Goal: Information Seeking & Learning: Learn about a topic

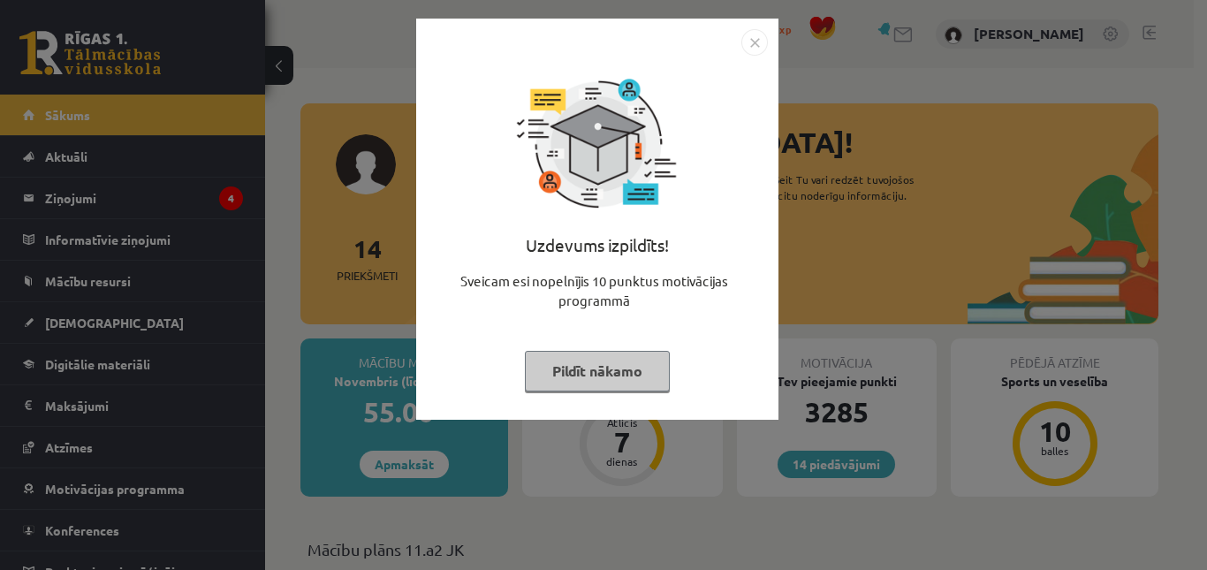
click at [618, 380] on button "Pildīt nākamo" at bounding box center [597, 371] width 145 height 41
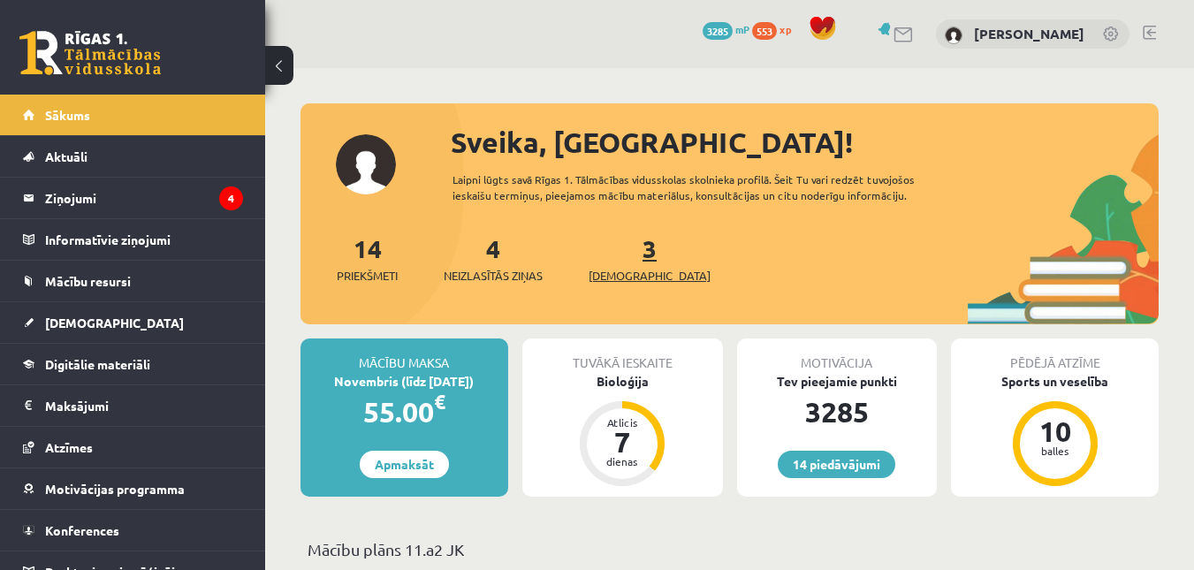
click at [621, 277] on span "[DEMOGRAPHIC_DATA]" at bounding box center [649, 276] width 122 height 18
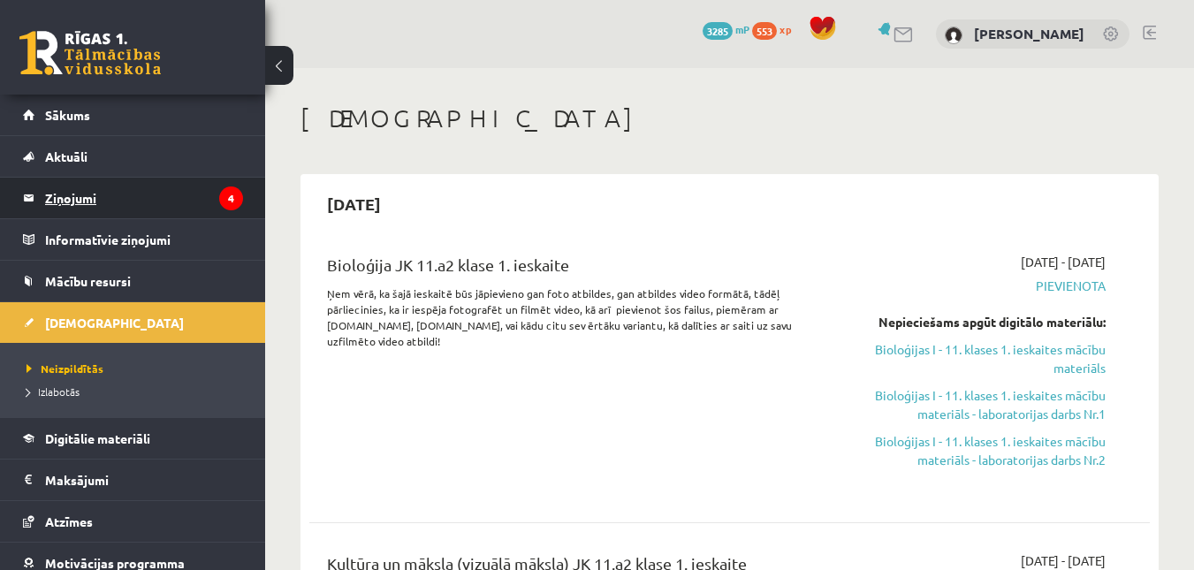
click at [186, 191] on legend "Ziņojumi 4" at bounding box center [144, 198] width 198 height 41
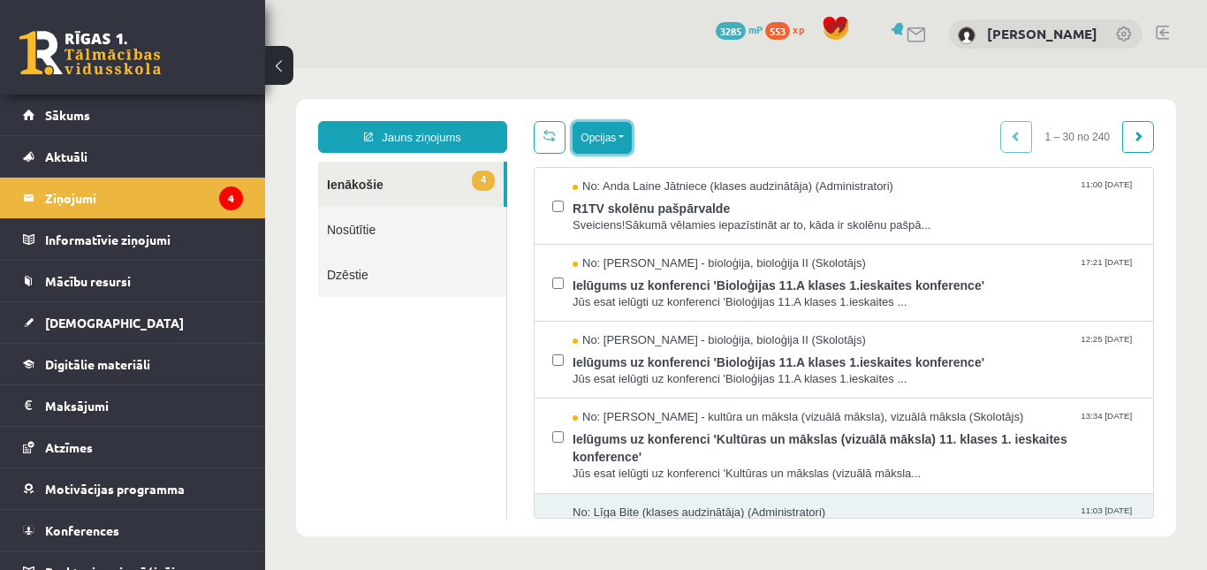
click at [620, 136] on button "Opcijas" at bounding box center [602, 138] width 59 height 32
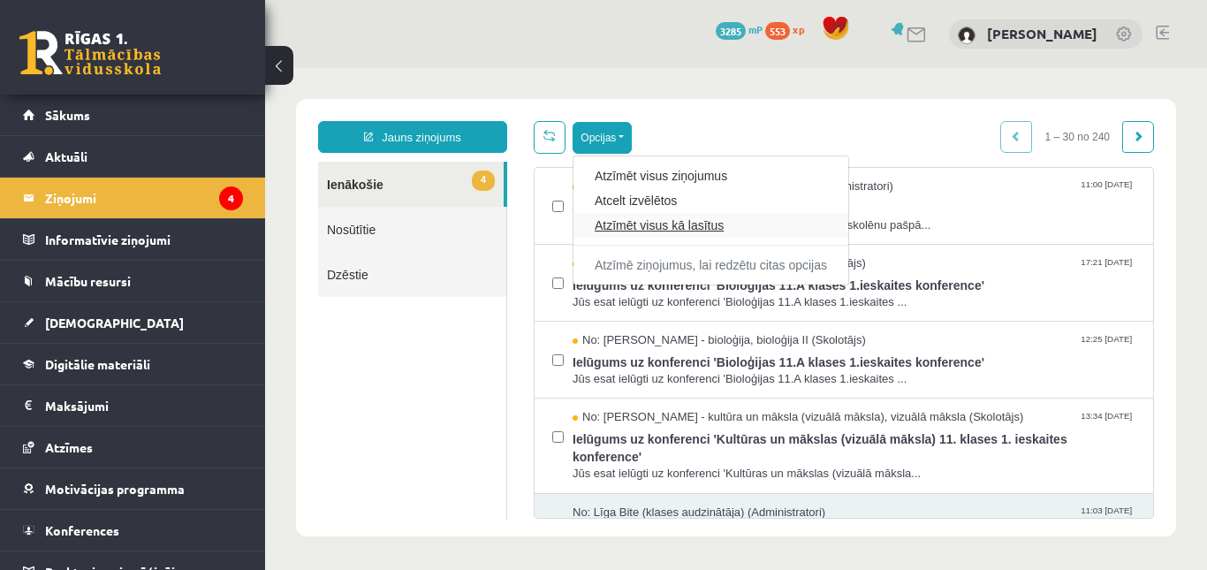
click at [598, 224] on link "Atzīmēt visus kā lasītus" at bounding box center [711, 225] width 232 height 18
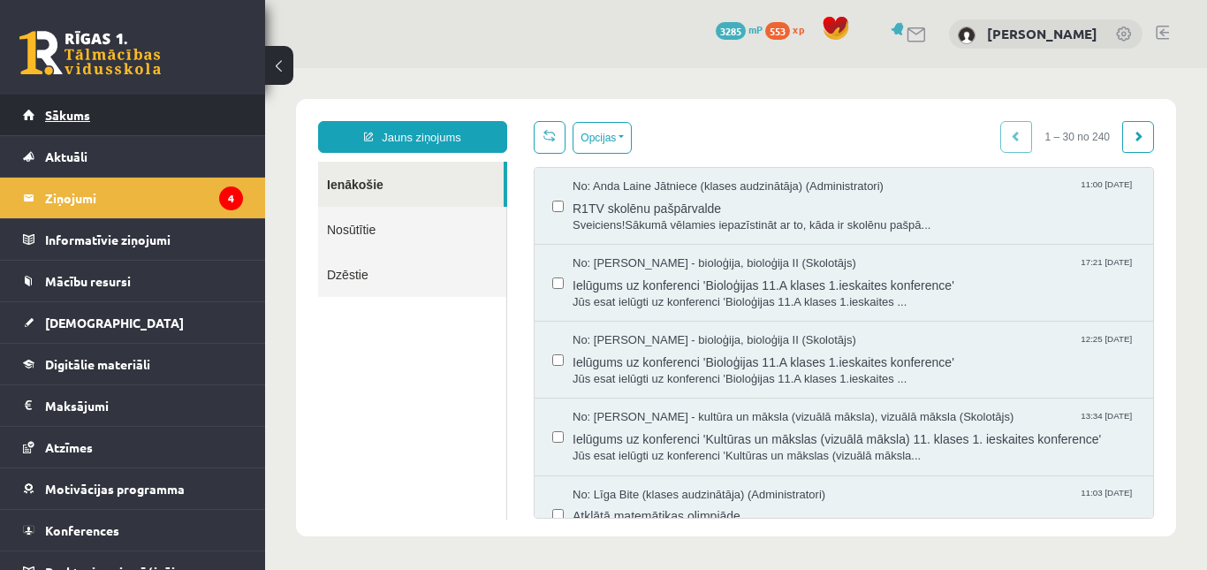
click at [57, 114] on span "Sākums" at bounding box center [67, 115] width 45 height 16
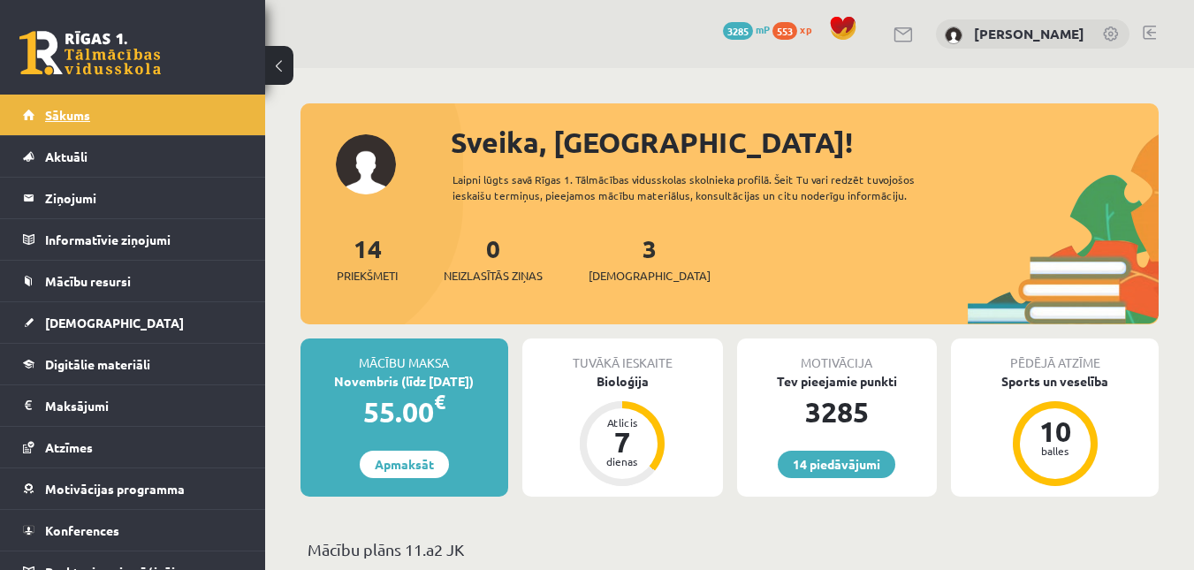
click at [57, 122] on link "Sākums" at bounding box center [133, 115] width 220 height 41
click at [796, 35] on span "553" at bounding box center [784, 31] width 25 height 18
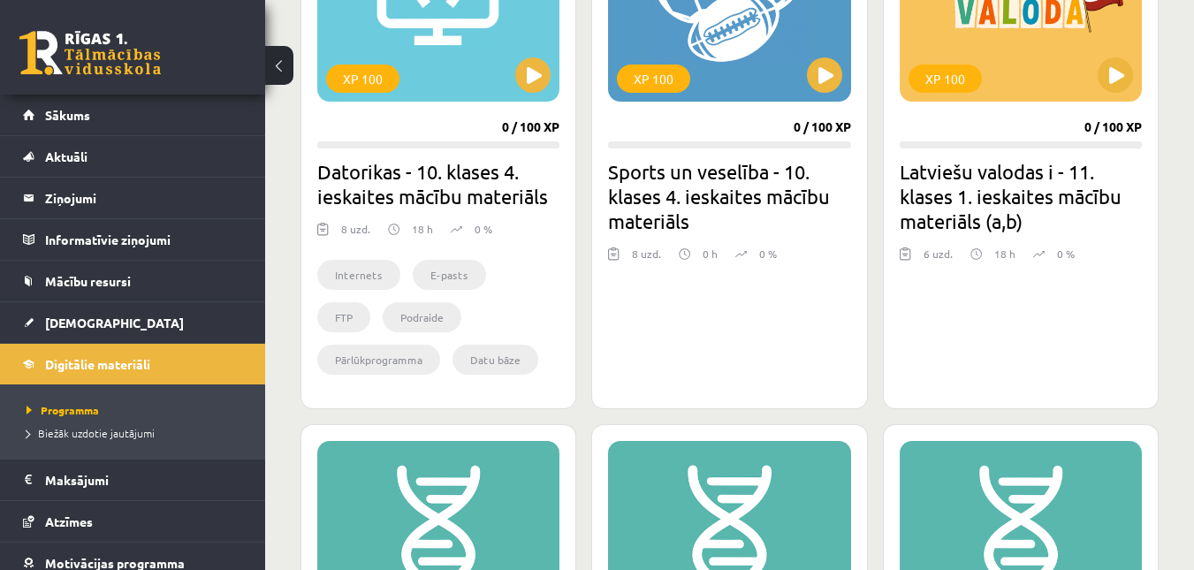
scroll to position [1753, 0]
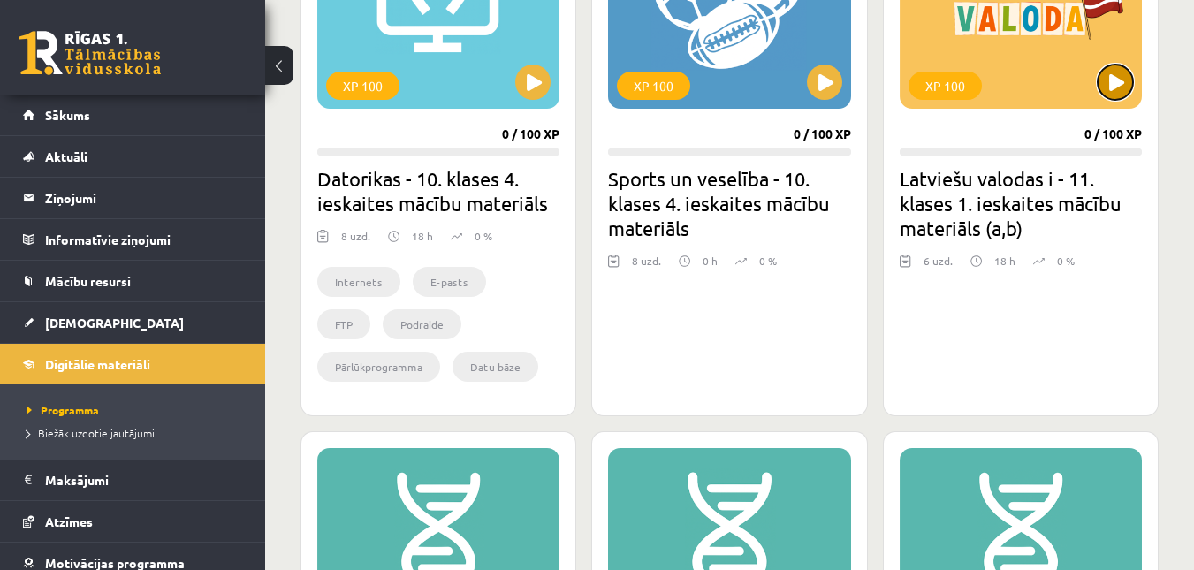
click at [1100, 78] on button at bounding box center [1114, 81] width 35 height 35
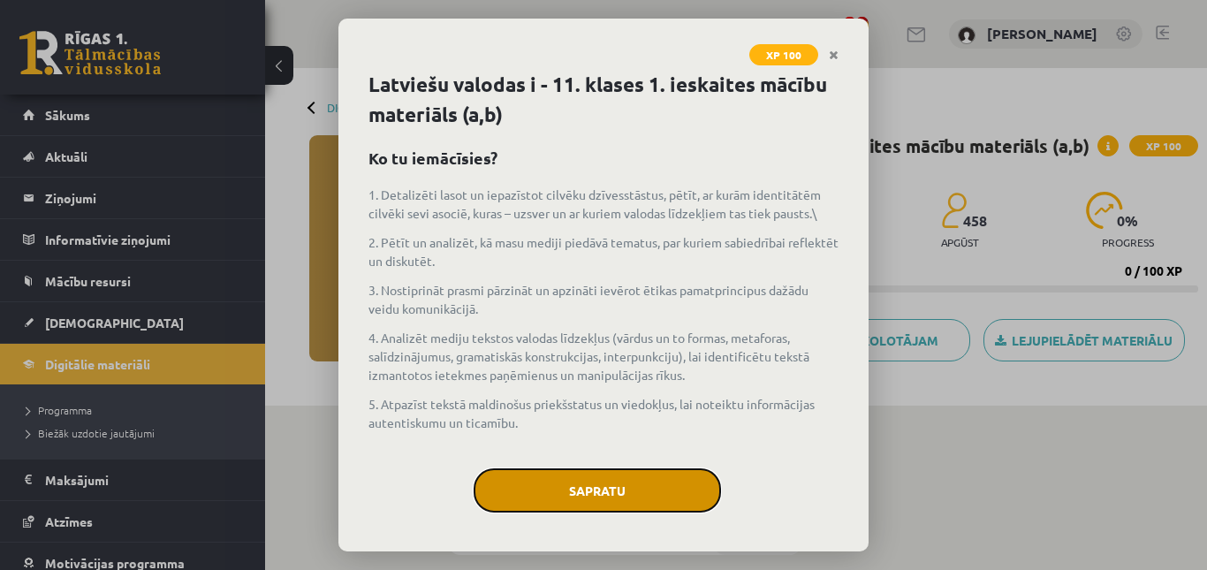
click at [546, 496] on button "Sapratu" at bounding box center [597, 490] width 247 height 44
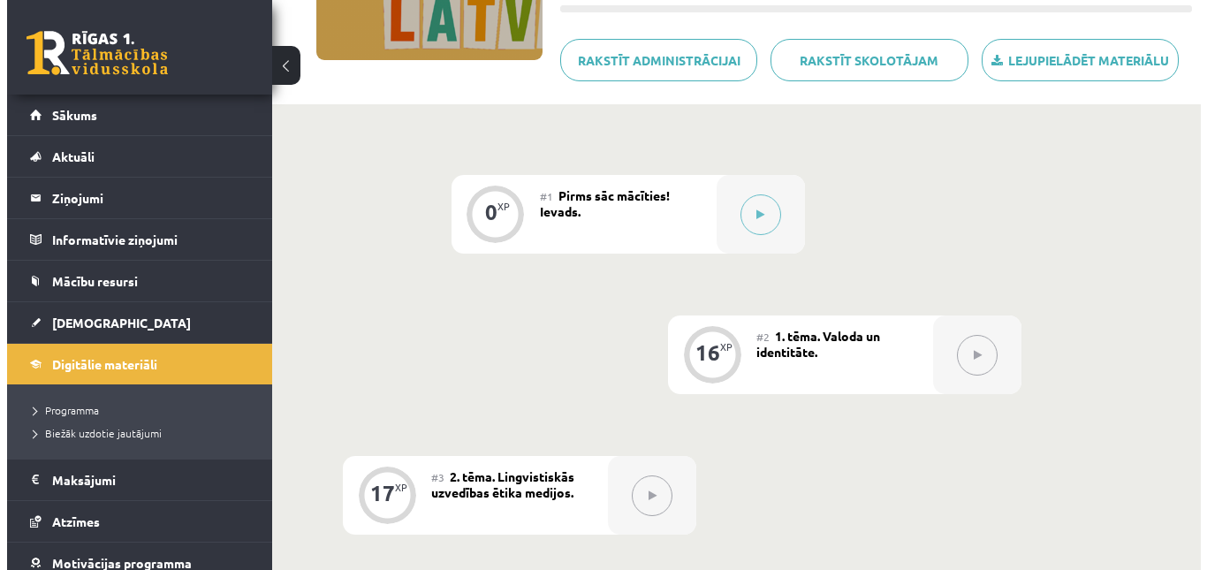
scroll to position [327, 0]
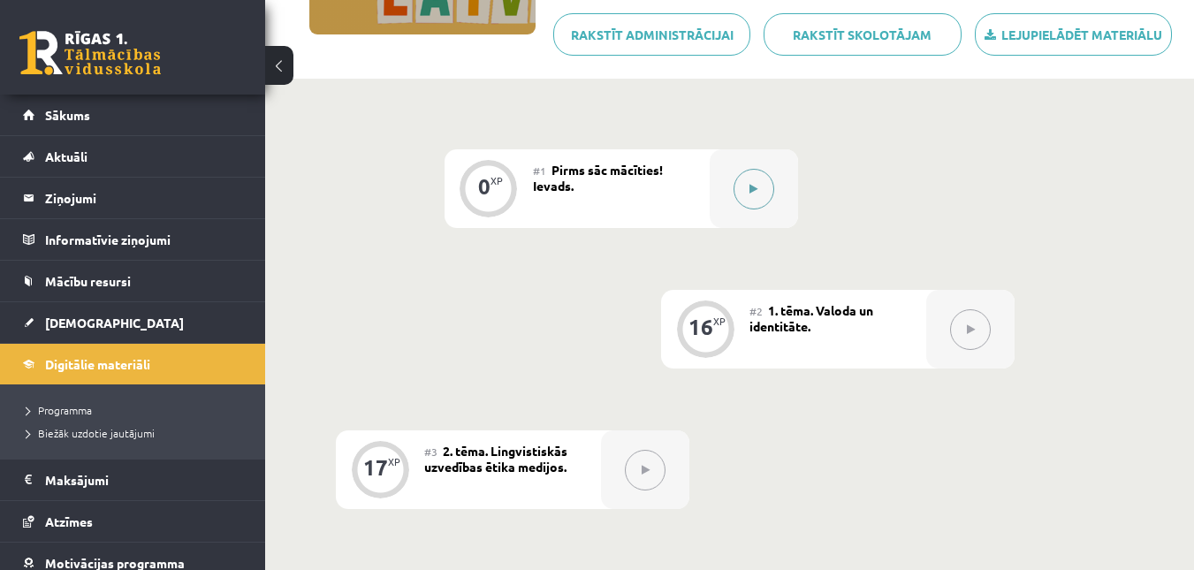
click at [735, 181] on button at bounding box center [753, 189] width 41 height 41
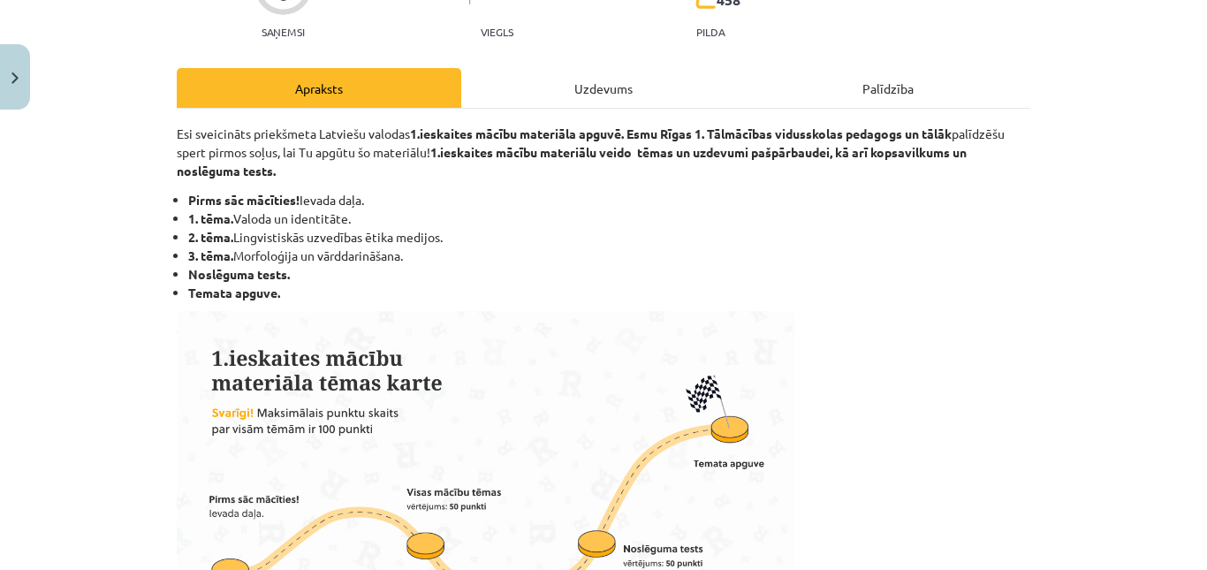
scroll to position [187, 0]
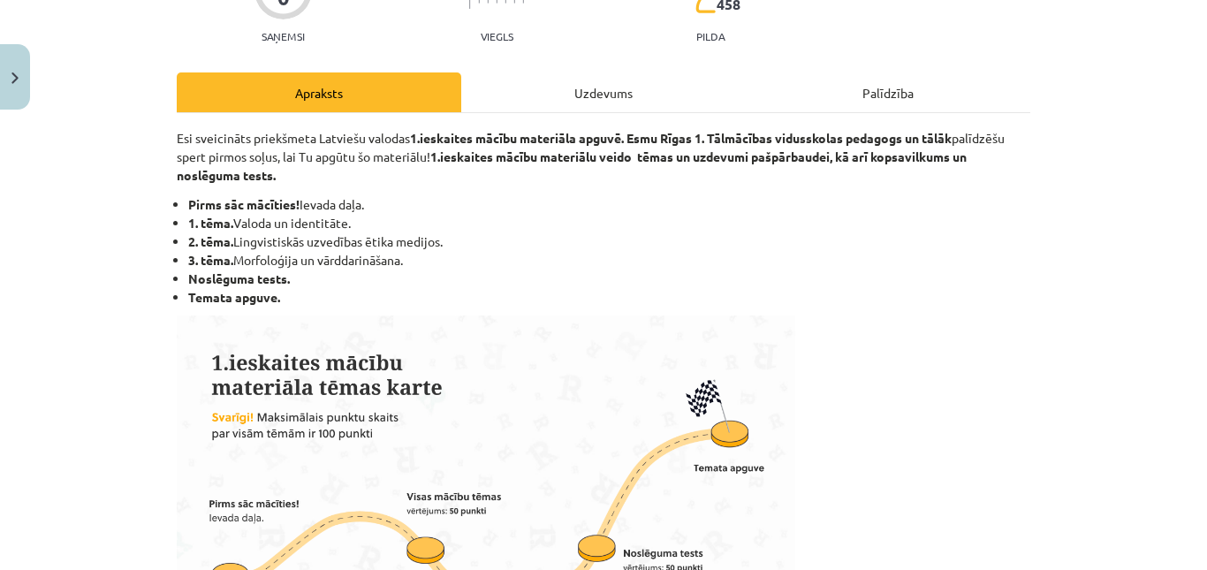
click at [570, 92] on div "Uzdevums" at bounding box center [603, 92] width 284 height 40
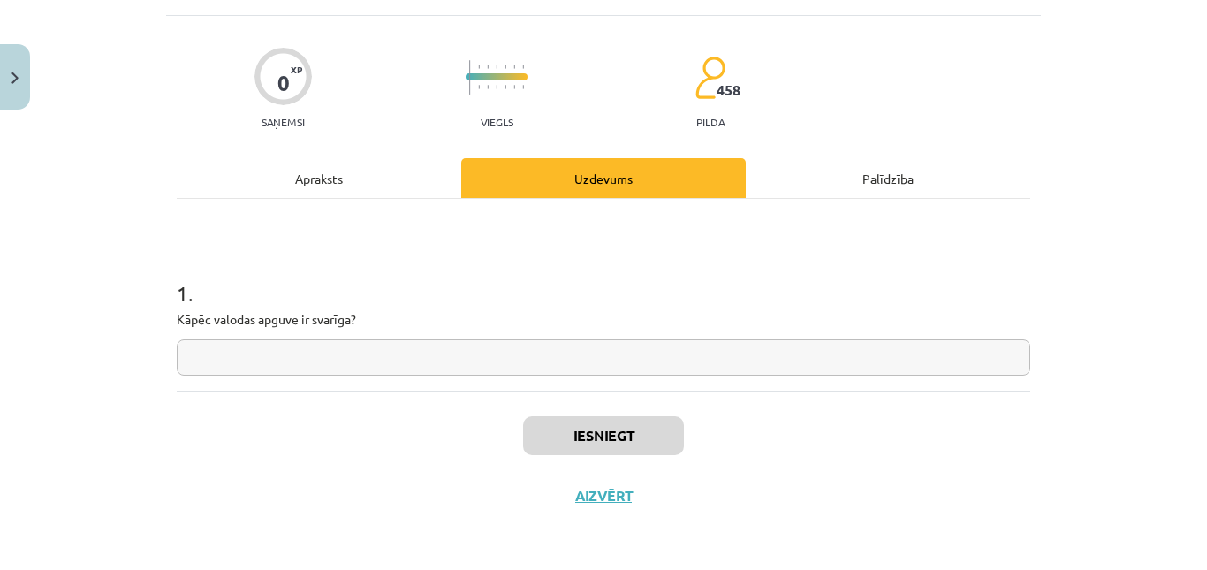
scroll to position [44, 0]
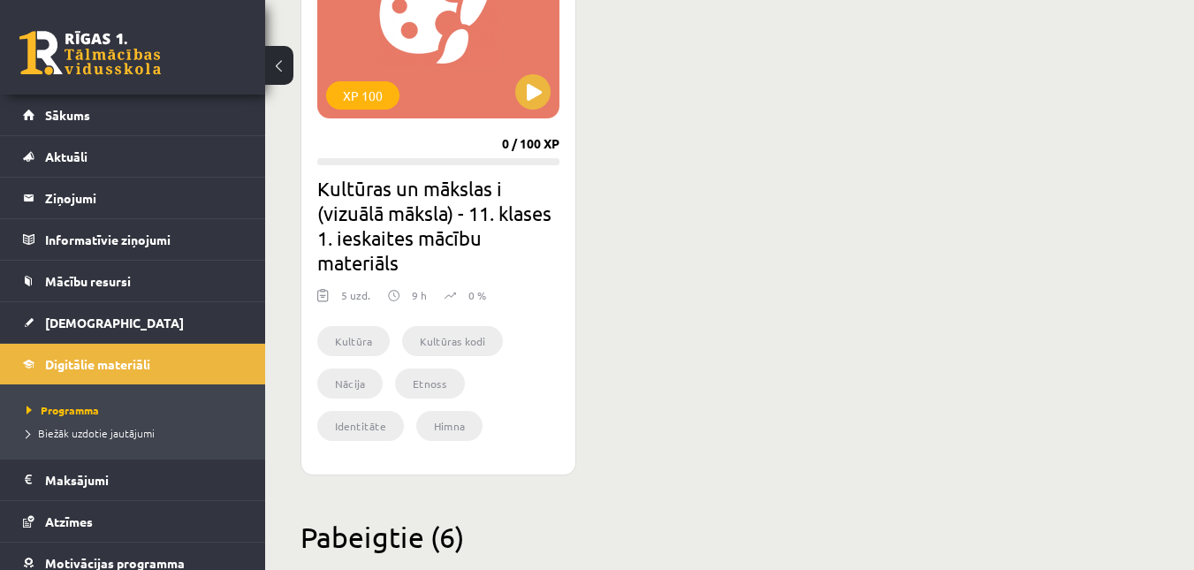
scroll to position [2856, 0]
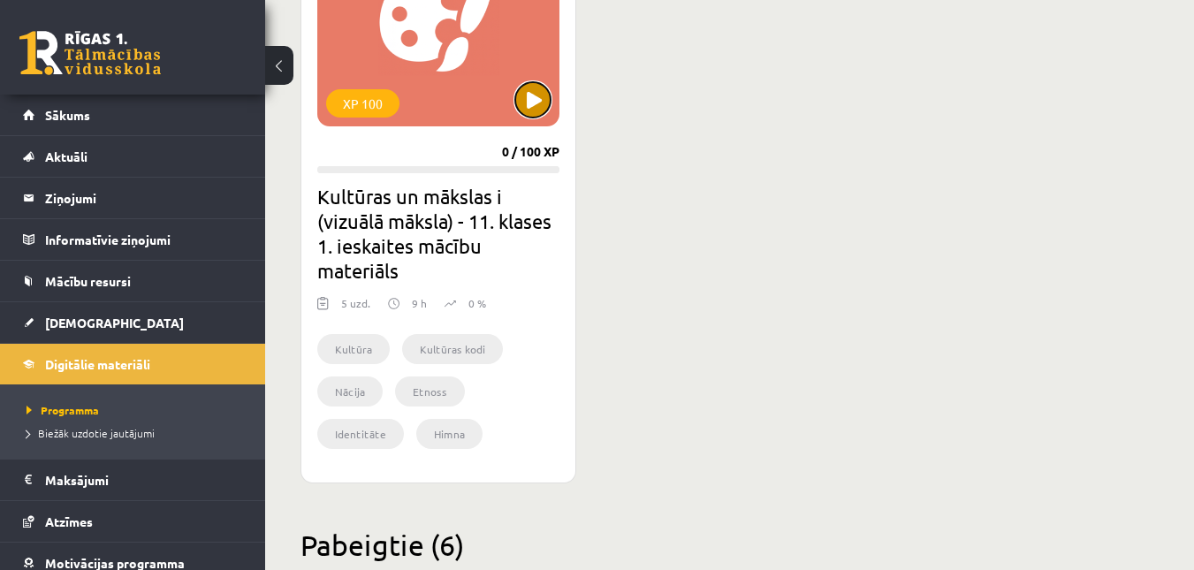
click at [527, 108] on button at bounding box center [532, 99] width 35 height 35
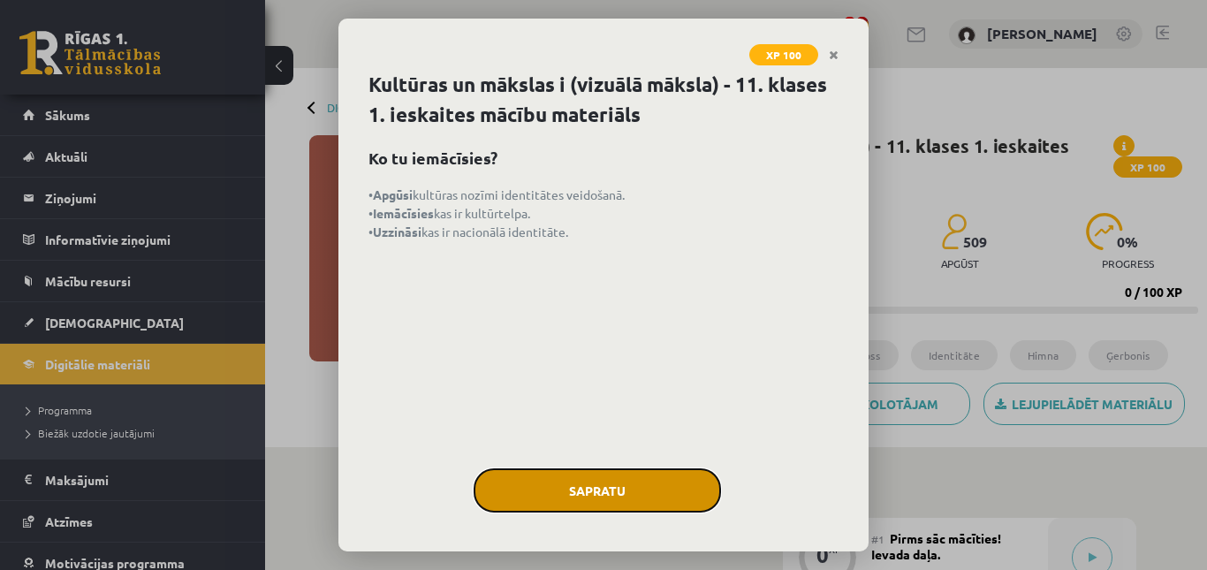
click at [565, 470] on button "Sapratu" at bounding box center [597, 490] width 247 height 44
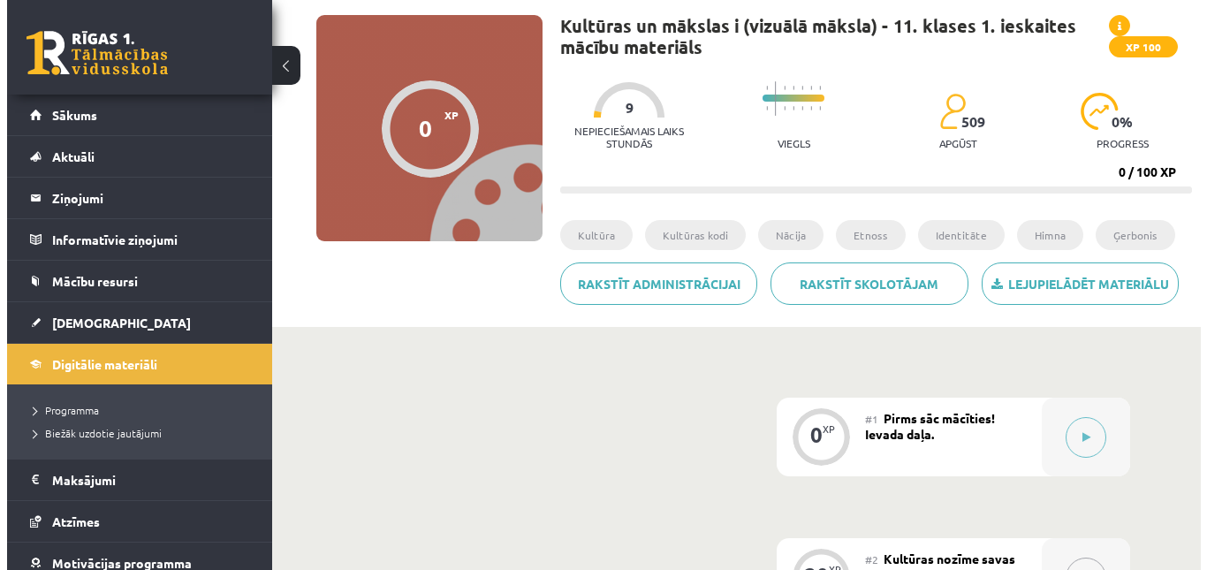
scroll to position [195, 0]
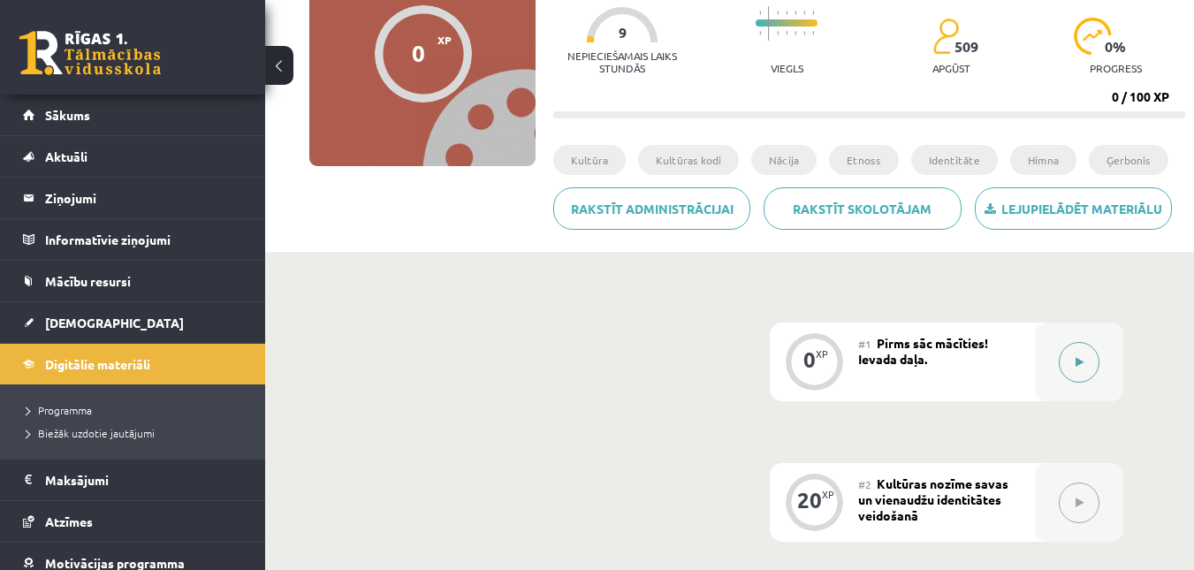
click at [1065, 360] on button at bounding box center [1078, 362] width 41 height 41
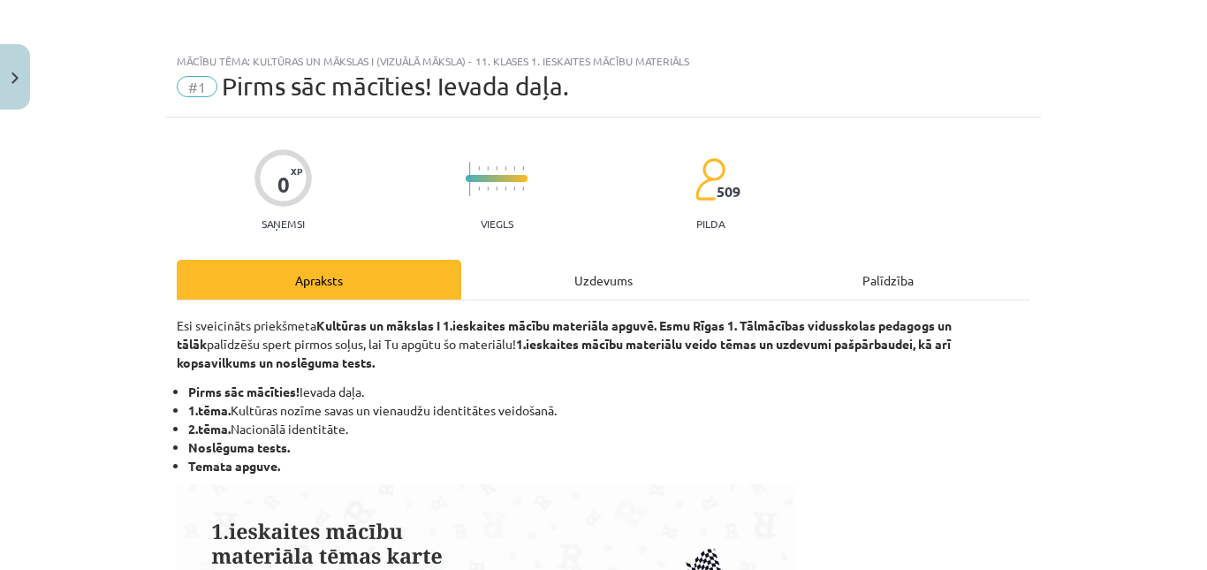
click at [610, 264] on div "Uzdevums" at bounding box center [603, 280] width 284 height 40
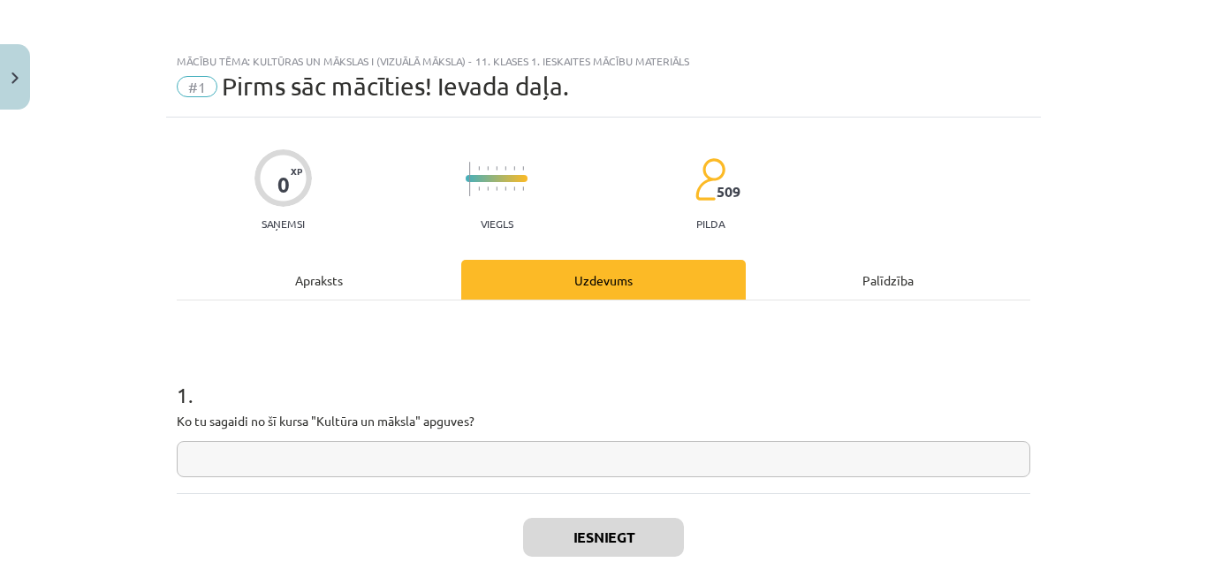
scroll to position [44, 0]
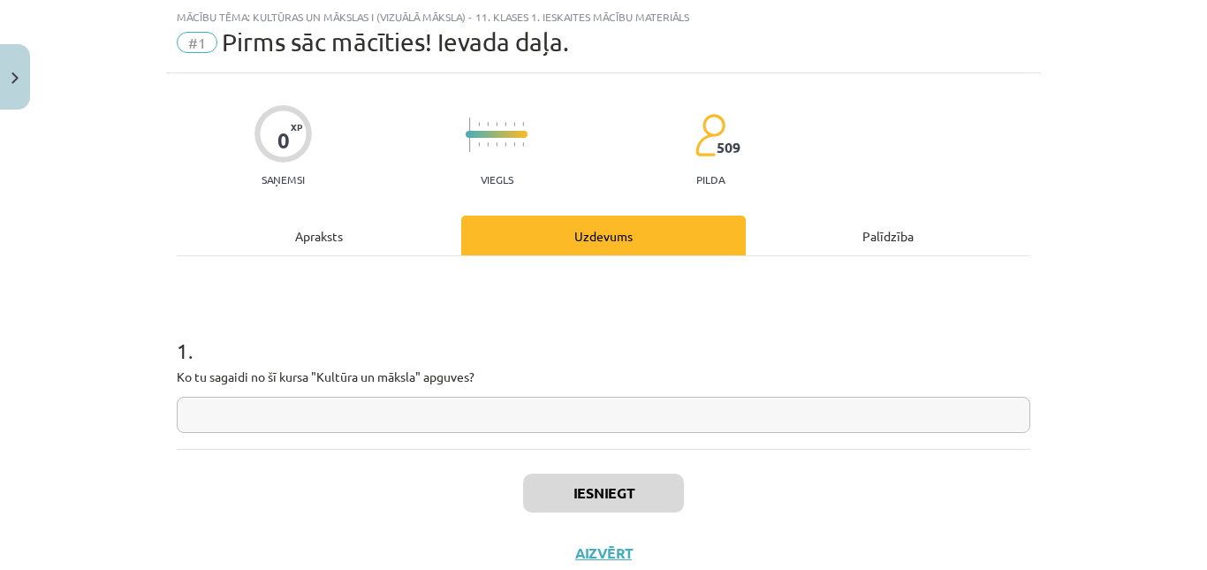
click at [413, 424] on input "text" at bounding box center [603, 415] width 853 height 36
type input "*"
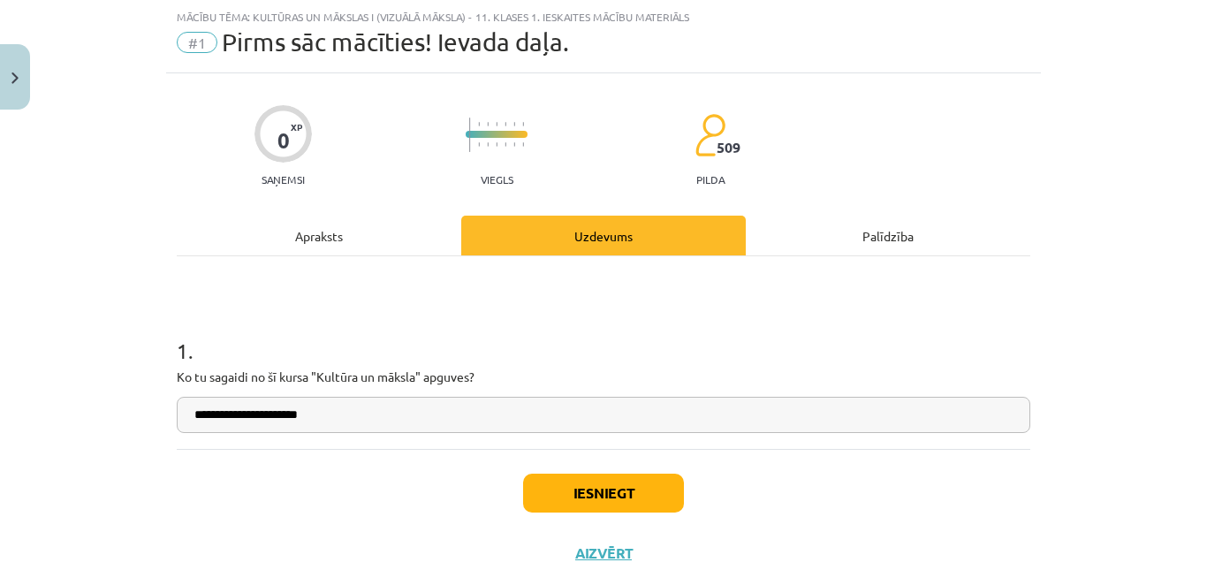
type input "**********"
click at [559, 494] on button "Iesniegt" at bounding box center [603, 493] width 161 height 39
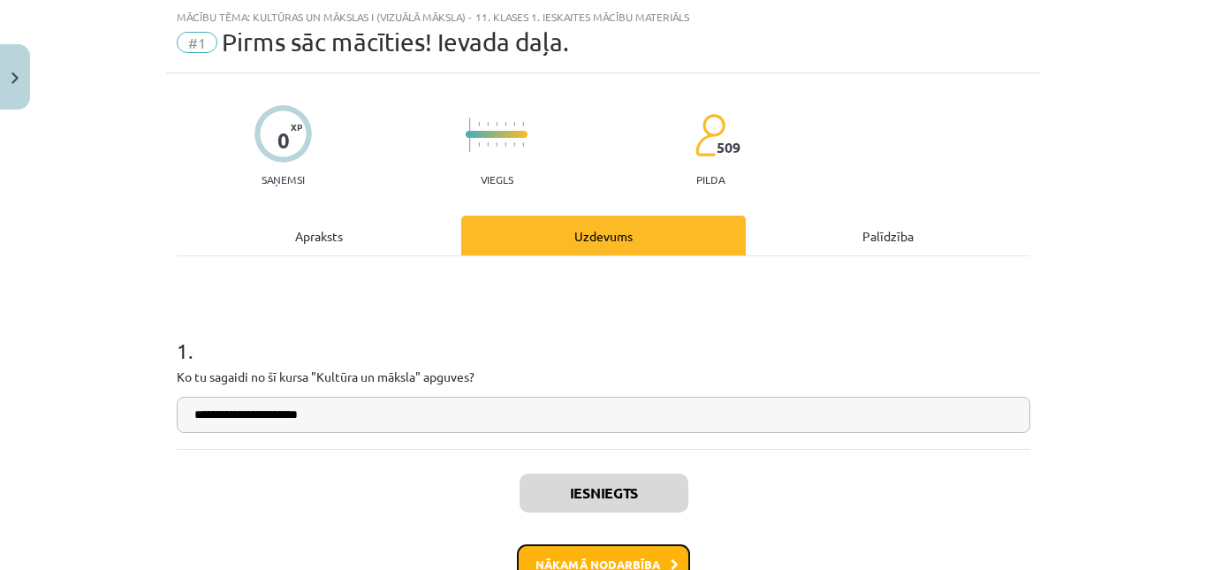
click at [659, 561] on button "Nākamā nodarbība" at bounding box center [603, 564] width 173 height 41
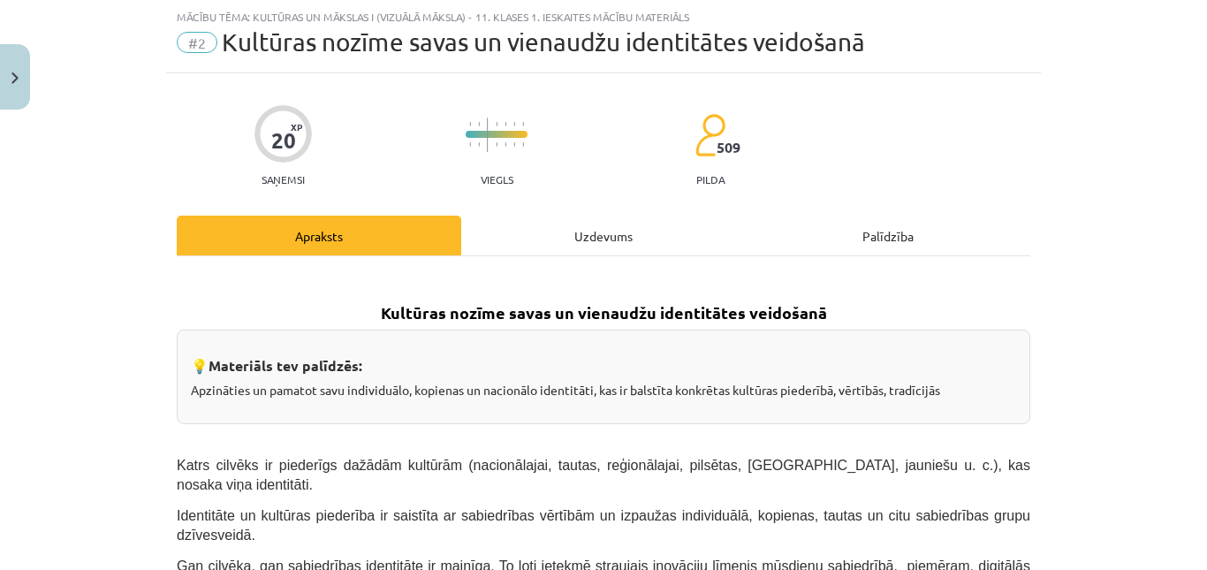
click at [603, 232] on div "Uzdevums" at bounding box center [603, 236] width 284 height 40
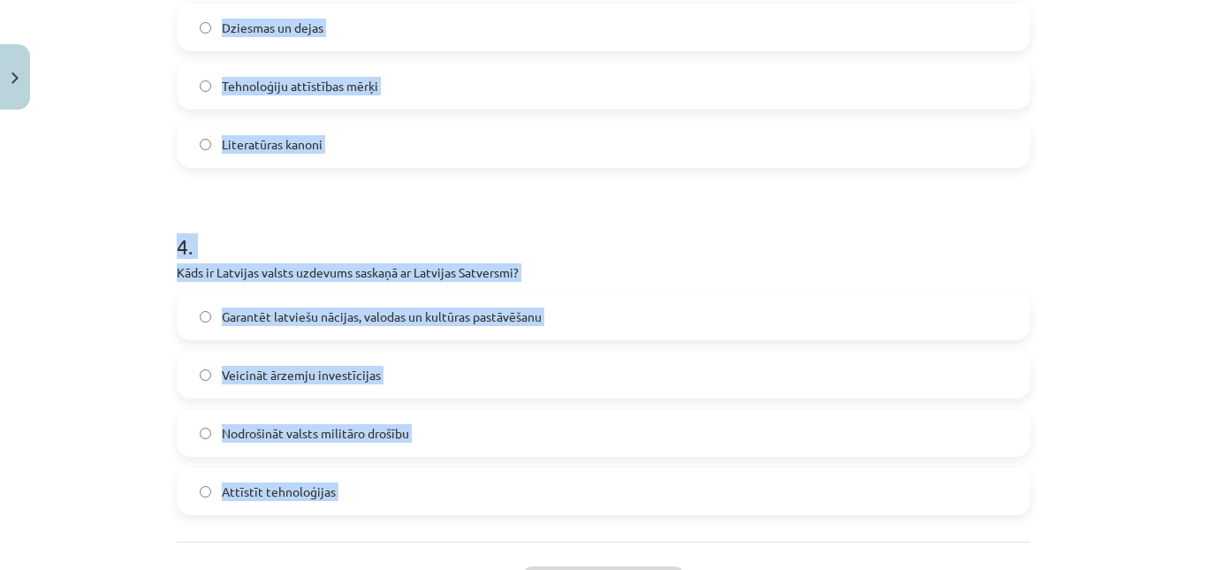
scroll to position [1206, 0]
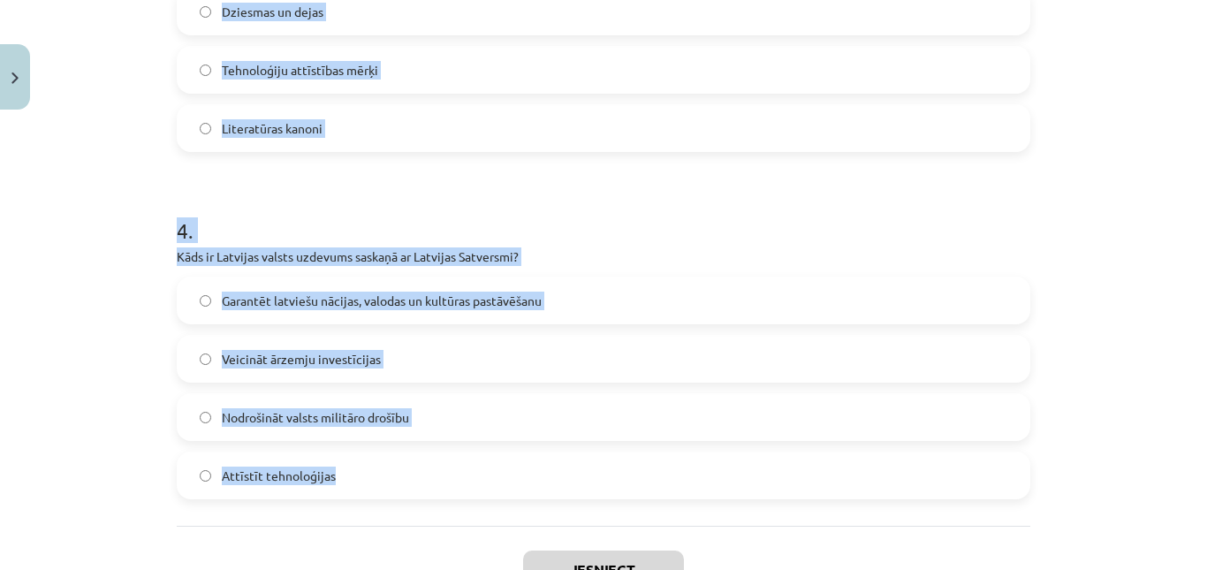
drag, startPoint x: 169, startPoint y: 259, endPoint x: 486, endPoint y: 519, distance: 410.0
copy form "Kas raksturo latviešu valodas lomu Latvijā? Tā ir tikai viena no vairākām valst…"
click at [358, 206] on h1 "4 ." at bounding box center [603, 214] width 853 height 55
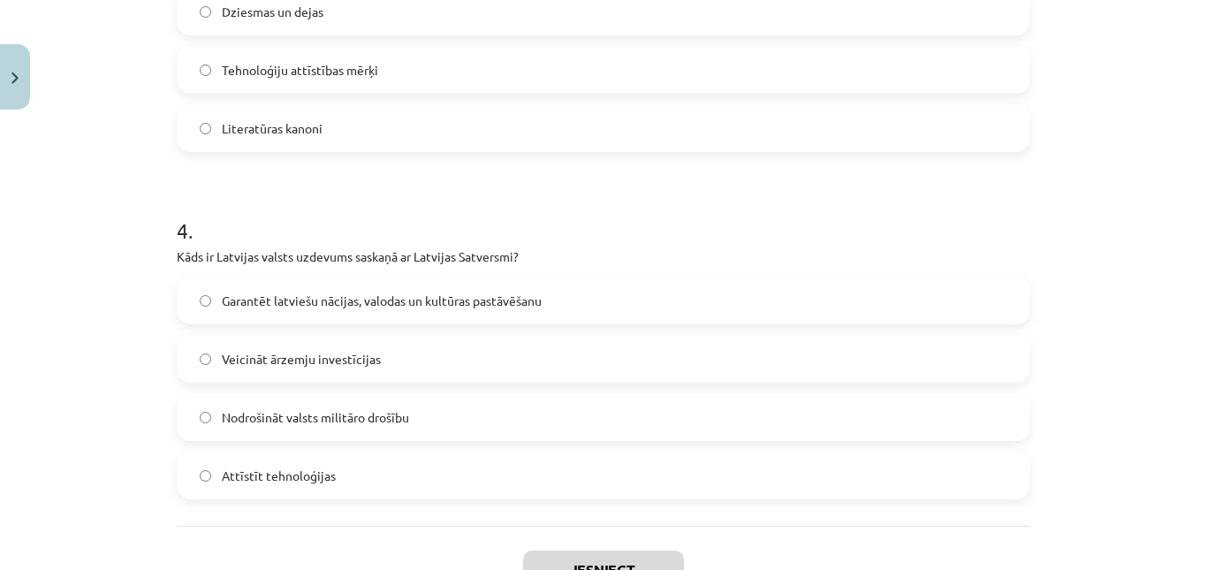
click at [320, 303] on span "Garantēt latviešu nācijas, valodas un kultūras pastāvēšanu" at bounding box center [382, 301] width 320 height 19
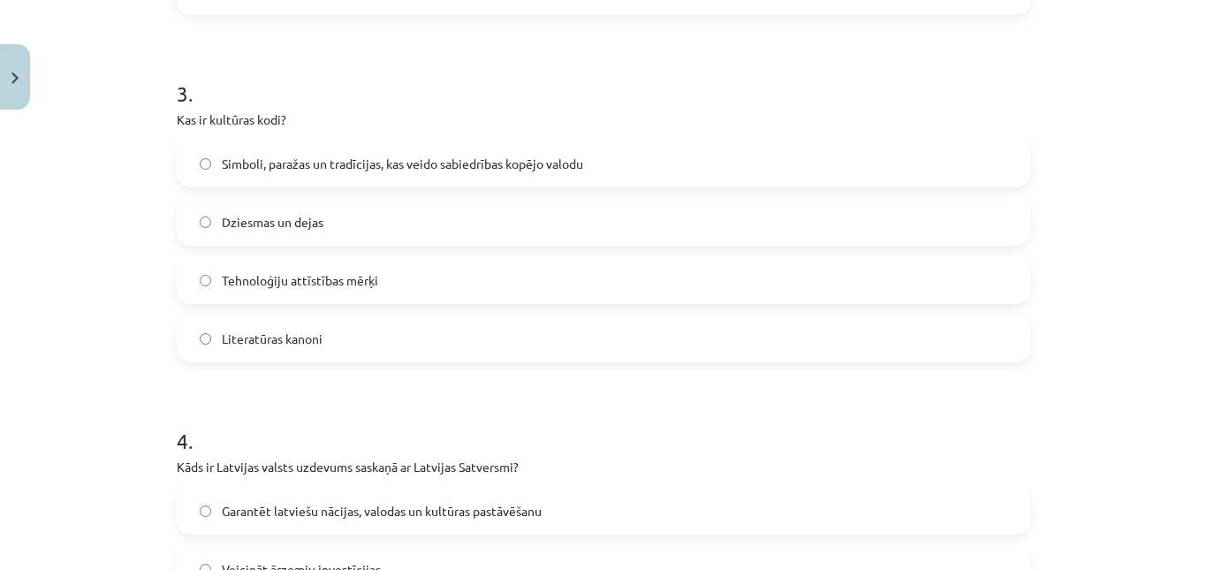
scroll to position [987, 0]
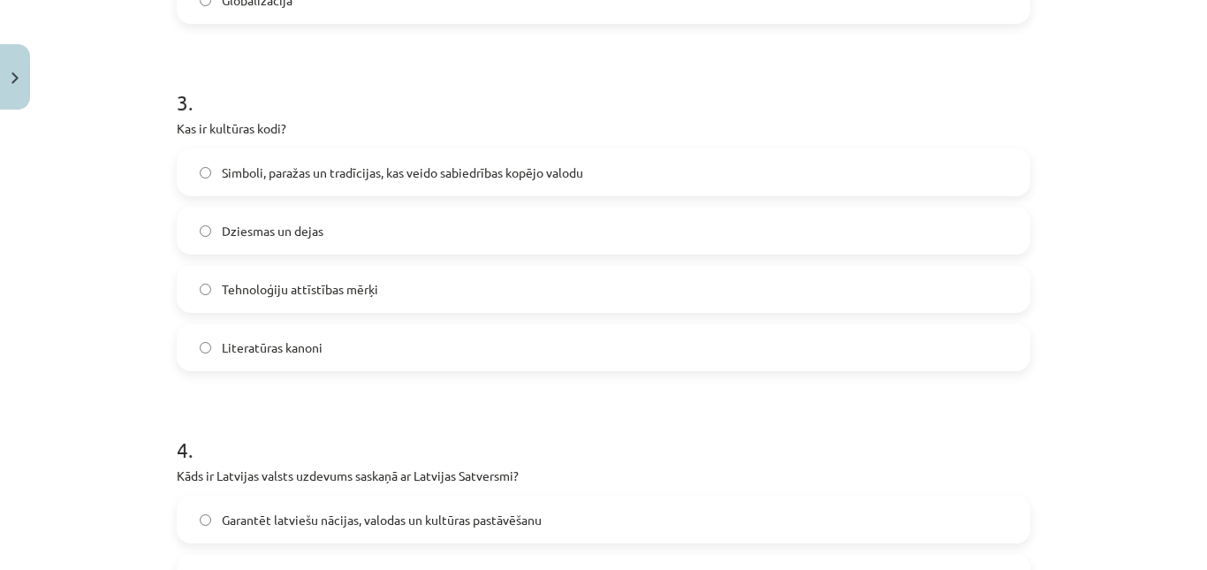
click at [368, 165] on span "Simboli, paražas un tradīcijas, kas veido sabiedrības kopējo valodu" at bounding box center [402, 172] width 361 height 19
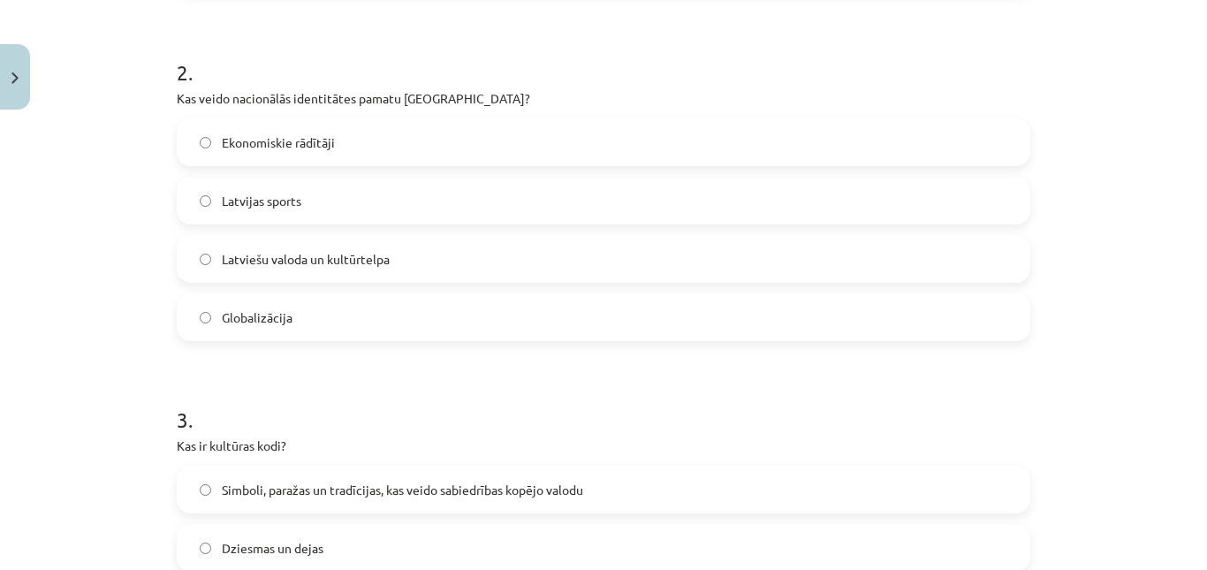
scroll to position [666, 0]
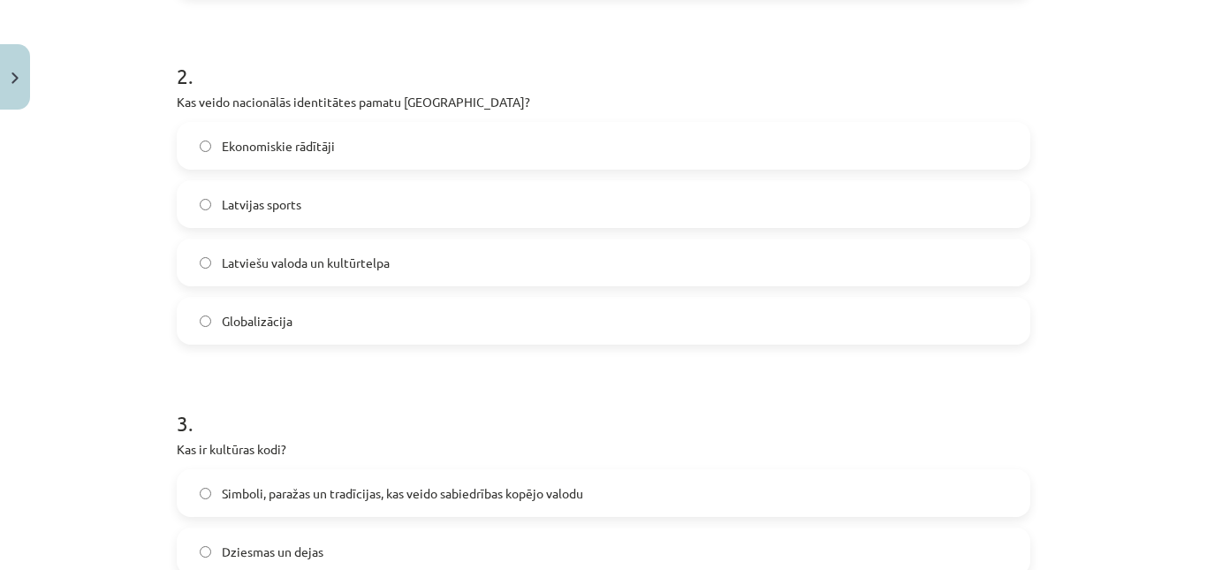
click at [342, 272] on label "Latviešu valoda un kultūrtelpa" at bounding box center [603, 262] width 850 height 44
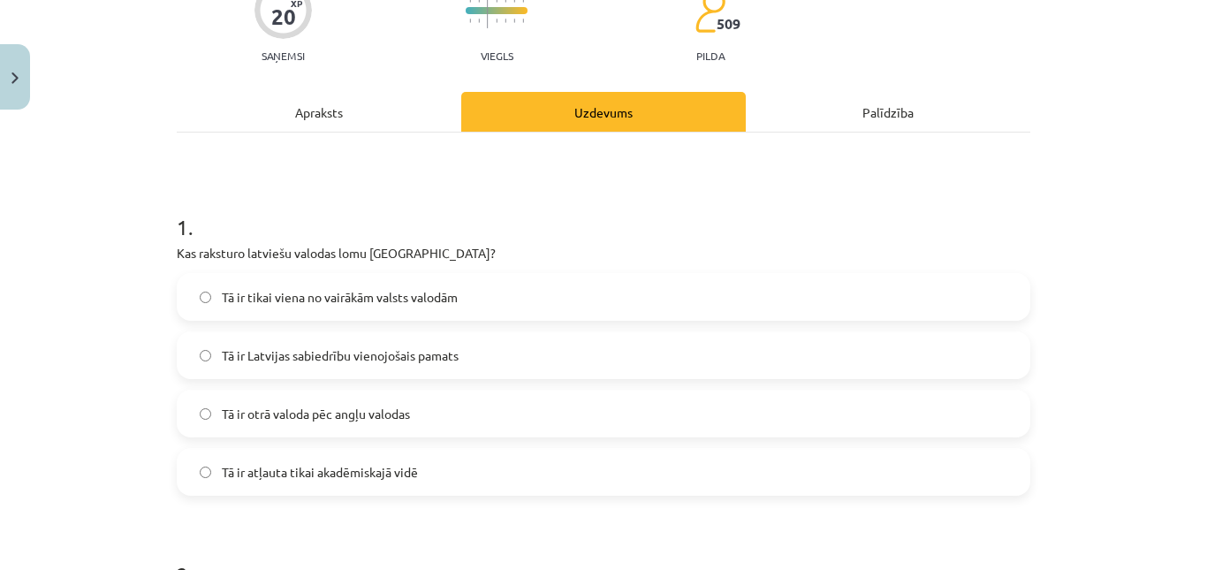
click at [276, 346] on span "Tā ir Latvijas sabiedrību vienojošais pamats" at bounding box center [340, 355] width 237 height 19
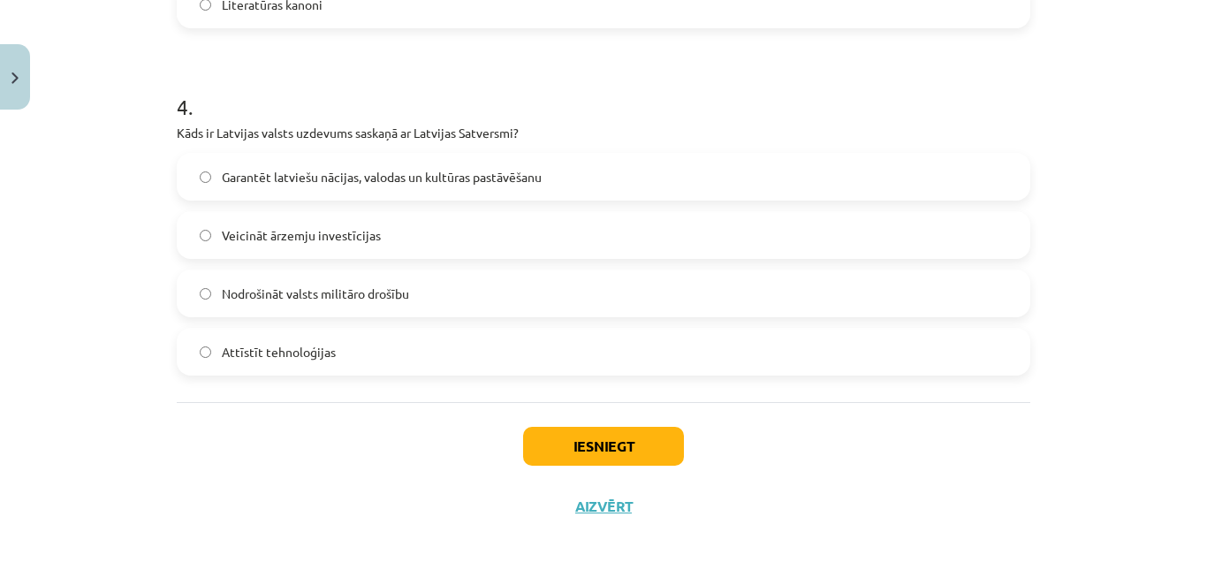
scroll to position [1340, 0]
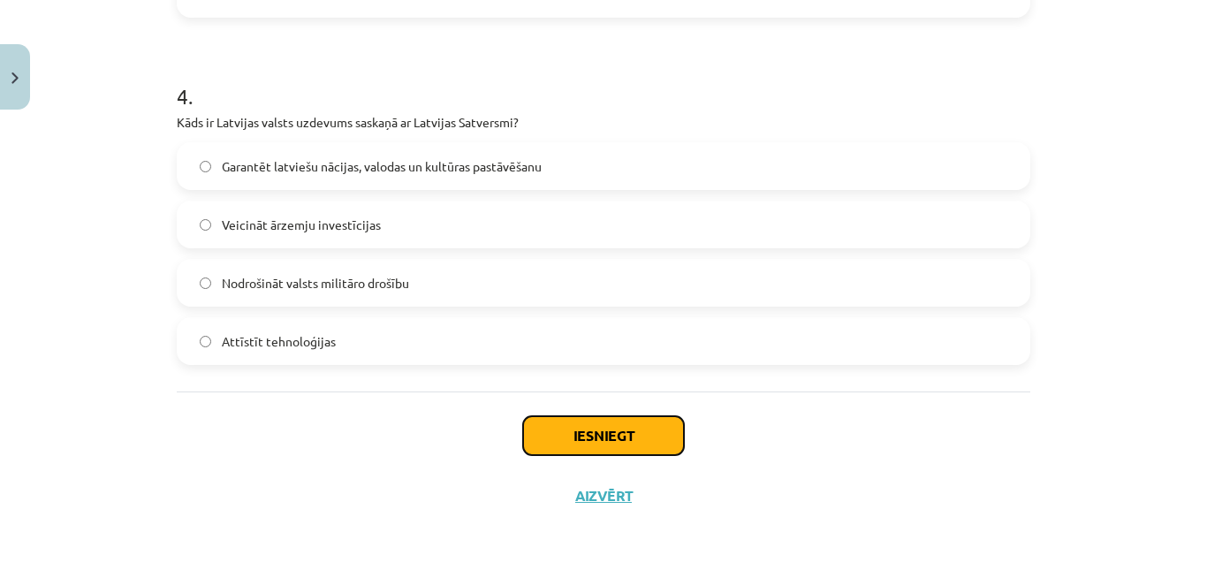
click at [611, 444] on button "Iesniegt" at bounding box center [603, 435] width 161 height 39
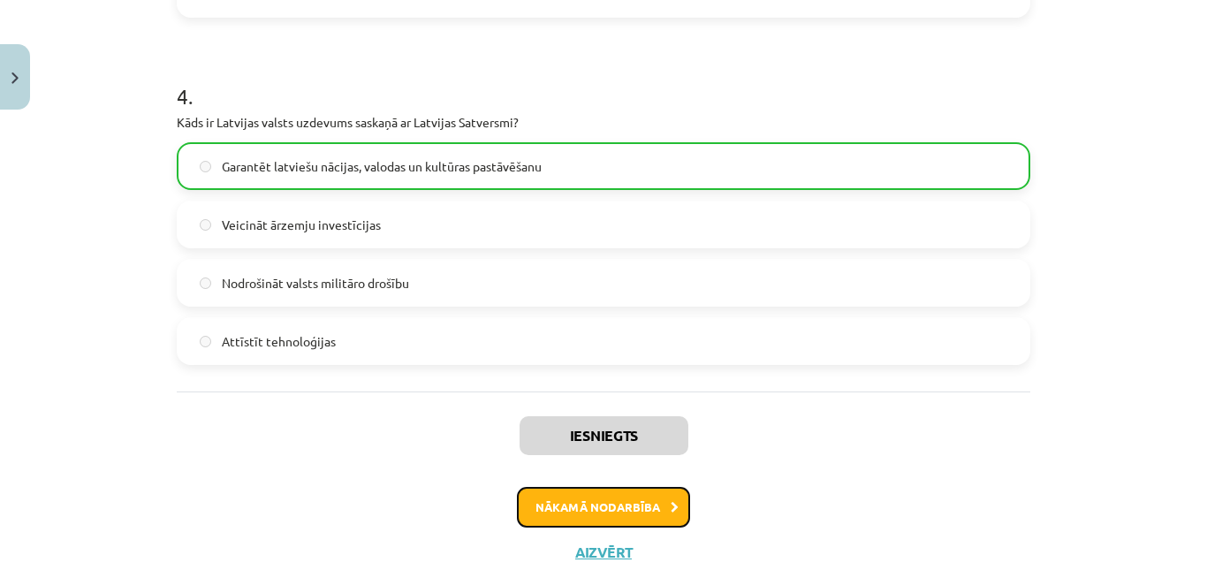
click at [602, 514] on button "Nākamā nodarbība" at bounding box center [603, 507] width 173 height 41
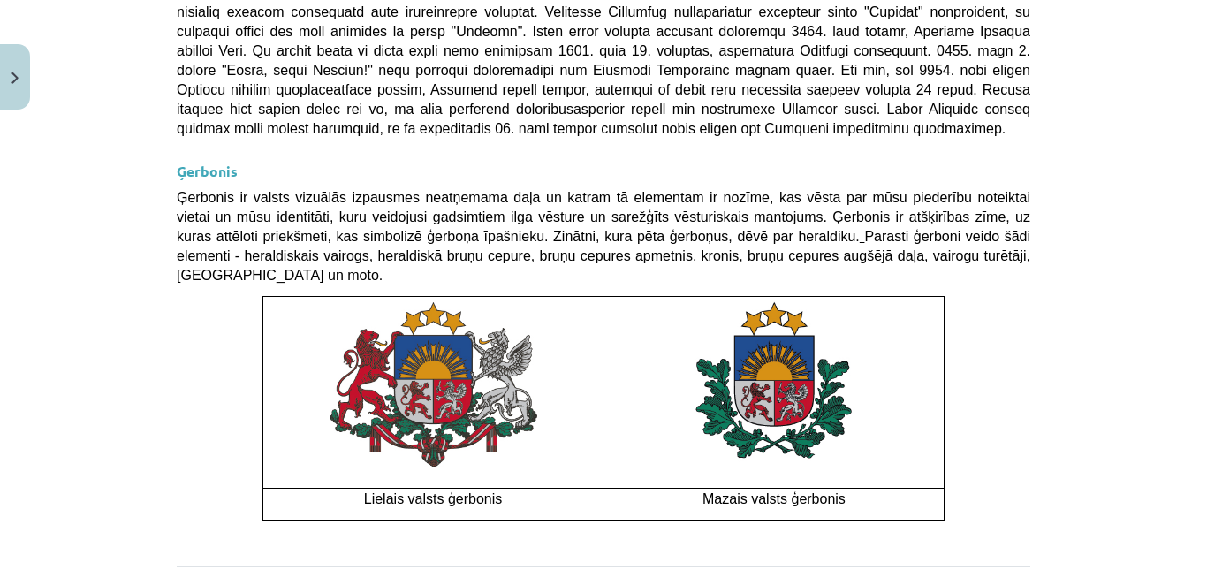
scroll to position [44, 0]
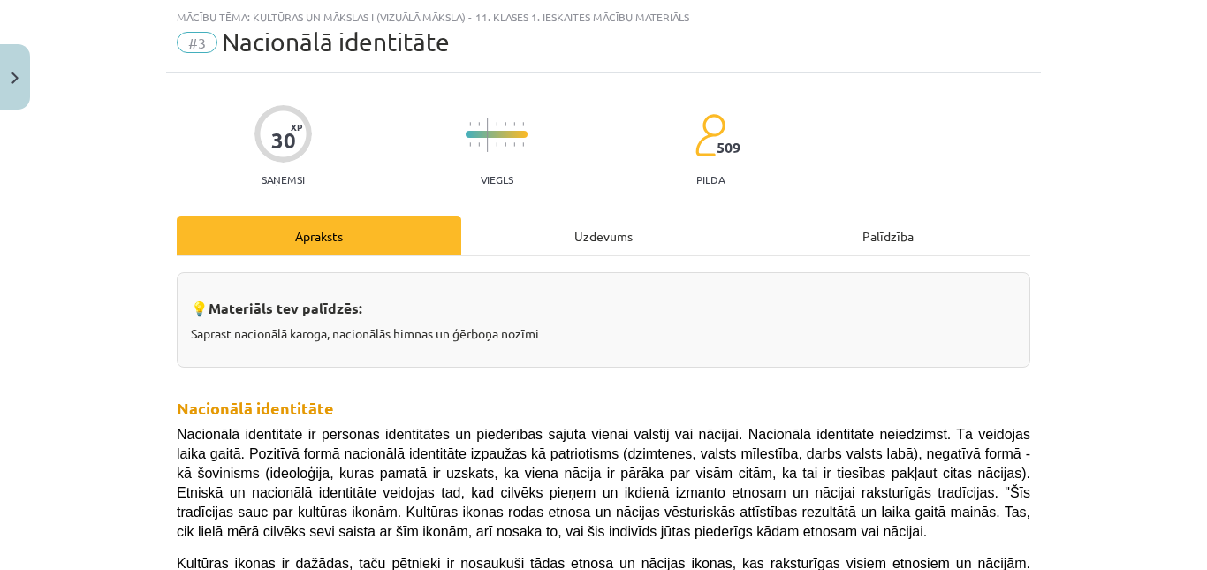
click at [540, 247] on div "Uzdevums" at bounding box center [603, 236] width 284 height 40
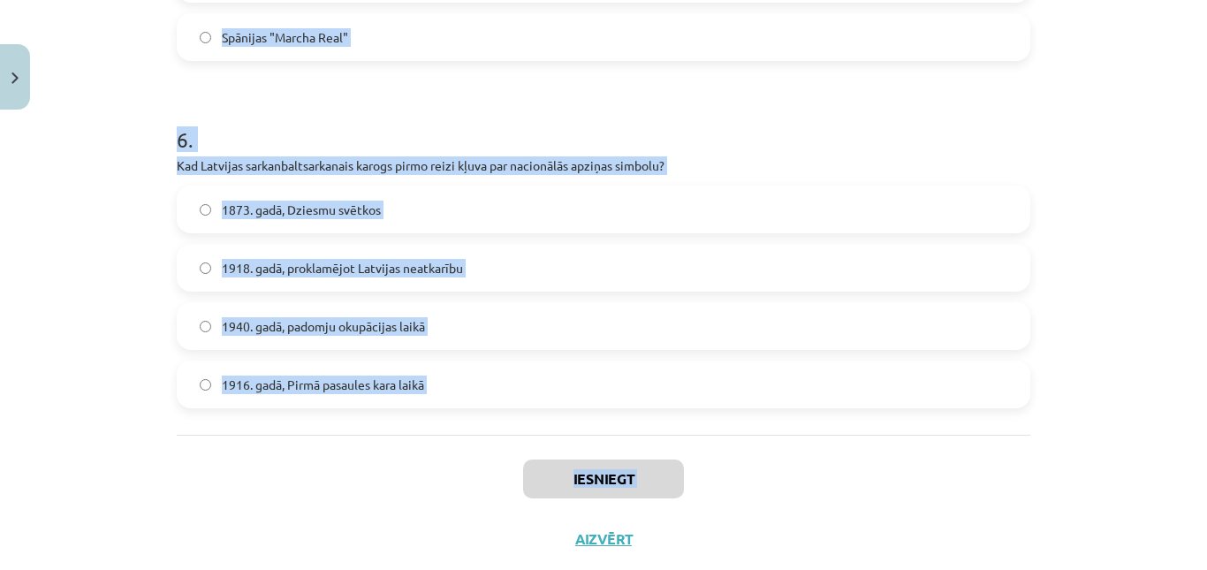
scroll to position [2035, 0]
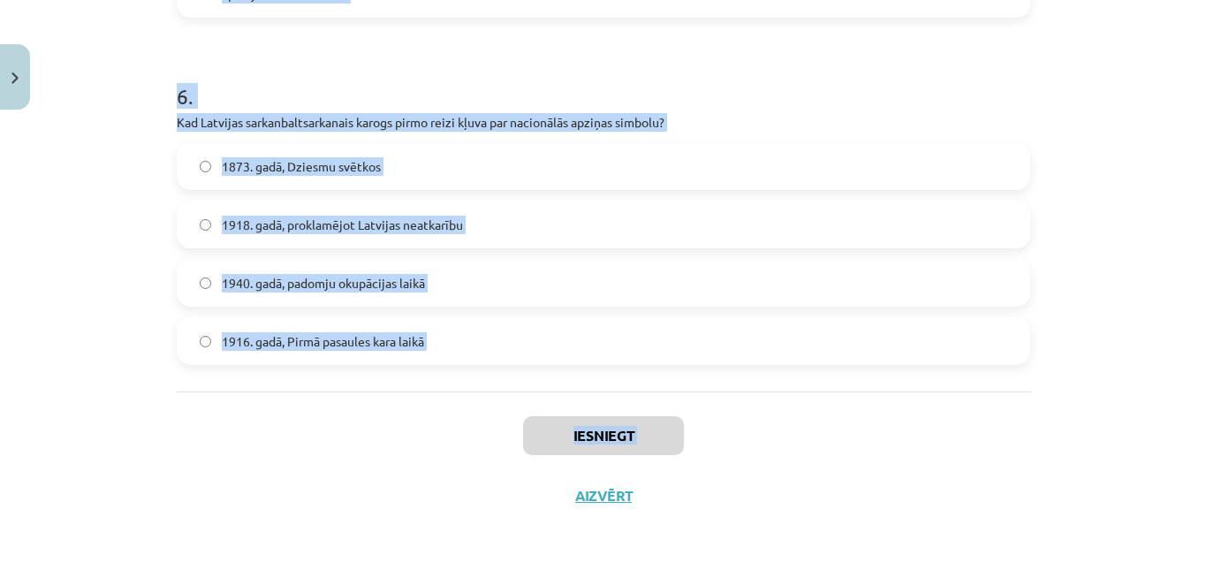
drag, startPoint x: 169, startPoint y: 225, endPoint x: 443, endPoint y: 569, distance: 439.5
click at [443, 569] on div "Mācību tēma: Kultūras un mākslas i (vizuālā māksla) - 11. klases 1. ieskaites m…" at bounding box center [603, 285] width 1207 height 570
copy div "Kāda ir valsts himnas galvenā funkcija? Tā ir valsts oficiālais nosaukums Tā ti…"
click at [302, 428] on div "Iesniegt Aizvērt" at bounding box center [603, 453] width 853 height 124
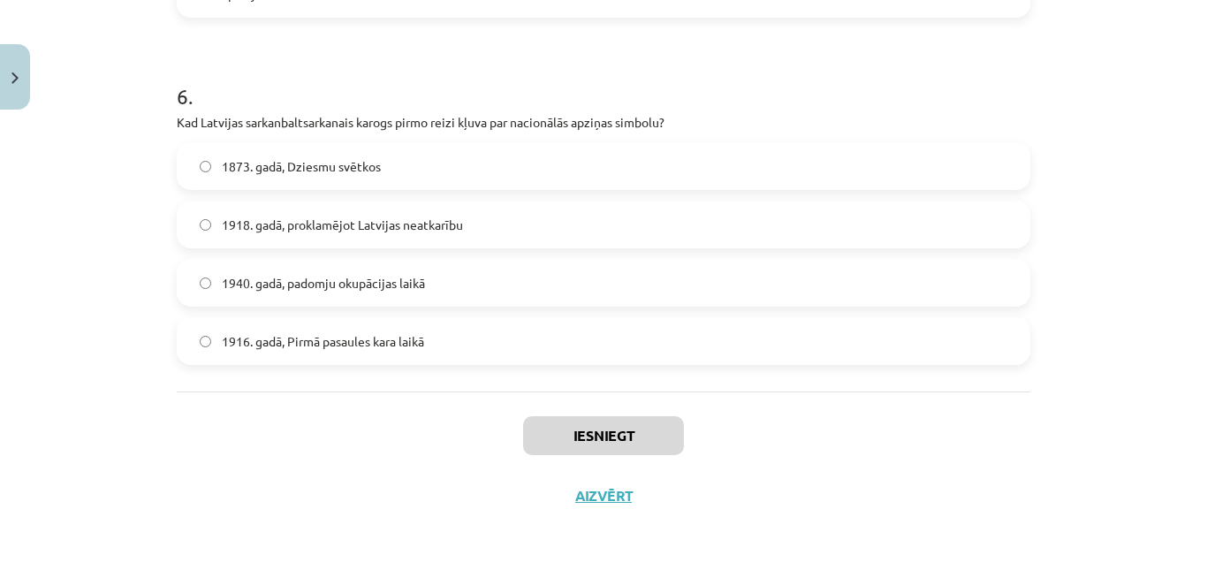
click at [328, 154] on label "1873. gadā, Dziesmu svētkos" at bounding box center [603, 166] width 850 height 44
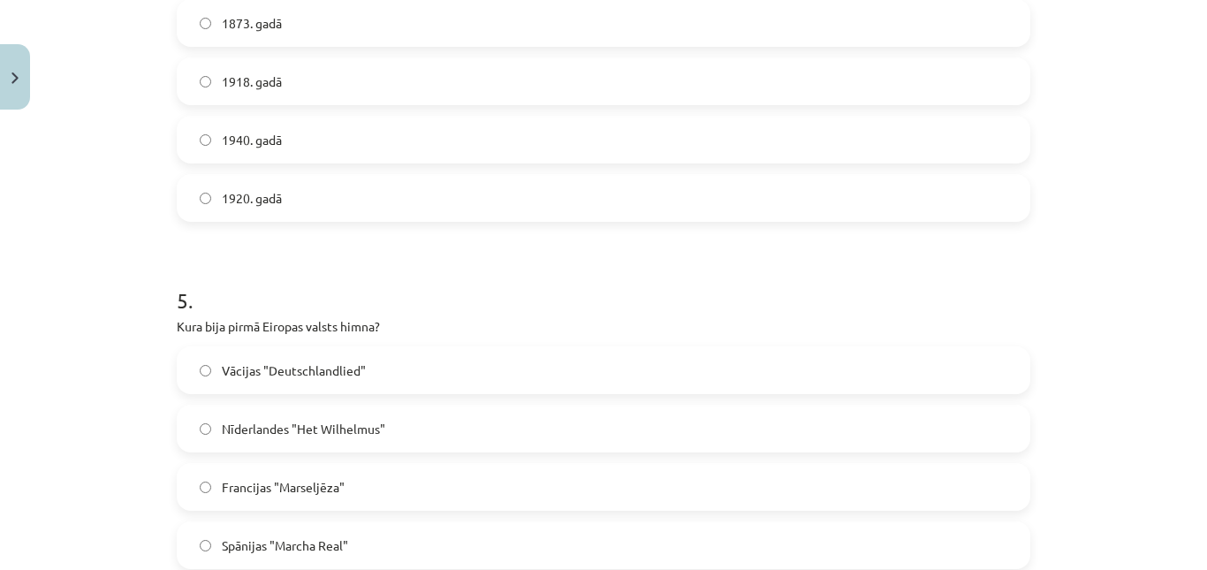
scroll to position [1475, 0]
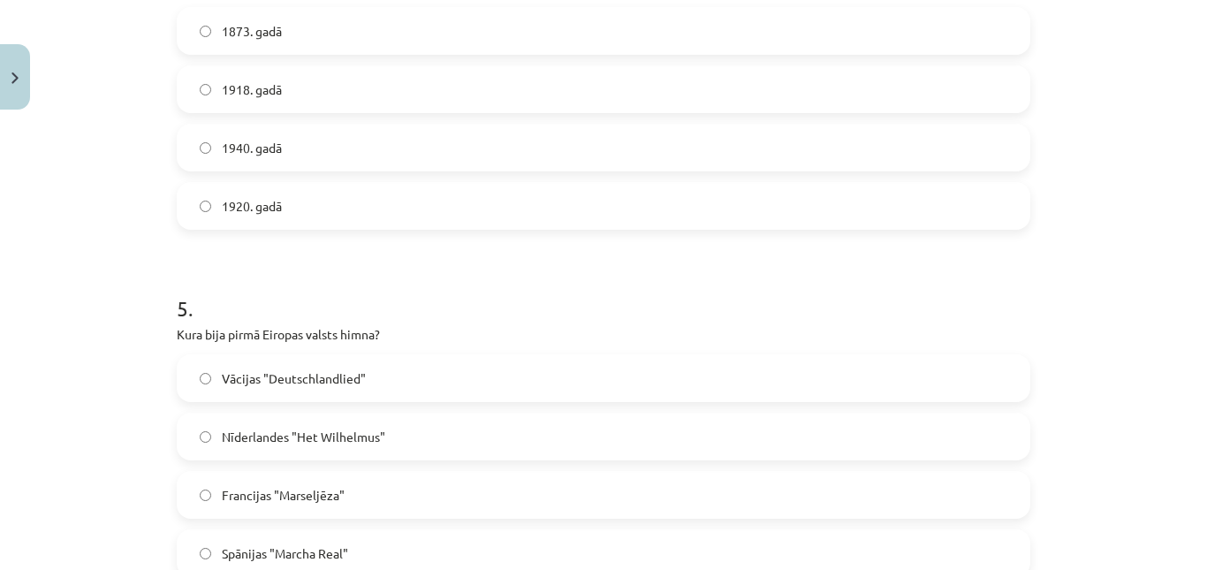
click at [302, 202] on label "1920. gadā" at bounding box center [603, 206] width 850 height 44
click at [321, 438] on span "Nīderlandes "Het Wilhelmus"" at bounding box center [303, 437] width 163 height 19
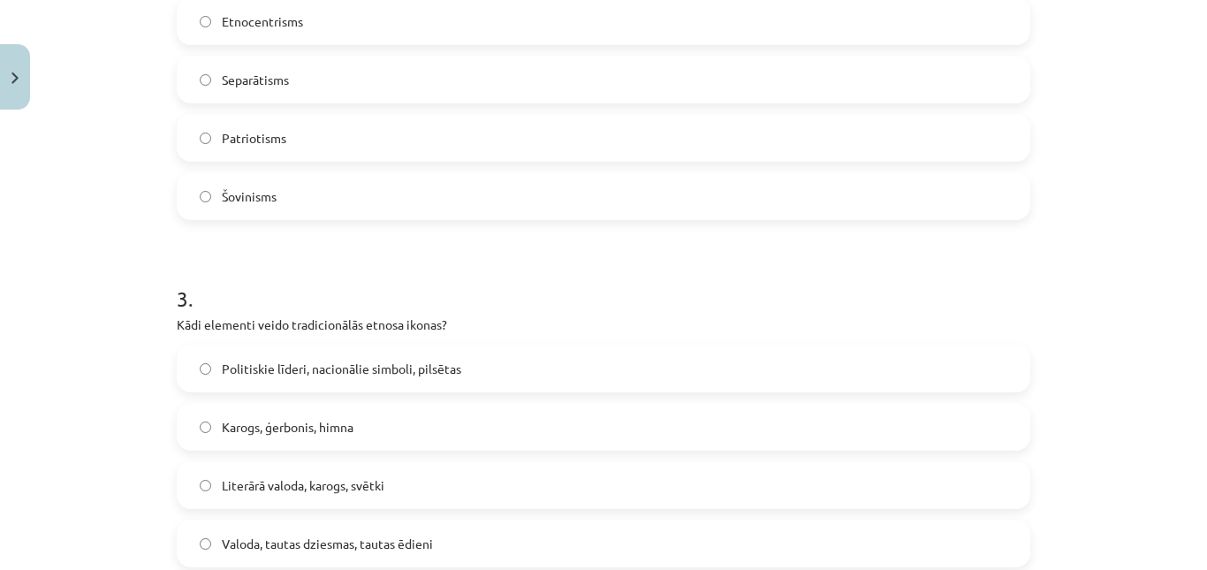
scroll to position [787, 0]
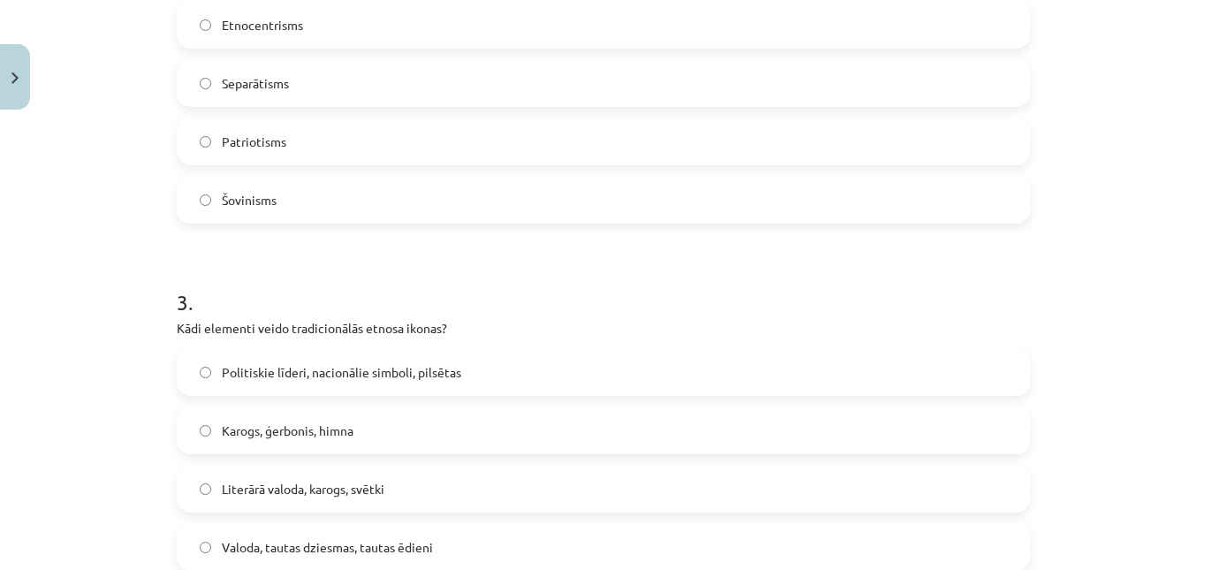
click at [368, 138] on label "Patriotisms" at bounding box center [603, 141] width 850 height 44
click at [338, 544] on span "Valoda, tautas dziesmas, tautas ēdieni" at bounding box center [327, 547] width 211 height 19
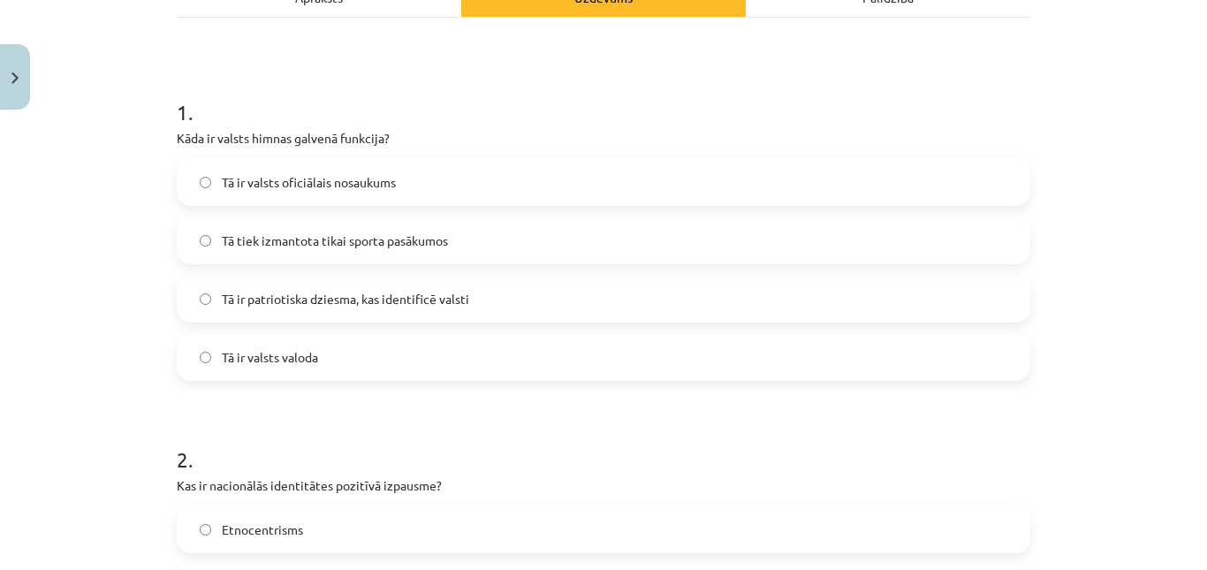
scroll to position [274, 0]
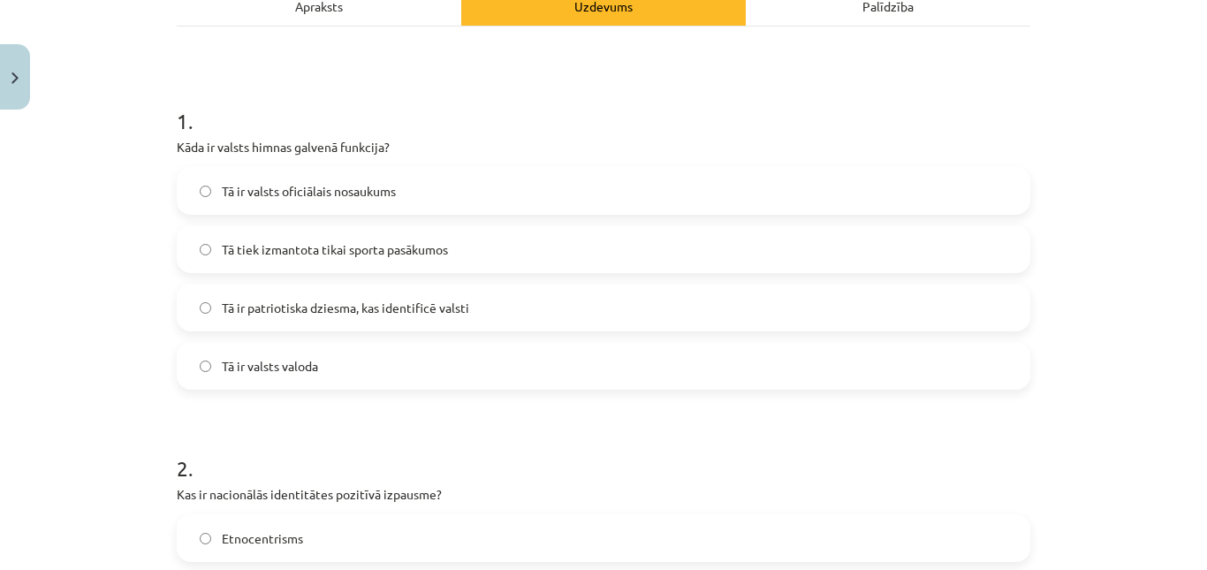
click at [307, 301] on span "Tā ir patriotiska dziesma, kas identificē valsti" at bounding box center [345, 308] width 247 height 19
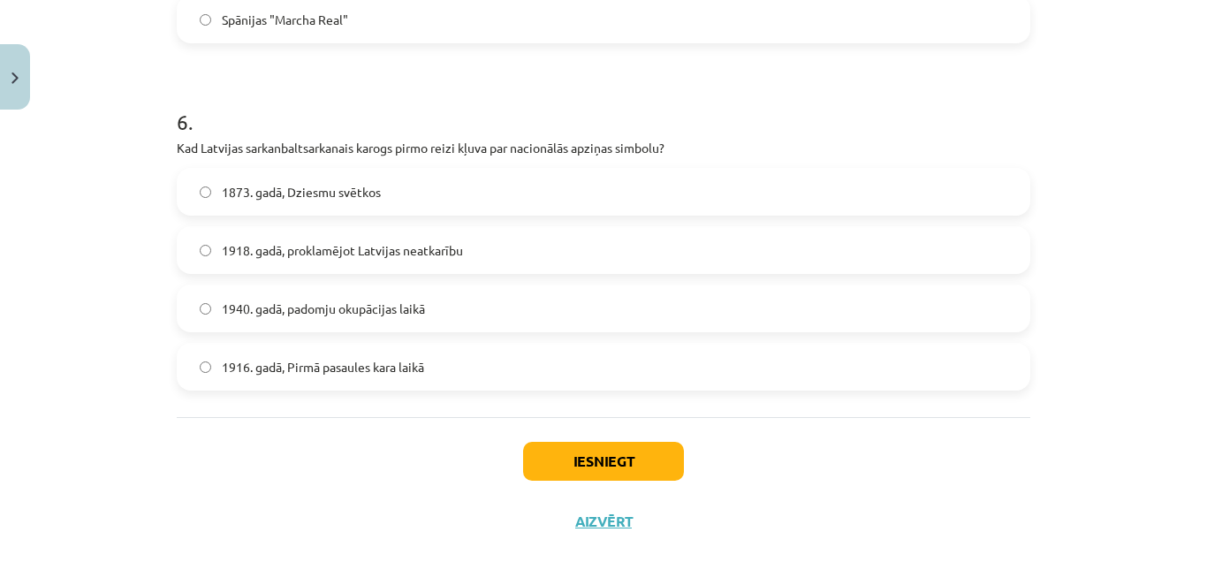
scroll to position [2035, 0]
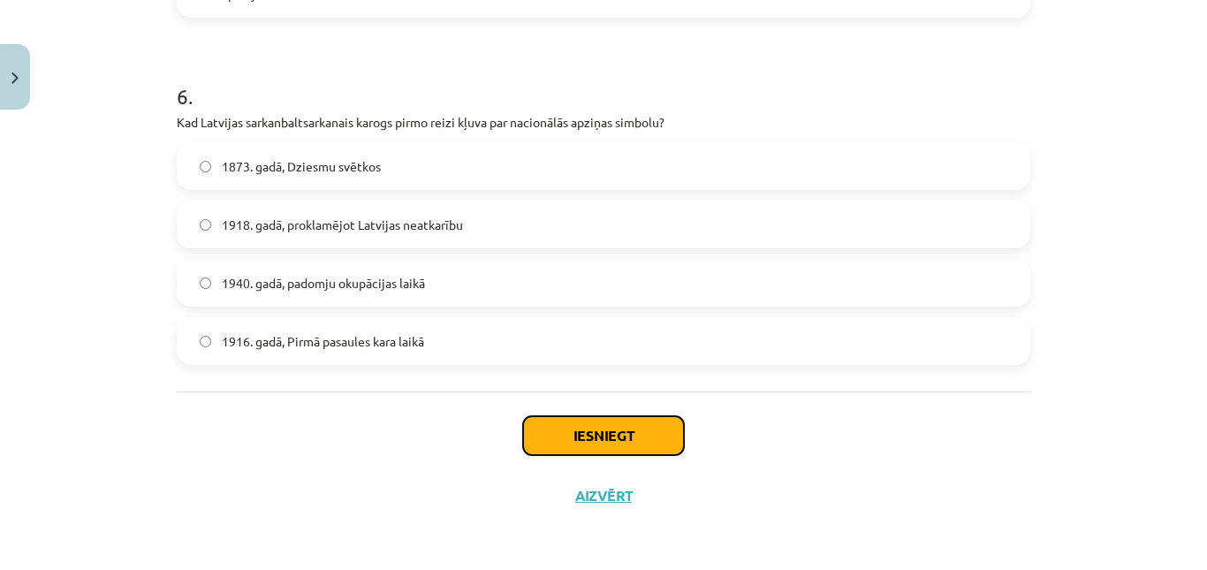
click at [648, 454] on button "Iesniegt" at bounding box center [603, 435] width 161 height 39
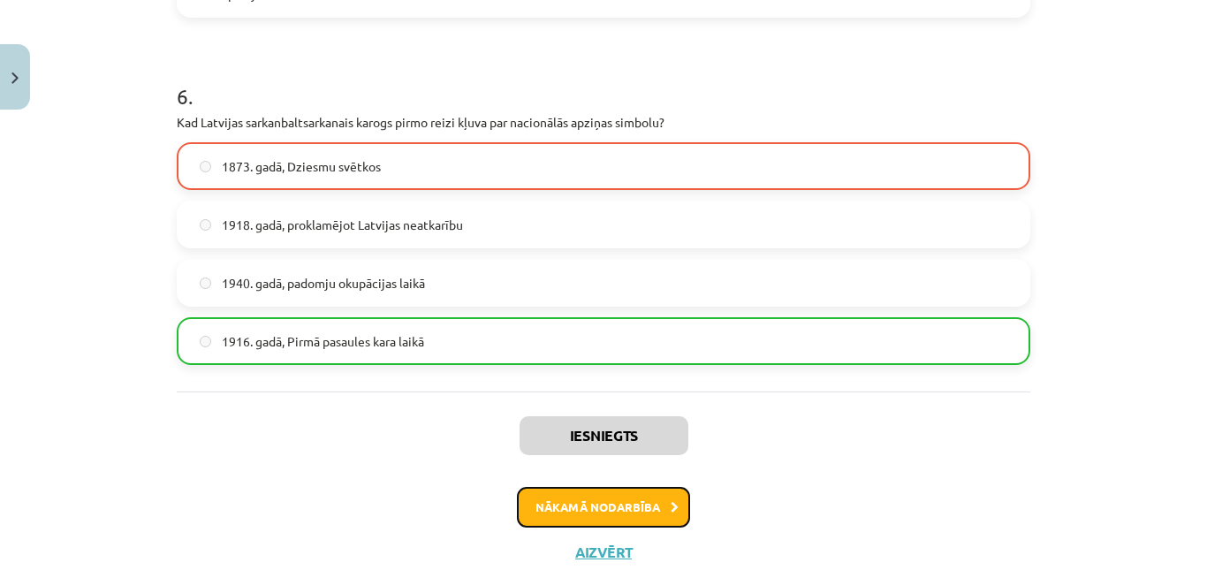
click at [639, 512] on button "Nākamā nodarbība" at bounding box center [603, 507] width 173 height 41
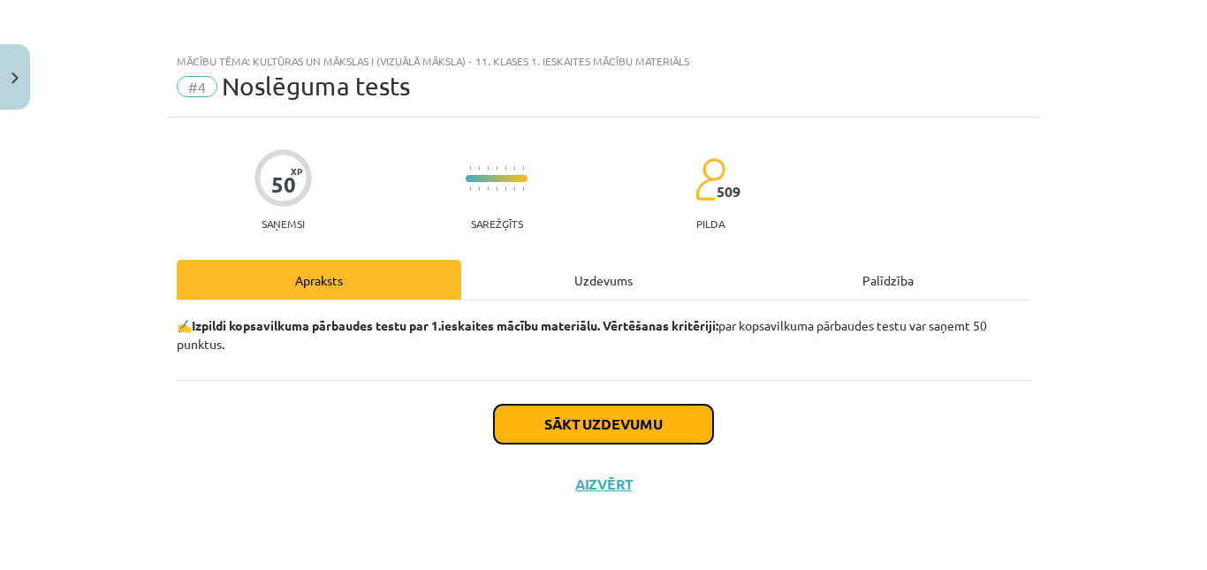
click at [624, 436] on button "Sākt uzdevumu" at bounding box center [603, 424] width 219 height 39
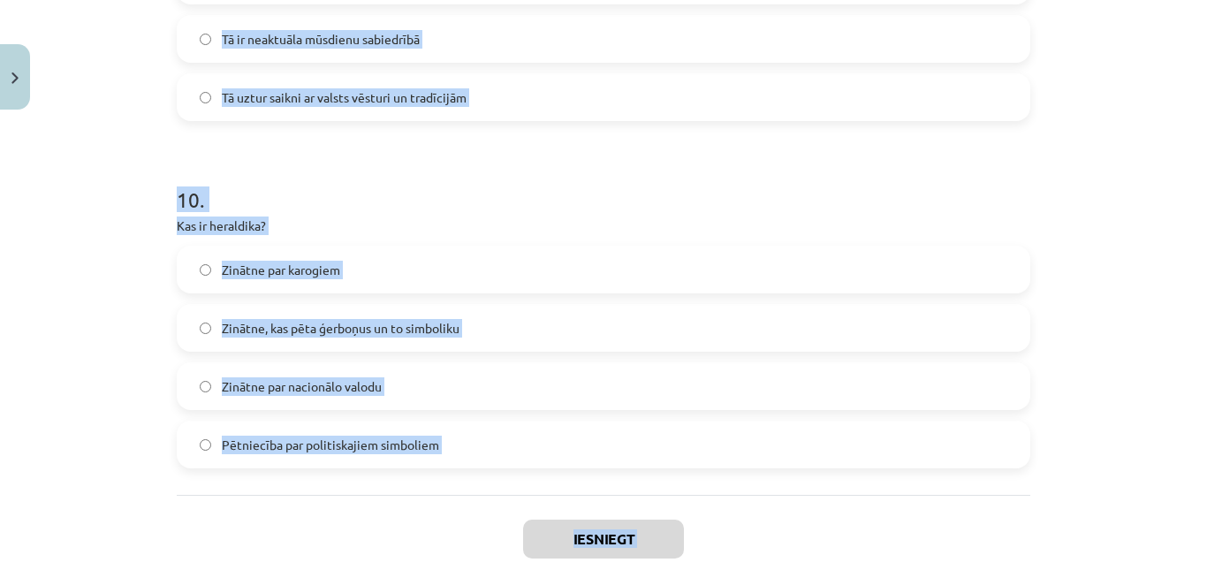
scroll to position [3424, 0]
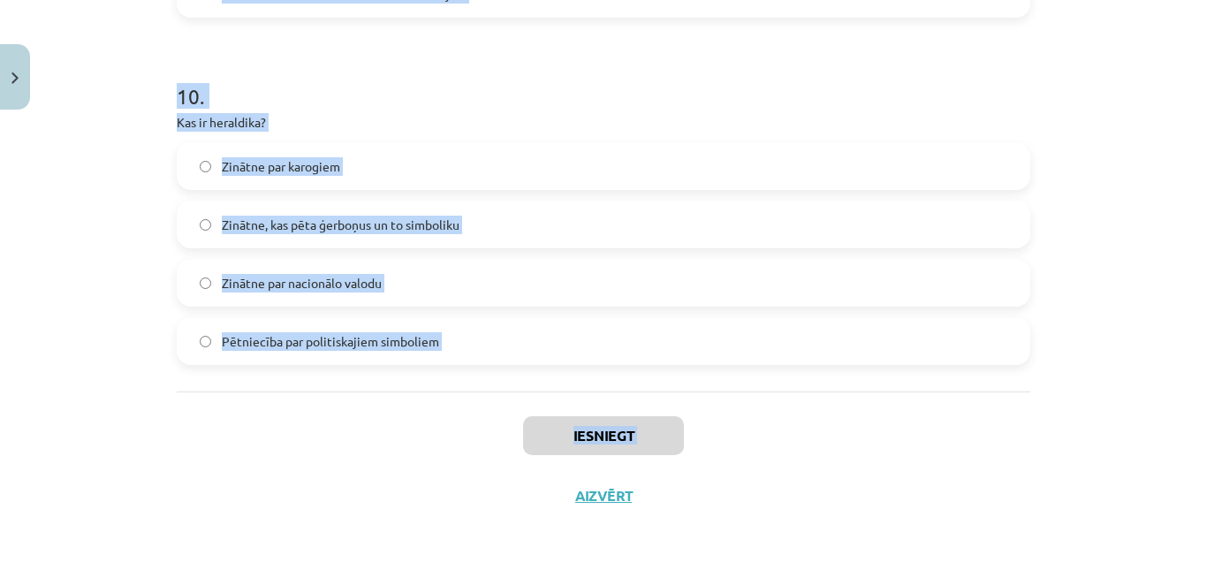
drag, startPoint x: 171, startPoint y: 422, endPoint x: 330, endPoint y: 569, distance: 215.7
click at [330, 569] on div "Mācību tēma: Kultūras un mākslas i (vizuālā māksla) - 11. klases 1. ieskaites m…" at bounding box center [603, 285] width 1207 height 570
copy div "Kas ir kultūra visplašākajā nozīmē? Mākslas un mūzikas joma Viss, kam pieskārus…"
click at [361, 402] on div "Iesniegt Aizvērt" at bounding box center [603, 453] width 853 height 124
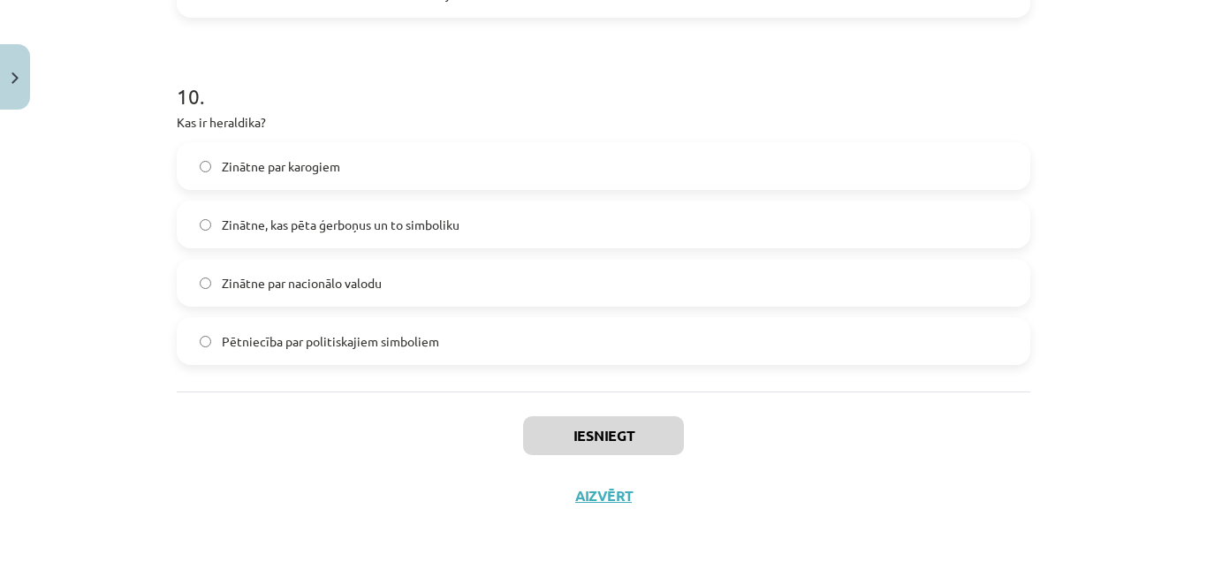
click at [405, 231] on span "Zinātne, kas pēta ģerboņus un to simboliku" at bounding box center [341, 225] width 238 height 19
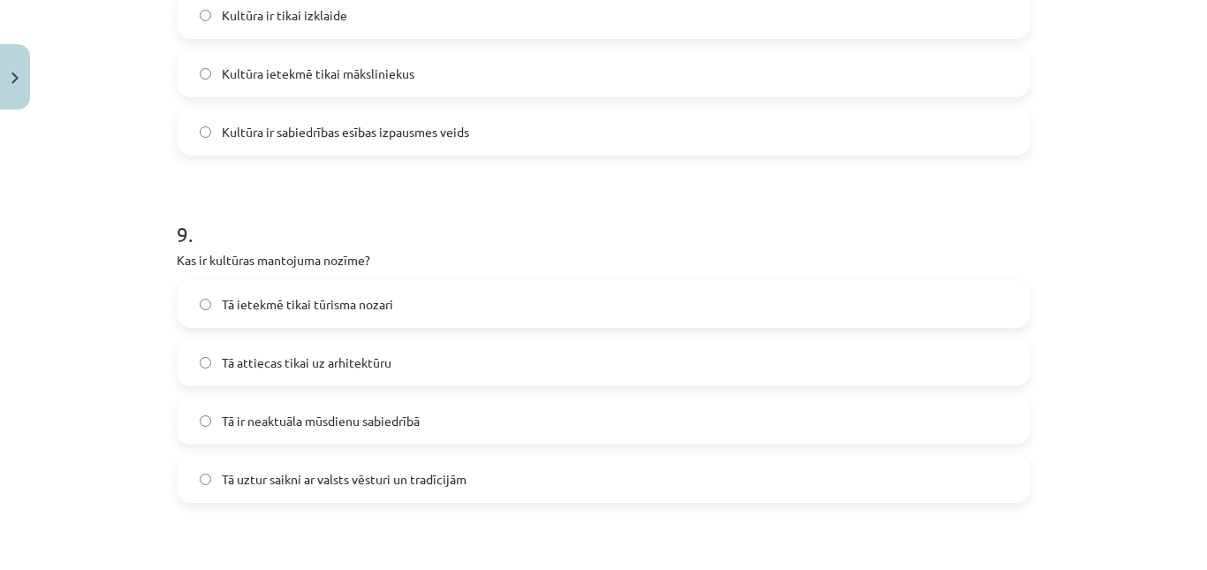
scroll to position [2932, 0]
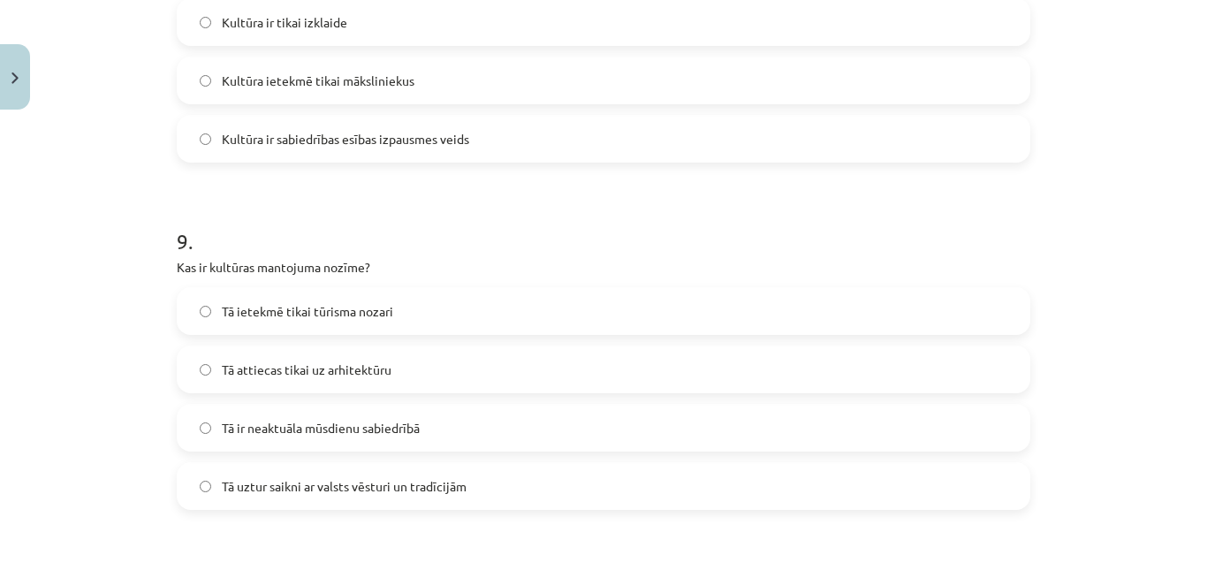
click at [363, 485] on span "Tā uztur saikni ar valsts vēsturi un tradīcijām" at bounding box center [344, 486] width 245 height 19
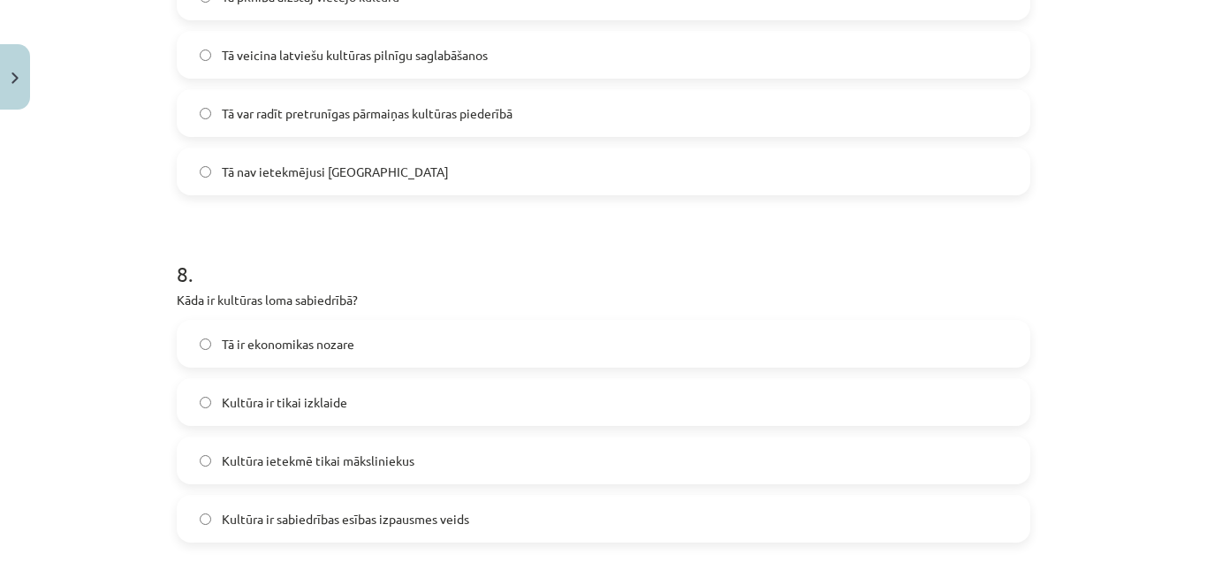
scroll to position [2558, 0]
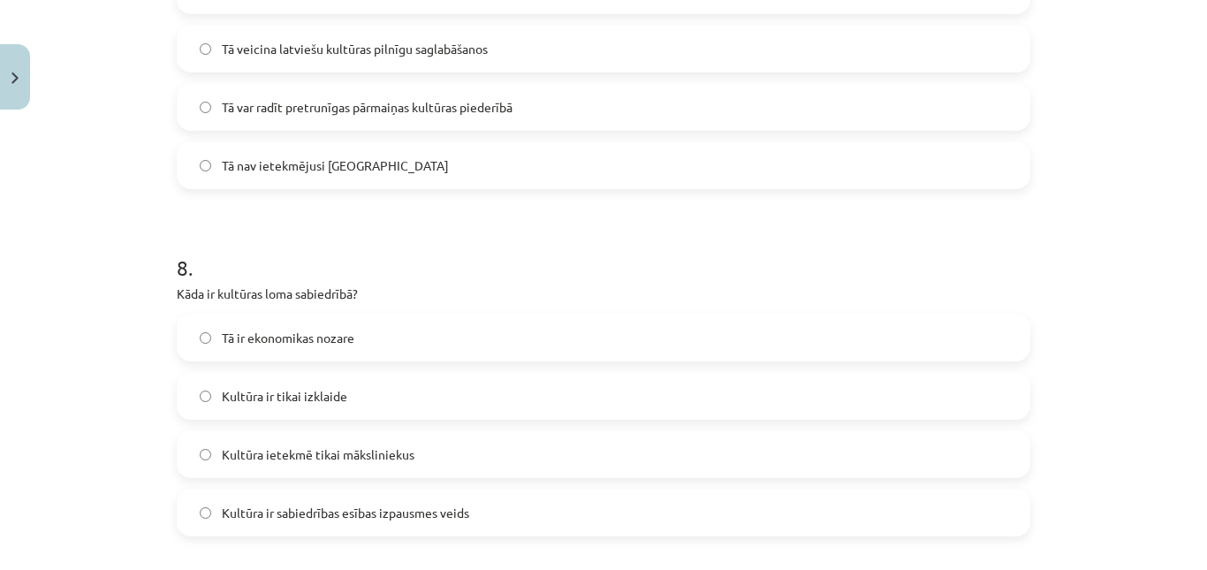
click at [349, 504] on span "Kultūra ir sabiedrības esības izpausmes veids" at bounding box center [345, 513] width 247 height 19
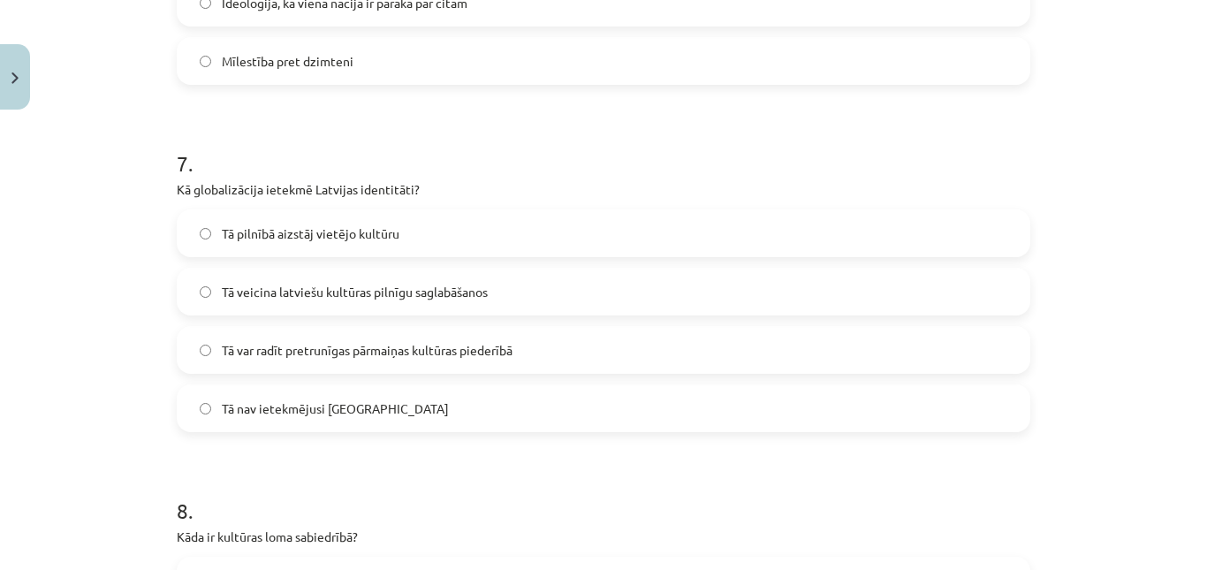
scroll to position [2295, 0]
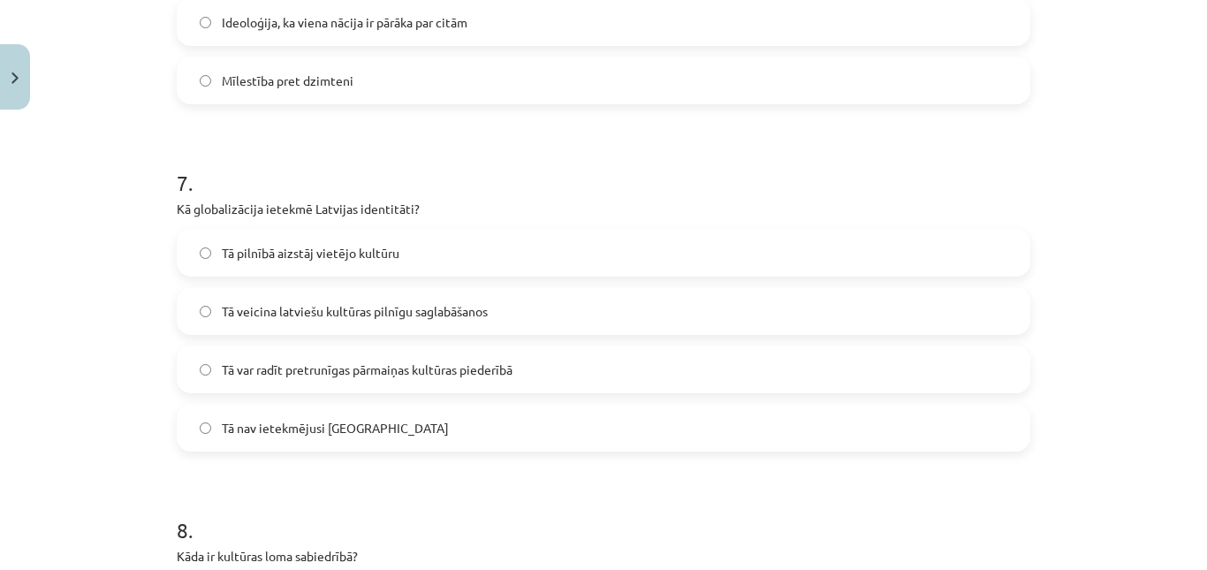
click at [289, 361] on span "Tā var radīt pretrunīgas pārmaiņas kultūras piederībā" at bounding box center [367, 369] width 291 height 19
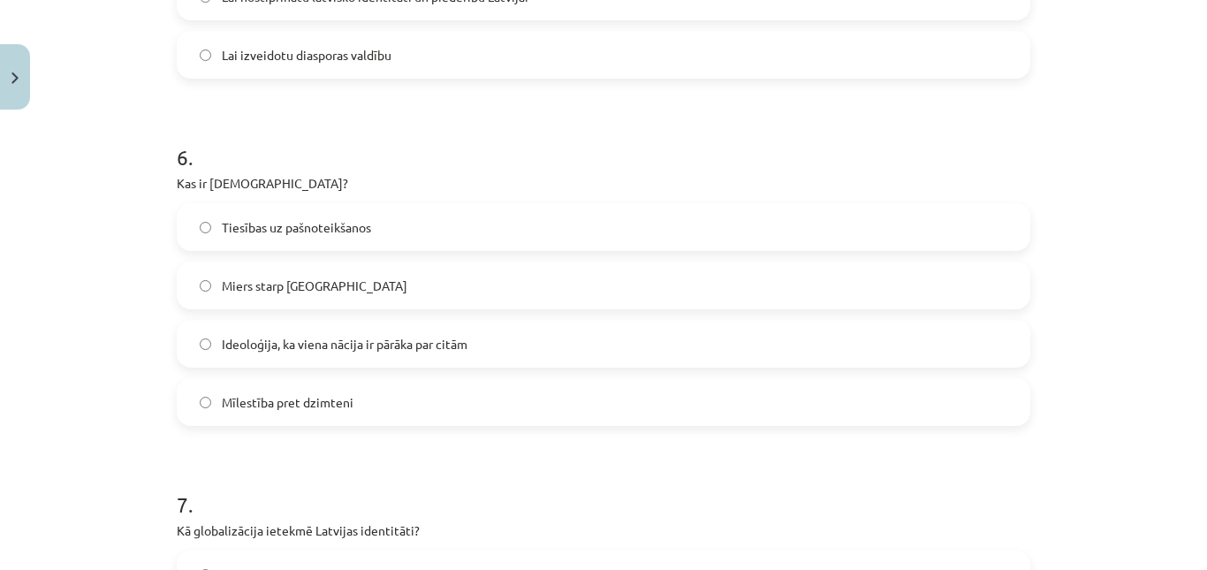
scroll to position [1961, 0]
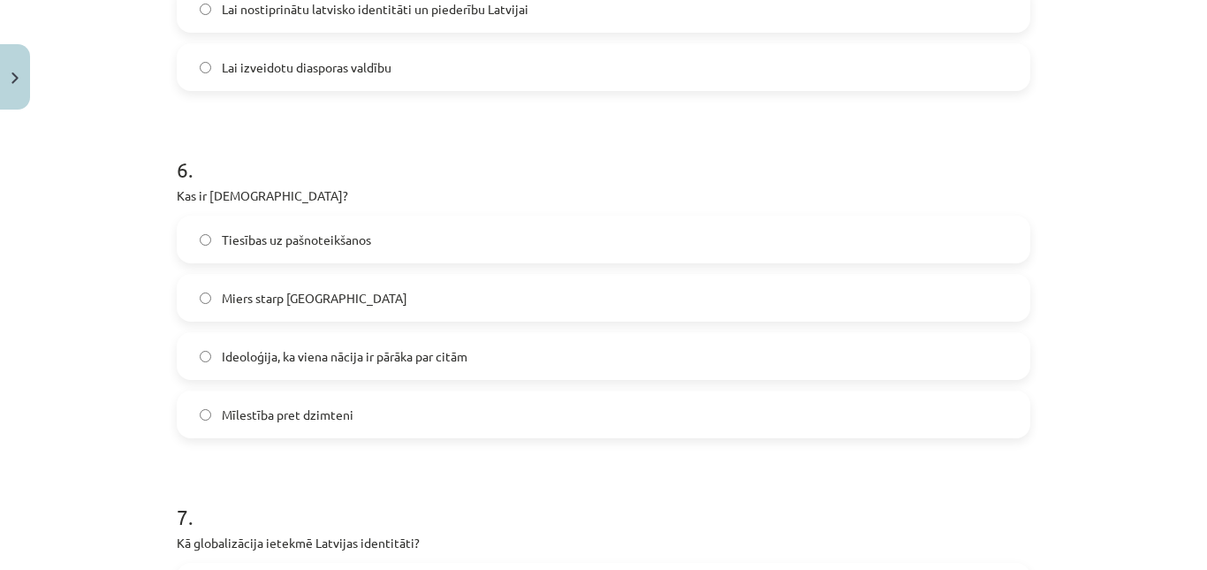
click at [281, 355] on span "Ideoloģija, ka viena nācija ir pārāka par citām" at bounding box center [345, 356] width 246 height 19
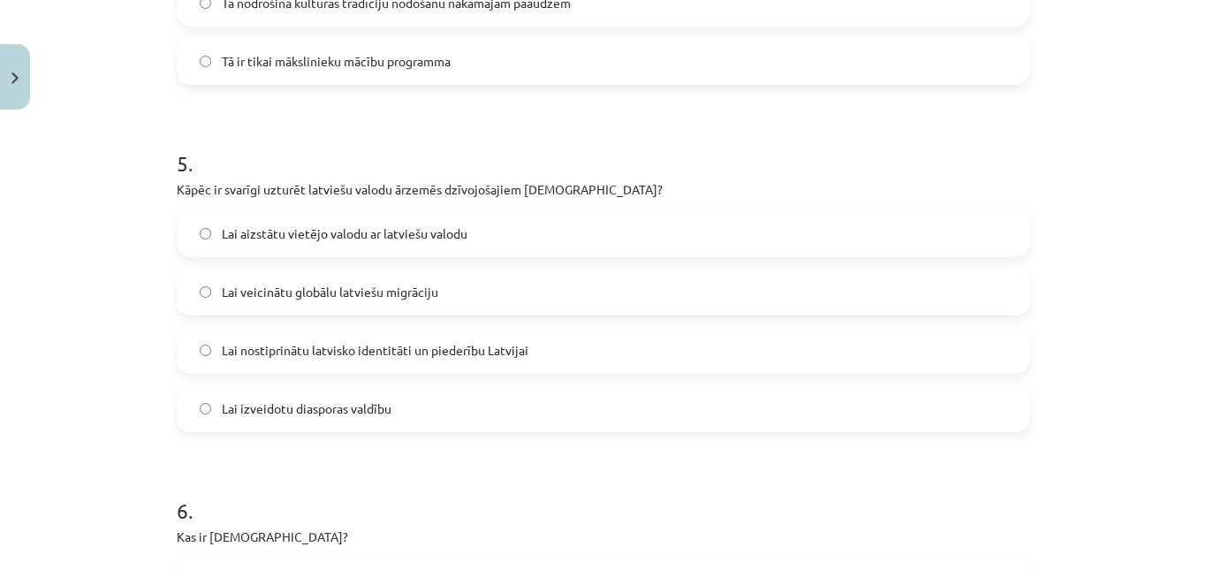
scroll to position [1646, 0]
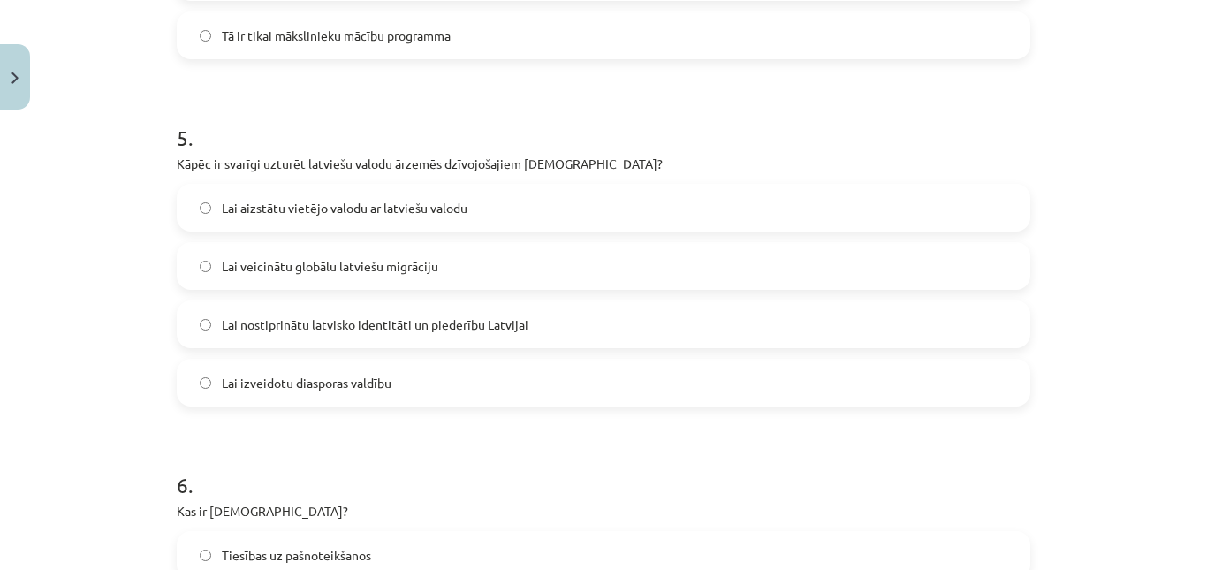
click at [333, 322] on span "Lai nostiprinātu latvisko identitāti un piederību Latvijai" at bounding box center [375, 324] width 307 height 19
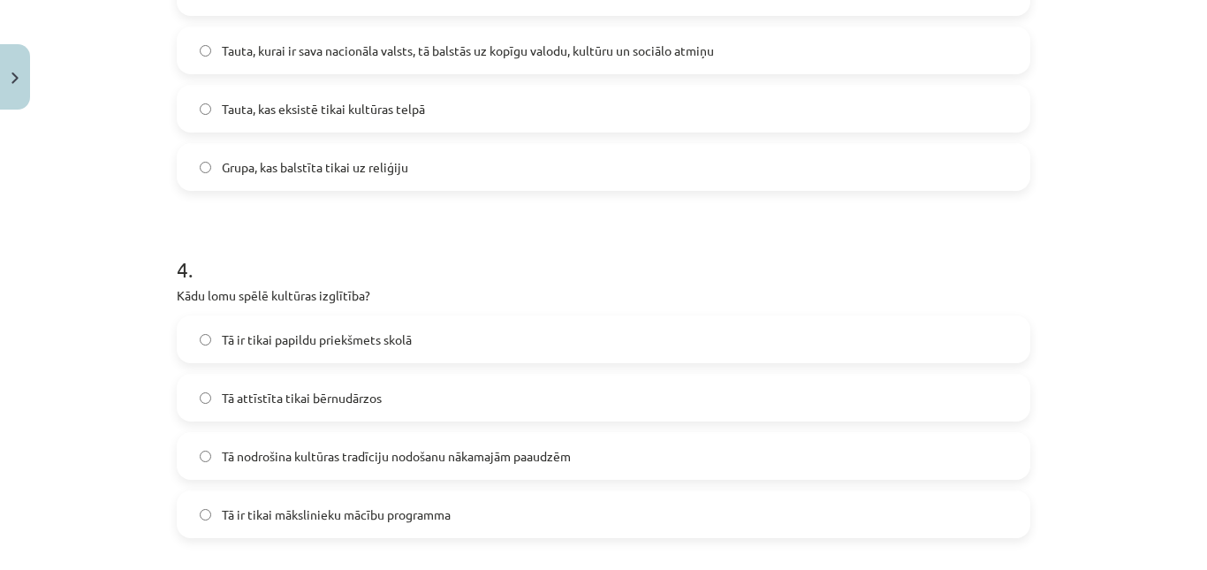
scroll to position [1161, 0]
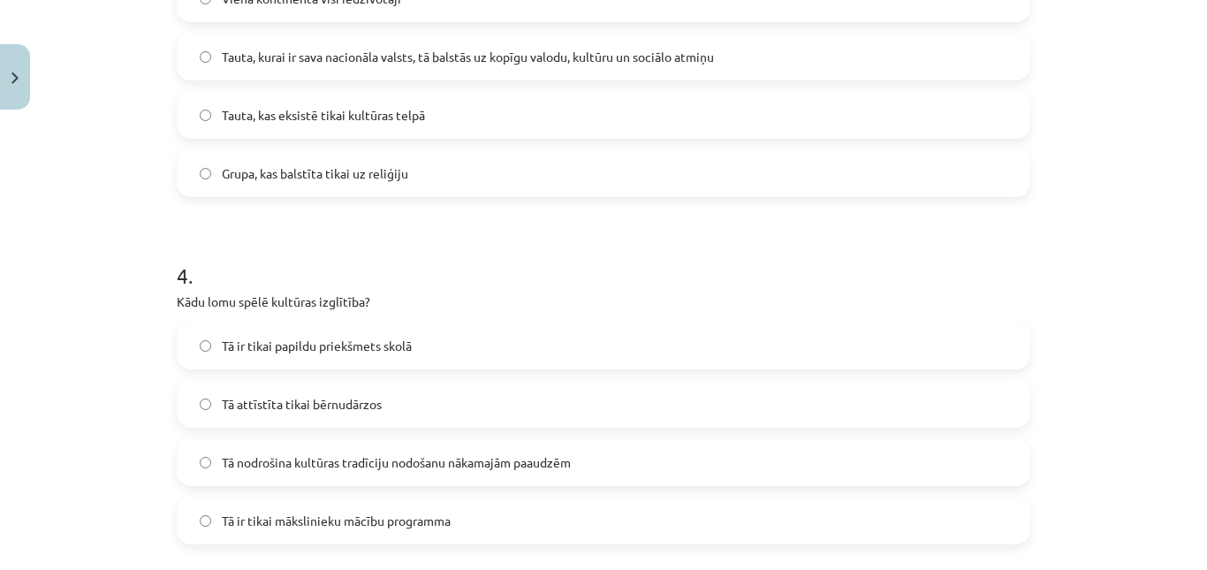
click at [345, 466] on span "Tā nodrošina kultūras tradīciju nodošanu nākamajām paaudzēm" at bounding box center [396, 462] width 349 height 19
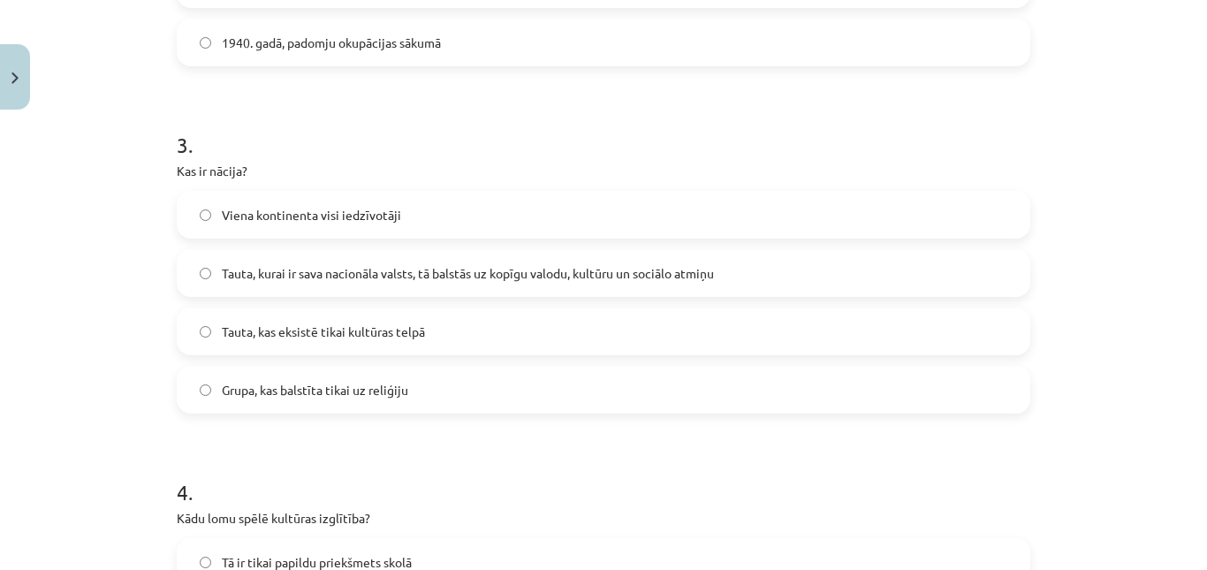
scroll to position [938, 0]
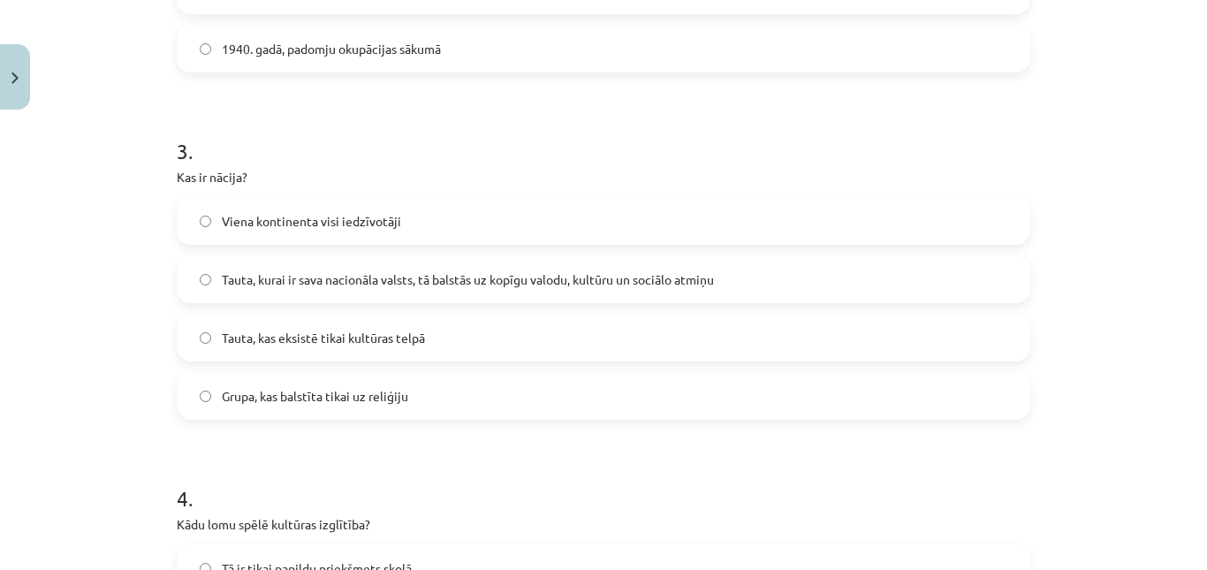
click at [362, 261] on label "Tauta, kurai ir sava nacionāla valsts, tā balstās uz kopīgu valodu, kultūru un …" at bounding box center [603, 279] width 850 height 44
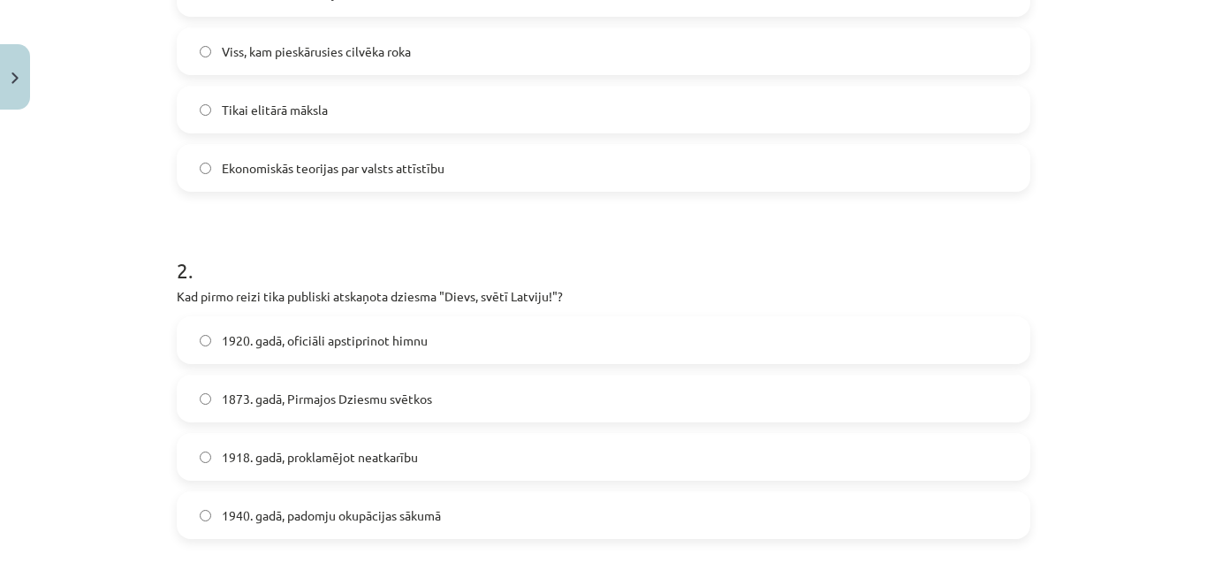
scroll to position [466, 0]
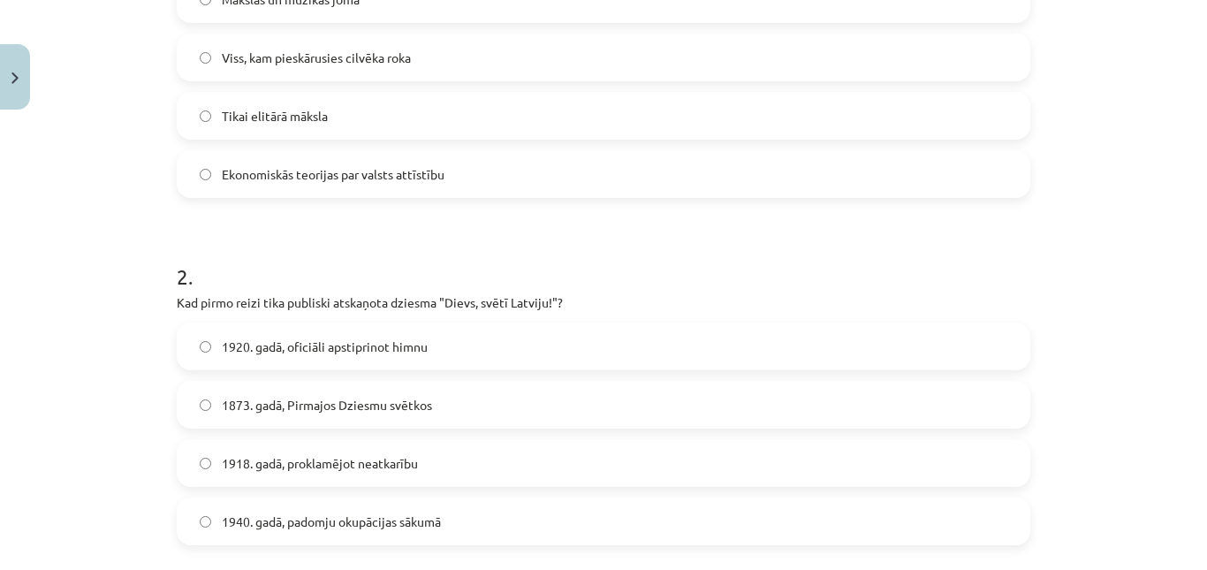
click at [304, 404] on span "1873. gadā, Pirmajos Dziesmu svētkos" at bounding box center [327, 405] width 210 height 19
click at [524, 57] on label "Viss, kam pieskārusies cilvēka roka" at bounding box center [603, 57] width 850 height 44
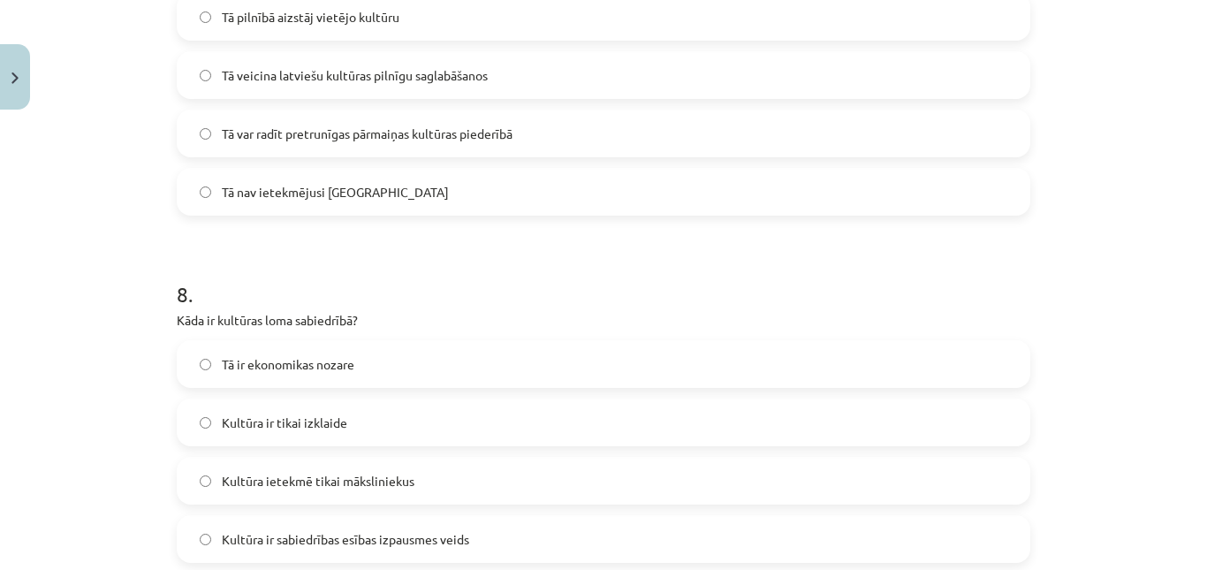
scroll to position [3424, 0]
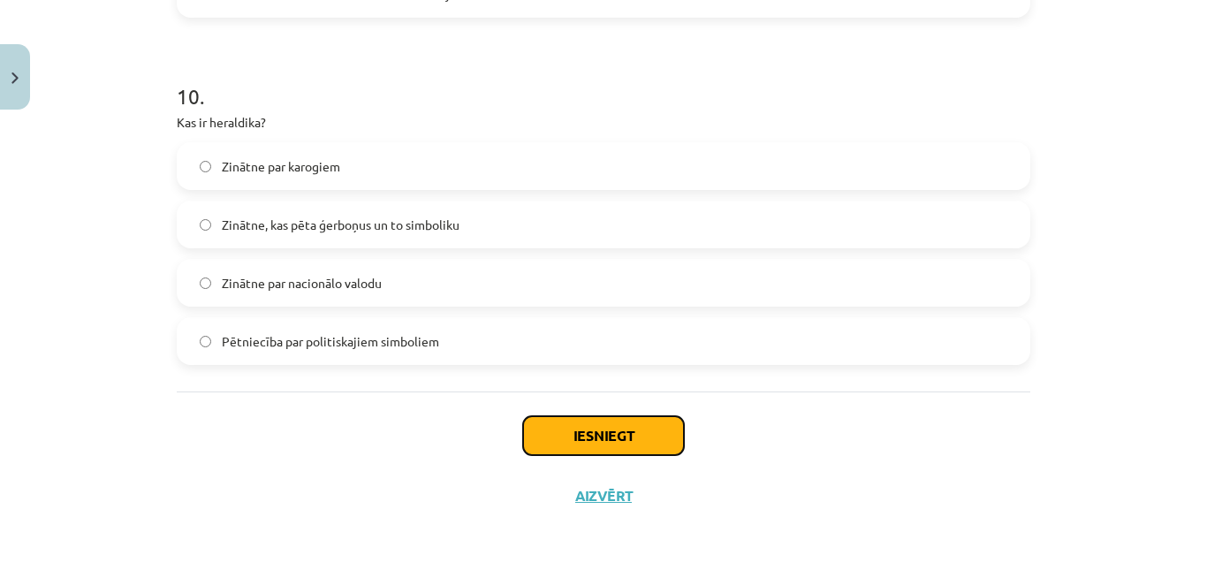
click at [565, 429] on button "Iesniegt" at bounding box center [603, 435] width 161 height 39
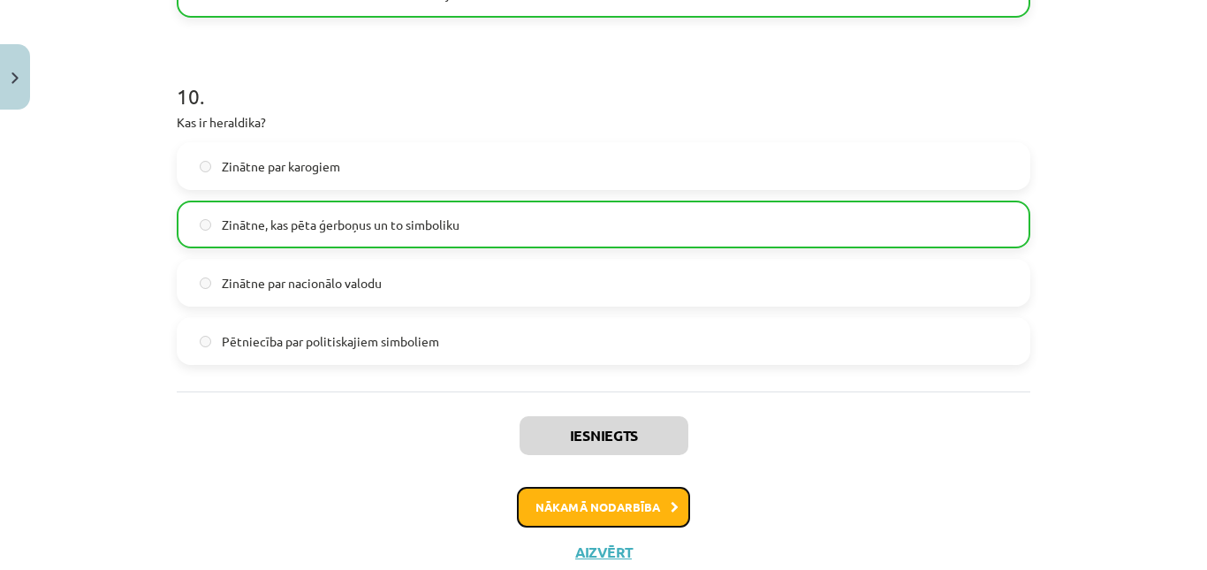
click at [572, 507] on button "Nākamā nodarbība" at bounding box center [603, 507] width 173 height 41
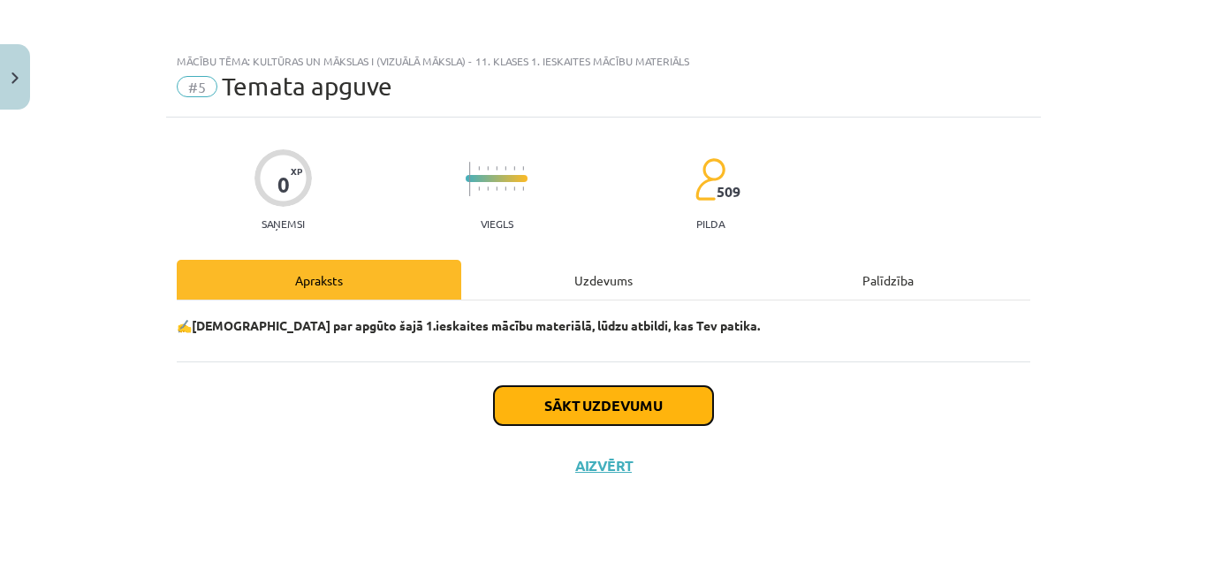
click at [554, 408] on button "Sākt uzdevumu" at bounding box center [603, 405] width 219 height 39
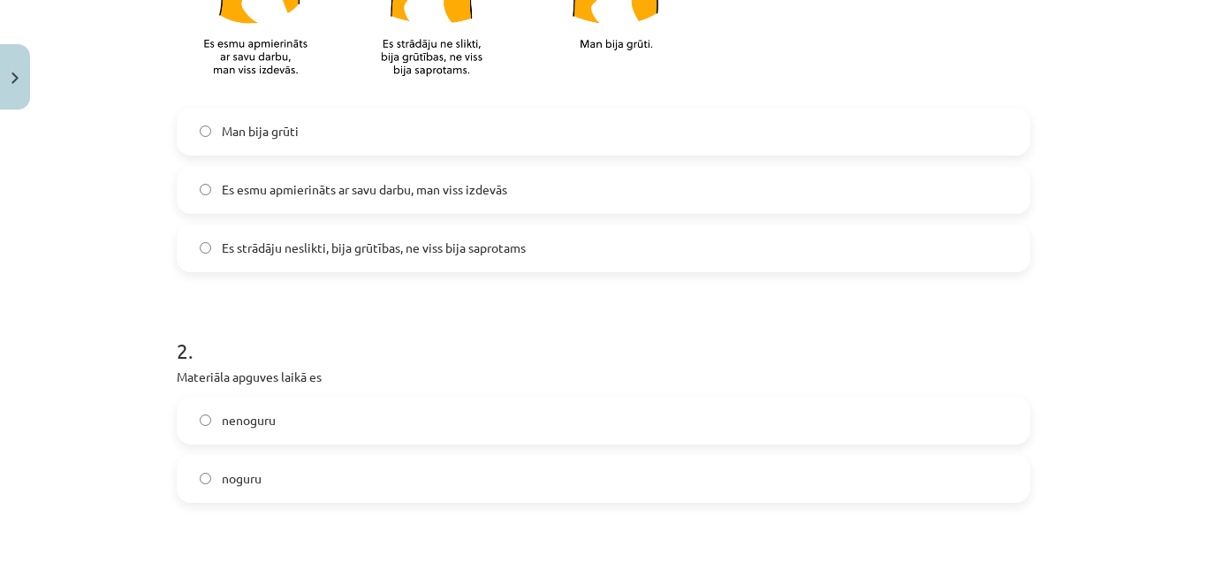
scroll to position [618, 0]
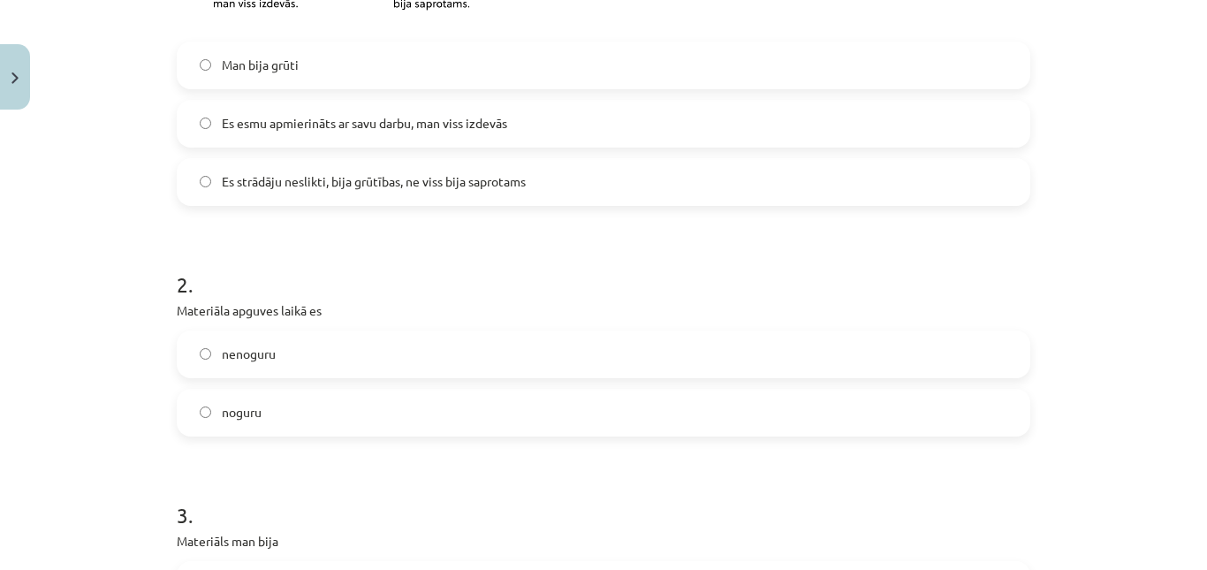
click at [430, 113] on label "Es esmu apmierināts ar savu darbu, man viss izdevās" at bounding box center [603, 124] width 850 height 44
click at [397, 343] on label "nenoguru" at bounding box center [603, 354] width 850 height 44
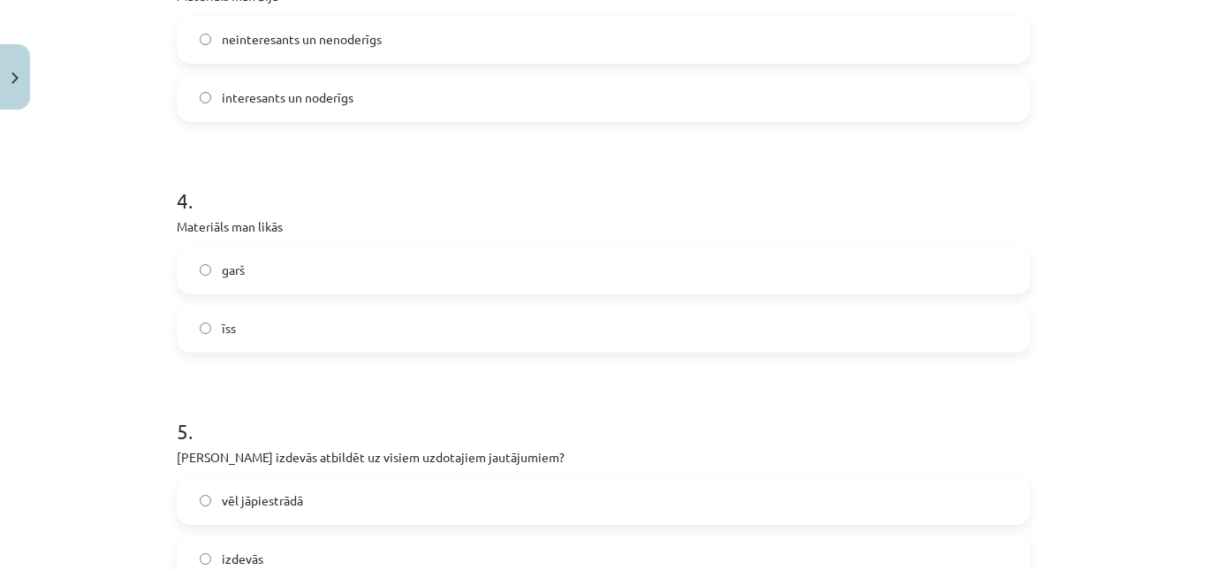
scroll to position [1173, 0]
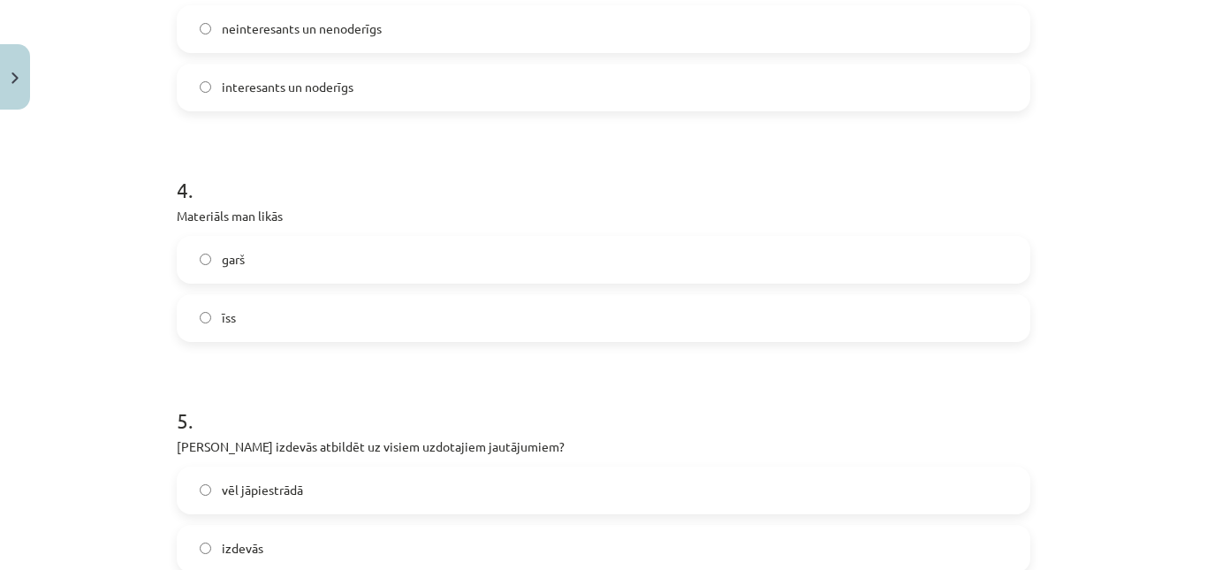
click at [392, 326] on label "īss" at bounding box center [603, 318] width 850 height 44
click at [423, 89] on label "interesants un noderīgs" at bounding box center [603, 87] width 850 height 44
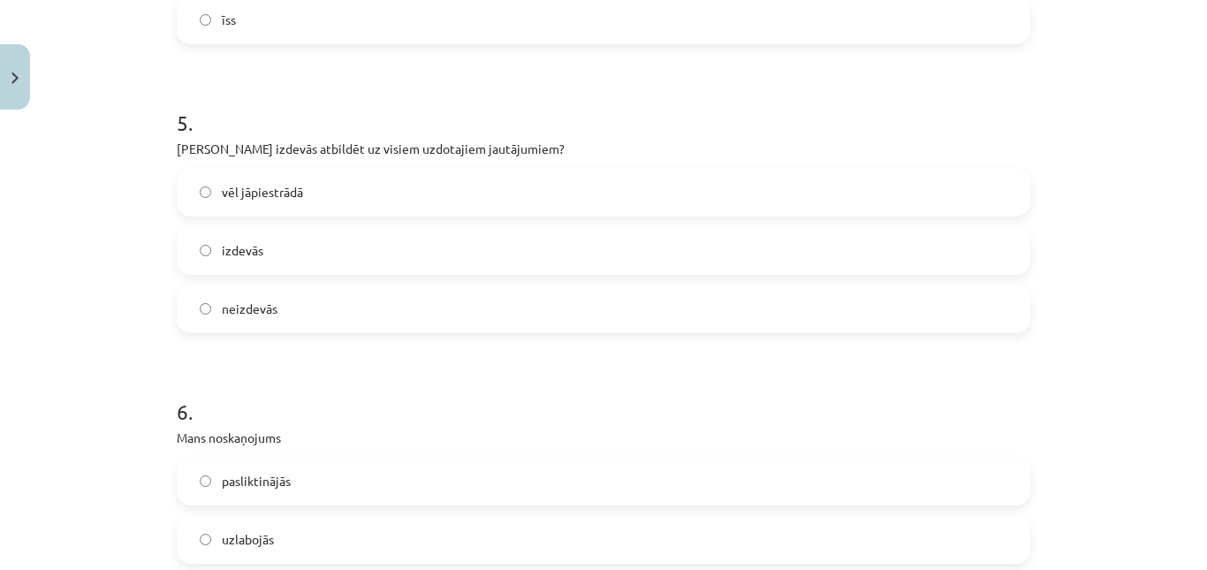
scroll to position [1515, 0]
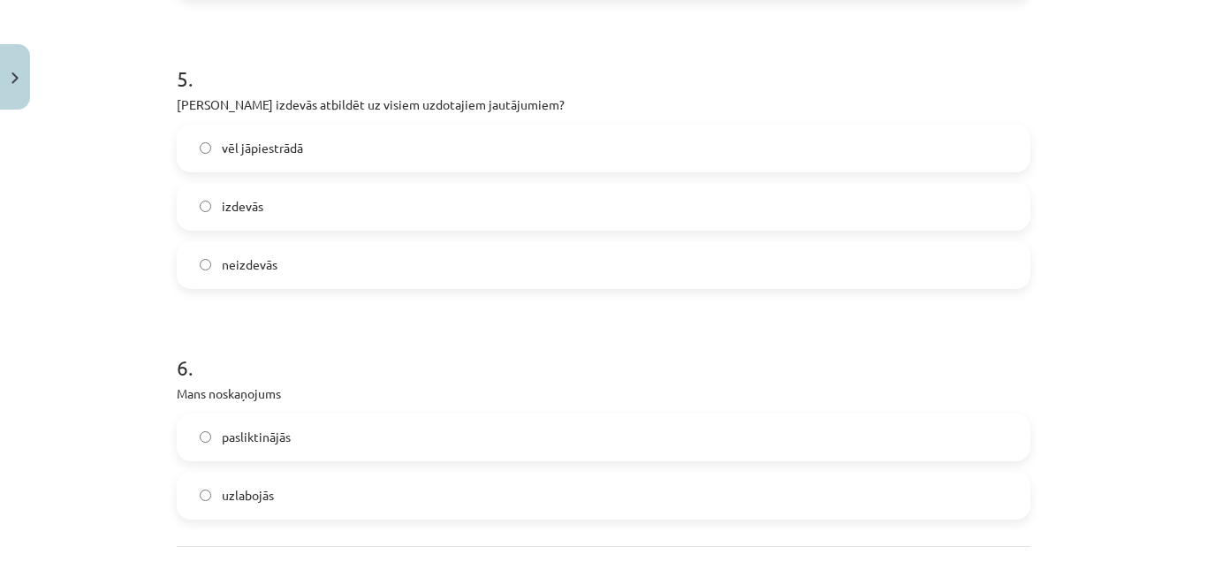
click at [429, 156] on label "vēl jāpiestrādā" at bounding box center [603, 148] width 850 height 44
click at [405, 497] on label "uzlabojās" at bounding box center [603, 496] width 850 height 44
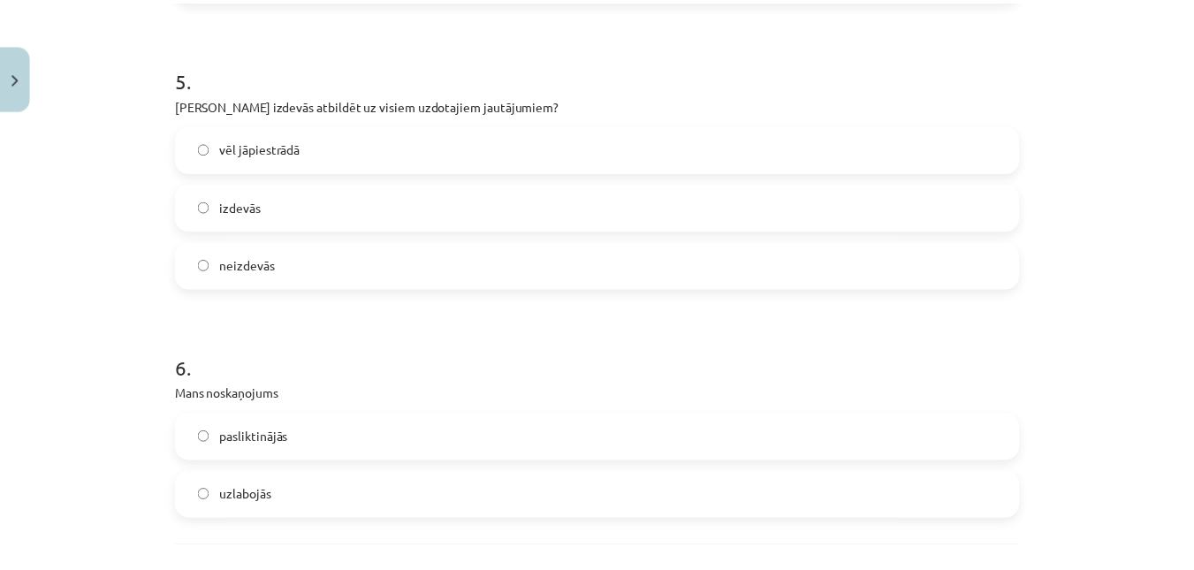
scroll to position [1670, 0]
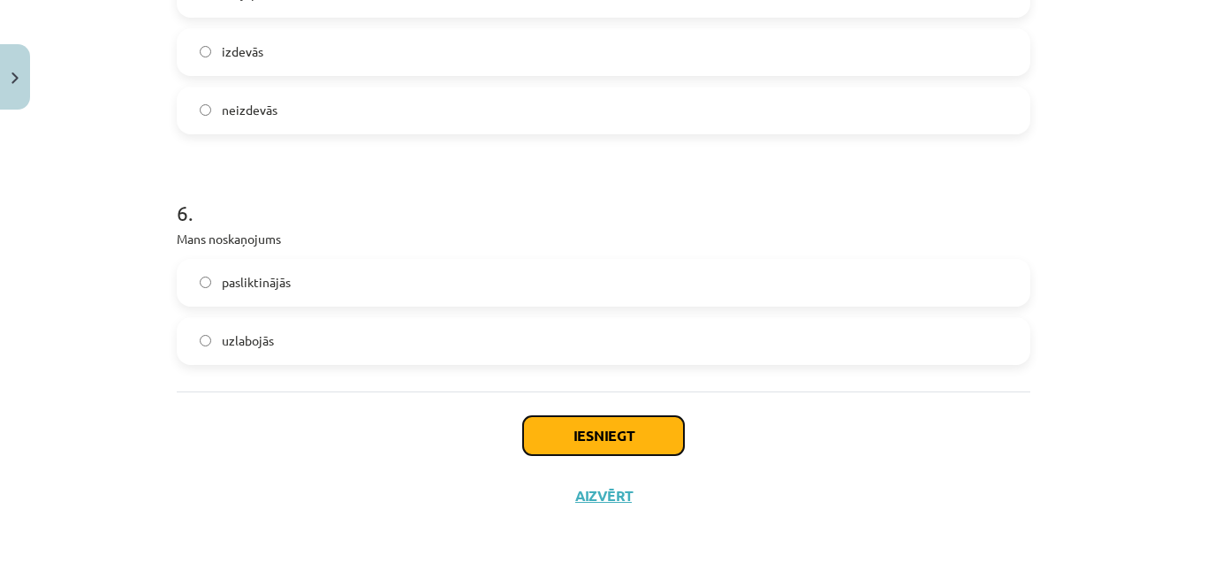
click at [624, 427] on button "Iesniegt" at bounding box center [603, 435] width 161 height 39
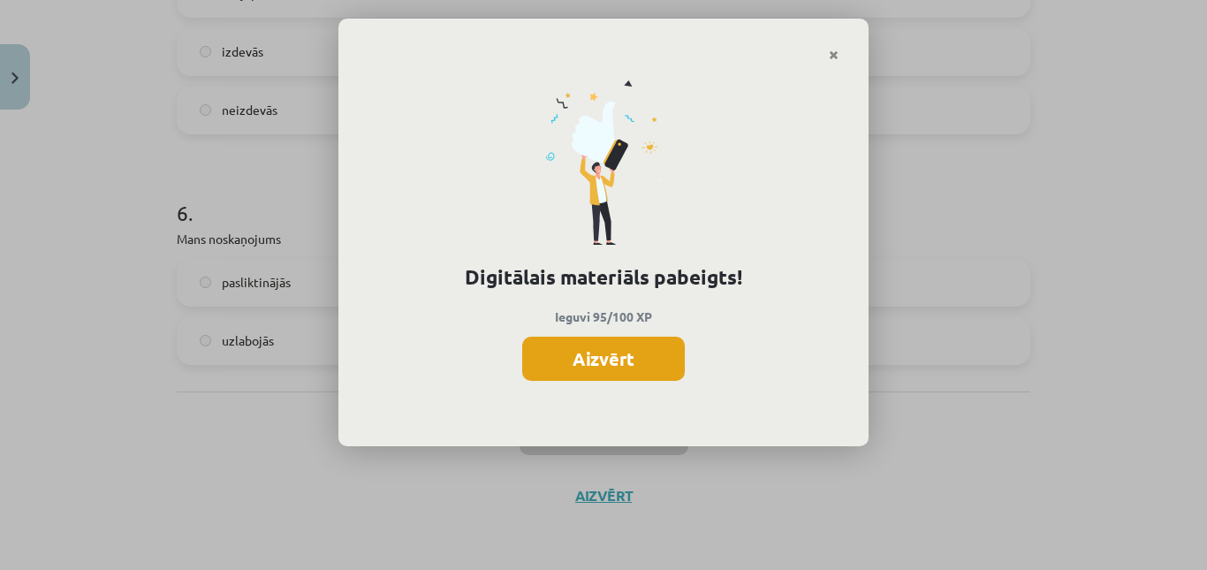
click at [585, 354] on button "Aizvērt" at bounding box center [603, 359] width 163 height 44
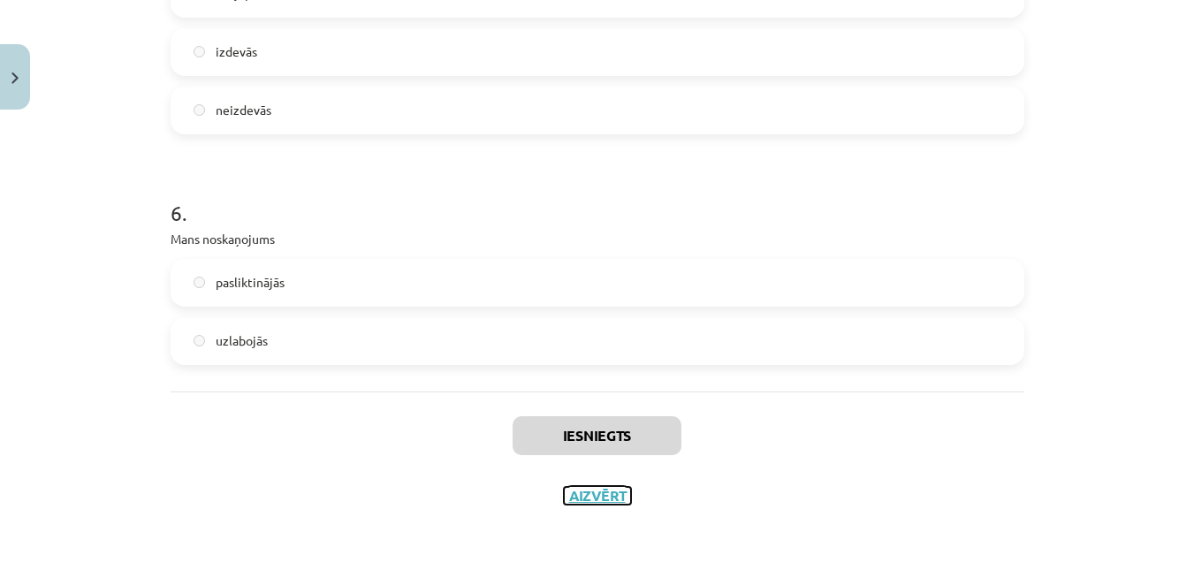
click at [593, 495] on button "Aizvērt" at bounding box center [597, 496] width 67 height 18
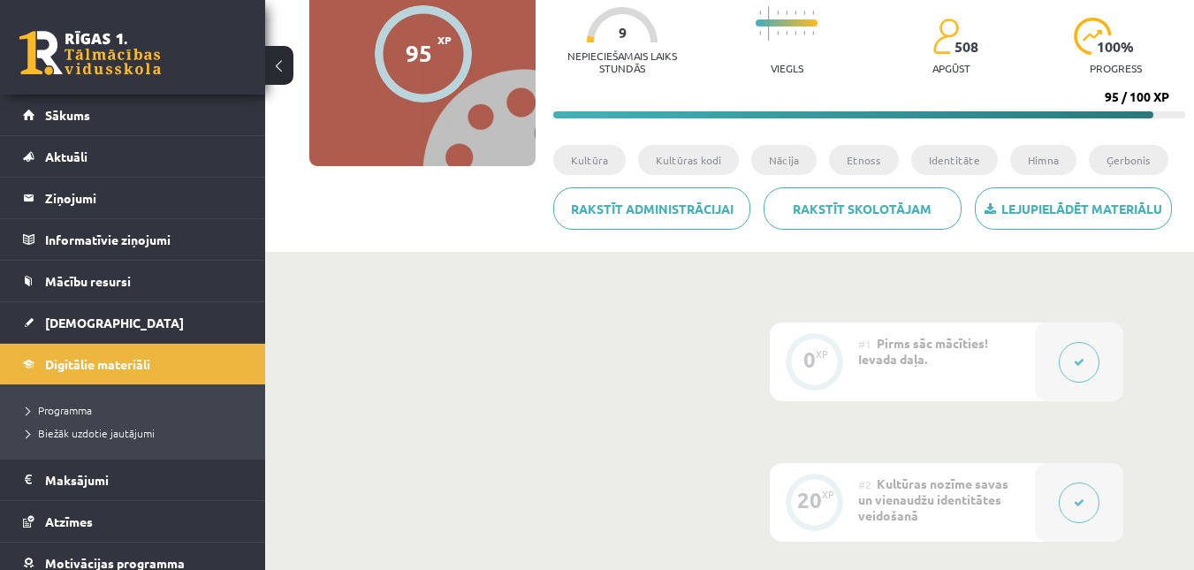
scroll to position [0, 0]
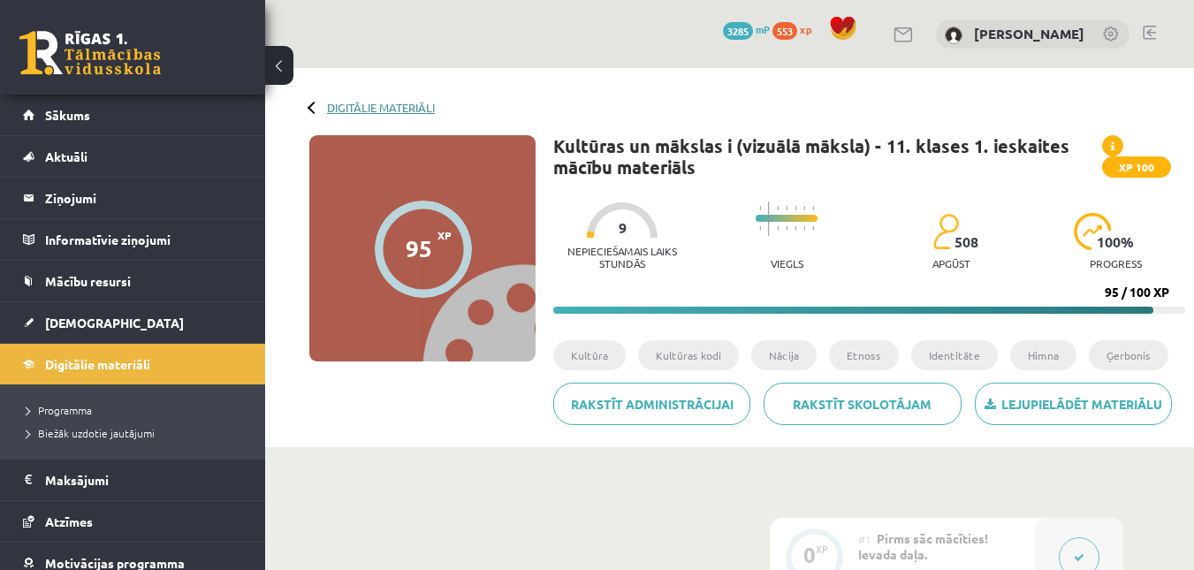
click at [355, 105] on link "Digitālie materiāli" at bounding box center [381, 107] width 108 height 13
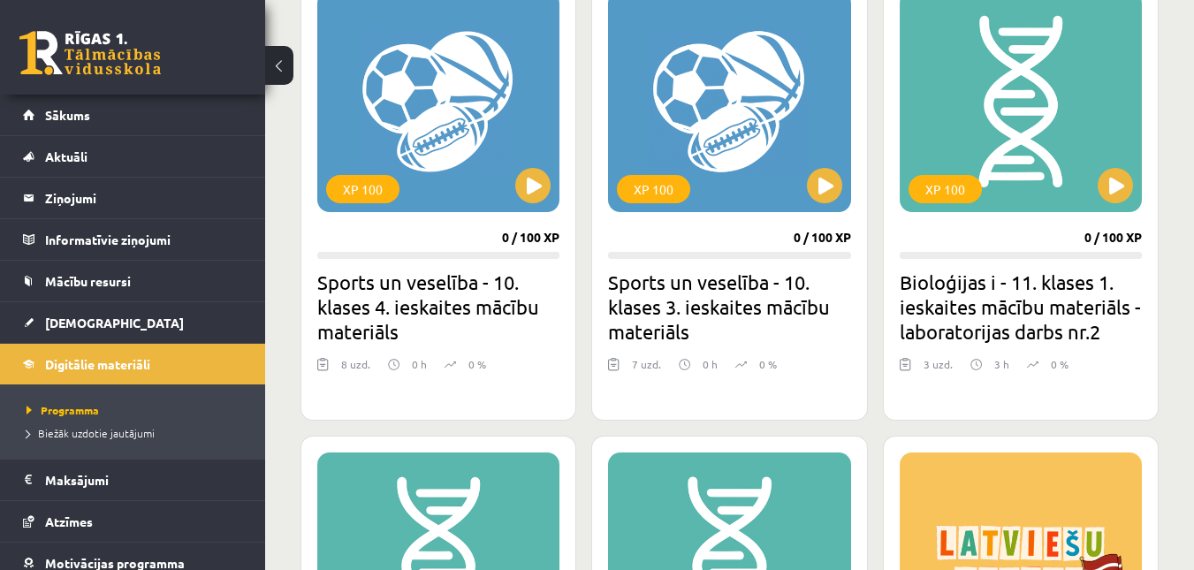
scroll to position [1657, 0]
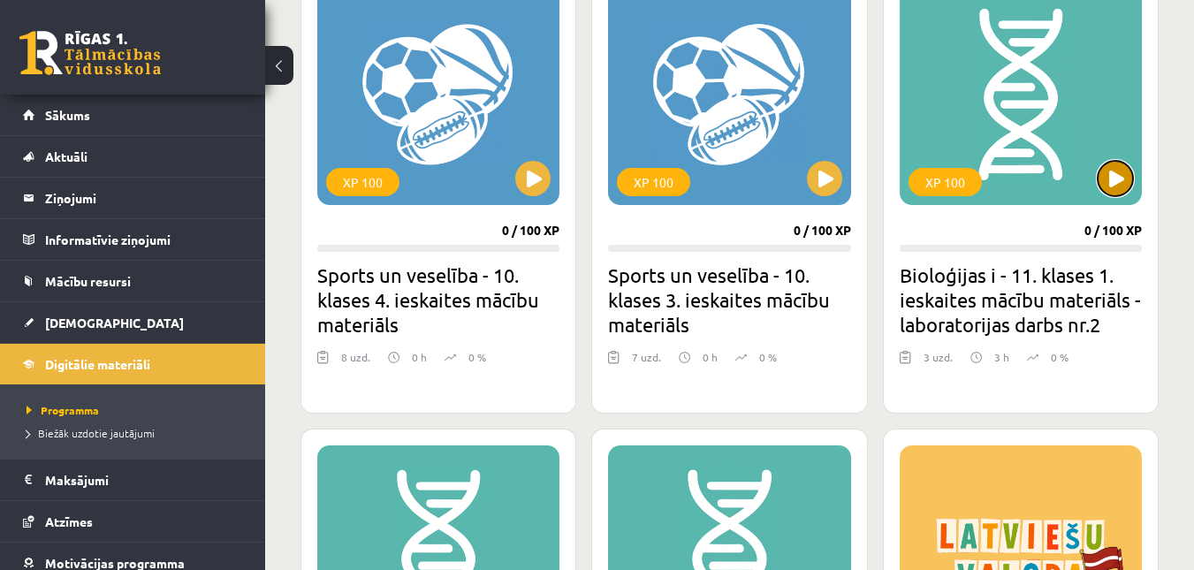
click at [1105, 186] on button at bounding box center [1114, 178] width 35 height 35
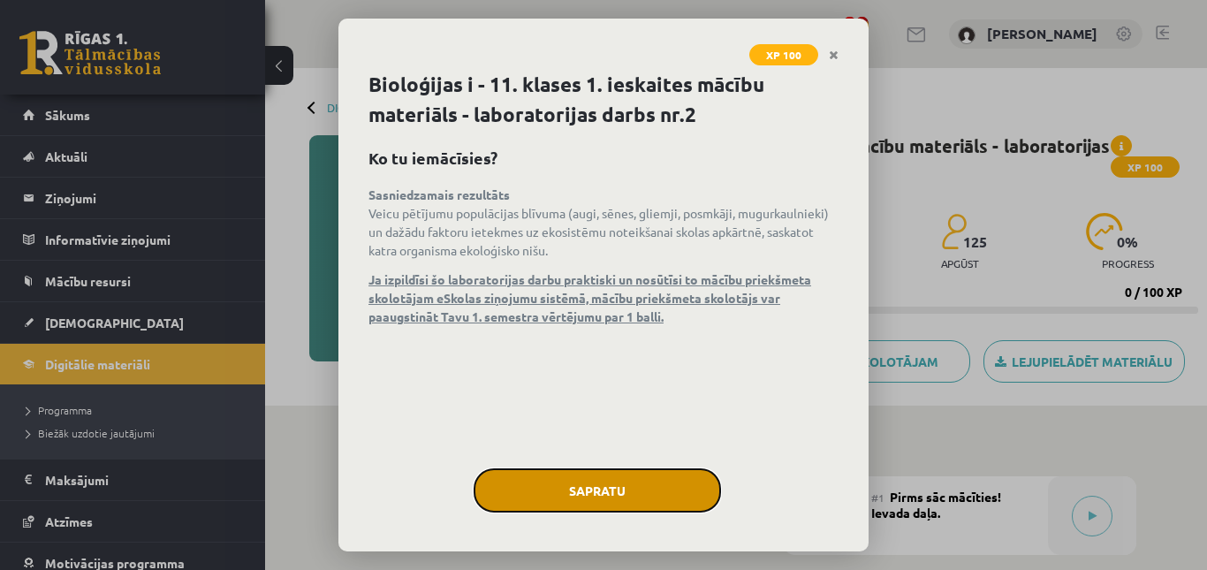
click at [592, 482] on button "Sapratu" at bounding box center [597, 490] width 247 height 44
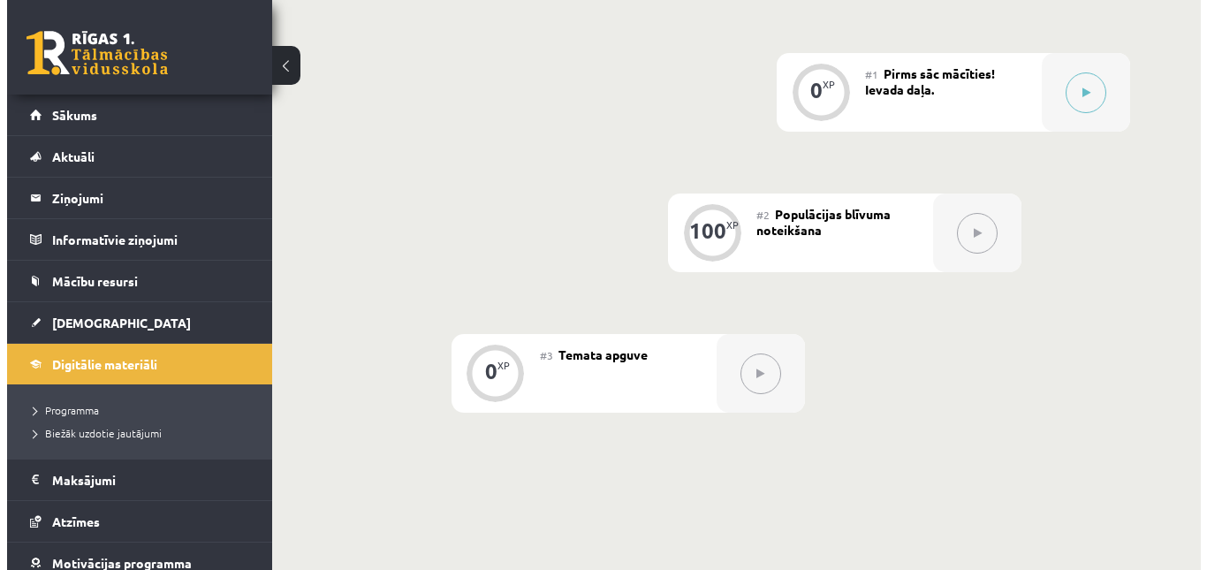
scroll to position [460, 0]
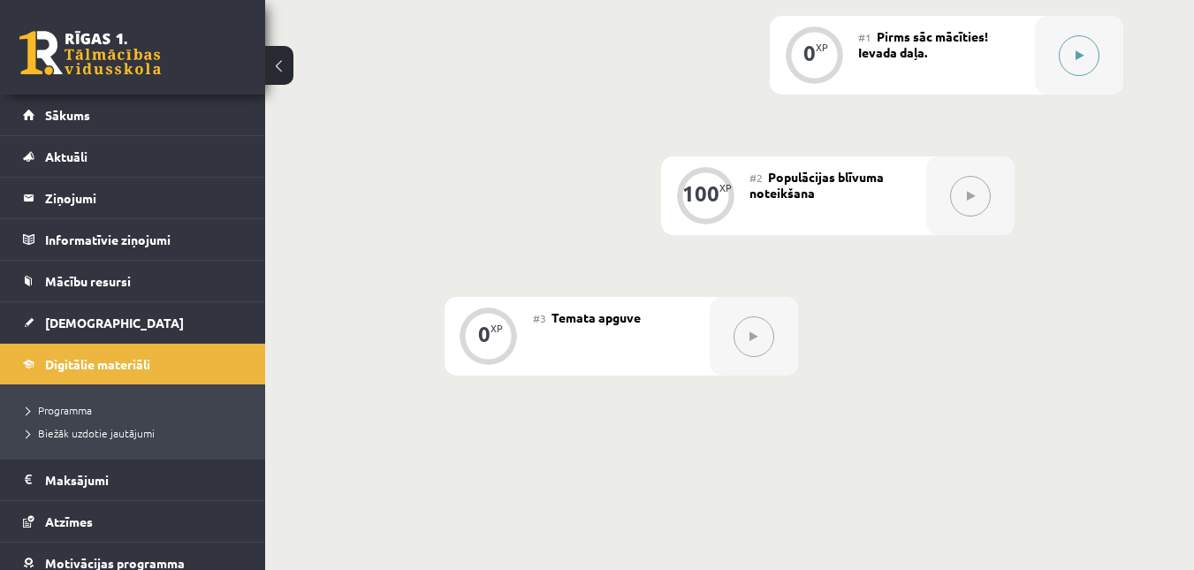
click at [1086, 58] on button at bounding box center [1078, 55] width 41 height 41
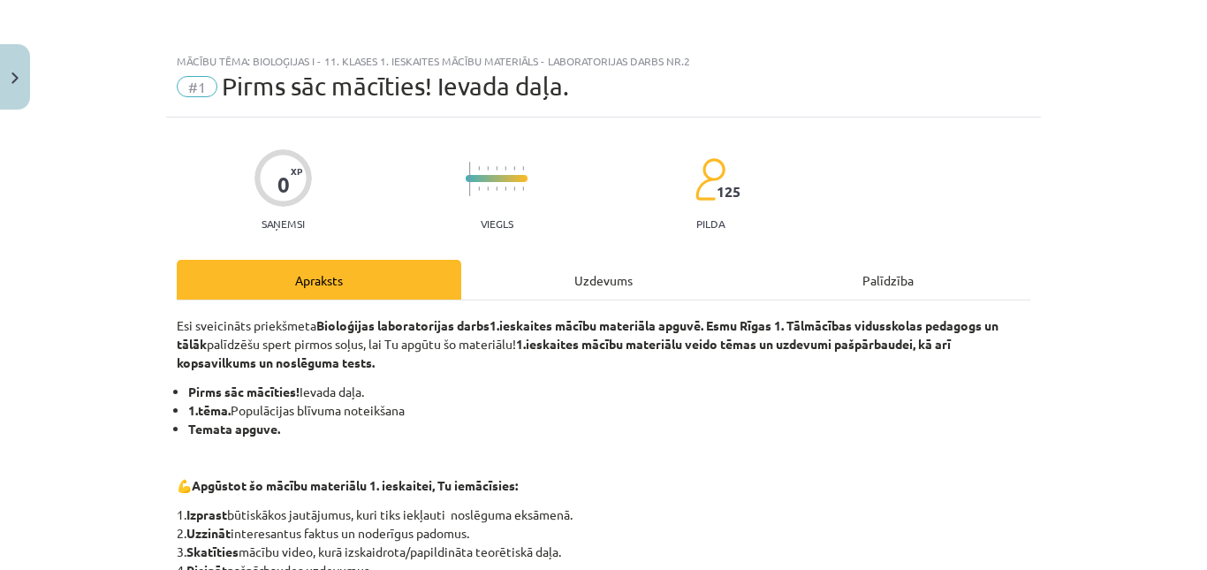
click at [590, 273] on div "Uzdevums" at bounding box center [603, 280] width 284 height 40
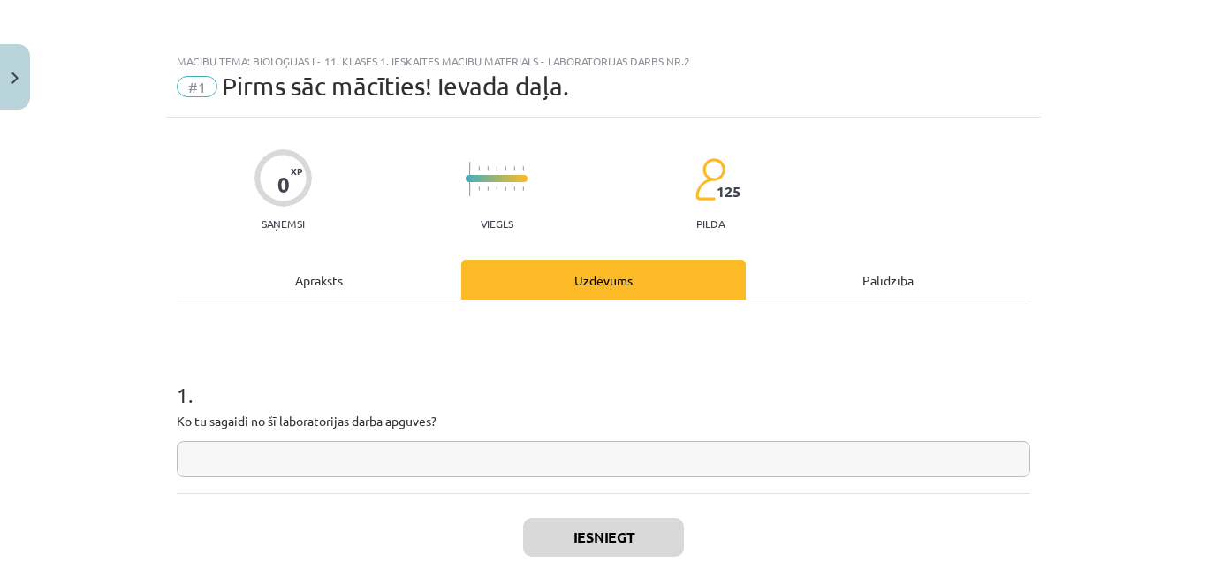
scroll to position [44, 0]
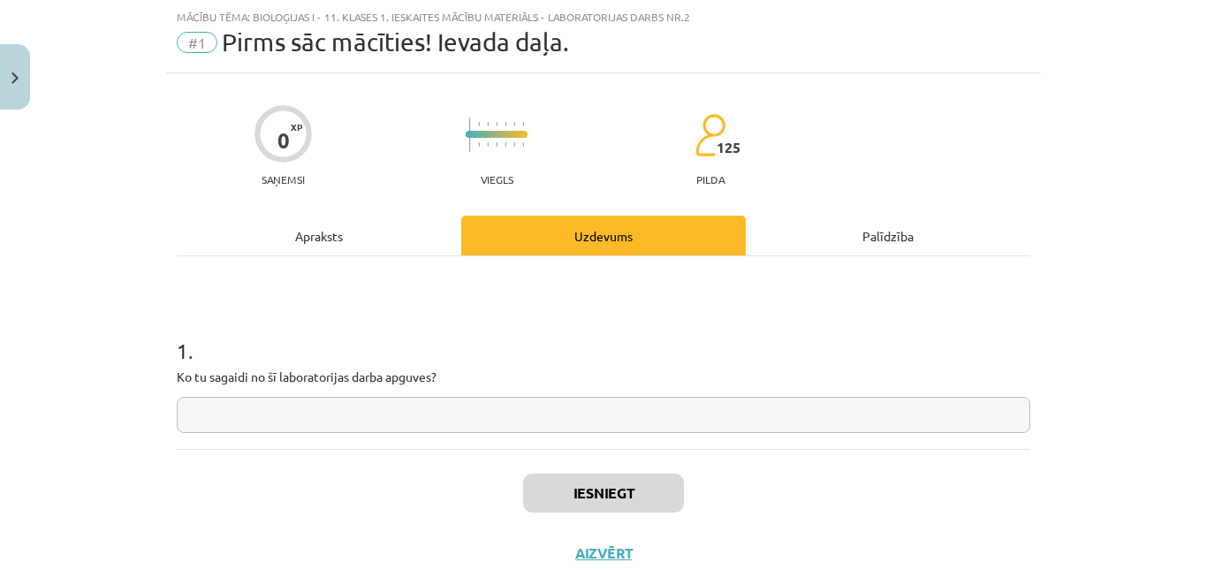
click at [457, 406] on input "text" at bounding box center [603, 415] width 853 height 36
type input "*"
click at [537, 477] on button "Iesniegt" at bounding box center [603, 493] width 161 height 39
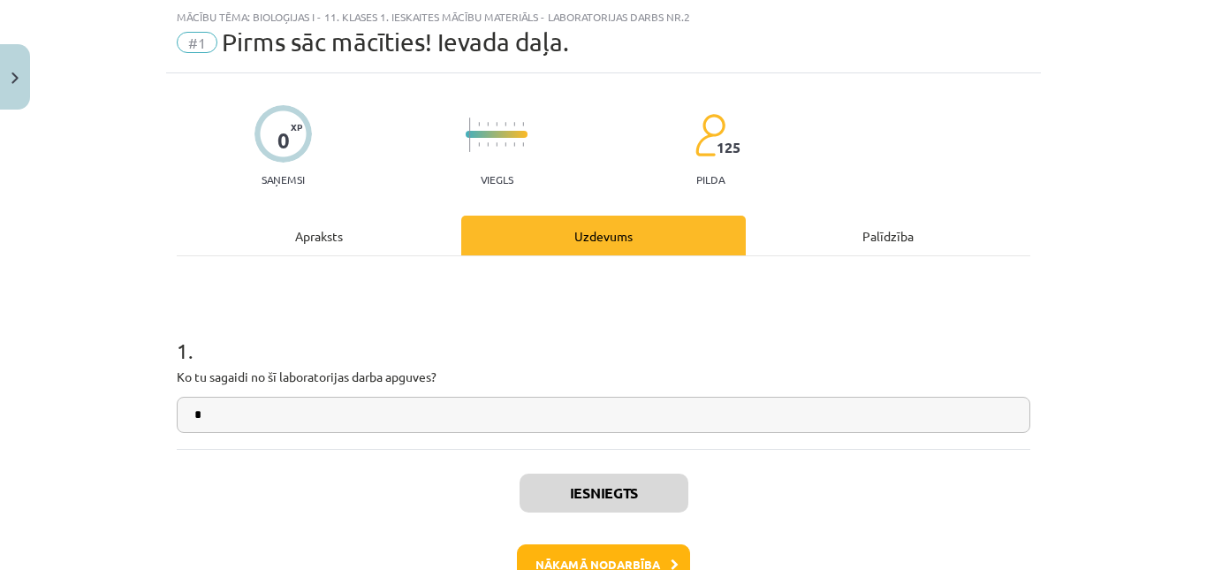
scroll to position [500, 0]
click at [566, 559] on button "Nākamā nodarbība" at bounding box center [603, 564] width 173 height 41
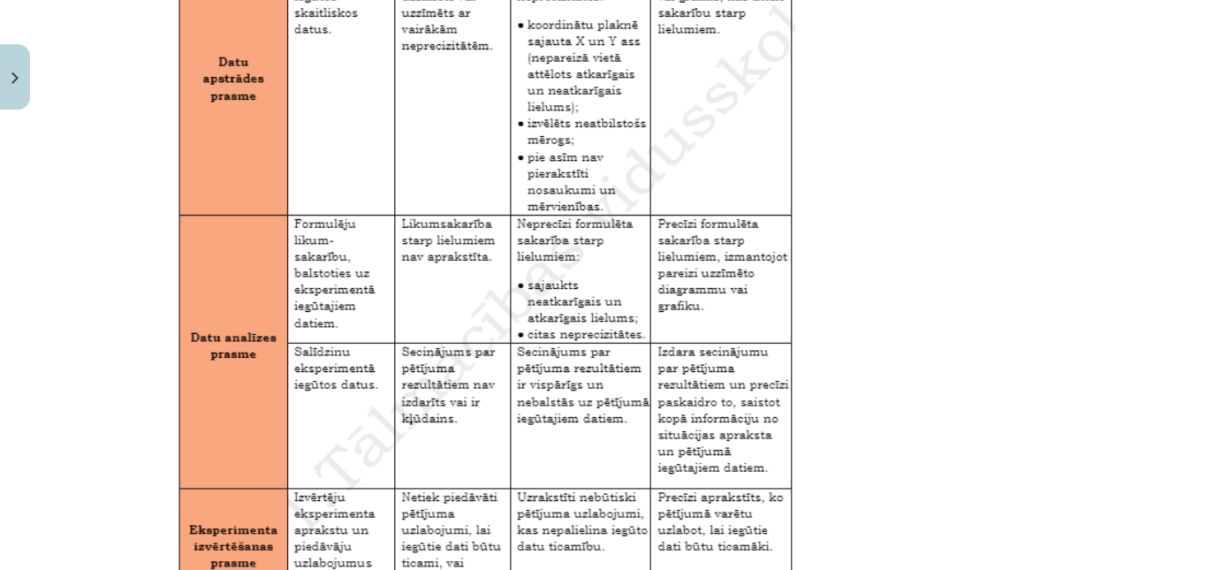
scroll to position [3004, 0]
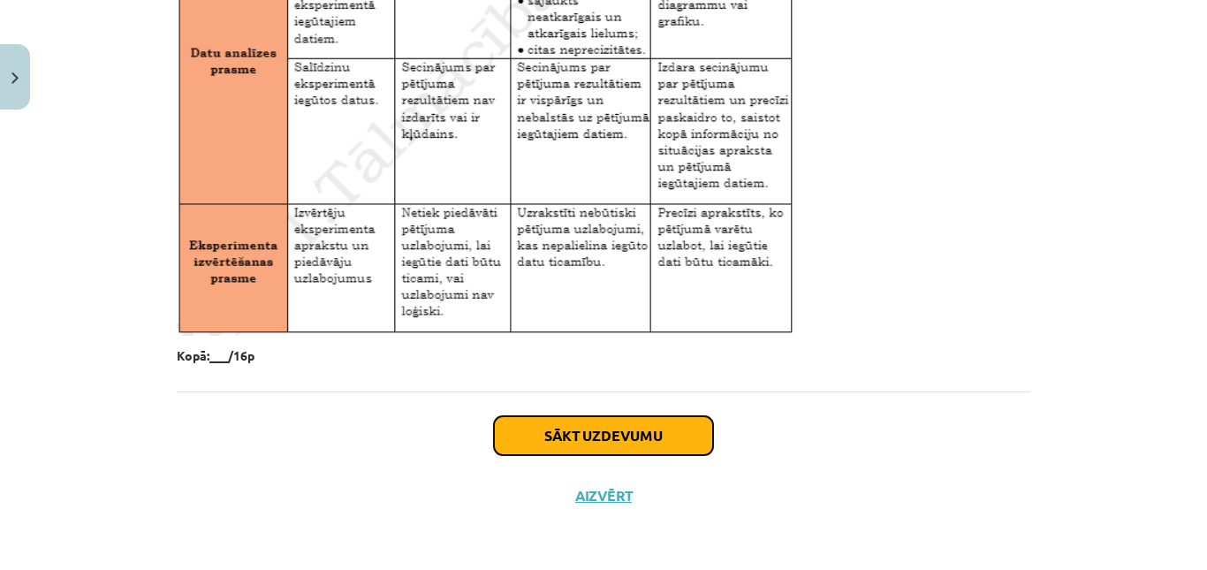
click at [639, 428] on button "Sākt uzdevumu" at bounding box center [603, 435] width 219 height 39
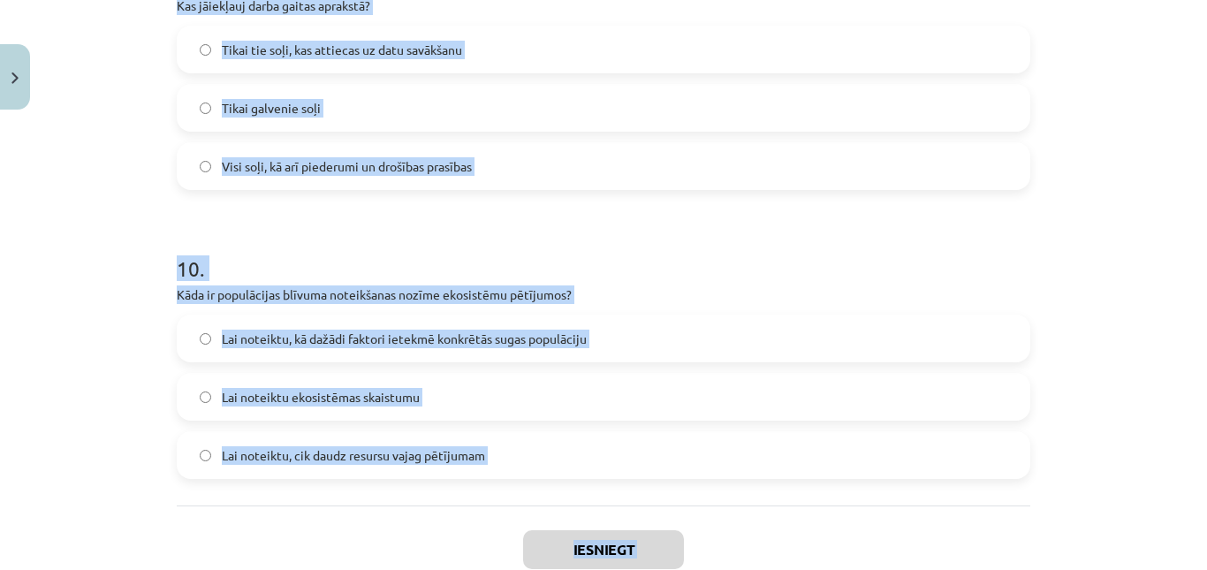
scroll to position [2841, 0]
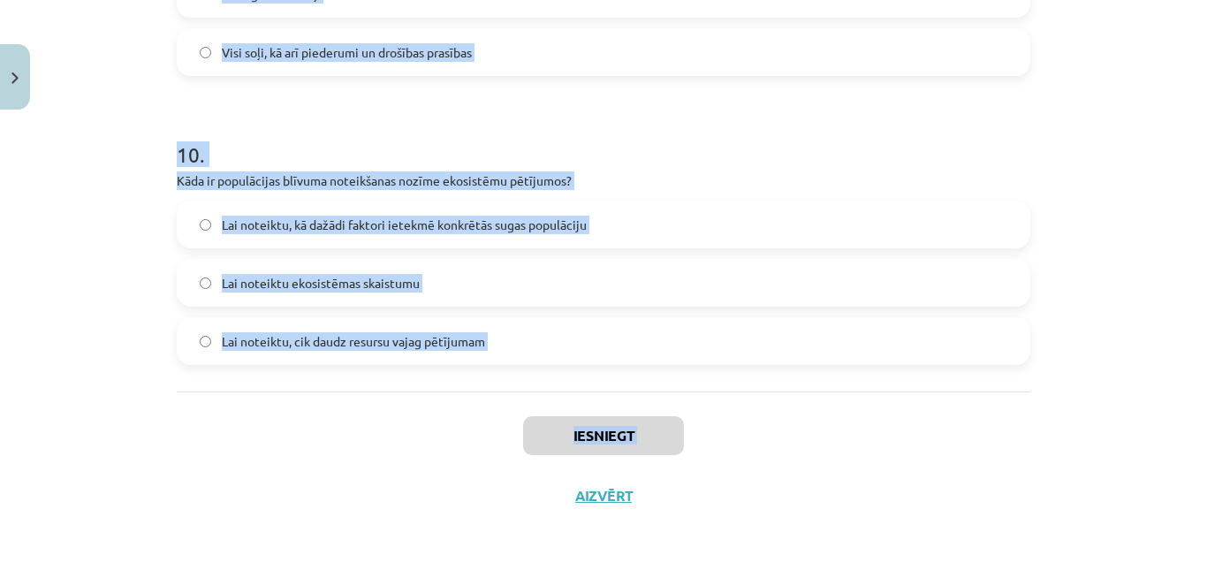
drag, startPoint x: 171, startPoint y: 415, endPoint x: 448, endPoint y: 569, distance: 316.4
click at [448, 569] on div "Mācību tēma: Bioloģijas i - 11. klases 1. ieskaites mācību materiāls - laborato…" at bounding box center [603, 285] width 1207 height 570
copy div "Lor ipsumd sit amet consectetu adipisci? Elitseddoeiu temporin utlabore etdolor…"
click at [368, 426] on div "Iesniegt Aizvērt" at bounding box center [603, 453] width 853 height 124
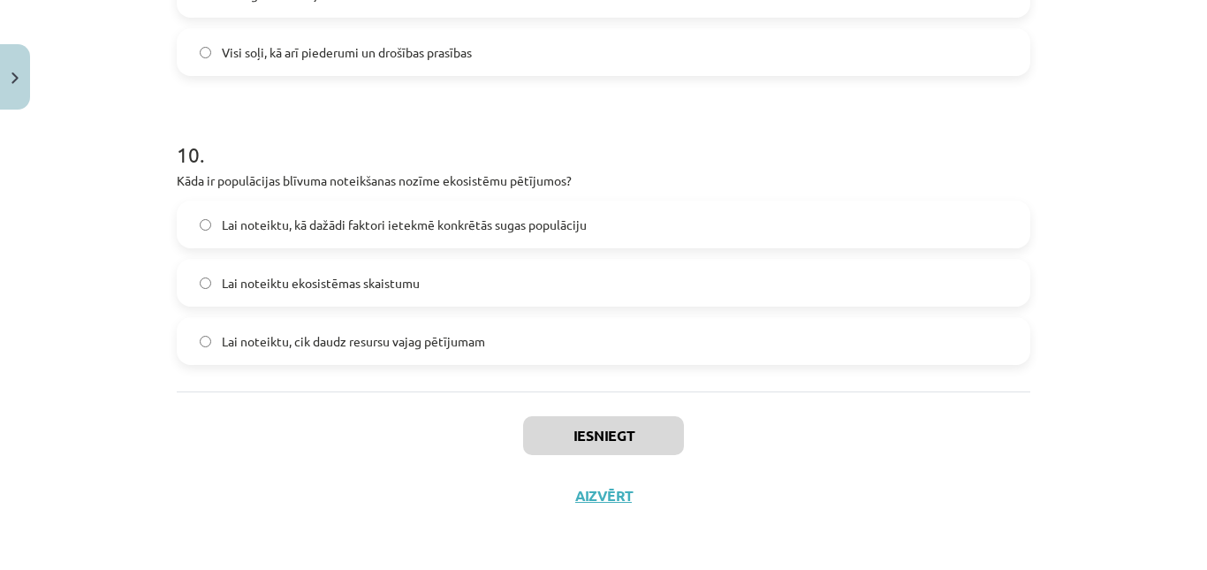
click at [333, 226] on span "Lai noteiktu, kā dažādi faktori ietekmē konkrētās sugas populāciju" at bounding box center [404, 225] width 365 height 19
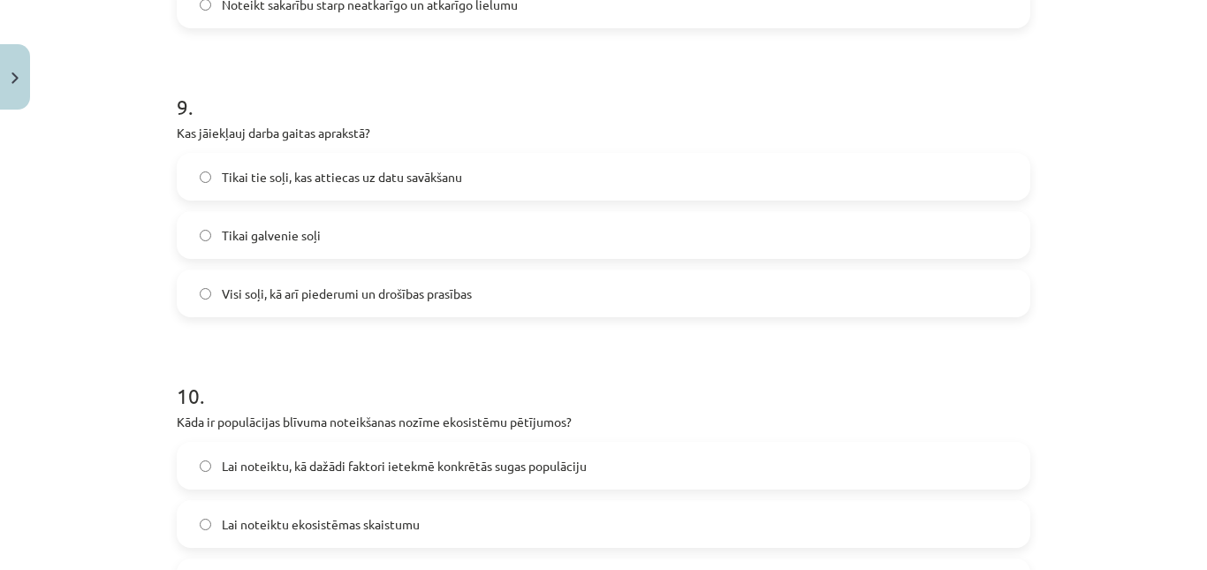
scroll to position [2572, 0]
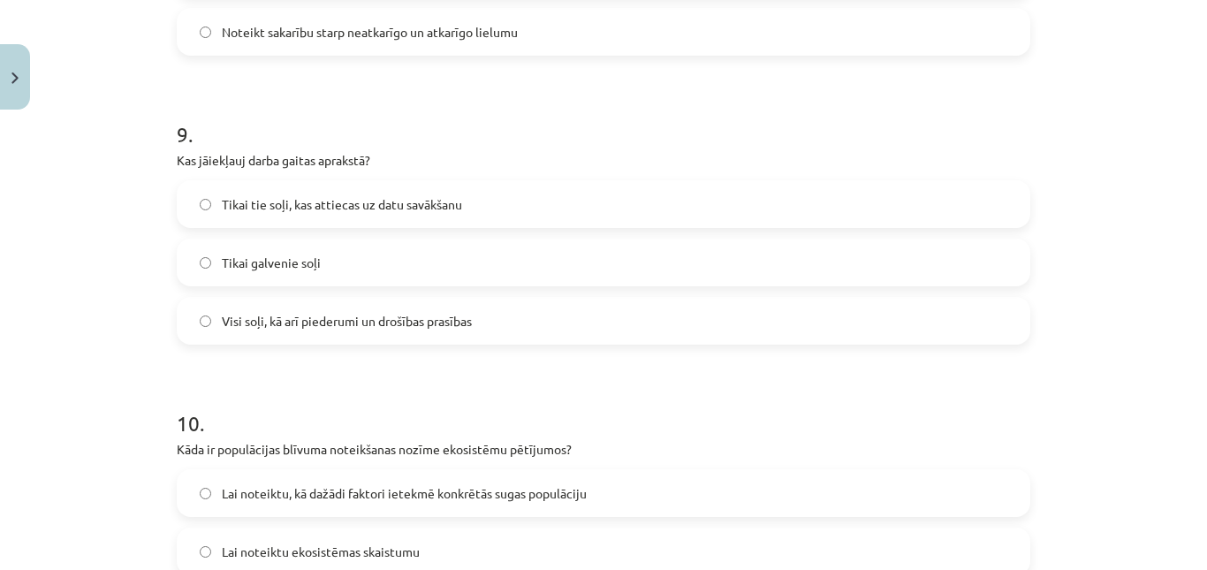
click at [329, 316] on span "Visi soļi, kā arī piederumi un drošības prasības" at bounding box center [347, 321] width 250 height 19
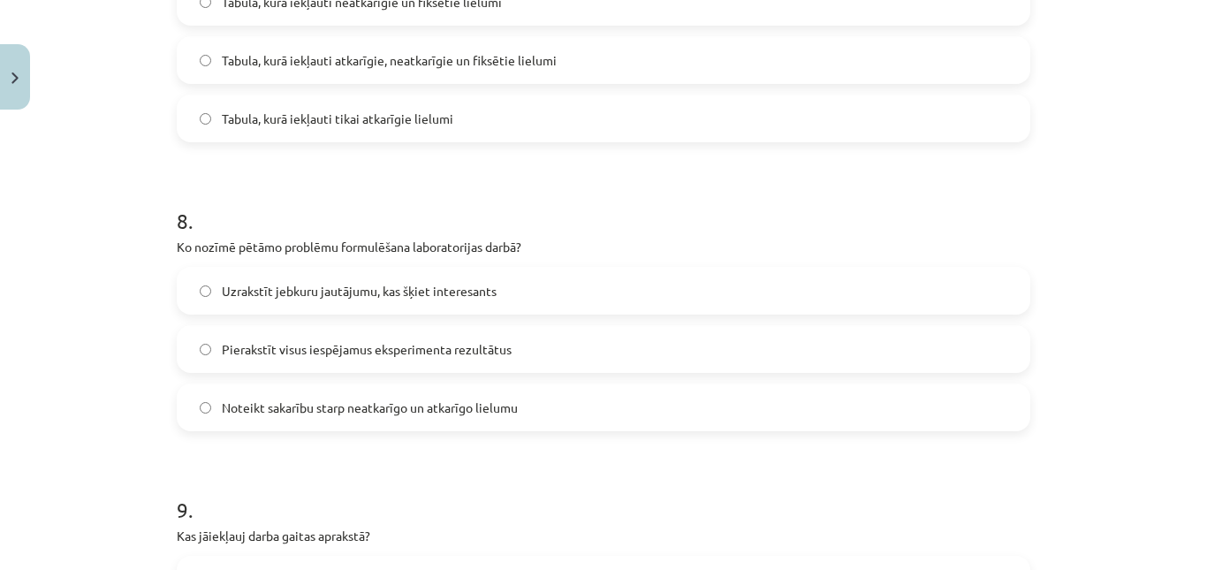
scroll to position [2185, 0]
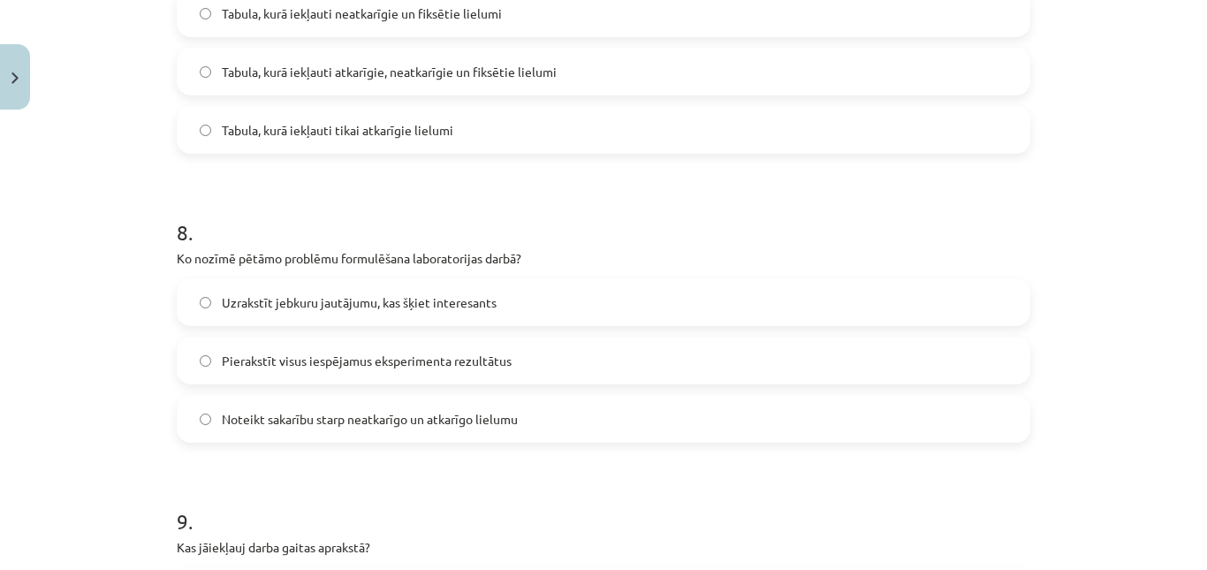
click at [336, 415] on span "Noteikt sakarību starp neatkarīgo un atkarīgo lielumu" at bounding box center [370, 419] width 296 height 19
click at [401, 65] on span "Tabula, kurā iekļauti atkarīgie, neatkarīgie un fiksētie lielumi" at bounding box center [389, 72] width 335 height 19
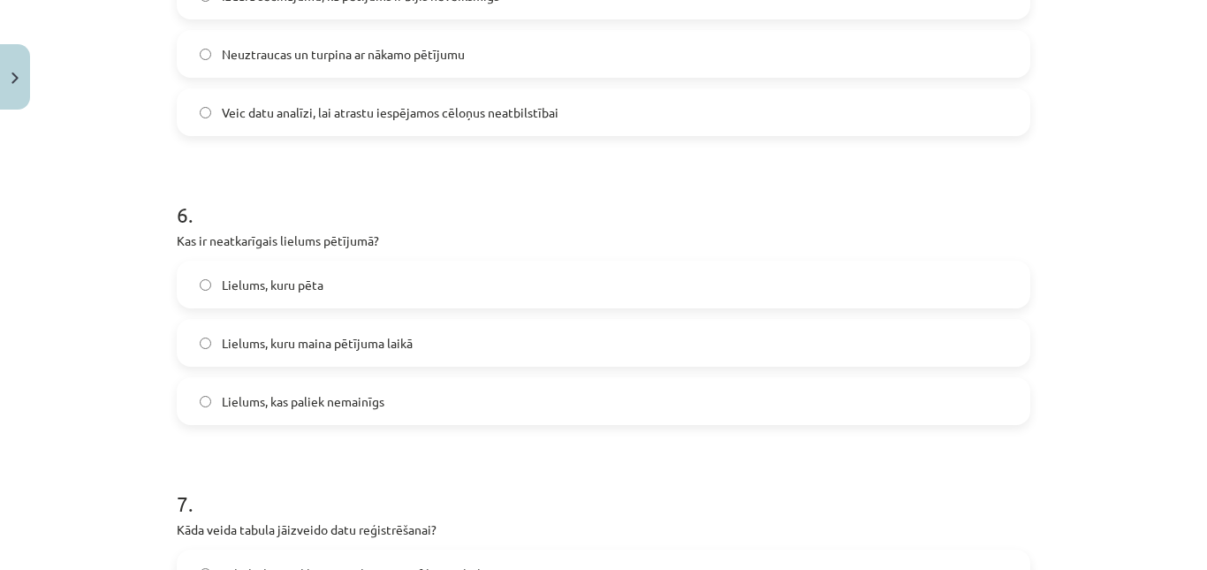
scroll to position [1580, 0]
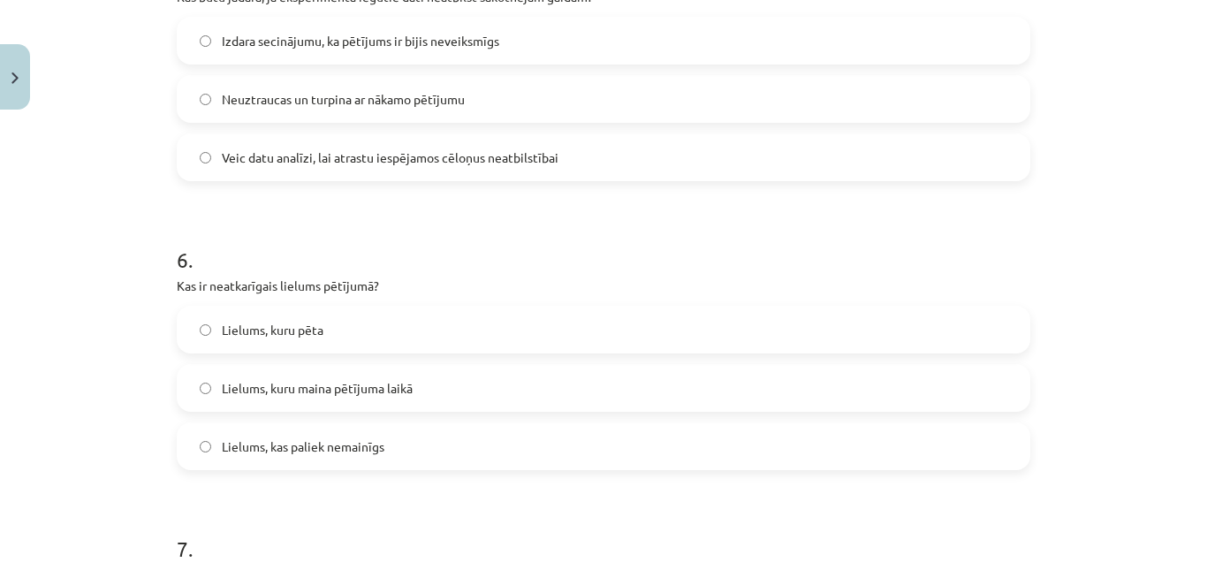
click at [331, 391] on span "Lielums, kuru maina pētījuma laikā" at bounding box center [317, 388] width 191 height 19
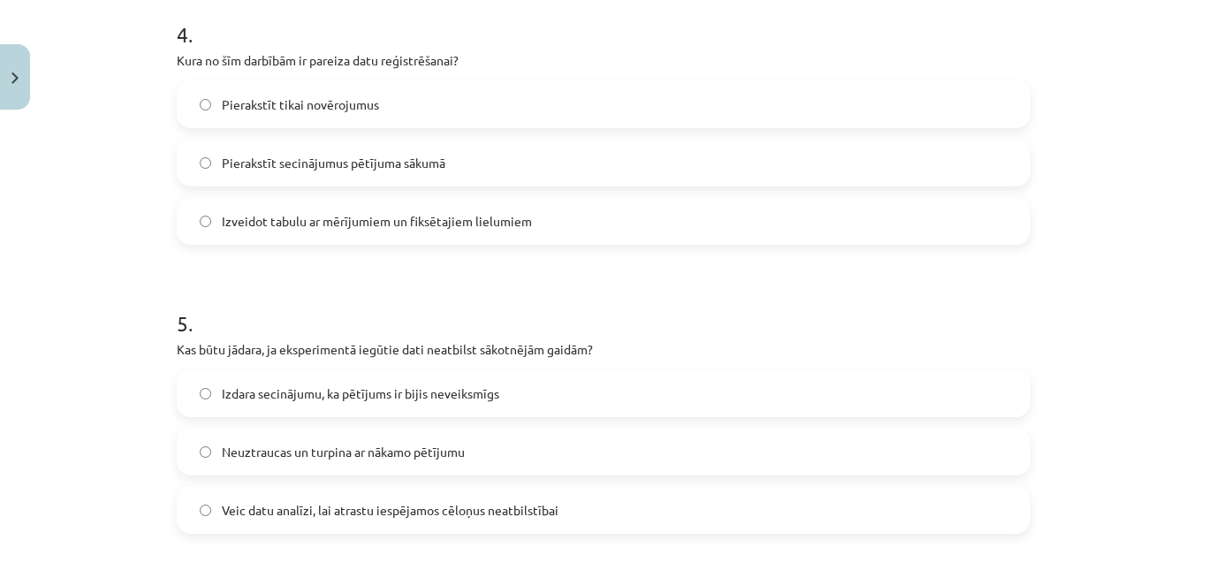
scroll to position [1283, 0]
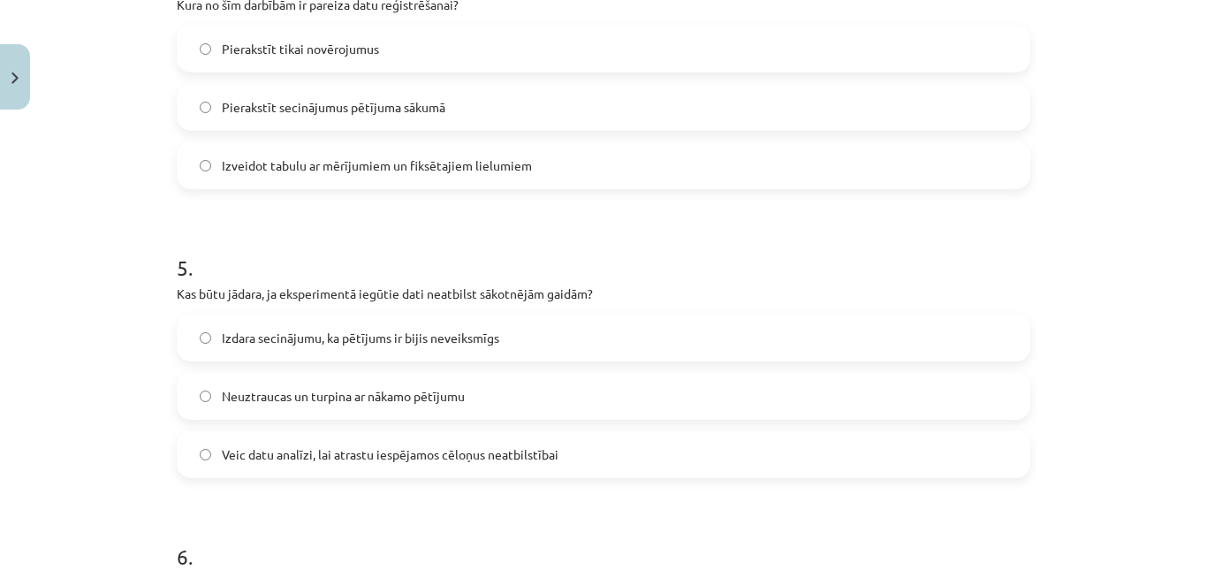
click at [365, 152] on label "Izveidot tabulu ar mērījumiem un fiksētajiem lielumiem" at bounding box center [603, 165] width 850 height 44
click at [345, 462] on span "Veic datu analīzi, lai atrastu iespējamos cēloņus neatbilstībai" at bounding box center [390, 454] width 337 height 19
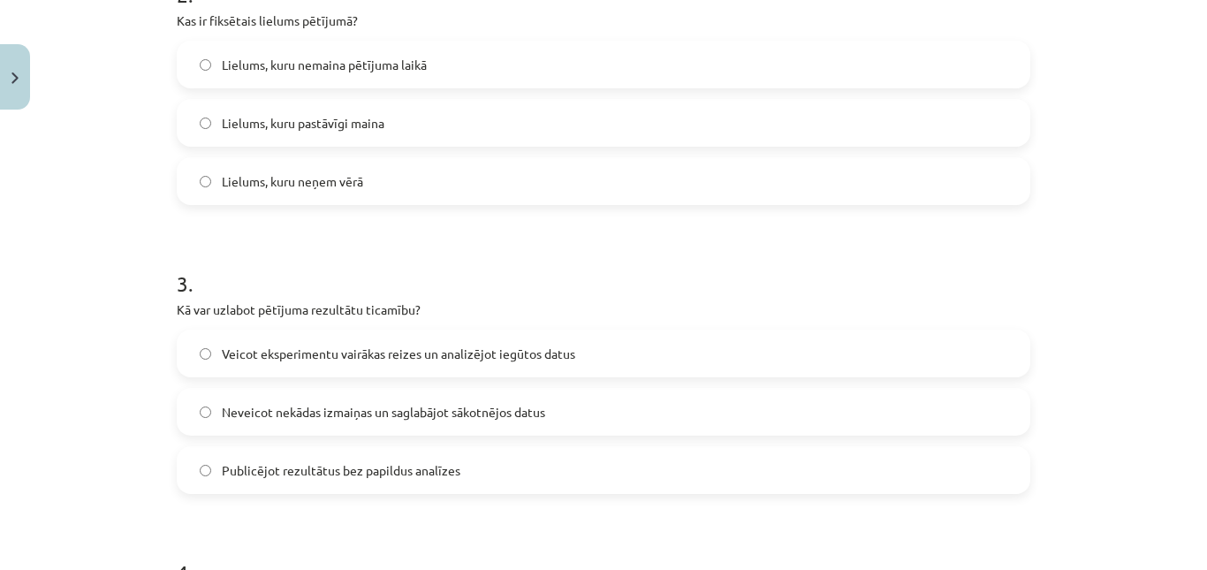
scroll to position [684, 0]
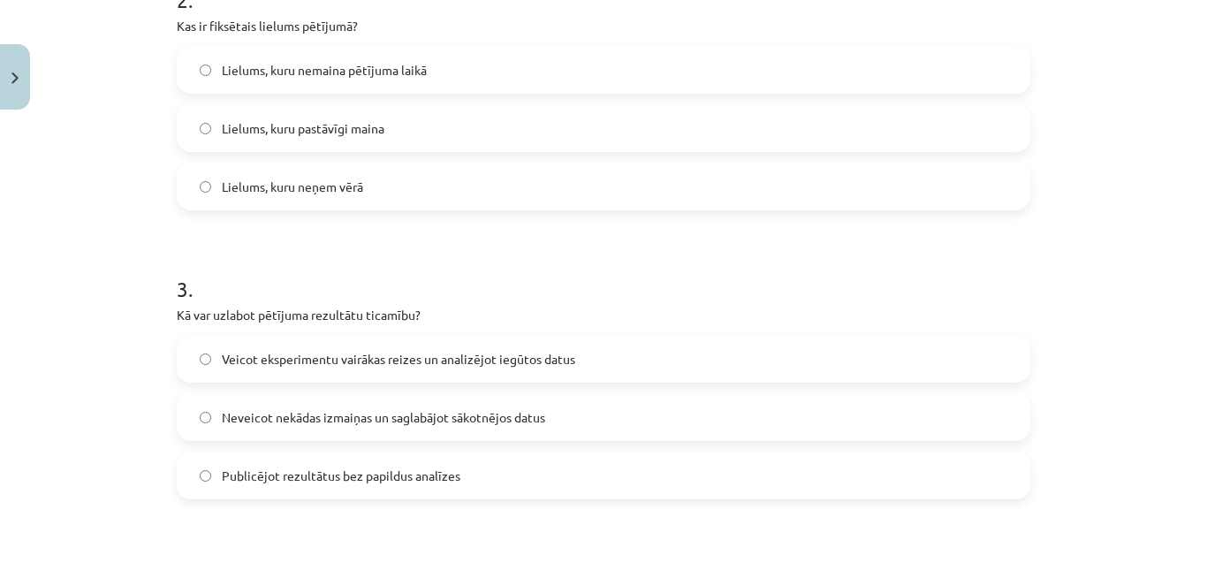
click at [319, 346] on label "Veicot eksperimentu vairākas reizes un analizējot iegūtos datus" at bounding box center [603, 359] width 850 height 44
click at [347, 72] on span "Lielums, kuru nemaina pētījuma laikā" at bounding box center [324, 70] width 205 height 19
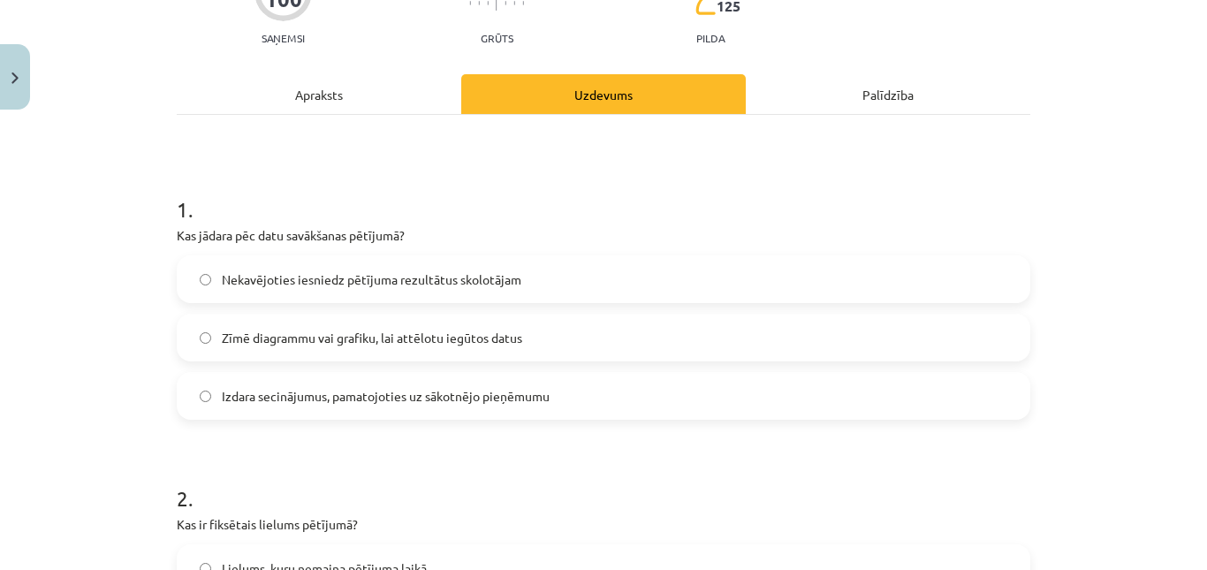
click at [350, 394] on span "Izdara secinājumus, pamatojoties uz sākotnējo pieņēmumu" at bounding box center [386, 396] width 328 height 19
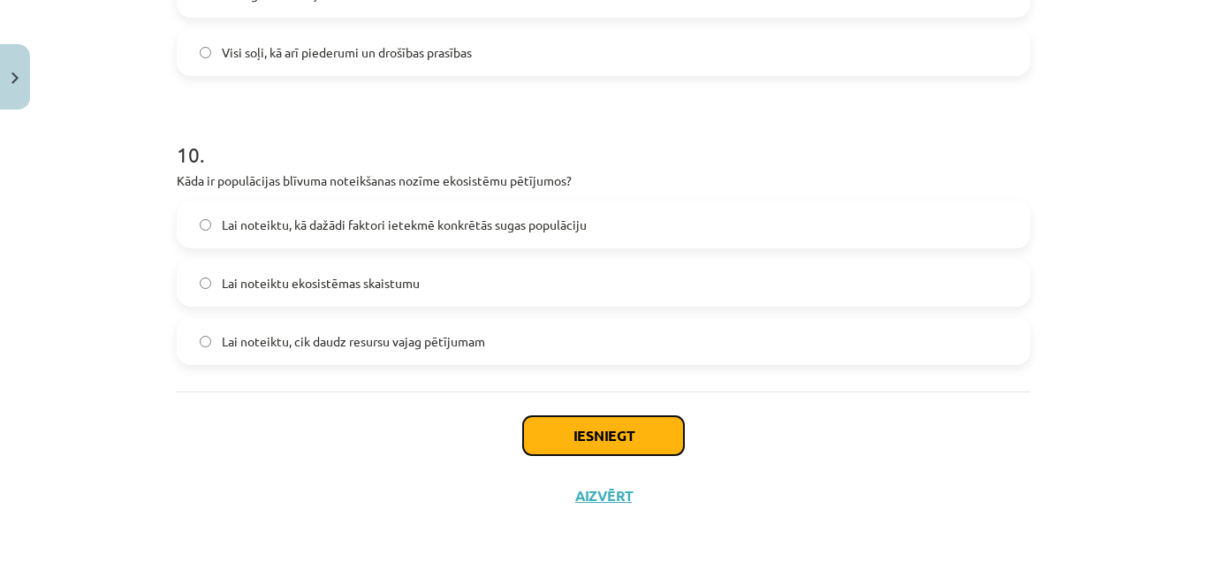
click at [547, 418] on button "Iesniegt" at bounding box center [603, 435] width 161 height 39
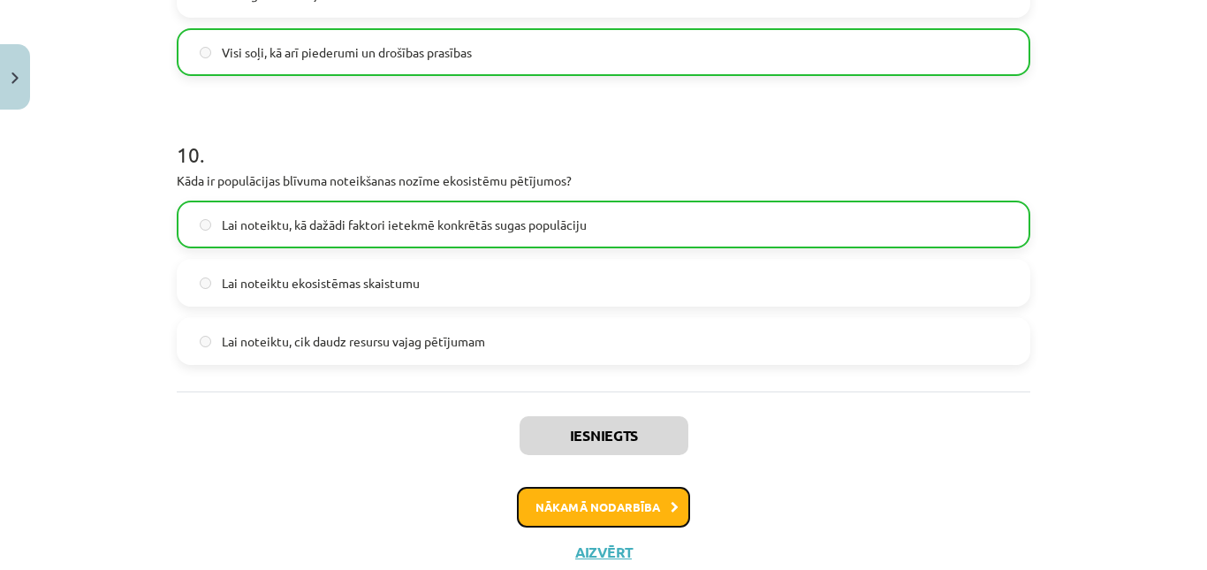
click at [554, 513] on button "Nākamā nodarbība" at bounding box center [603, 507] width 173 height 41
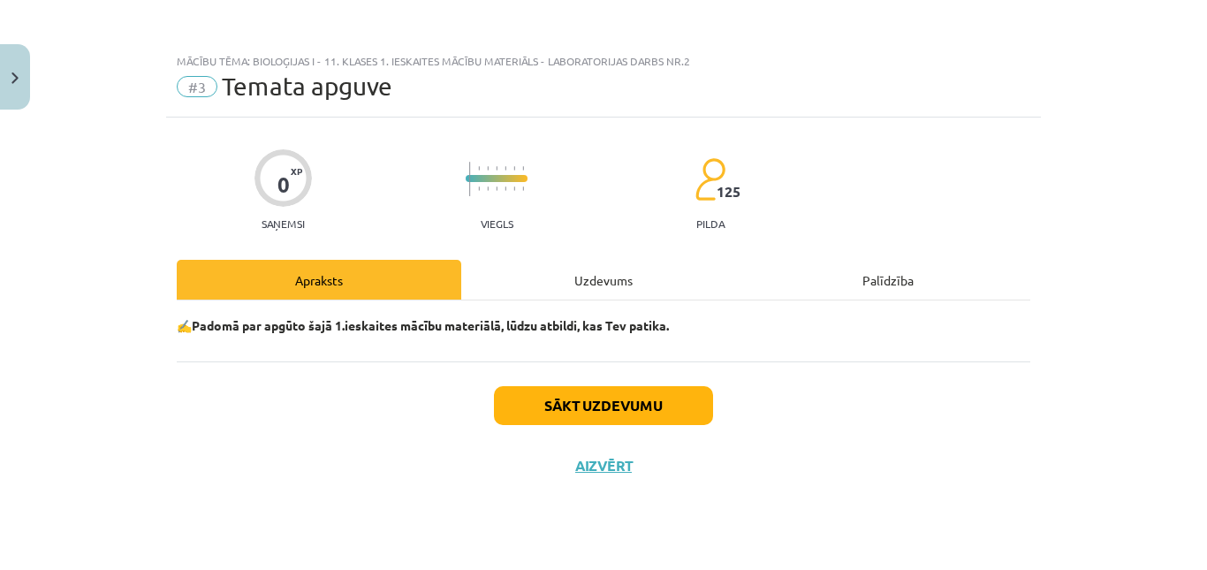
scroll to position [0, 0]
click at [546, 389] on button "Sākt uzdevumu" at bounding box center [603, 405] width 219 height 39
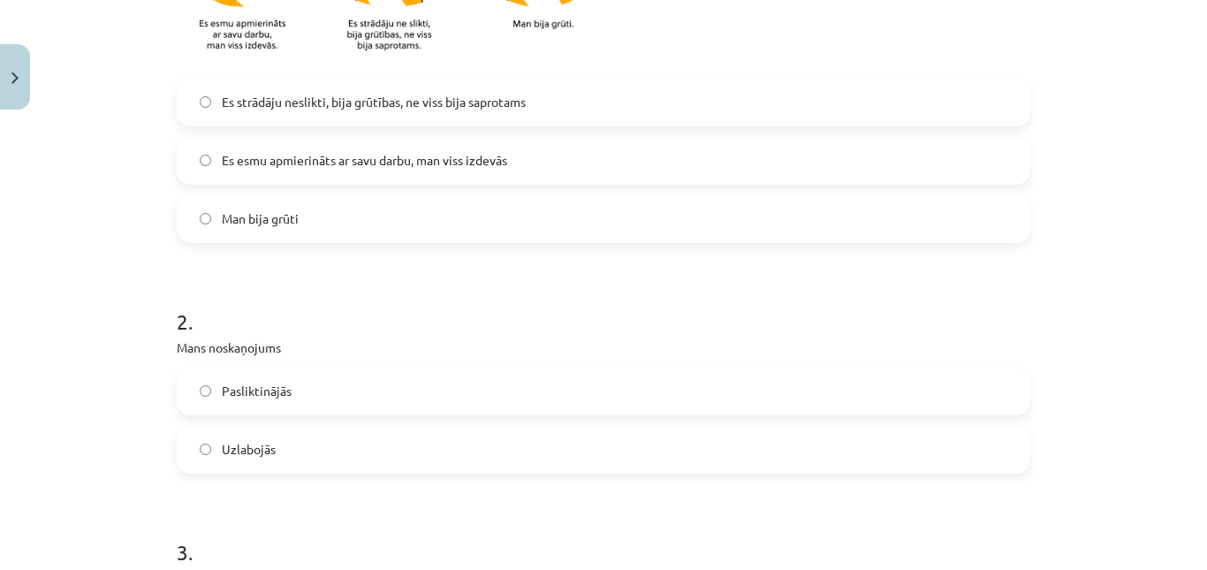
scroll to position [565, 0]
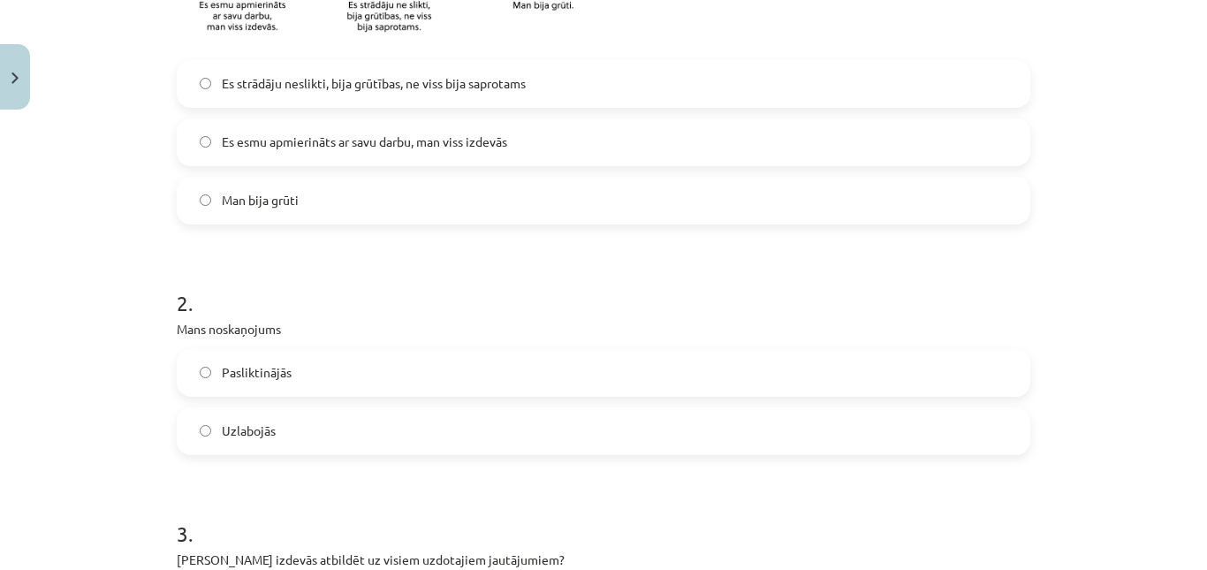
click at [222, 137] on span "Es esmu apmierināts ar savu darbu, man viss izdevās" at bounding box center [364, 142] width 285 height 19
click at [211, 421] on label "Uzlabojās" at bounding box center [603, 431] width 850 height 44
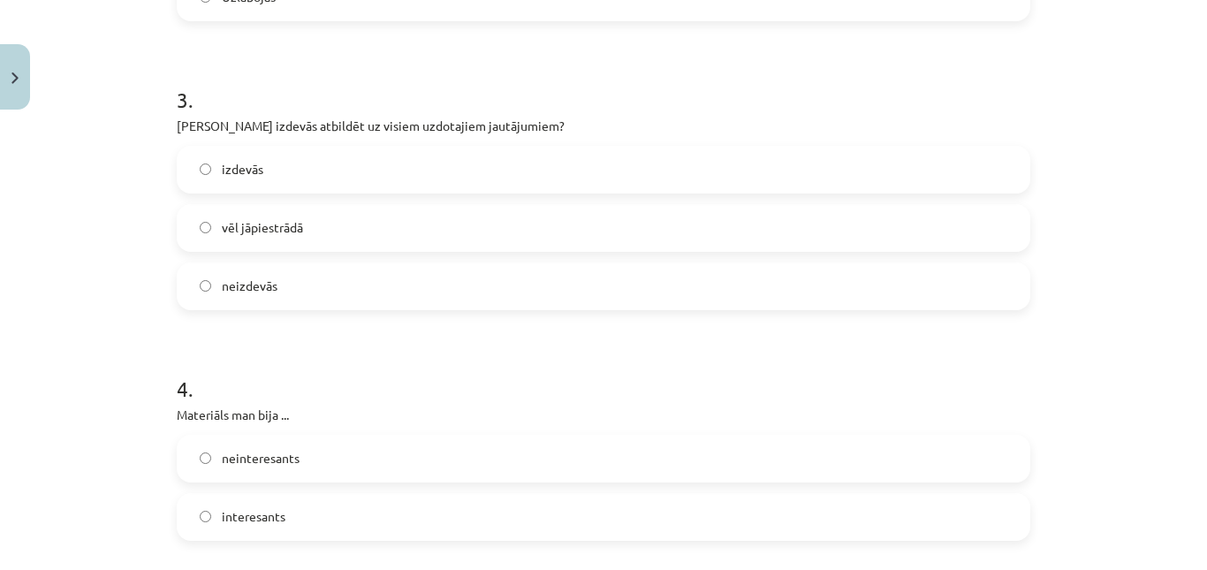
scroll to position [1020, 0]
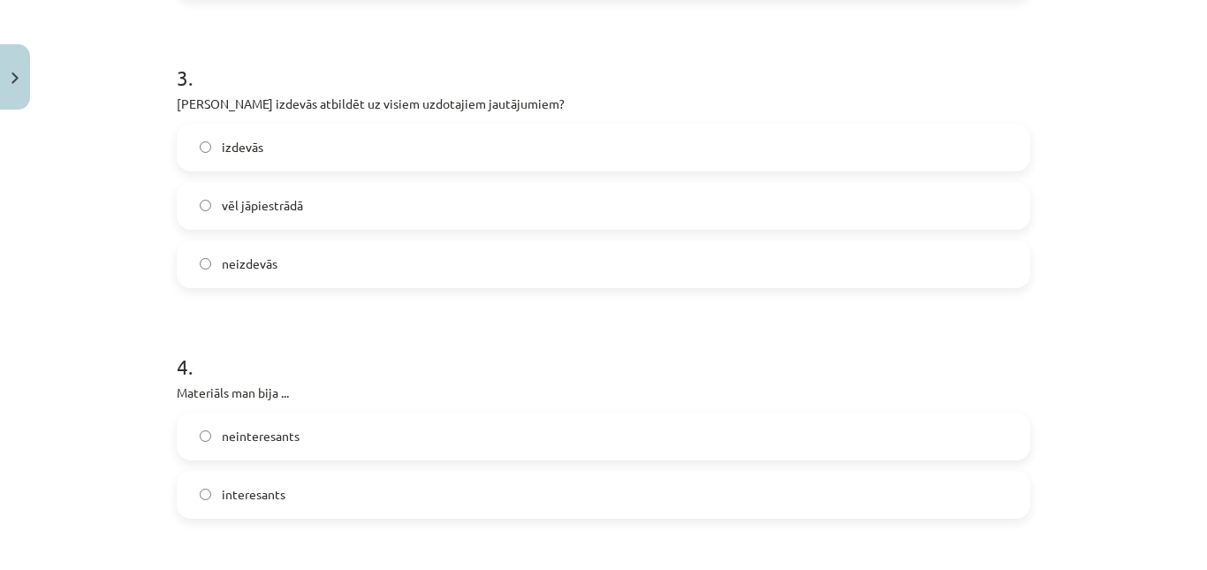
click at [312, 138] on label "izdevās" at bounding box center [603, 147] width 850 height 44
click at [276, 490] on span "interesants" at bounding box center [254, 494] width 64 height 19
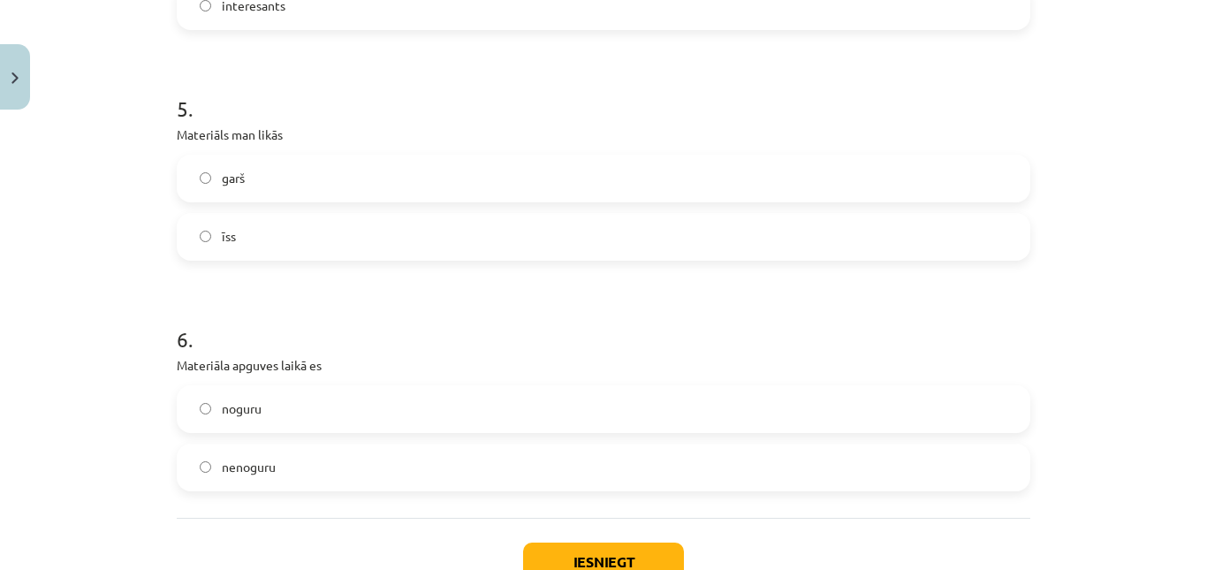
scroll to position [1513, 0]
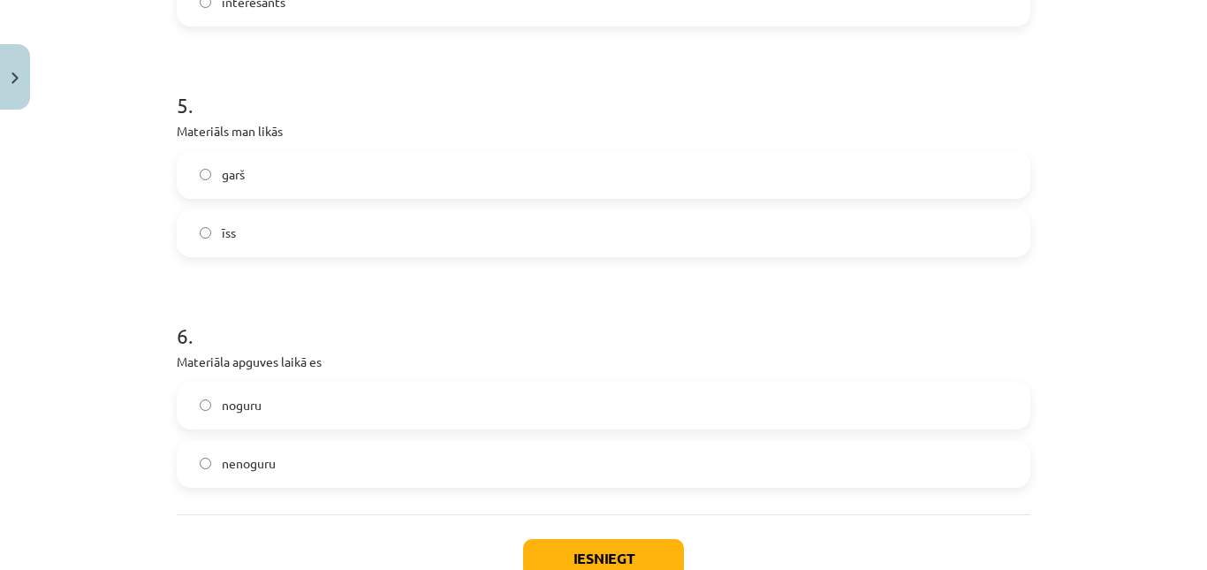
click at [458, 221] on label "īss" at bounding box center [603, 233] width 850 height 44
click at [419, 471] on label "nenoguru" at bounding box center [603, 464] width 850 height 44
click at [567, 545] on button "Iesniegt" at bounding box center [603, 558] width 161 height 39
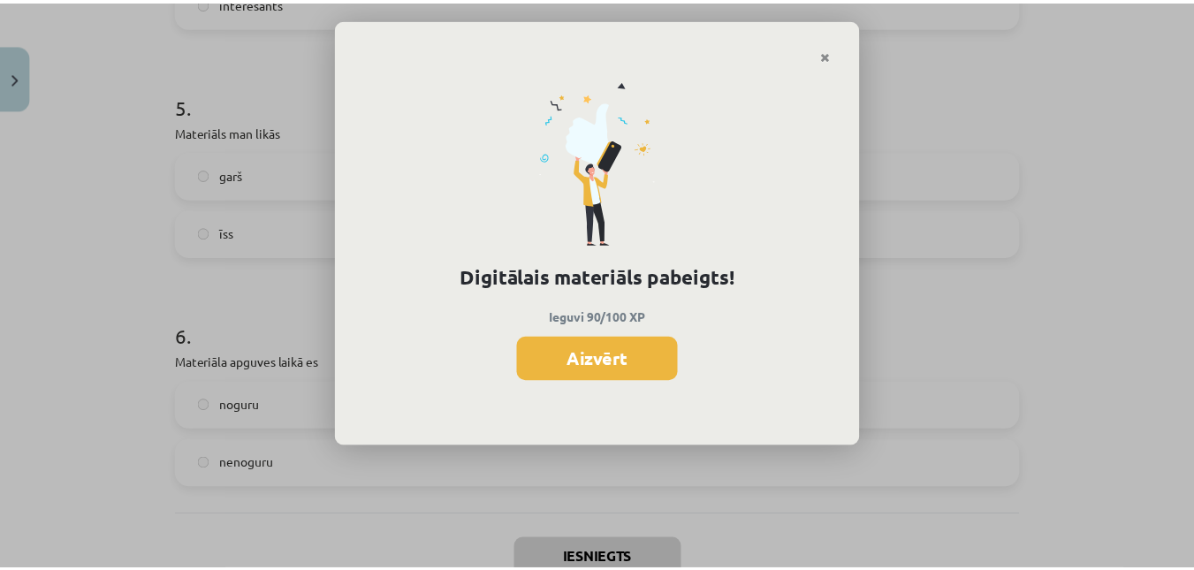
scroll to position [460, 0]
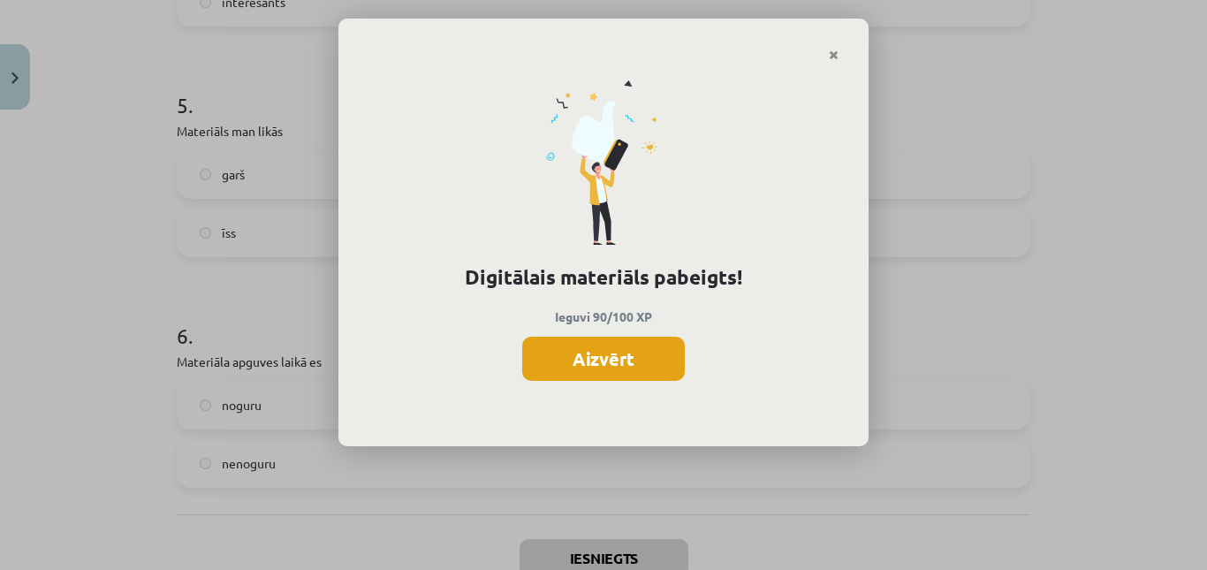
click at [558, 363] on button "Aizvērt" at bounding box center [603, 359] width 163 height 44
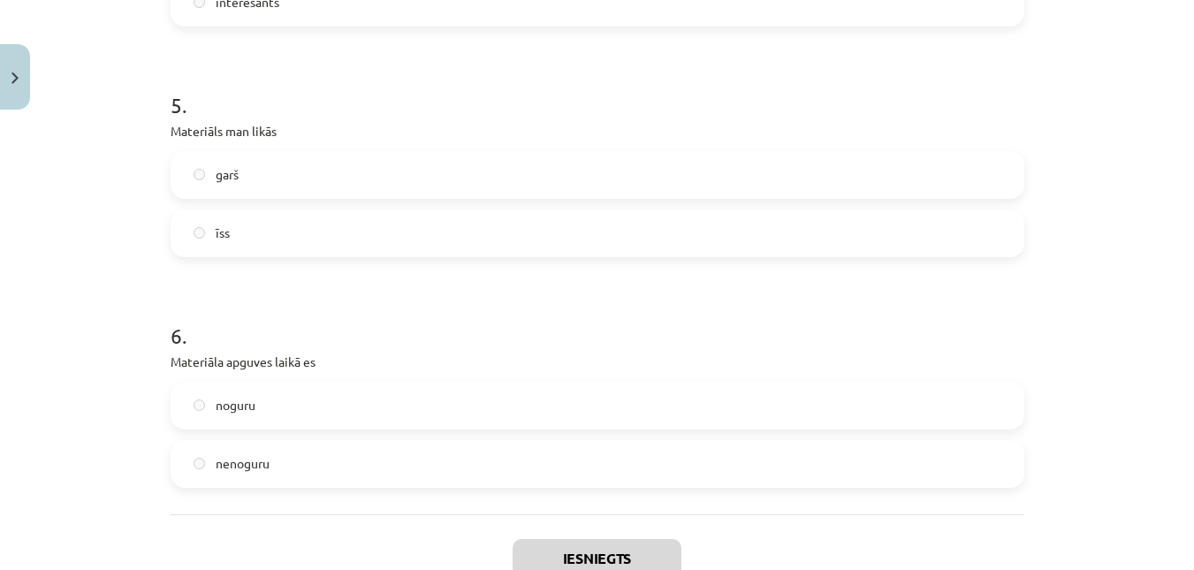
scroll to position [1635, 0]
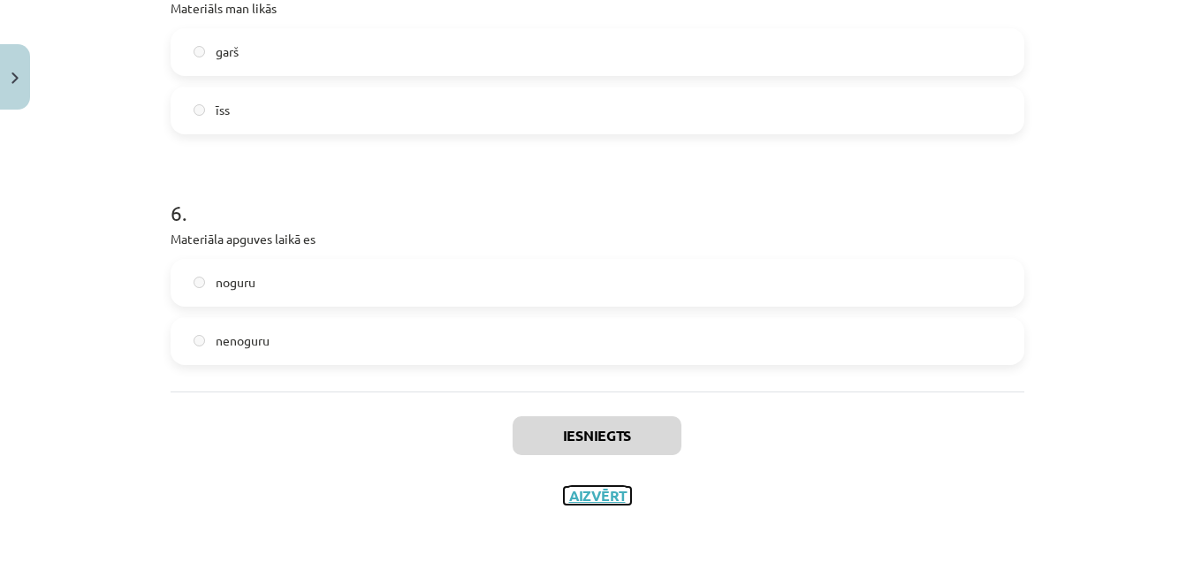
click at [580, 502] on button "Aizvērt" at bounding box center [597, 496] width 67 height 18
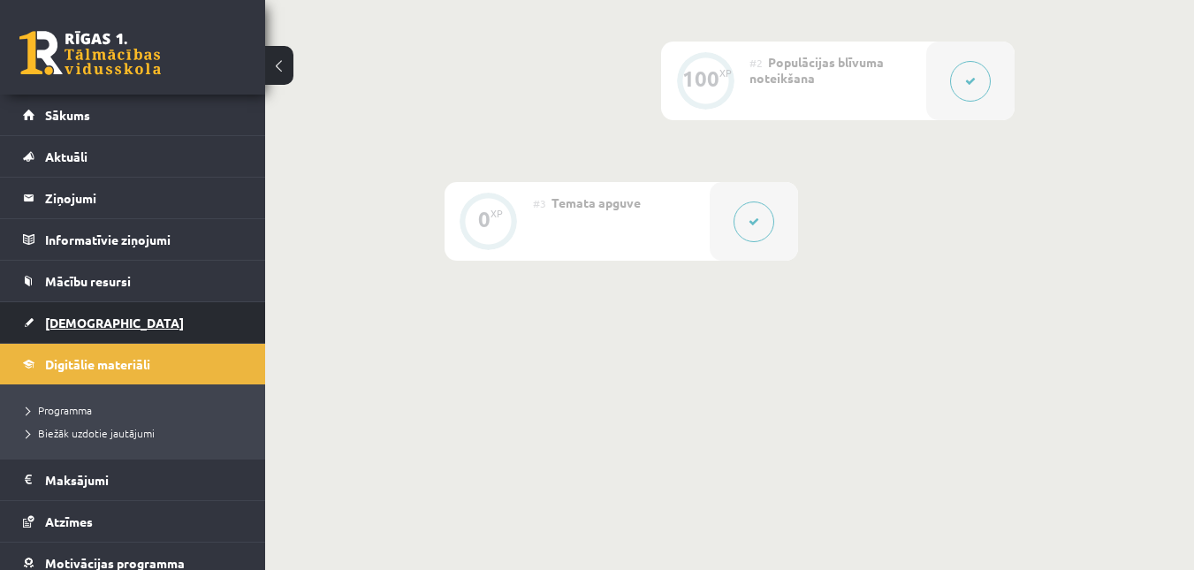
click at [125, 325] on link "[DEMOGRAPHIC_DATA]" at bounding box center [133, 322] width 220 height 41
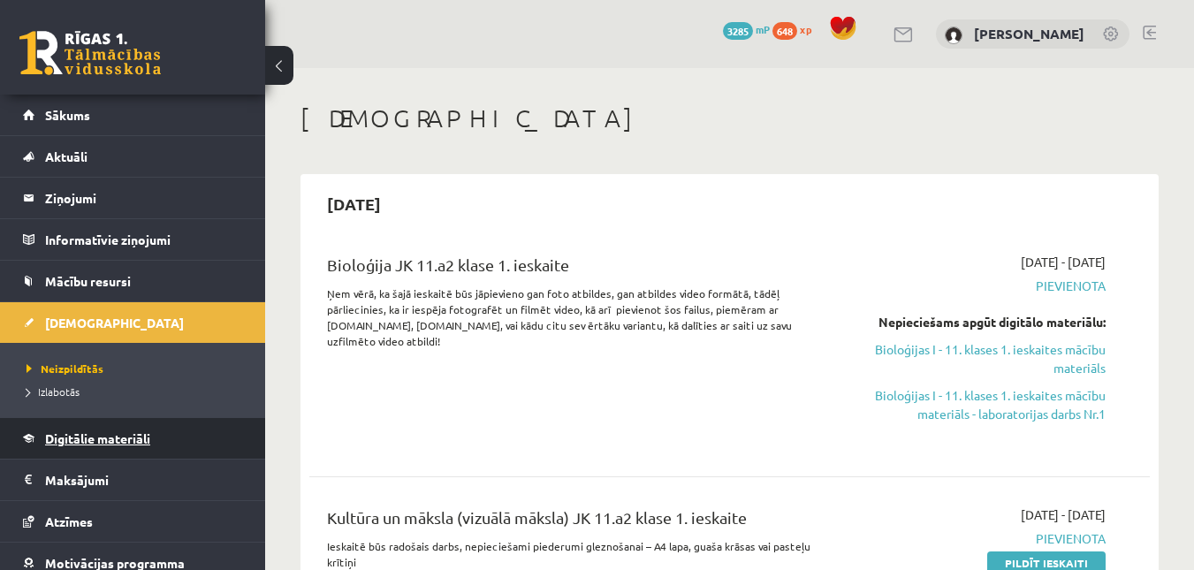
click at [141, 444] on span "Digitālie materiāli" at bounding box center [97, 438] width 105 height 16
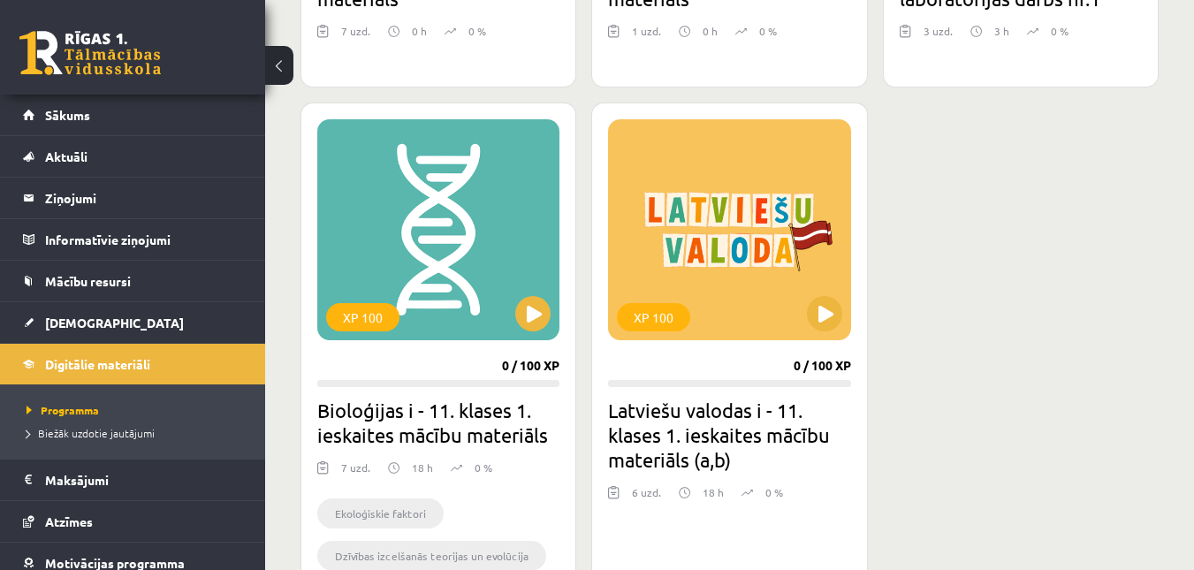
scroll to position [1990, 0]
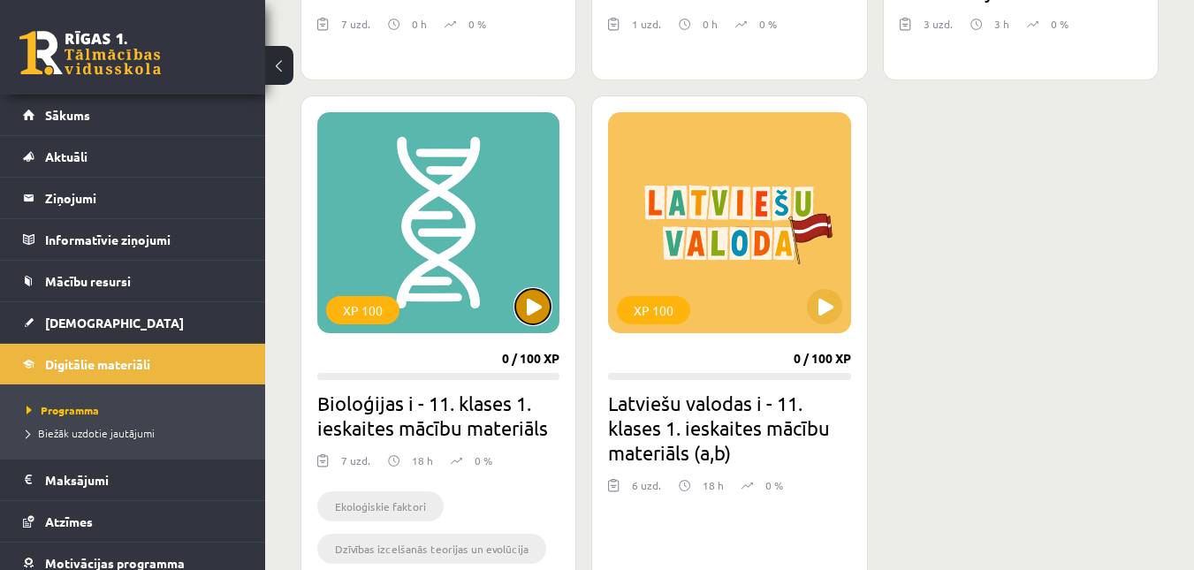
click at [525, 305] on button at bounding box center [532, 306] width 35 height 35
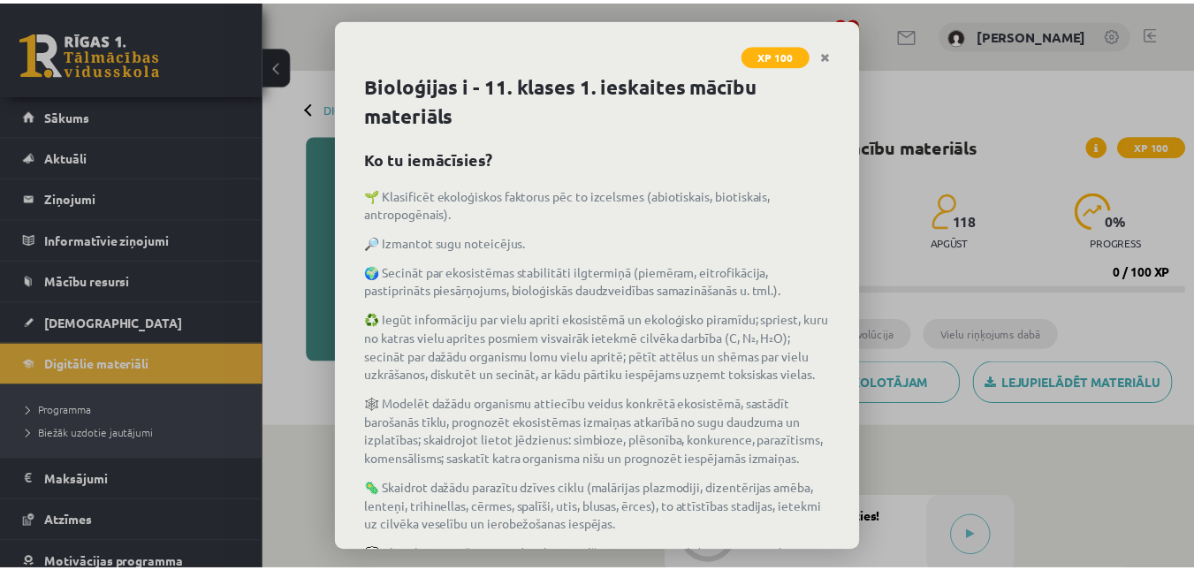
scroll to position [269, 0]
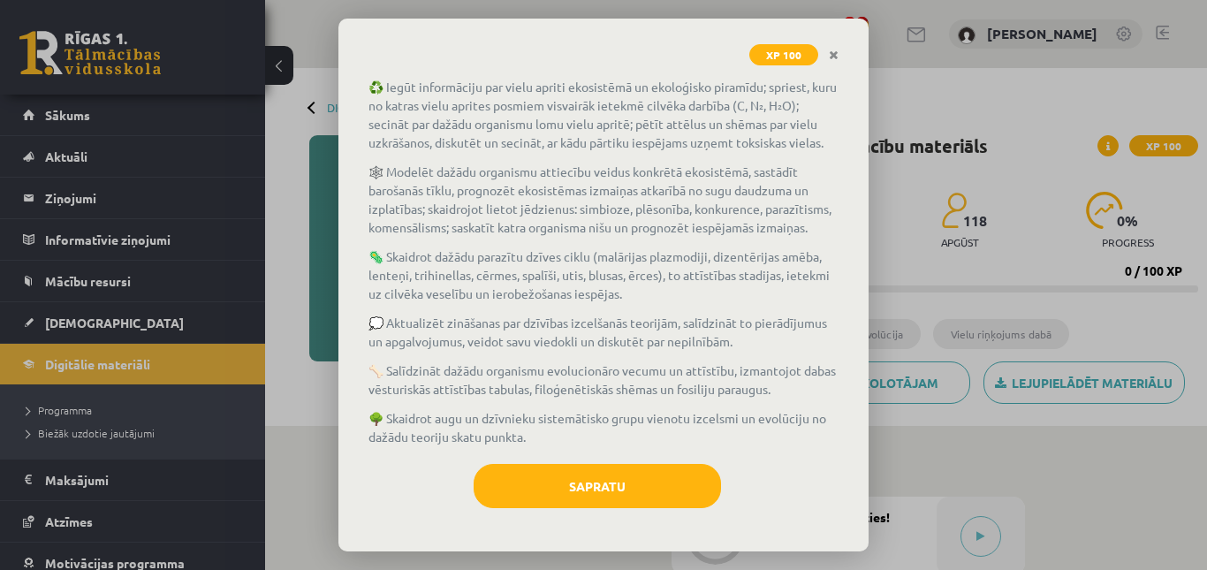
click at [616, 459] on div "Bioloģijas i - 11. klases 1. ieskaites mācību materiāls Ko tu iemācīsies? 🌱 Kla…" at bounding box center [603, 311] width 530 height 482
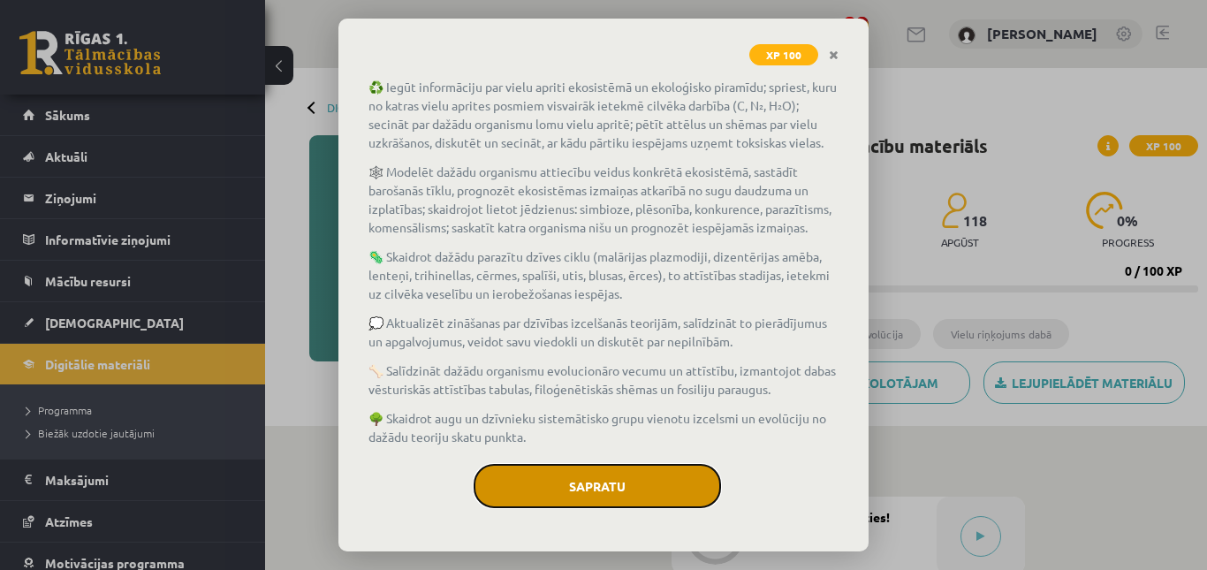
click at [613, 474] on button "Sapratu" at bounding box center [597, 486] width 247 height 44
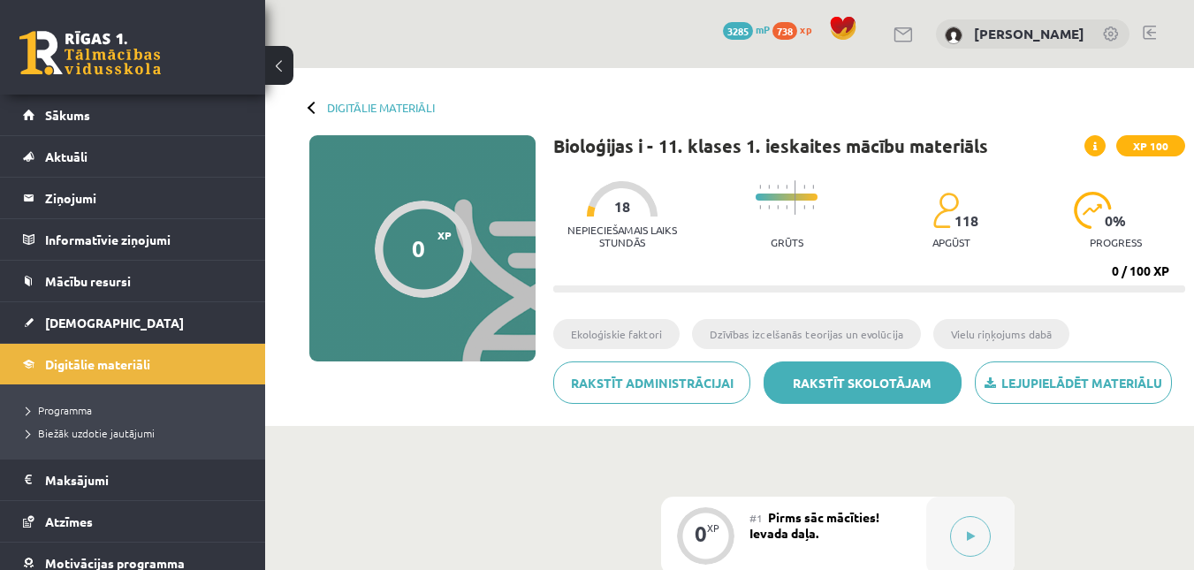
drag, startPoint x: 613, startPoint y: 474, endPoint x: 775, endPoint y: 382, distance: 186.0
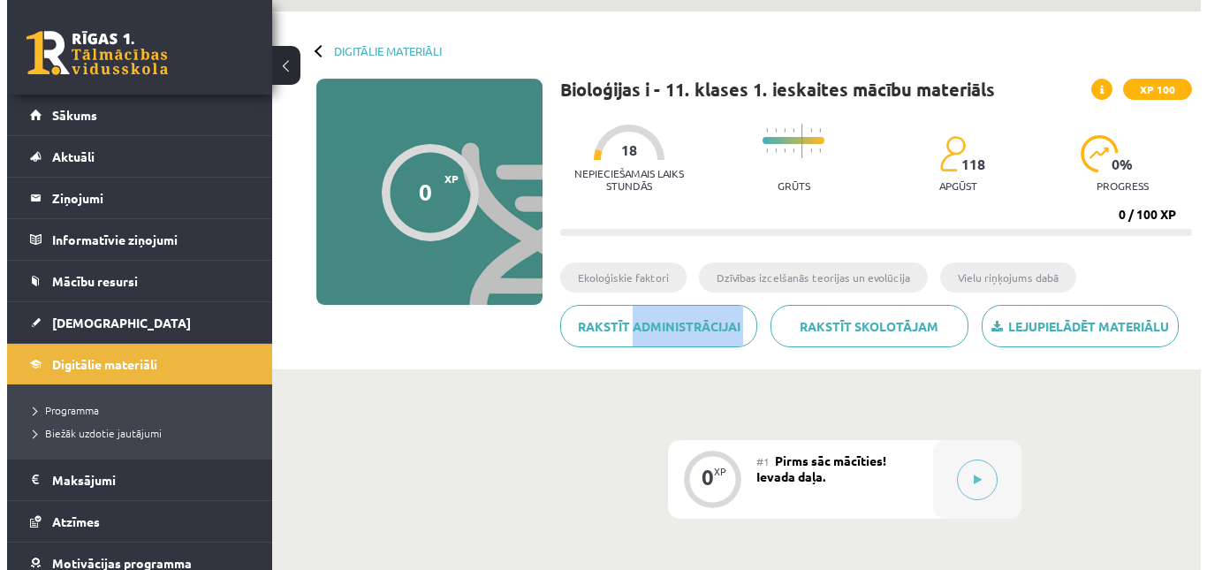
scroll to position [49, 0]
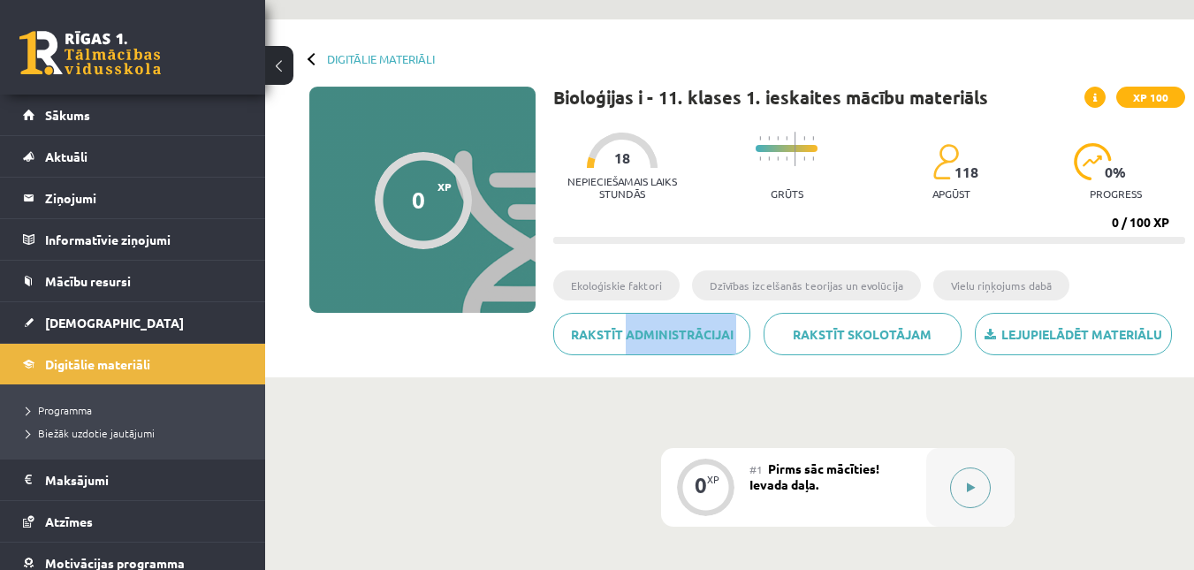
click at [960, 481] on button at bounding box center [970, 487] width 41 height 41
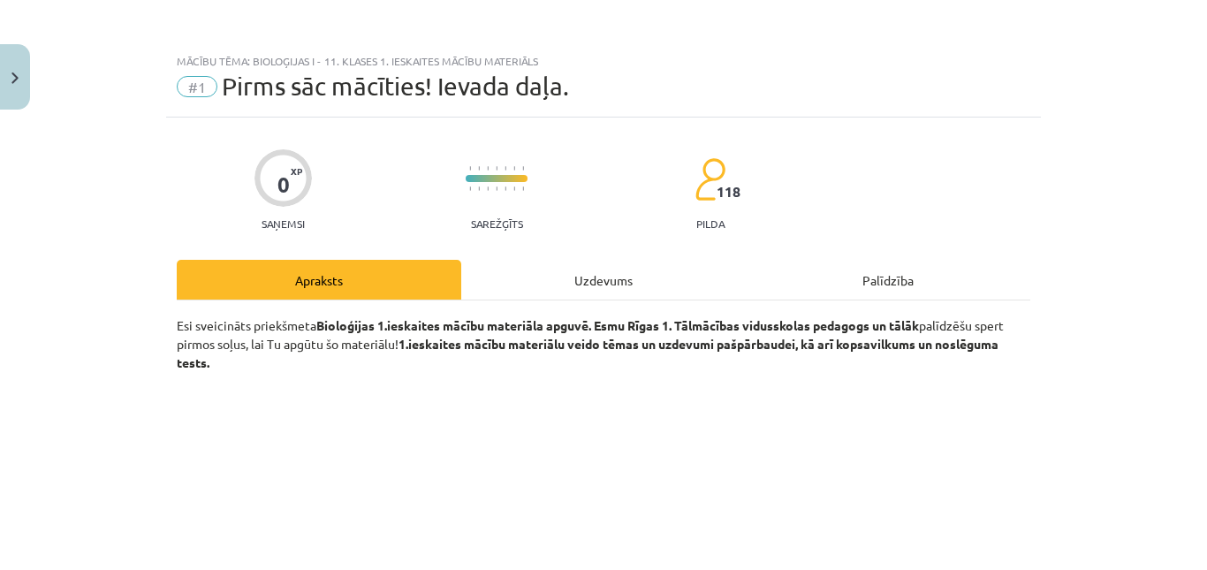
click at [597, 291] on div "Uzdevums" at bounding box center [603, 280] width 284 height 40
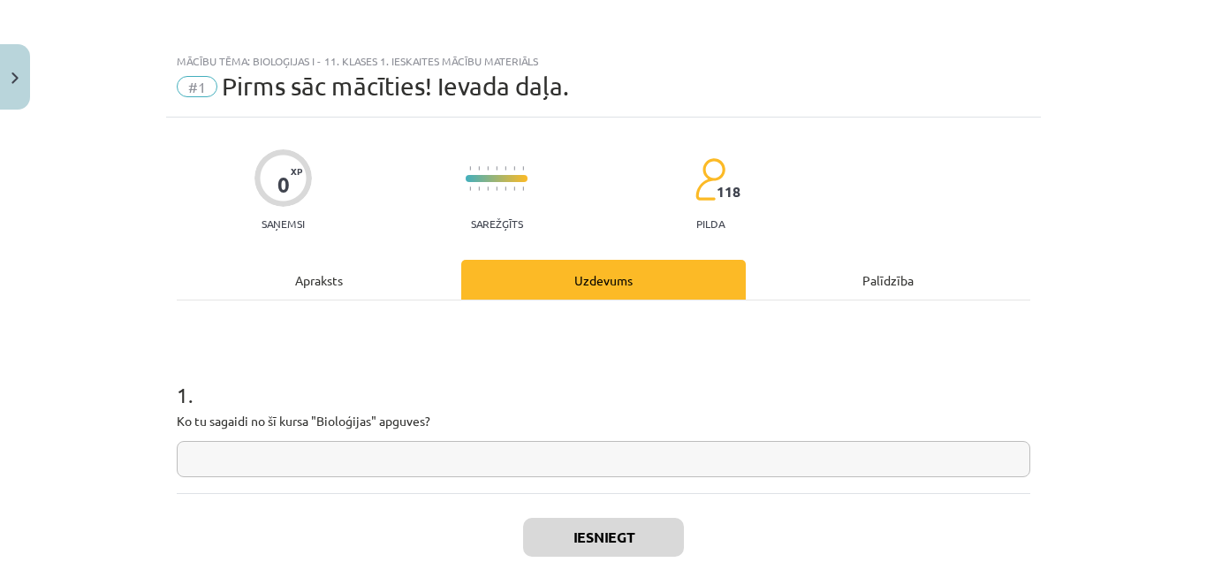
scroll to position [44, 0]
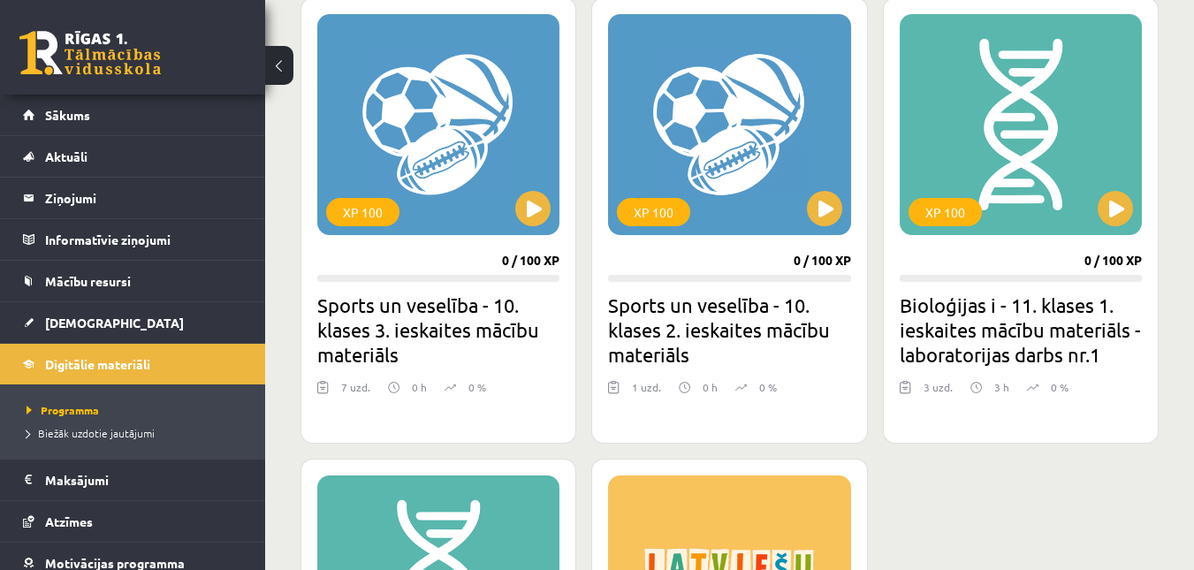
scroll to position [1537, 0]
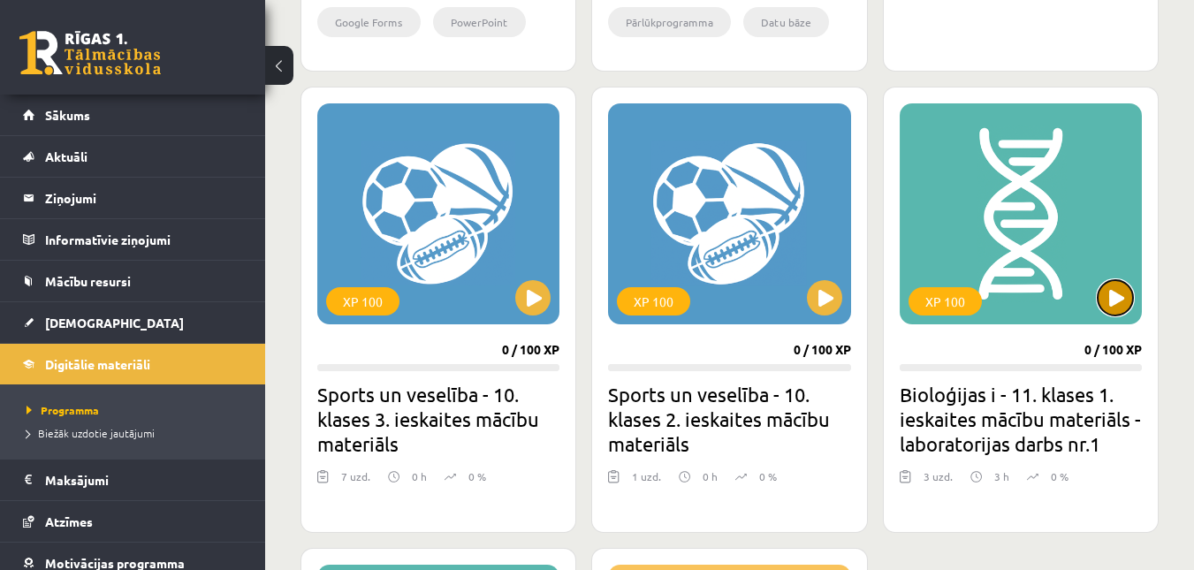
click at [1115, 302] on button at bounding box center [1114, 297] width 35 height 35
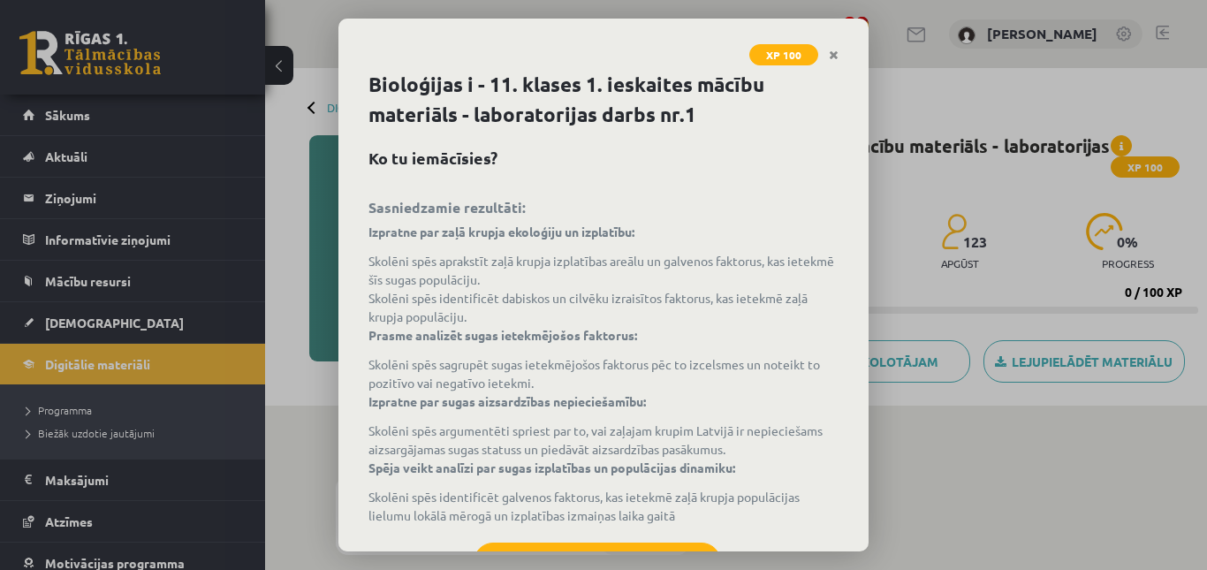
scroll to position [78, 0]
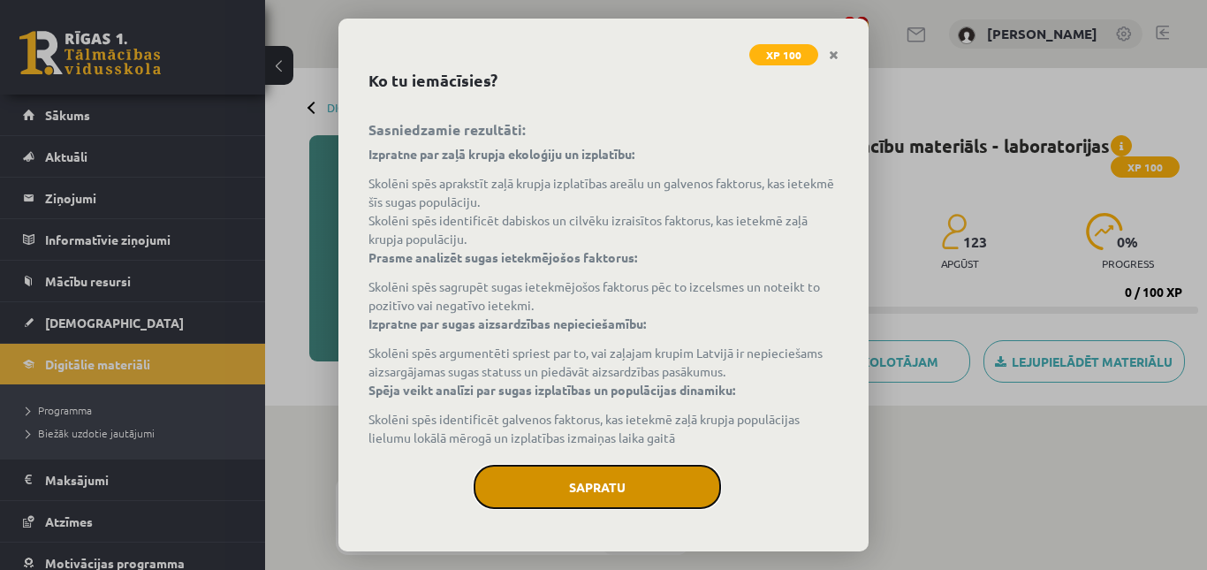
click at [525, 467] on button "Sapratu" at bounding box center [597, 487] width 247 height 44
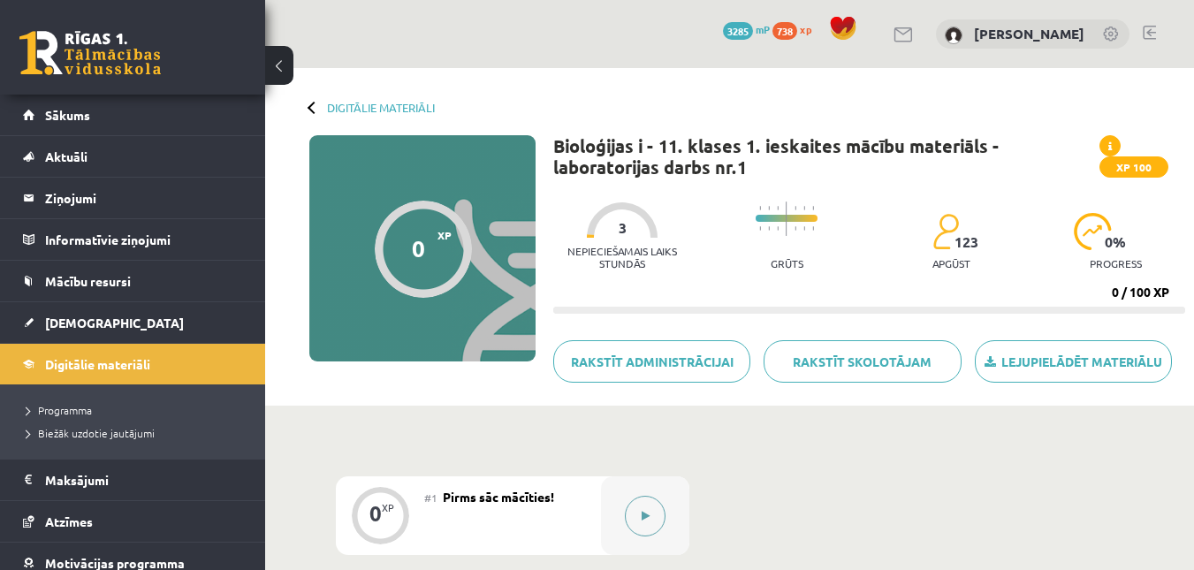
click at [638, 514] on button at bounding box center [645, 516] width 41 height 41
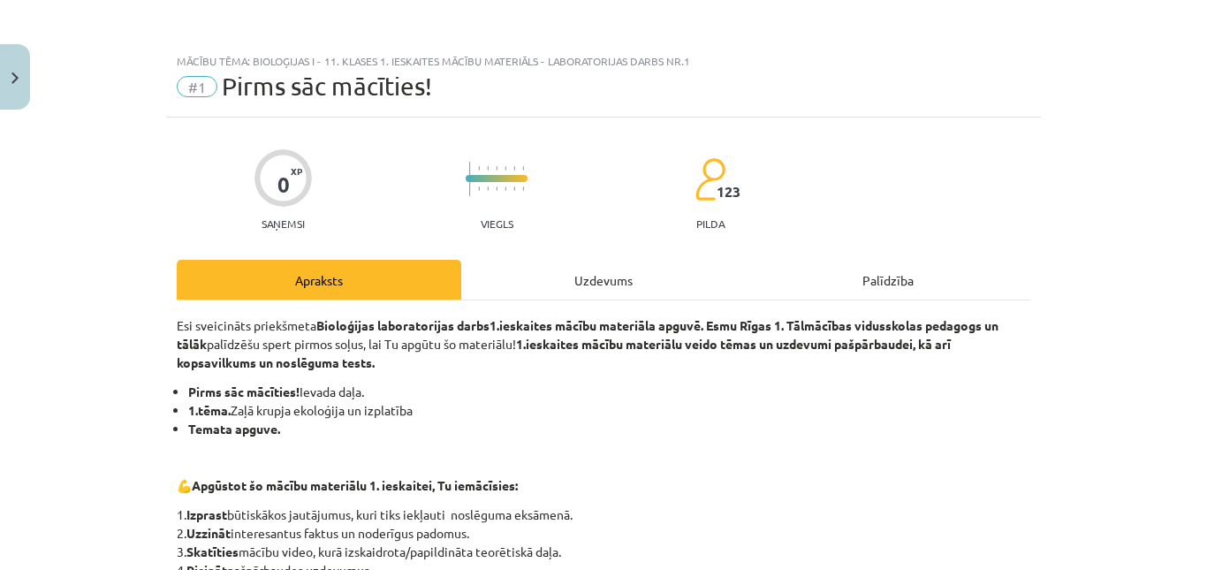
click at [562, 265] on div "Uzdevums" at bounding box center [603, 280] width 284 height 40
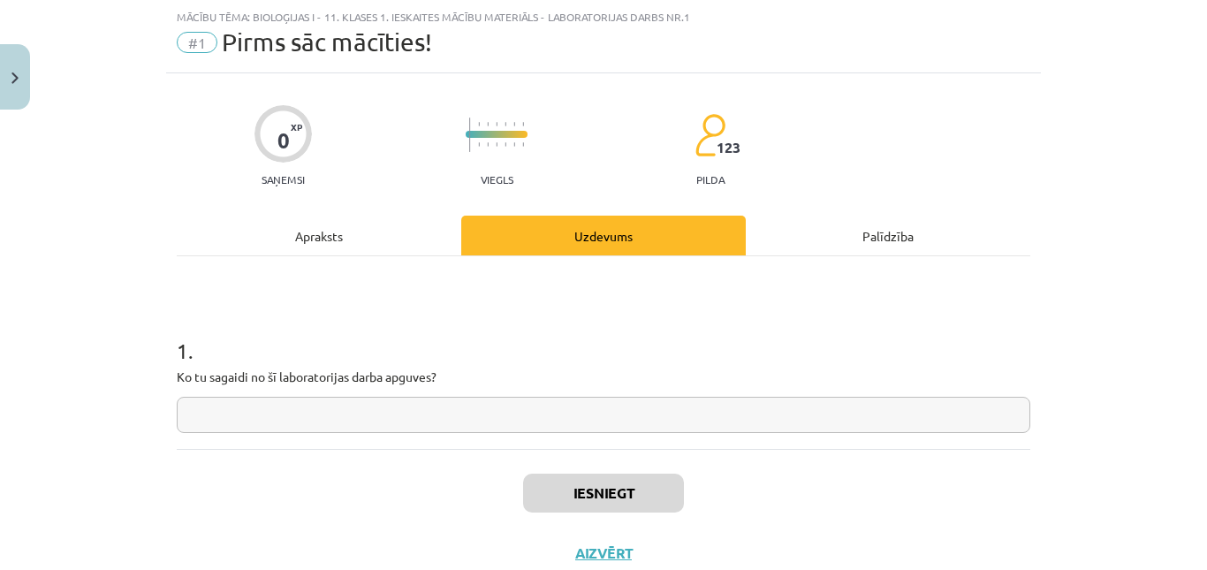
click at [412, 410] on input "text" at bounding box center [603, 415] width 853 height 36
type input "*"
click at [531, 489] on button "Iesniegt" at bounding box center [603, 493] width 161 height 39
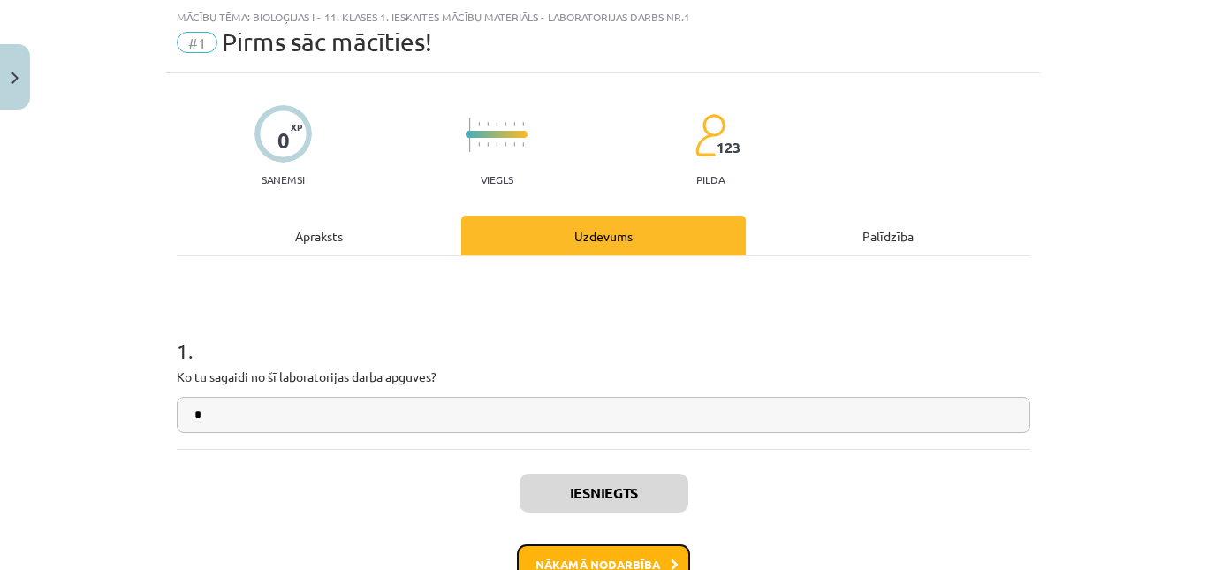
click at [548, 555] on button "Nākamā nodarbība" at bounding box center [603, 564] width 173 height 41
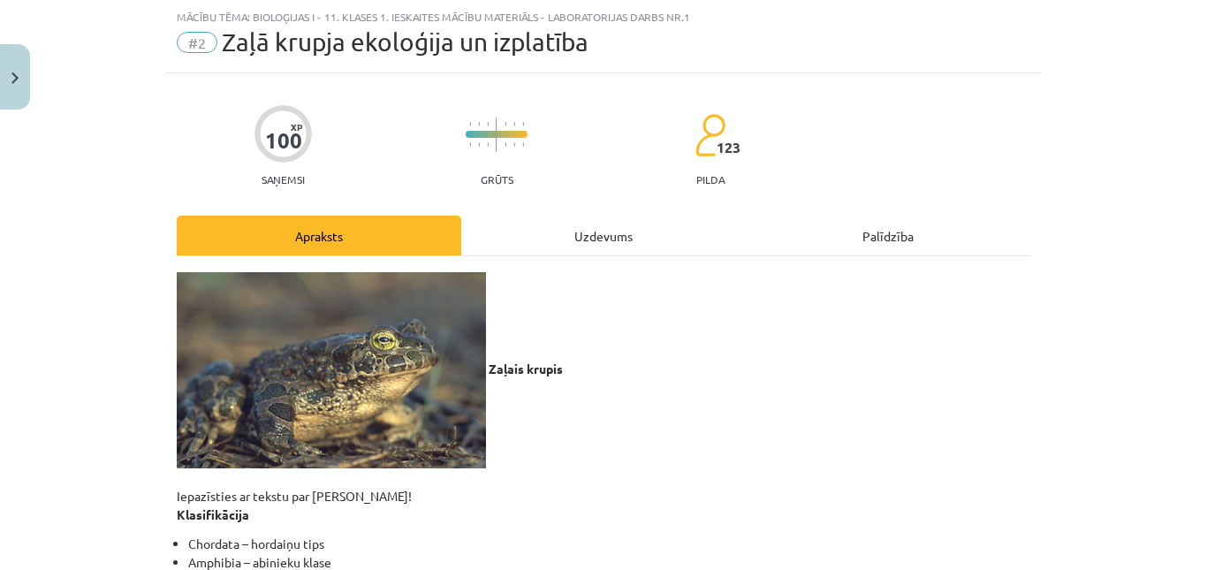
click at [559, 236] on div "Uzdevums" at bounding box center [603, 236] width 284 height 40
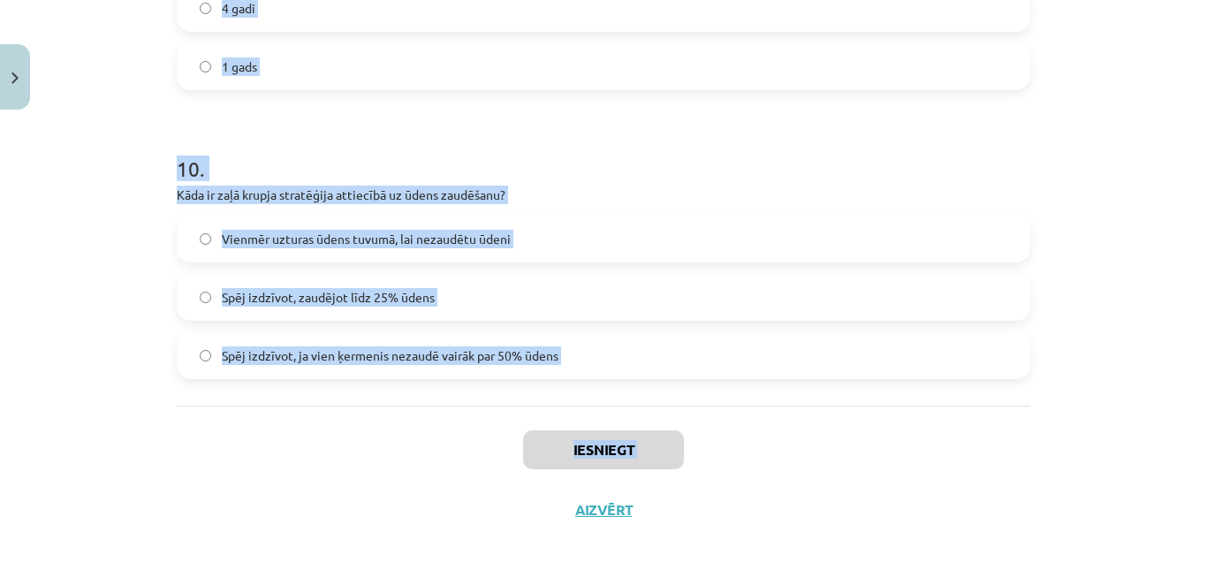
scroll to position [2841, 0]
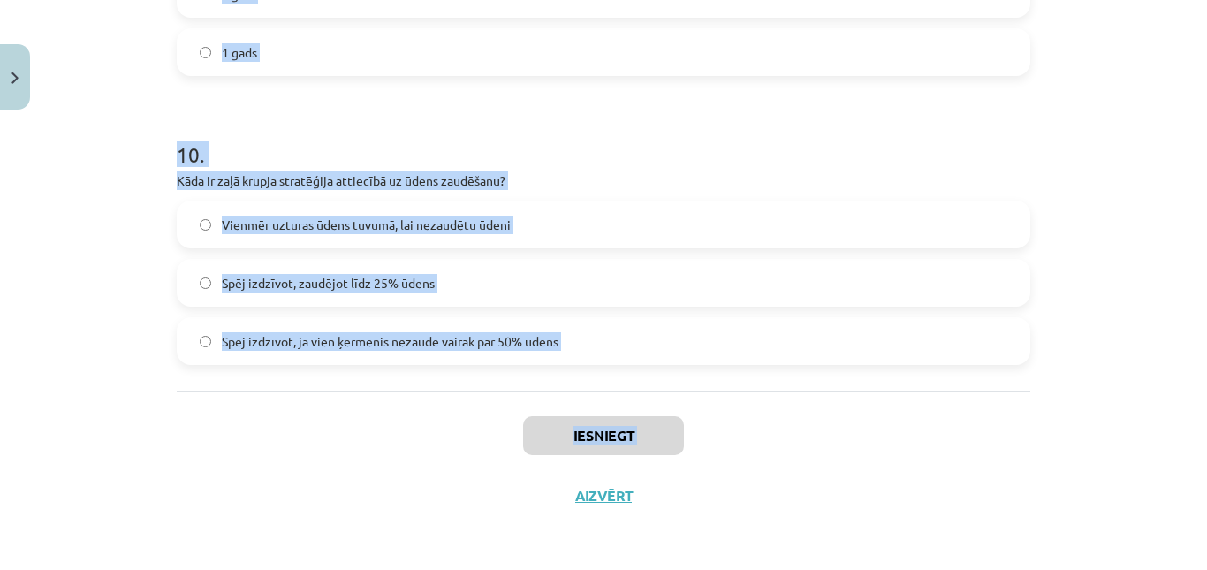
drag, startPoint x: 172, startPoint y: 321, endPoint x: 472, endPoint y: 518, distance: 358.5
copy div "Lore ip dolo sitame consect adipiscinge seddo eiusmo tempori? Utla etdolore Mag…"
click at [375, 442] on div "Iesniegt Aizvērt" at bounding box center [603, 453] width 853 height 124
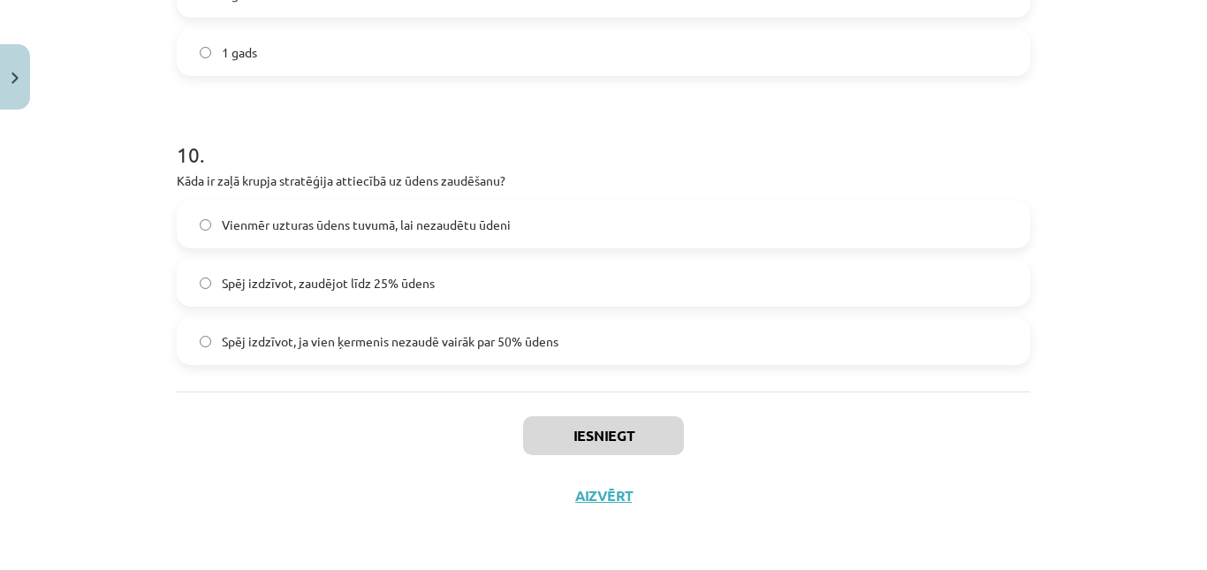
click at [278, 342] on span "Spēj izdzīvot, ja vien ķermenis nezaudē vairāk par 50% ūdens" at bounding box center [390, 341] width 337 height 19
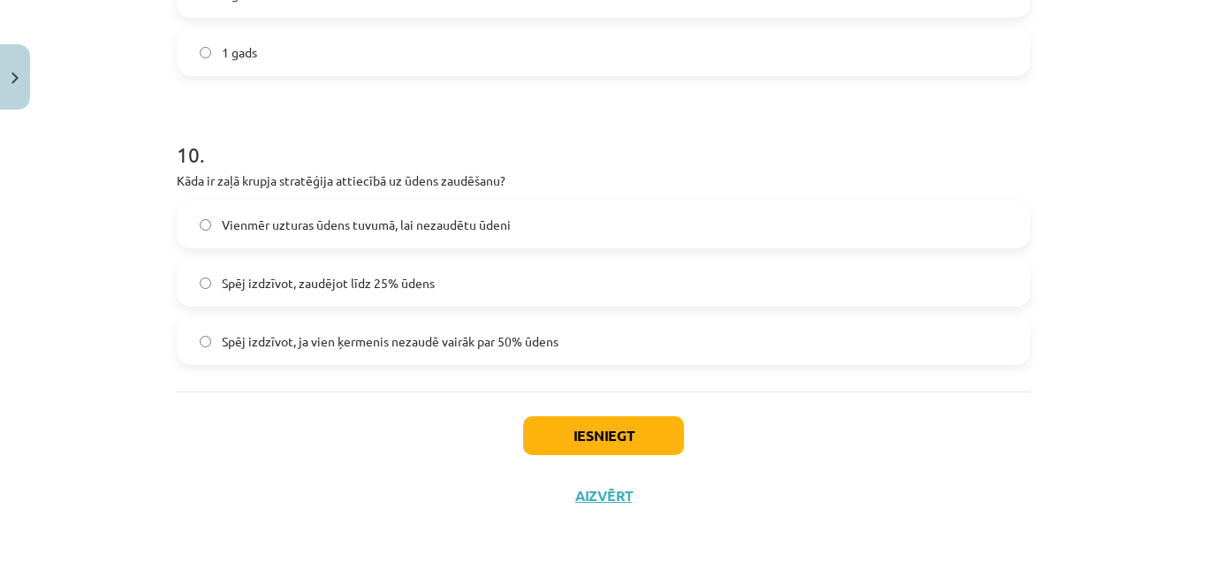
click at [399, 271] on label "Spēj izdzīvot, zaudējot līdz 25% ūdens" at bounding box center [603, 283] width 850 height 44
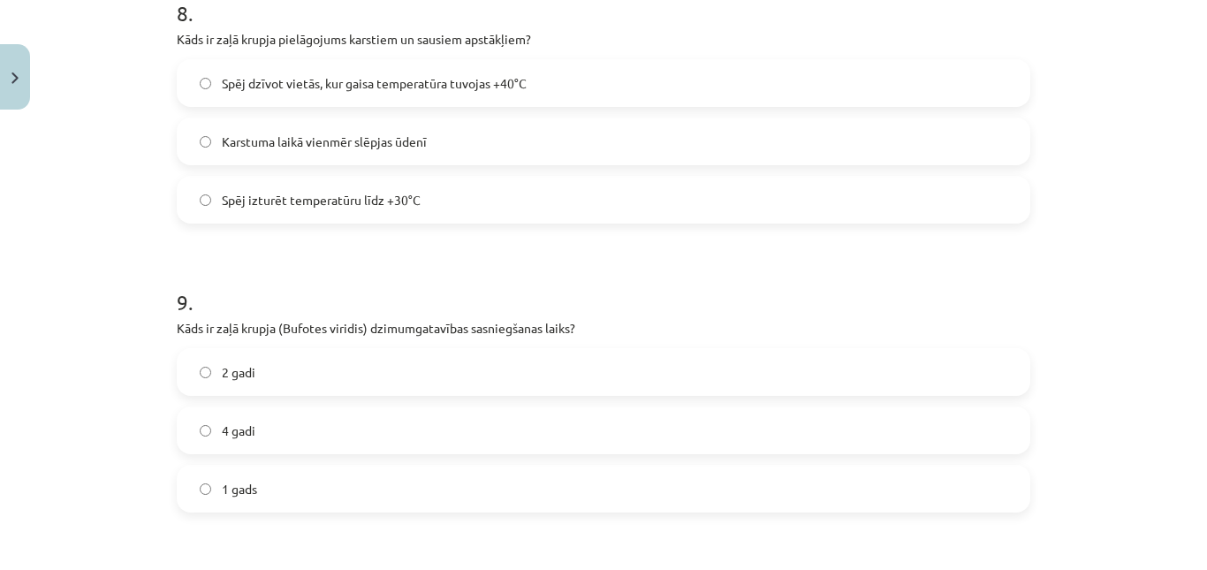
scroll to position [2393, 0]
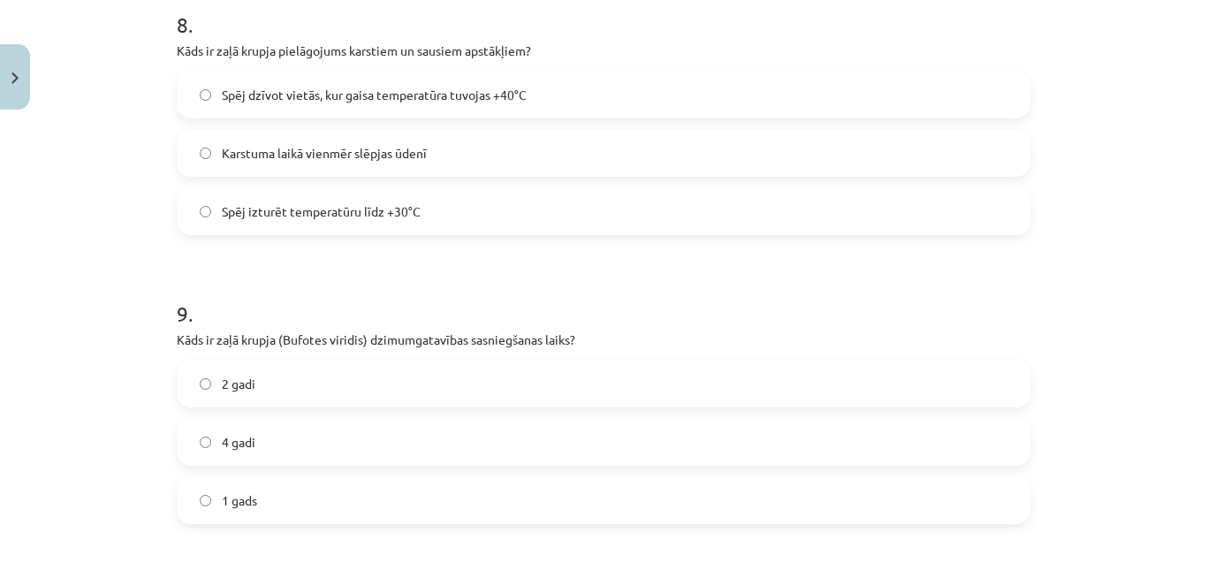
click at [245, 453] on label "4 gadi" at bounding box center [603, 442] width 850 height 44
click at [368, 88] on span "Spēj dzīvot vietās, kur gaisa temperatūra tuvojas +40°C" at bounding box center [374, 95] width 305 height 19
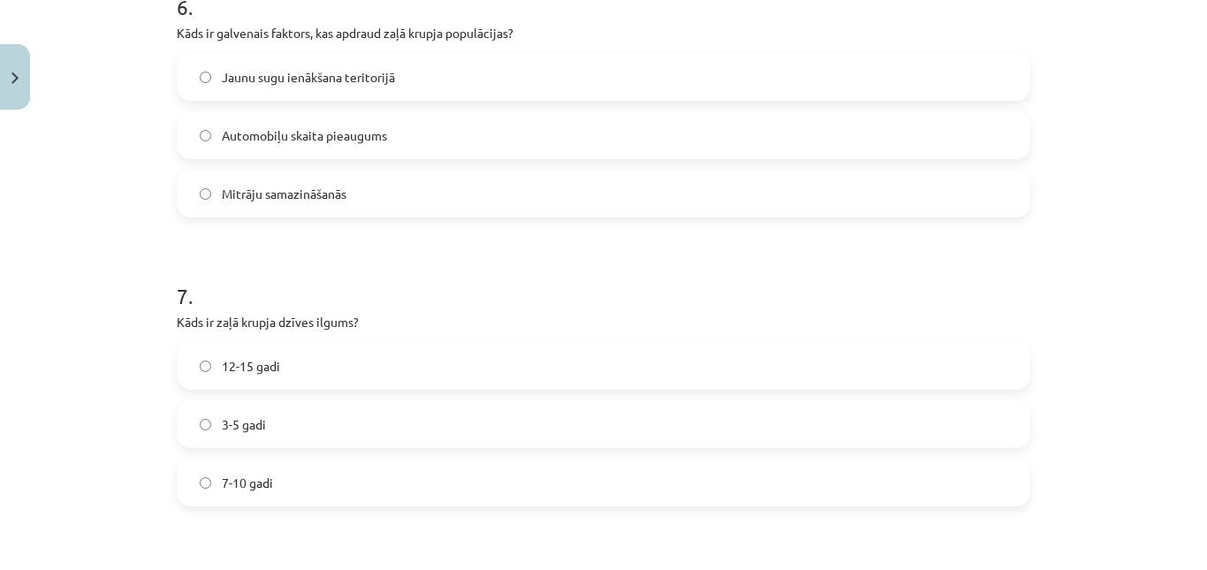
scroll to position [1827, 0]
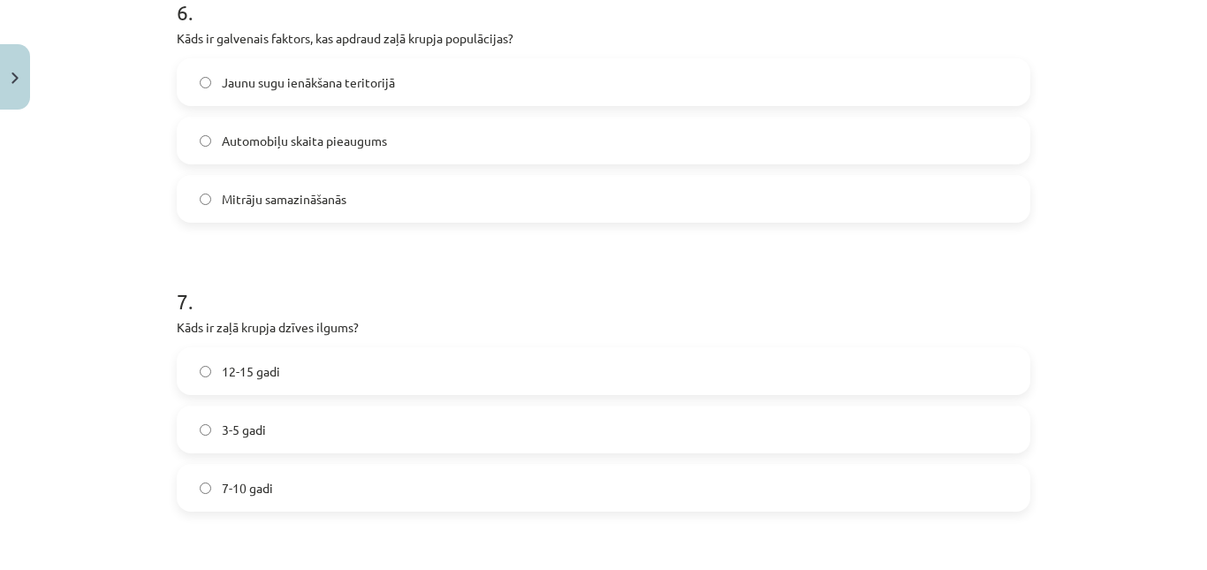
click at [265, 190] on span "Mitrāju samazināšanās" at bounding box center [284, 199] width 125 height 19
click at [242, 380] on span "12-15 gadi" at bounding box center [251, 371] width 58 height 19
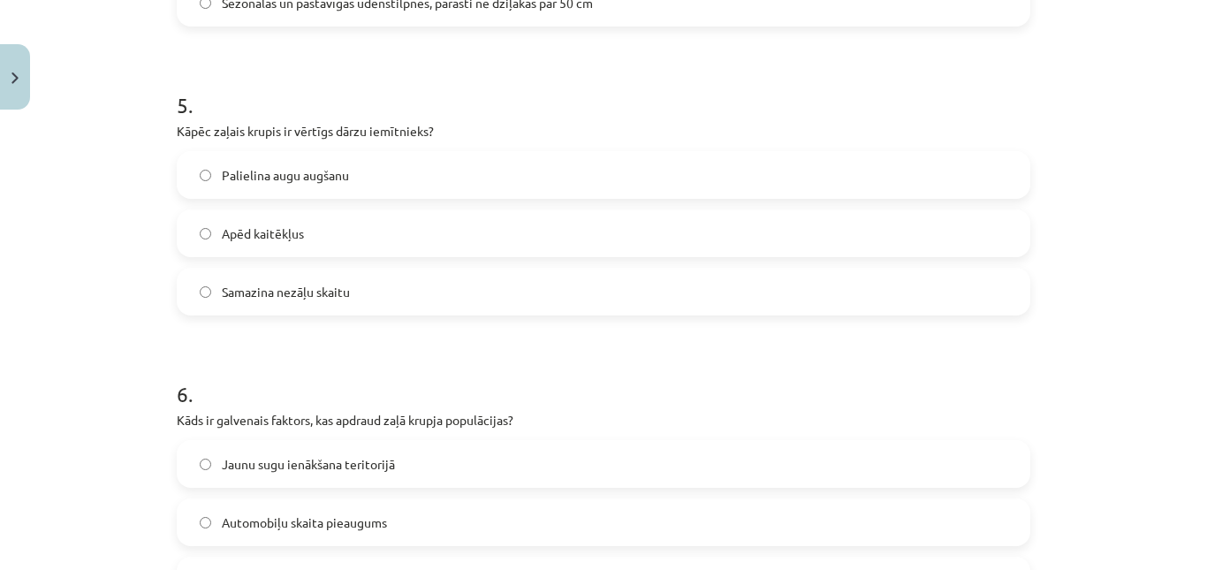
scroll to position [1407, 0]
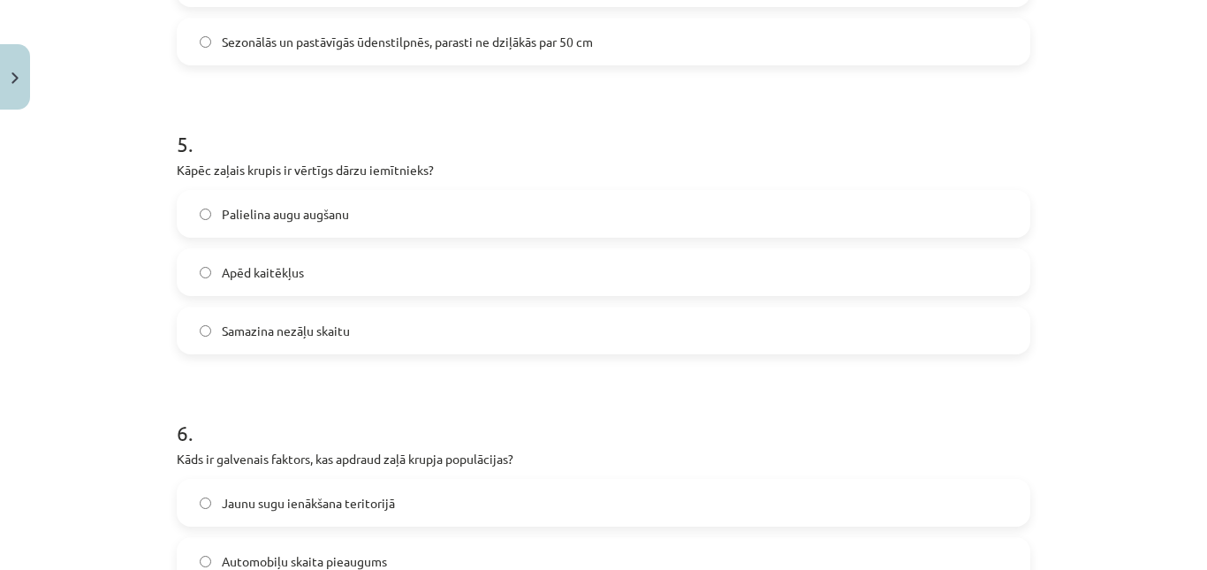
click at [639, 263] on label "Apēd kaitēkļus" at bounding box center [603, 272] width 850 height 44
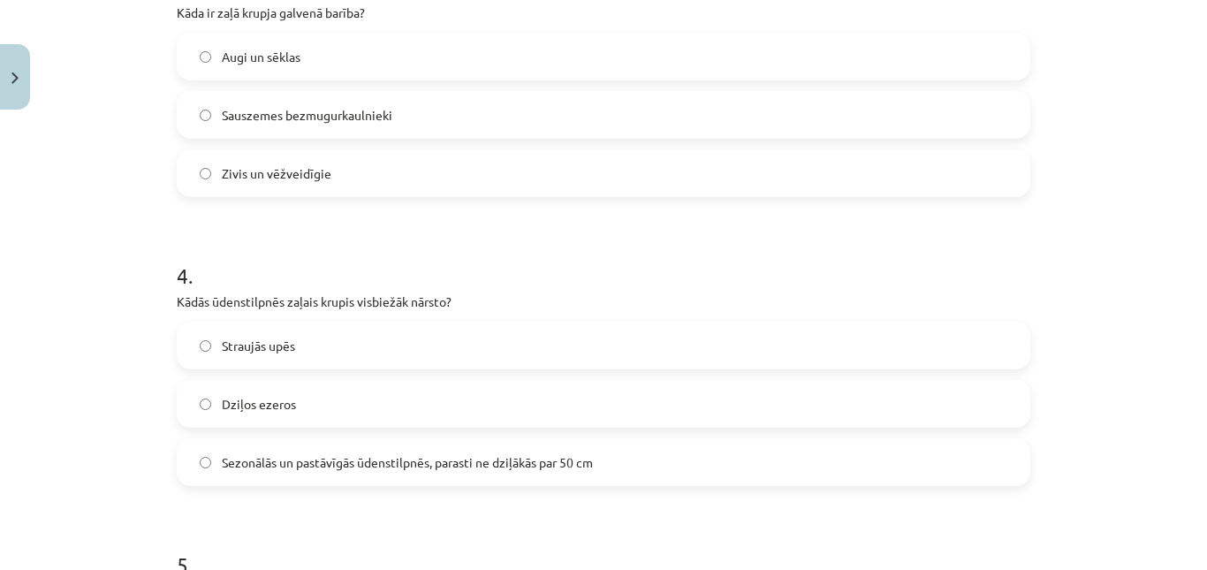
scroll to position [959, 0]
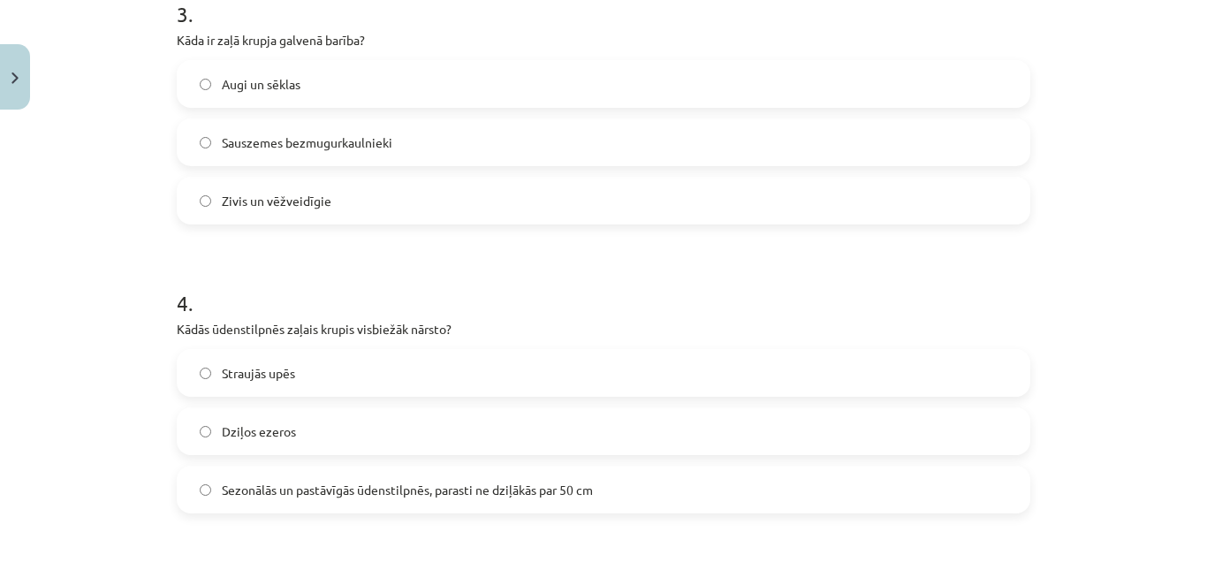
click at [262, 130] on label "Sauszemes bezmugurkaulnieki" at bounding box center [603, 142] width 850 height 44
click at [268, 490] on span "Sezonālās un pastāvīgās ūdenstilpnēs, parasti ne dziļākās par 50 cm" at bounding box center [407, 490] width 371 height 19
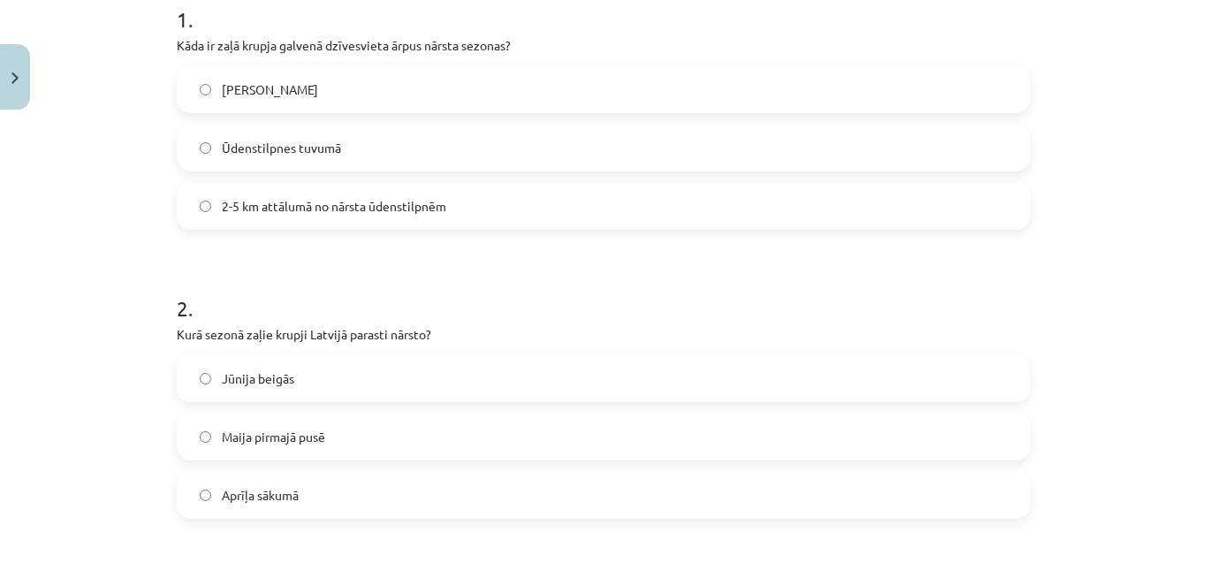
scroll to position [370, 0]
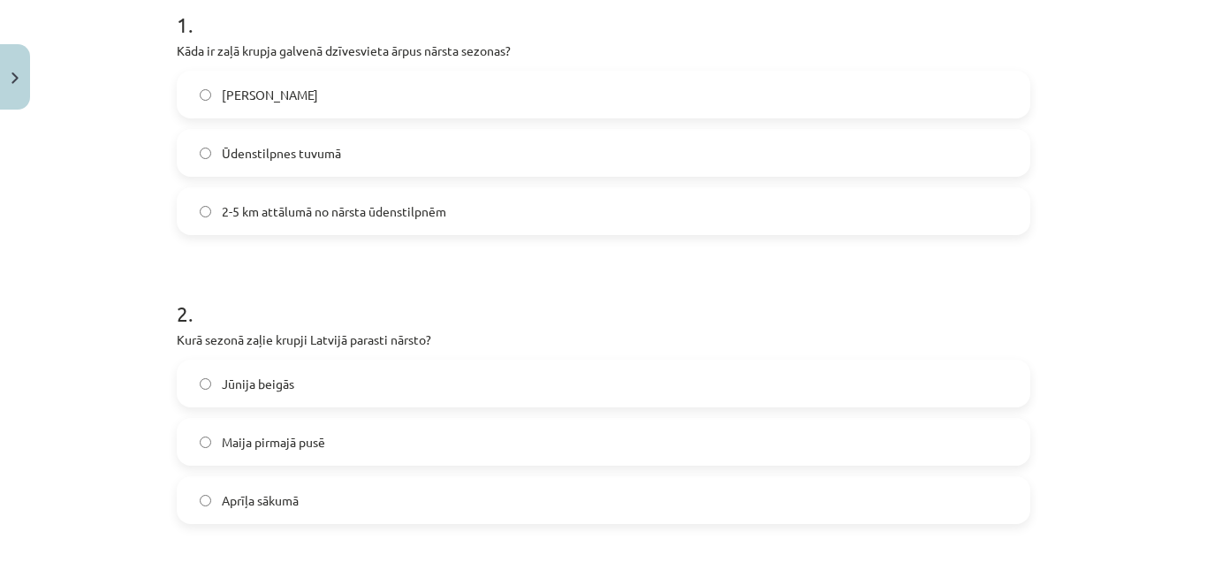
click at [361, 202] on span "2-5 km attālumā no nārsta ūdenstilpnēm" at bounding box center [334, 211] width 224 height 19
click at [297, 429] on label "Maija pirmajā pusē" at bounding box center [603, 442] width 850 height 44
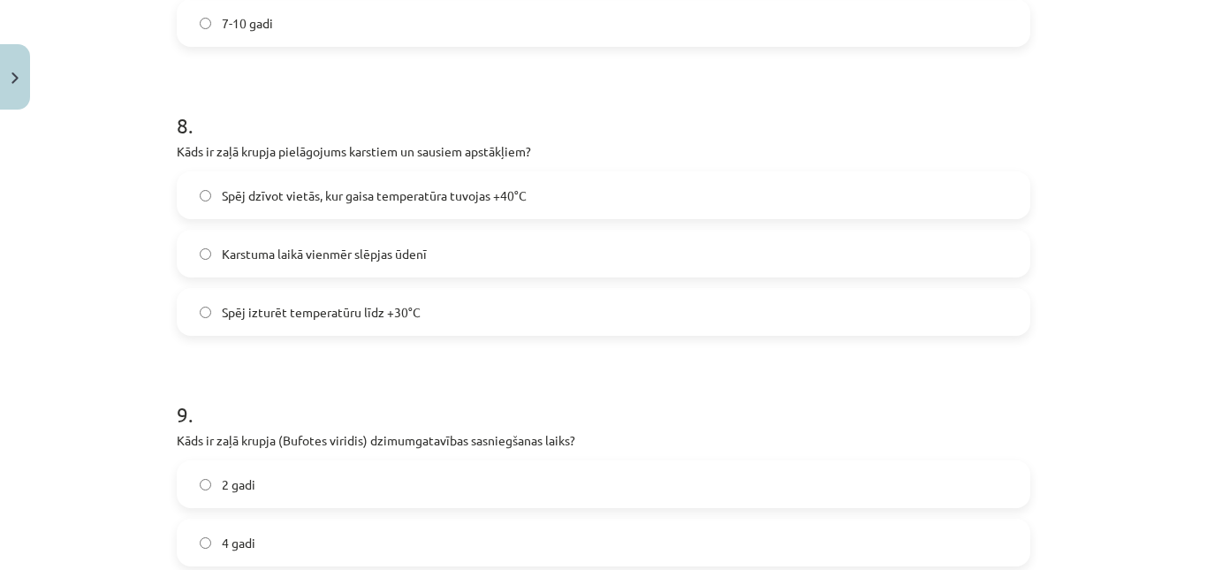
scroll to position [2841, 0]
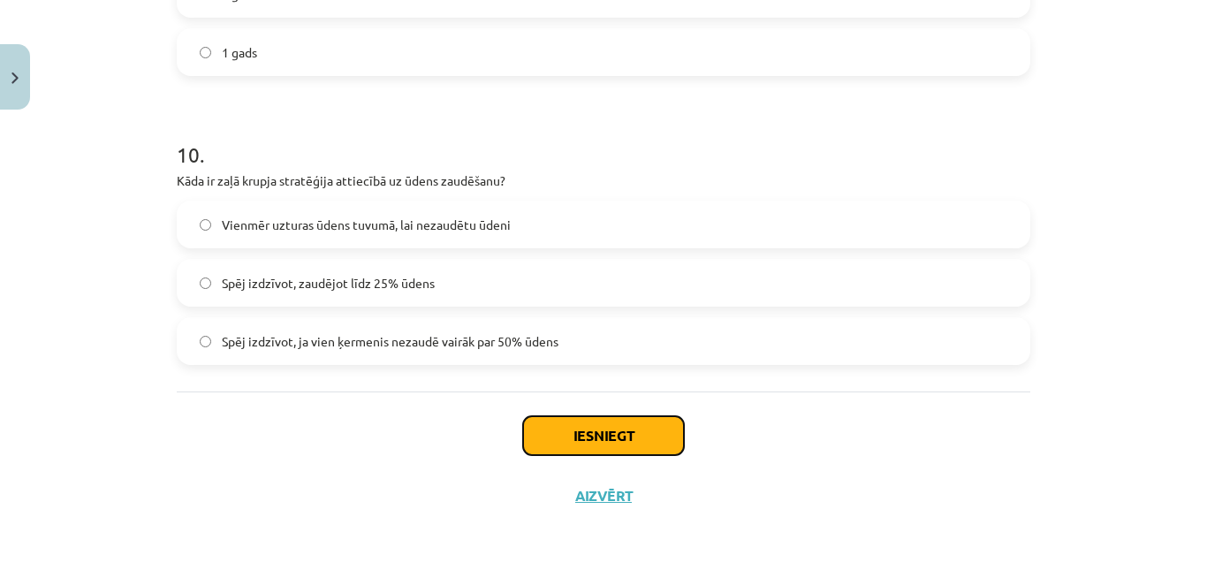
click at [539, 440] on button "Iesniegt" at bounding box center [603, 435] width 161 height 39
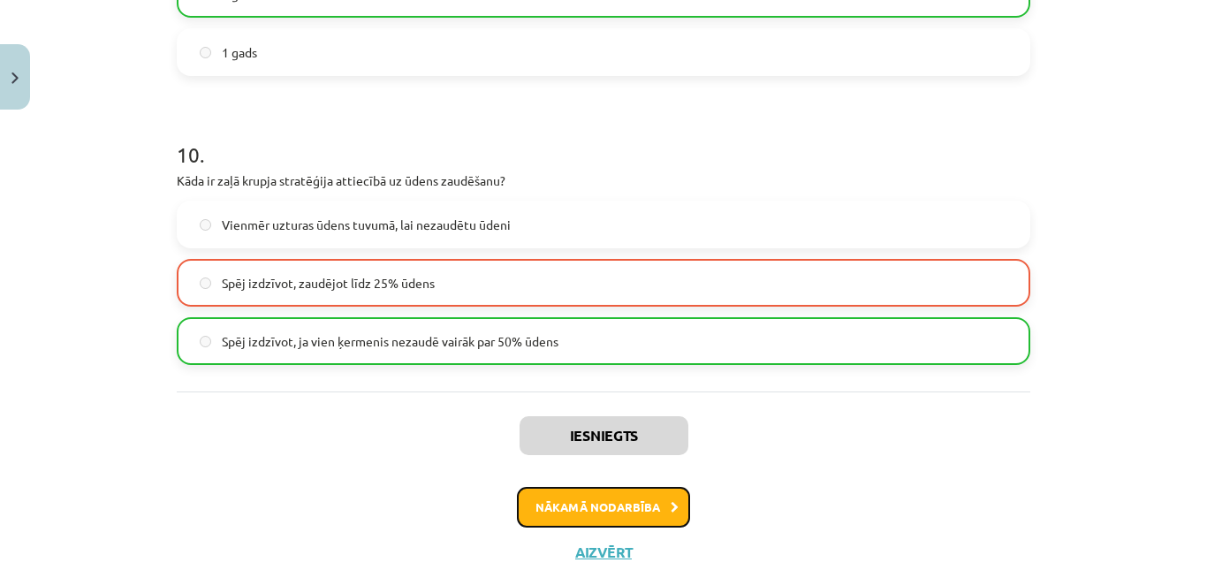
click at [542, 512] on button "Nākamā nodarbība" at bounding box center [603, 507] width 173 height 41
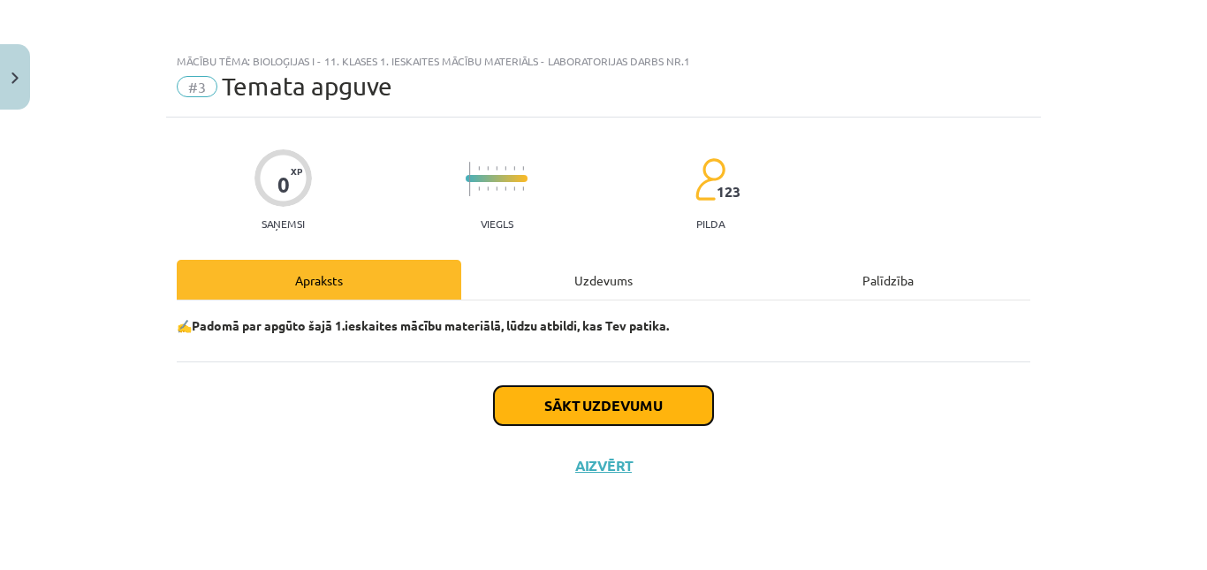
click at [537, 387] on button "Sākt uzdevumu" at bounding box center [603, 405] width 219 height 39
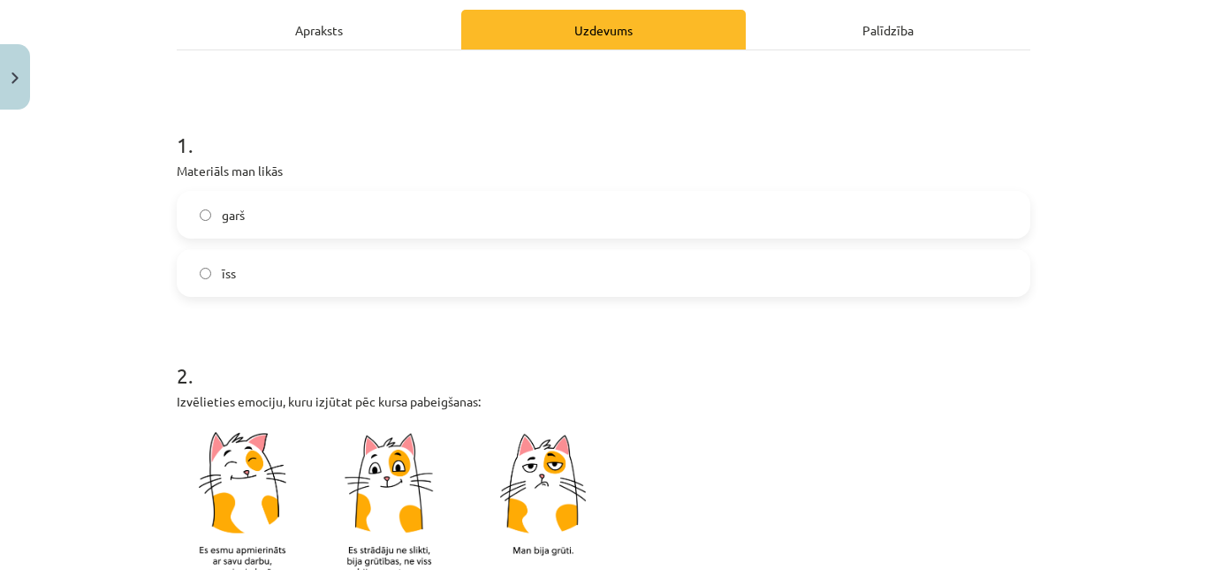
scroll to position [318, 0]
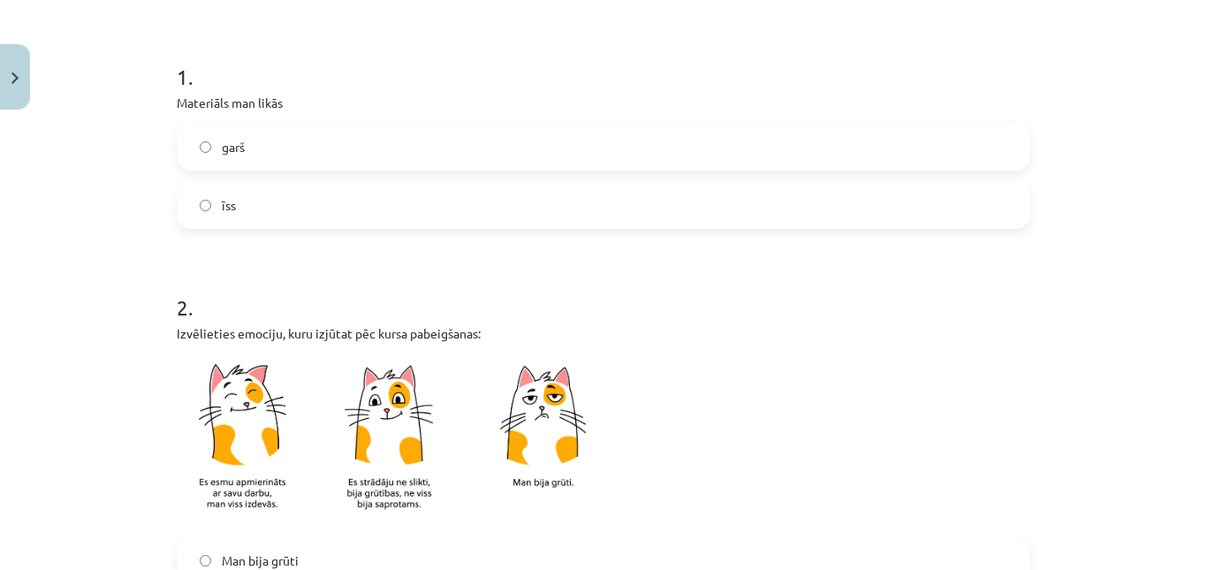
click at [717, 190] on label "īss" at bounding box center [603, 205] width 850 height 44
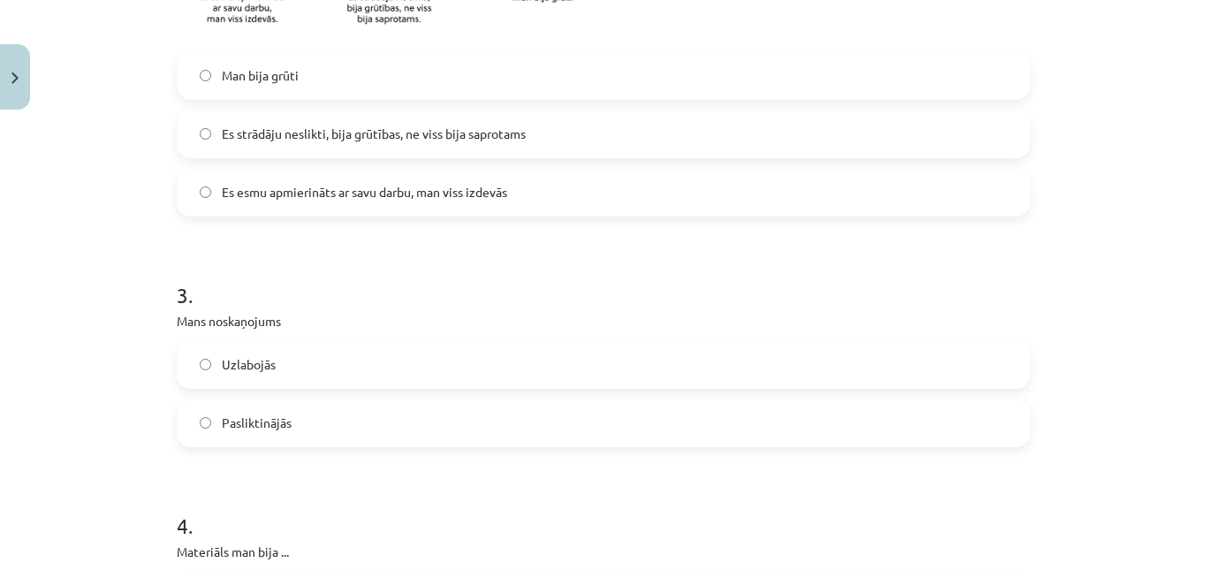
scroll to position [814, 0]
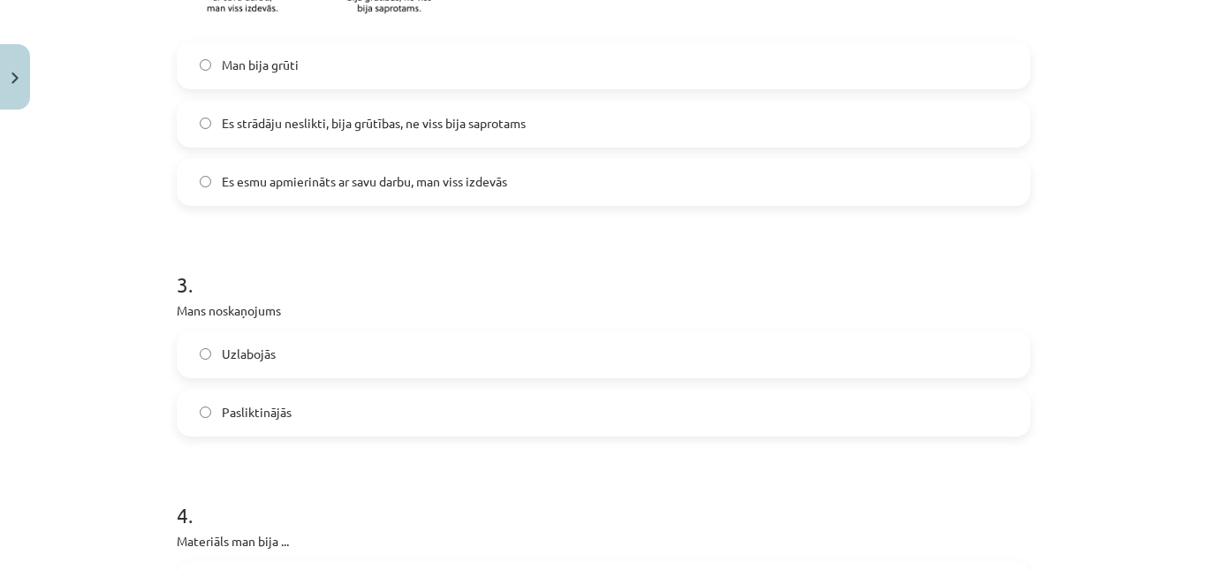
click at [411, 118] on span "Es strādāju neslikti, bija grūtības, ne viss bija saprotams" at bounding box center [374, 123] width 304 height 19
click at [784, 201] on label "Es esmu apmierināts ar savu darbu, man viss izdevās" at bounding box center [603, 182] width 850 height 44
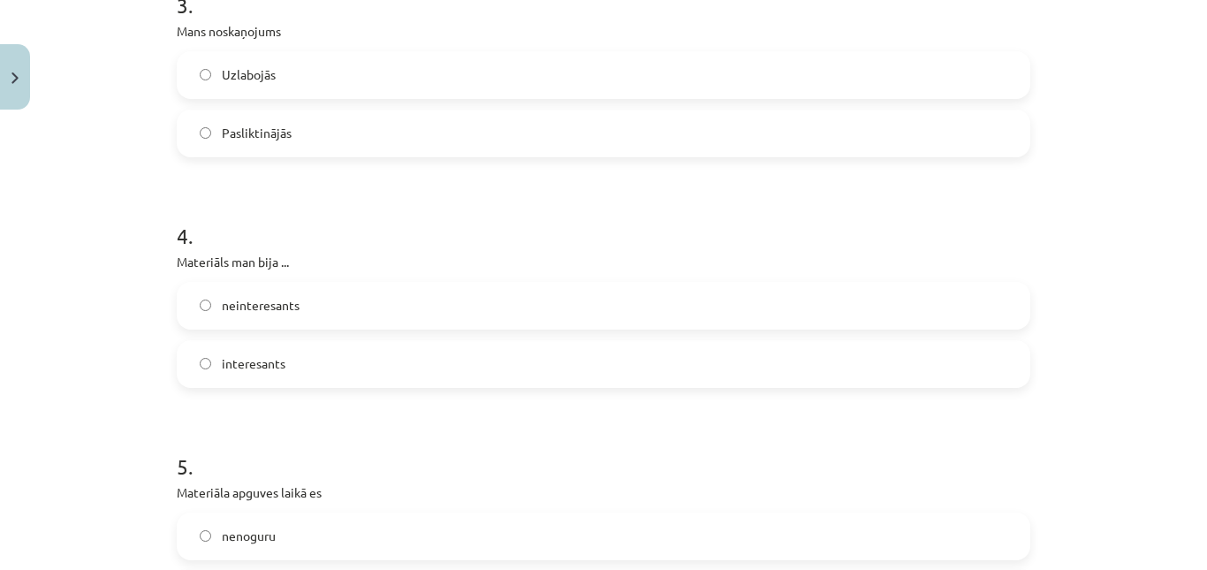
scroll to position [1096, 0]
click at [284, 75] on label "Uzlabojās" at bounding box center [603, 71] width 850 height 44
click at [264, 371] on label "interesants" at bounding box center [603, 360] width 850 height 44
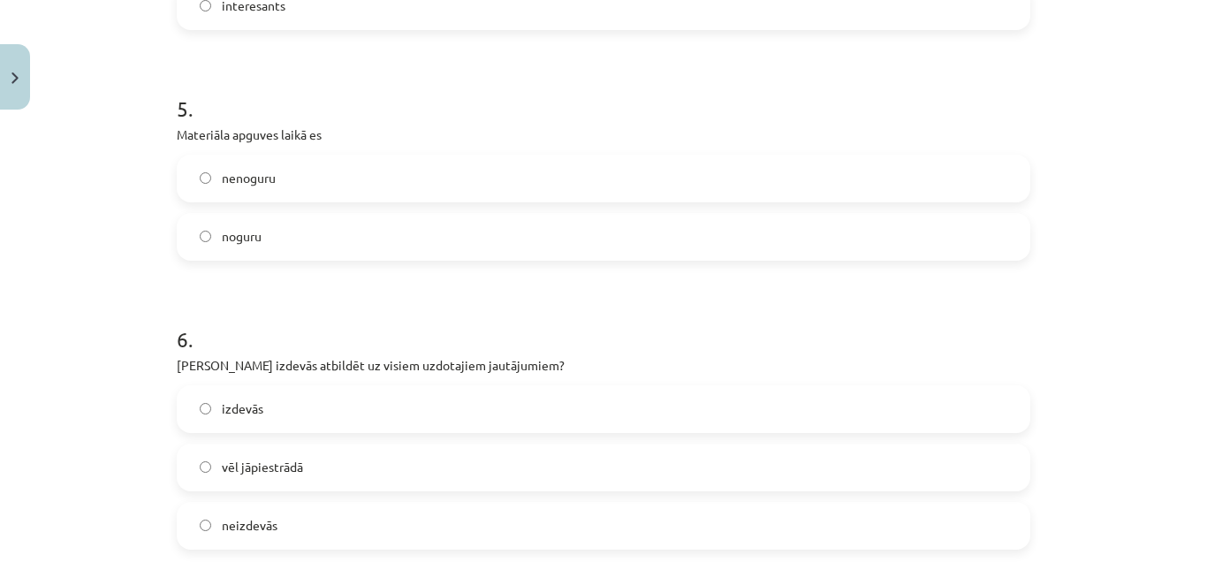
scroll to position [1458, 0]
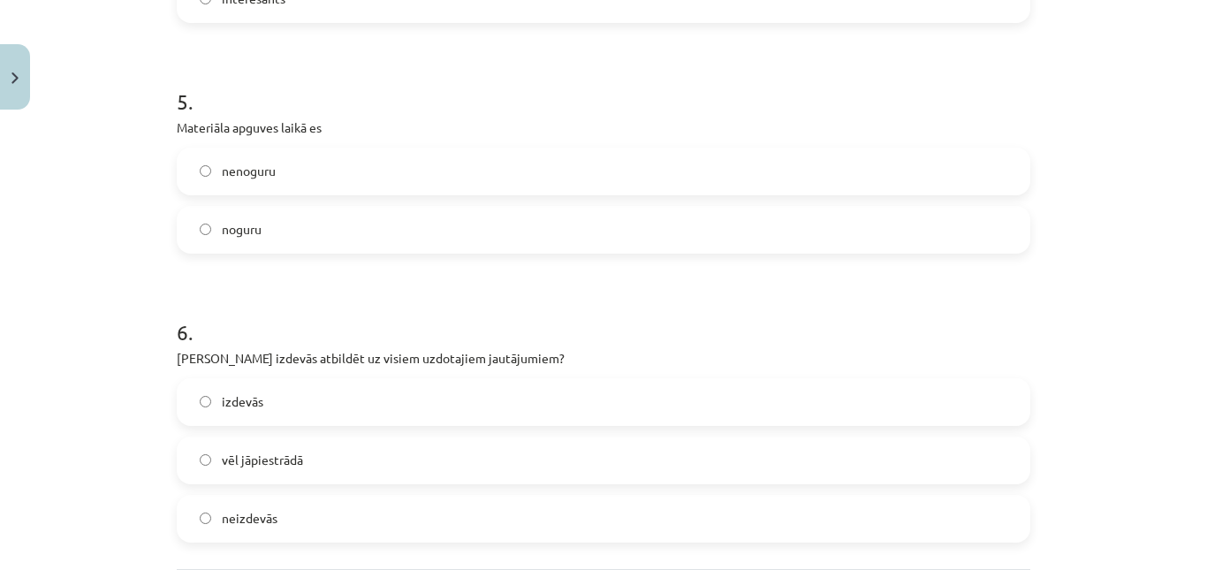
click at [536, 224] on label "noguru" at bounding box center [603, 230] width 850 height 44
click at [555, 154] on label "nenoguru" at bounding box center [603, 171] width 850 height 44
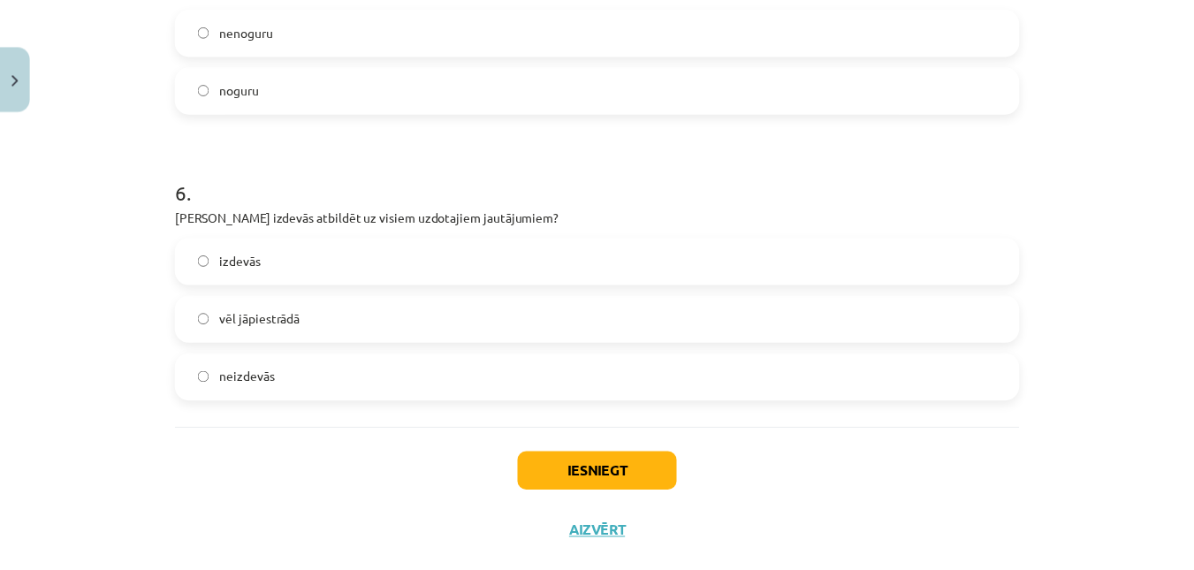
scroll to position [1635, 0]
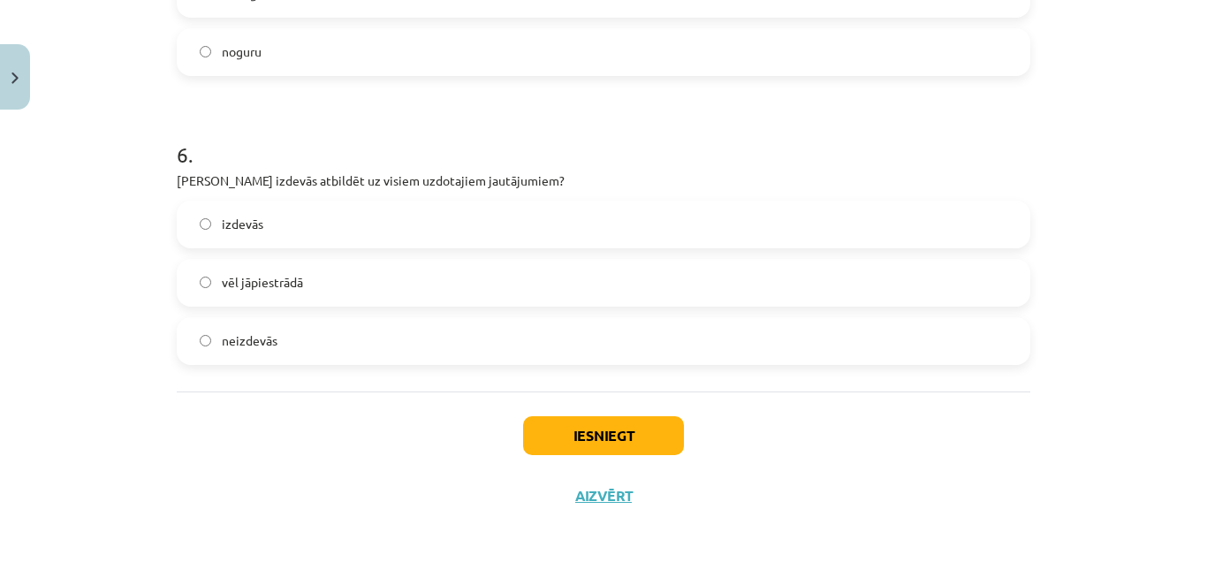
click at [295, 291] on span "vēl jāpiestrādā" at bounding box center [262, 282] width 81 height 19
click at [575, 438] on button "Iesniegt" at bounding box center [603, 435] width 161 height 39
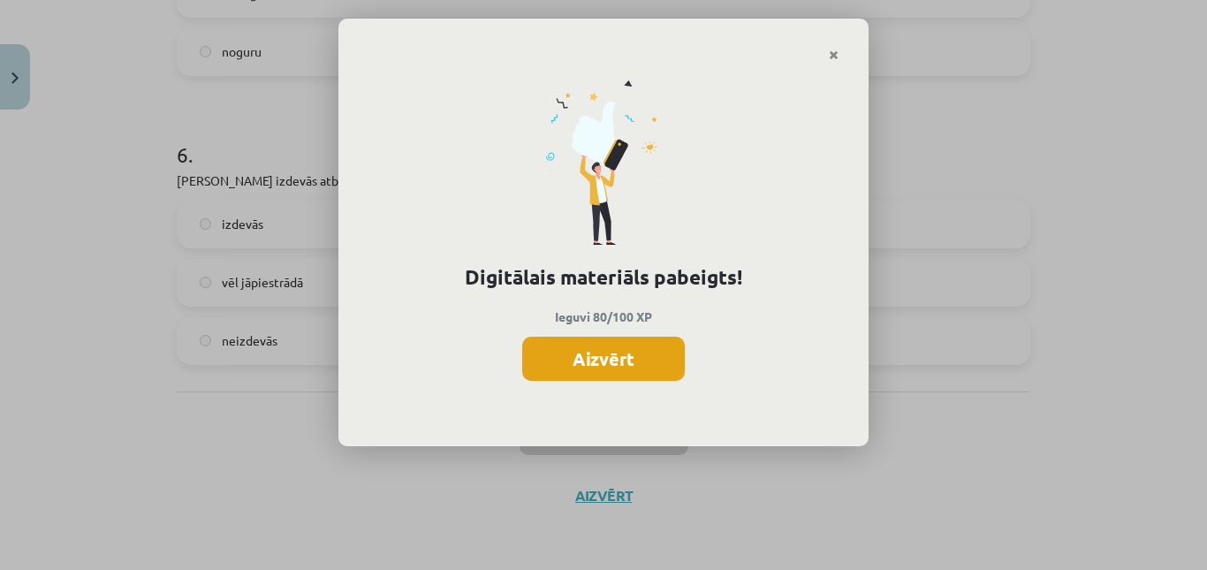
click at [577, 358] on button "Aizvērt" at bounding box center [603, 359] width 163 height 44
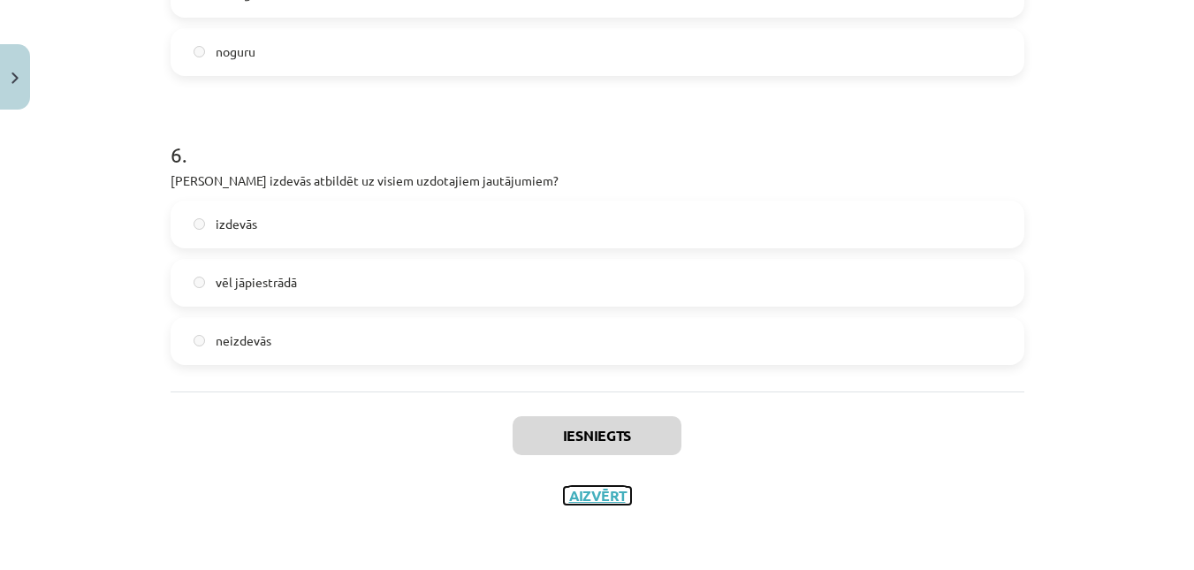
click at [575, 491] on button "Aizvērt" at bounding box center [597, 496] width 67 height 18
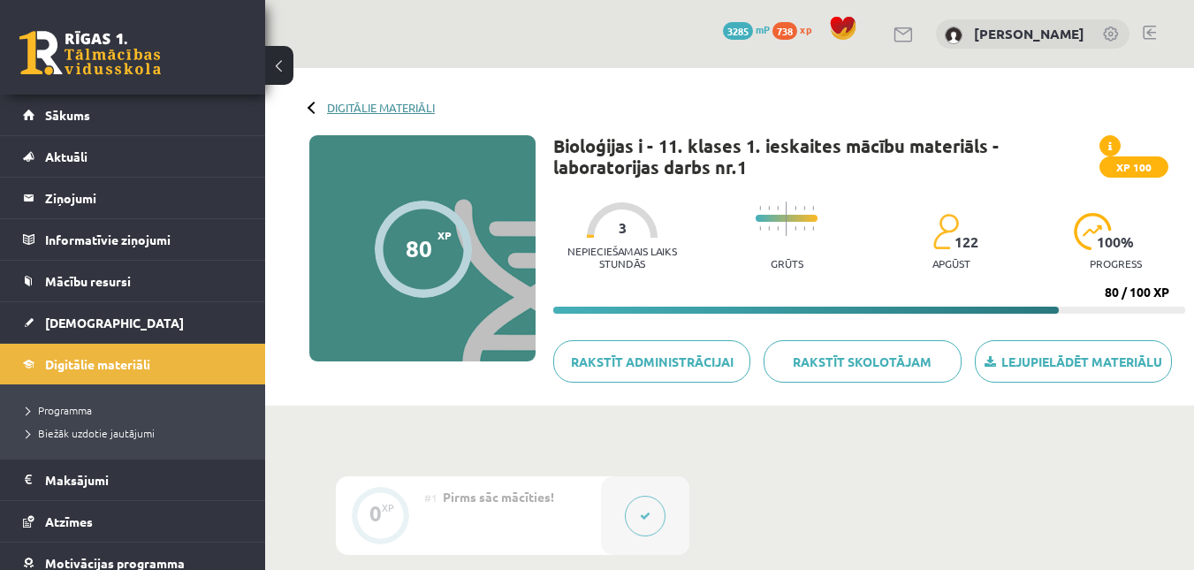
click at [361, 113] on link "Digitālie materiāli" at bounding box center [381, 107] width 108 height 13
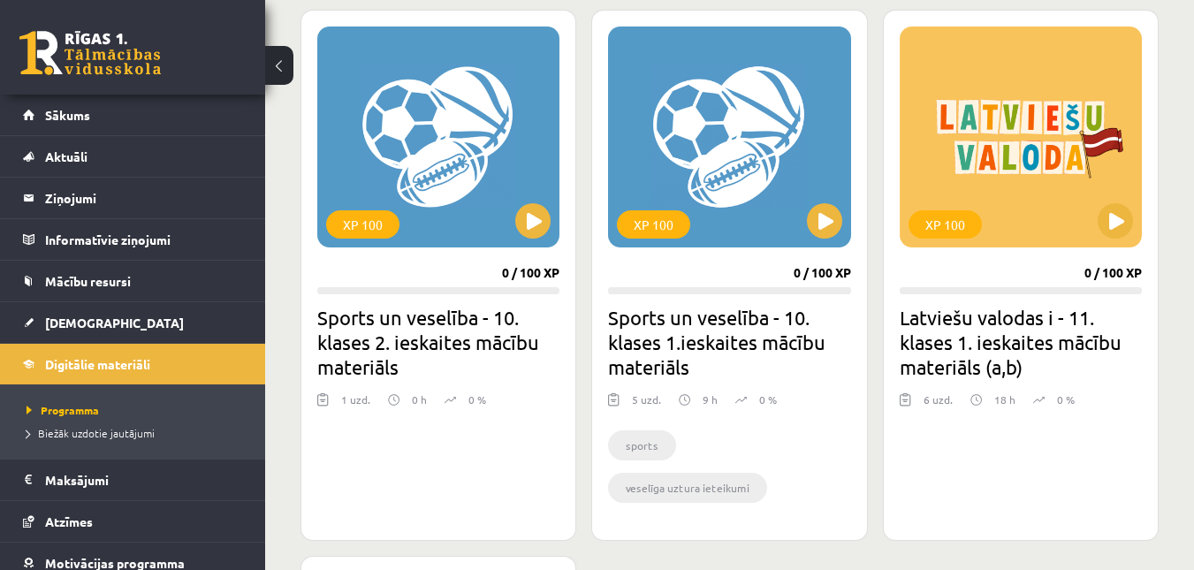
scroll to position [1554, 0]
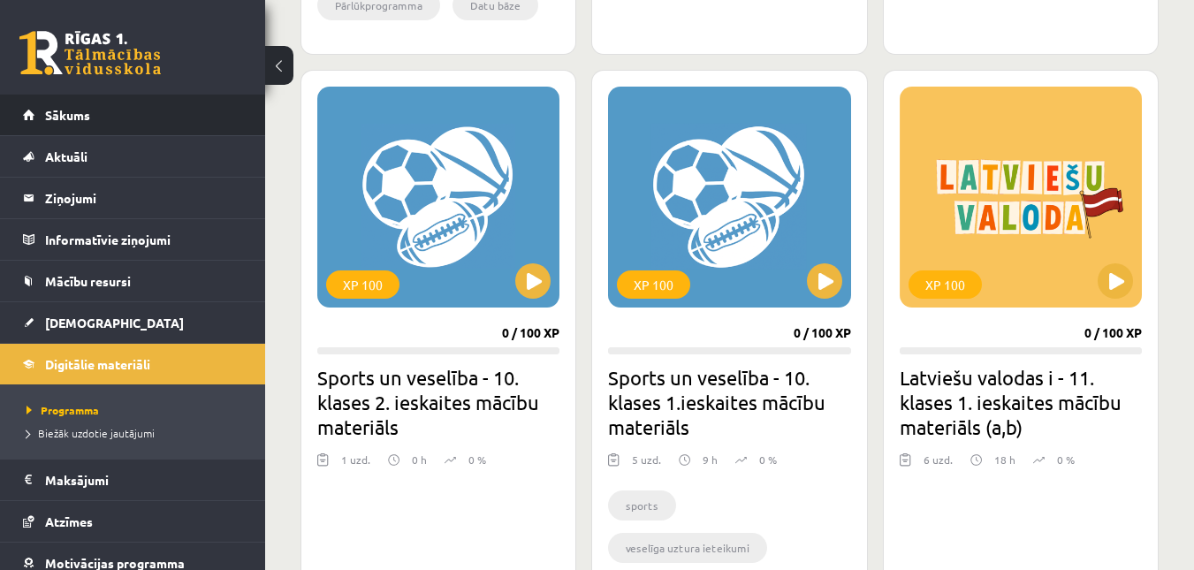
click at [9, 106] on li "Sākums" at bounding box center [132, 116] width 265 height 42
click at [76, 110] on span "Sākums" at bounding box center [67, 115] width 45 height 16
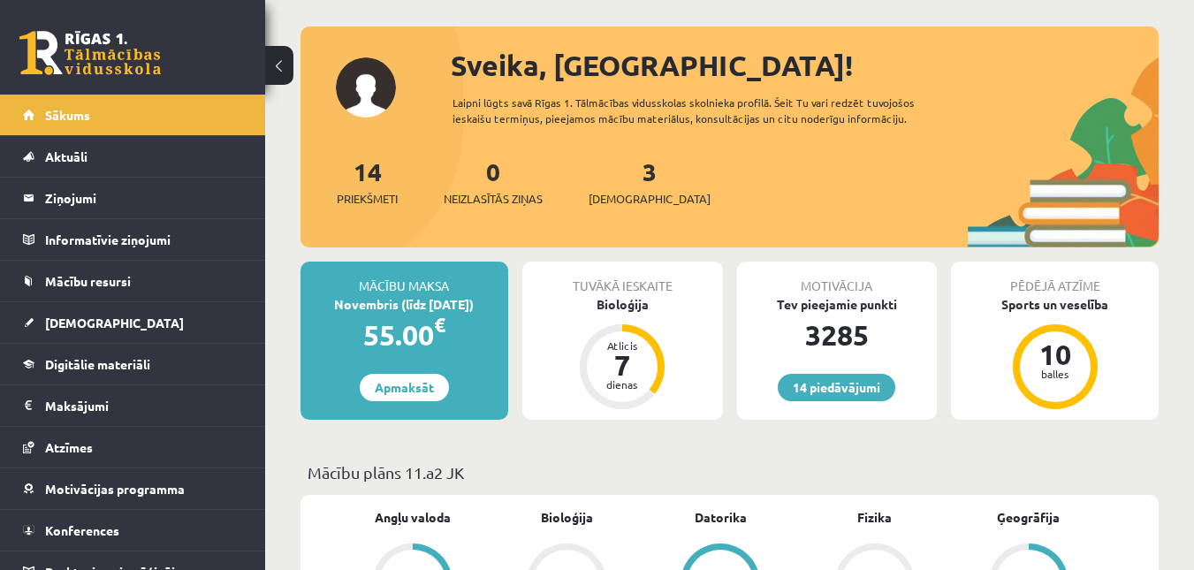
scroll to position [22, 0]
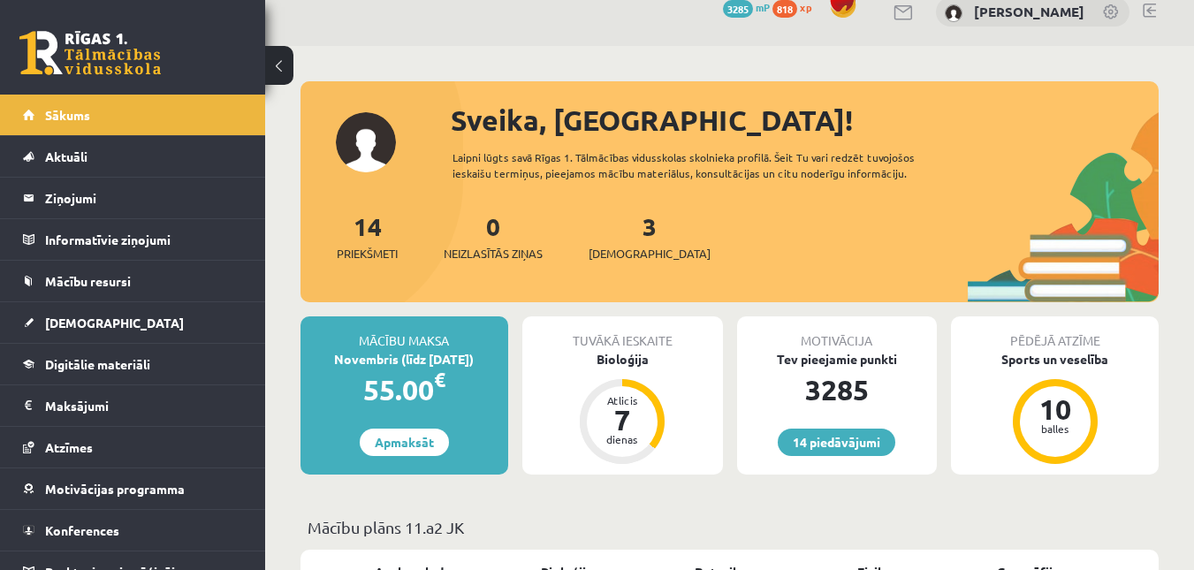
click at [633, 234] on div "3 Ieskaites" at bounding box center [649, 235] width 122 height 55
click at [618, 232] on link "3 Ieskaites" at bounding box center [649, 236] width 122 height 52
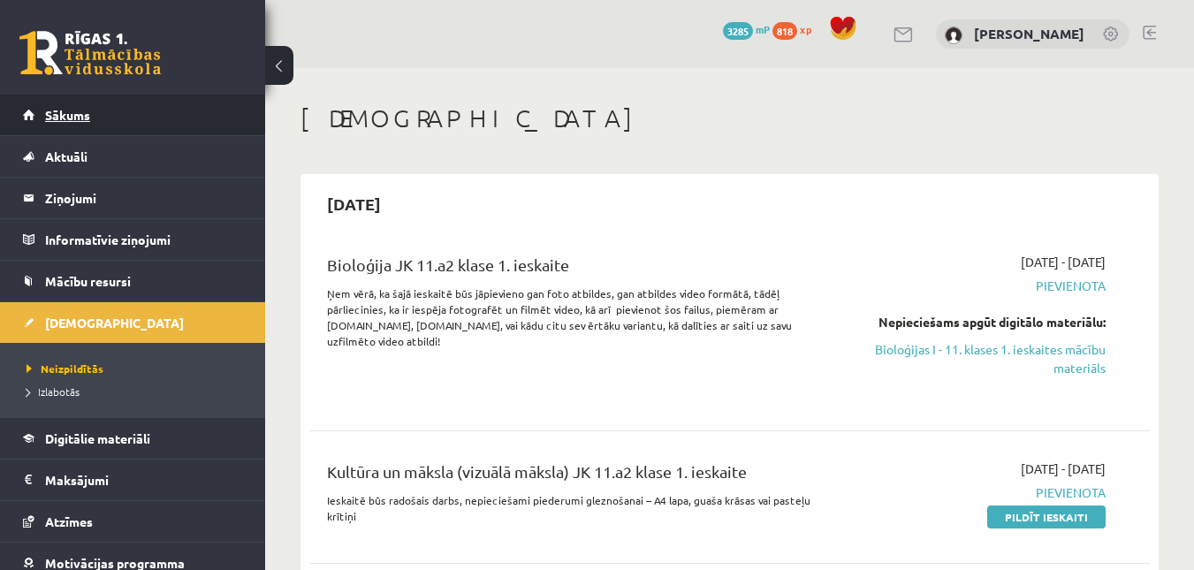
click at [118, 112] on link "Sākums" at bounding box center [133, 115] width 220 height 41
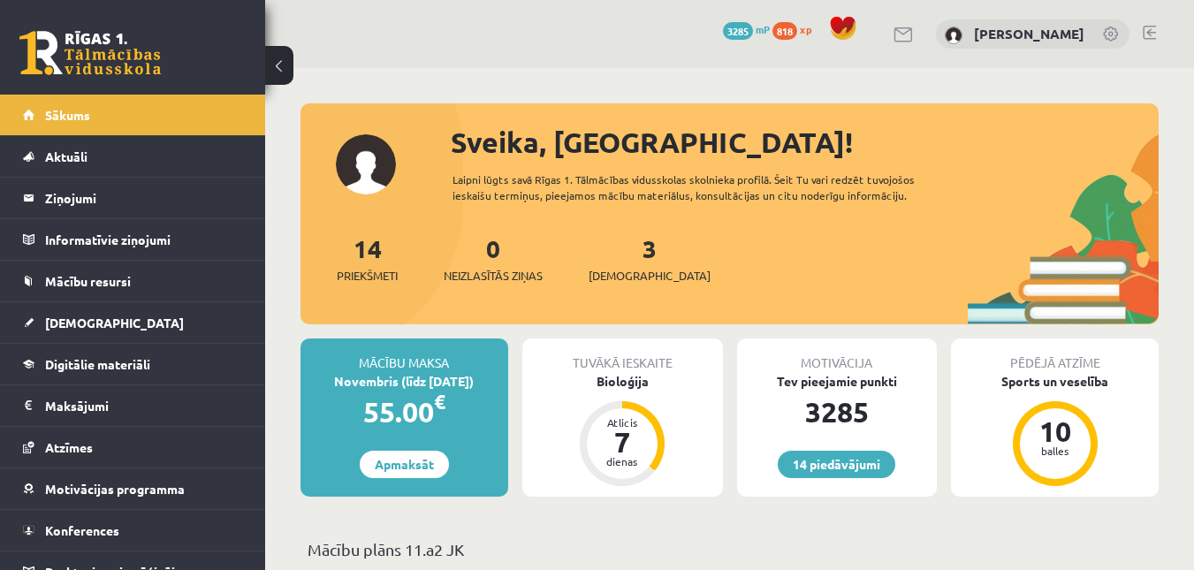
click at [793, 35] on span "818" at bounding box center [784, 31] width 25 height 18
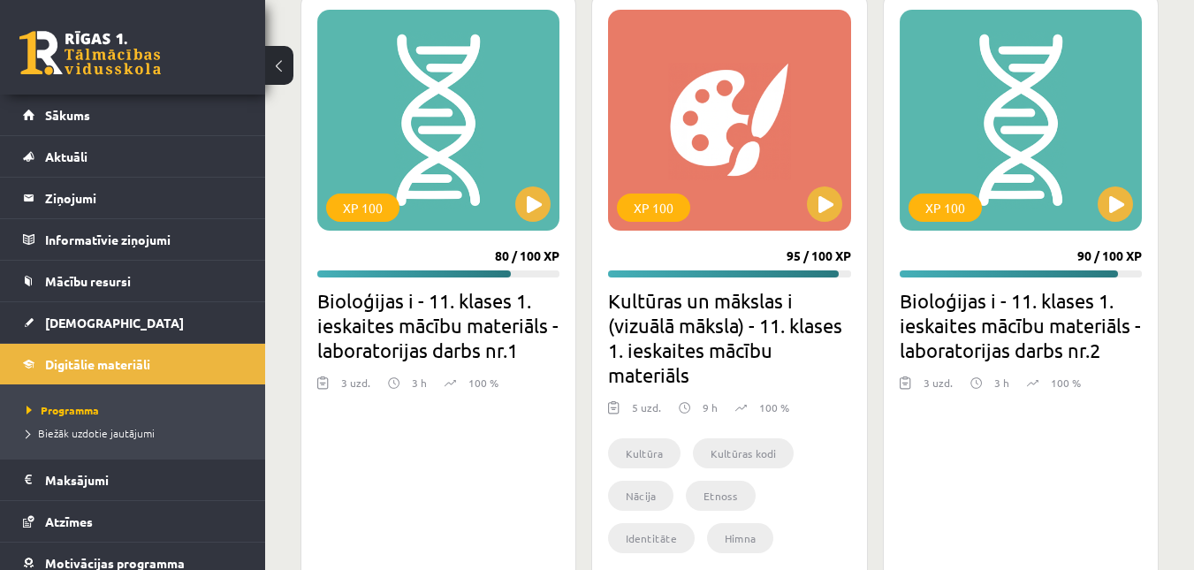
scroll to position [4020, 0]
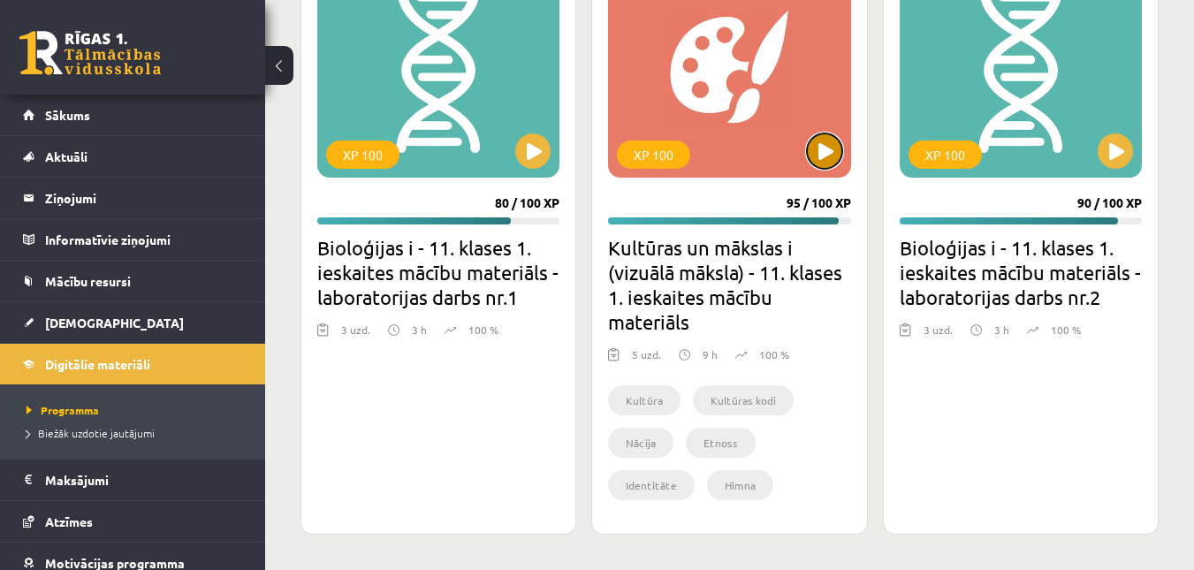
click at [813, 146] on button at bounding box center [824, 150] width 35 height 35
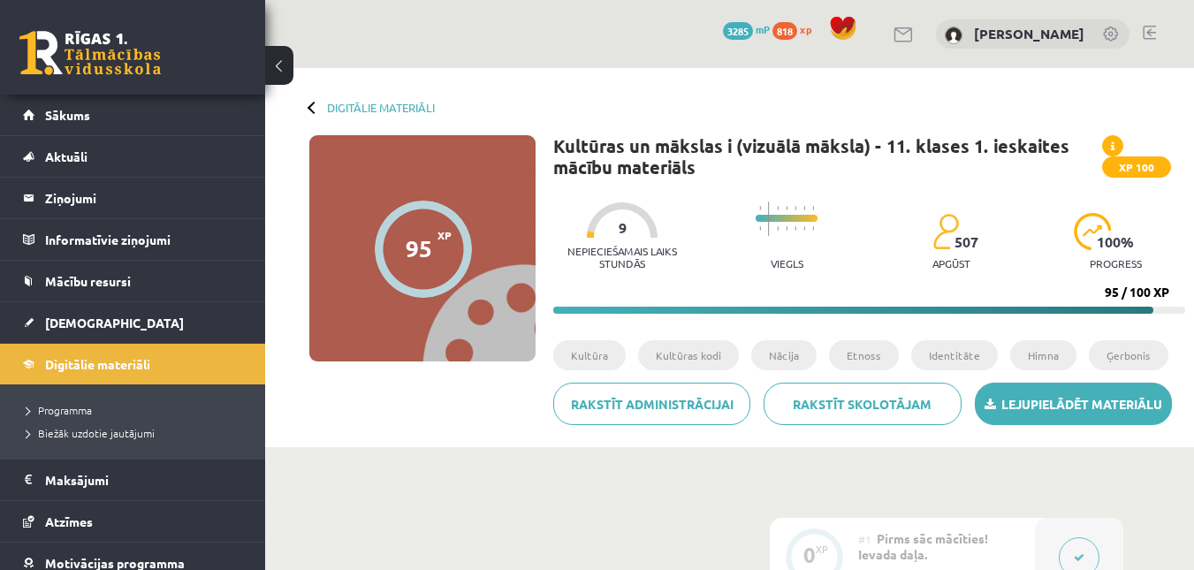
click at [1014, 406] on link "Lejupielādēt materiālu" at bounding box center [1073, 404] width 197 height 42
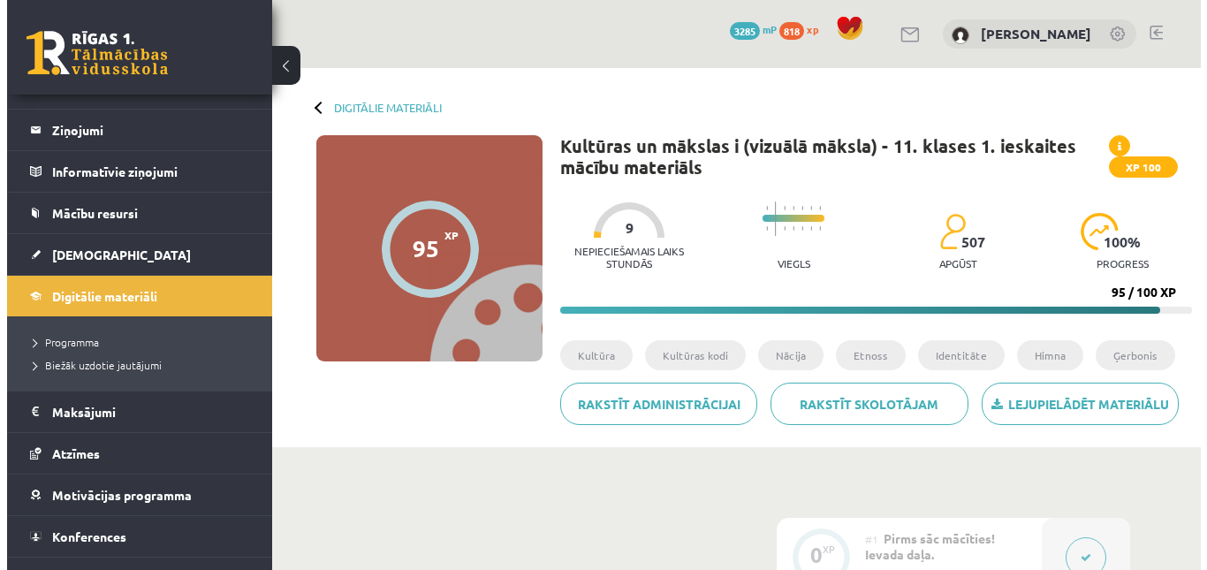
scroll to position [96, 0]
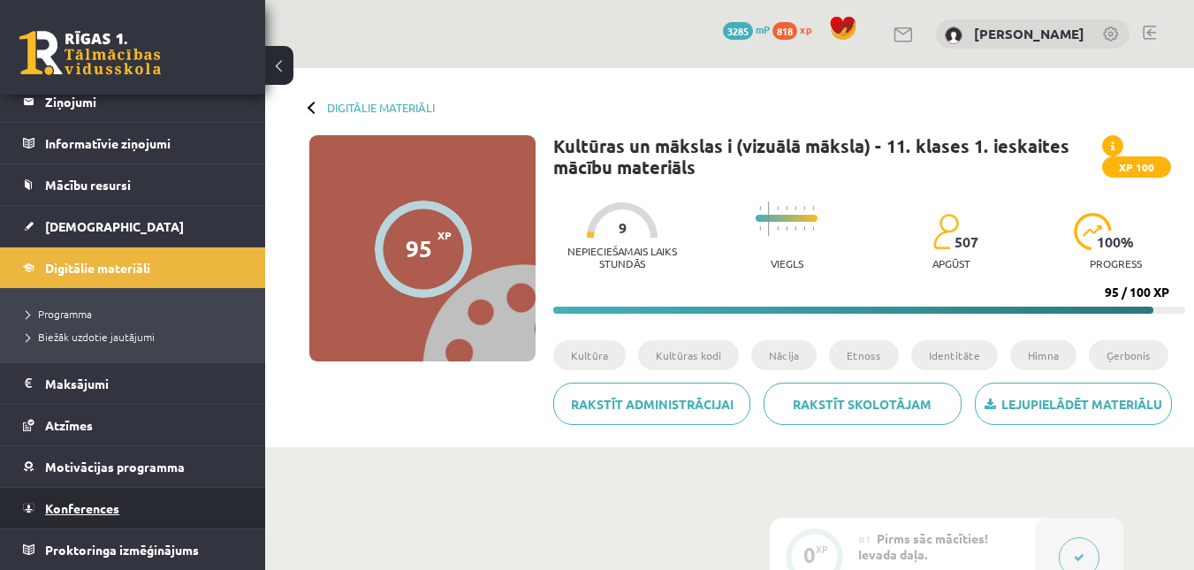
click at [206, 516] on link "Konferences" at bounding box center [133, 508] width 220 height 41
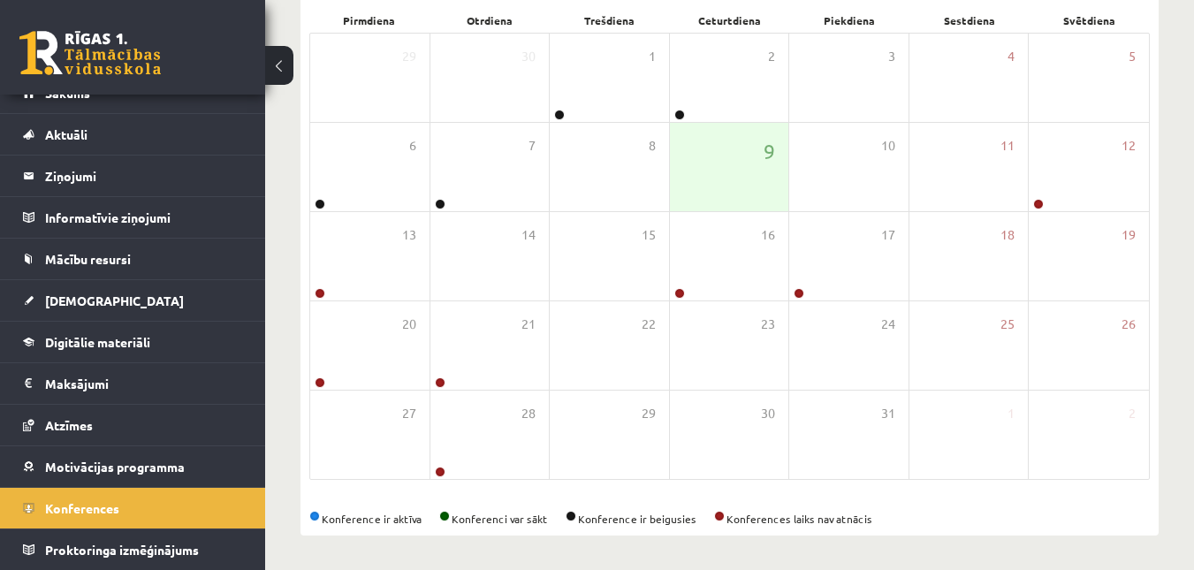
scroll to position [275, 0]
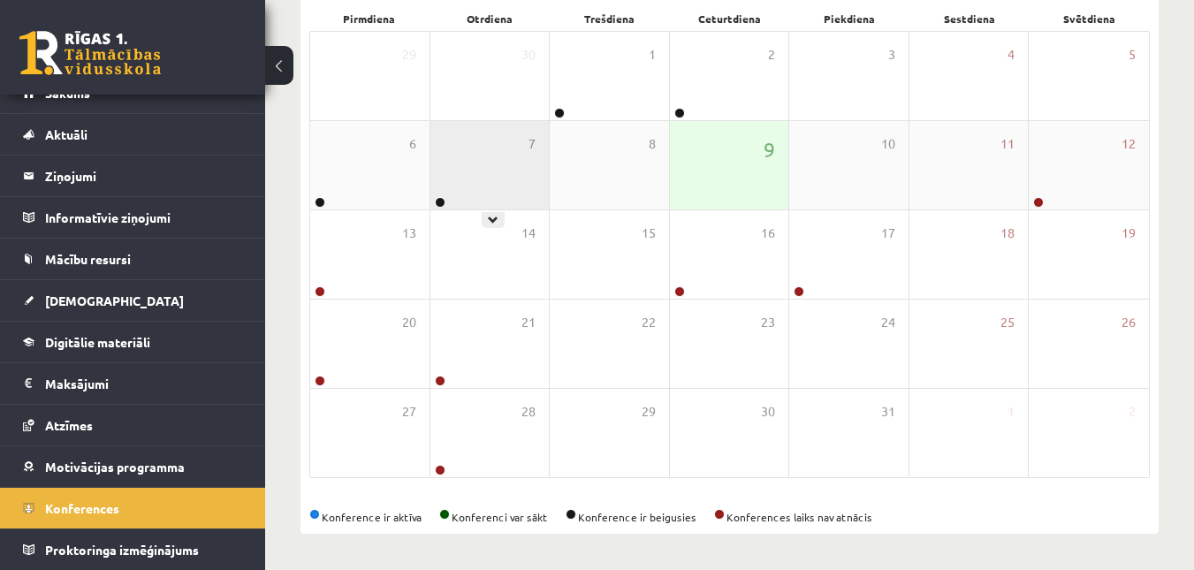
click at [461, 179] on div "7" at bounding box center [489, 165] width 119 height 88
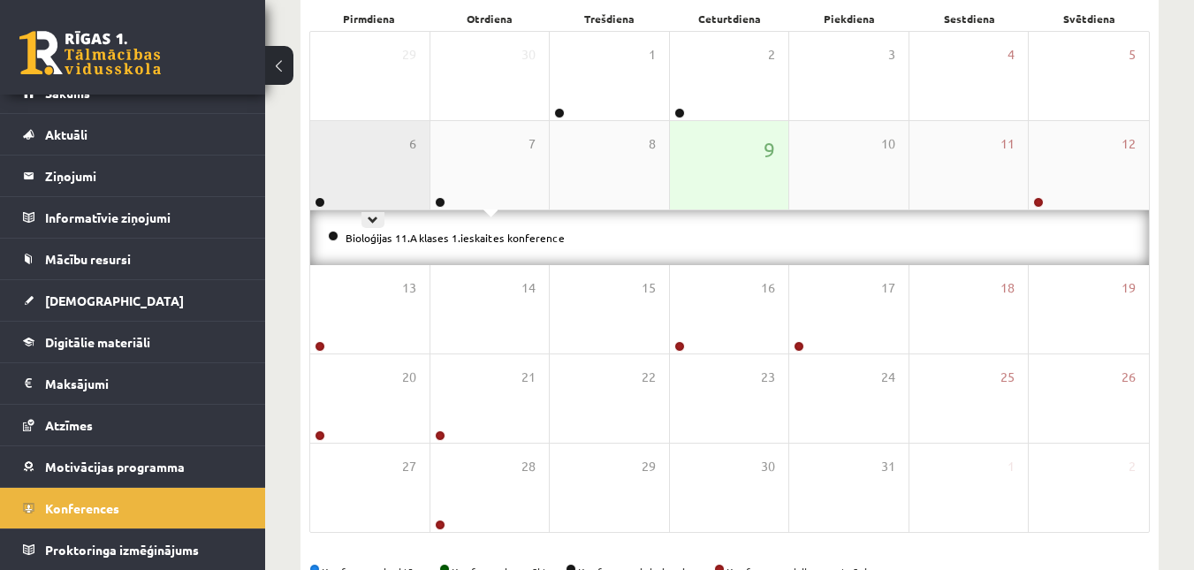
click at [380, 171] on div "6" at bounding box center [369, 165] width 119 height 88
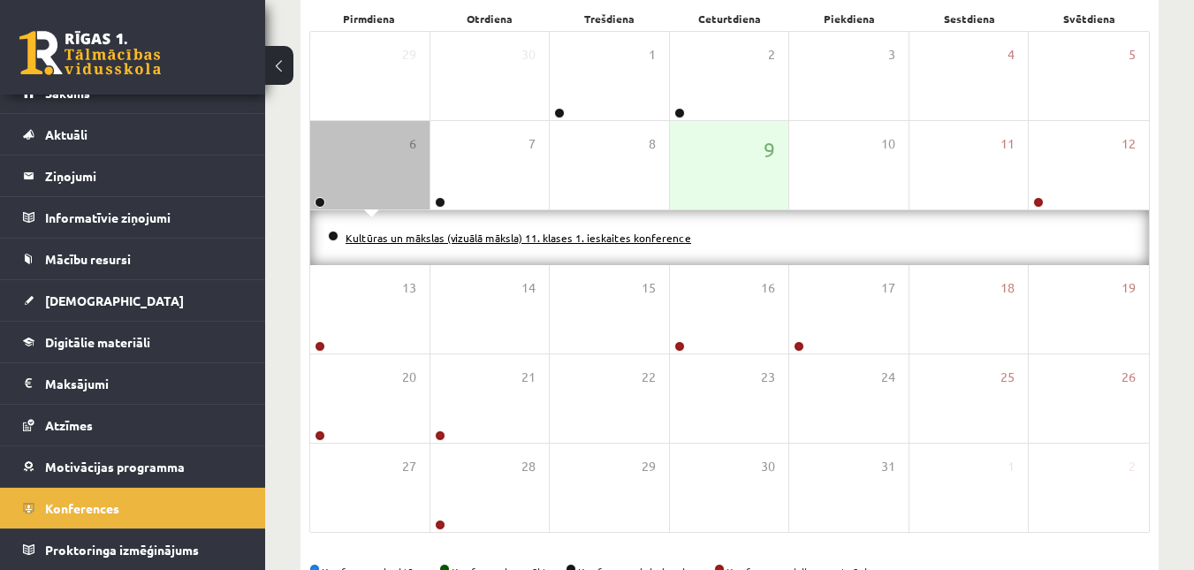
click at [380, 236] on link "Kultūras un mākslas (vizuālā māksla) 11. klases 1. ieskaites konference" at bounding box center [517, 238] width 345 height 14
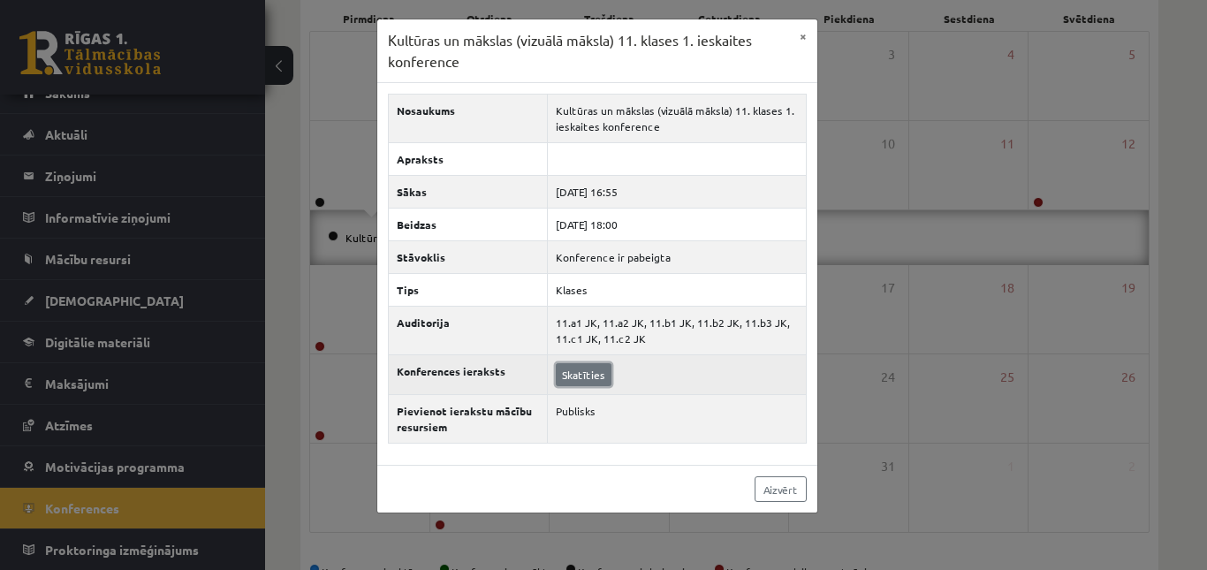
click at [589, 382] on link "Skatīties" at bounding box center [584, 374] width 56 height 23
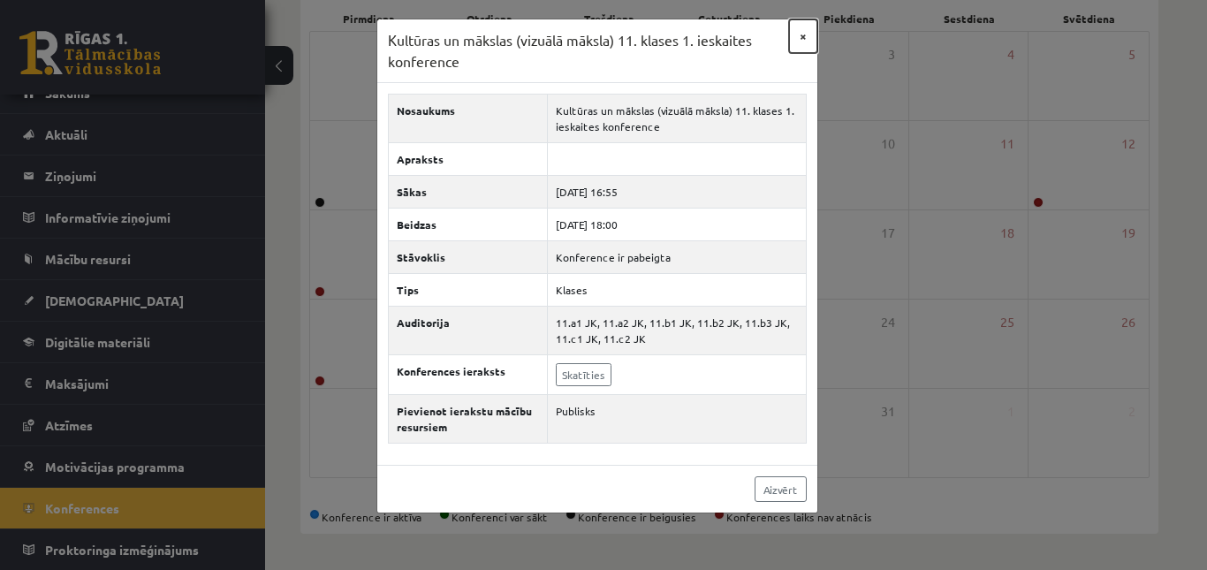
click at [807, 37] on button "×" at bounding box center [803, 36] width 28 height 34
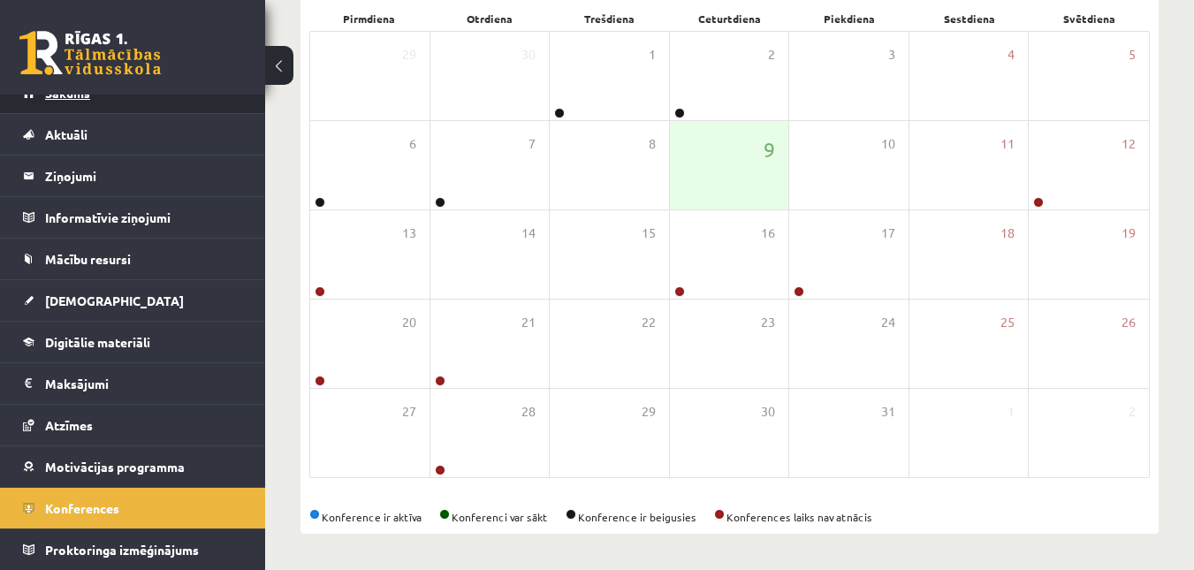
click at [113, 100] on link "Sākums" at bounding box center [133, 92] width 220 height 41
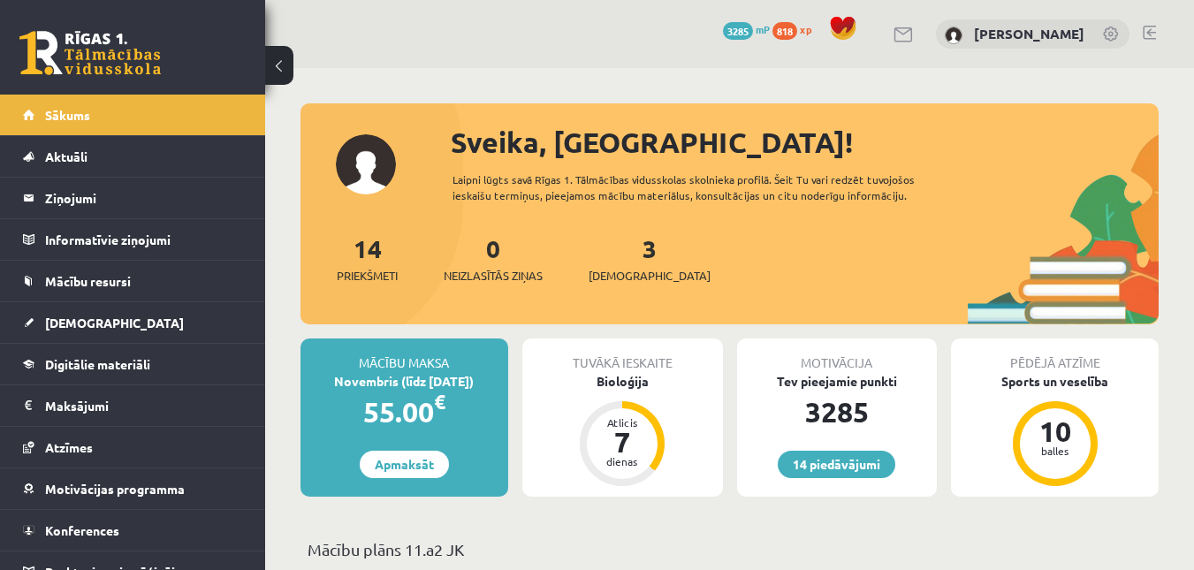
click at [797, 34] on span "818" at bounding box center [784, 31] width 25 height 18
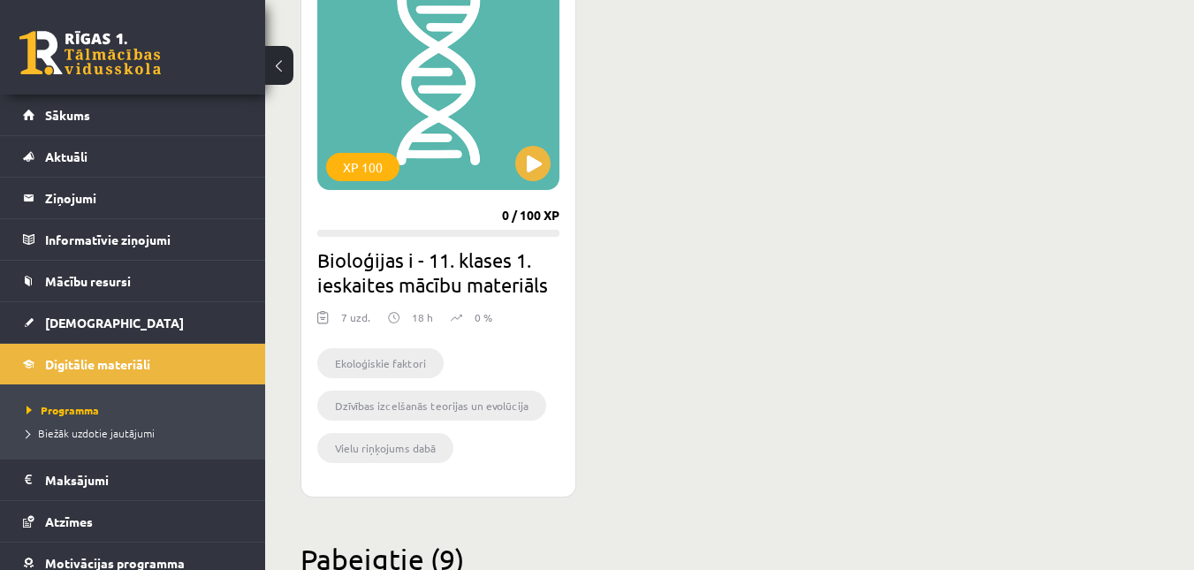
scroll to position [2225, 0]
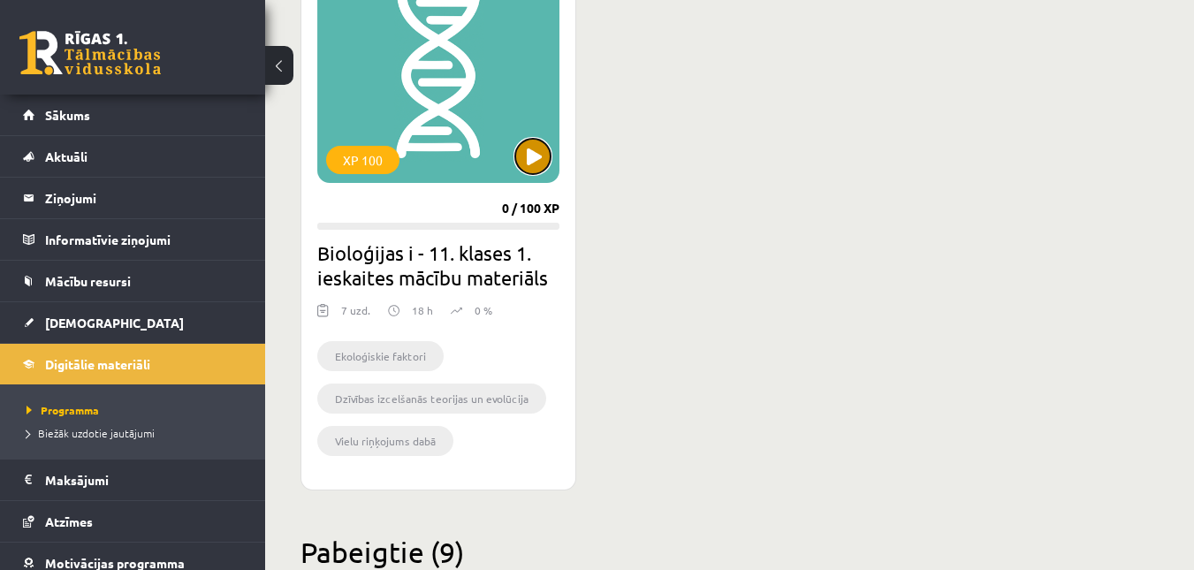
click at [543, 148] on button at bounding box center [532, 156] width 35 height 35
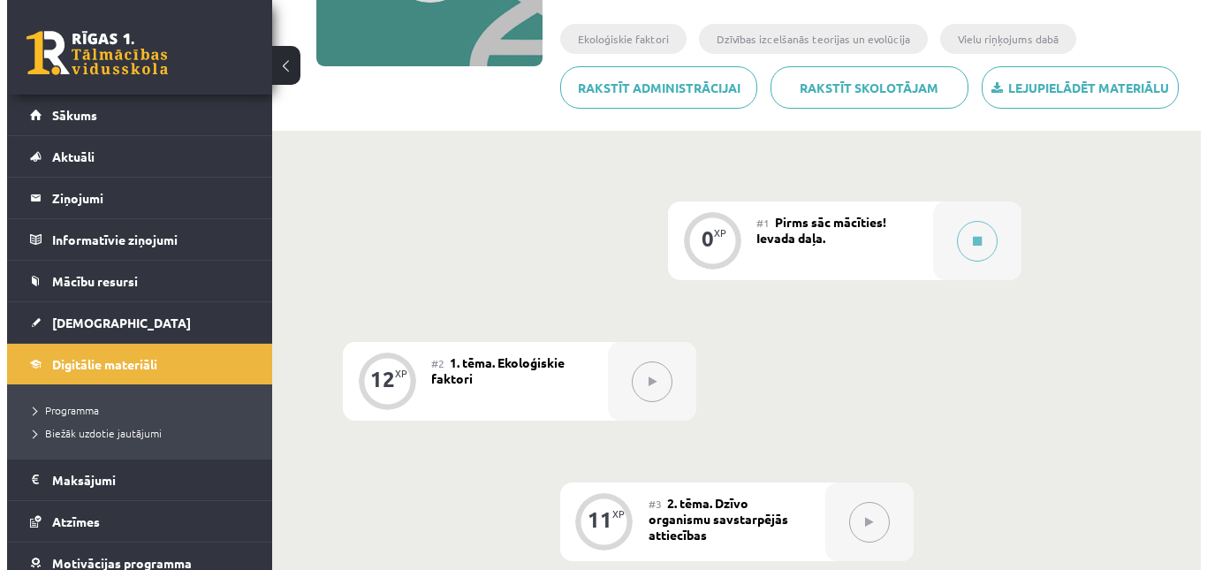
scroll to position [298, 0]
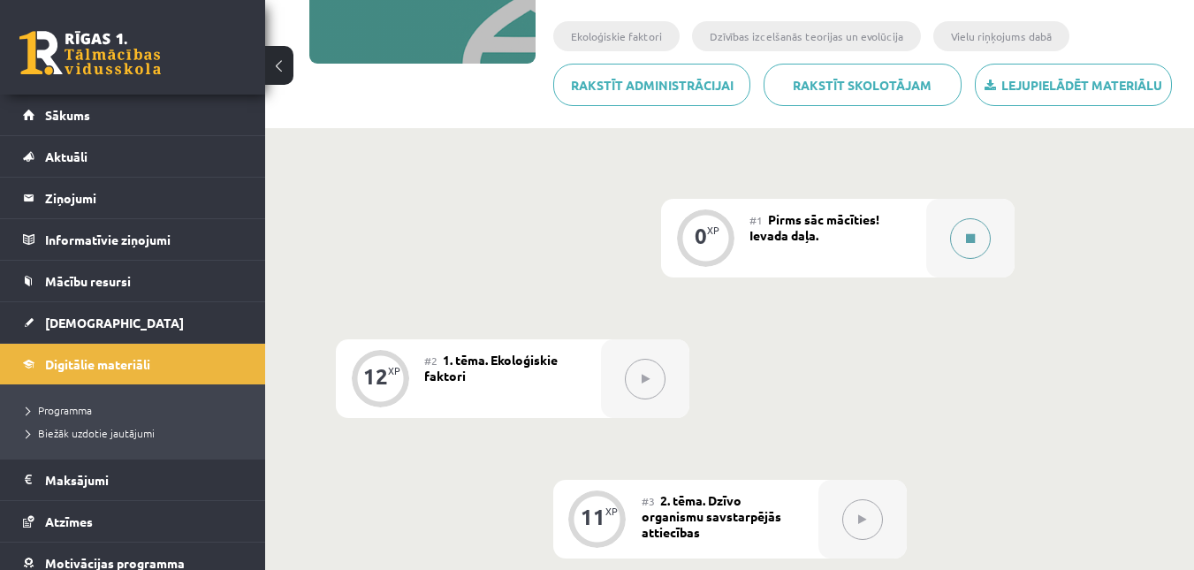
click at [973, 236] on icon at bounding box center [970, 238] width 9 height 11
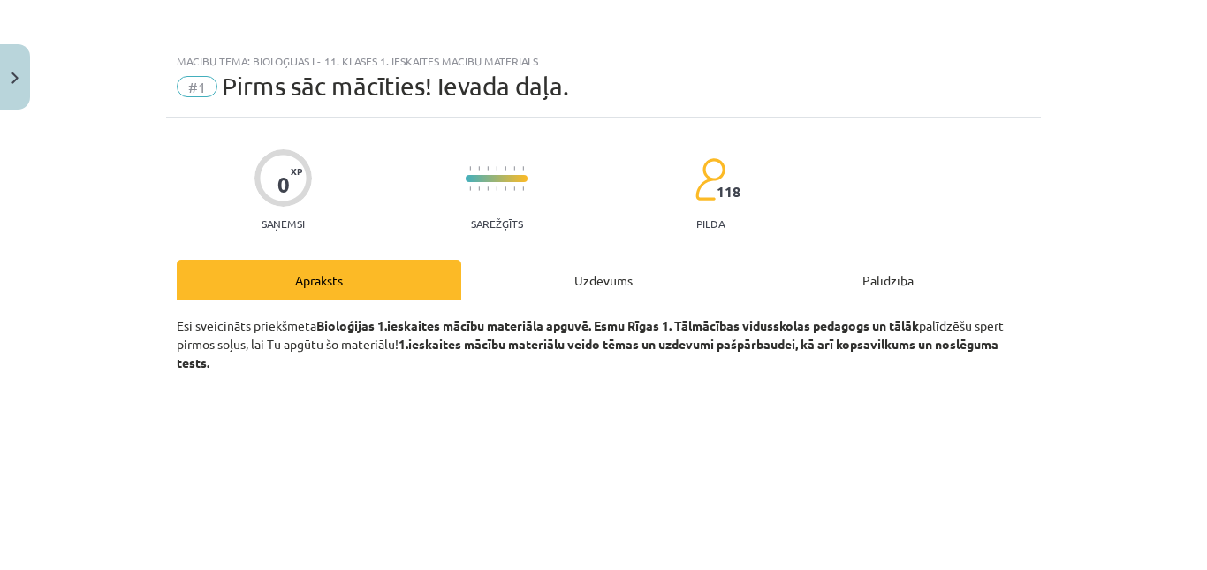
click at [588, 263] on div "Uzdevums" at bounding box center [603, 280] width 284 height 40
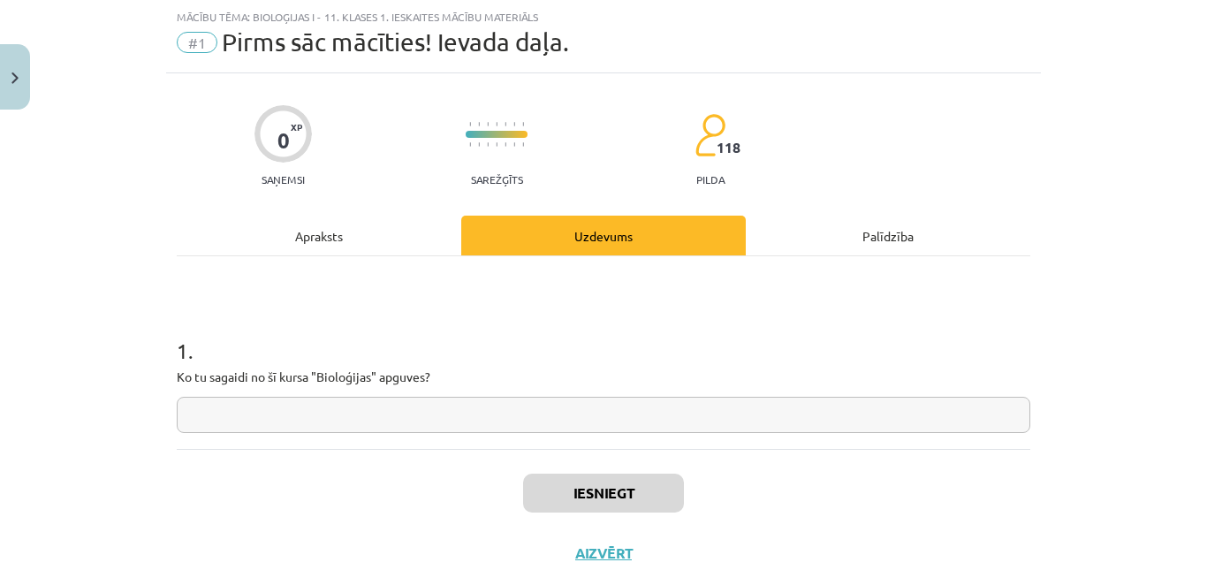
click at [418, 399] on input "text" at bounding box center [603, 415] width 853 height 36
type input "*"
click at [531, 486] on button "Iesniegt" at bounding box center [603, 493] width 161 height 39
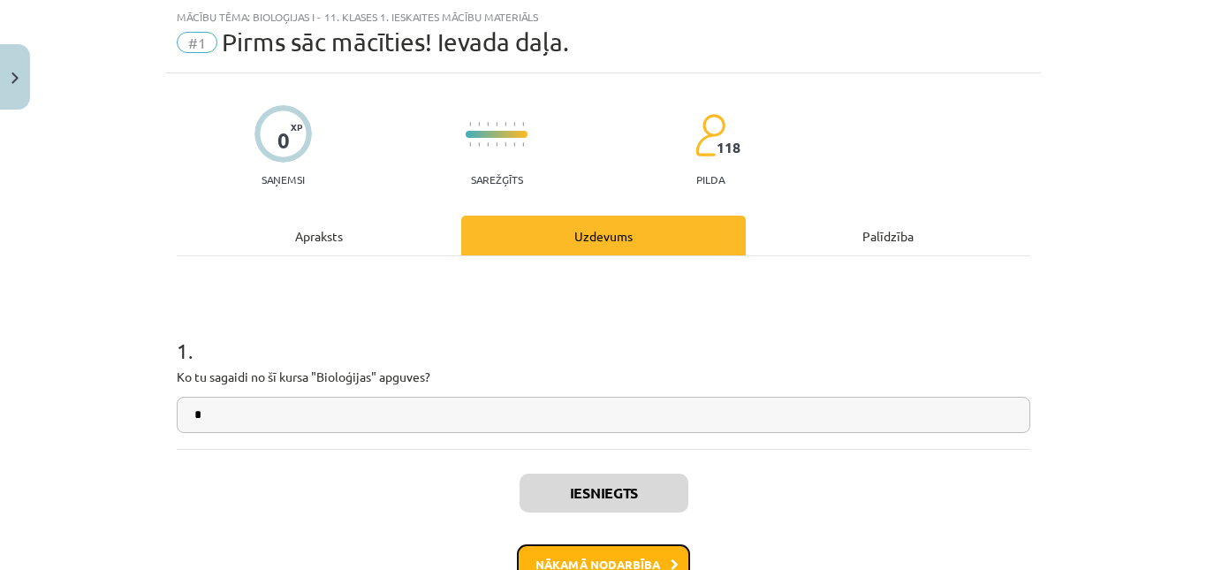
click at [552, 553] on button "Nākamā nodarbība" at bounding box center [603, 564] width 173 height 41
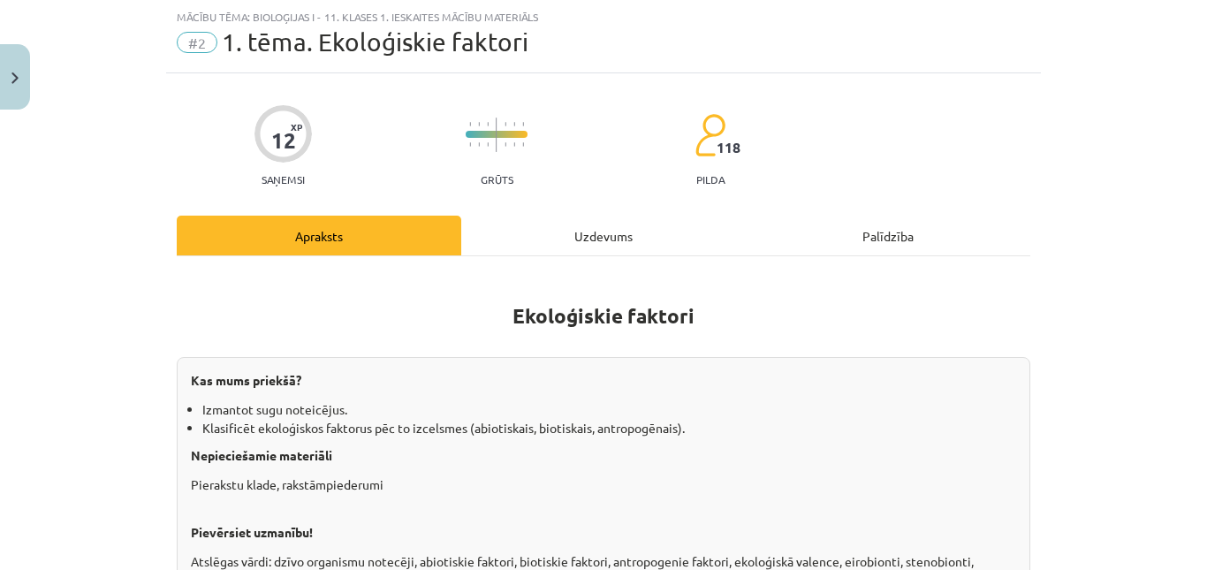
click at [529, 216] on div "Uzdevums" at bounding box center [603, 236] width 284 height 40
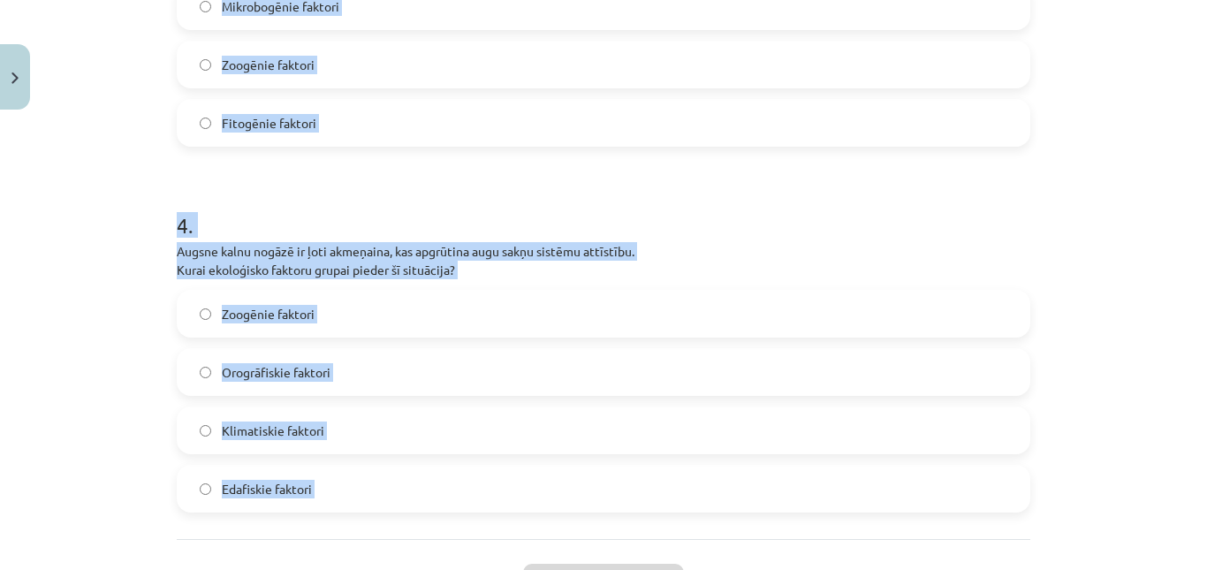
scroll to position [1415, 0]
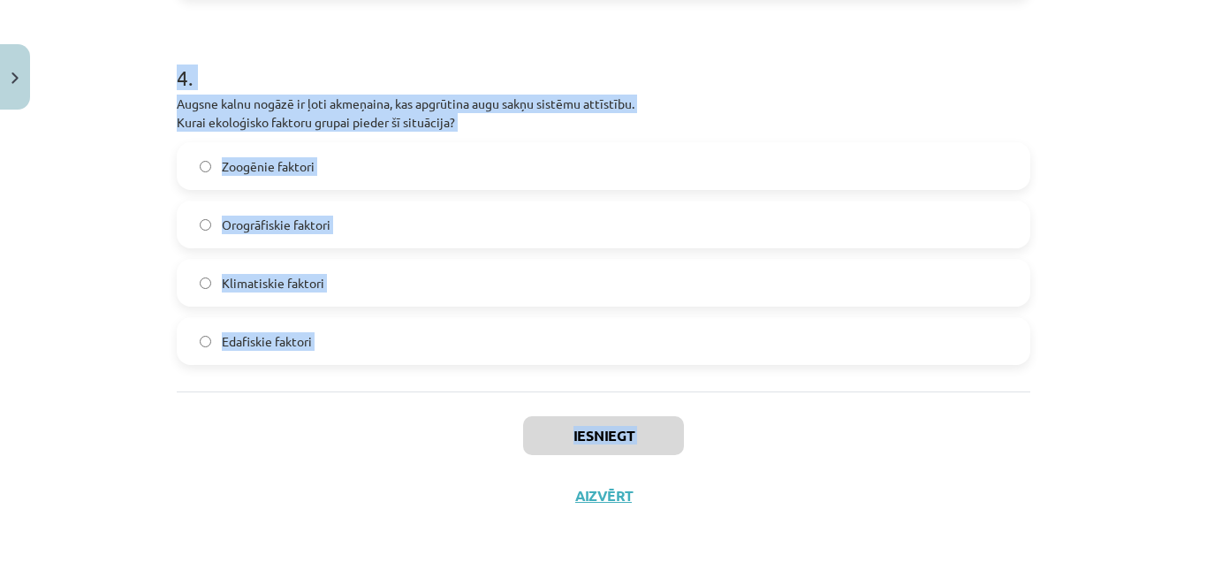
drag, startPoint x: 172, startPoint y: 416, endPoint x: 467, endPoint y: 565, distance: 329.5
click at [467, 565] on div "Mācību tēma: Bioloģijas i - 11. klases 1. ieskaites mācību materiāls #2 1. tēma…" at bounding box center [603, 285] width 1207 height 570
copy div "Pilsētā ievieš mākslīgo apgaismojumu, kas naktīs ietekmē vietējo sikspārņu orie…"
click at [305, 418] on div "Iesniegt Aizvērt" at bounding box center [603, 453] width 853 height 124
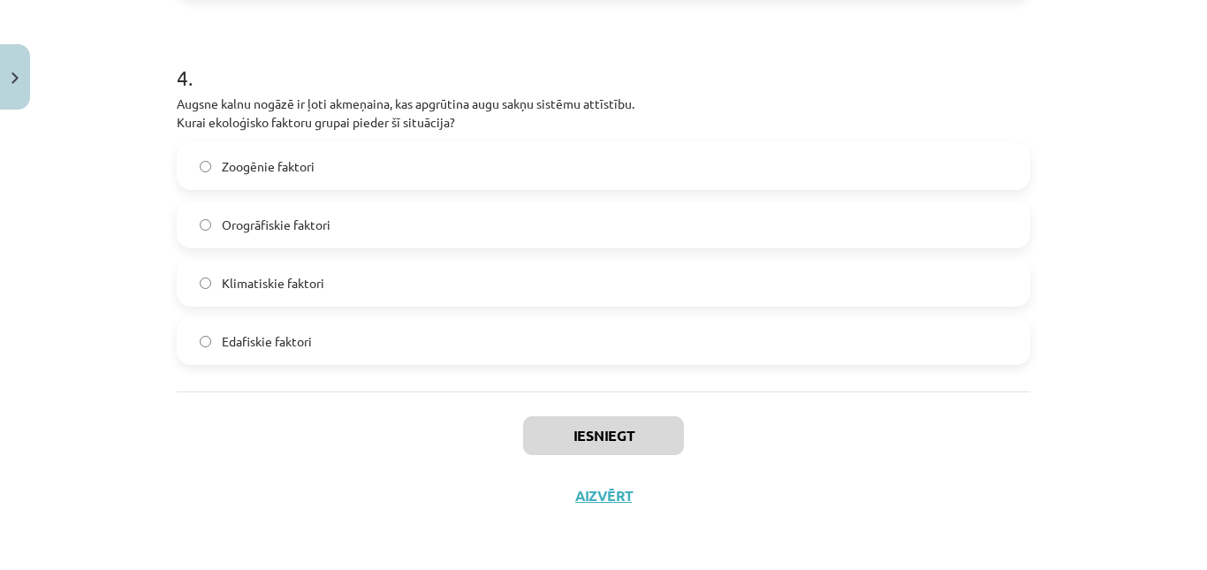
click at [236, 329] on label "Edafiskie faktori" at bounding box center [603, 341] width 850 height 44
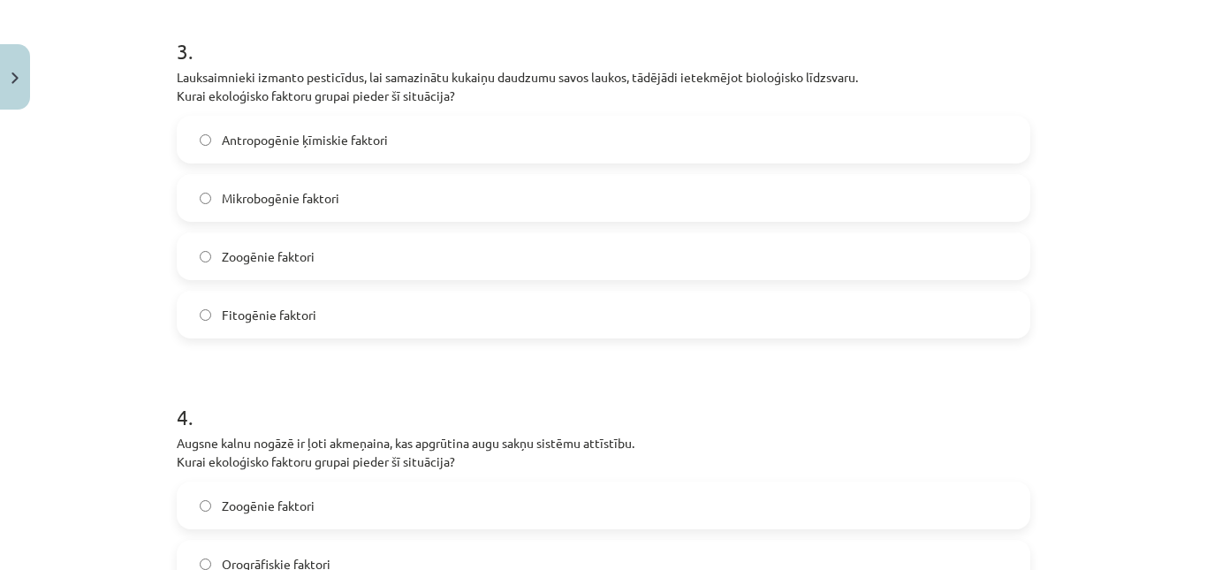
scroll to position [1040, 0]
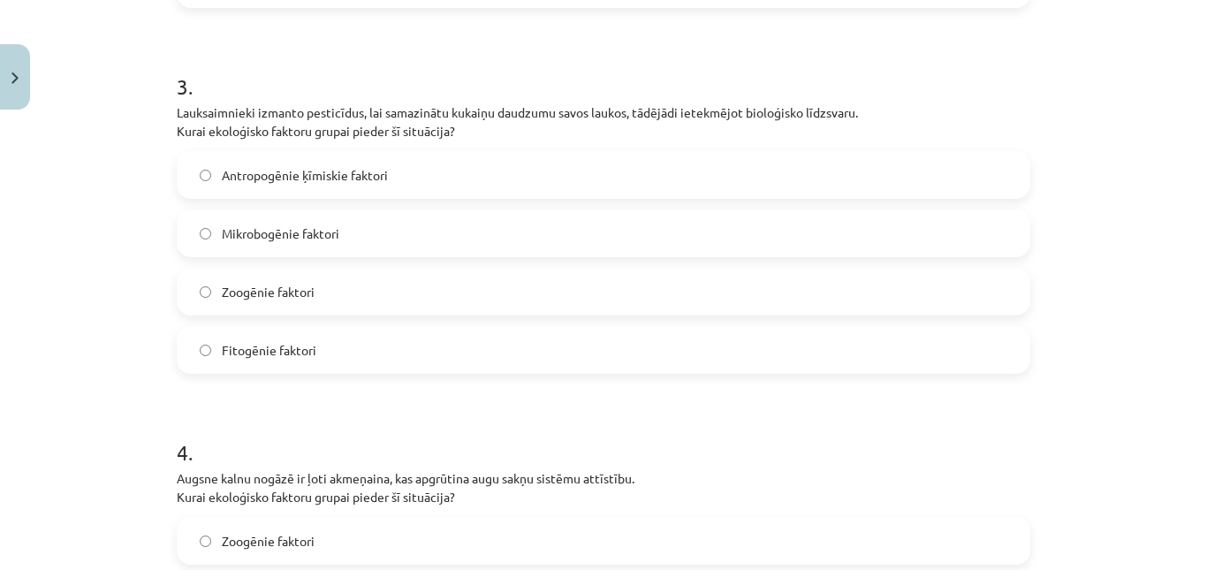
click at [267, 174] on span "Antropogēnie ķīmiskie faktori" at bounding box center [305, 175] width 166 height 19
drag, startPoint x: 1189, startPoint y: 283, endPoint x: 1191, endPoint y: 267, distance: 16.0
click at [1191, 267] on div "Mācību tēma: Bioloģijas i - 11. klases 1. ieskaites mācību materiāls #2 1. tēma…" at bounding box center [603, 285] width 1207 height 570
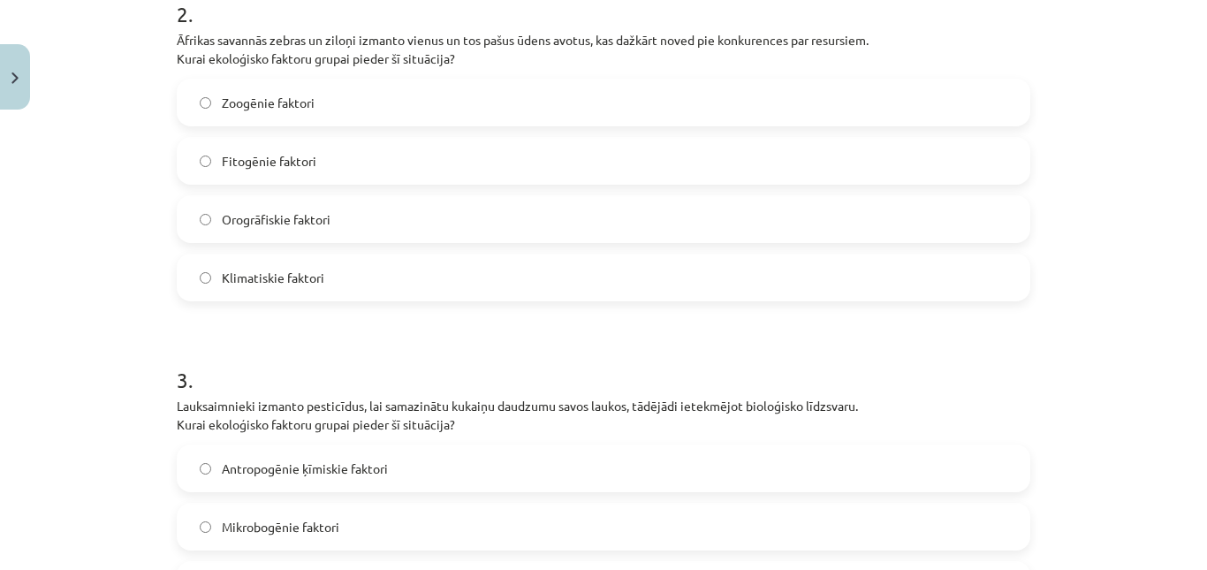
scroll to position [708, 0]
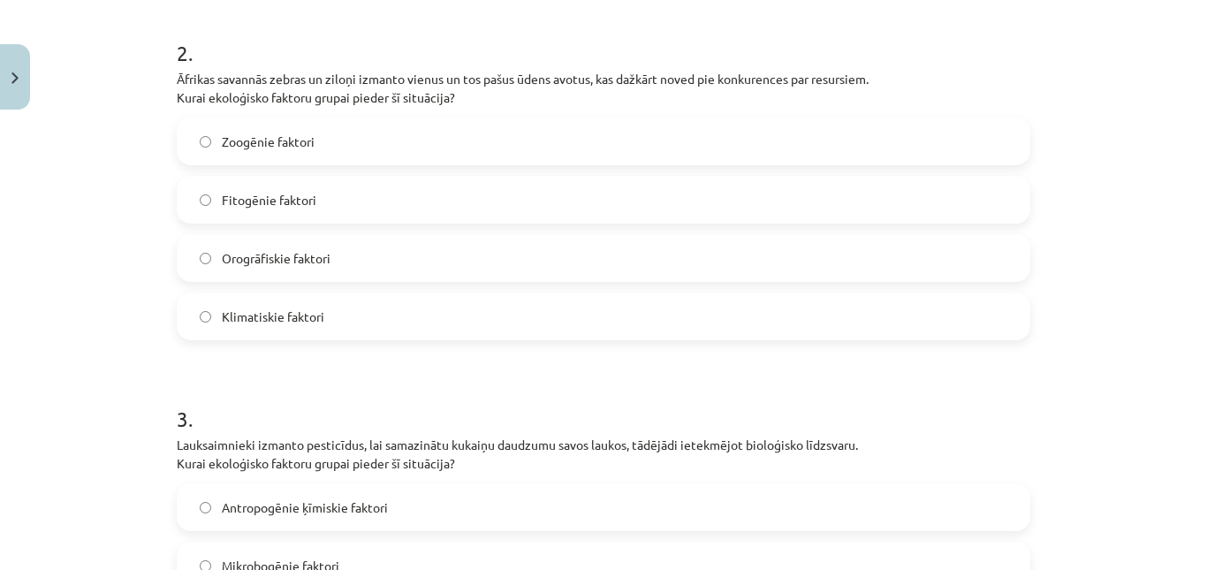
click at [293, 142] on span "Zoogēnie faktori" at bounding box center [268, 142] width 93 height 19
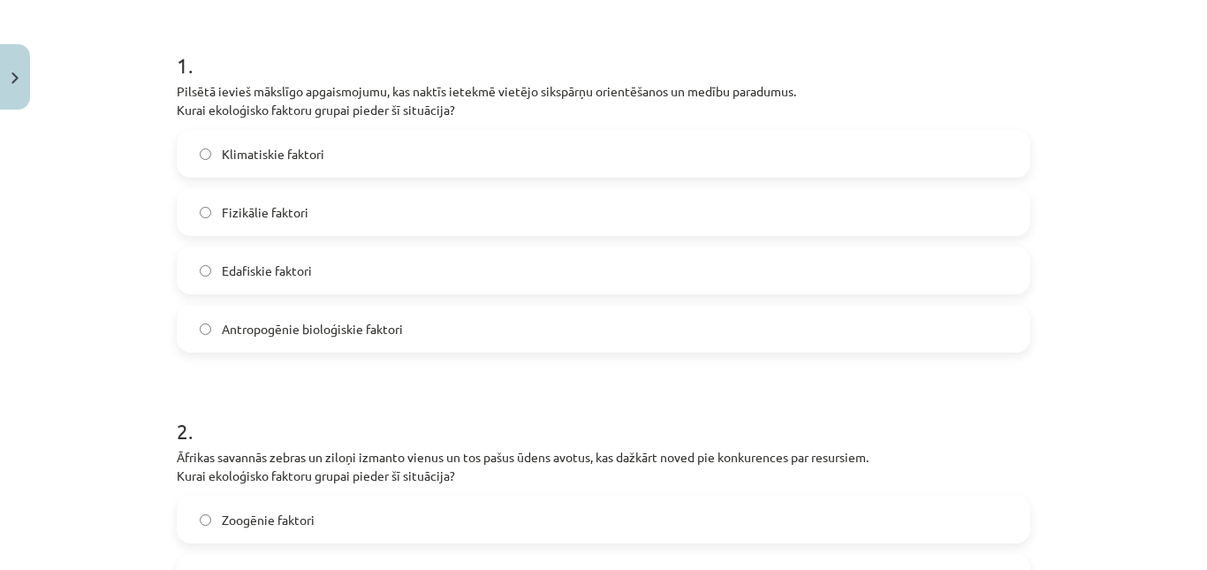
scroll to position [332, 0]
click at [488, 310] on label "Antropogēnie bioloģiskie faktori" at bounding box center [603, 326] width 850 height 44
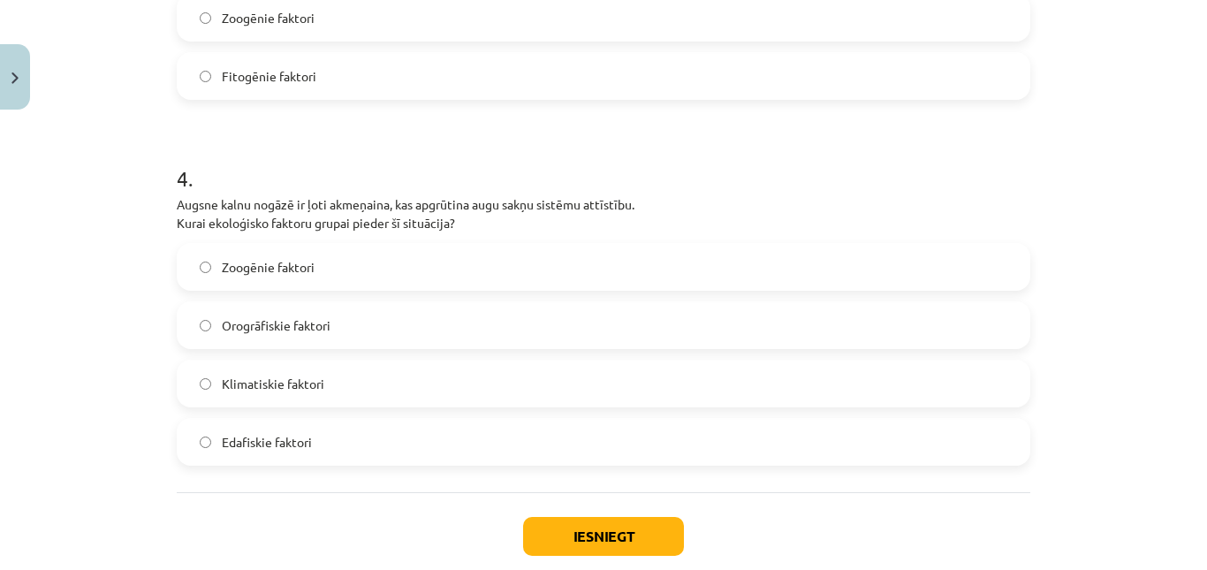
scroll to position [1415, 0]
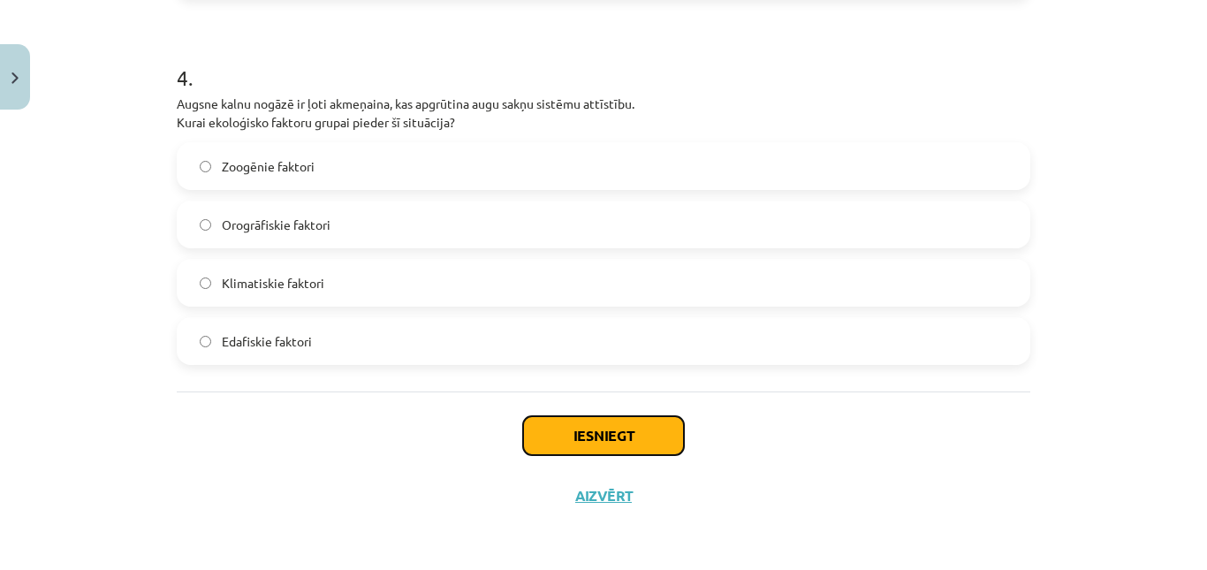
click at [573, 421] on button "Iesniegt" at bounding box center [603, 435] width 161 height 39
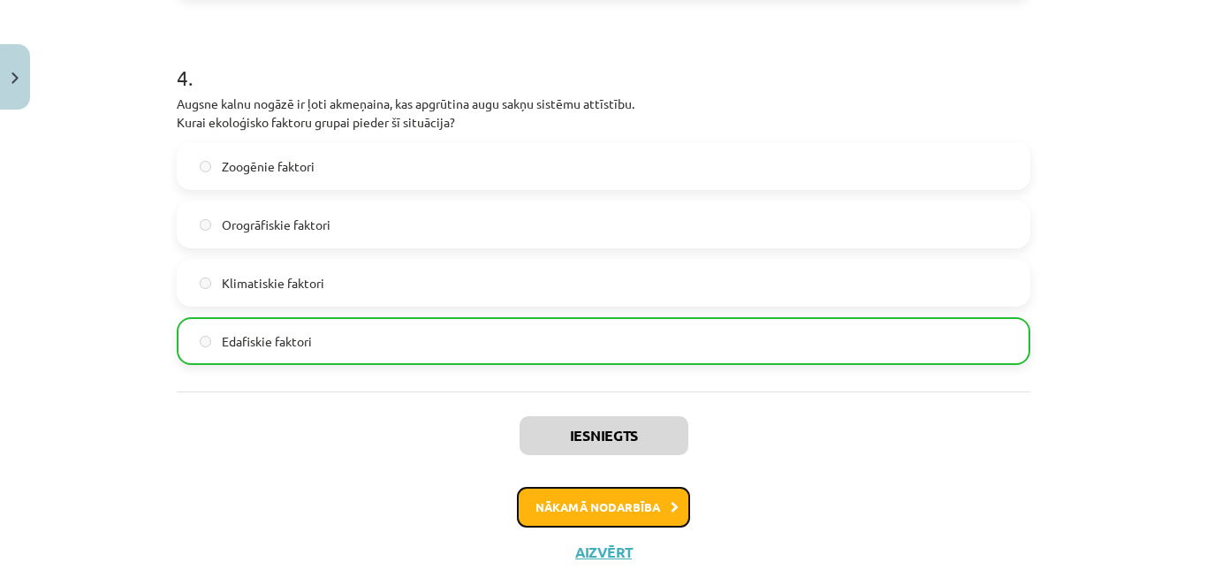
click at [581, 501] on button "Nākamā nodarbība" at bounding box center [603, 507] width 173 height 41
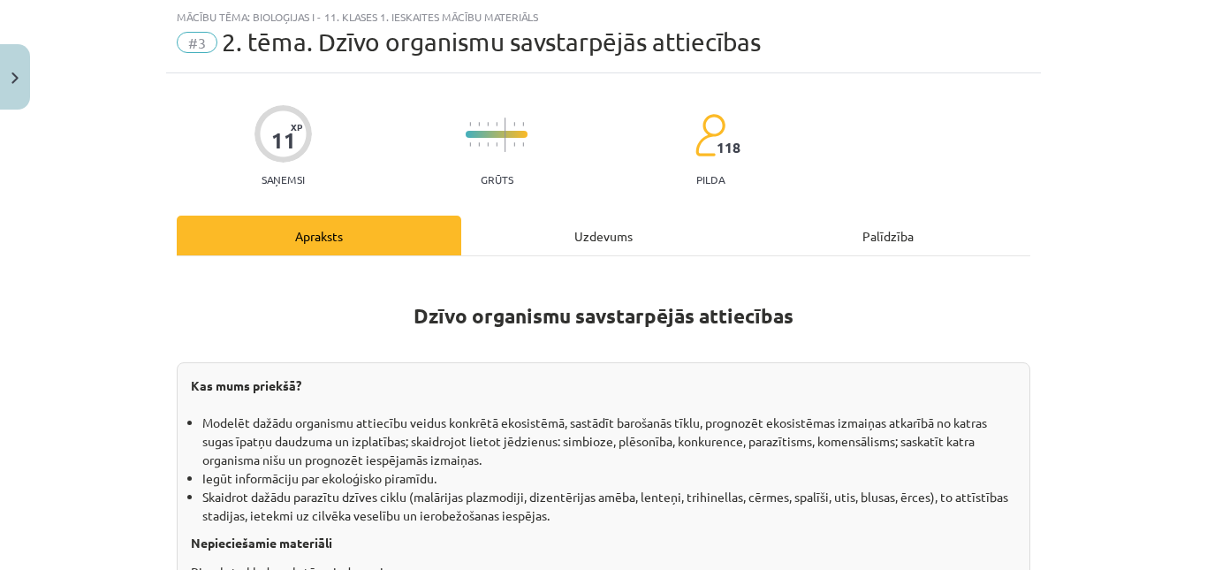
click at [558, 236] on div "Uzdevums" at bounding box center [603, 236] width 284 height 40
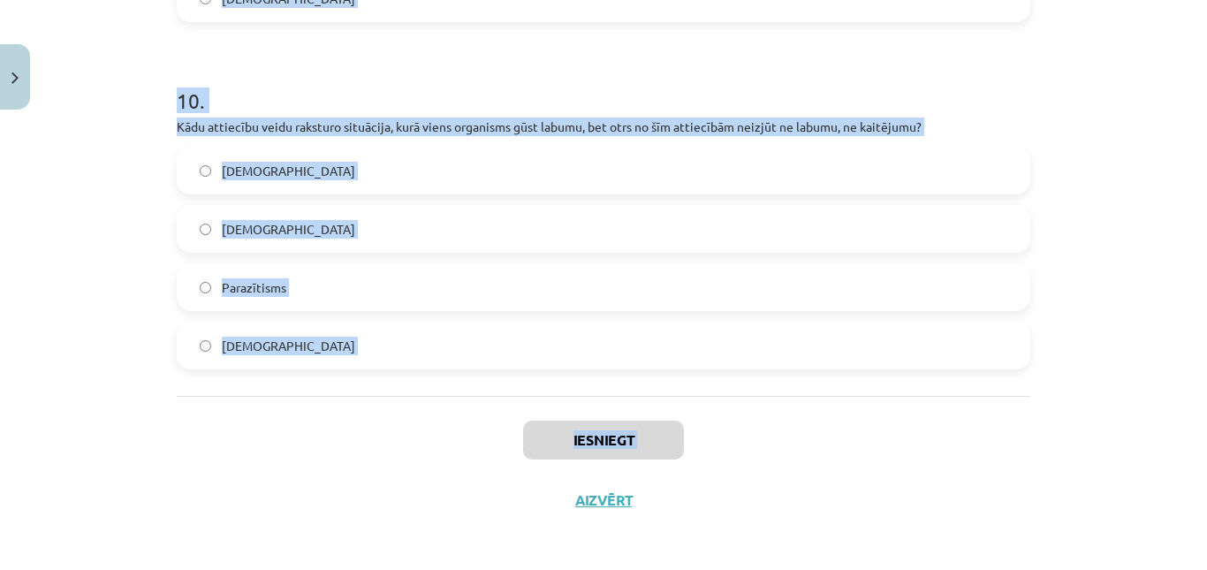
scroll to position [3424, 0]
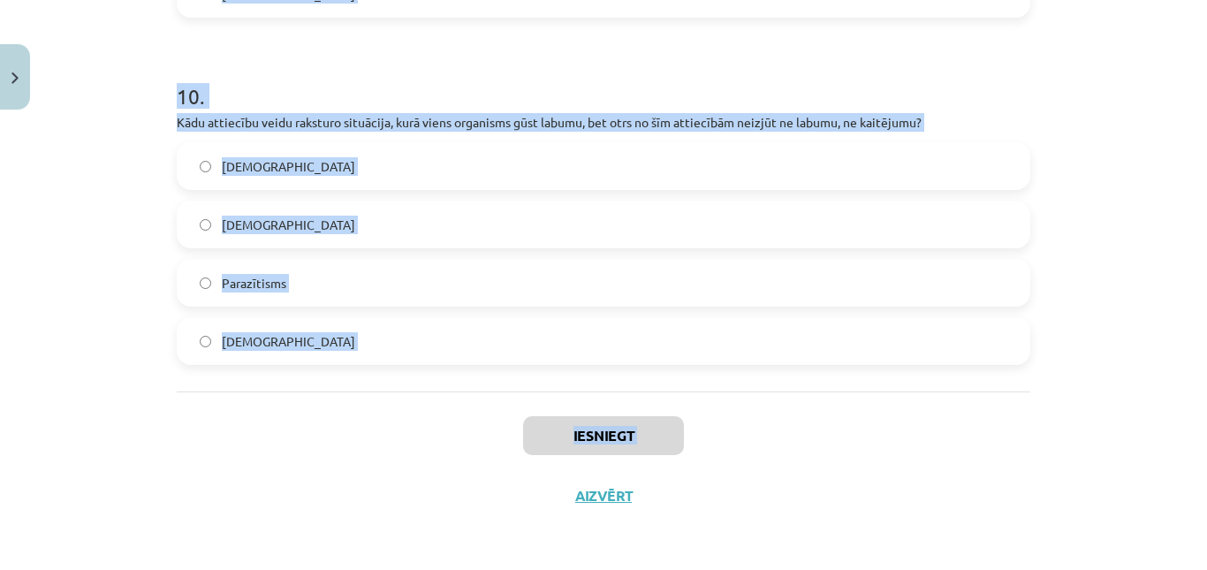
drag, startPoint x: 166, startPoint y: 212, endPoint x: 517, endPoint y: 562, distance: 495.4
click at [517, 562] on div "Mācību tēma: Bioloģijas i - 11. klases 1. ieskaites mācību materiāls #3 2. tēma…" at bounding box center [603, 285] width 1207 height 570
copy div "Kā cilvēks visbiežāk inficējas ar cērmi? Kontaktā ar piesārņotu augsni vai neap…"
click at [348, 551] on div "Mācību tēma: Bioloģijas i - 11. klases 1. ieskaites mācību materiāls #3 2. tēma…" at bounding box center [603, 285] width 1207 height 570
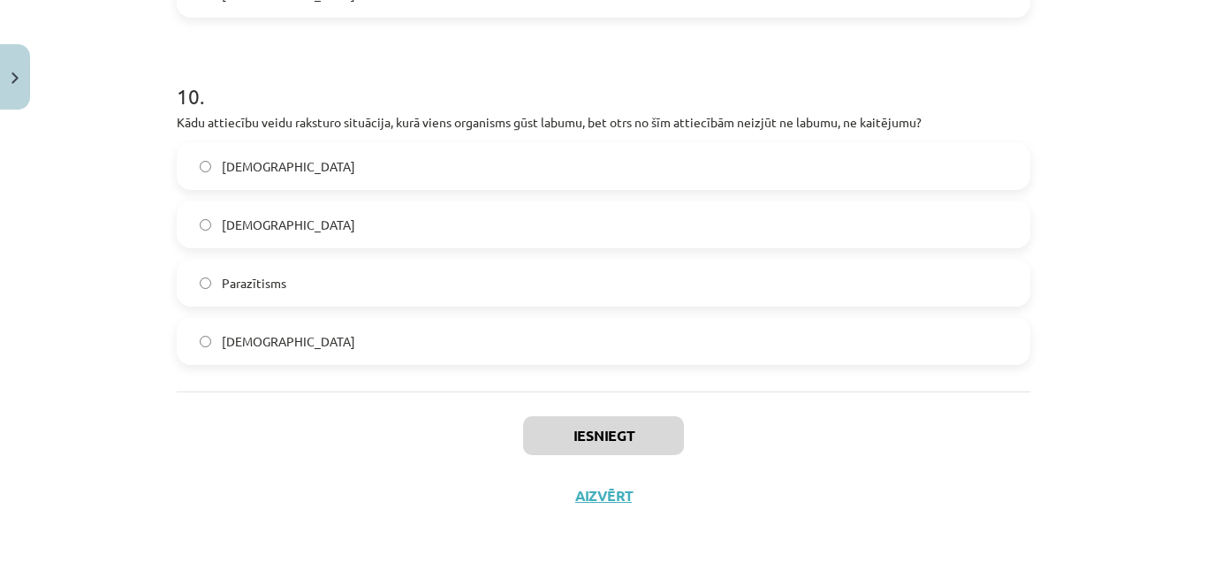
click at [334, 336] on label "Komensālisms" at bounding box center [603, 341] width 850 height 44
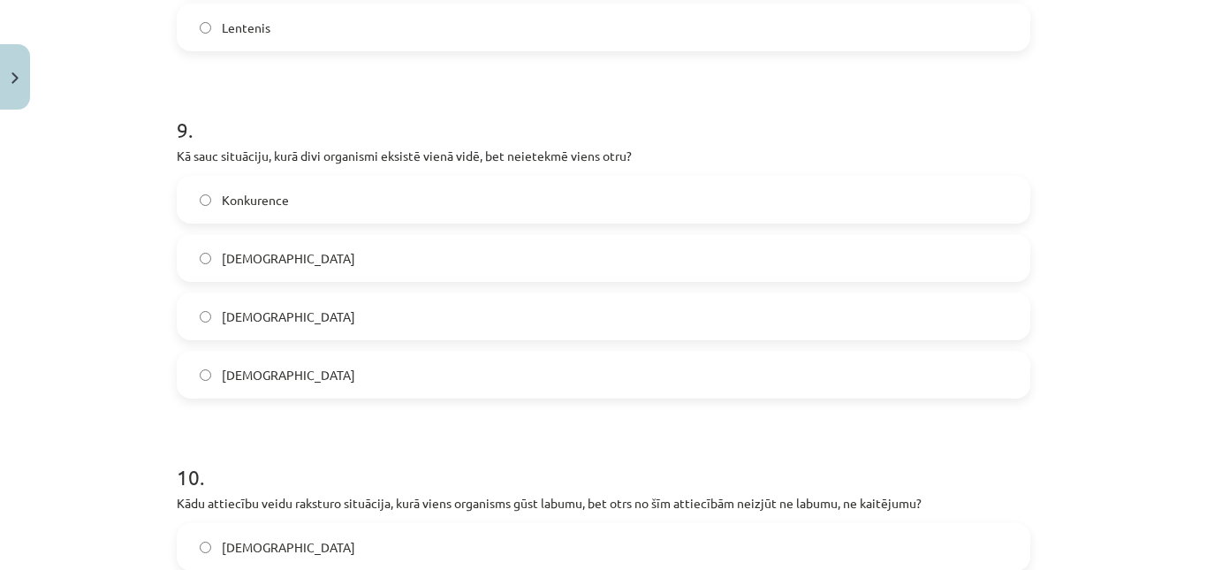
scroll to position [3010, 0]
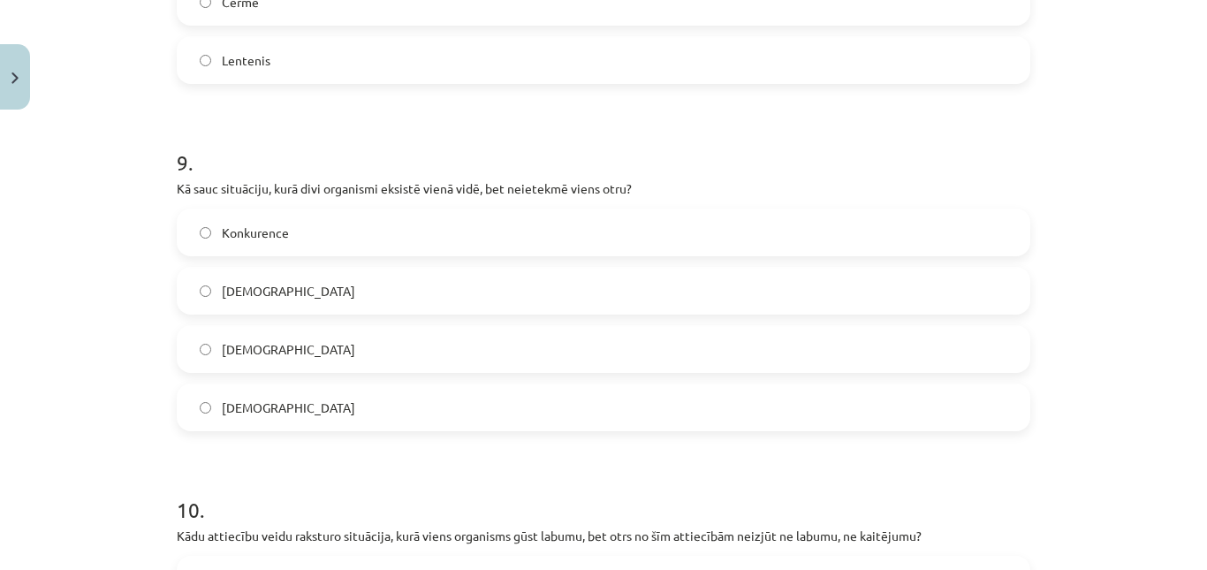
click at [633, 345] on label "Neitrālisms" at bounding box center [603, 349] width 850 height 44
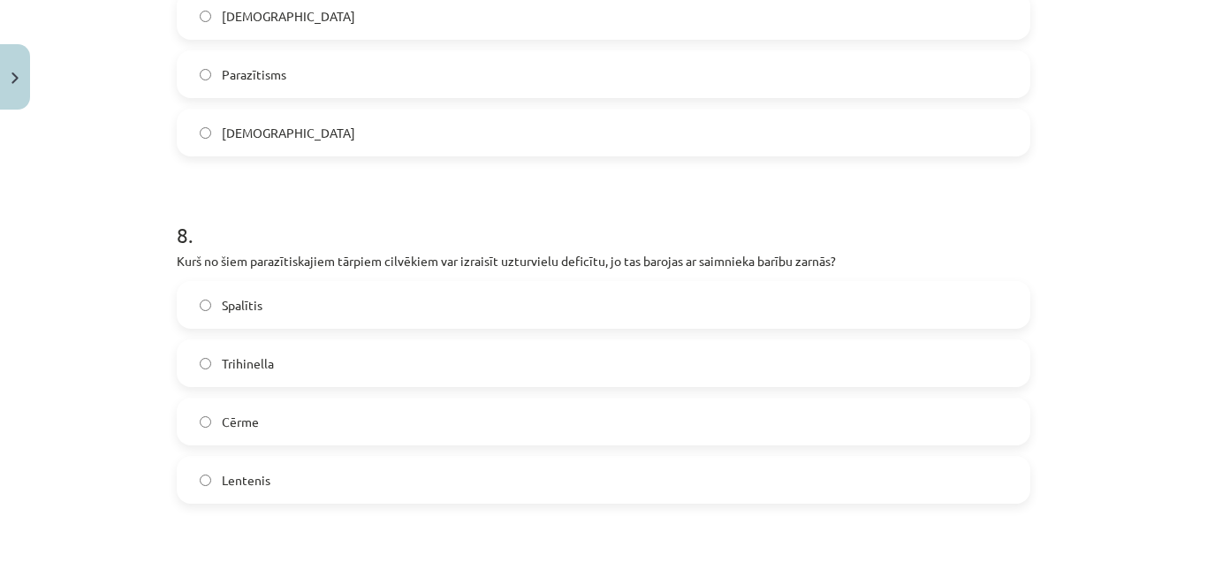
scroll to position [2617, 0]
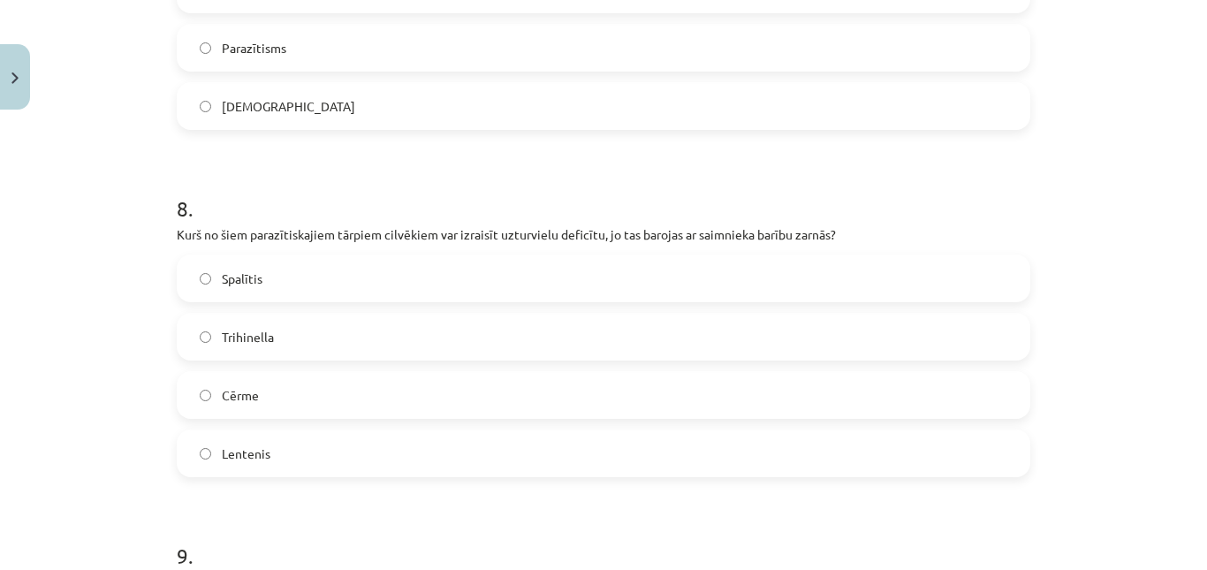
click at [242, 451] on span "Lentenis" at bounding box center [246, 453] width 49 height 19
click at [267, 32] on label "Parazītisms" at bounding box center [603, 48] width 850 height 44
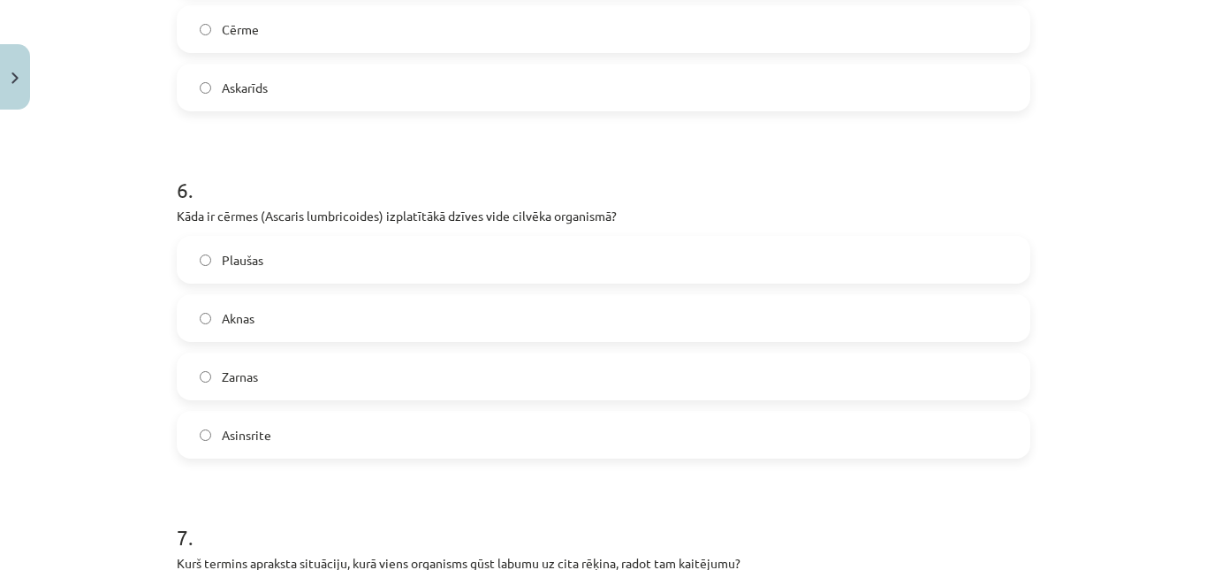
scroll to position [1934, 0]
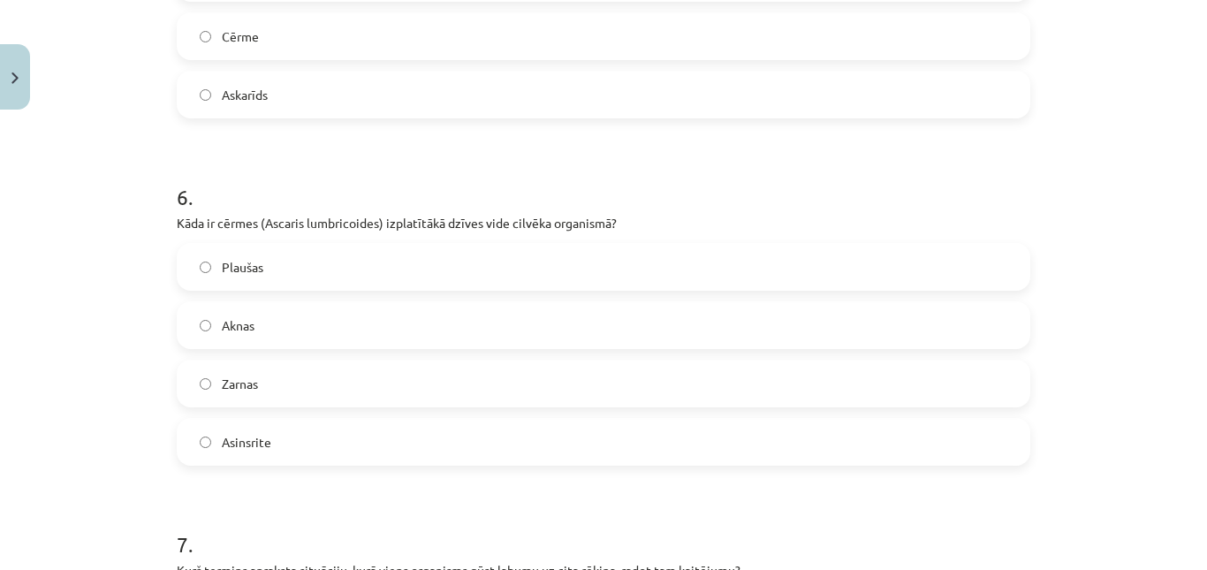
click at [255, 385] on label "Zarnas" at bounding box center [603, 383] width 850 height 44
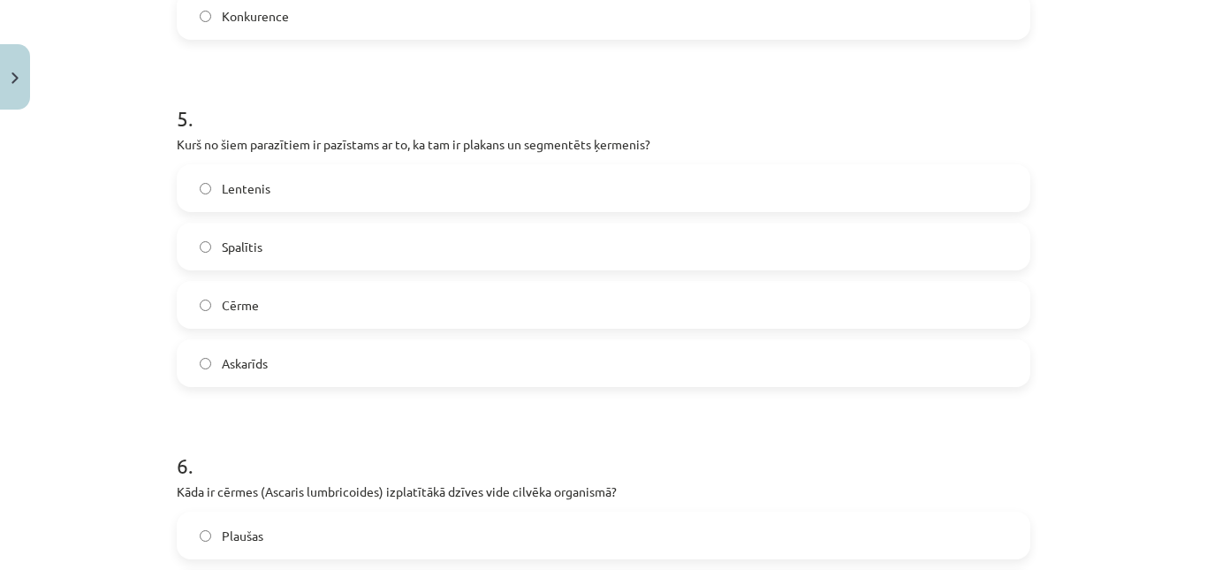
scroll to position [1646, 0]
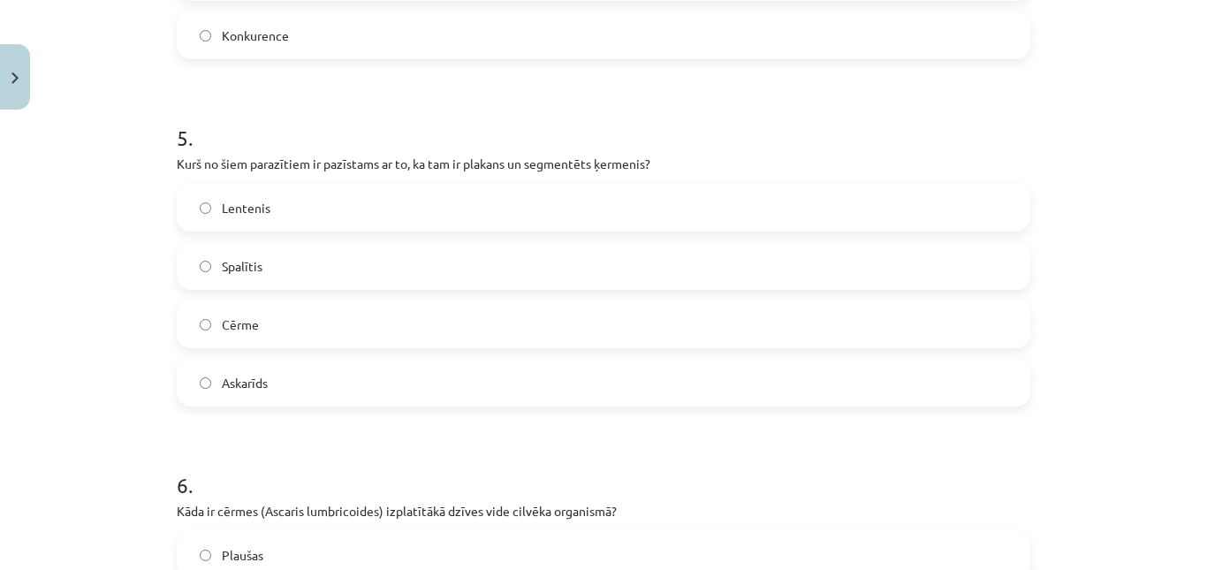
click at [690, 212] on label "Lentenis" at bounding box center [603, 208] width 850 height 44
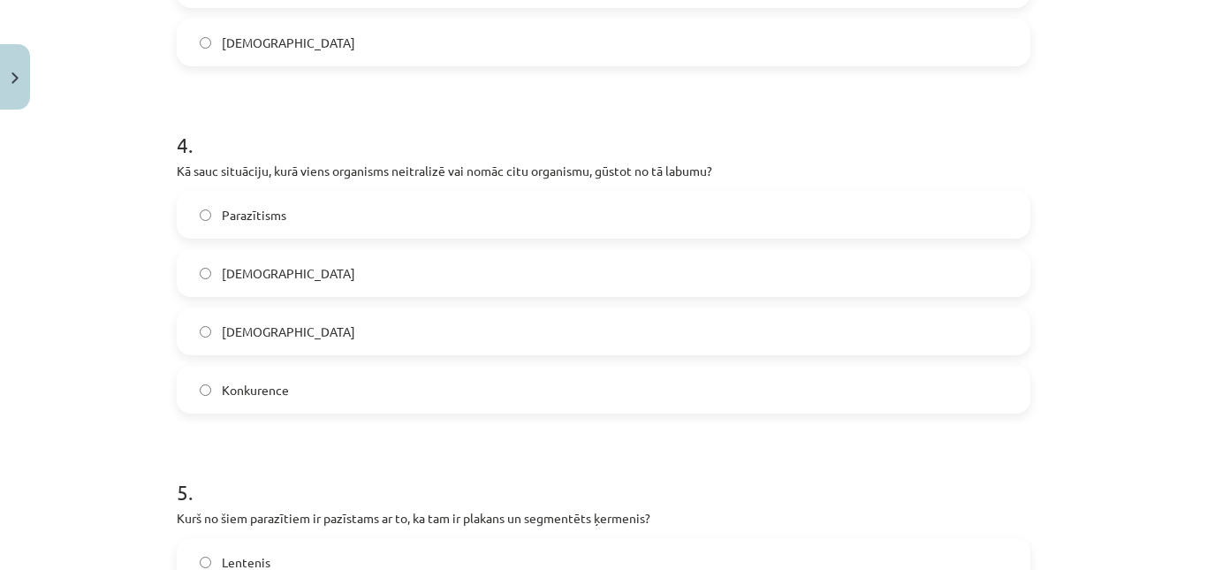
scroll to position [1246, 0]
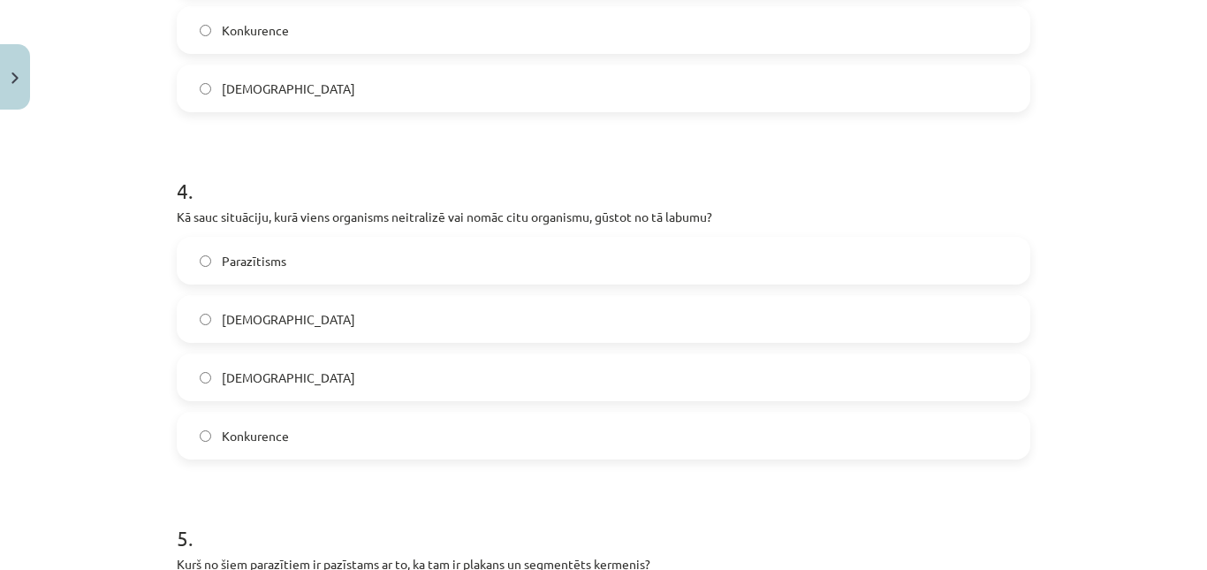
click at [222, 269] on span "Parazītisms" at bounding box center [254, 261] width 64 height 19
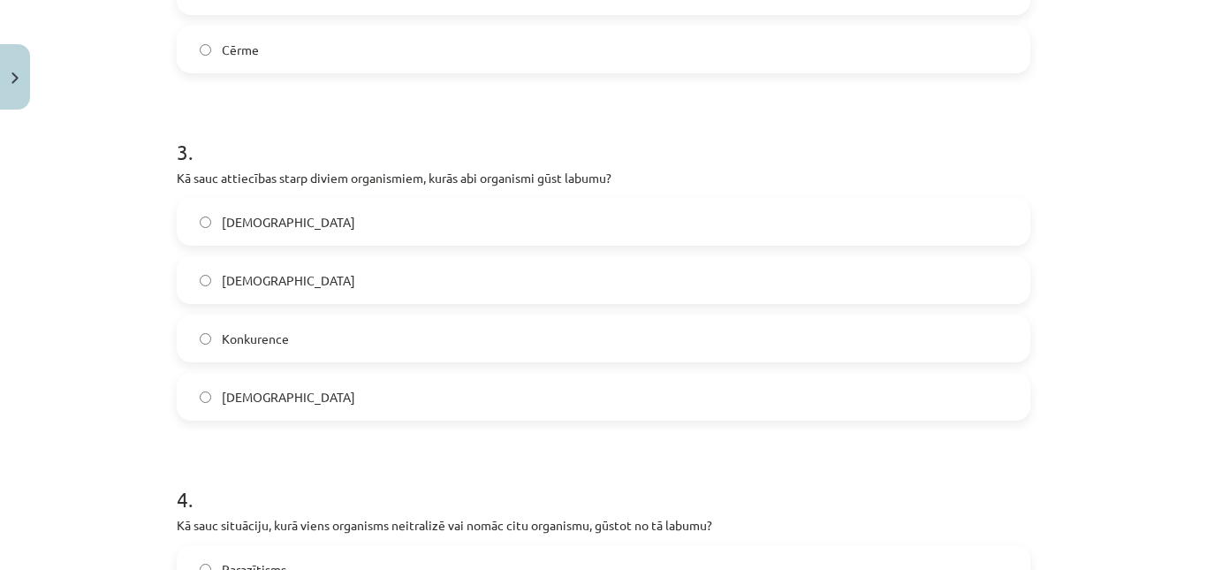
scroll to position [944, 0]
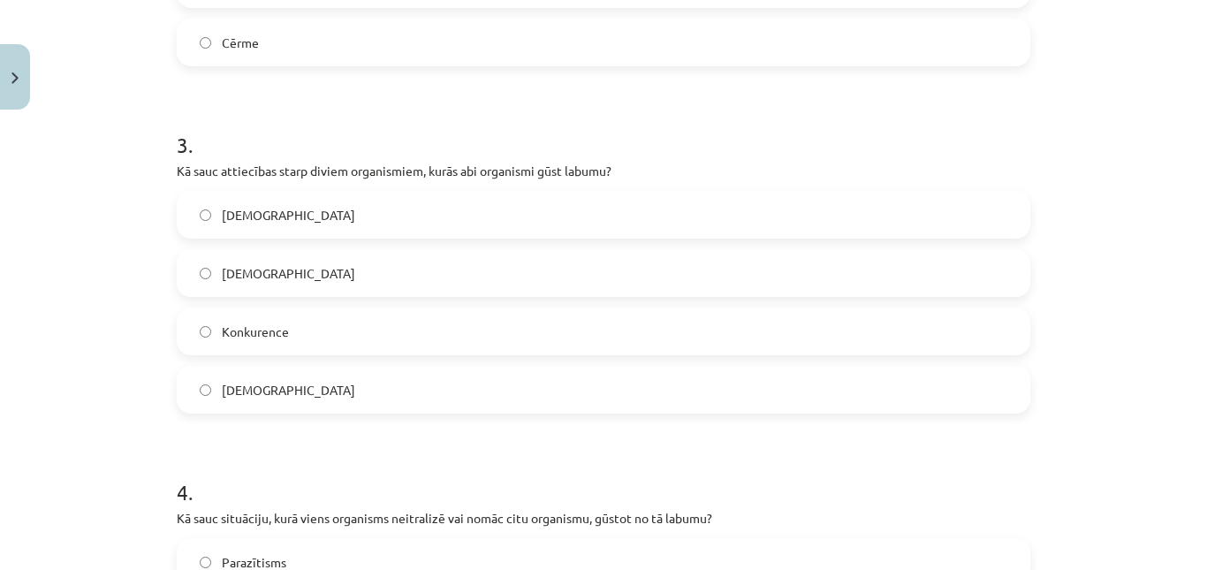
click at [416, 206] on label "Mutuālisms" at bounding box center [603, 215] width 850 height 44
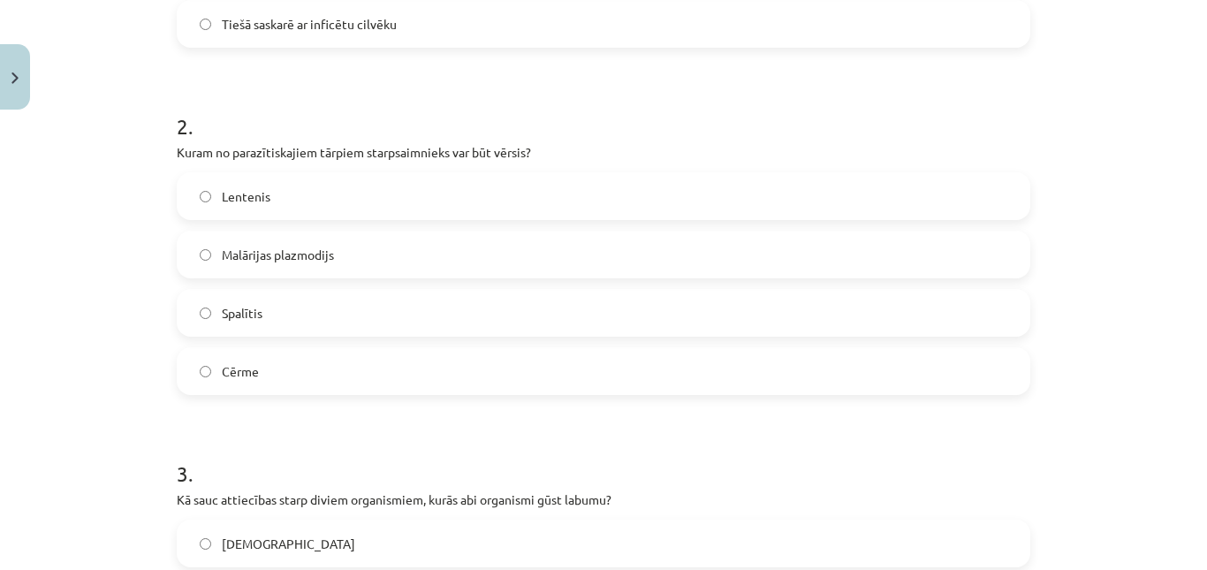
scroll to position [596, 0]
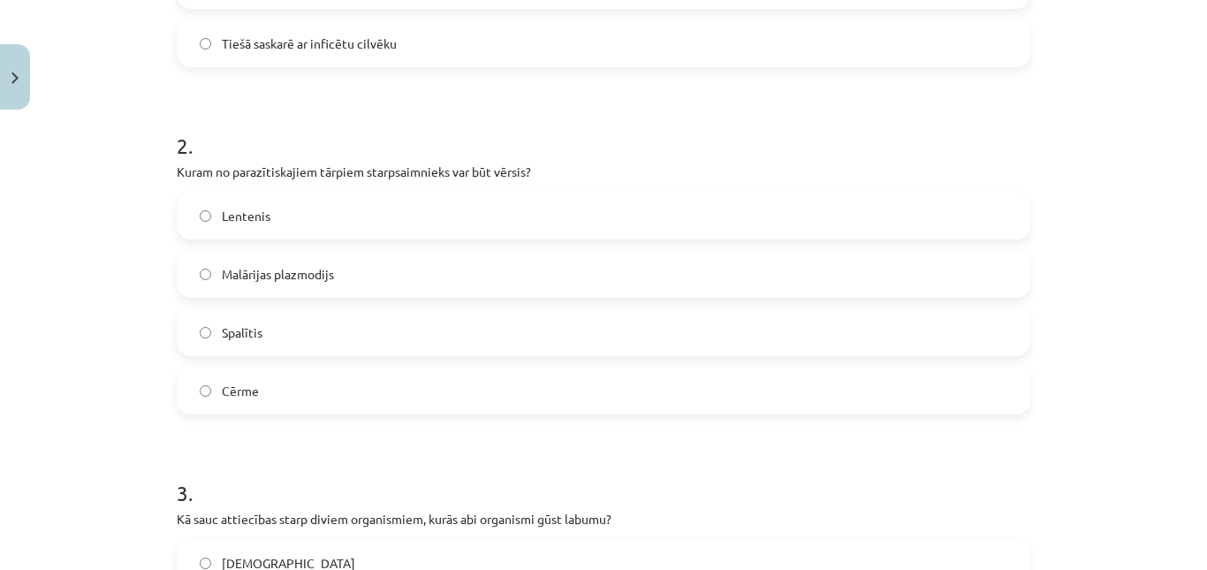
click at [245, 217] on span "Lentenis" at bounding box center [246, 216] width 49 height 19
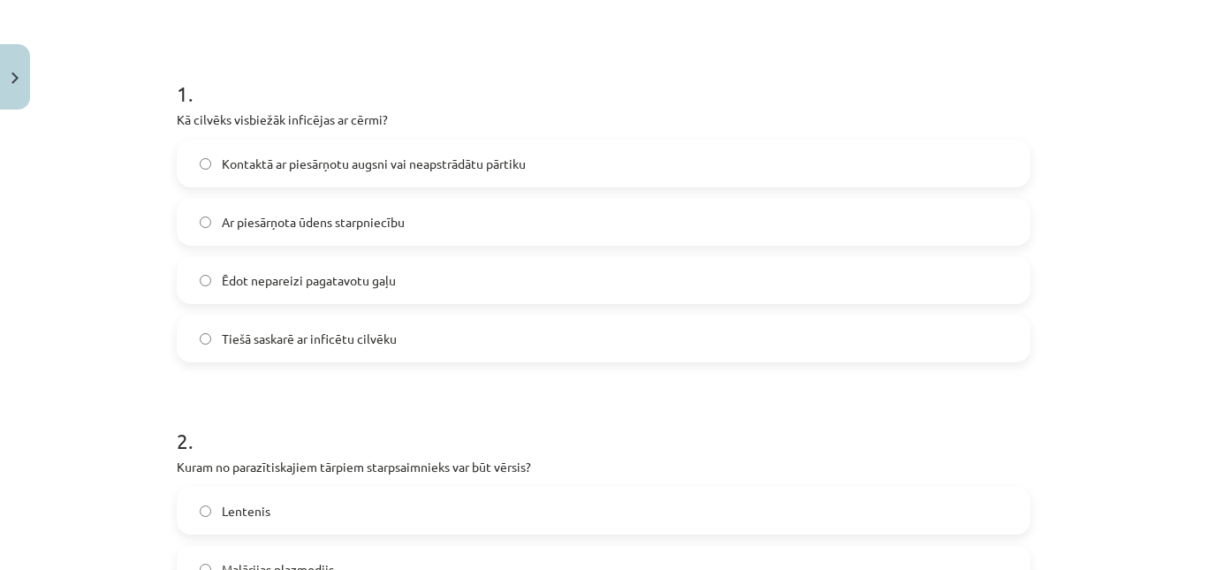
scroll to position [269, 0]
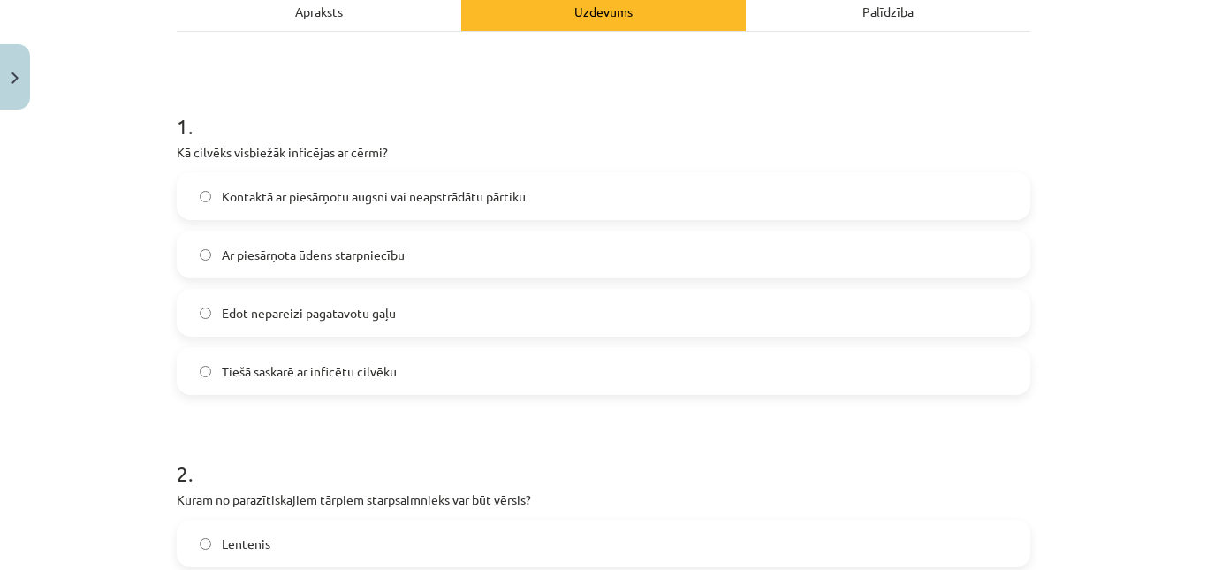
click at [376, 189] on span "Kontaktā ar piesārņotu augsni vai neapstrādātu pārtiku" at bounding box center [374, 196] width 304 height 19
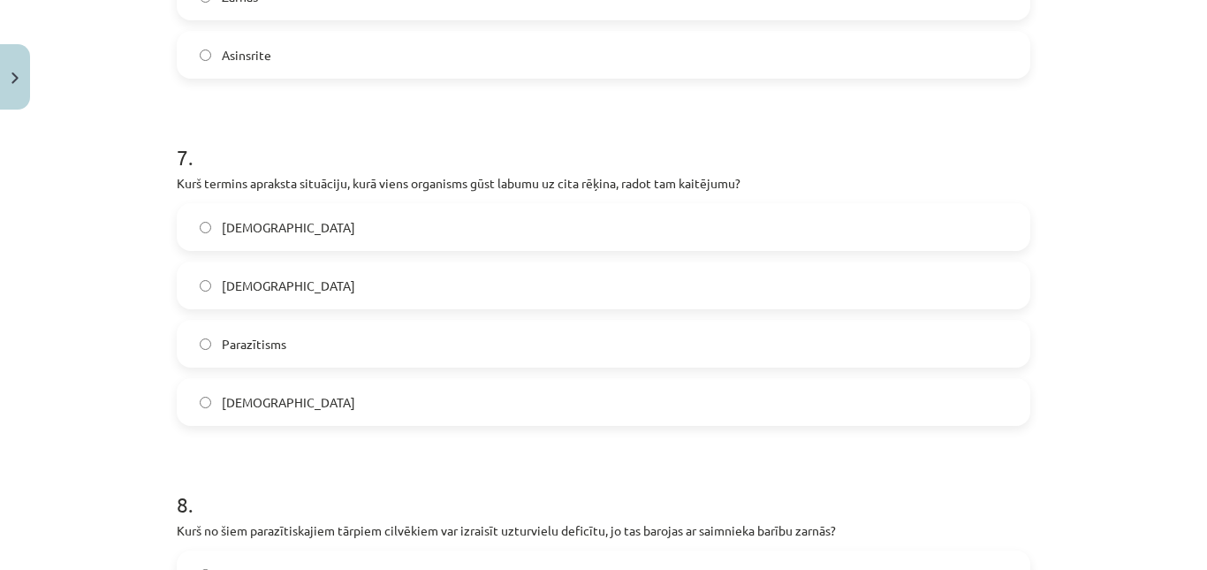
scroll to position [3424, 0]
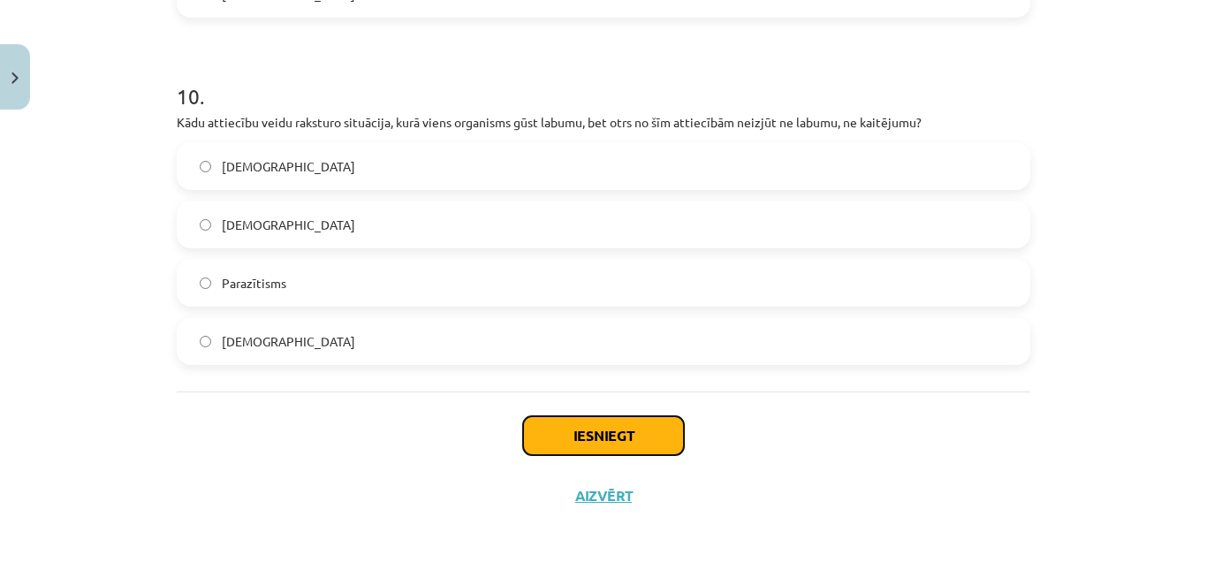
click at [605, 439] on button "Iesniegt" at bounding box center [603, 435] width 161 height 39
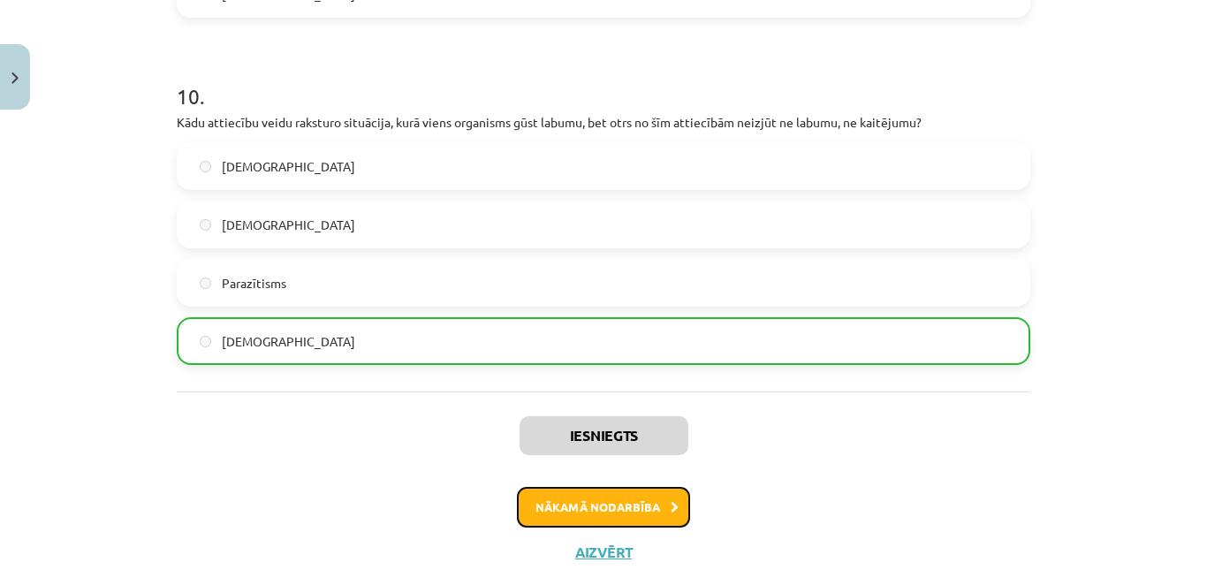
click at [611, 498] on button "Nākamā nodarbība" at bounding box center [603, 507] width 173 height 41
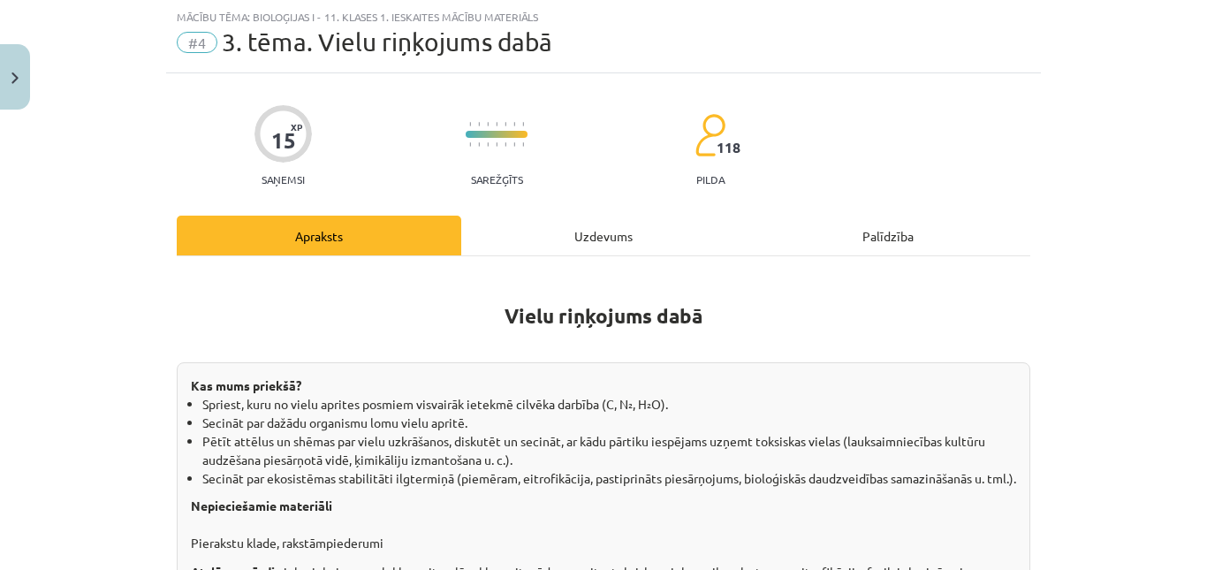
click at [574, 237] on div "Uzdevums" at bounding box center [603, 236] width 284 height 40
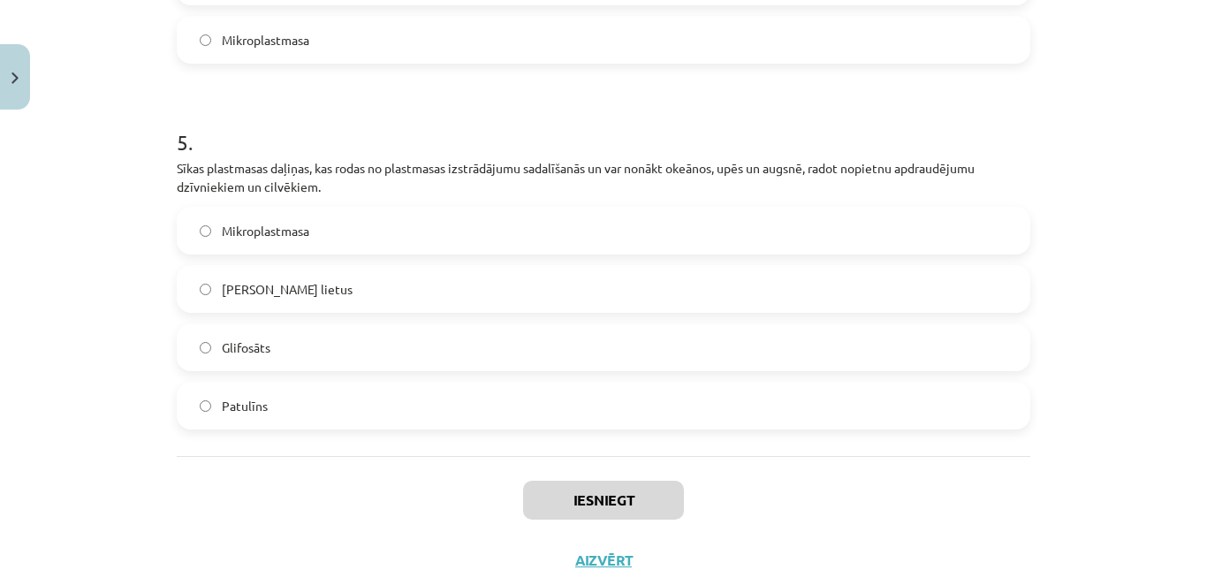
scroll to position [1762, 0]
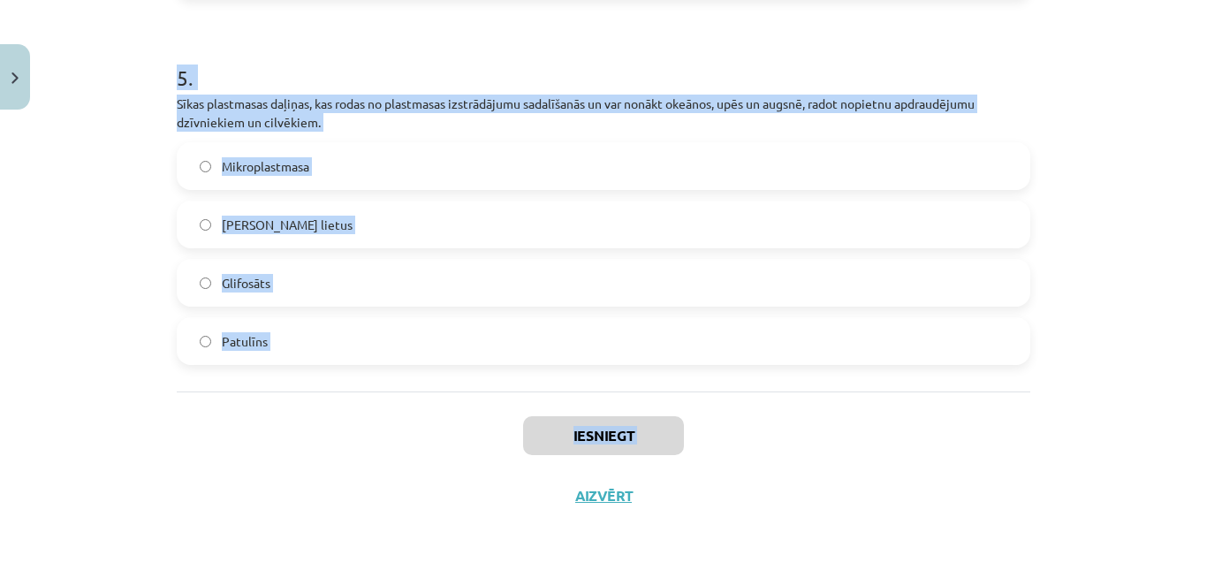
drag, startPoint x: 171, startPoint y: 33, endPoint x: 451, endPoint y: 459, distance: 509.7
copy div "Tas ir lauksaimniecībā bieži lietots herbicīds, kas tiek izmantots nezāļu apkar…"
click at [322, 425] on div "Iesniegt Aizvērt" at bounding box center [603, 453] width 853 height 124
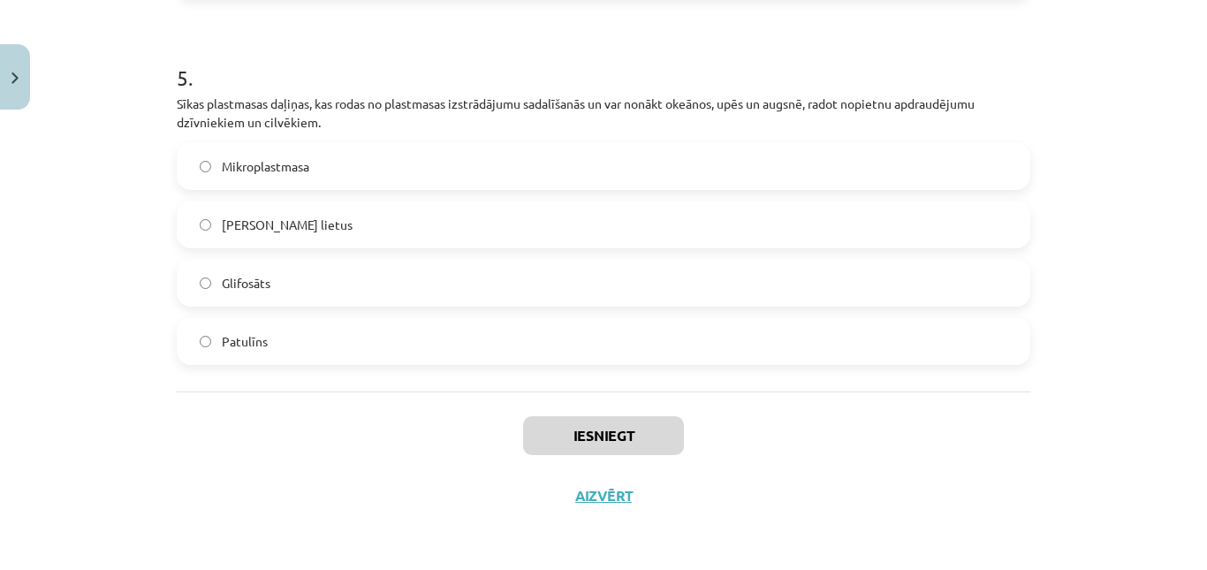
click at [384, 143] on div "Mikroplastmasa" at bounding box center [603, 166] width 853 height 48
click at [384, 154] on label "Mikroplastmasa" at bounding box center [603, 166] width 850 height 44
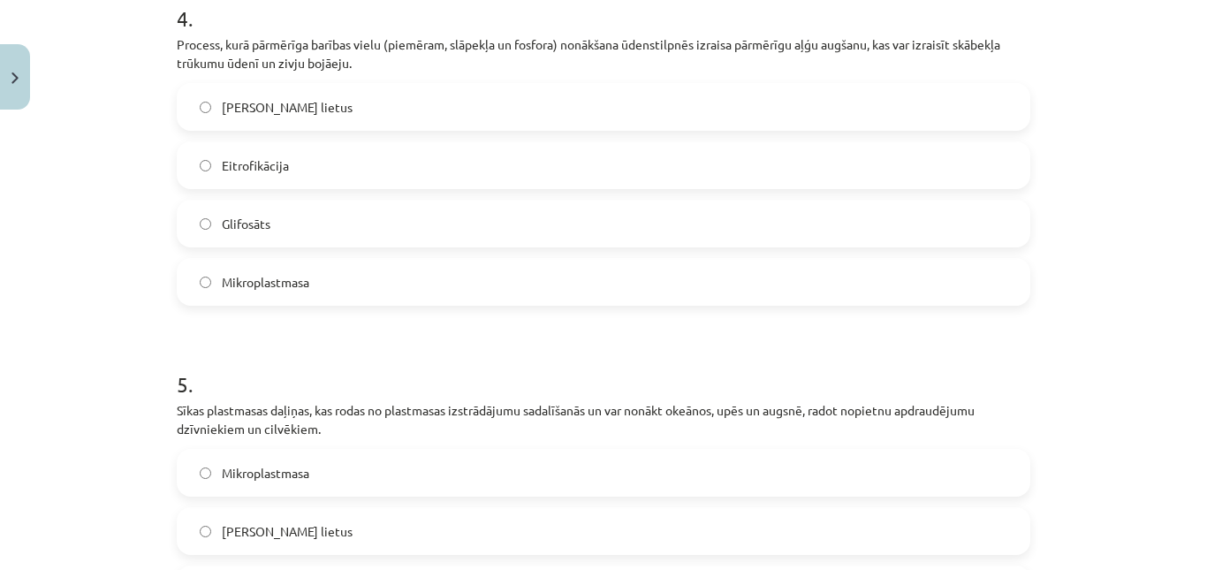
scroll to position [1414, 0]
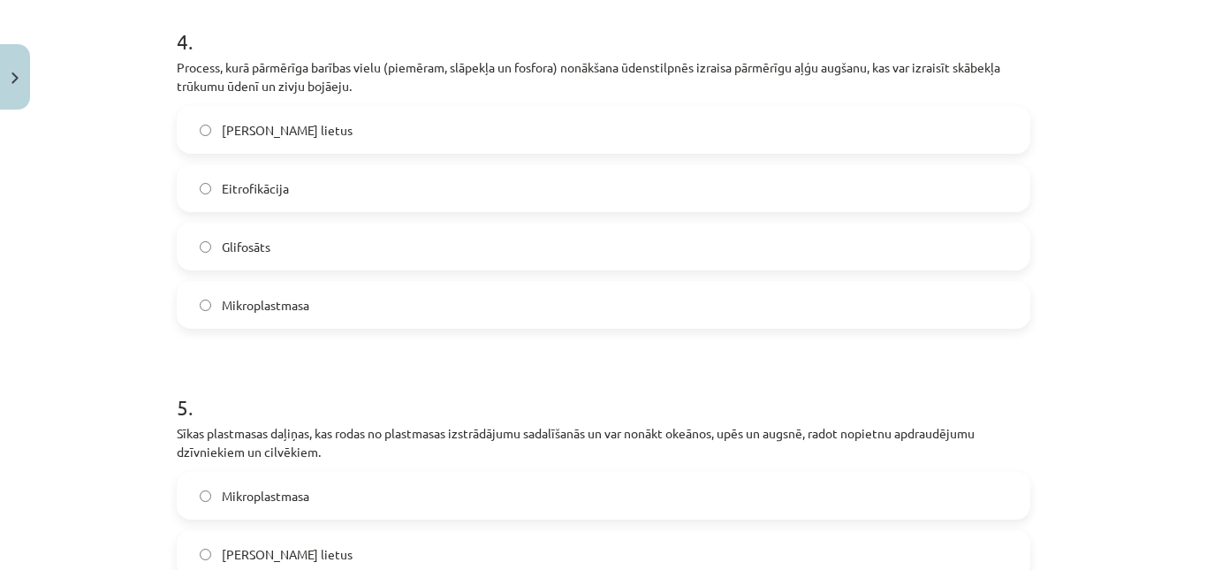
click at [338, 197] on label "Eitrofikācija" at bounding box center [603, 188] width 850 height 44
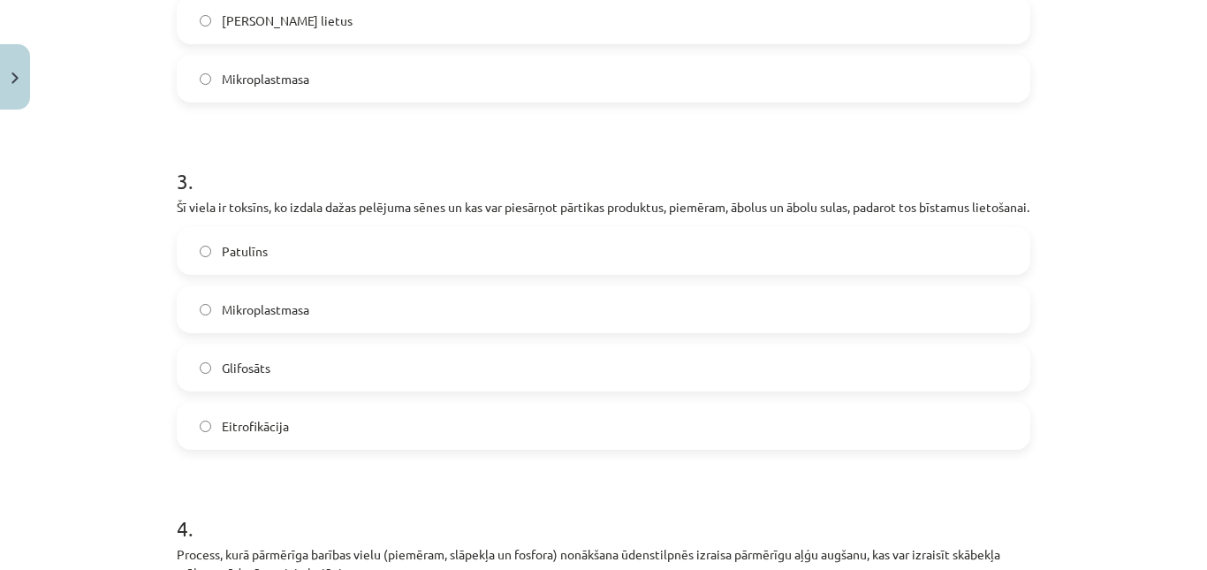
scroll to position [919, 0]
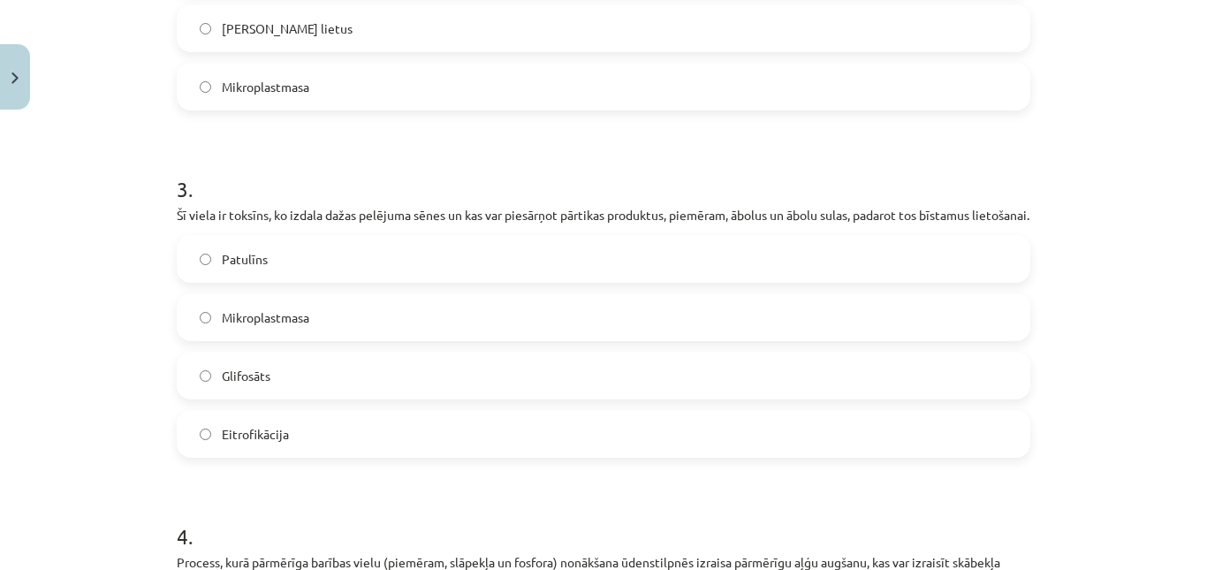
click at [365, 16] on label "Skābais lietus" at bounding box center [603, 28] width 850 height 44
click at [306, 271] on label "Patulīns" at bounding box center [603, 259] width 850 height 44
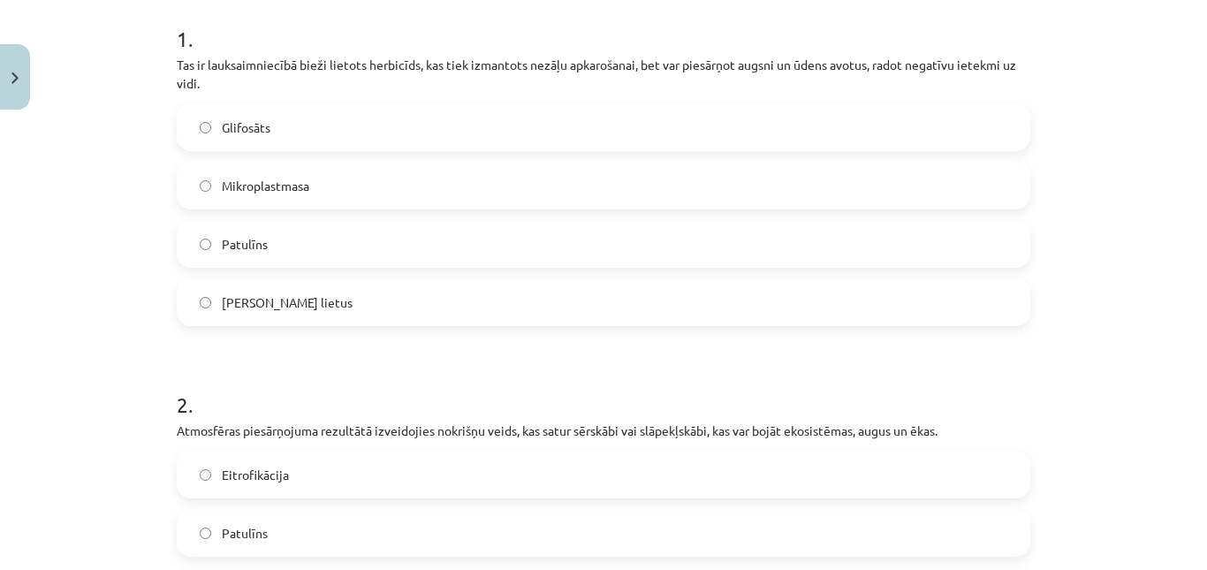
scroll to position [330, 0]
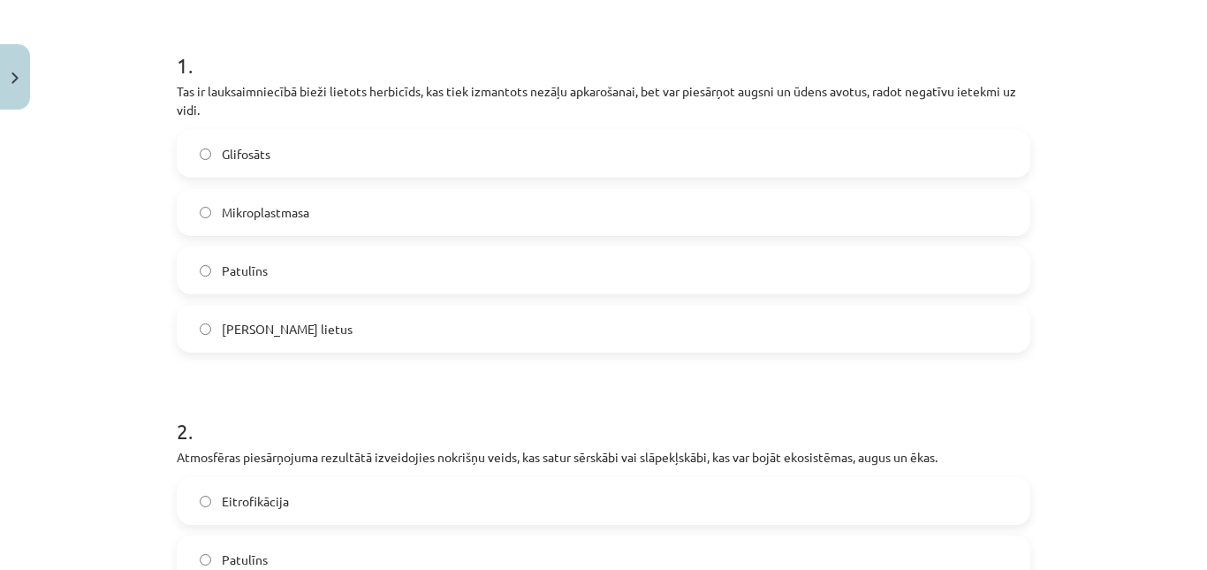
click at [315, 133] on label "Glifosāts" at bounding box center [603, 154] width 850 height 44
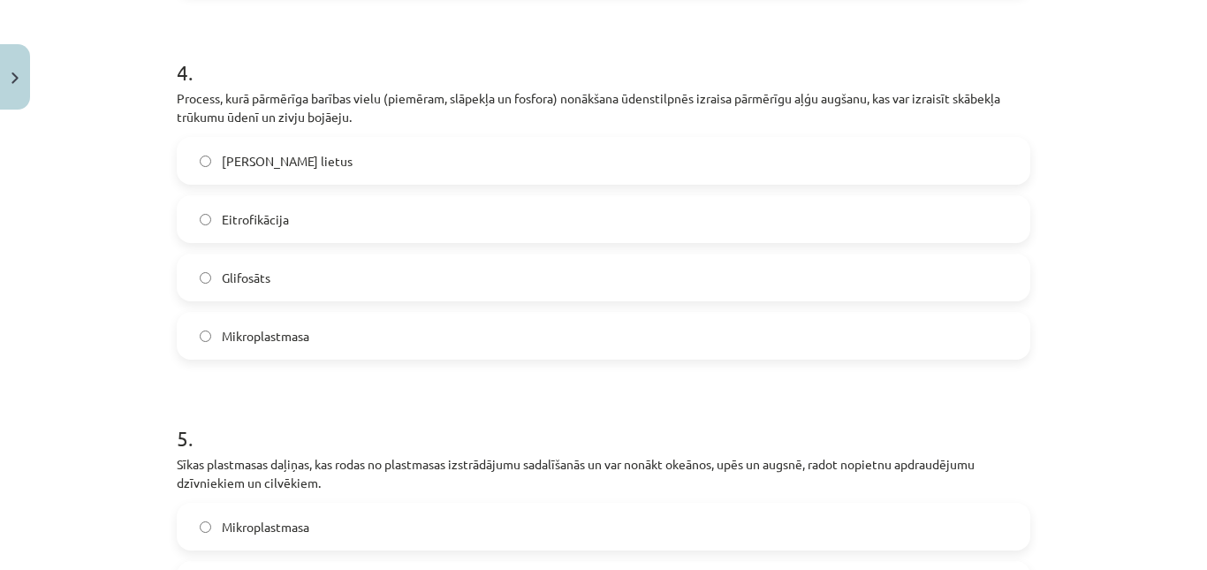
scroll to position [1762, 0]
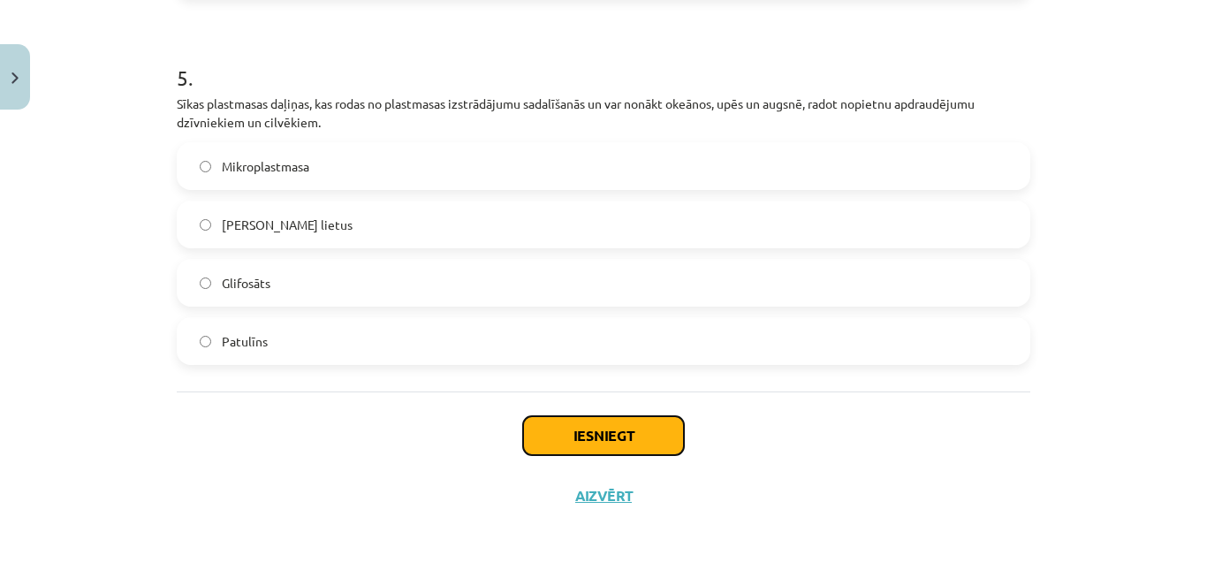
click at [588, 441] on button "Iesniegt" at bounding box center [603, 435] width 161 height 39
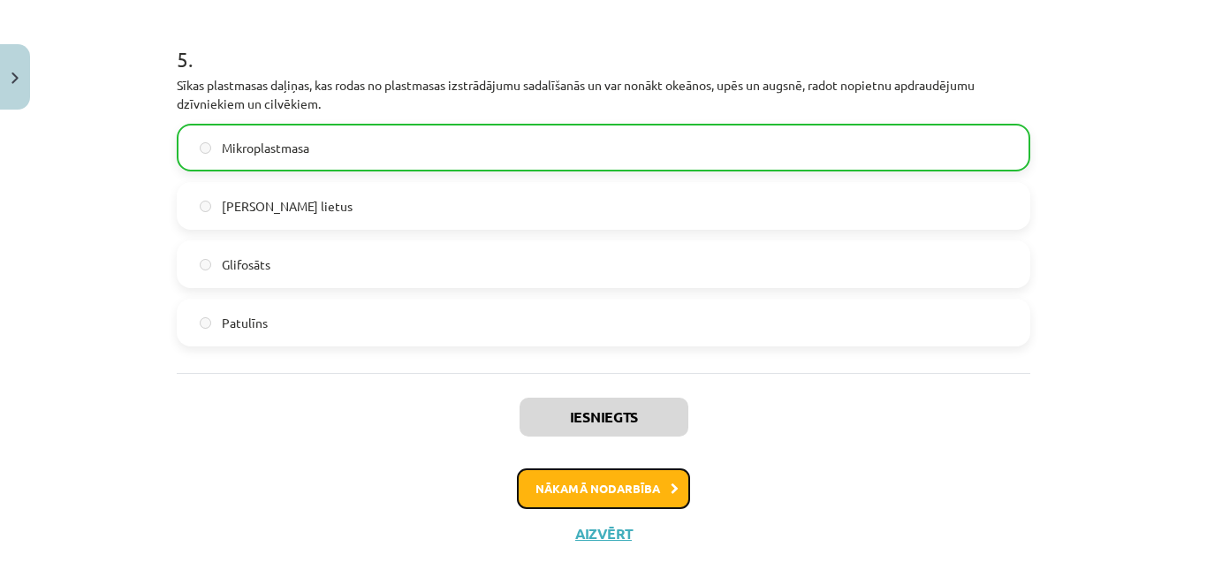
click at [611, 492] on button "Nākamā nodarbība" at bounding box center [603, 488] width 173 height 41
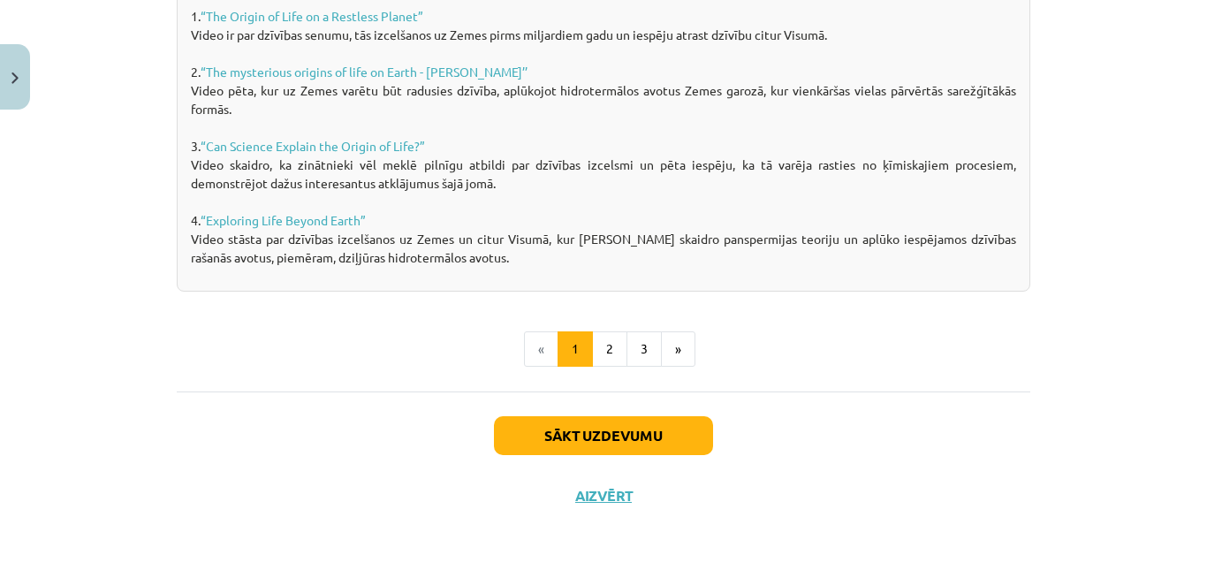
scroll to position [44, 0]
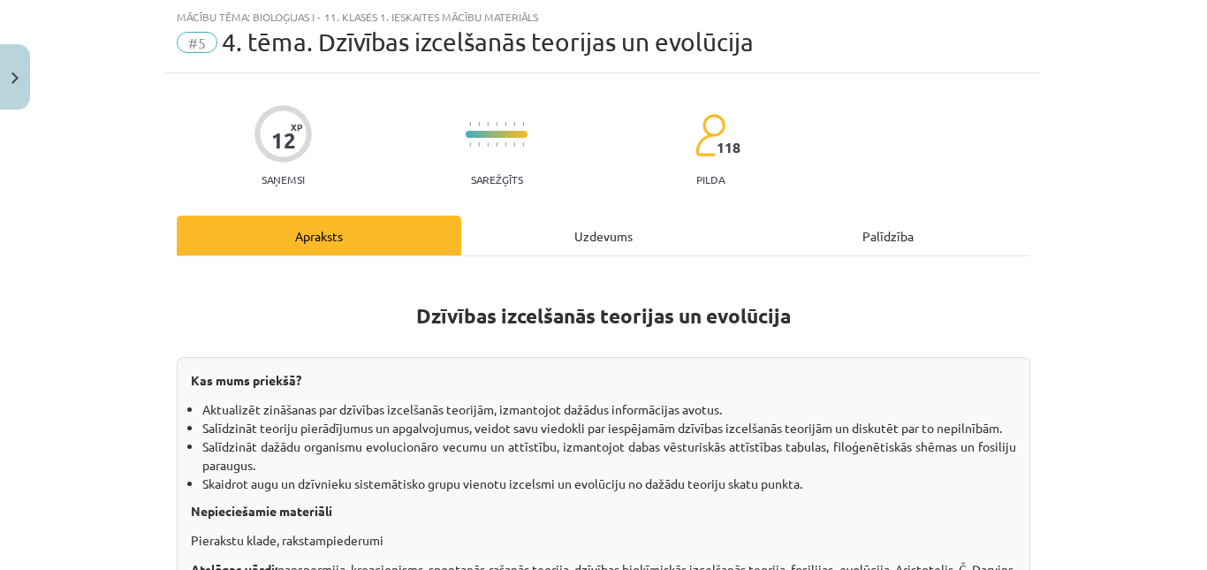
click at [573, 247] on div "Uzdevums" at bounding box center [603, 236] width 284 height 40
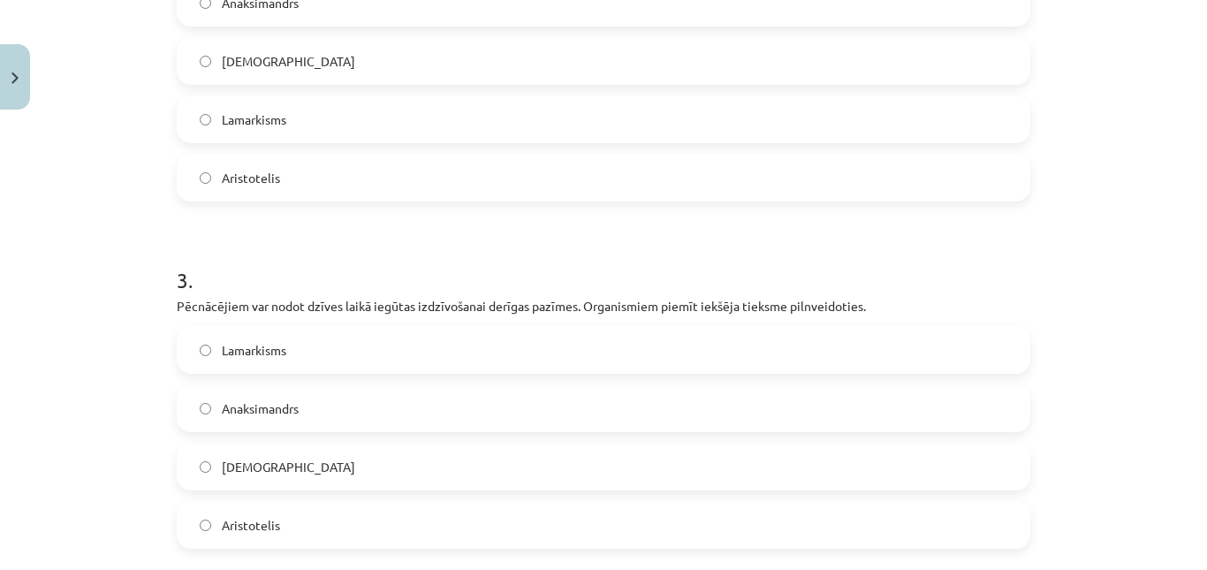
scroll to position [993, 0]
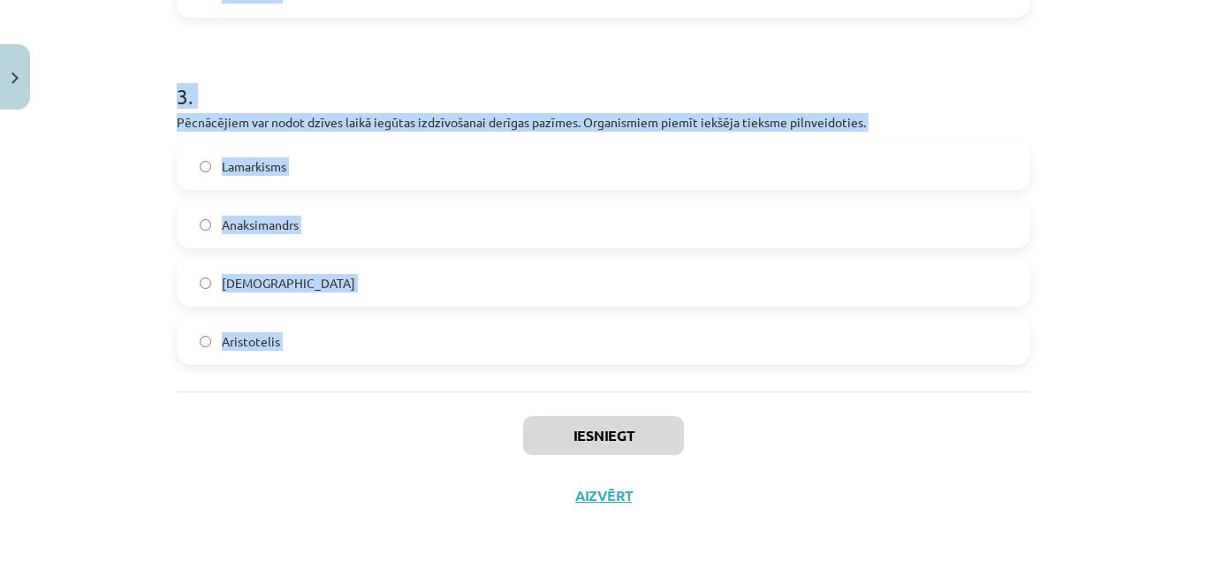
drag, startPoint x: 170, startPoint y: 420, endPoint x: 294, endPoint y: 417, distance: 124.6
copy form "Neparedz vides faktoru ietekmi uz organismu pazīmēm un pielāgotību. Pieļauj, ka…"
click at [413, 429] on div "Iesniegt Aizvērt" at bounding box center [603, 453] width 853 height 124
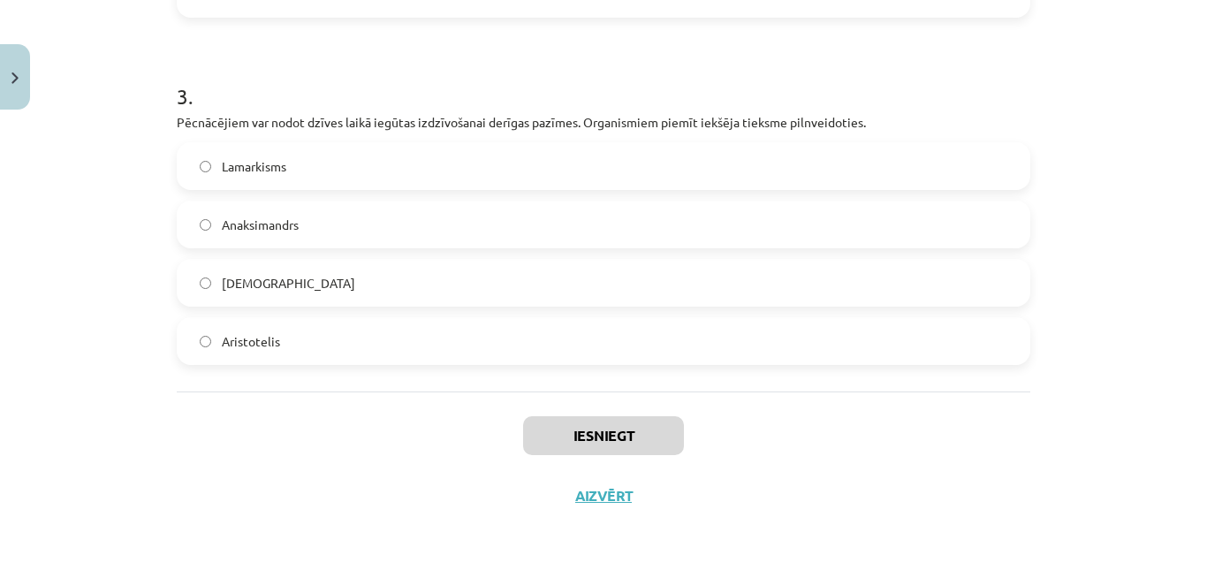
click at [459, 150] on label "Lamarkisms" at bounding box center [603, 166] width 850 height 44
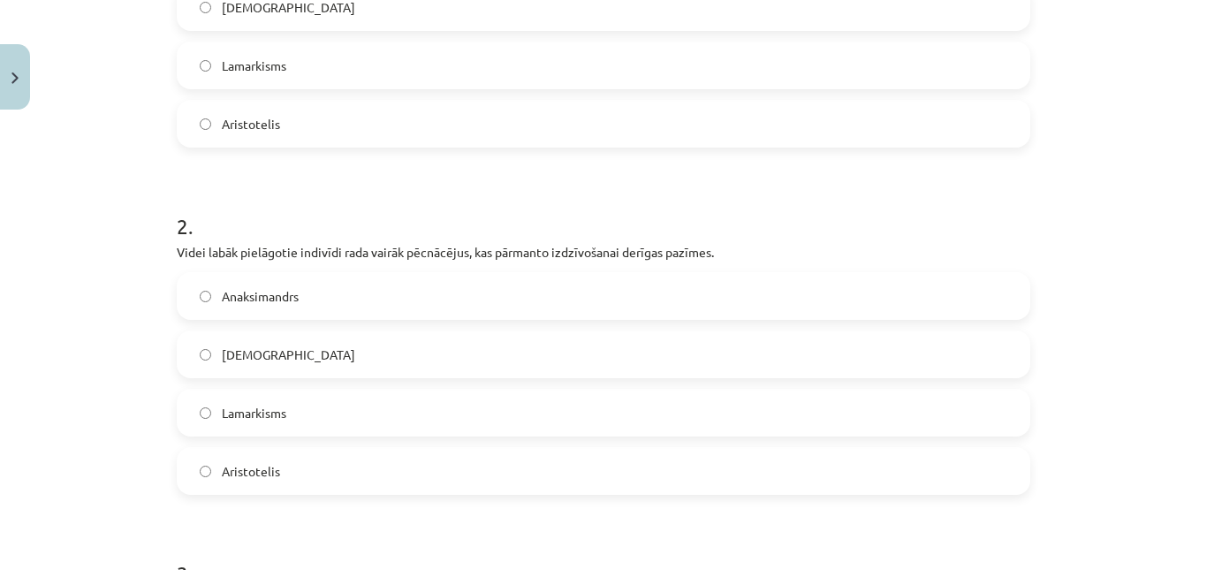
scroll to position [488, 0]
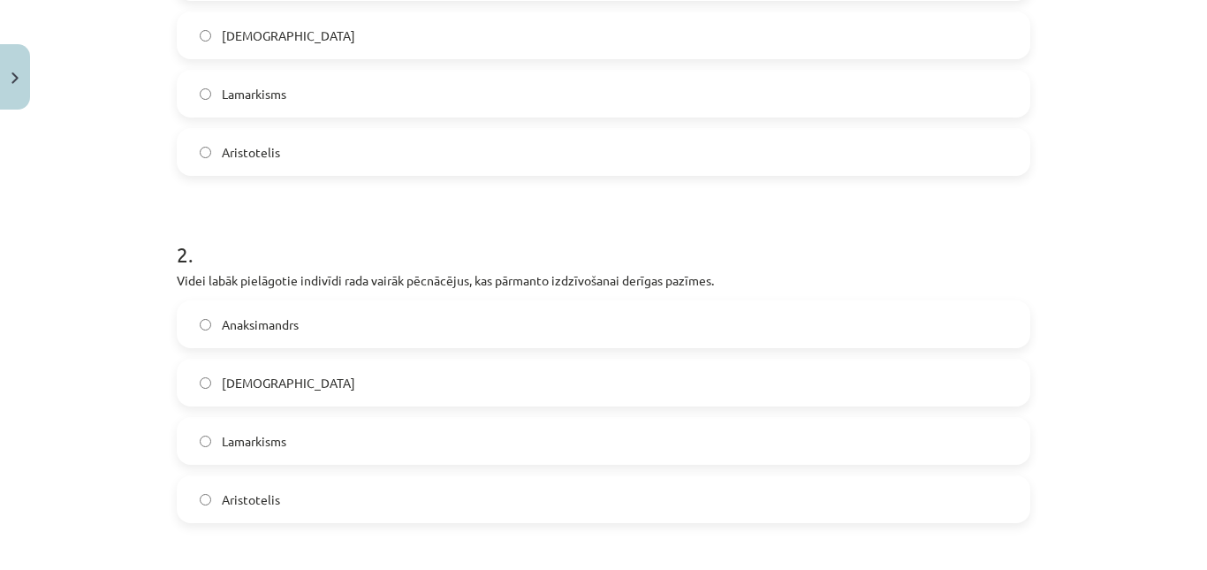
click at [245, 374] on span "Darvinisms" at bounding box center [288, 383] width 133 height 19
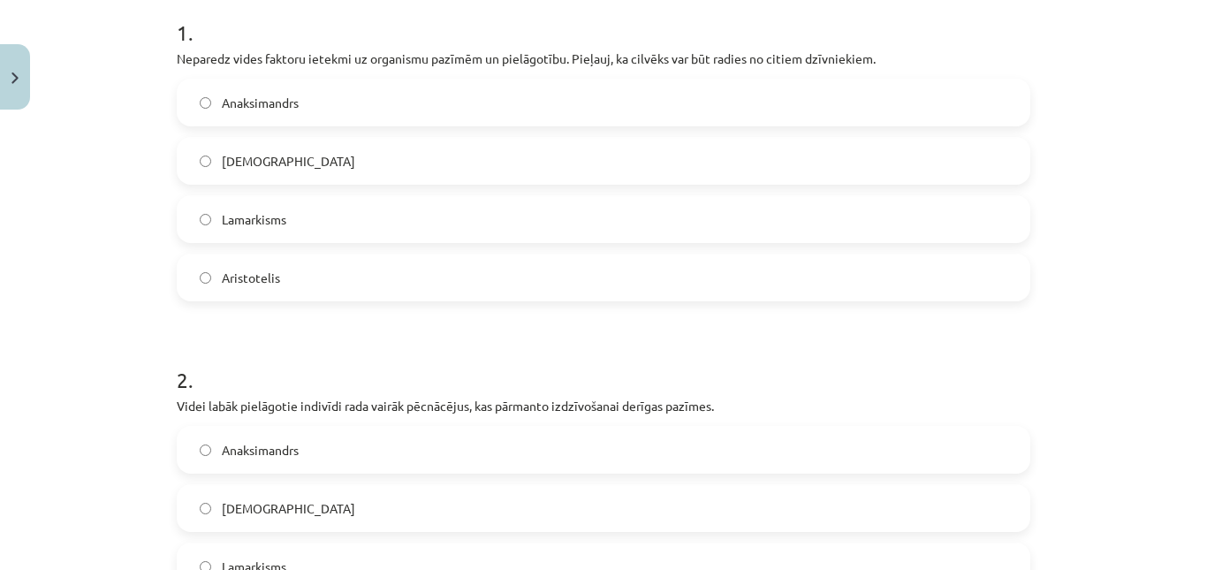
scroll to position [338, 0]
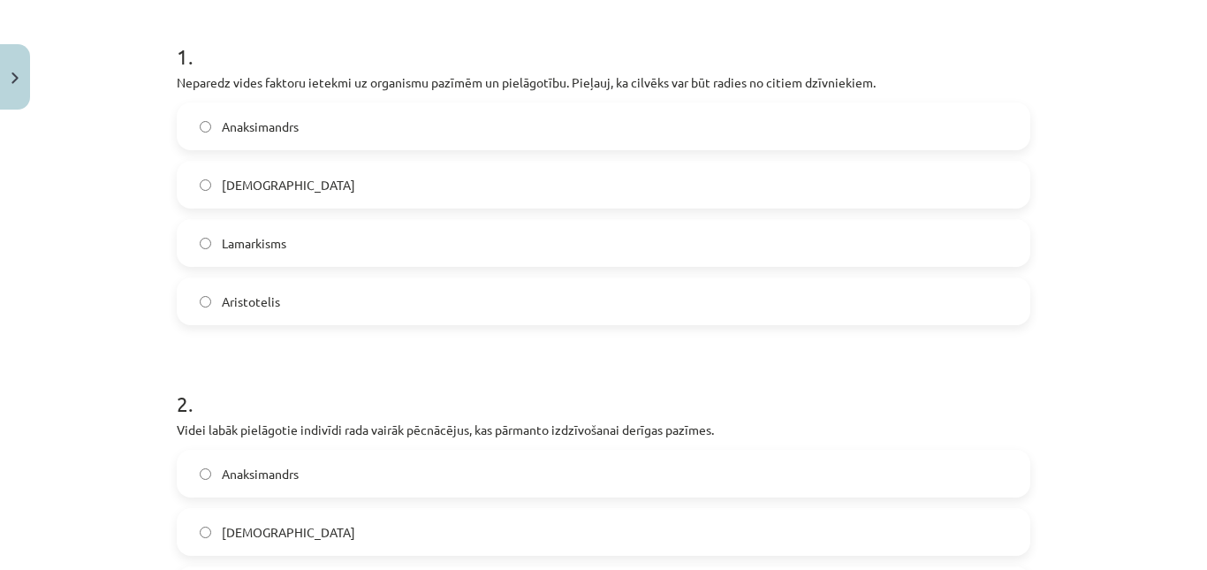
click at [306, 125] on label "Anaksimandrs" at bounding box center [603, 126] width 850 height 44
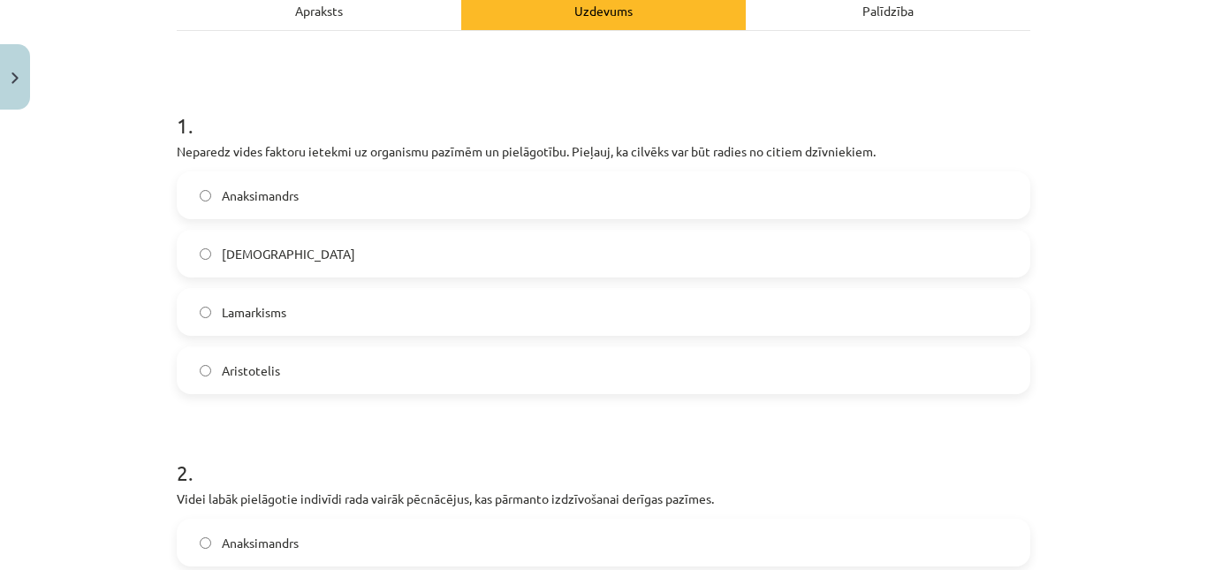
scroll to position [993, 0]
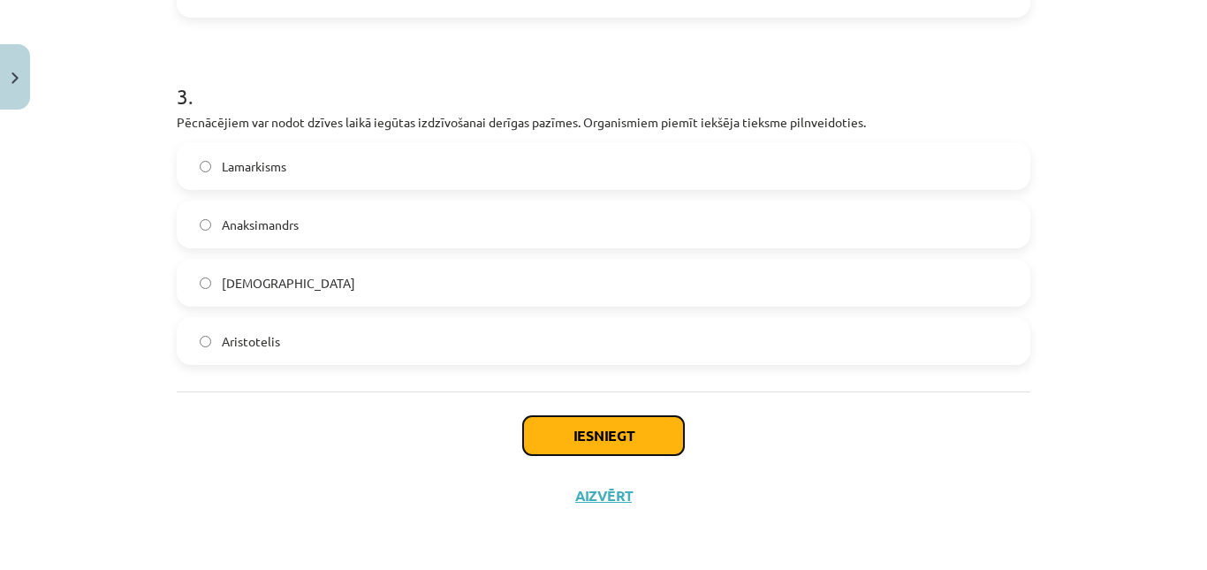
click at [541, 432] on button "Iesniegt" at bounding box center [603, 435] width 161 height 39
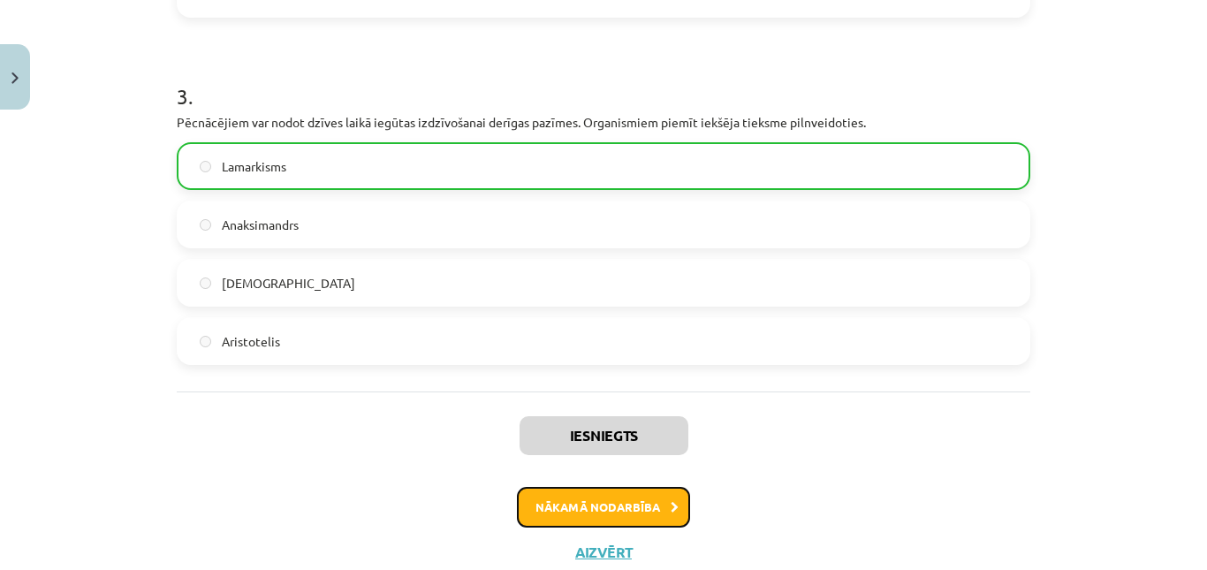
click at [548, 499] on button "Nākamā nodarbība" at bounding box center [603, 507] width 173 height 41
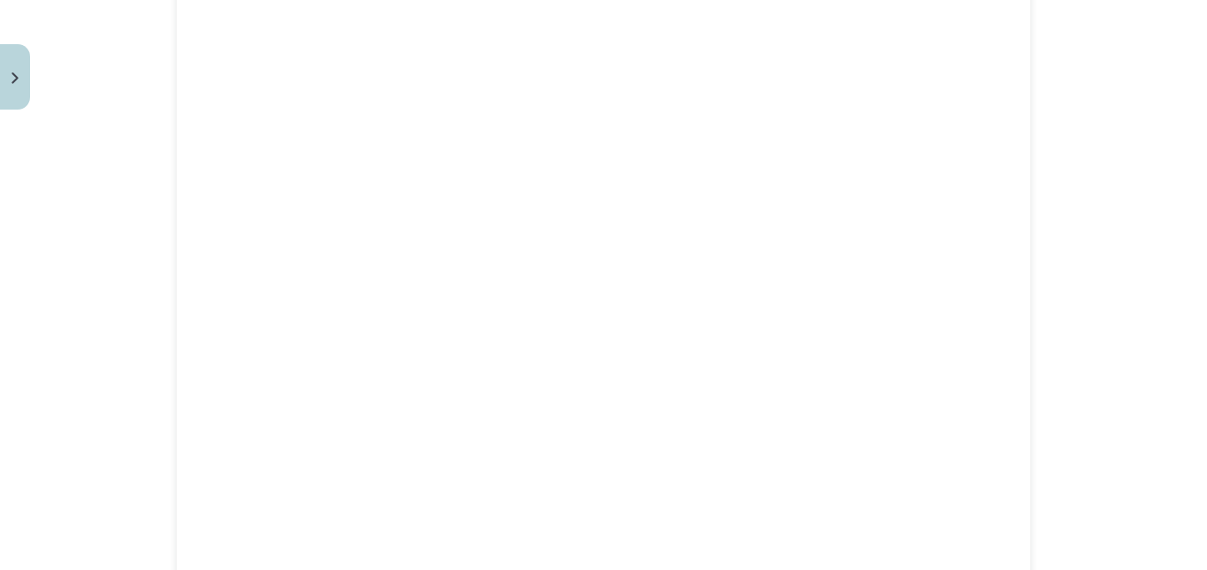
scroll to position [44, 0]
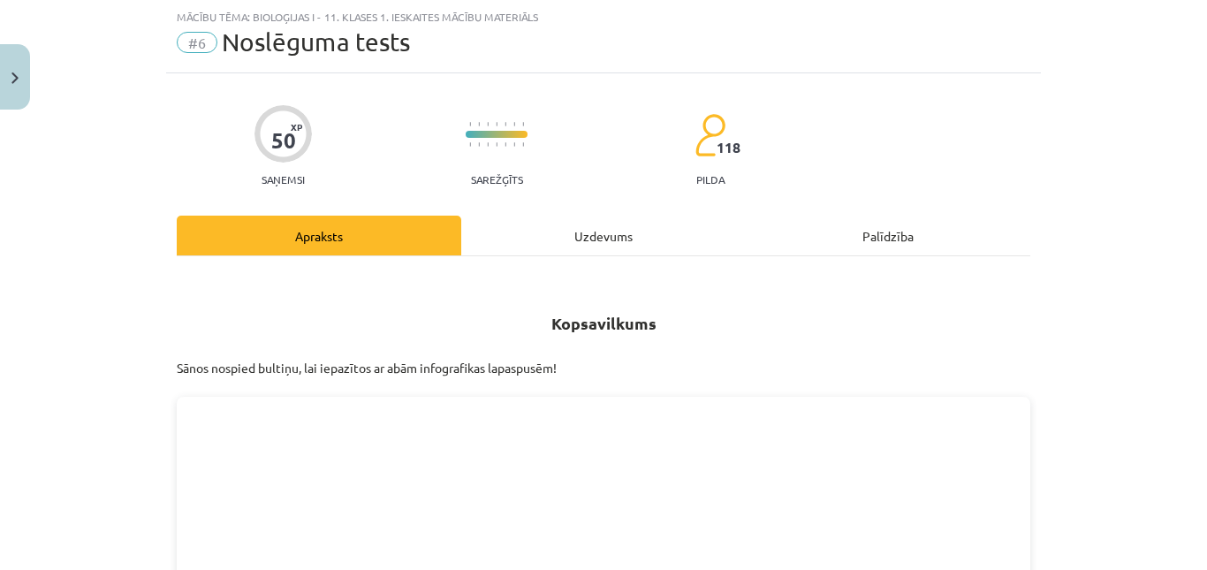
click at [574, 243] on div "Uzdevums" at bounding box center [603, 236] width 284 height 40
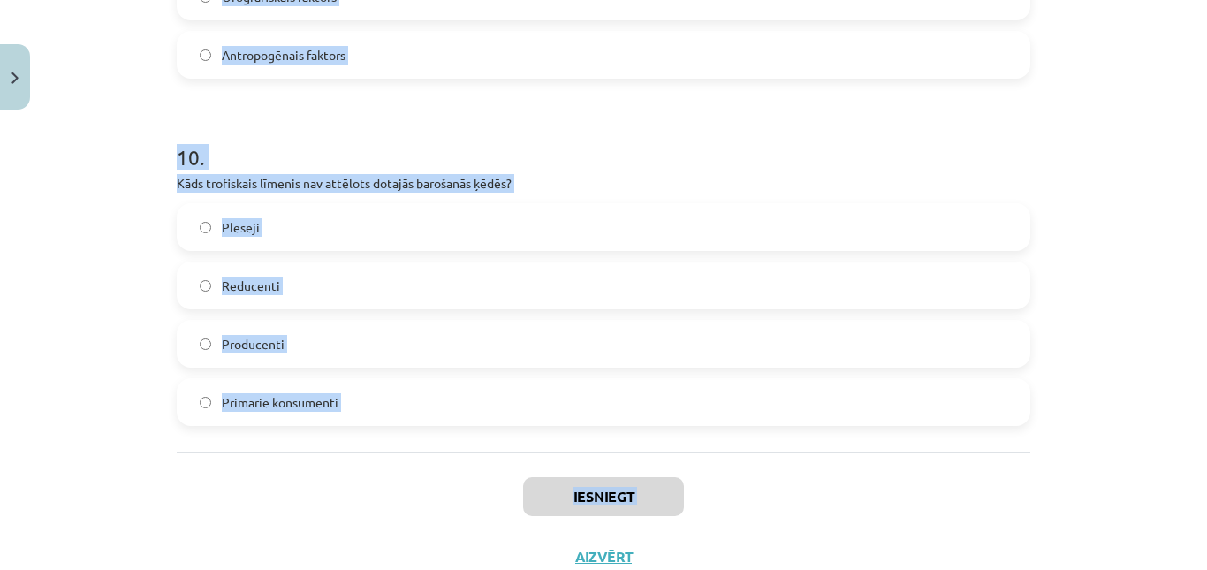
scroll to position [3583, 0]
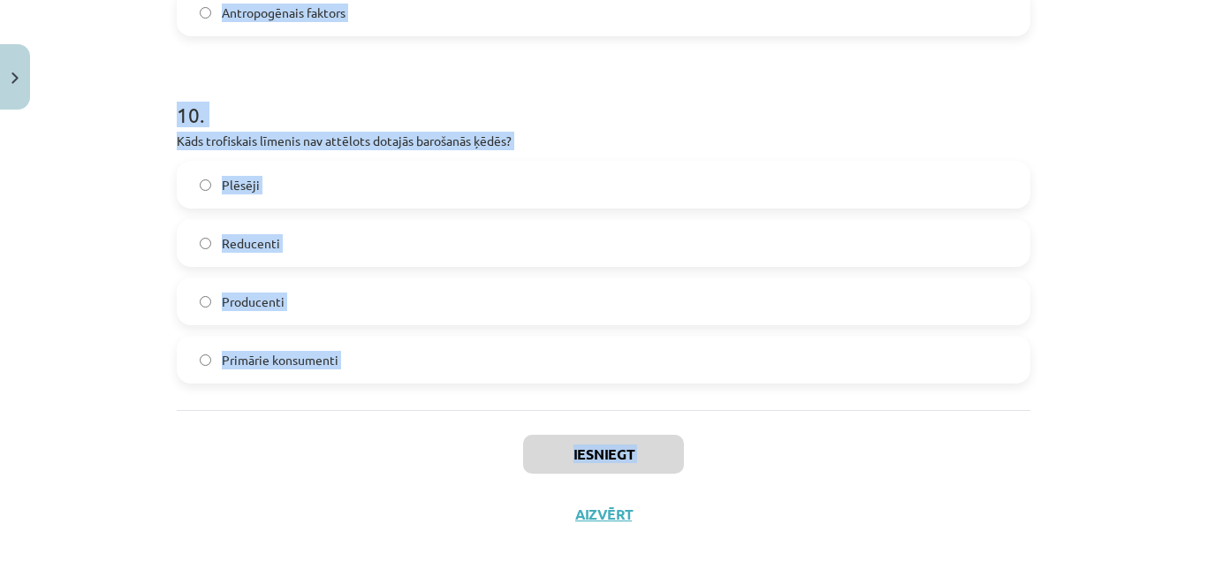
drag, startPoint x: 171, startPoint y: 342, endPoint x: 471, endPoint y: 566, distance: 374.3
click at [471, 566] on div "Mācību tēma: Bioloģijas i - 11. klases 1. ieskaites mācību materiāls #6 Noslēgu…" at bounding box center [603, 285] width 1207 height 570
copy div "Kura parazītiskā tārpa kāpuri cilvēka organismā nokļūst pēc inficētas gaļas ēša…"
click at [51, 248] on div "Mācību tēma: Bioloģijas i - 11. klases 1. ieskaites mācību materiāls #6 Noslēgu…" at bounding box center [603, 285] width 1207 height 570
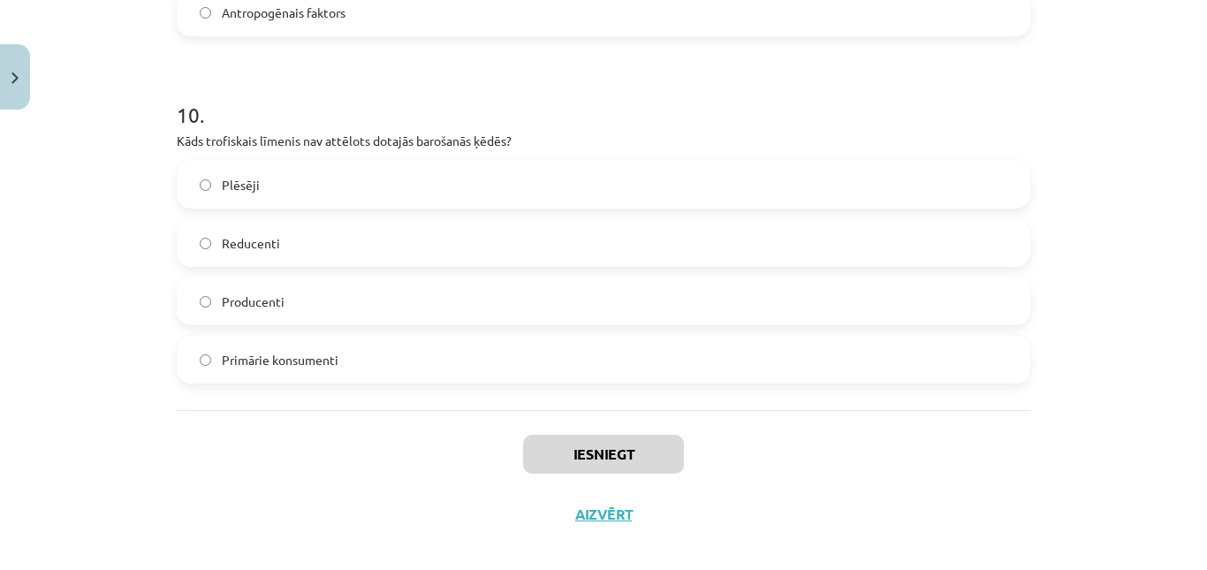
click at [313, 221] on label "Reducenti" at bounding box center [603, 243] width 850 height 44
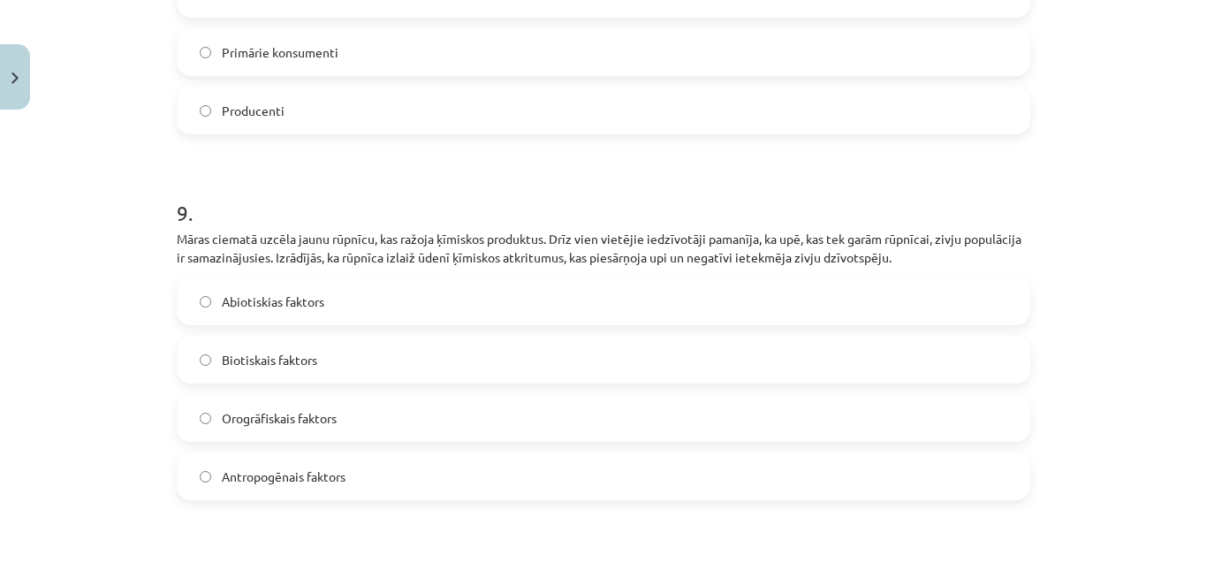
scroll to position [3139, 0]
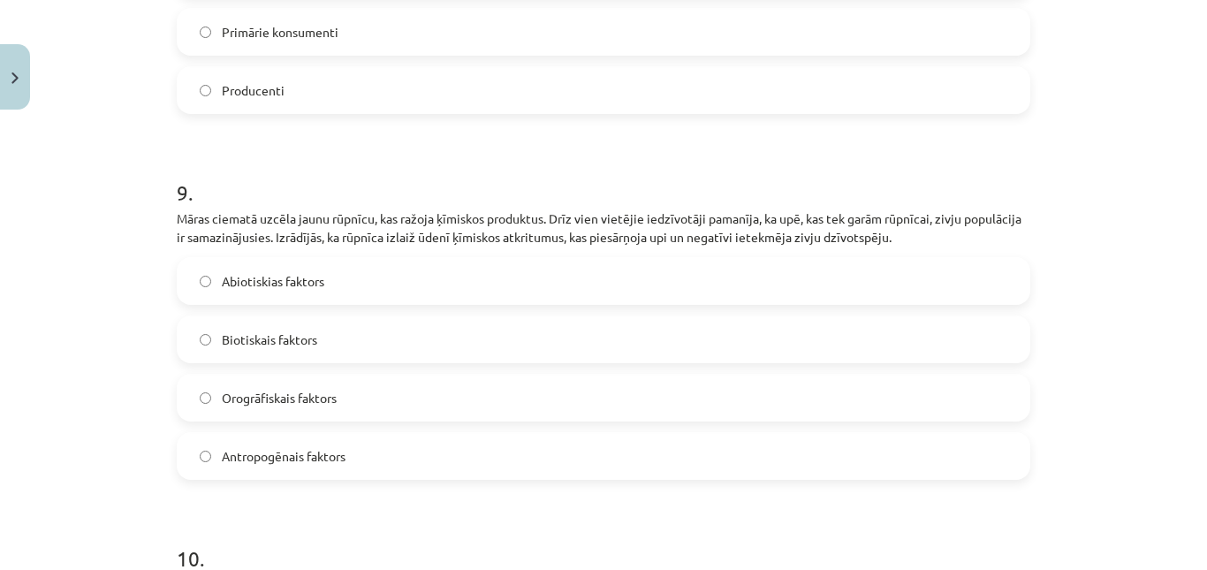
click at [305, 447] on span "Antropogēnais faktors" at bounding box center [284, 456] width 124 height 19
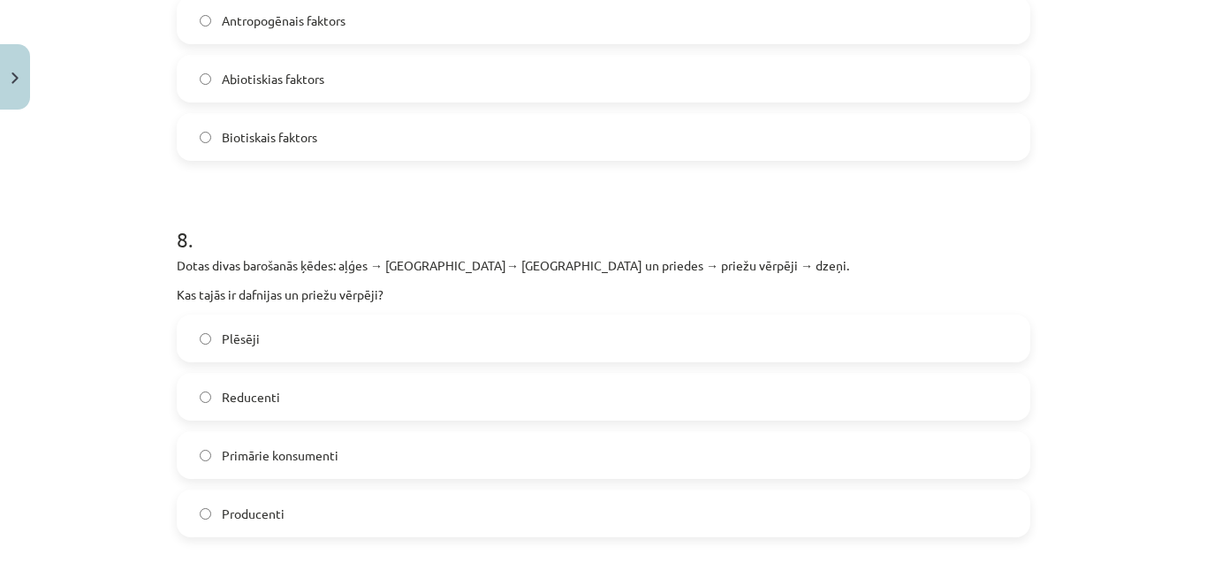
scroll to position [2703, 0]
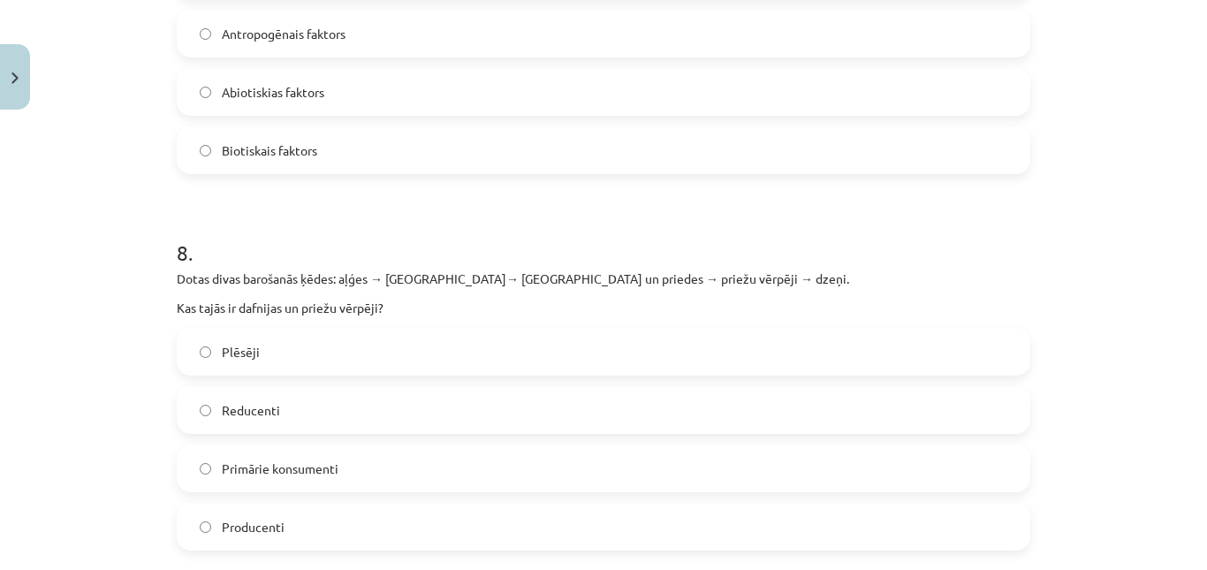
click at [300, 459] on span "Primārie konsumenti" at bounding box center [280, 468] width 117 height 19
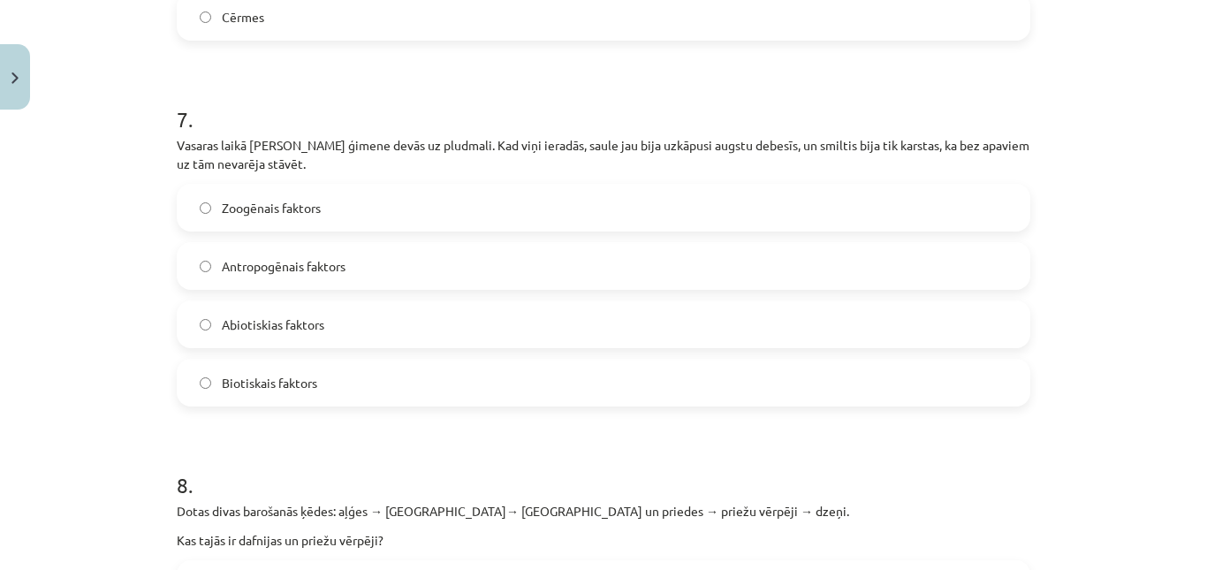
scroll to position [2443, 0]
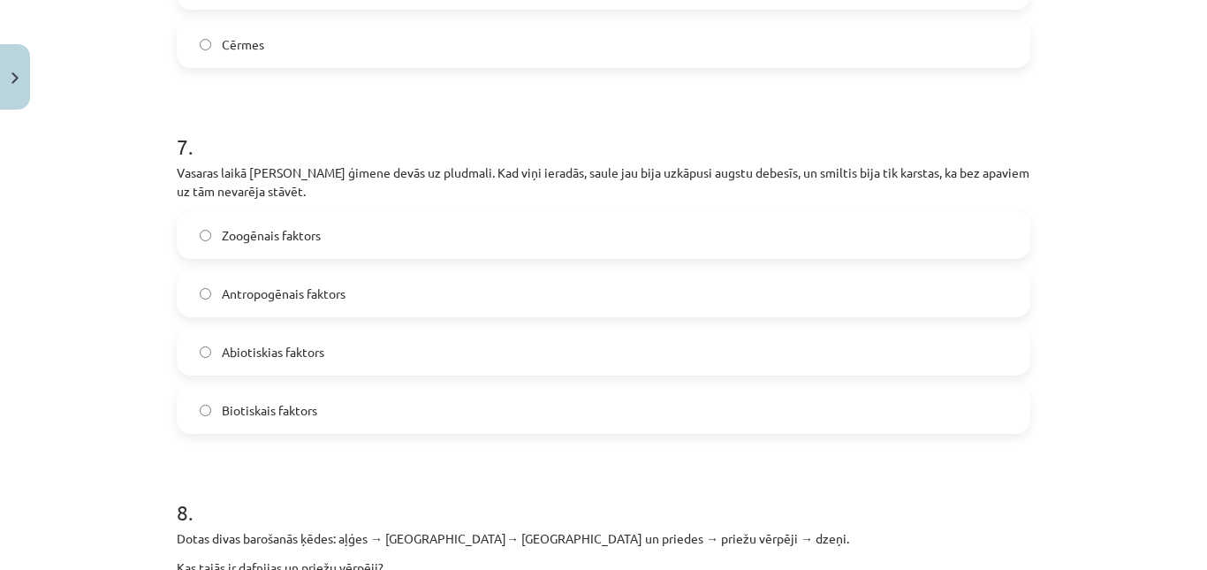
click at [401, 337] on label "Abiotiskias faktors" at bounding box center [603, 352] width 850 height 44
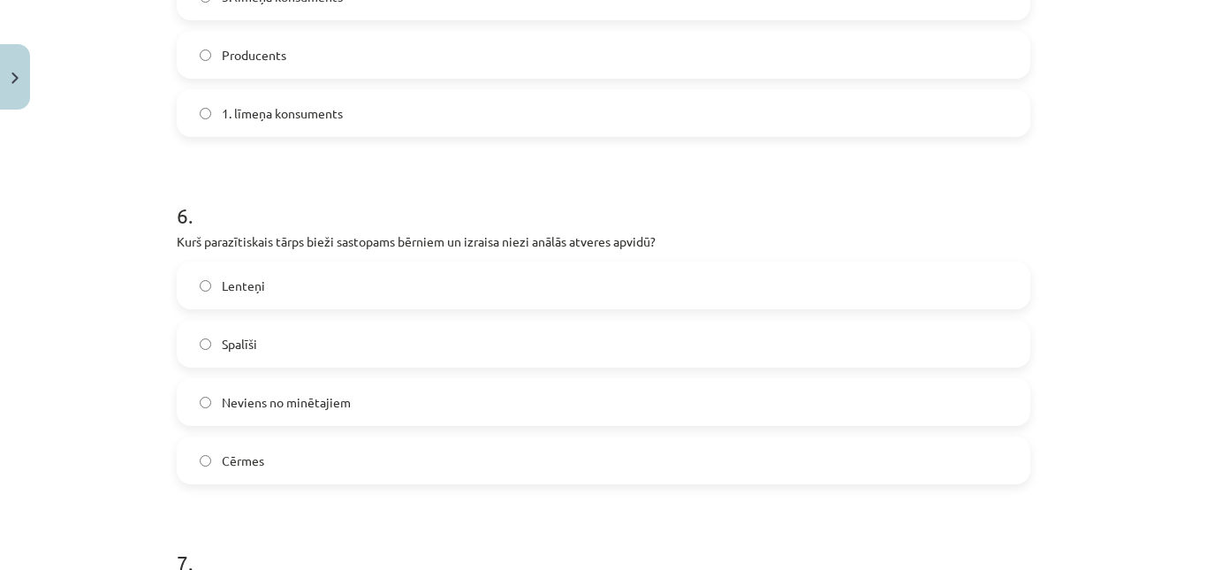
scroll to position [2006, 0]
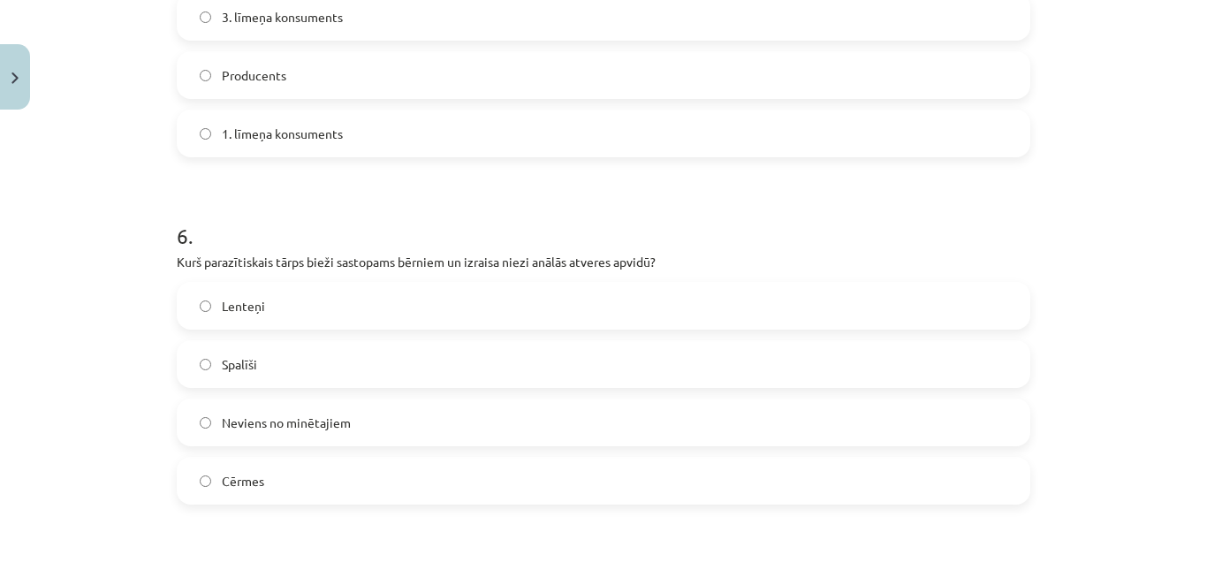
click at [382, 350] on label "Spalīši" at bounding box center [603, 364] width 850 height 44
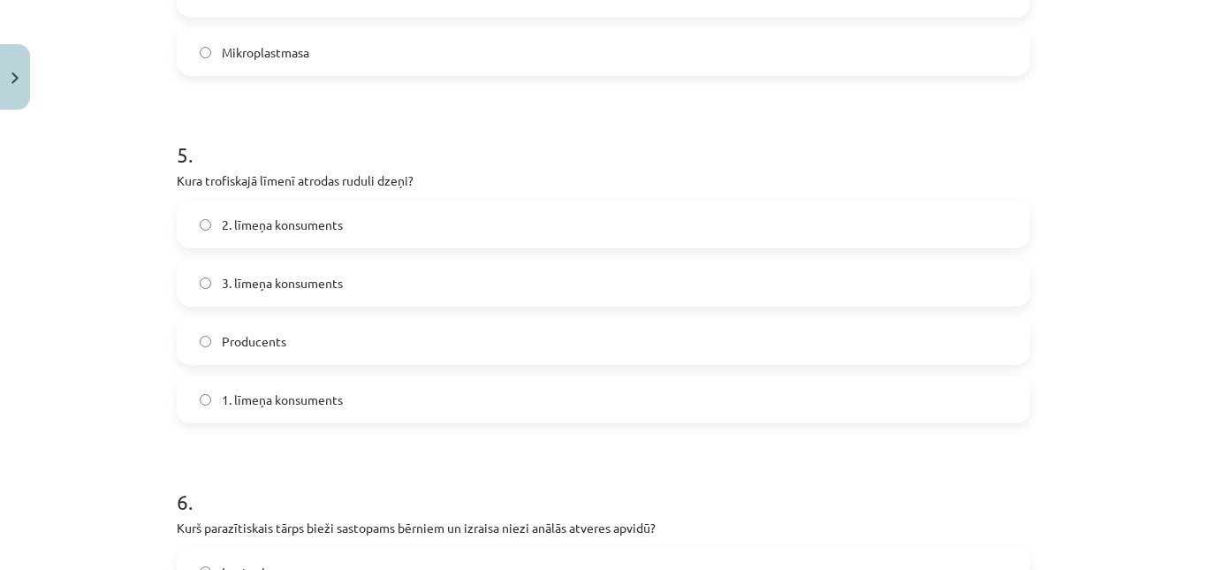
scroll to position [1726, 0]
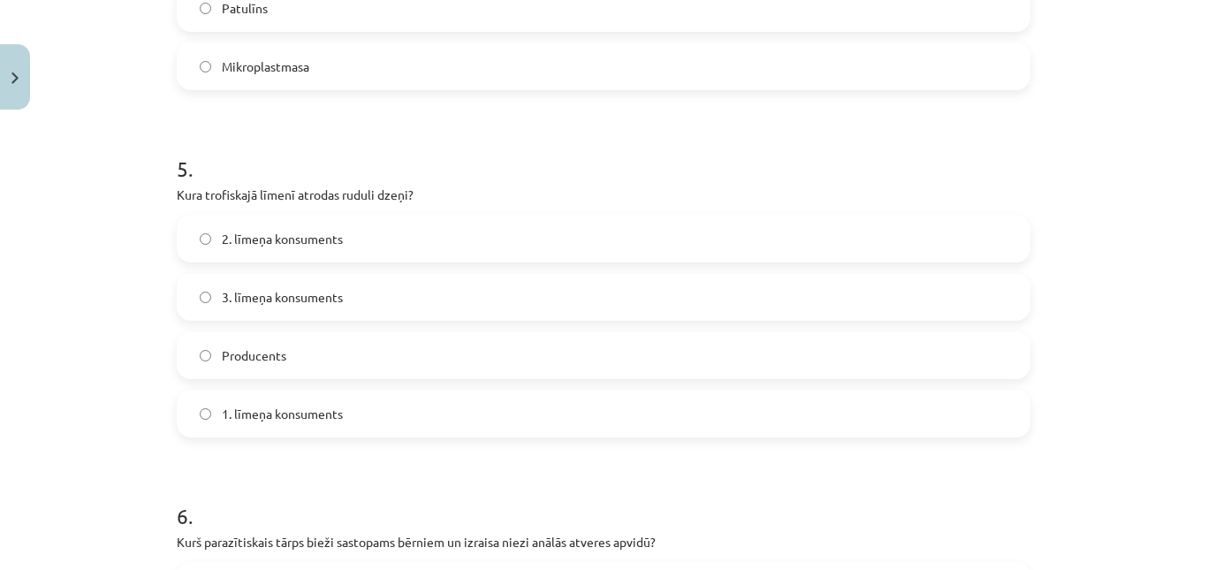
click at [285, 288] on span "3. līmeņa konsuments" at bounding box center [282, 297] width 121 height 19
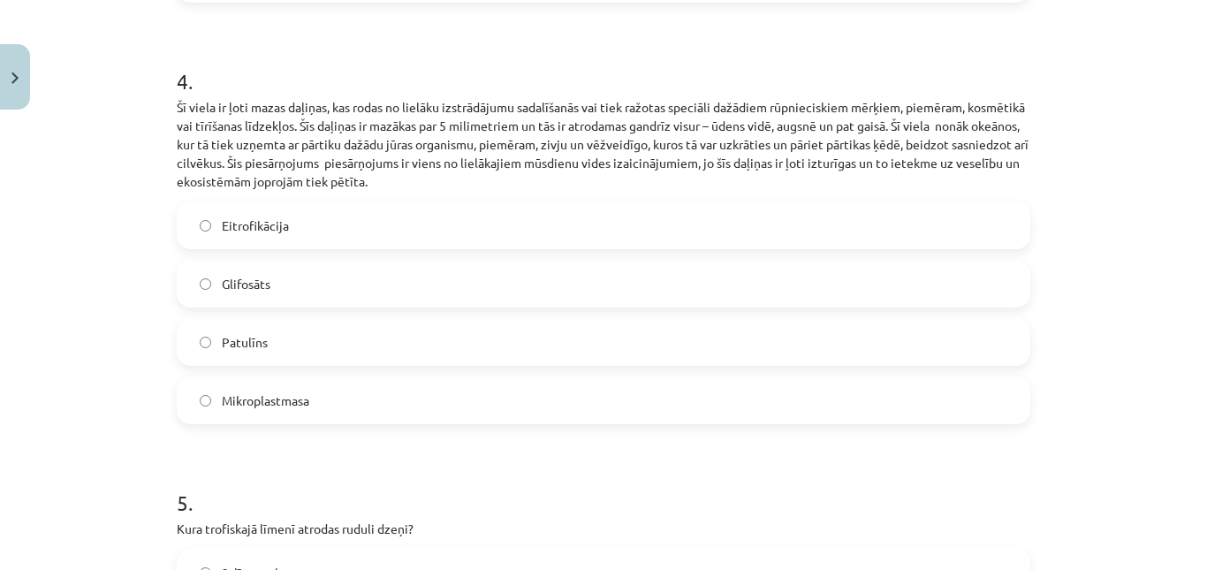
scroll to position [1365, 0]
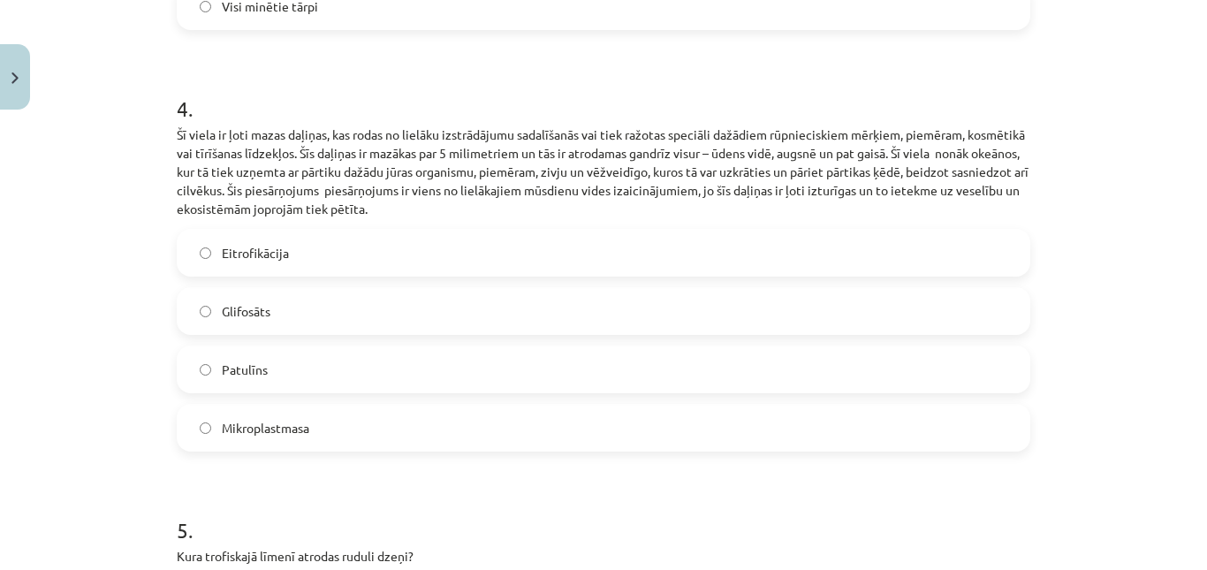
click at [338, 409] on label "Mikroplastmasa" at bounding box center [603, 428] width 850 height 44
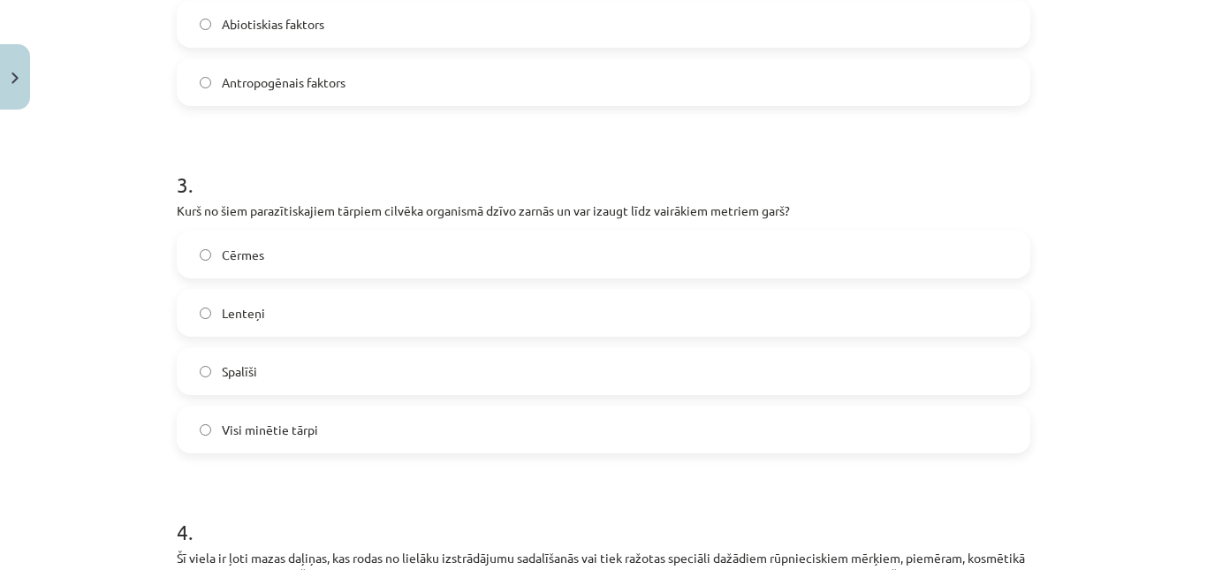
scroll to position [922, 0]
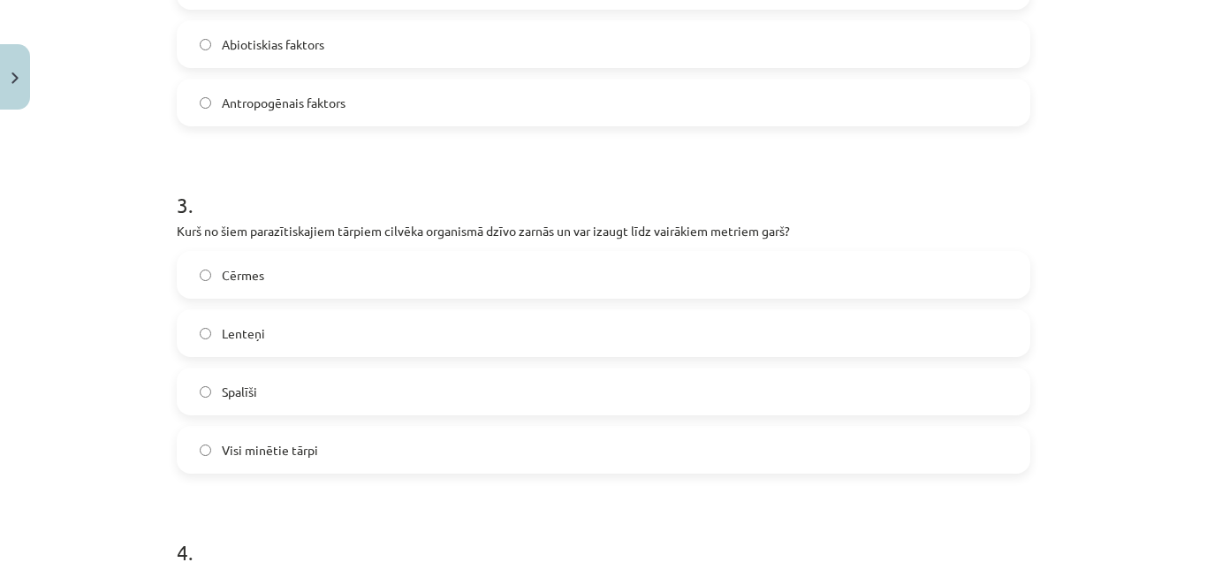
click at [328, 317] on label "Lenteņi" at bounding box center [603, 333] width 850 height 44
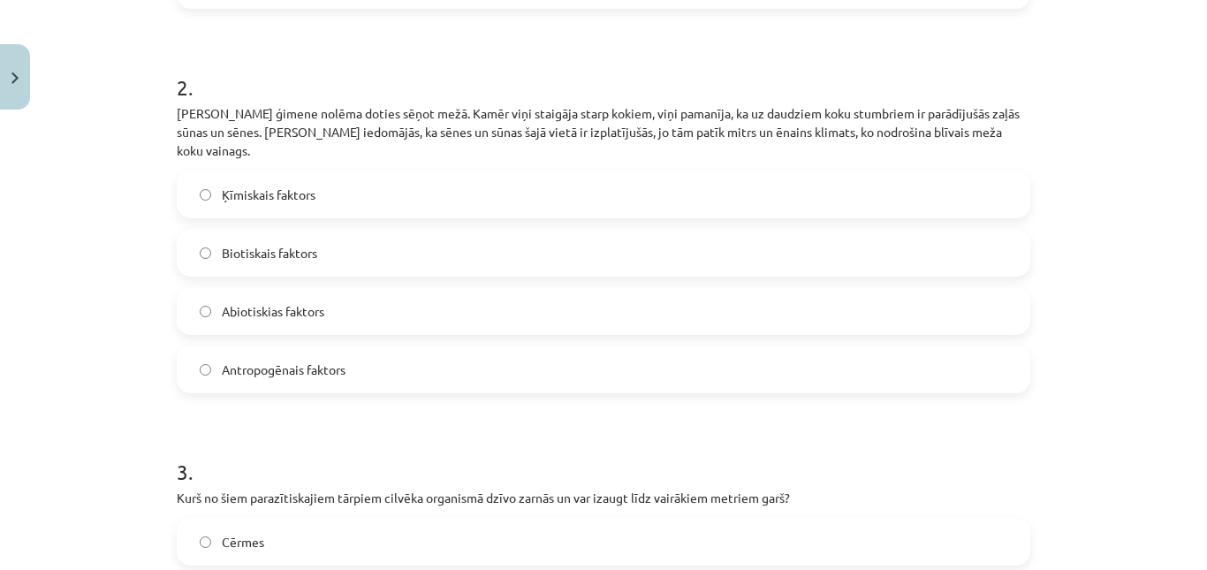
scroll to position [526, 0]
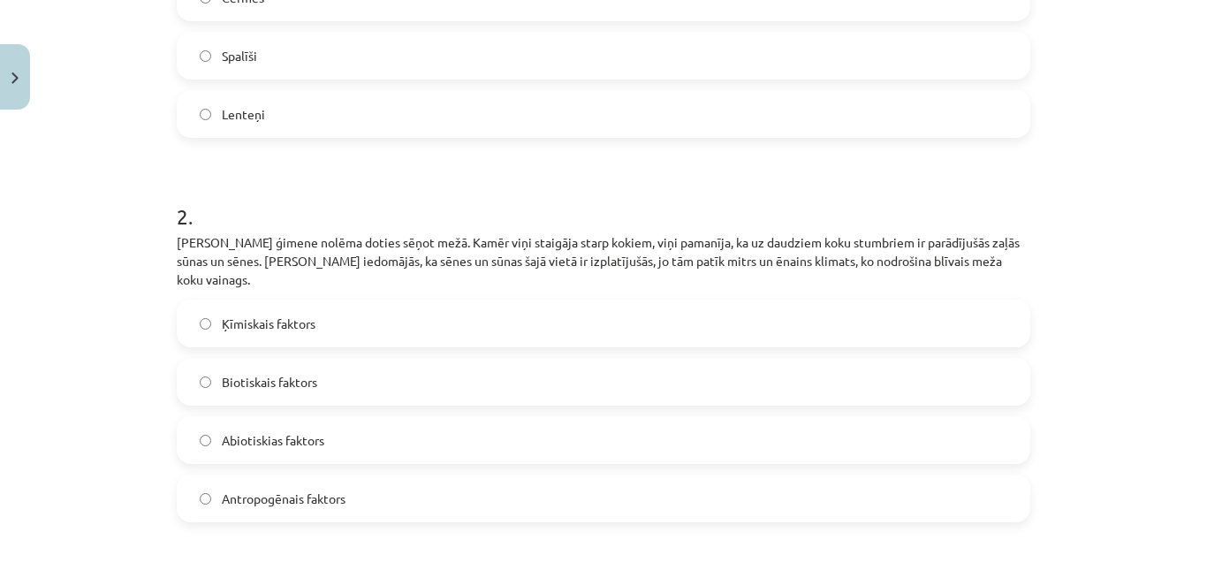
click at [363, 418] on label "Abiotiskias faktors" at bounding box center [603, 440] width 850 height 44
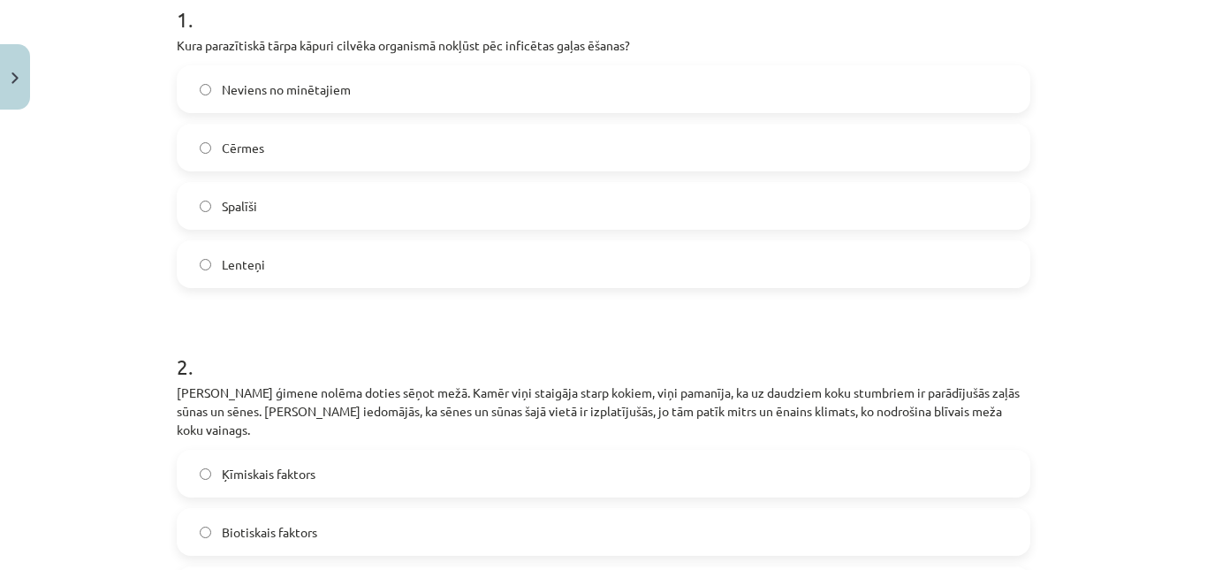
scroll to position [300, 0]
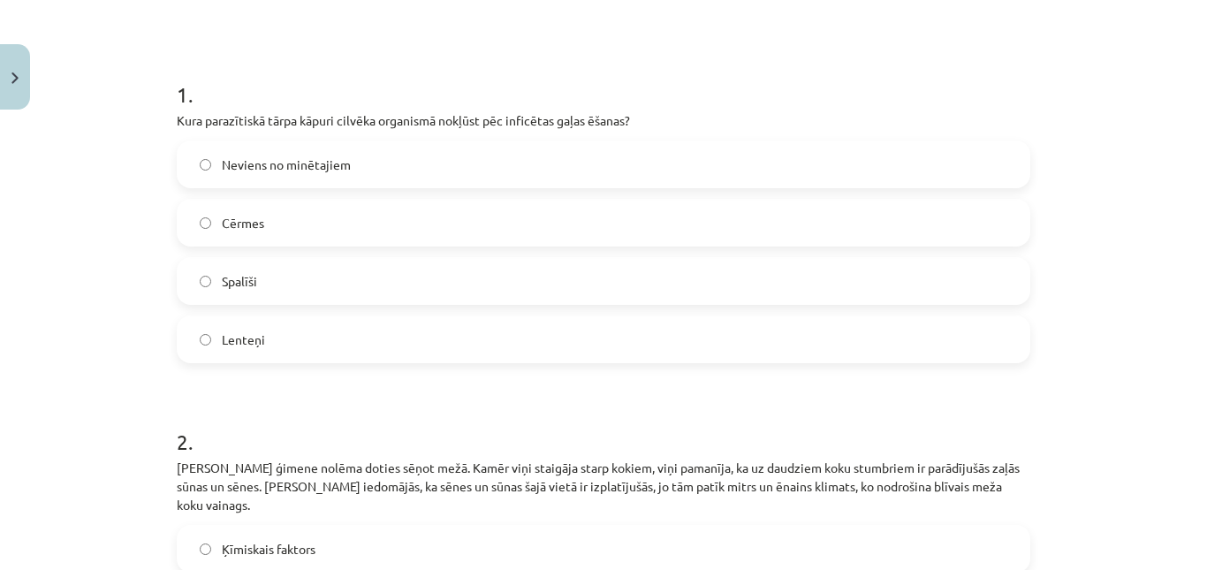
click at [353, 360] on label "Lenteņi" at bounding box center [603, 339] width 850 height 44
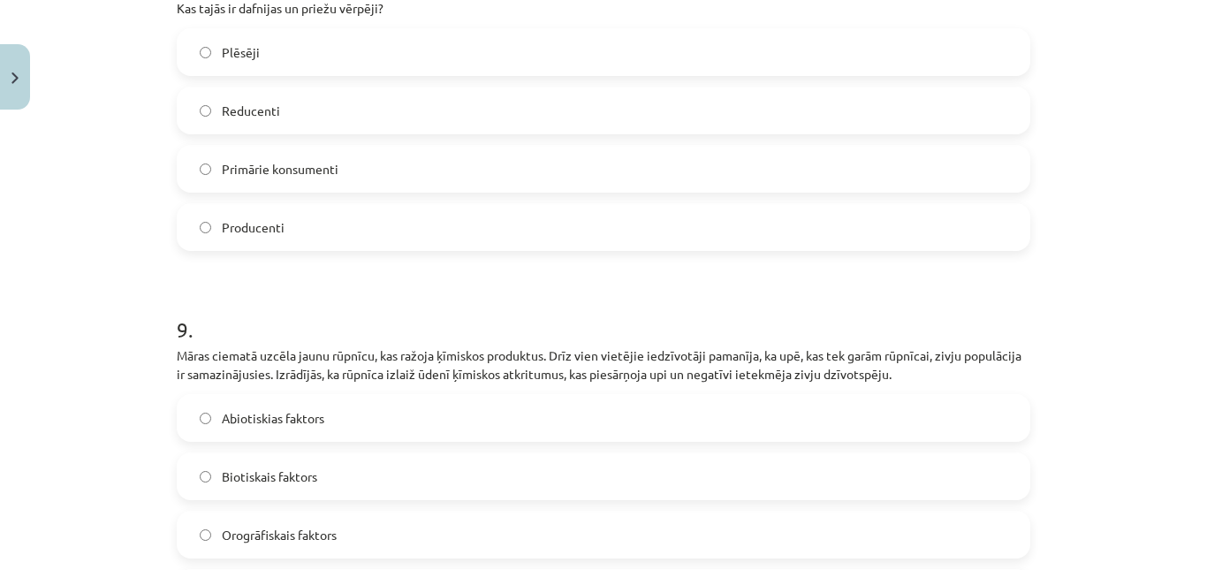
scroll to position [3583, 0]
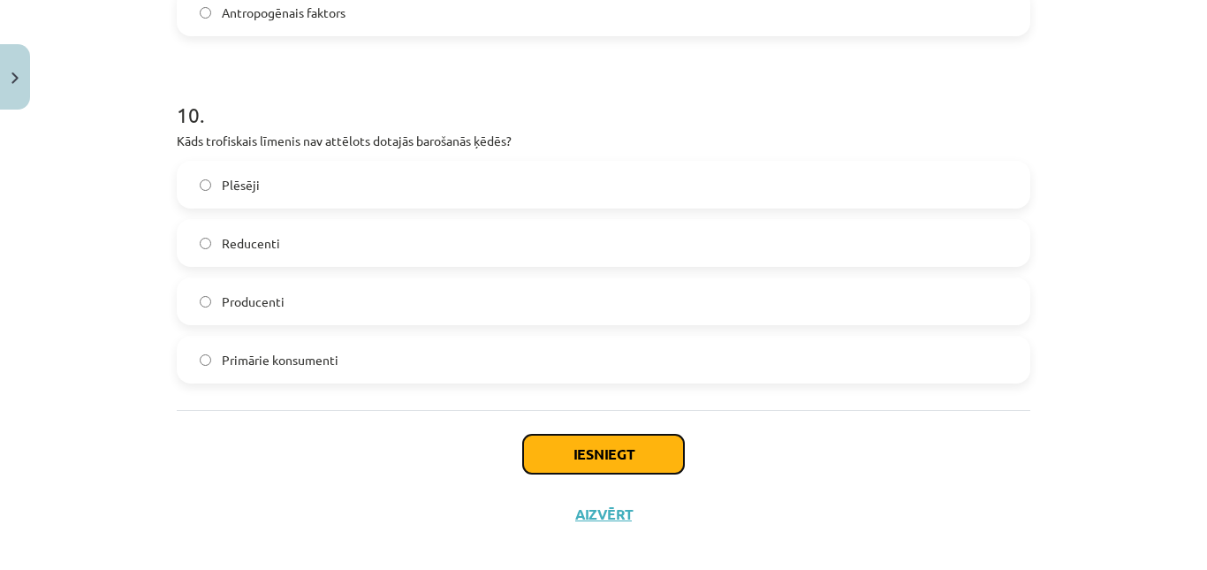
click at [619, 435] on button "Iesniegt" at bounding box center [603, 454] width 161 height 39
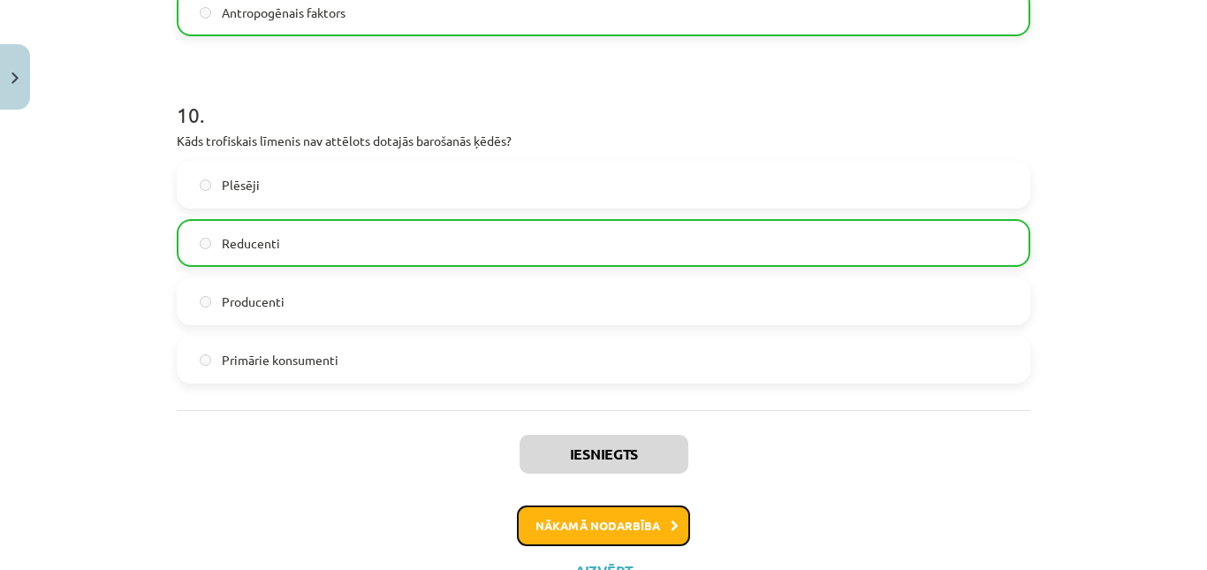
click at [671, 520] on icon at bounding box center [675, 525] width 8 height 11
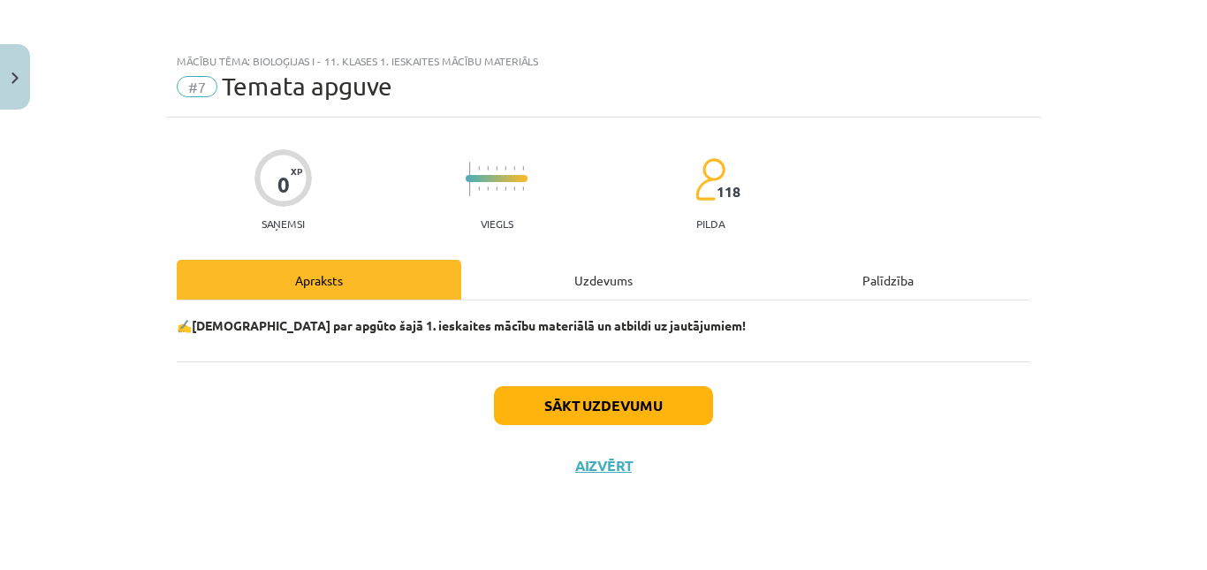
scroll to position [0, 0]
click at [632, 413] on button "Sākt uzdevumu" at bounding box center [603, 405] width 219 height 39
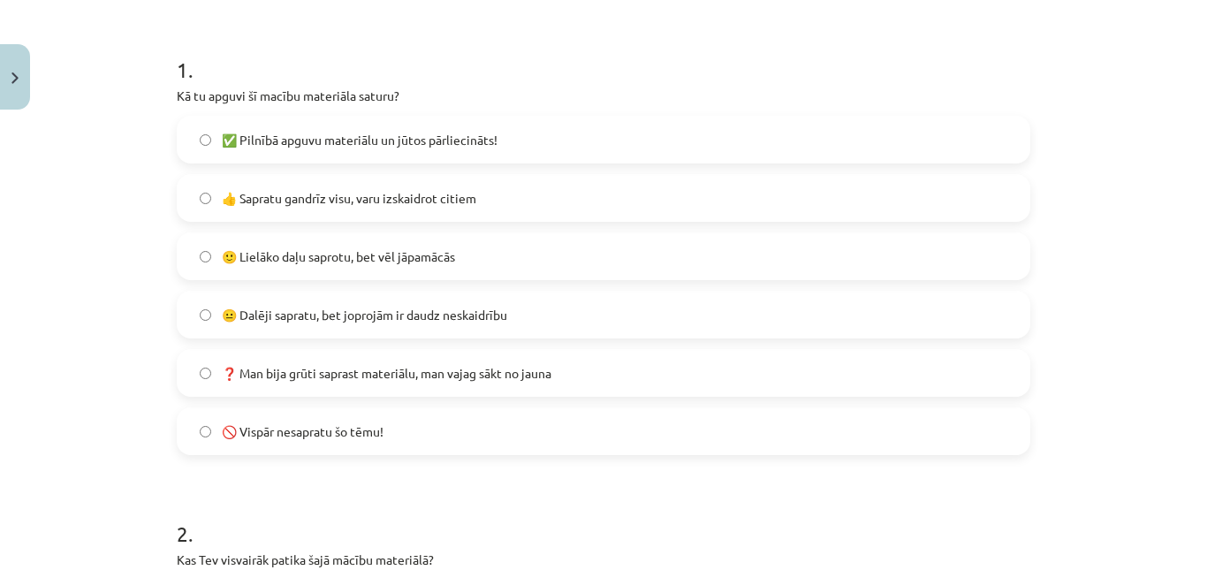
scroll to position [329, 0]
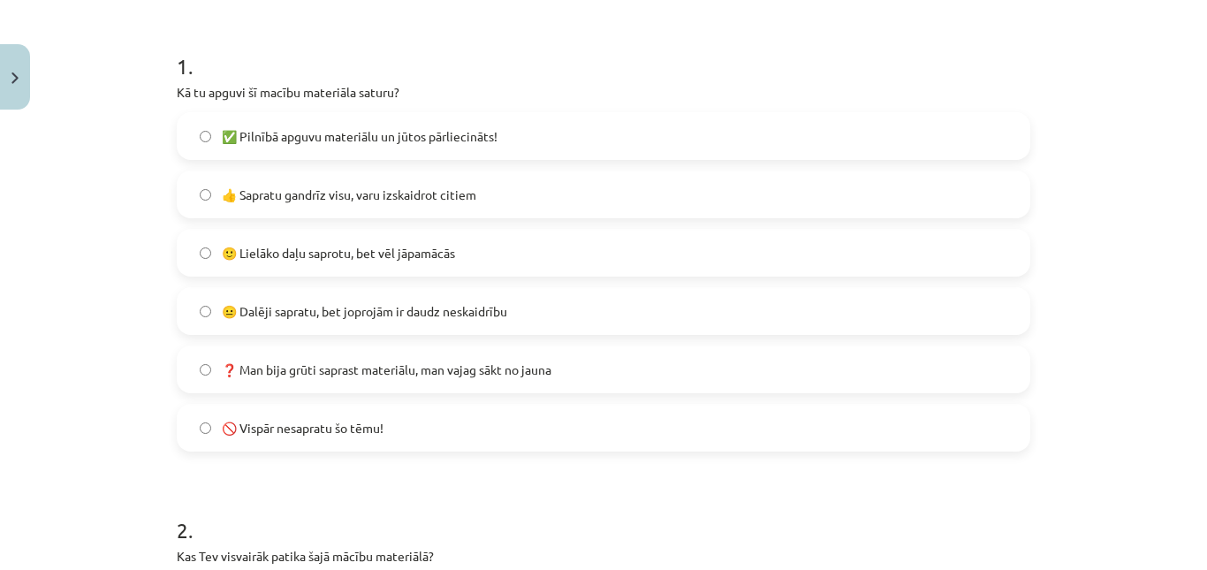
click at [549, 187] on label "👍 Sapratu gandrīz visu, varu izskaidrot citiem" at bounding box center [603, 194] width 850 height 44
click at [507, 246] on label "🙂 Lielāko daļu saprotu, bet vēl jāpamācās" at bounding box center [603, 253] width 850 height 44
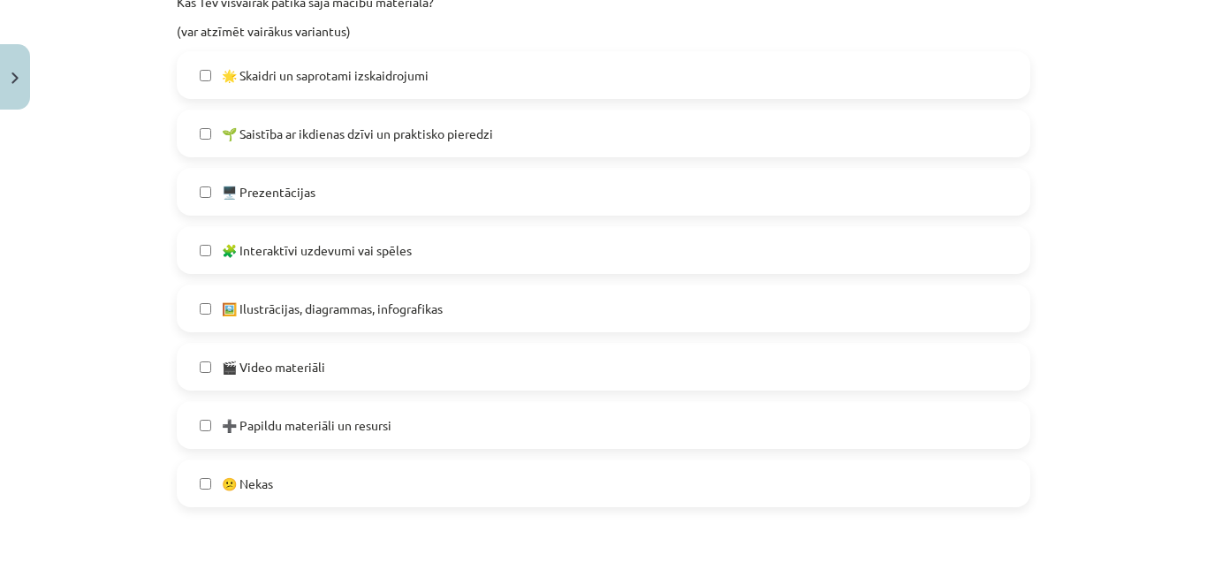
scroll to position [873, 0]
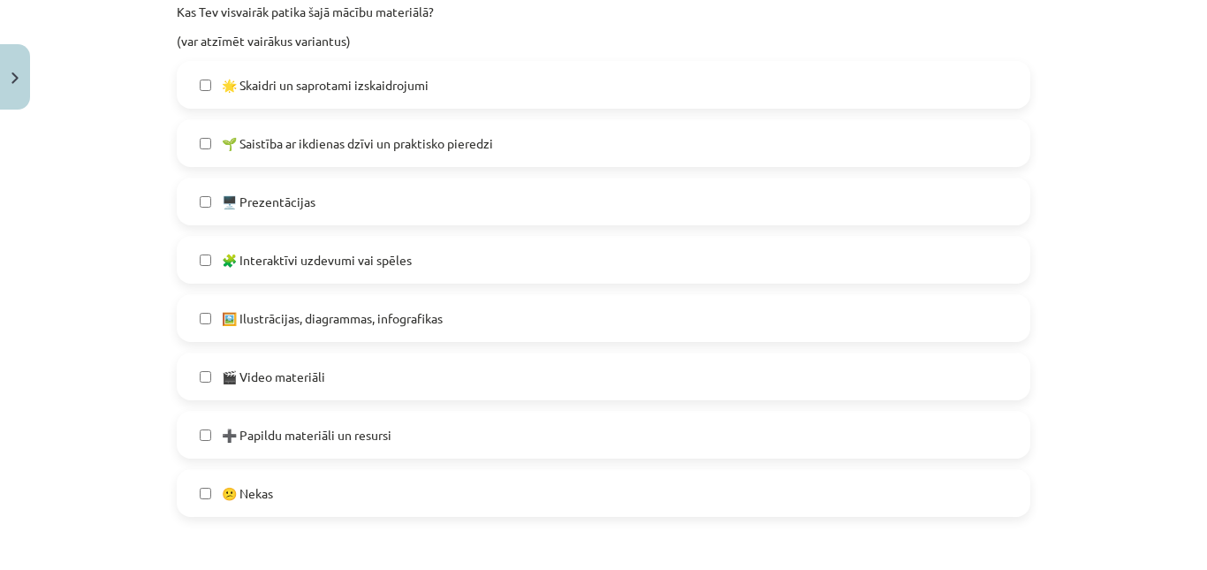
click at [430, 99] on label "🌟 Skaidri un saprotami izskaidrojumi" at bounding box center [603, 85] width 850 height 44
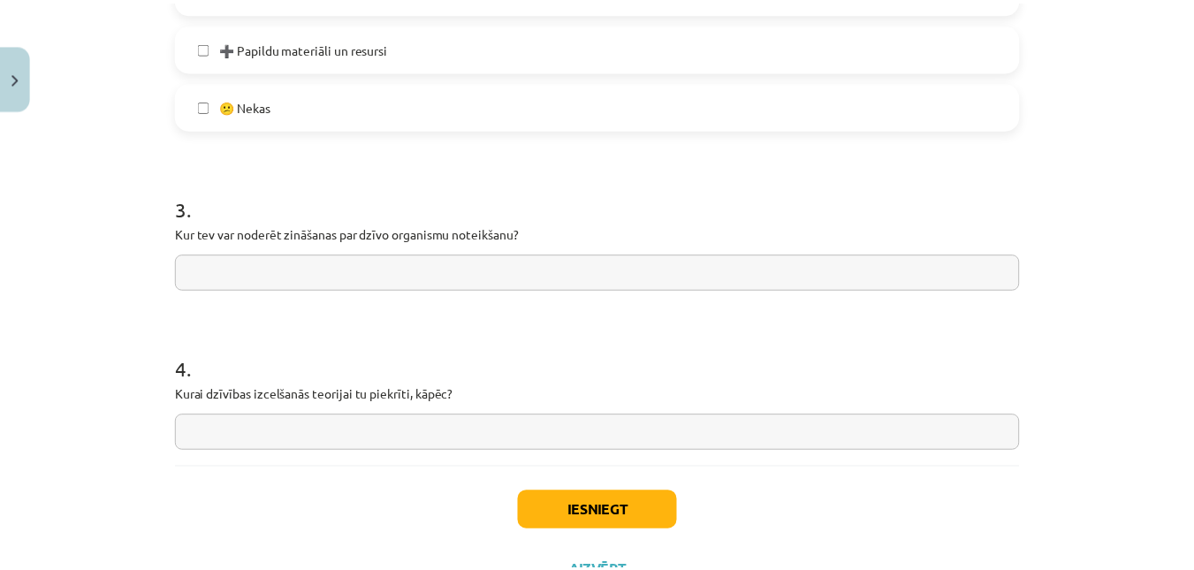
scroll to position [1264, 0]
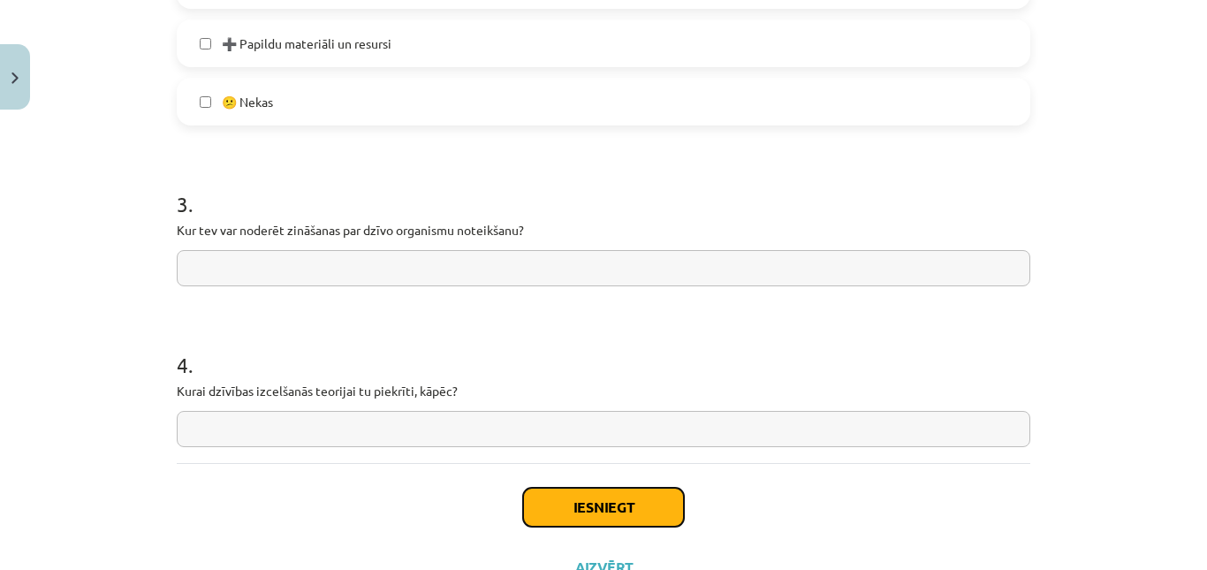
click at [534, 509] on button "Iesniegt" at bounding box center [603, 507] width 161 height 39
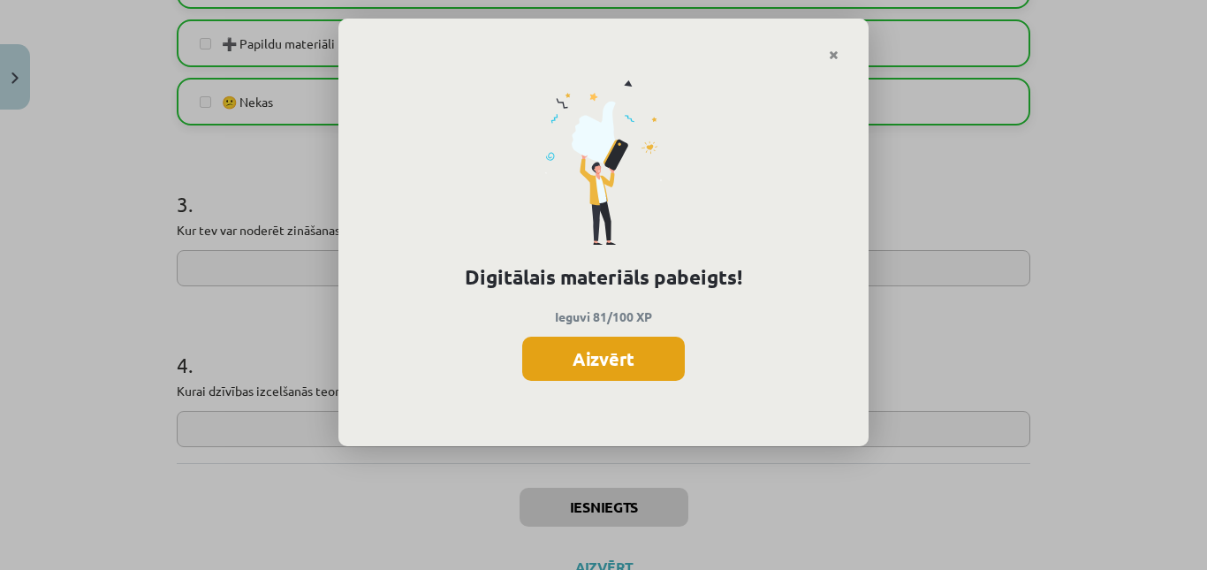
click at [647, 344] on button "Aizvērt" at bounding box center [603, 359] width 163 height 44
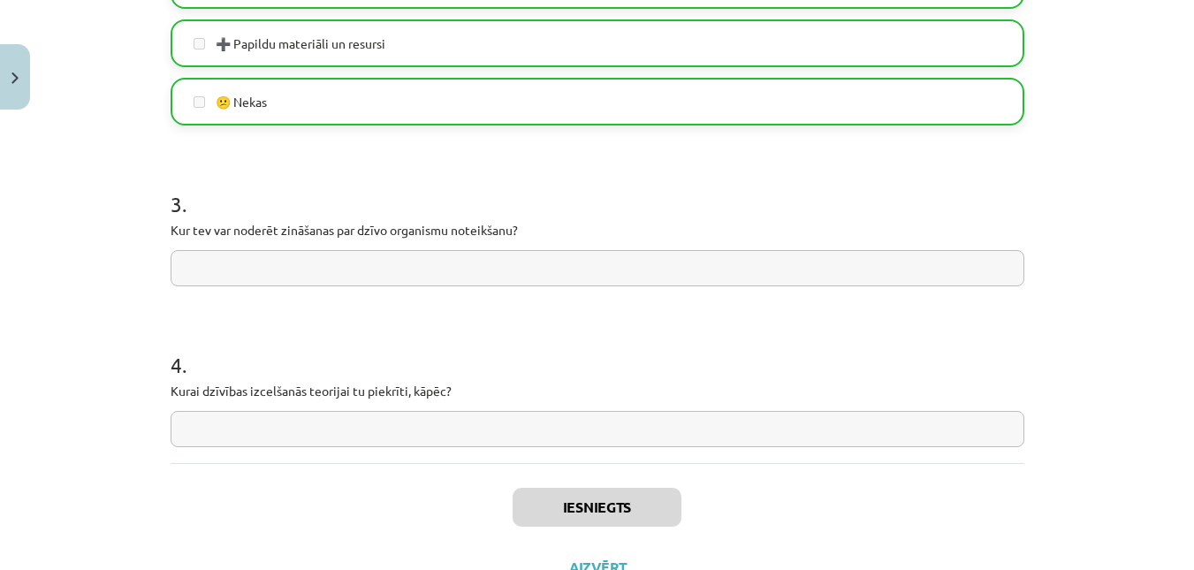
scroll to position [1336, 0]
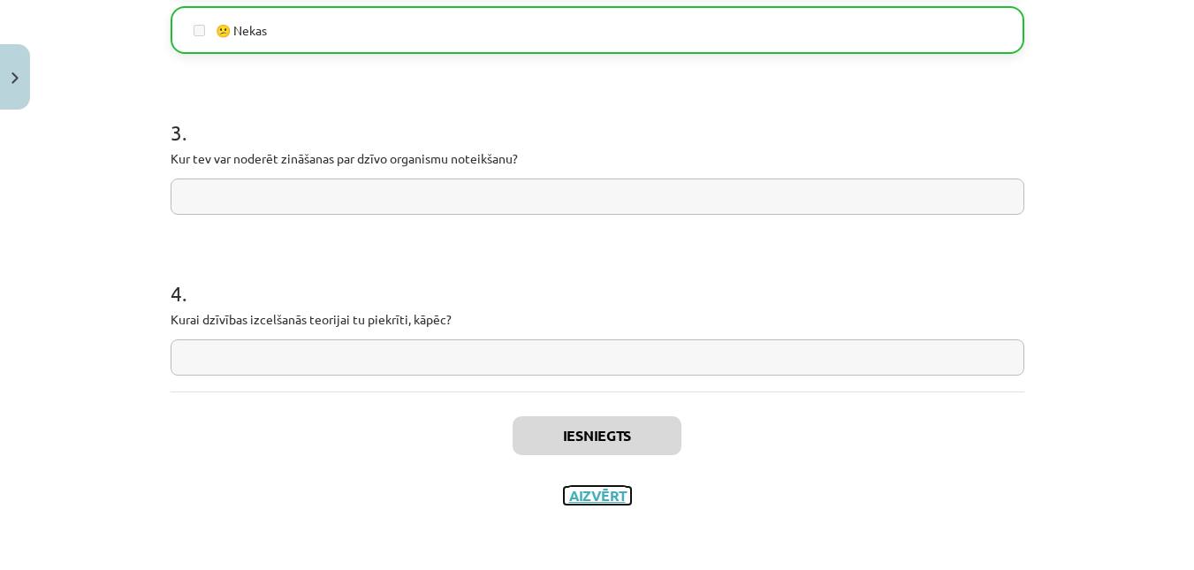
click at [588, 499] on button "Aizvērt" at bounding box center [597, 496] width 67 height 18
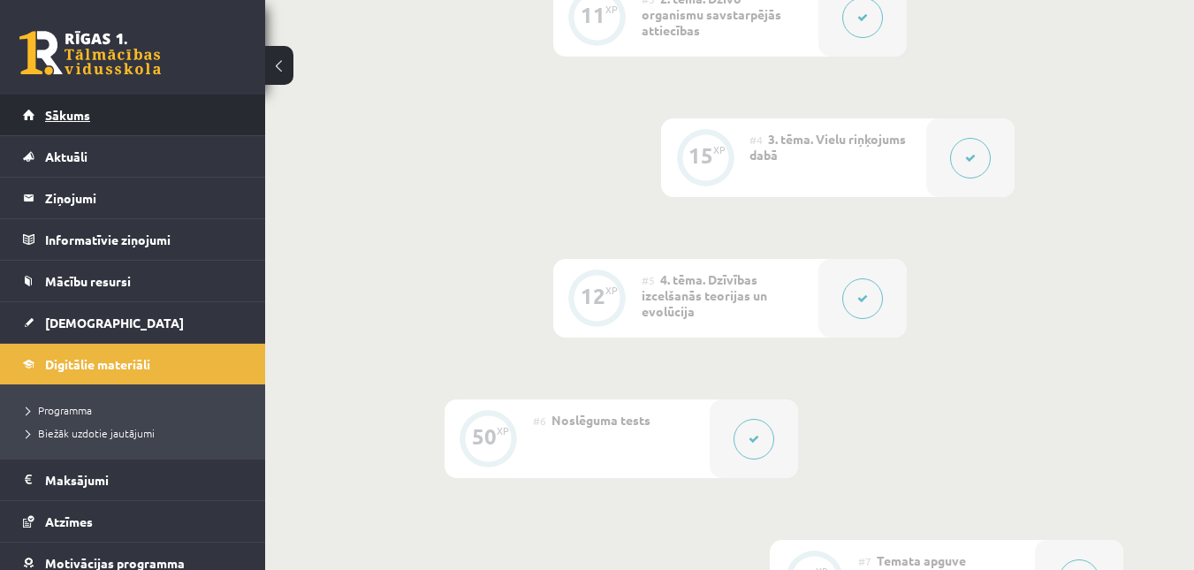
click at [62, 110] on span "Sākums" at bounding box center [67, 115] width 45 height 16
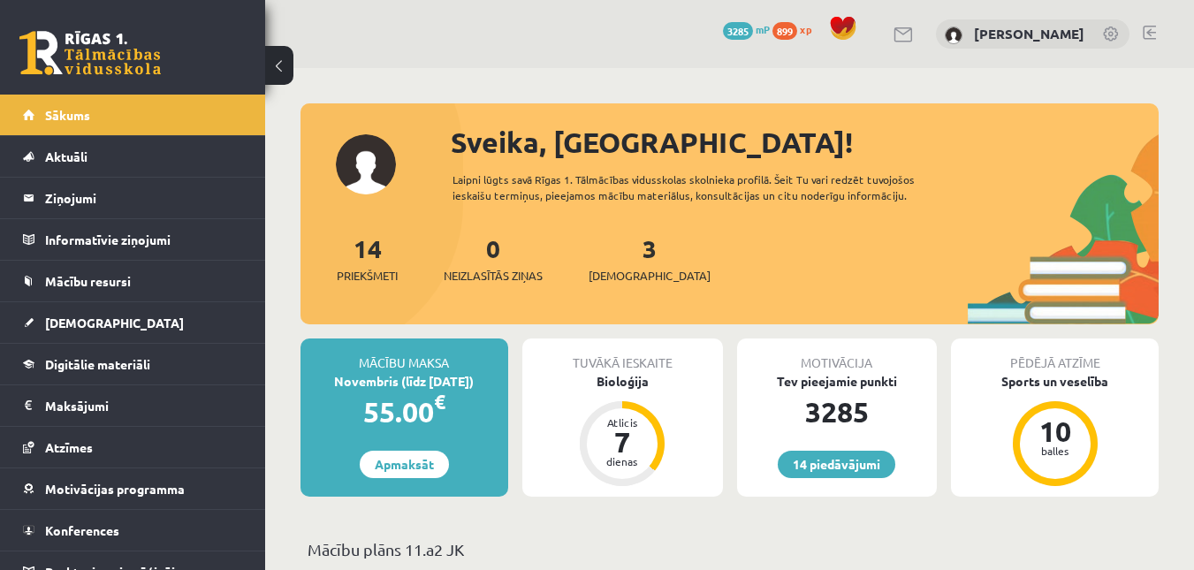
click at [792, 23] on span "899" at bounding box center [784, 31] width 25 height 18
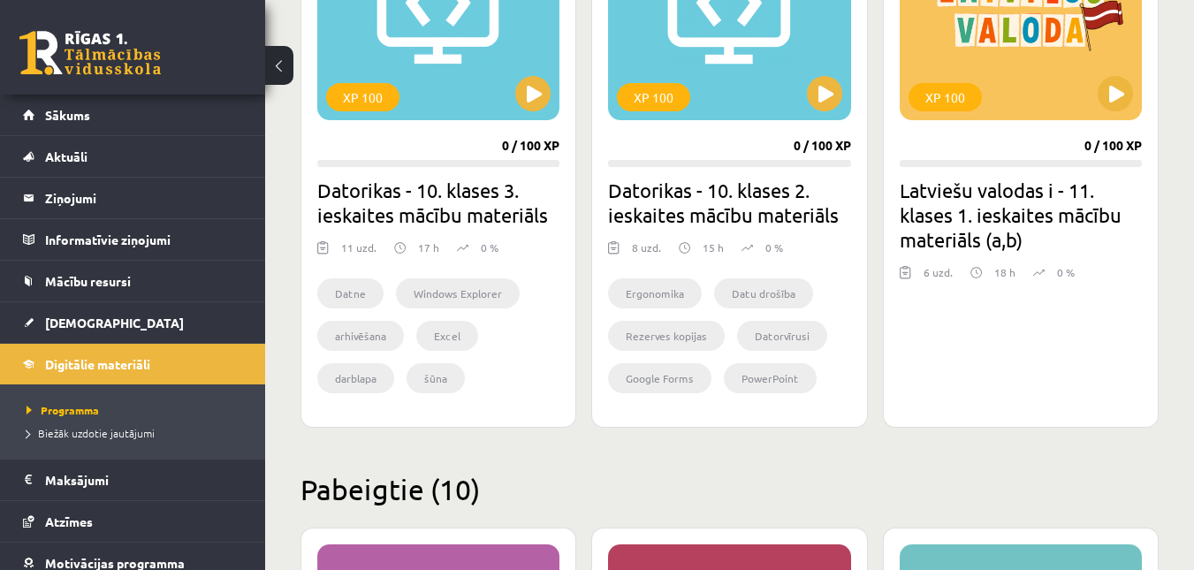
scroll to position [1719, 0]
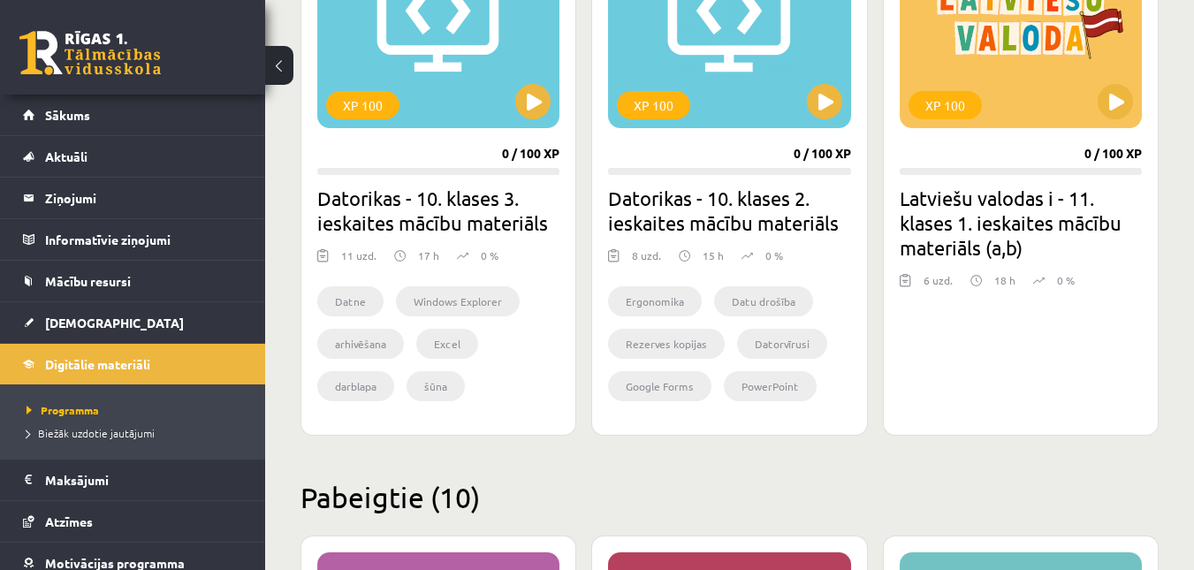
drag, startPoint x: 1200, startPoint y: 234, endPoint x: 1155, endPoint y: 121, distance: 121.7
click at [1155, 121] on div "XP 100 0 / 100 XP Latviešu valodas i - 11. klases 1. ieskaites mācību materiāls…" at bounding box center [1021, 162] width 276 height 545
click at [1107, 105] on button at bounding box center [1114, 101] width 35 height 35
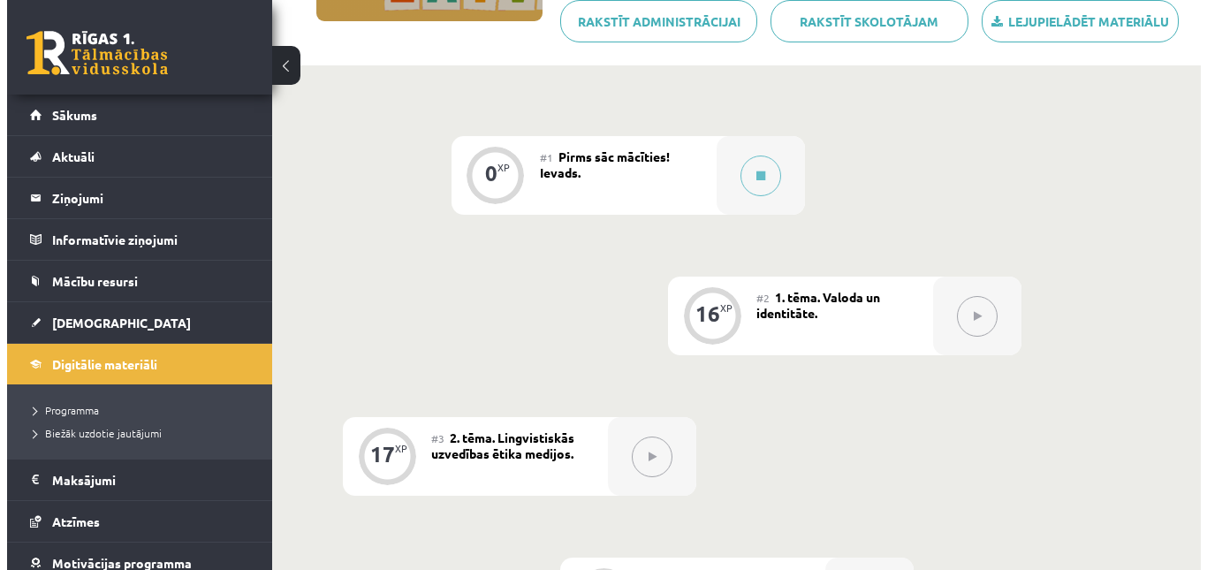
scroll to position [343, 0]
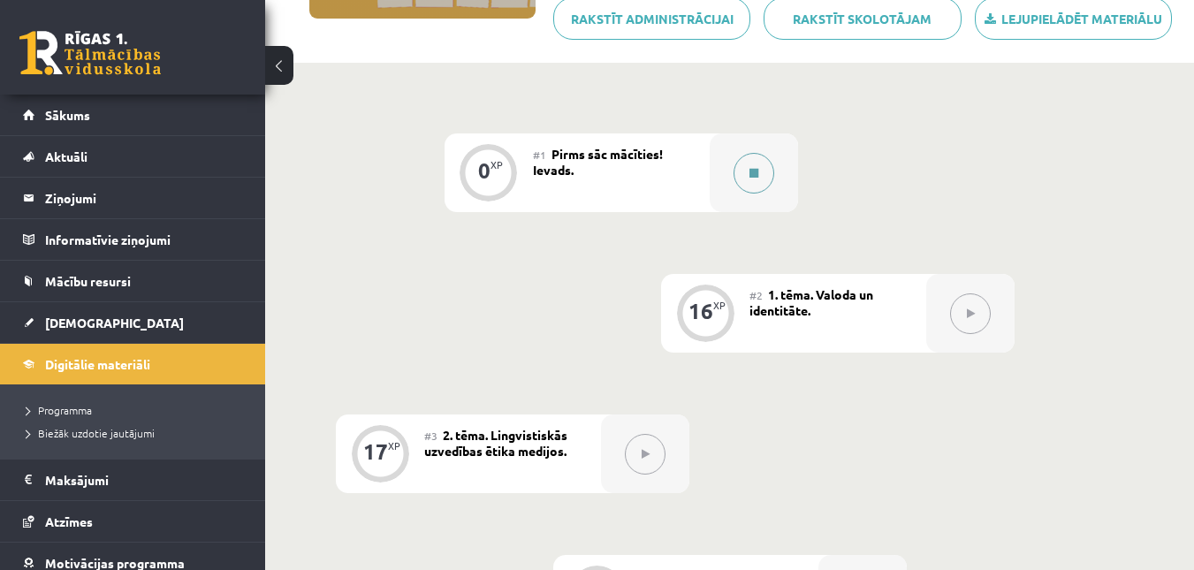
click at [744, 165] on button at bounding box center [753, 173] width 41 height 41
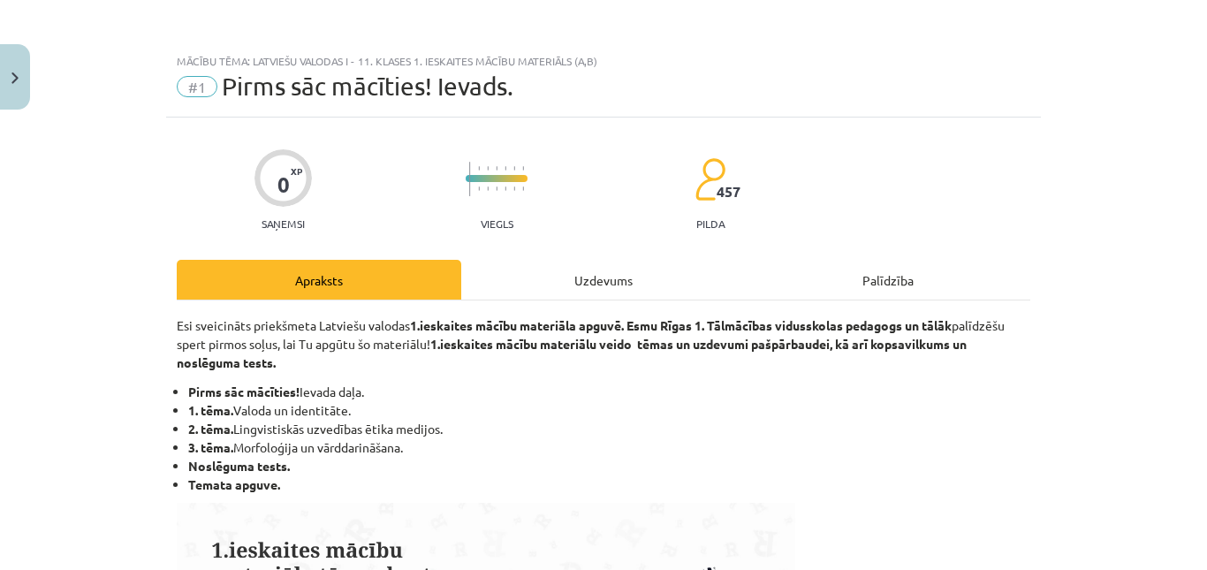
click at [604, 289] on div "Uzdevums" at bounding box center [603, 280] width 284 height 40
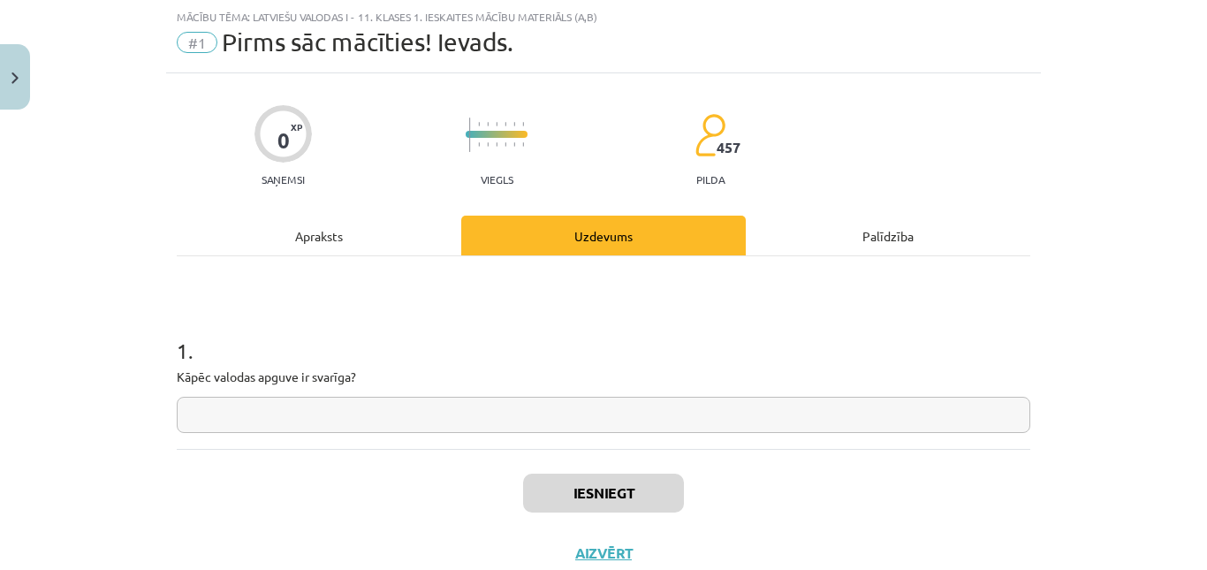
click at [485, 421] on input "text" at bounding box center [603, 415] width 853 height 36
type input "*"
click at [577, 497] on button "Iesniegt" at bounding box center [603, 493] width 161 height 39
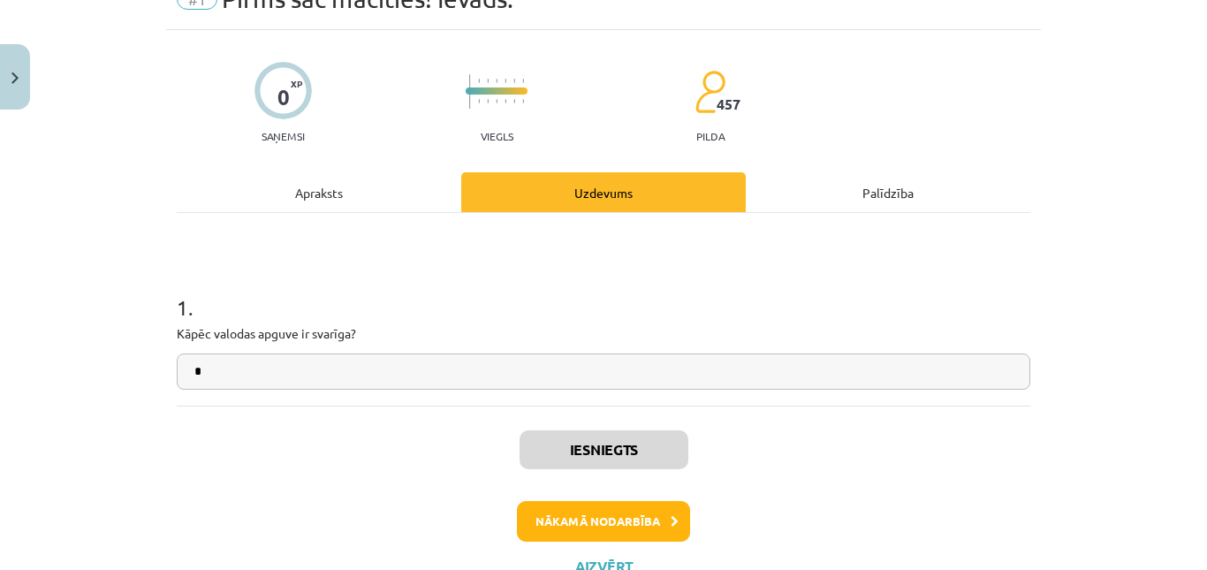
scroll to position [99, 0]
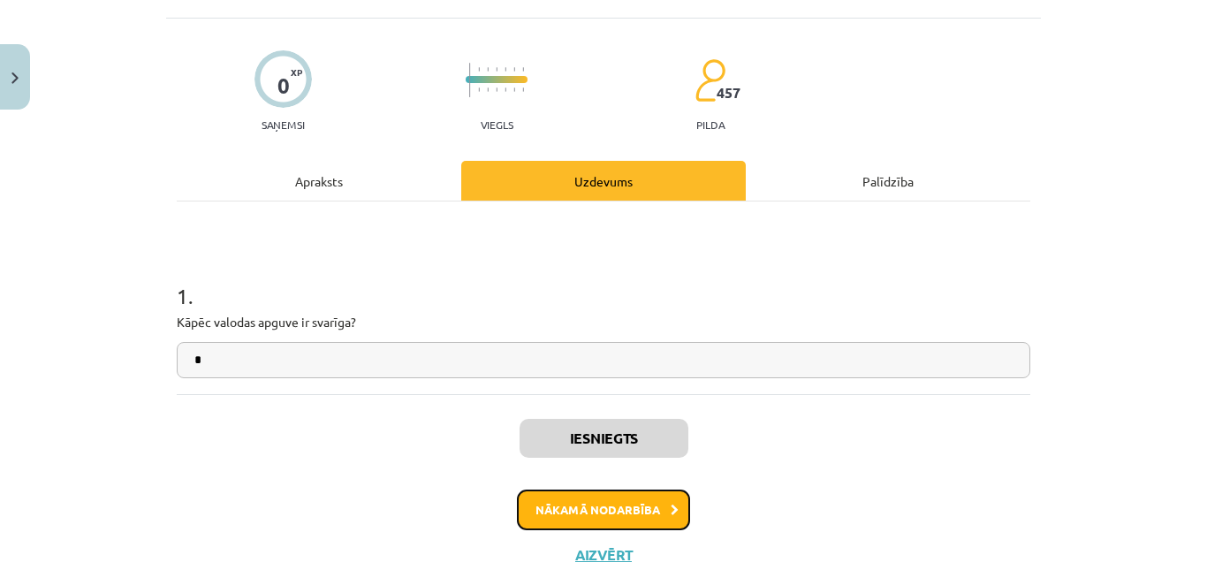
click at [588, 495] on button "Nākamā nodarbība" at bounding box center [603, 509] width 173 height 41
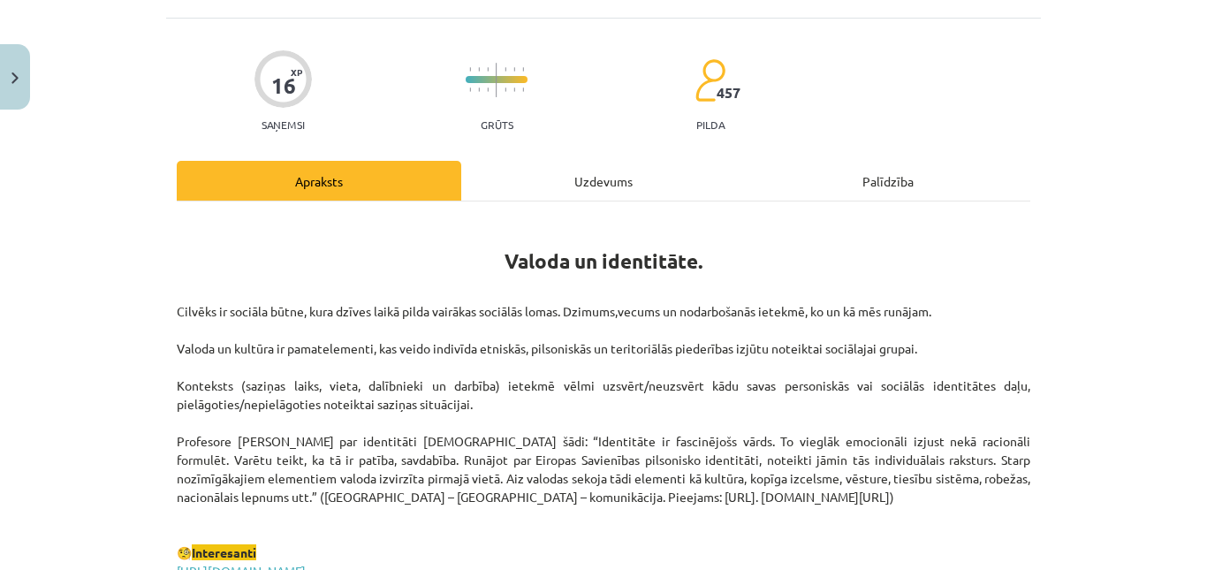
scroll to position [44, 0]
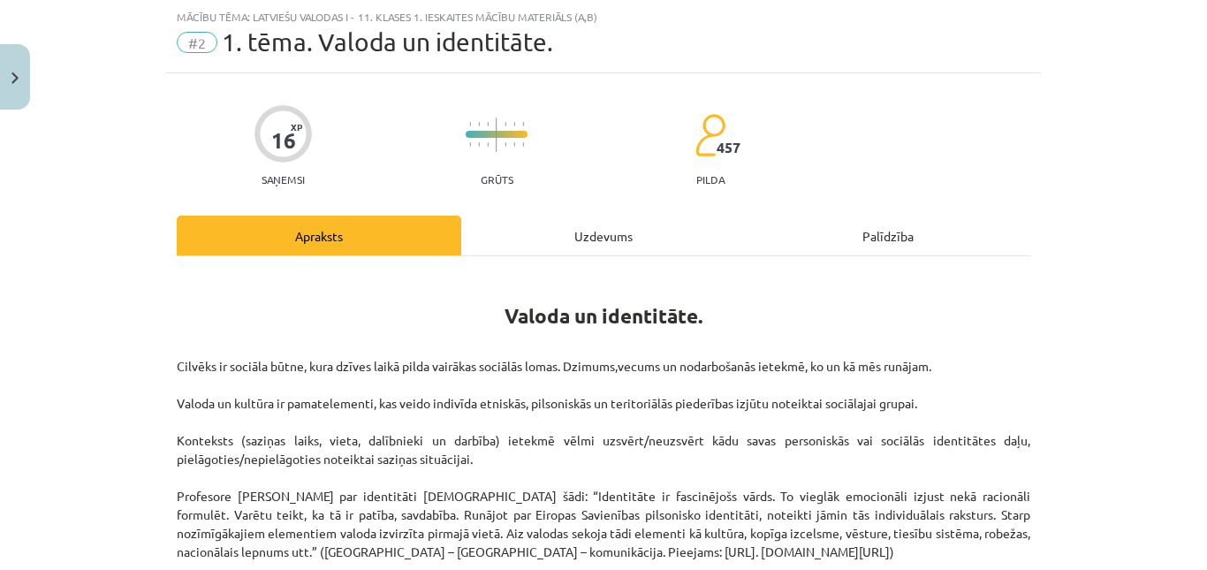
click at [538, 221] on div "Uzdevums" at bounding box center [603, 236] width 284 height 40
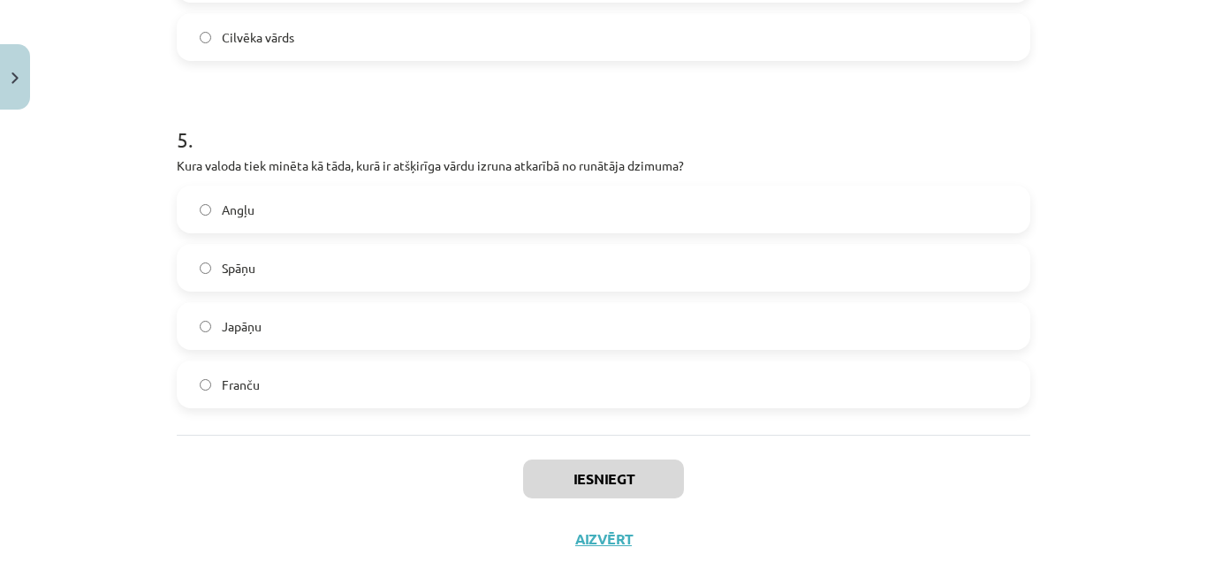
scroll to position [1688, 0]
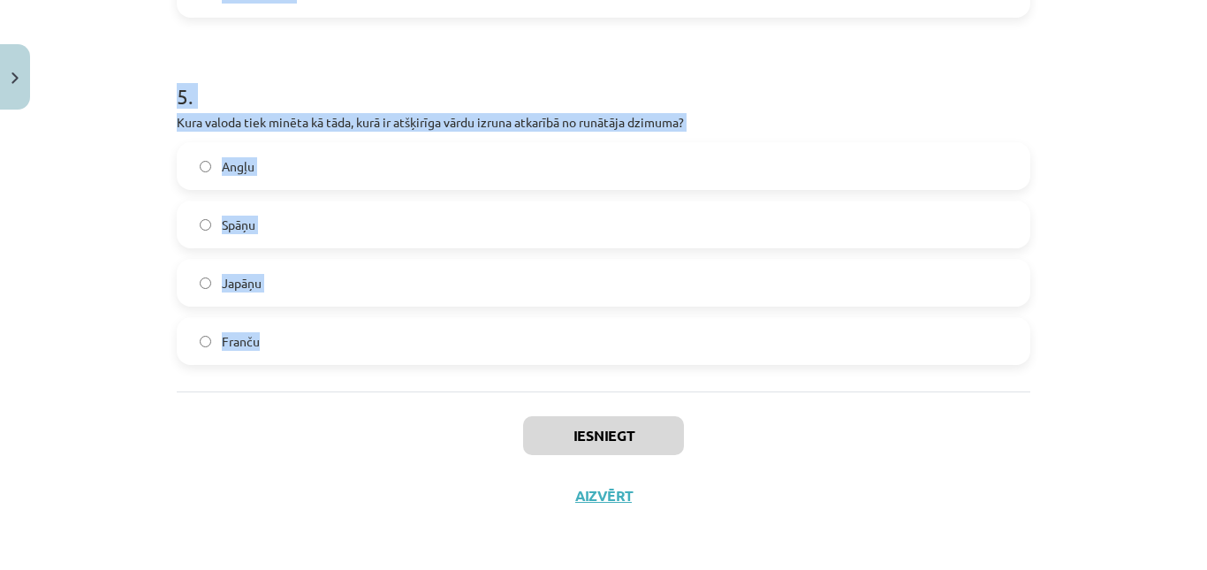
drag, startPoint x: 171, startPoint y: 270, endPoint x: 321, endPoint y: 382, distance: 186.2
copy form "Kas tiek uzskatīts par būtisku latviešu valodas identitātes elementu? Tās grama…"
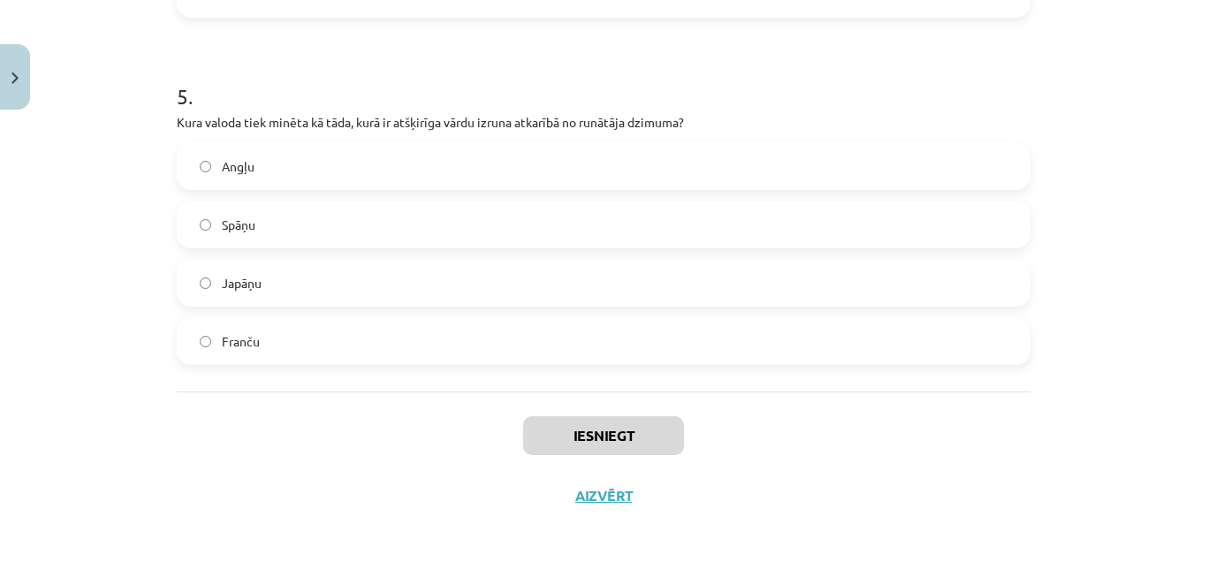
click at [309, 292] on label "Japāņu" at bounding box center [603, 283] width 850 height 44
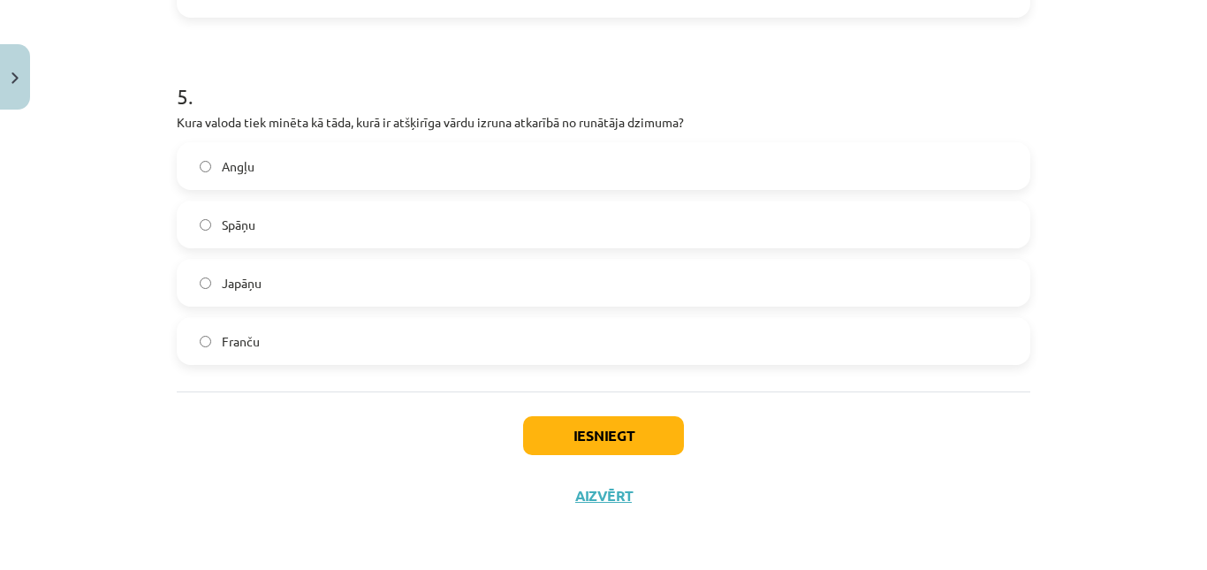
drag, startPoint x: 1204, startPoint y: 472, endPoint x: 1134, endPoint y: 475, distance: 69.9
click at [1134, 475] on div "Mācību tēma: Latviešu valodas i - 11. klases 1. ieskaites mācību materiāls (a,b…" at bounding box center [603, 285] width 1207 height 570
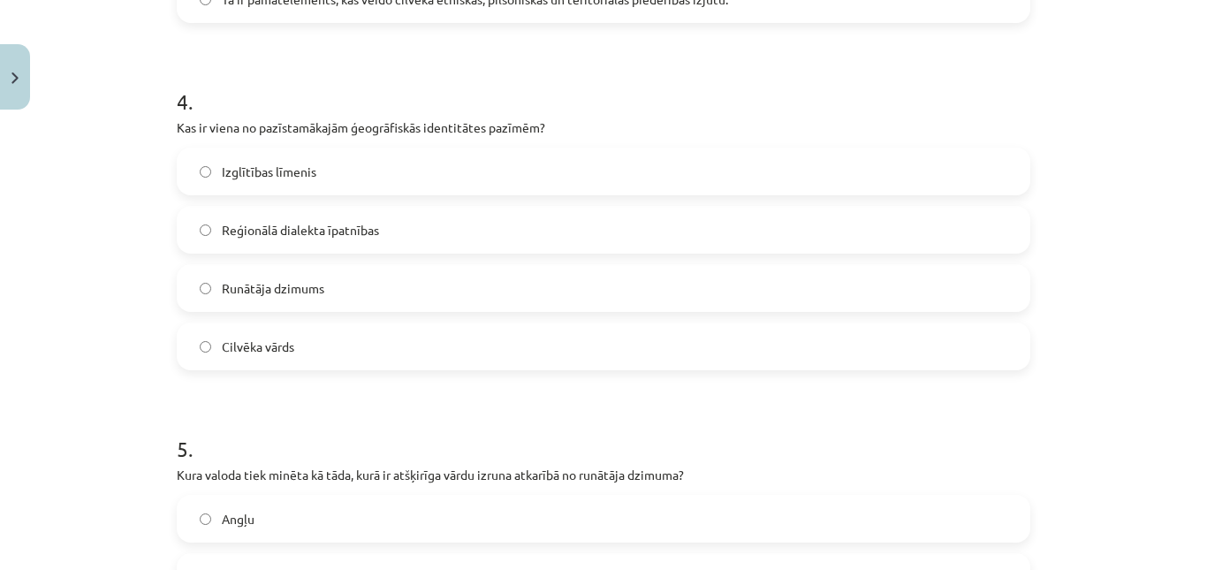
scroll to position [1331, 0]
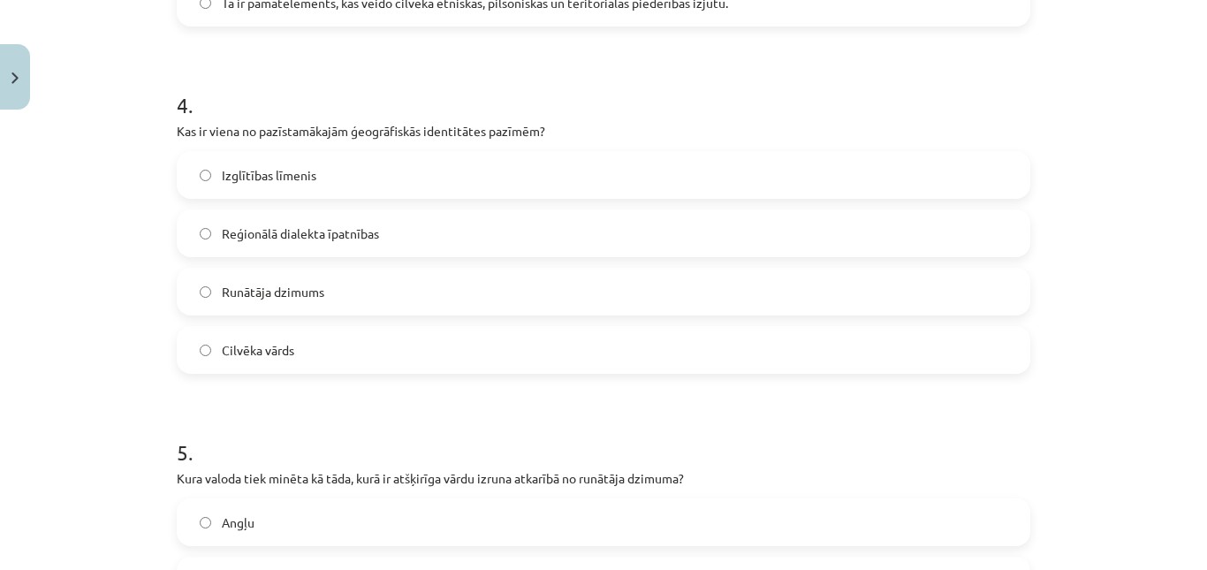
click at [212, 226] on label "Reģionālā dialekta īpatnības" at bounding box center [603, 233] width 850 height 44
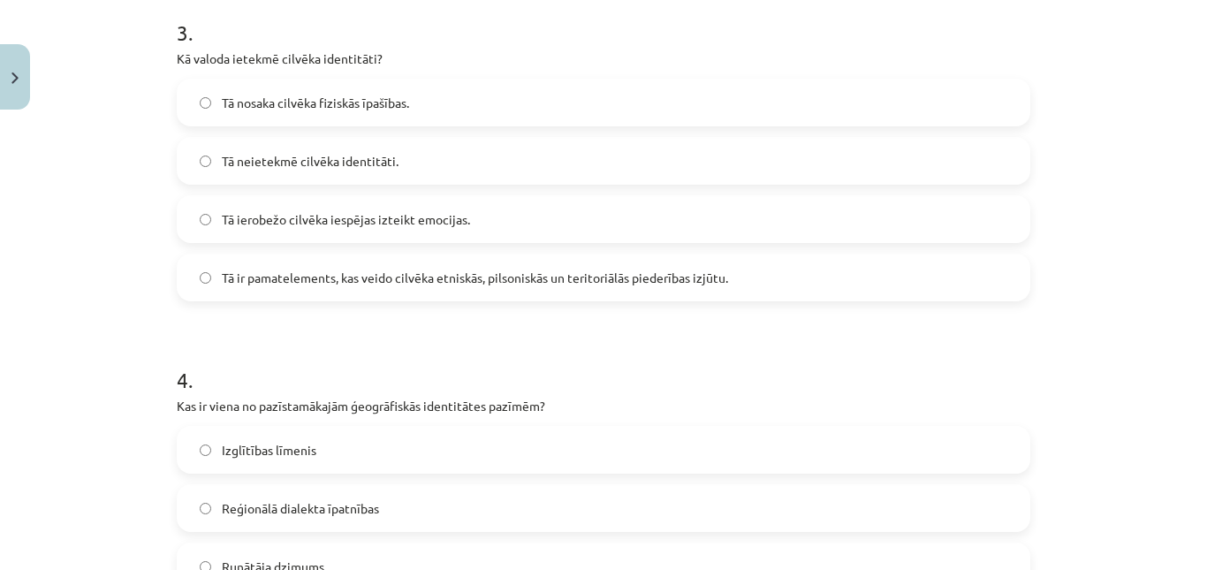
scroll to position [994, 0]
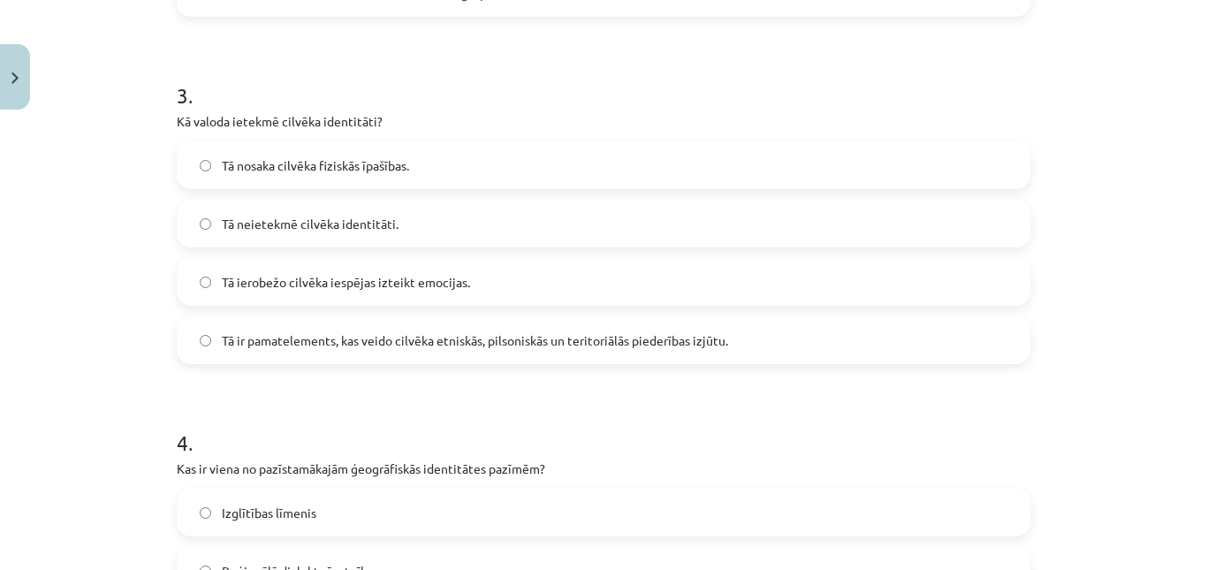
click at [350, 350] on label "Tā ir pamatelements, kas veido cilvēka etniskās, pilsoniskās un teritoriālās pi…" at bounding box center [603, 340] width 850 height 44
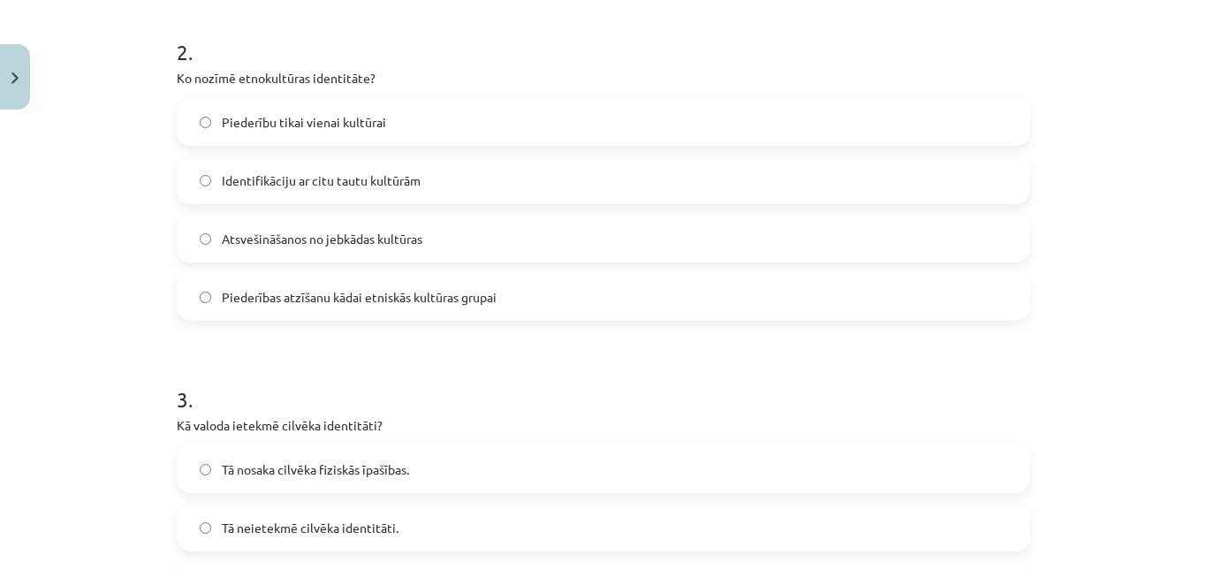
scroll to position [660, 0]
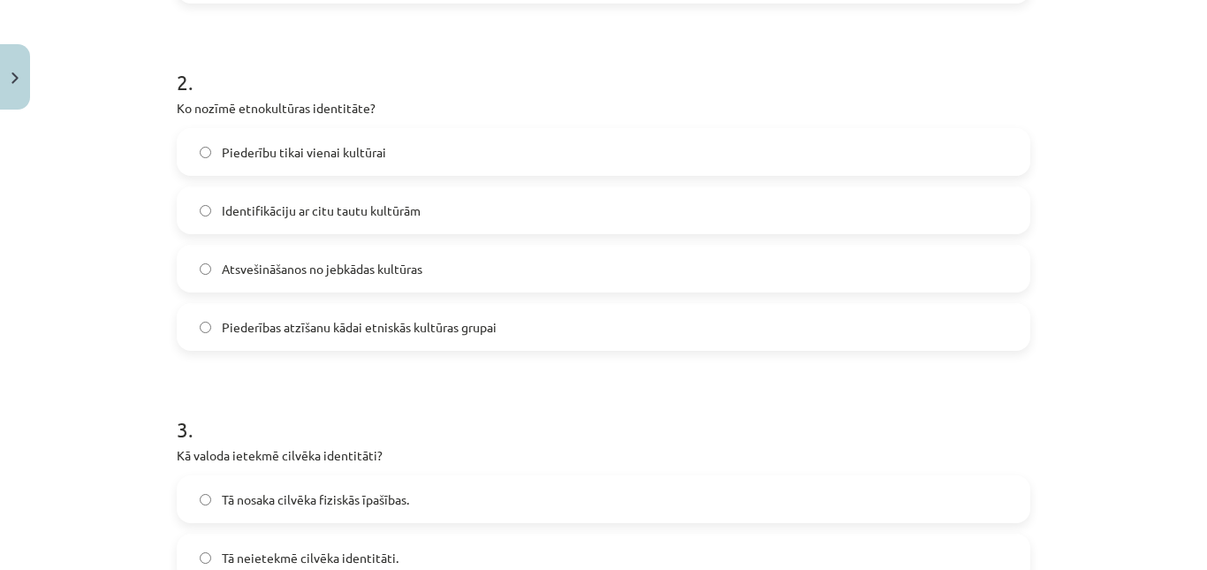
drag, startPoint x: 329, startPoint y: 311, endPoint x: 324, endPoint y: 330, distance: 19.9
click at [324, 330] on span "Piederības atzīšanu kādai etniskās kultūras grupai" at bounding box center [359, 327] width 275 height 19
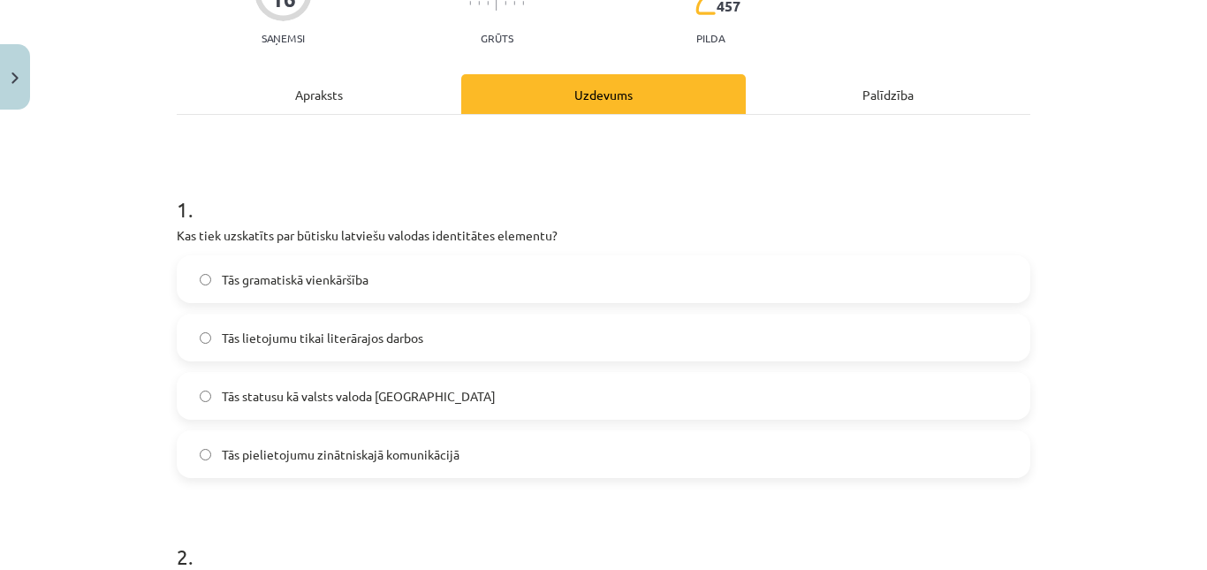
scroll to position [196, 0]
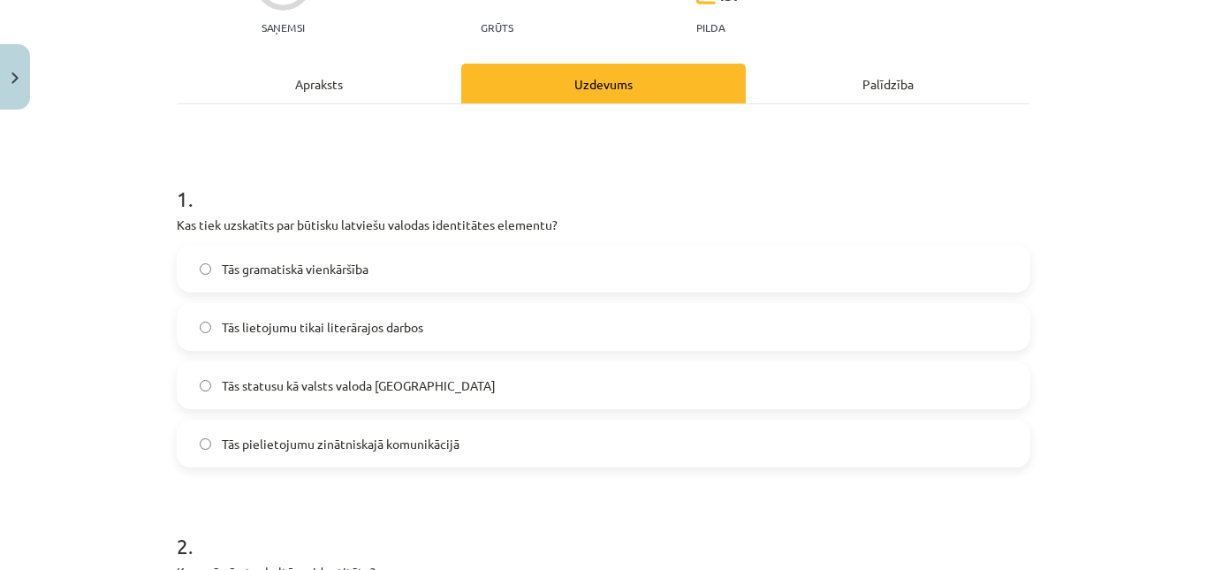
click at [345, 376] on span "Tās statusu kā valsts valoda Latvijā" at bounding box center [359, 385] width 274 height 19
drag, startPoint x: 1206, startPoint y: 120, endPoint x: 1139, endPoint y: 37, distance: 106.8
click at [1139, 37] on div "Mācību tēma: Latviešu valodas i - 11. klases 1. ieskaites mācību materiāls (a,b…" at bounding box center [603, 285] width 1207 height 570
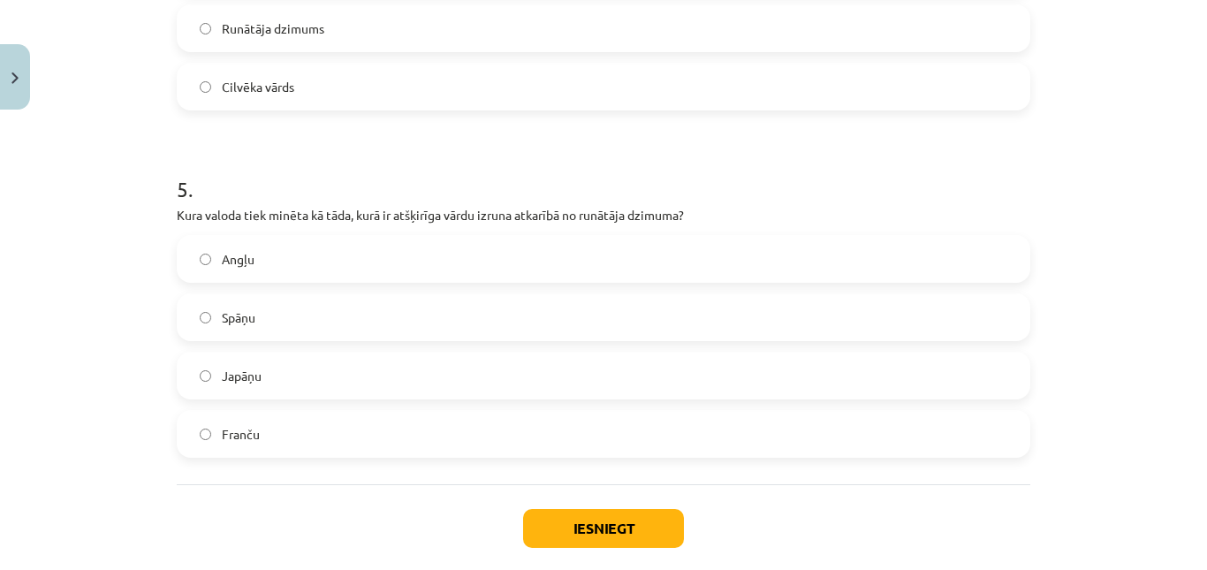
scroll to position [1688, 0]
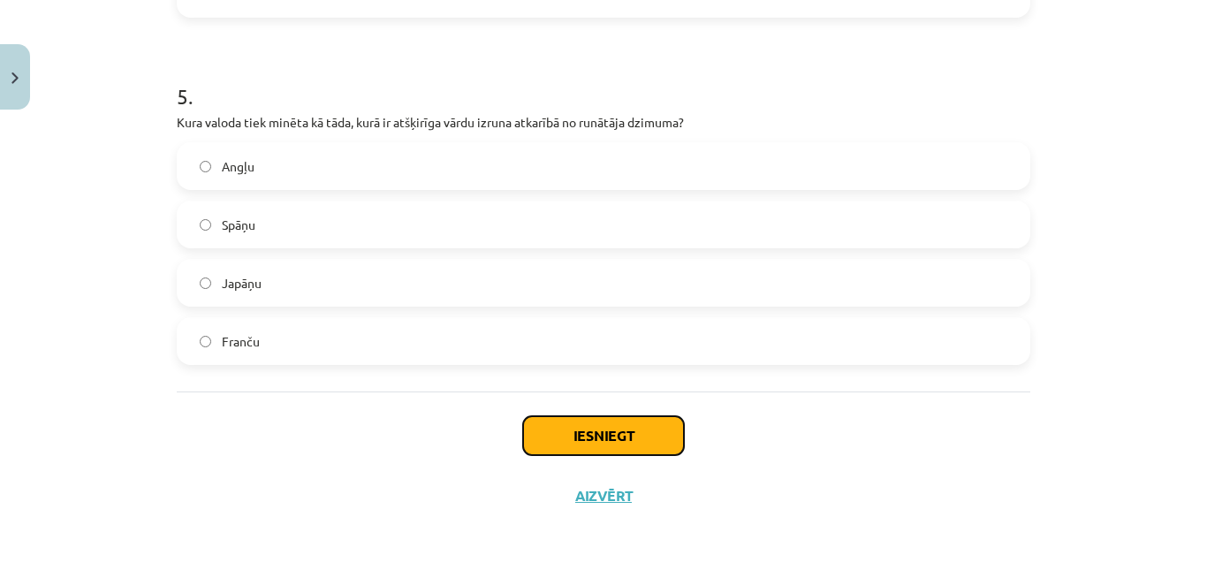
click at [585, 446] on button "Iesniegt" at bounding box center [603, 435] width 161 height 39
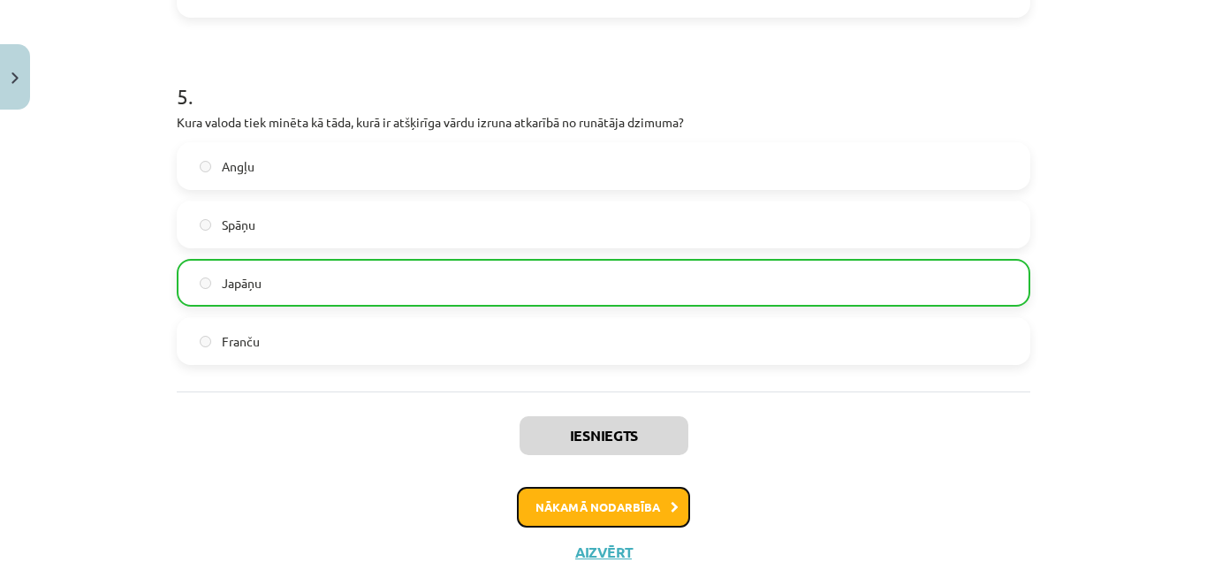
click at [612, 514] on button "Nākamā nodarbība" at bounding box center [603, 507] width 173 height 41
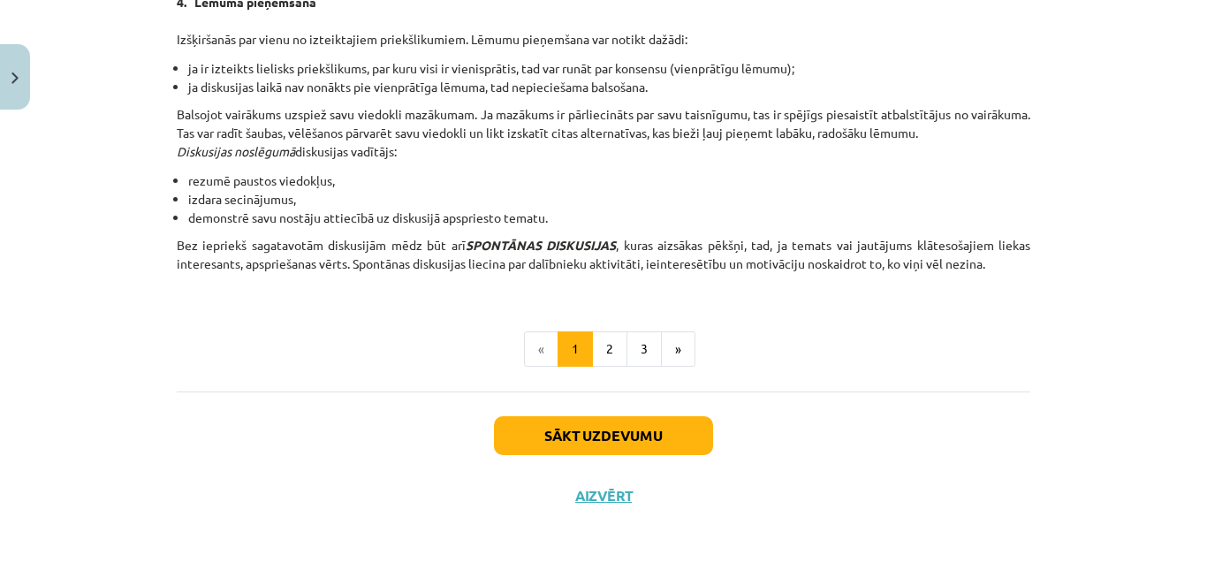
scroll to position [44, 0]
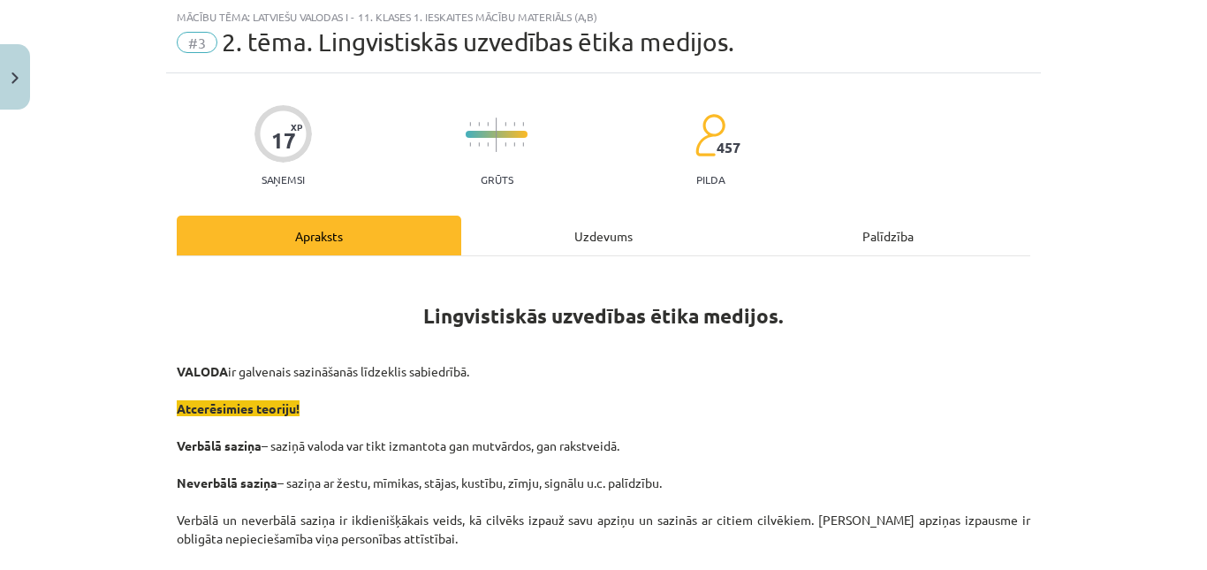
click at [536, 239] on div "Uzdevums" at bounding box center [603, 236] width 284 height 40
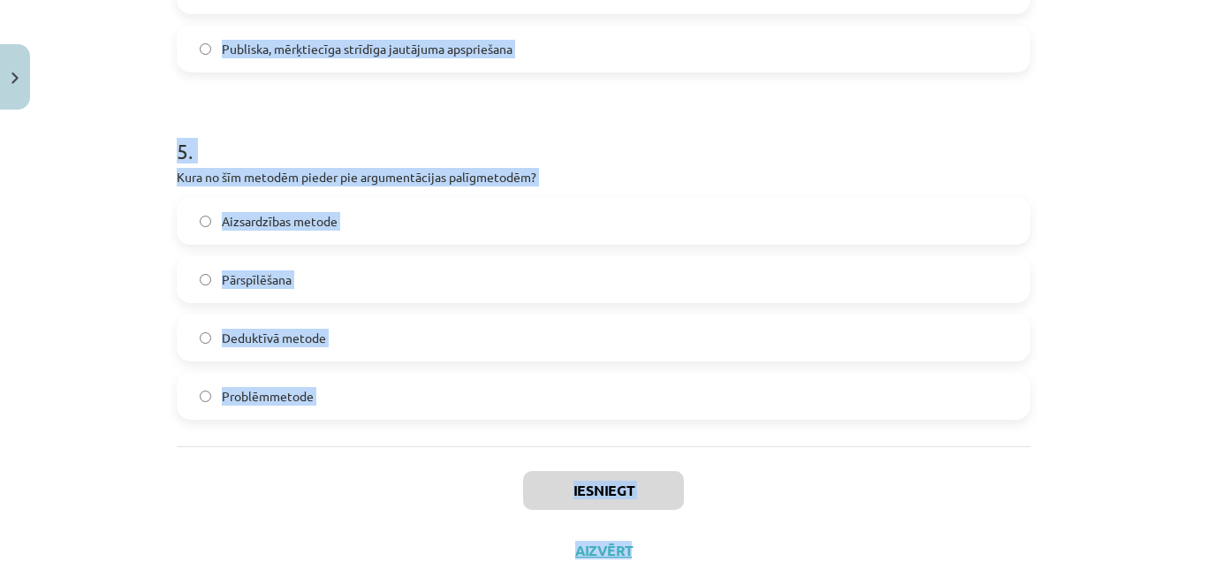
scroll to position [1688, 0]
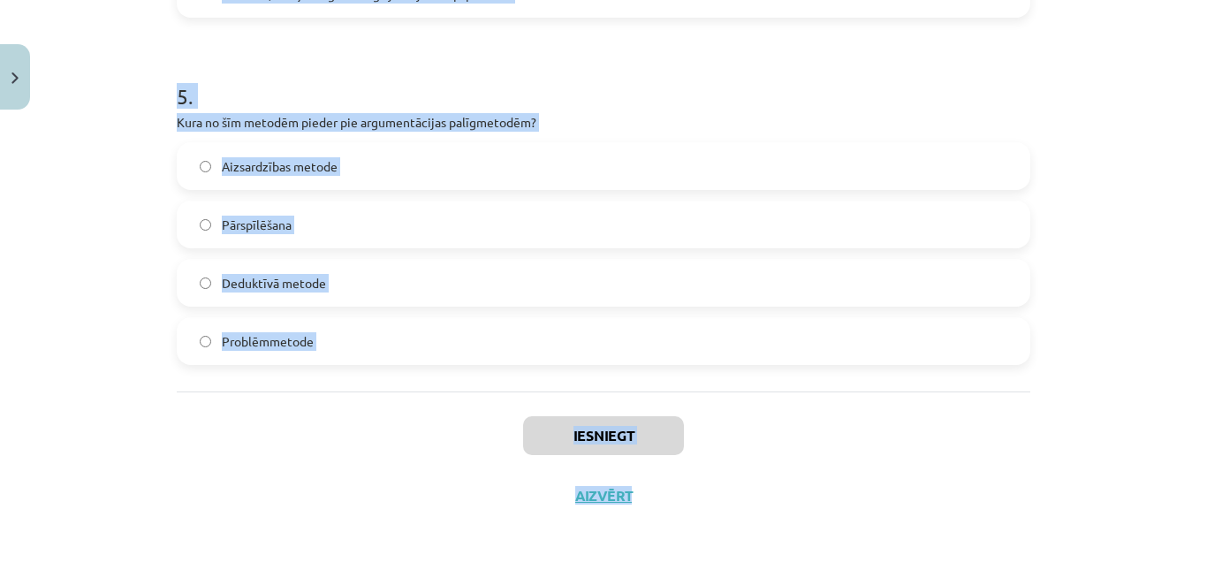
drag, startPoint x: 171, startPoint y: 187, endPoint x: 668, endPoint y: 565, distance: 624.3
click at [668, 565] on div "Mācību tēma: Latviešu valodas i - 11. klases 1. ieskaites mācību materiāls (a,b…" at bounding box center [603, 285] width 1207 height 570
copy div "Kura metode tiek izmantota, lai fiksētu pretrunas oponenta viedoklī un tās konf…"
click at [397, 425] on div "Iesniegt Aizvērt" at bounding box center [603, 453] width 853 height 124
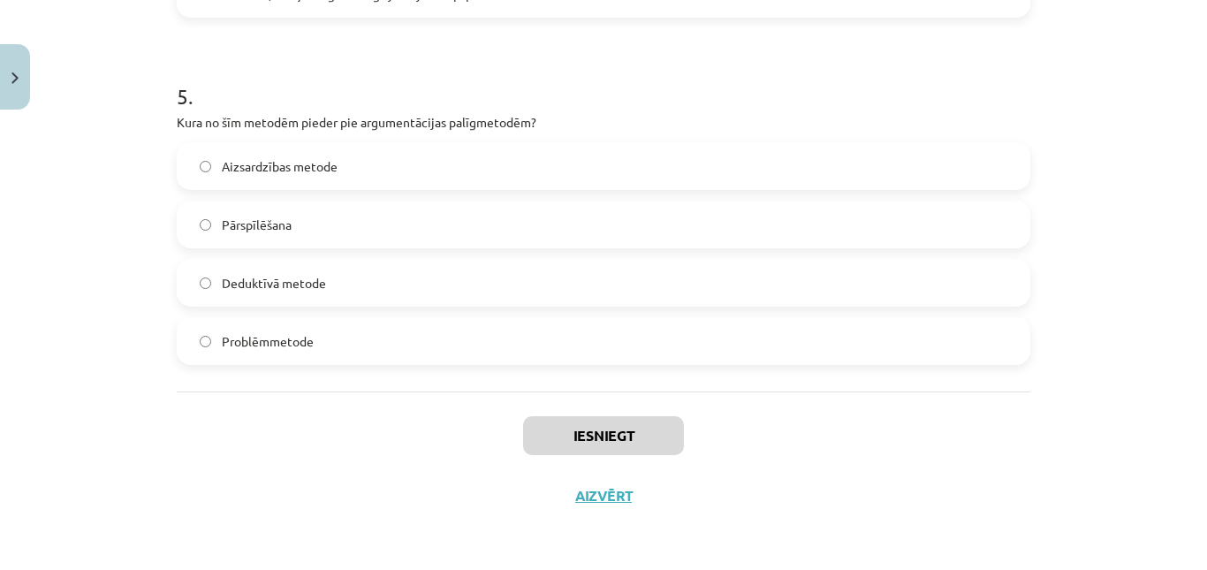
click at [391, 289] on label "Deduktīvā metode" at bounding box center [603, 283] width 850 height 44
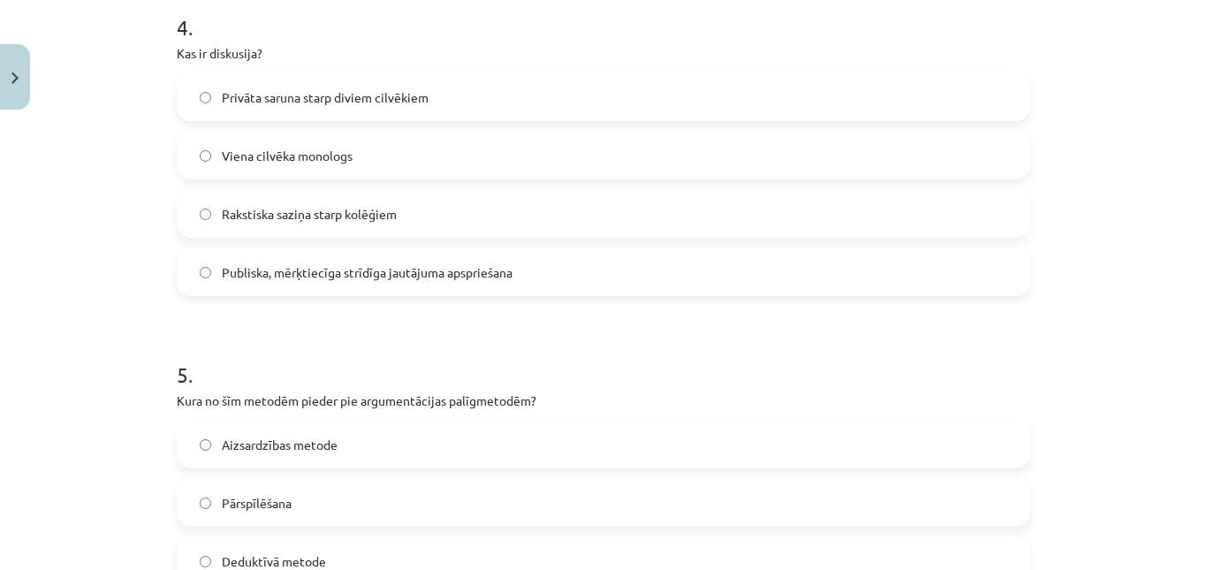
scroll to position [1306, 0]
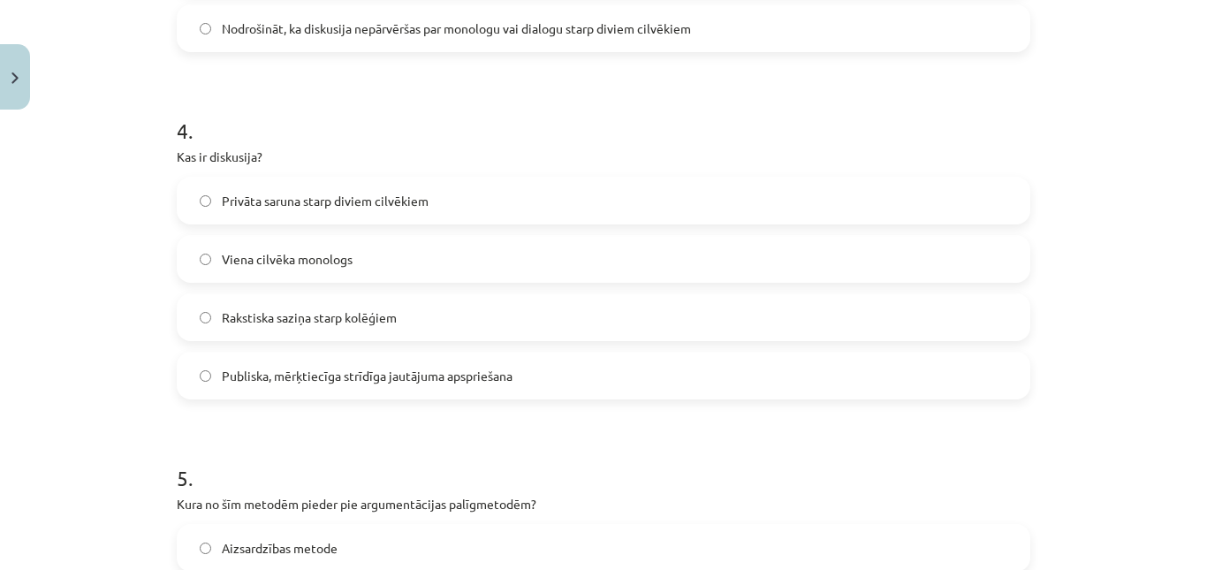
click at [252, 368] on span "Publiska, mērķtiecīga strīdīga jautājuma apspriešana" at bounding box center [367, 376] width 291 height 19
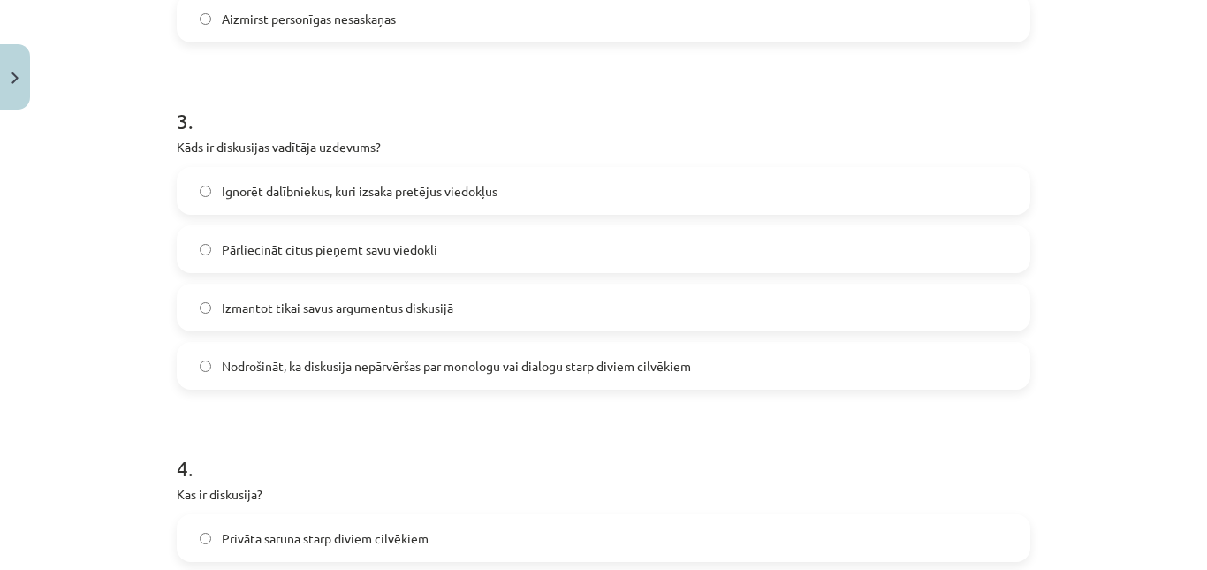
scroll to position [938, 0]
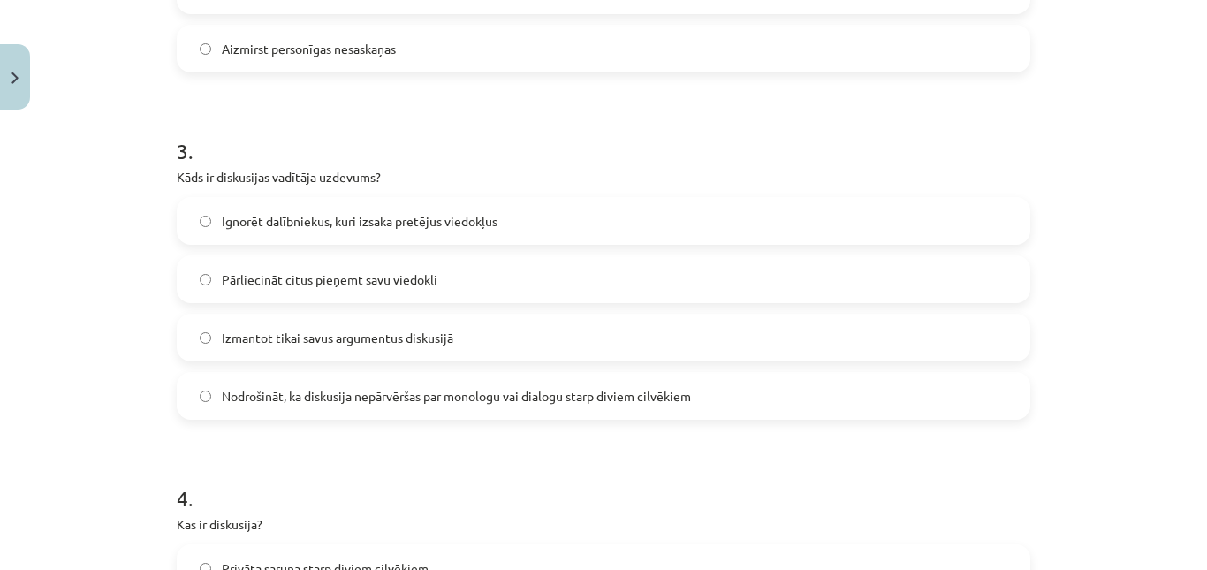
click at [303, 382] on label "Nodrošināt, ka diskusija nepārvēršas par monologu vai dialogu starp diviem cilv…" at bounding box center [603, 396] width 850 height 44
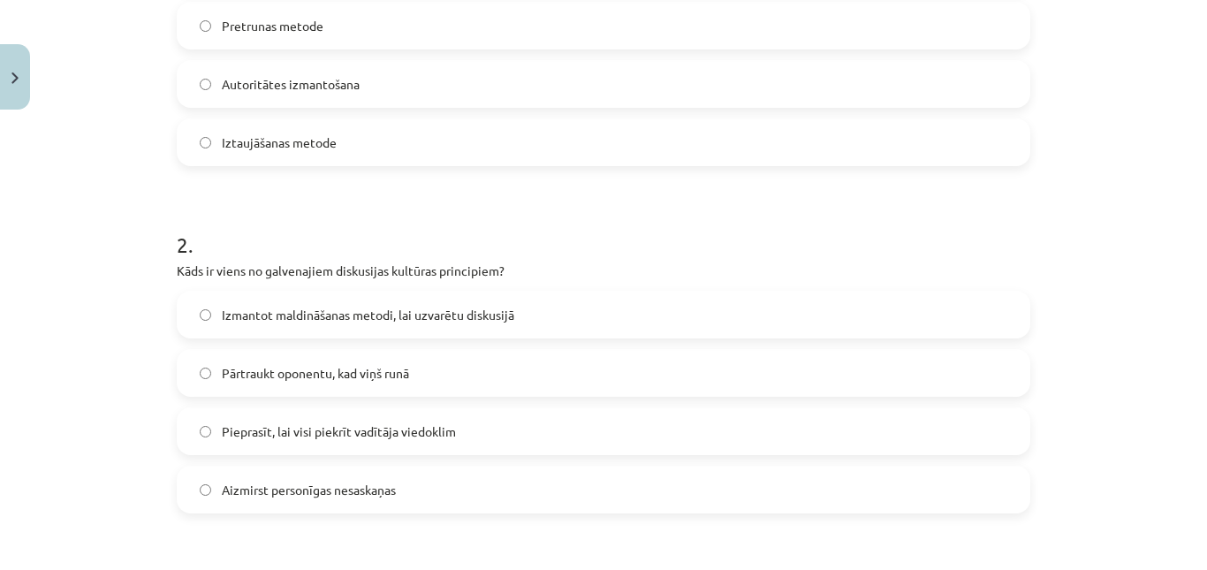
scroll to position [493, 0]
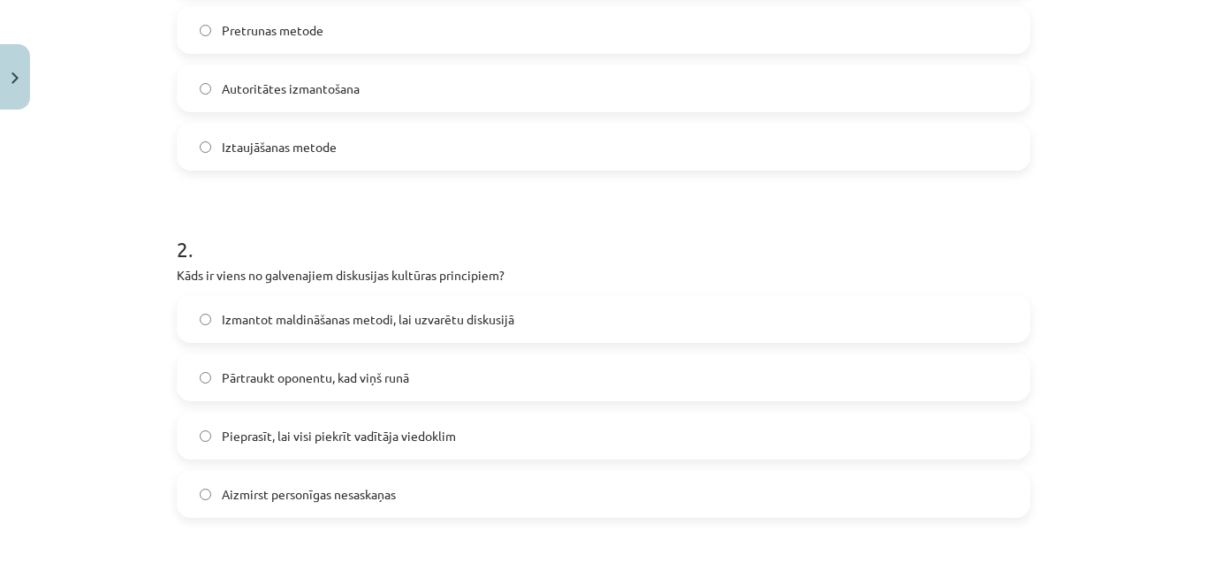
click at [284, 490] on span "Aizmirst personīgas nesaskaņas" at bounding box center [309, 494] width 174 height 19
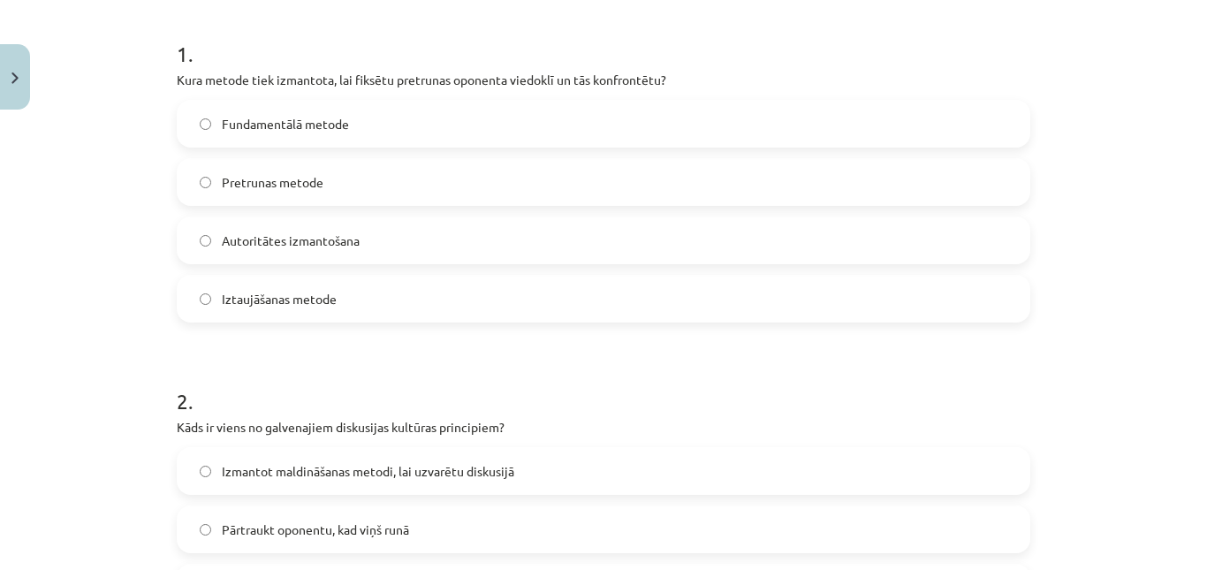
scroll to position [285, 0]
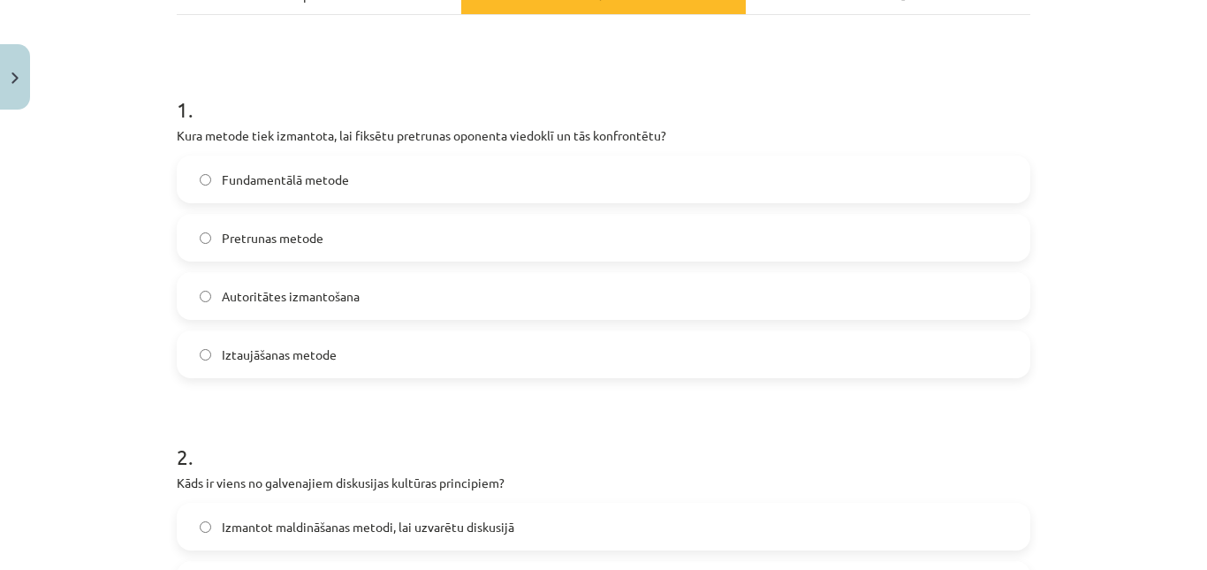
click at [319, 231] on label "Pretrunas metode" at bounding box center [603, 238] width 850 height 44
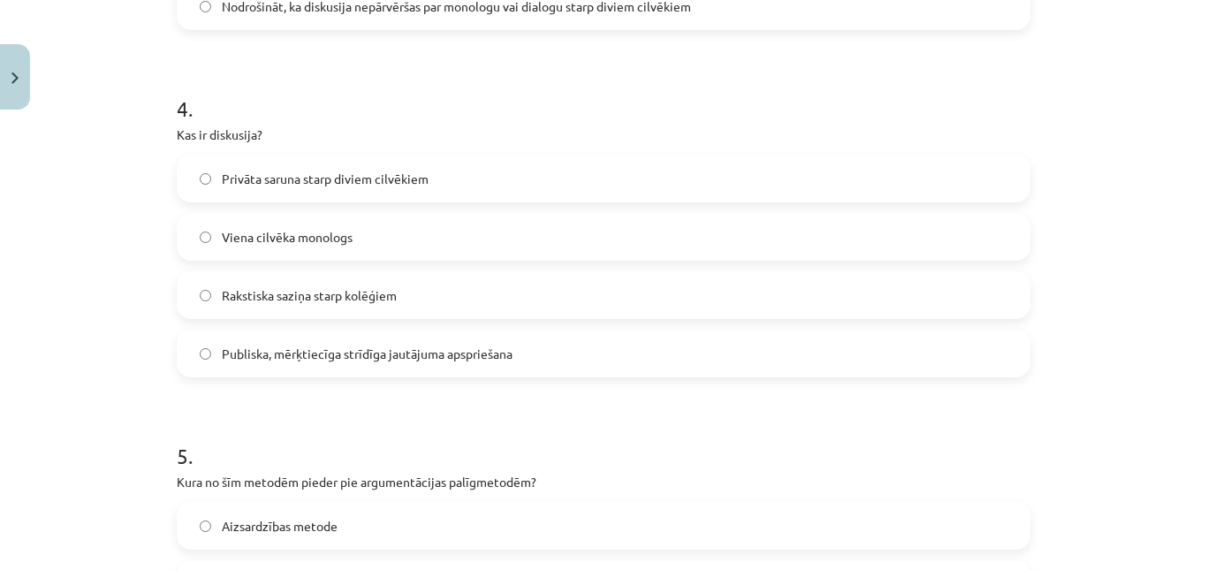
scroll to position [1688, 0]
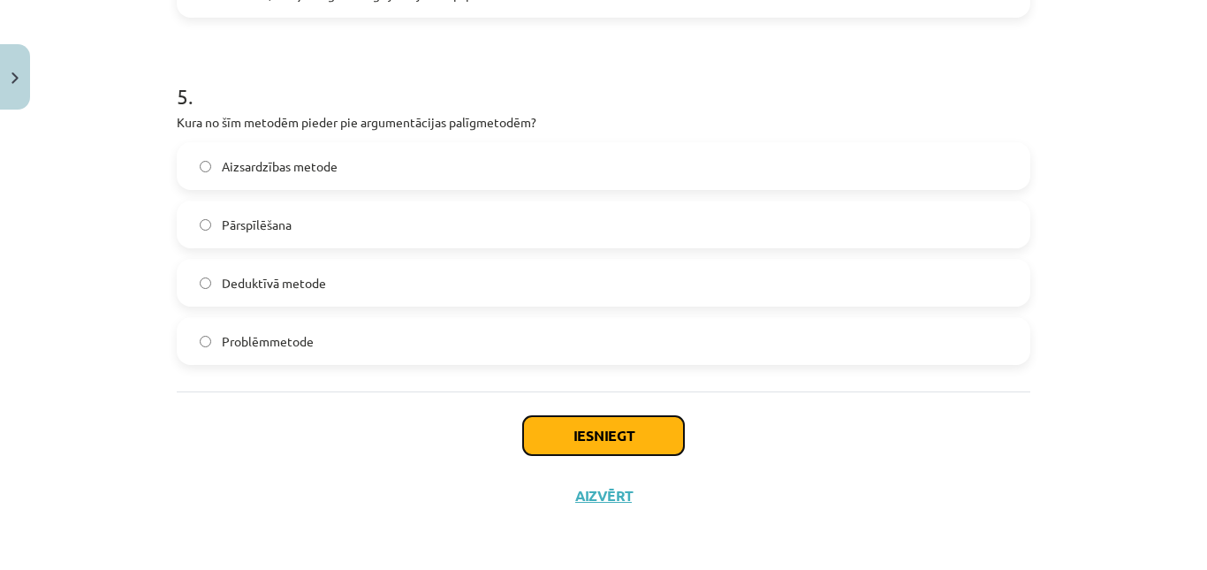
click at [626, 441] on button "Iesniegt" at bounding box center [603, 435] width 161 height 39
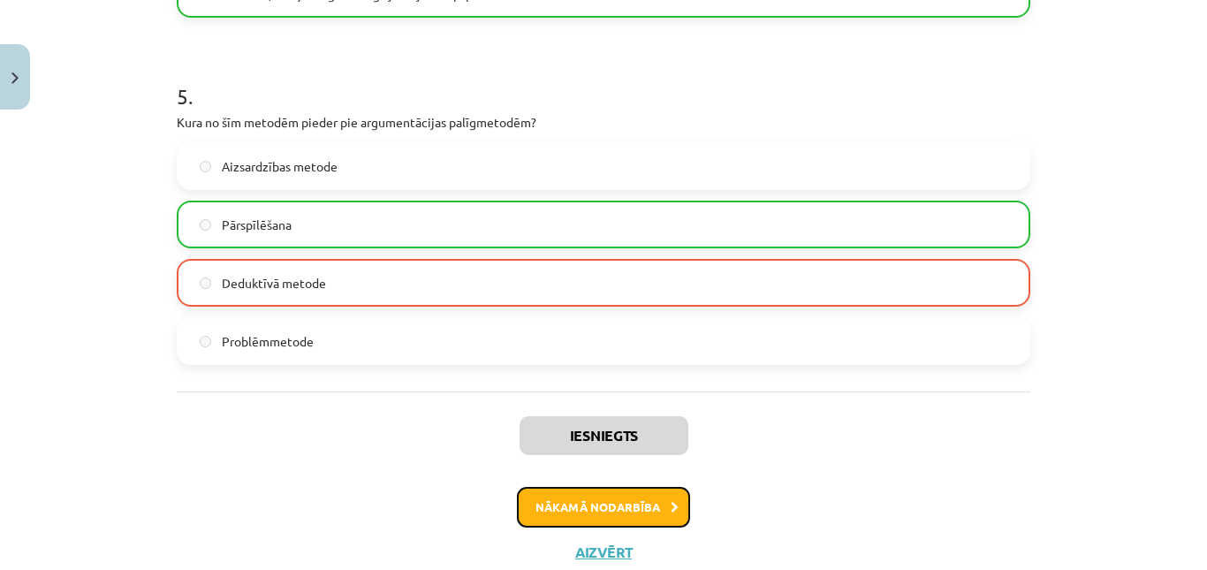
click at [573, 507] on button "Nākamā nodarbība" at bounding box center [603, 507] width 173 height 41
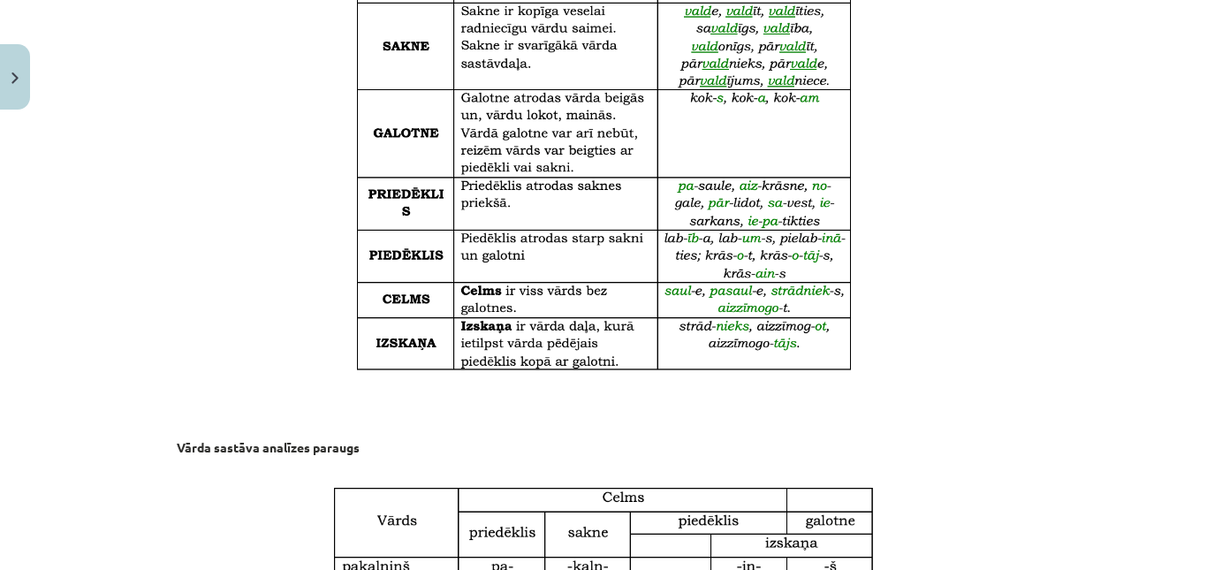
scroll to position [44, 0]
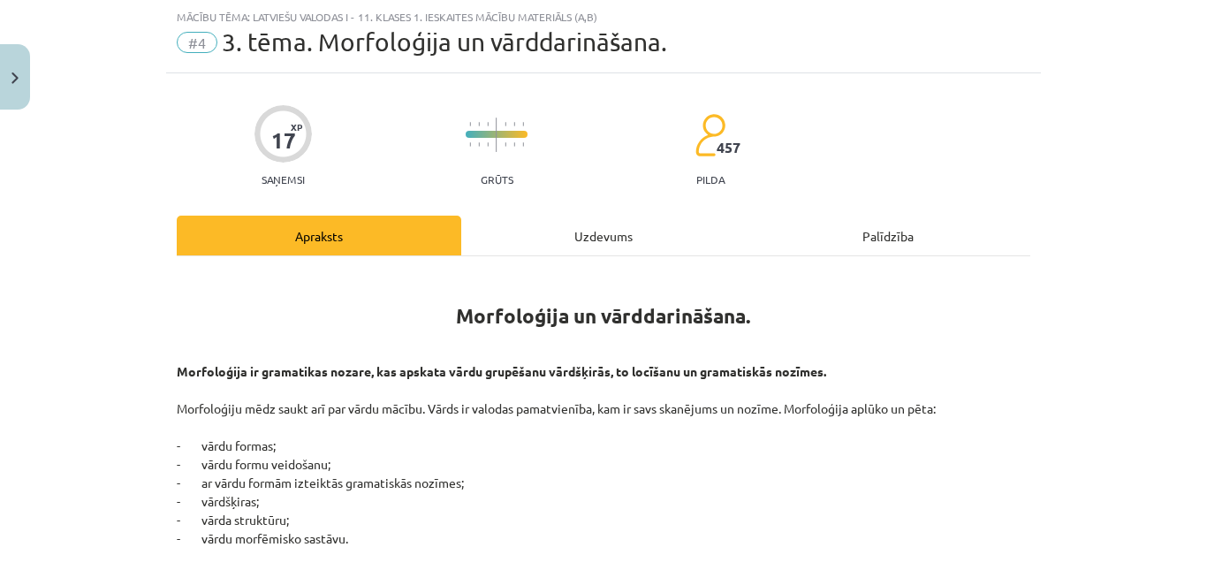
click at [534, 239] on div "Uzdevums" at bounding box center [603, 236] width 284 height 40
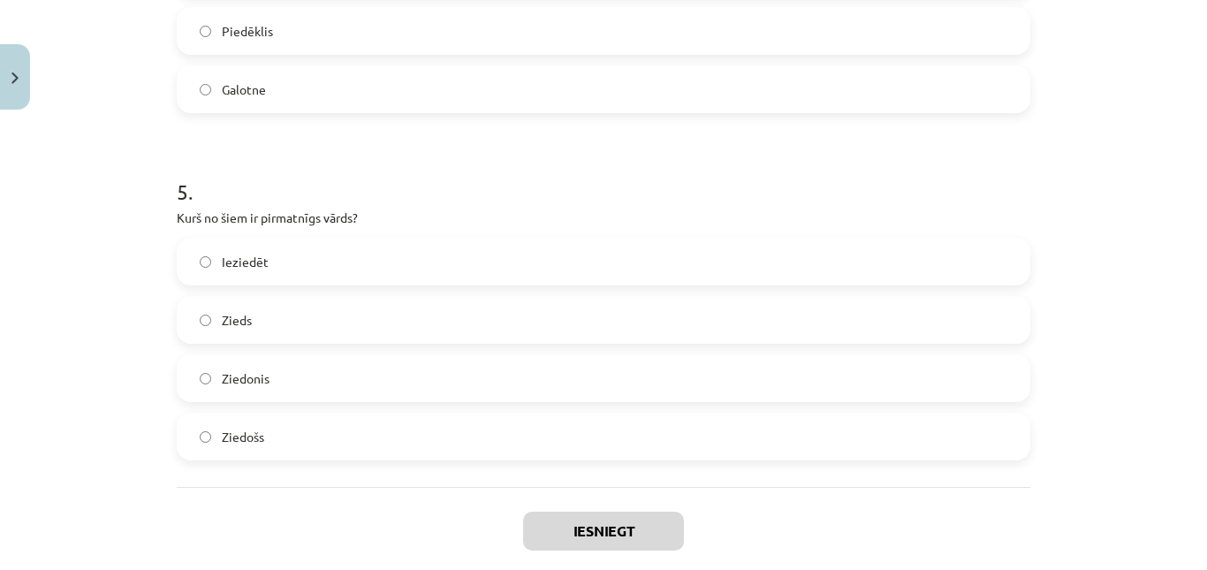
scroll to position [1688, 0]
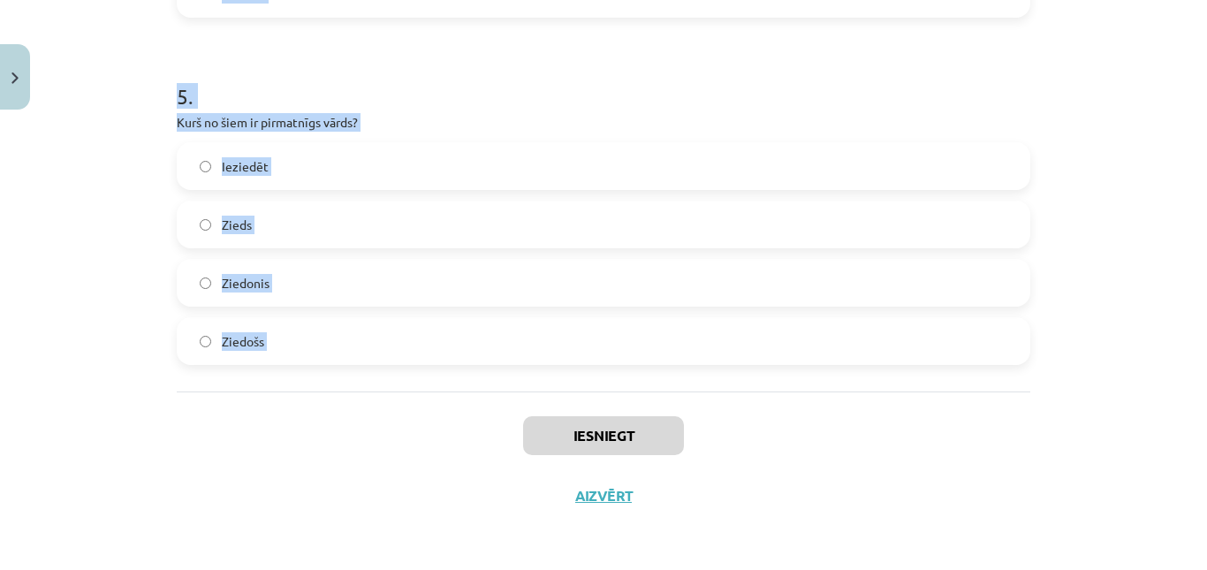
drag, startPoint x: 306, startPoint y: 312, endPoint x: 352, endPoint y: 408, distance: 106.7
copy form "š no šiem nav morfoloģijas pētījumu objekts? Vārdu formas Teksta struktūra Vārd…"
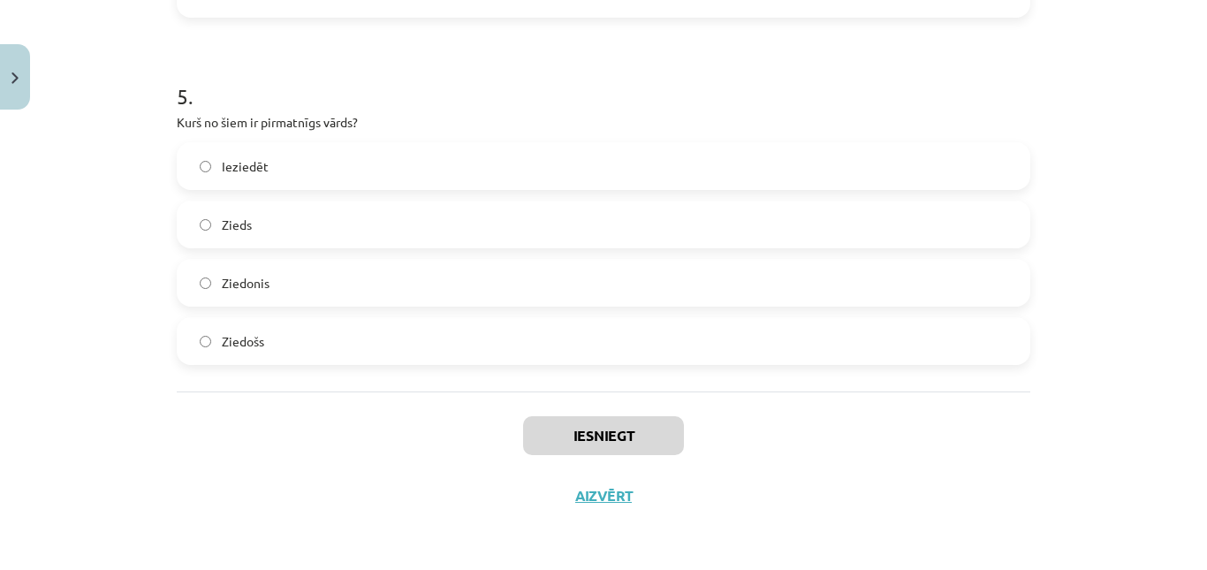
click at [364, 474] on div "Iesniegt Aizvērt" at bounding box center [603, 453] width 853 height 124
click at [310, 208] on label "Zieds" at bounding box center [603, 224] width 850 height 44
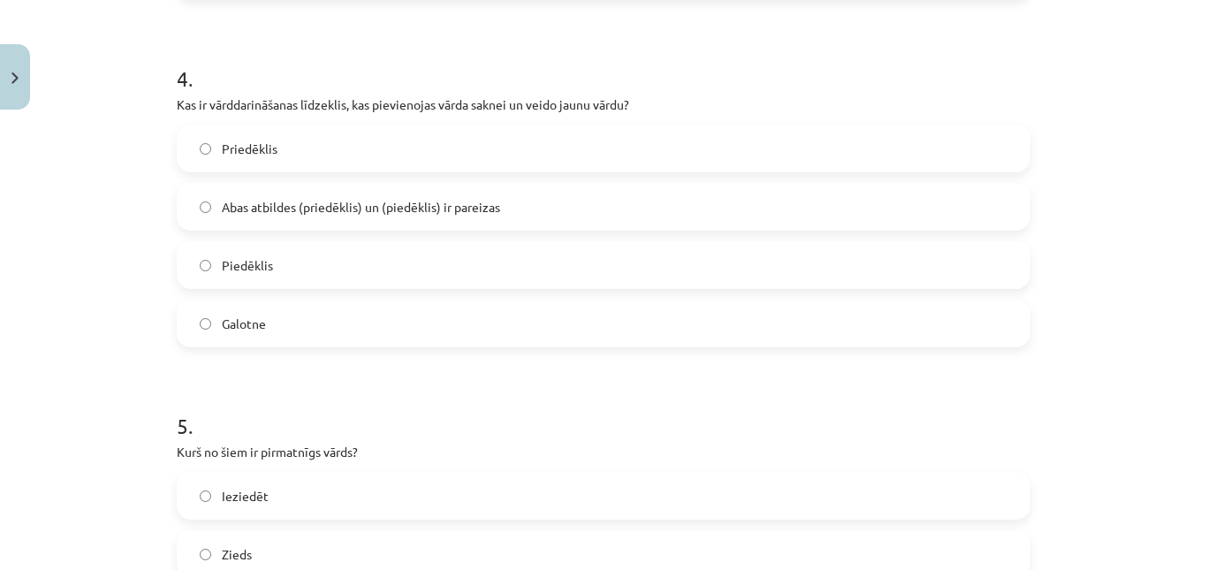
scroll to position [1347, 0]
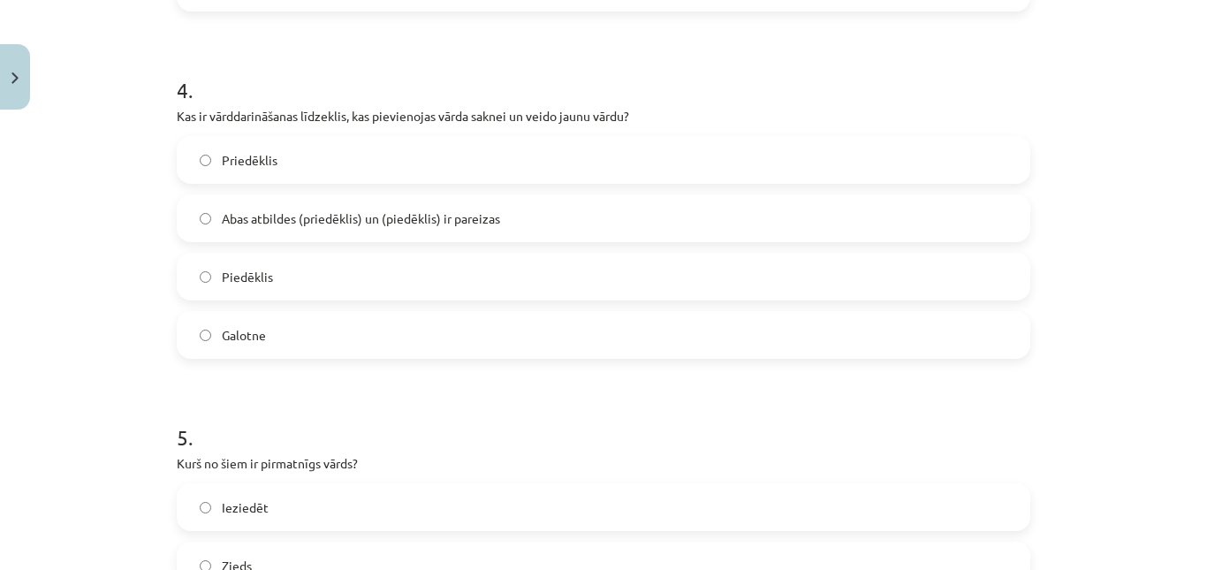
click at [340, 201] on label "Abas atbildes (priedēklis) un (piedēklis) ir pareizas" at bounding box center [603, 218] width 850 height 44
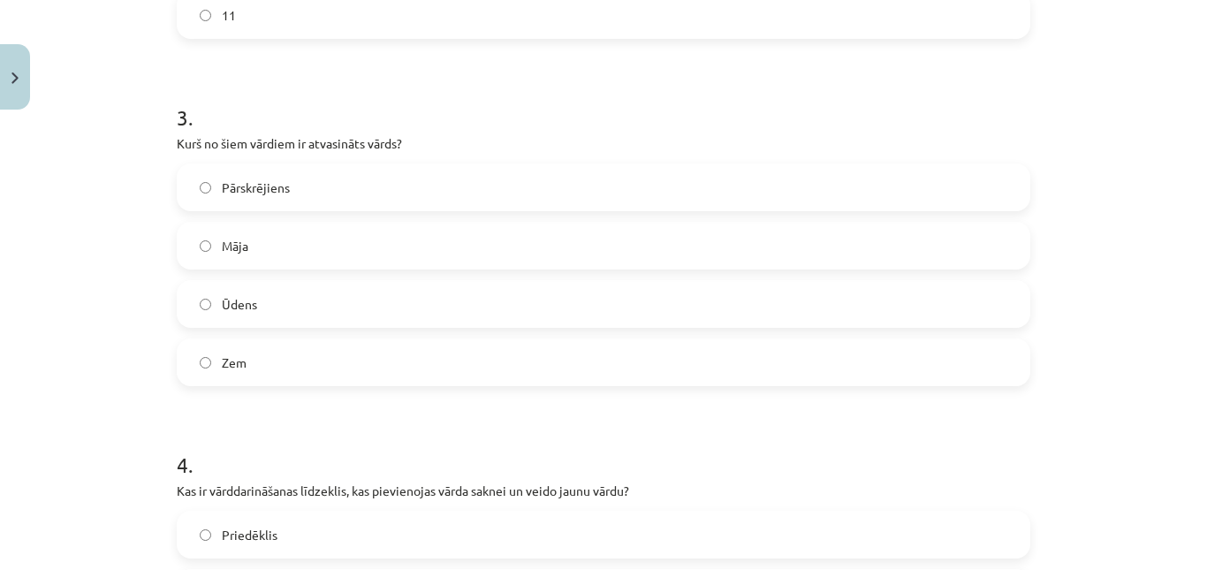
scroll to position [950, 0]
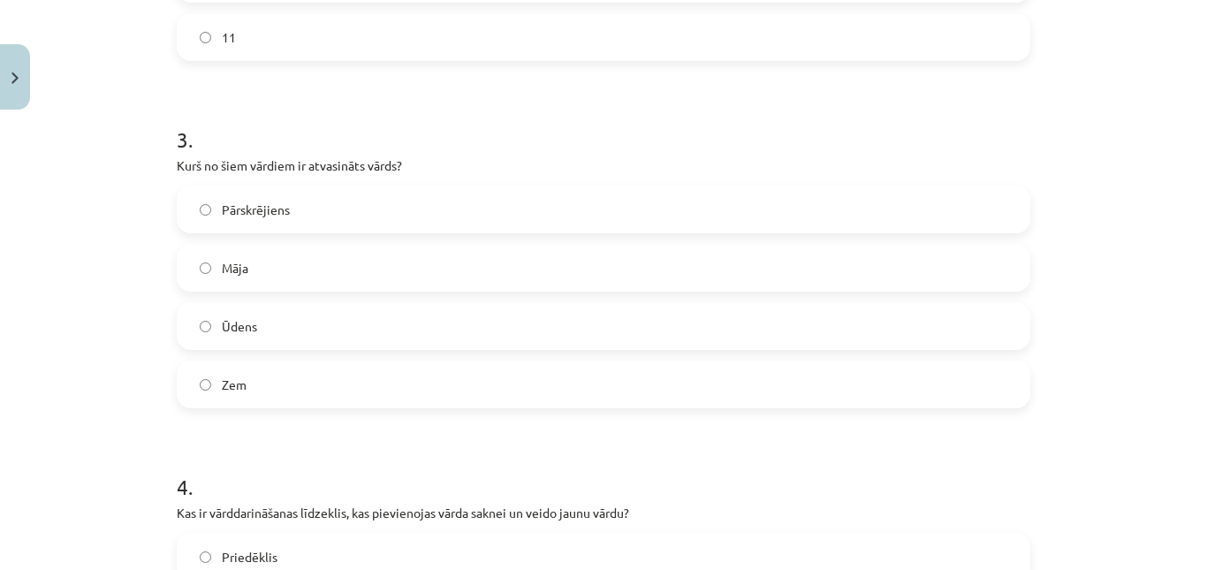
click at [360, 201] on label "Pārskrējiens" at bounding box center [603, 209] width 850 height 44
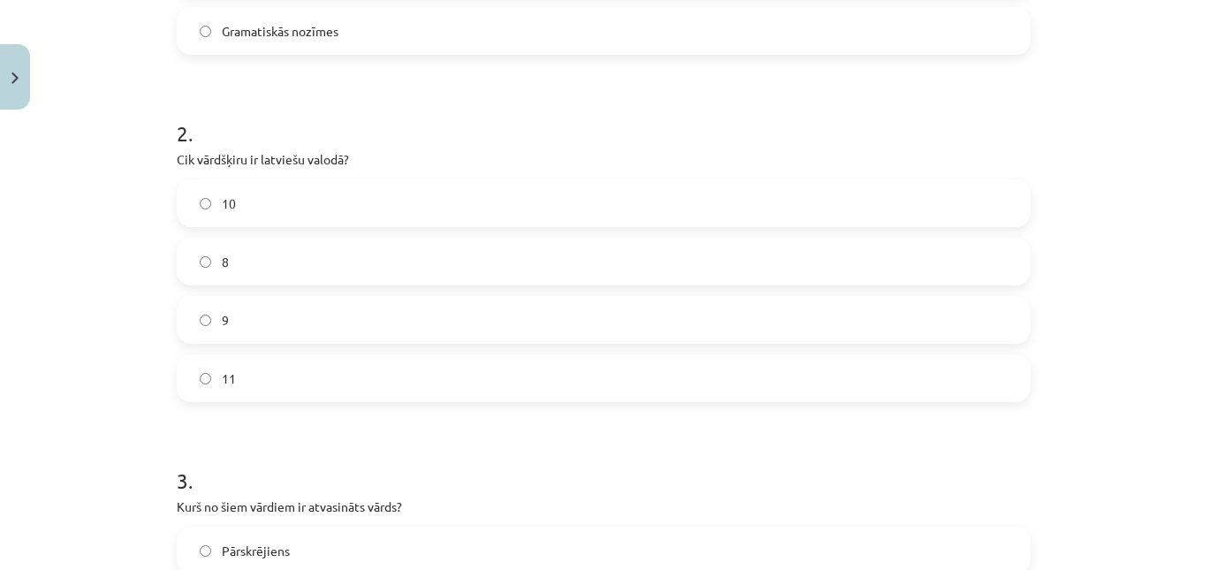
scroll to position [605, 0]
click at [303, 212] on label "10" at bounding box center [603, 207] width 850 height 44
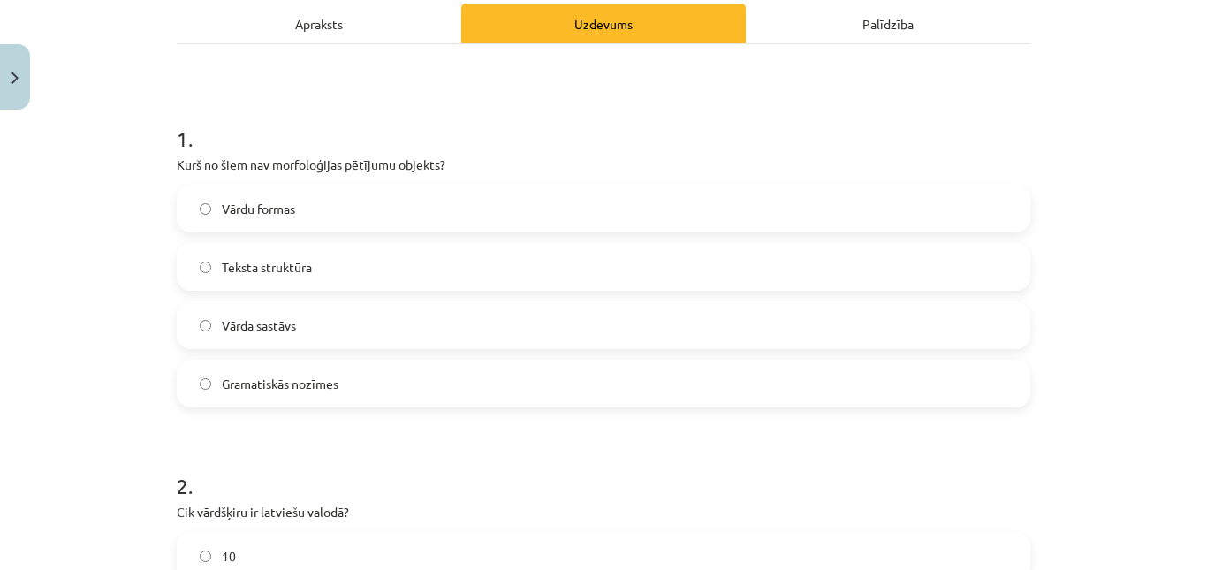
scroll to position [249, 0]
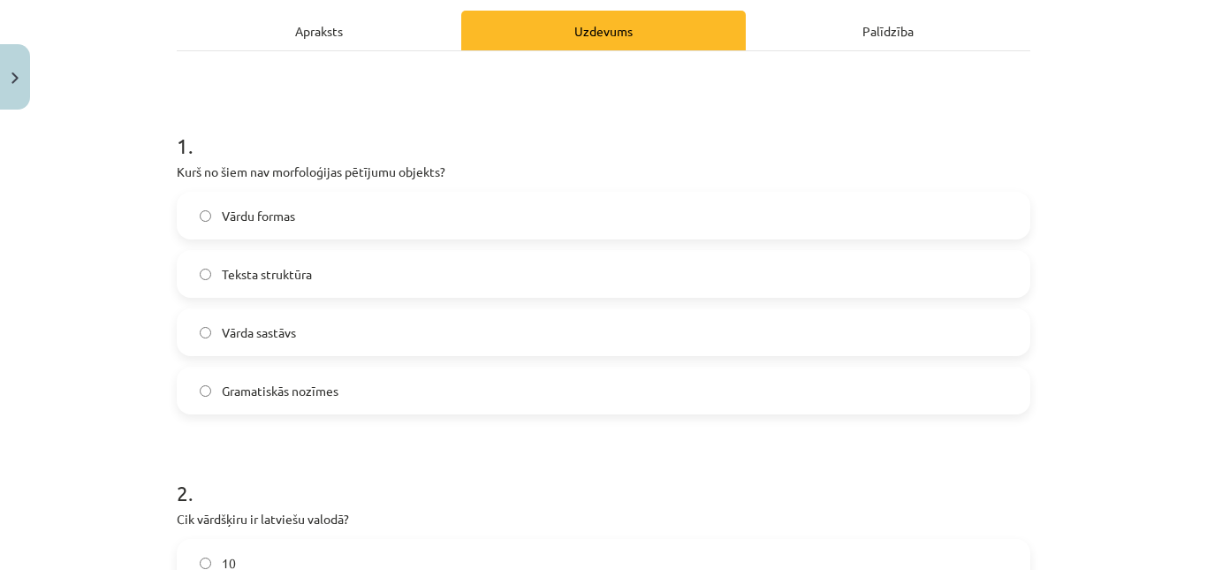
click at [548, 280] on label "Teksta struktūra" at bounding box center [603, 274] width 850 height 44
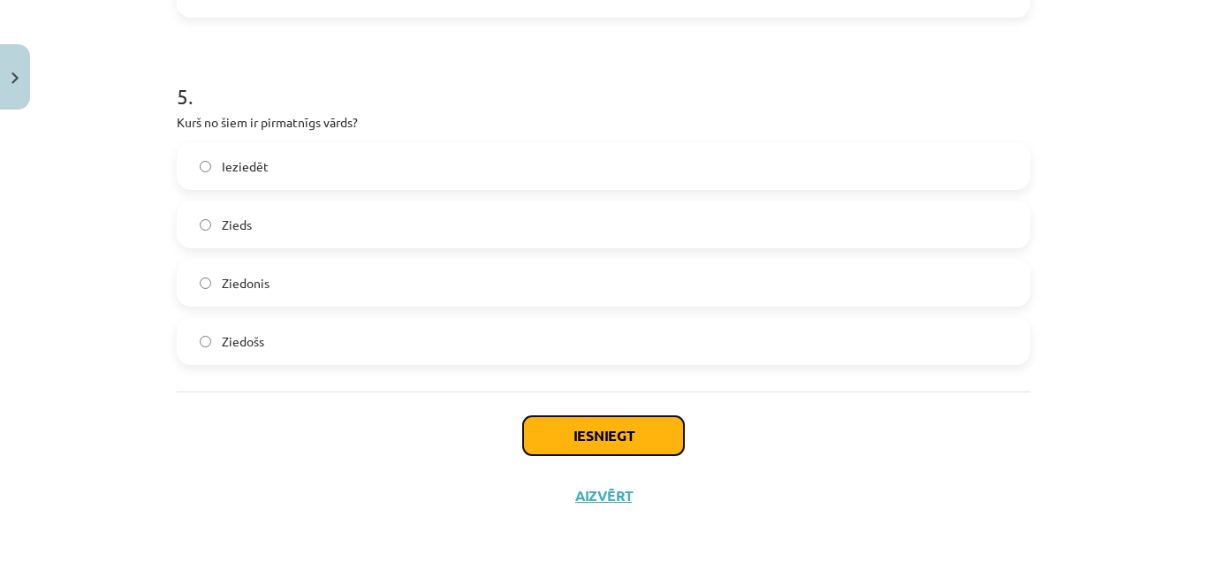
click at [671, 436] on button "Iesniegt" at bounding box center [603, 435] width 161 height 39
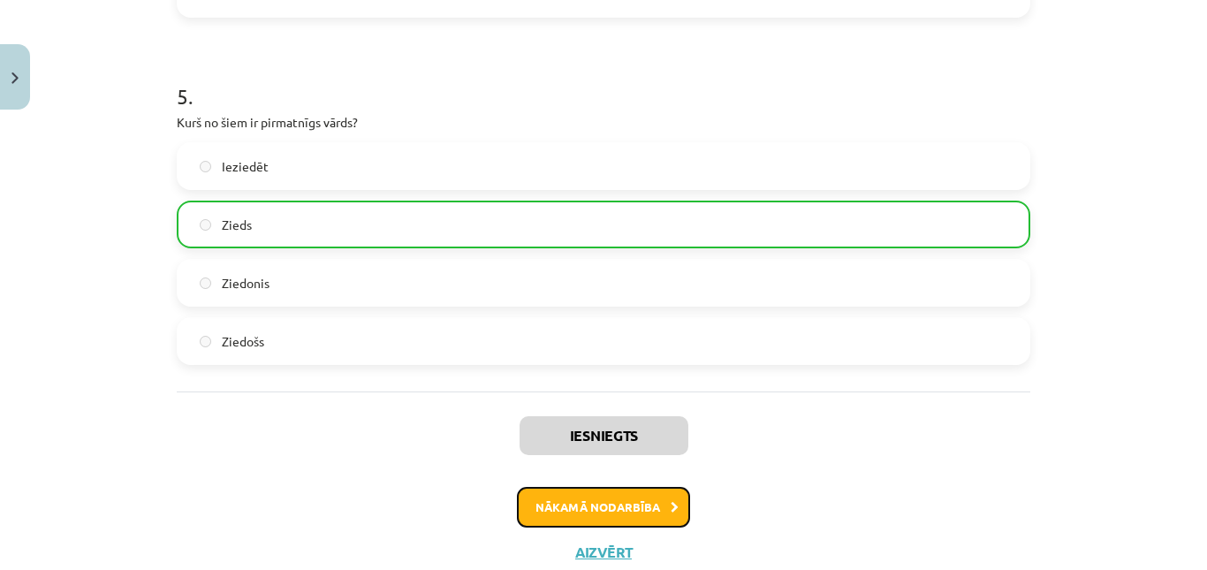
click at [586, 514] on button "Nākamā nodarbība" at bounding box center [603, 507] width 173 height 41
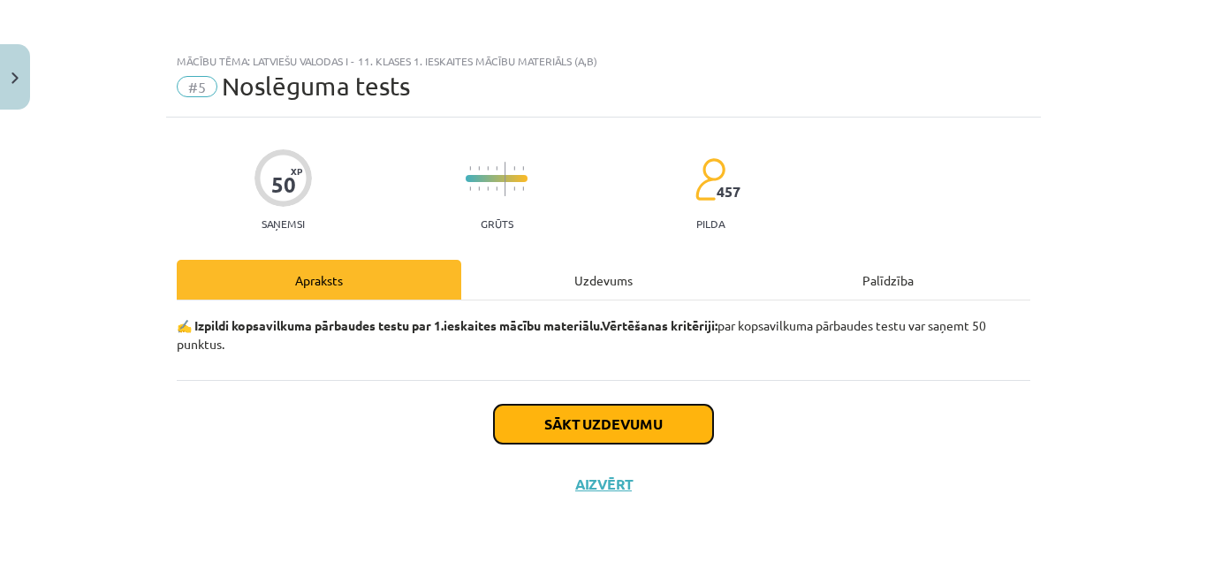
click at [582, 412] on button "Sākt uzdevumu" at bounding box center [603, 424] width 219 height 39
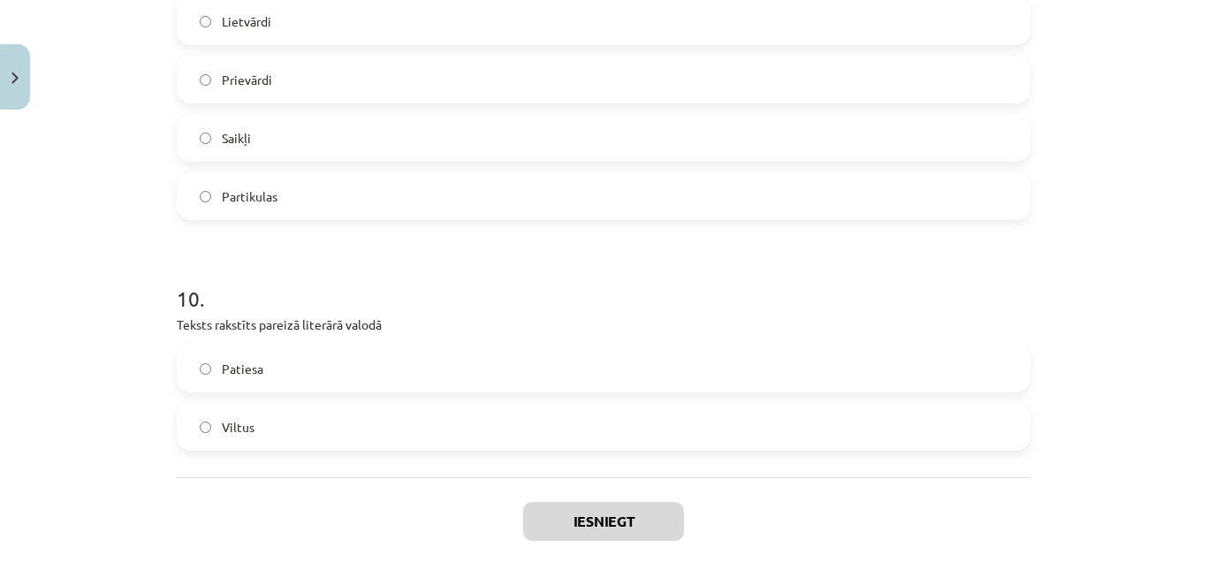
scroll to position [3148, 0]
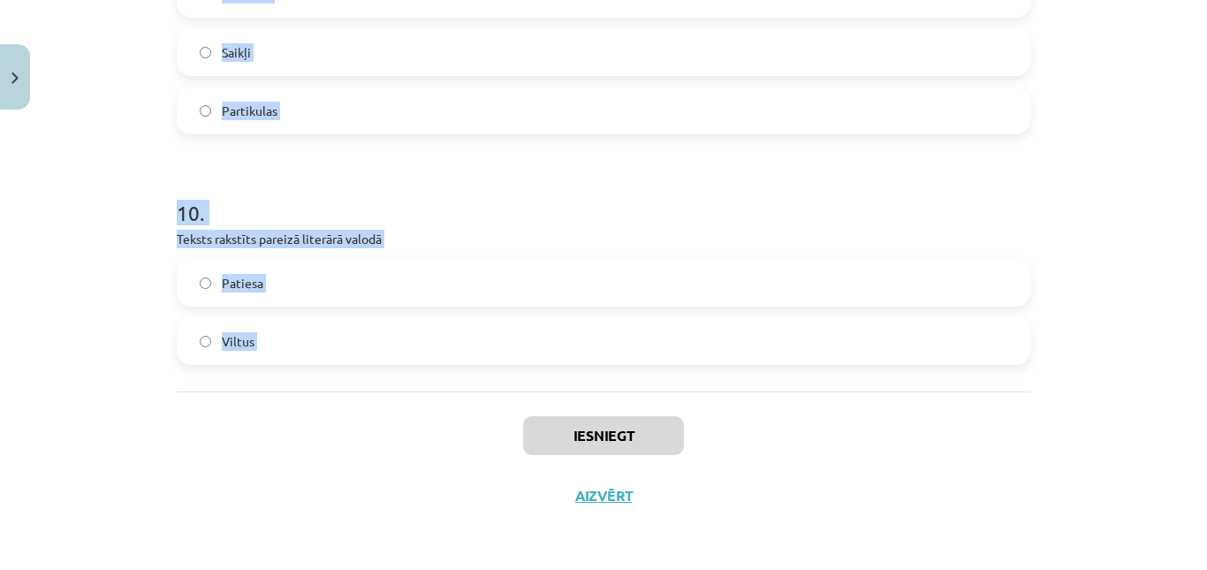
drag, startPoint x: 178, startPoint y: 420, endPoint x: 326, endPoint y: 429, distance: 148.7
copy form "ura ir neiederīgā vārdšķira? darbības vārds vietniekvārds īpašības vārds izsauk…"
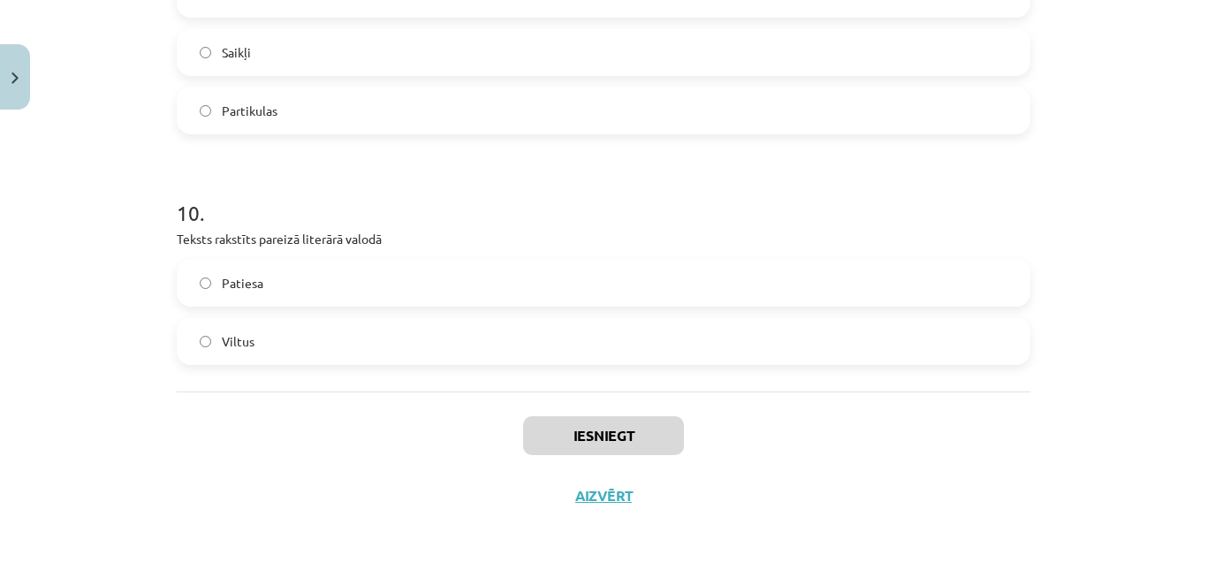
click at [433, 536] on div "Mācību tēma: Latviešu valodas i - 11. klases 1. ieskaites mācību materiāls (a,b…" at bounding box center [603, 285] width 1207 height 570
click at [310, 287] on label "Patiesa" at bounding box center [603, 283] width 850 height 44
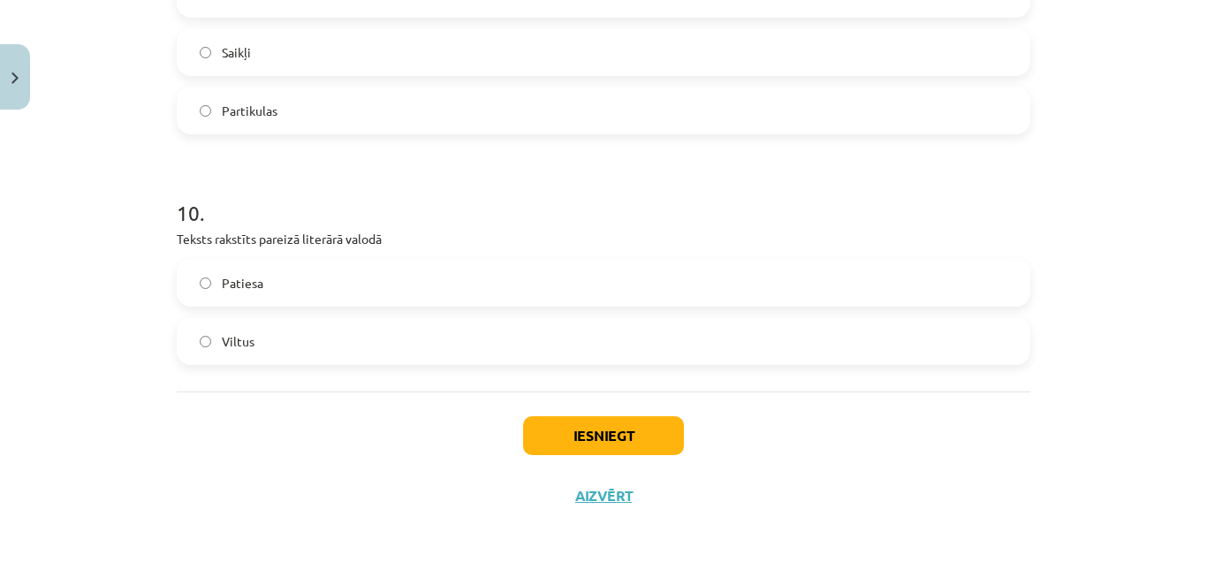
scroll to position [2940, 0]
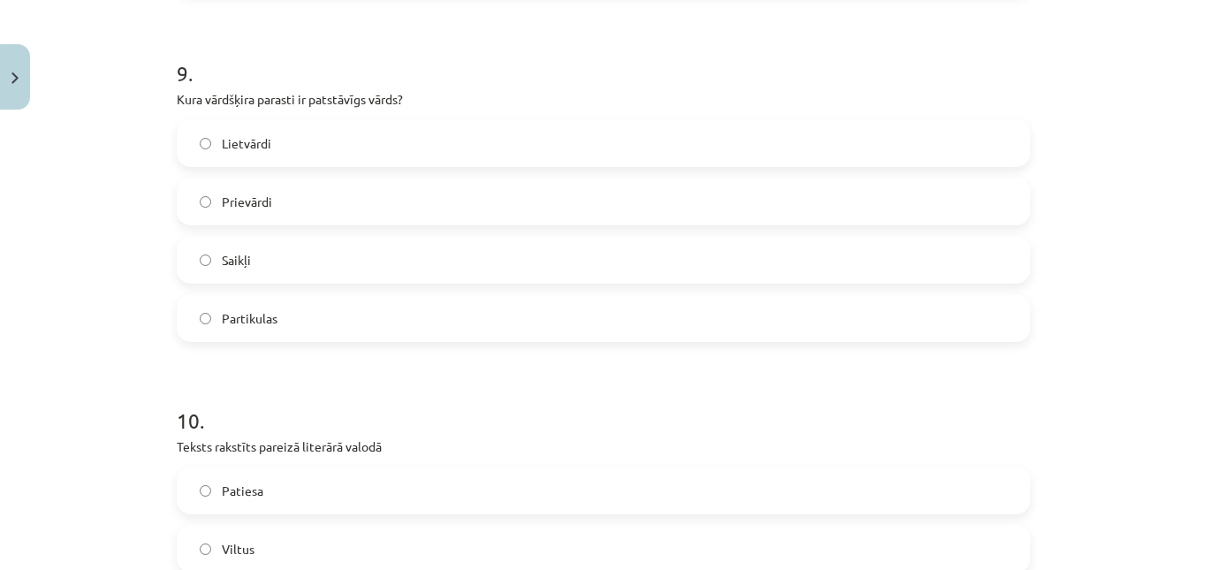
click at [307, 152] on label "Lietvārdi" at bounding box center [603, 143] width 850 height 44
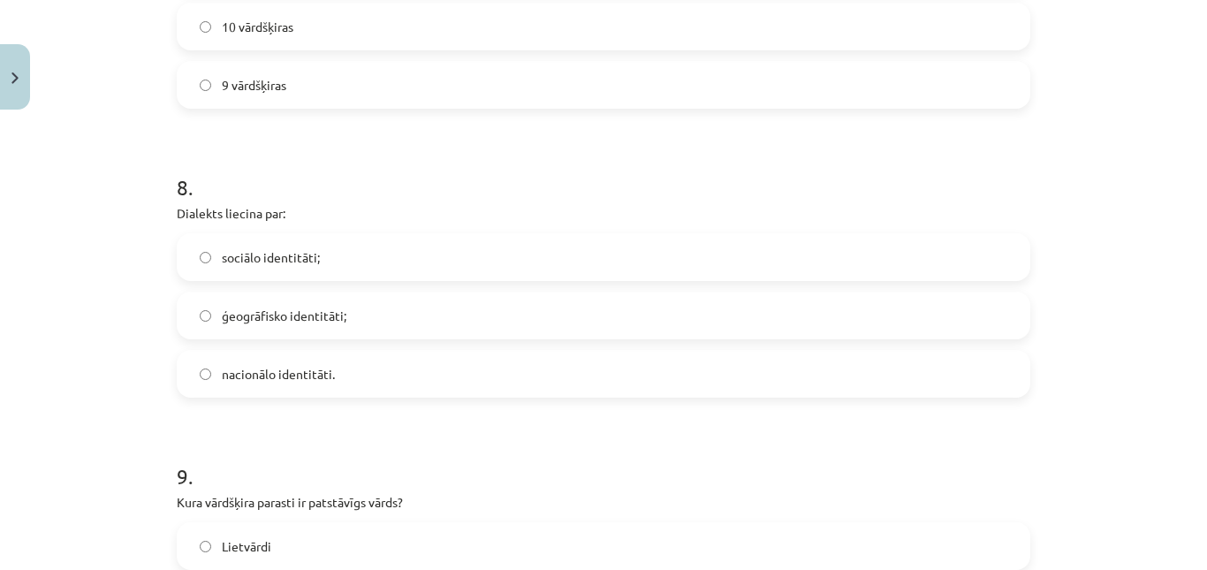
scroll to position [2514, 0]
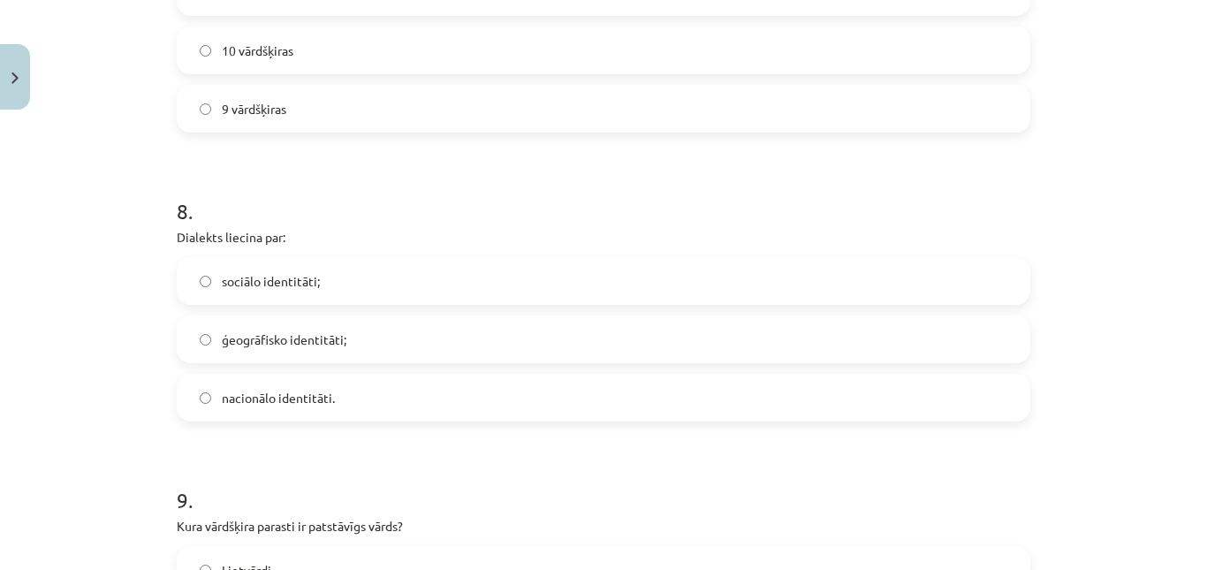
click at [345, 348] on label "ģeogrāfisko identitāti;" at bounding box center [603, 339] width 850 height 44
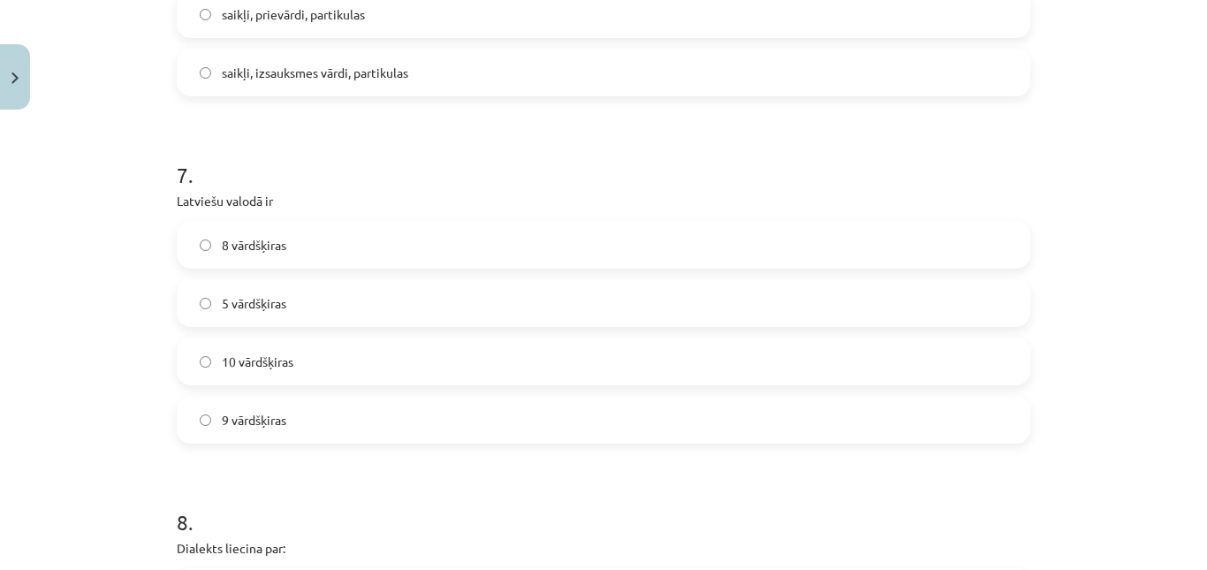
scroll to position [2178, 0]
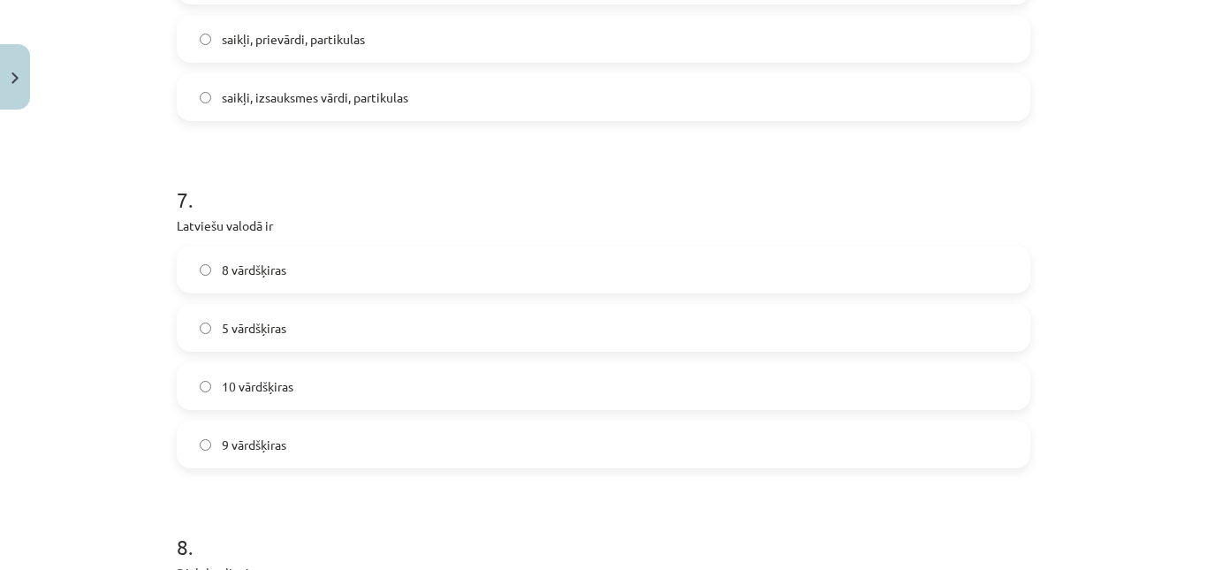
click at [316, 392] on label "10 vārdšķiras" at bounding box center [603, 386] width 850 height 44
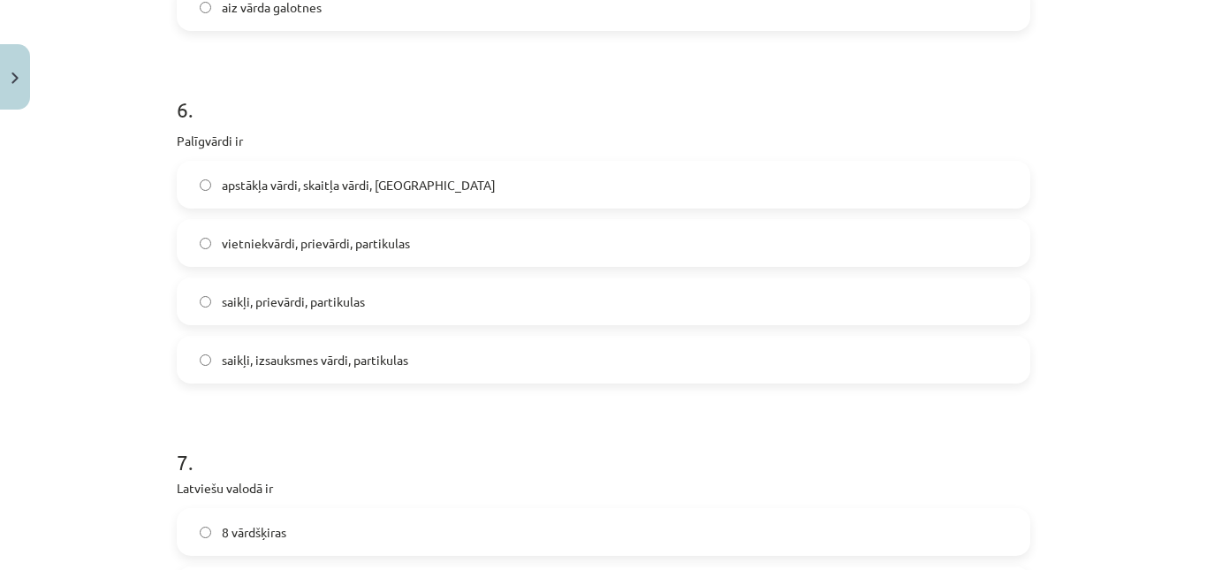
scroll to position [1806, 0]
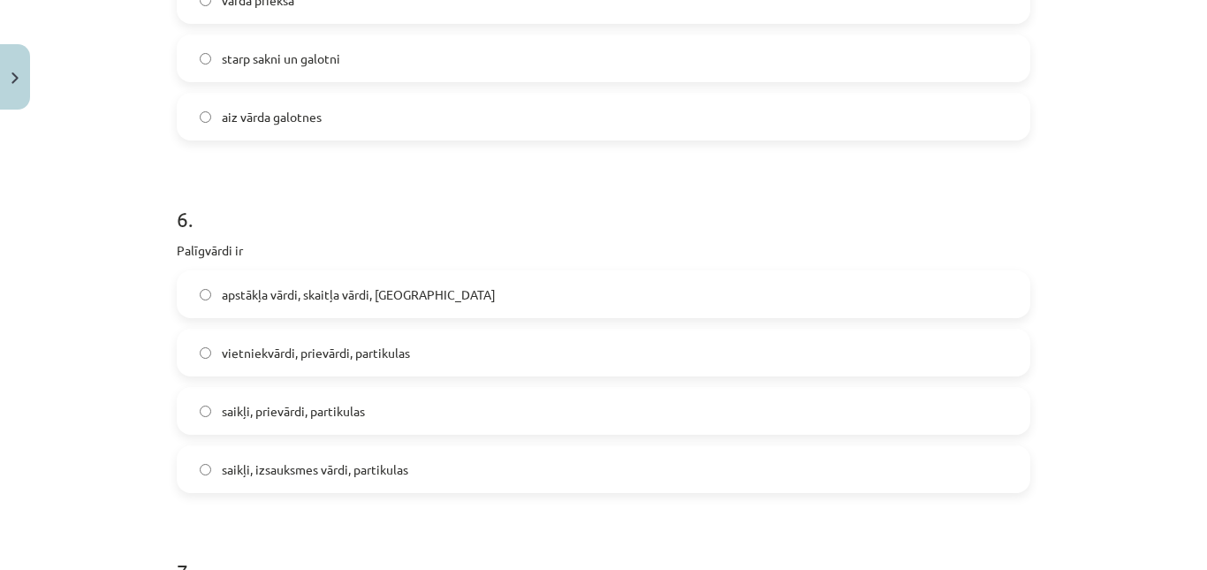
click at [345, 346] on span "vietniekvārdi, prievārdi, partikulas" at bounding box center [316, 353] width 188 height 19
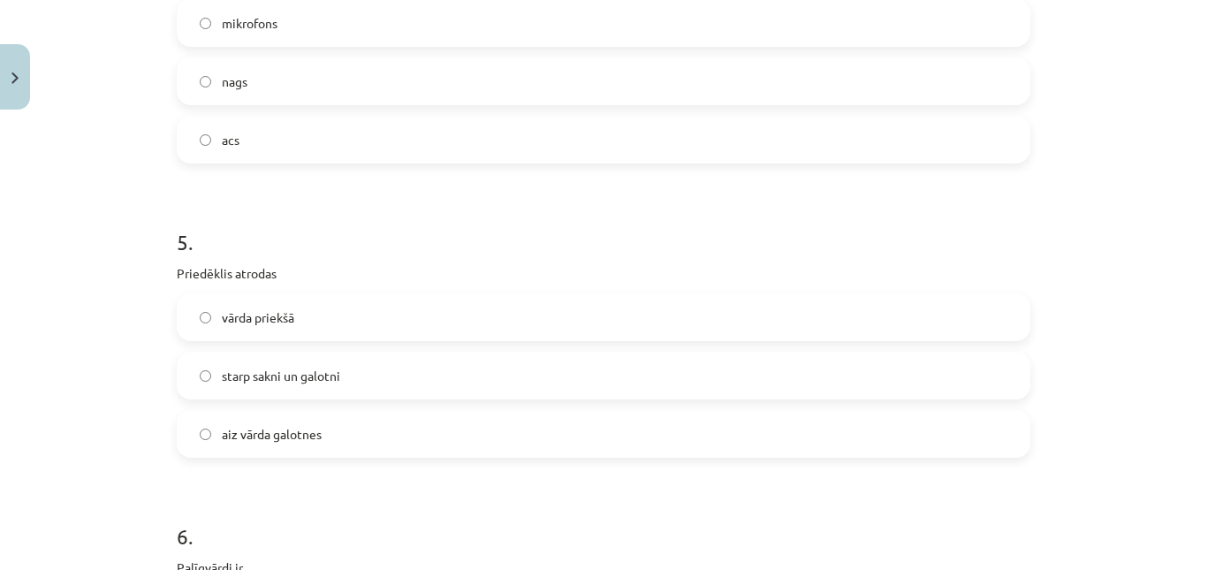
scroll to position [1458, 0]
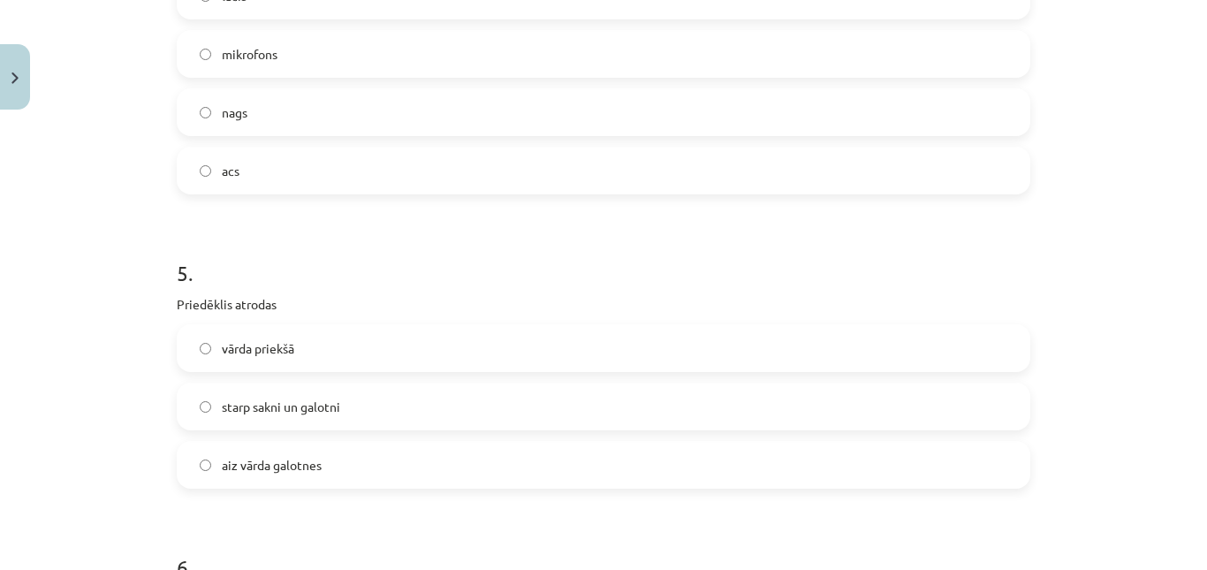
click at [315, 353] on label "vārda priekšā" at bounding box center [603, 348] width 850 height 44
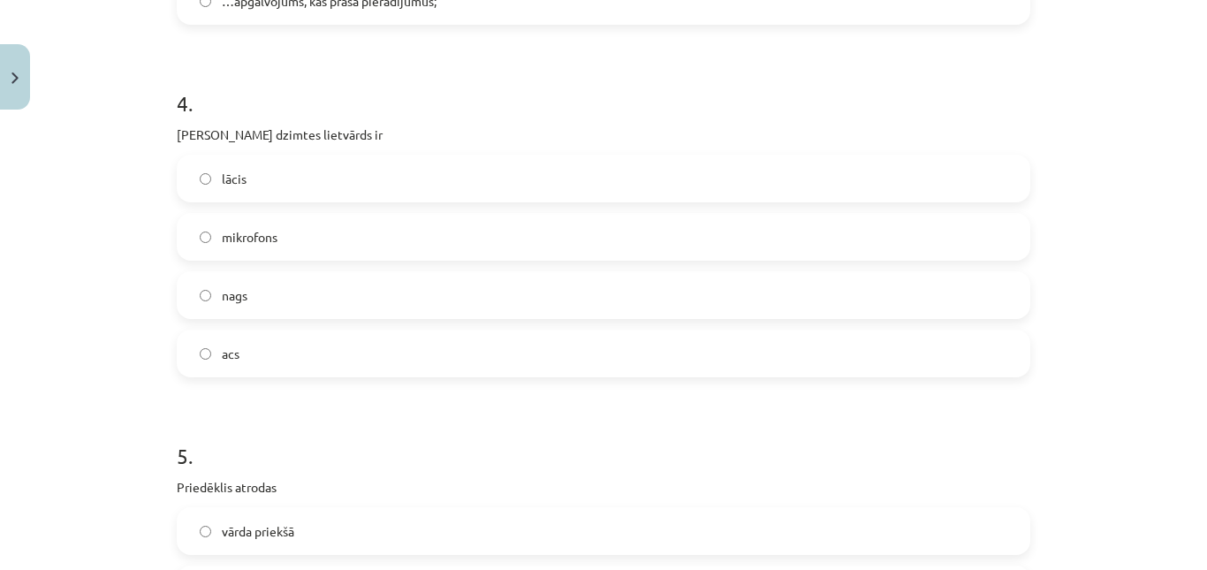
scroll to position [1269, 0]
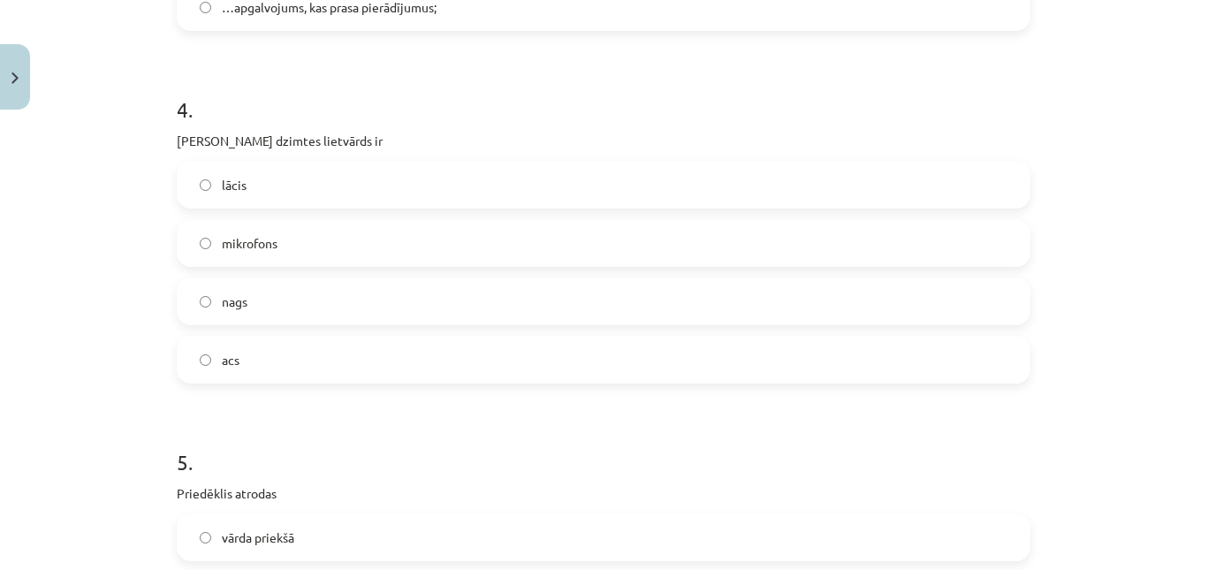
click at [222, 363] on span "acs" at bounding box center [231, 360] width 18 height 19
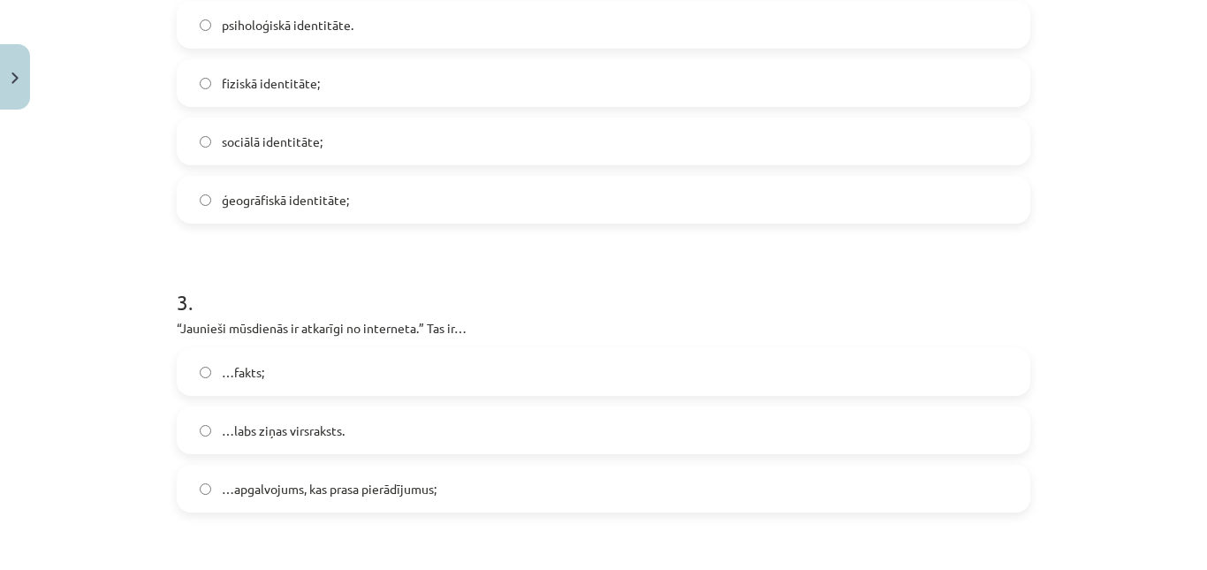
scroll to position [775, 0]
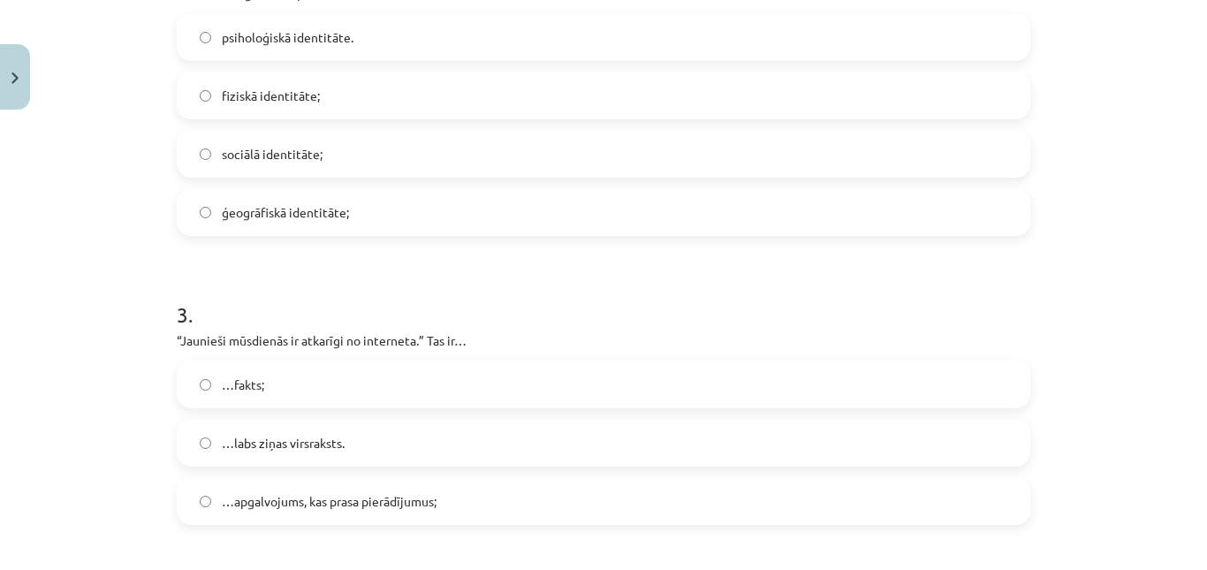
click at [374, 498] on span "…apgalvojums, kas prasa pierādījumus;" at bounding box center [329, 501] width 215 height 19
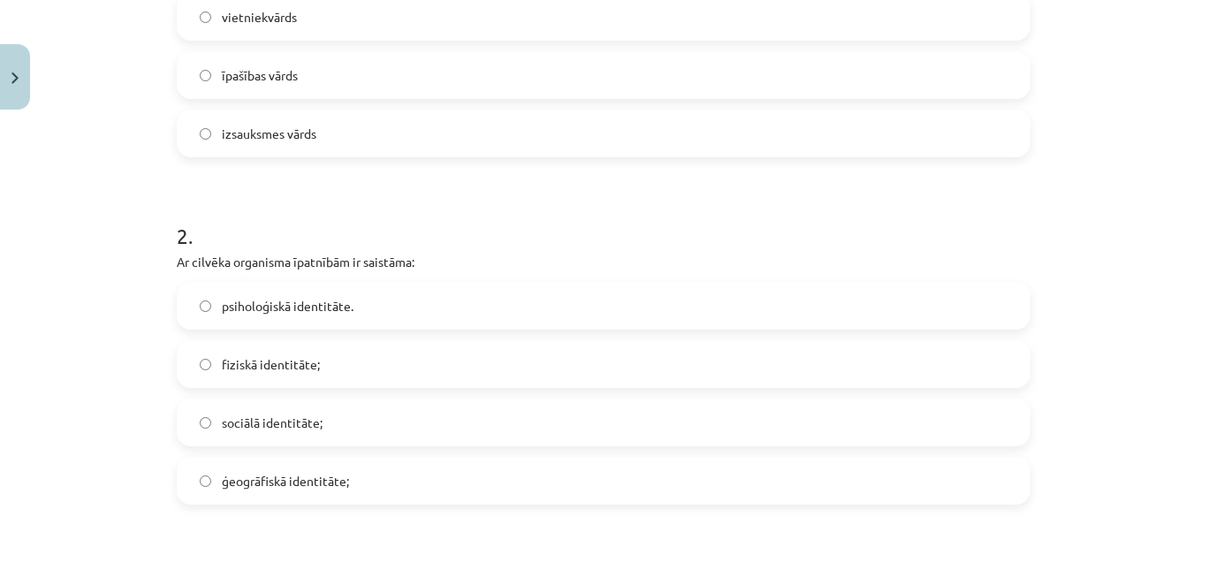
scroll to position [494, 0]
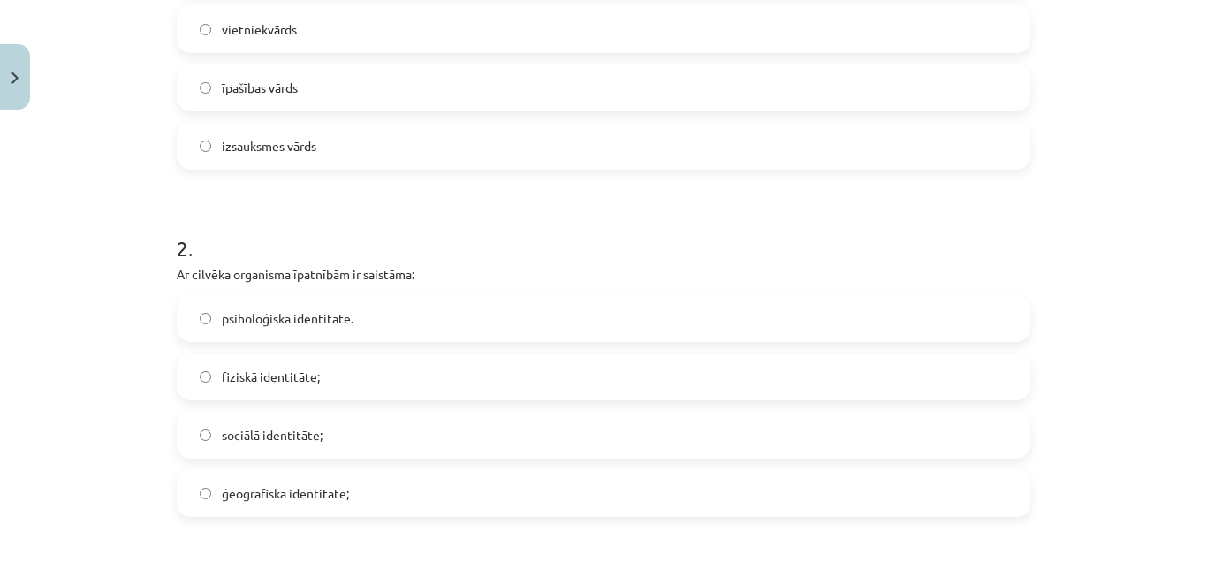
click at [247, 373] on span "fiziskā identitāte;" at bounding box center [271, 377] width 98 height 19
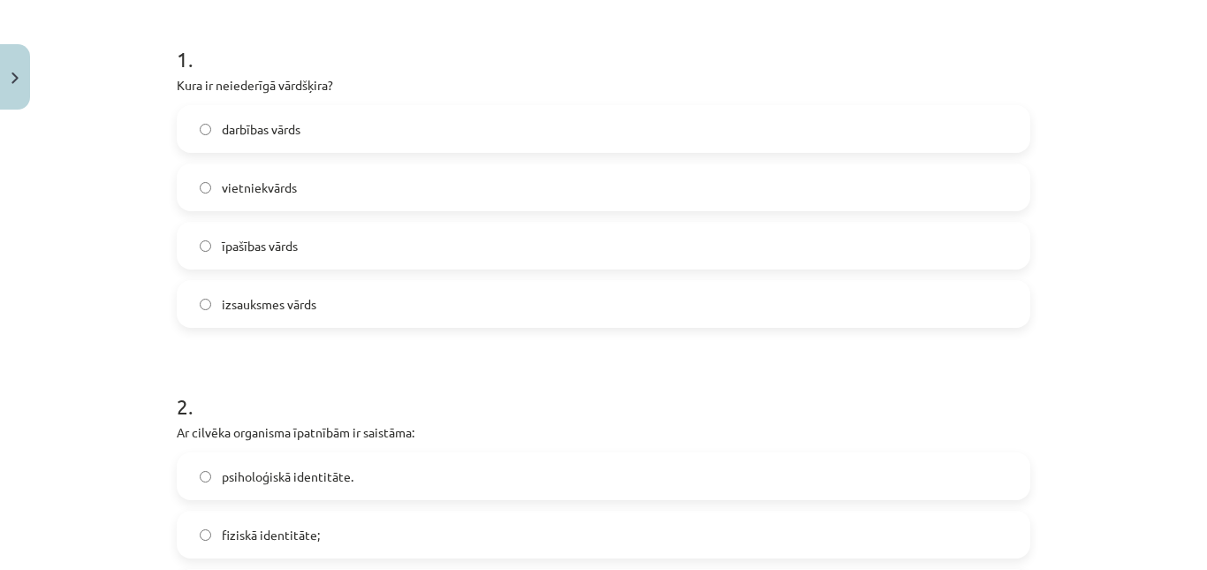
scroll to position [275, 0]
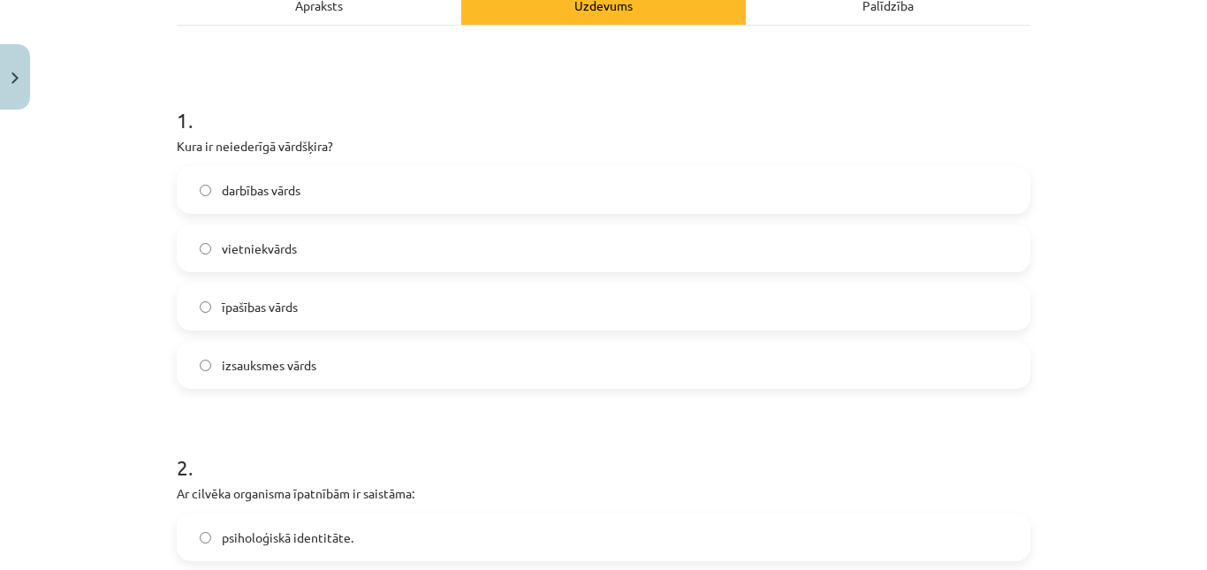
click at [269, 356] on span "izsauksmes vārds" at bounding box center [269, 365] width 95 height 19
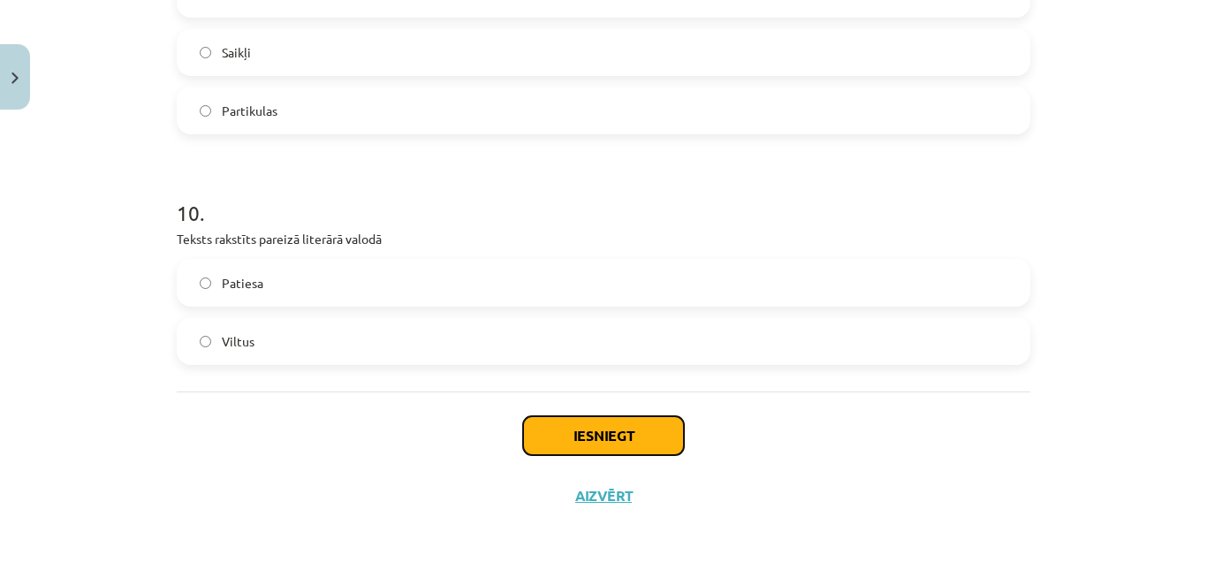
click at [594, 436] on button "Iesniegt" at bounding box center [603, 435] width 161 height 39
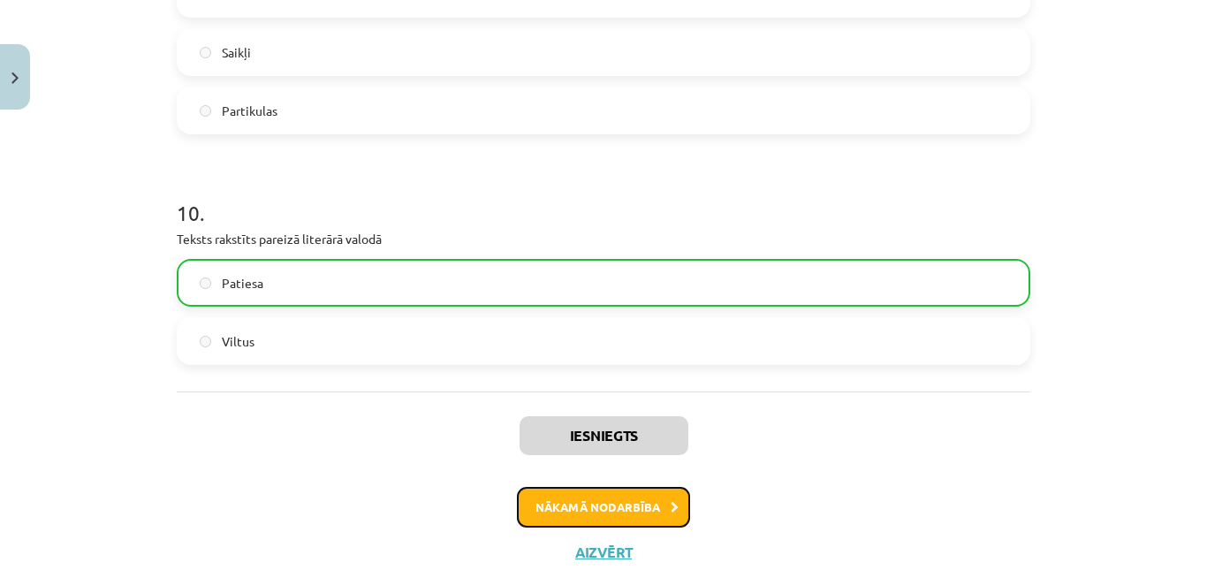
click at [587, 500] on button "Nākamā nodarbība" at bounding box center [603, 507] width 173 height 41
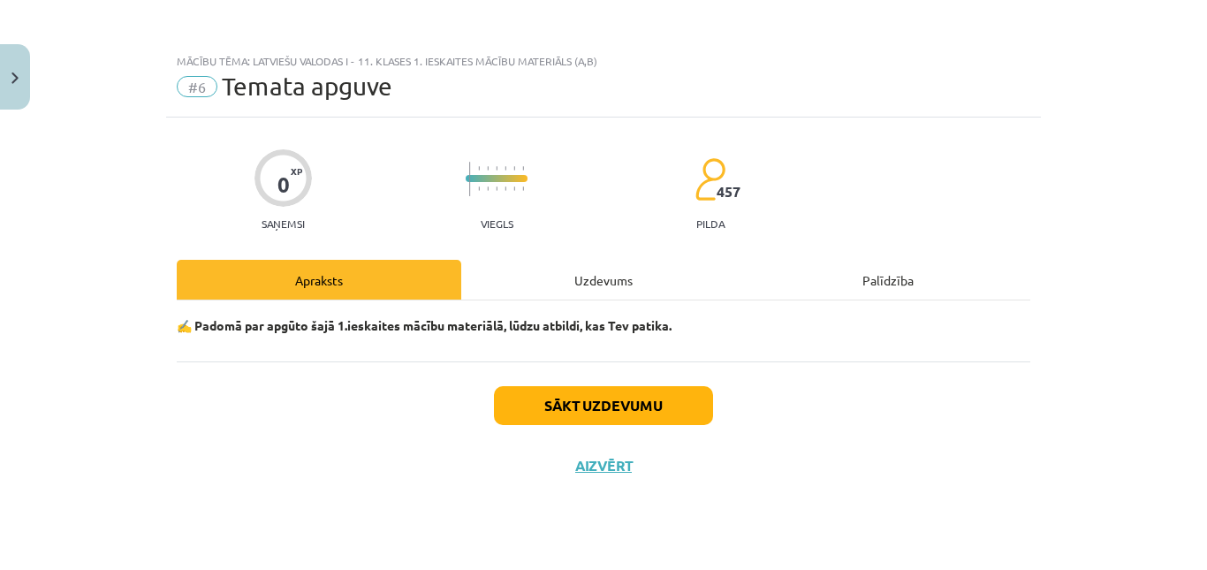
scroll to position [0, 0]
click at [583, 412] on button "Sākt uzdevumu" at bounding box center [603, 405] width 219 height 39
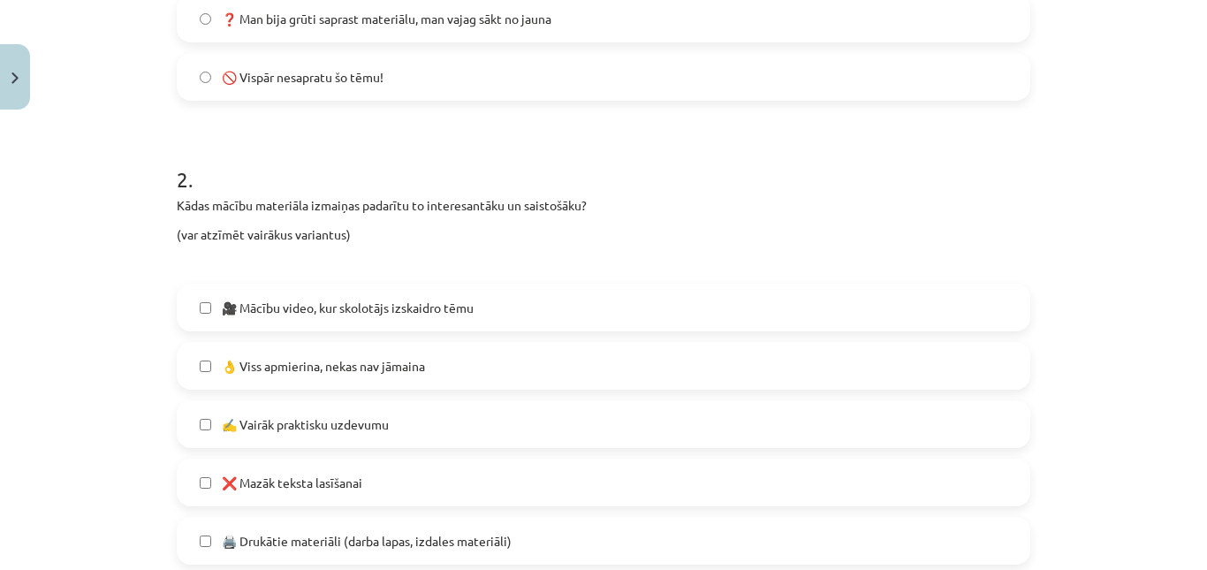
scroll to position [656, 0]
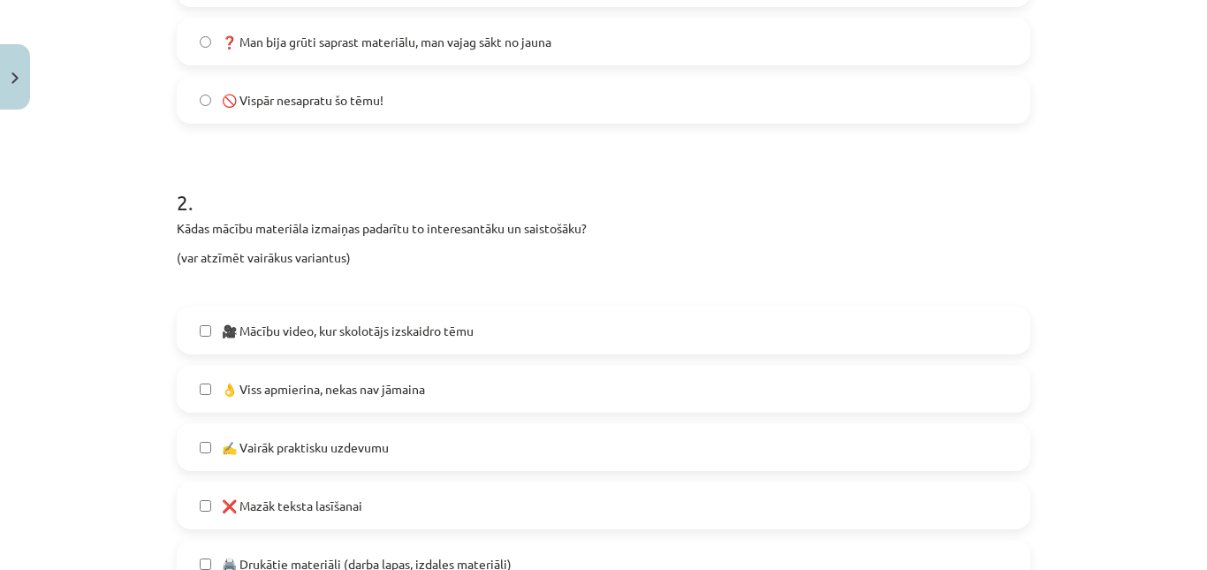
click at [338, 388] on span "👌 Viss apmierina, nekas nav jāmaina" at bounding box center [323, 389] width 203 height 19
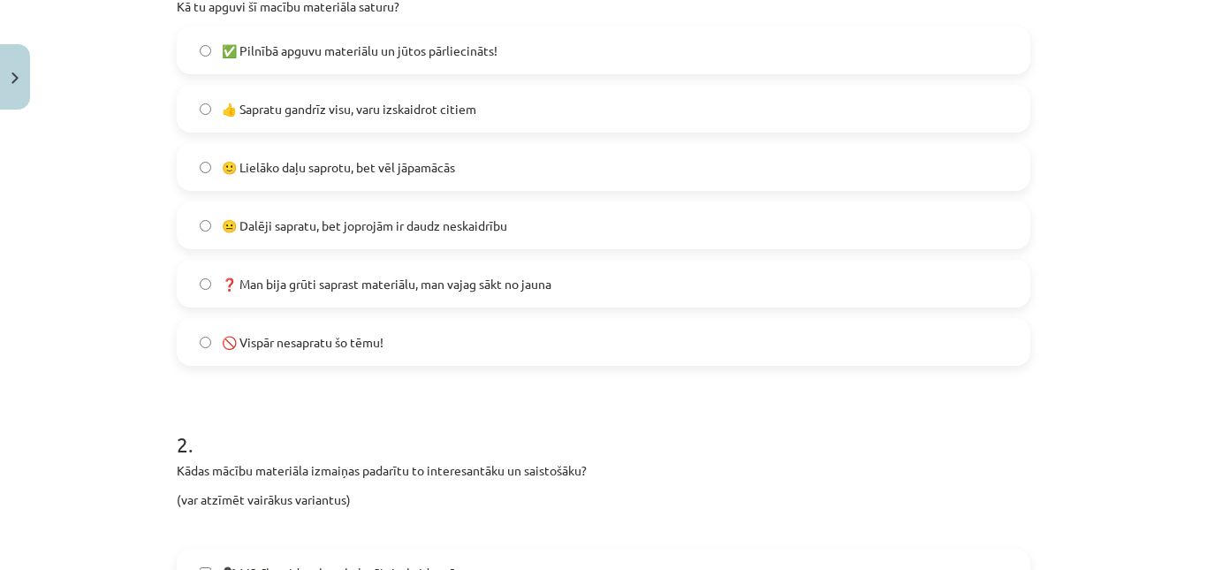
scroll to position [389, 0]
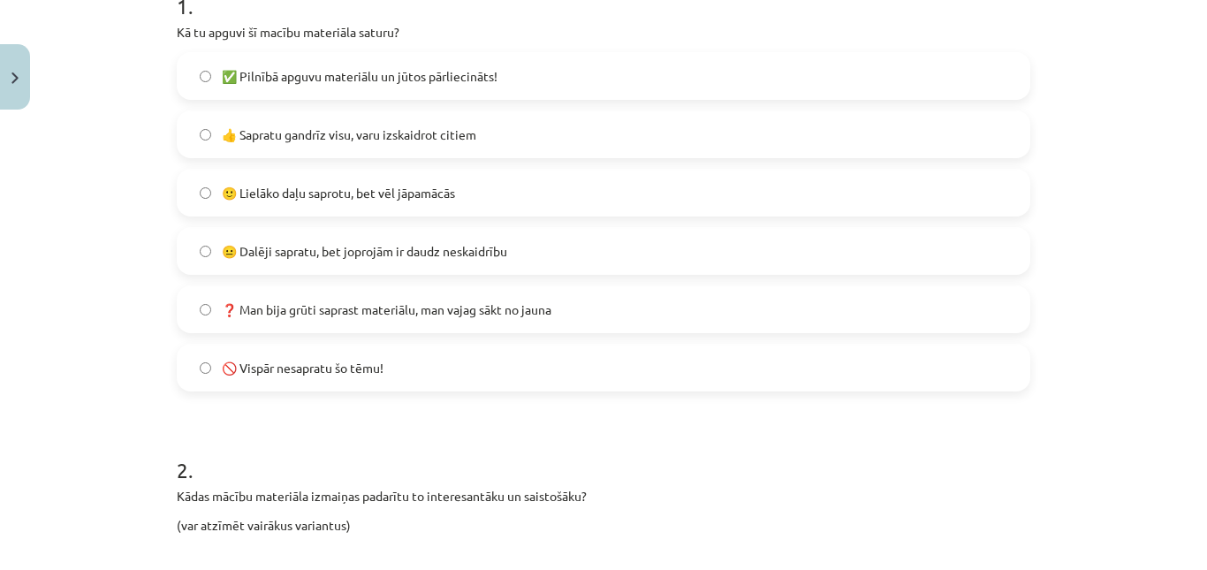
click at [427, 143] on span "👍 Sapratu gandrīz visu, varu izskaidrot citiem" at bounding box center [349, 134] width 254 height 19
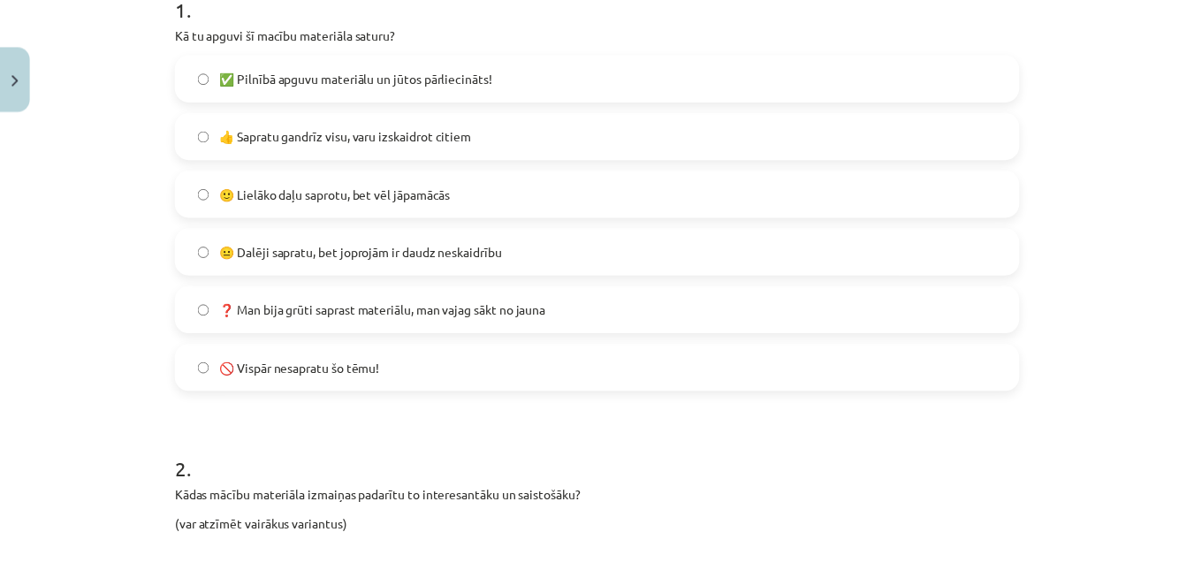
scroll to position [1171, 0]
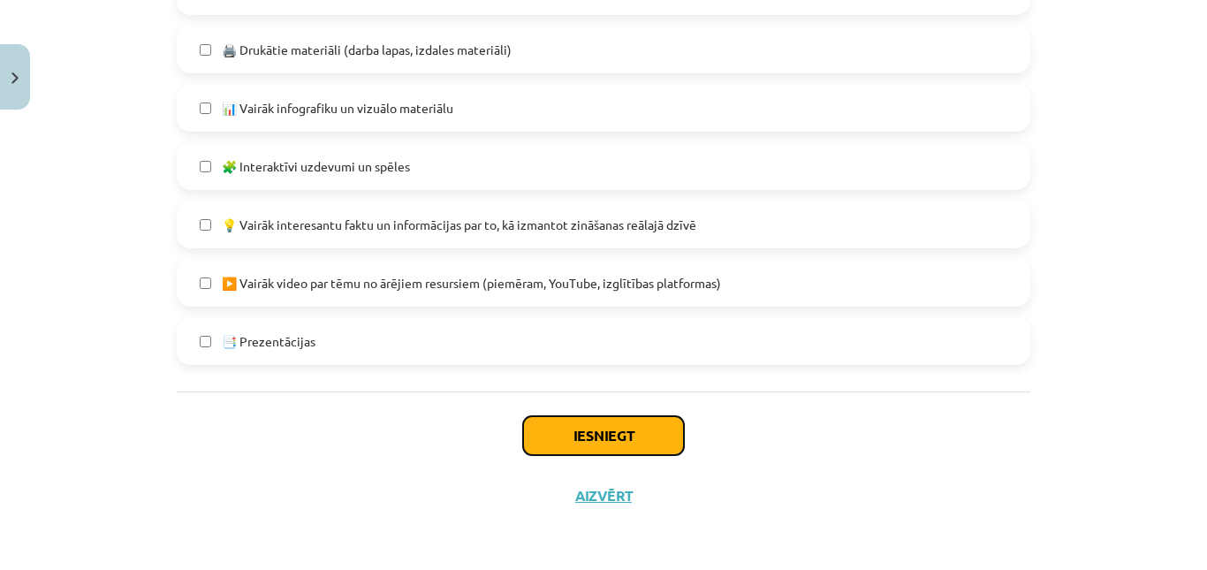
click at [594, 435] on button "Iesniegt" at bounding box center [603, 435] width 161 height 39
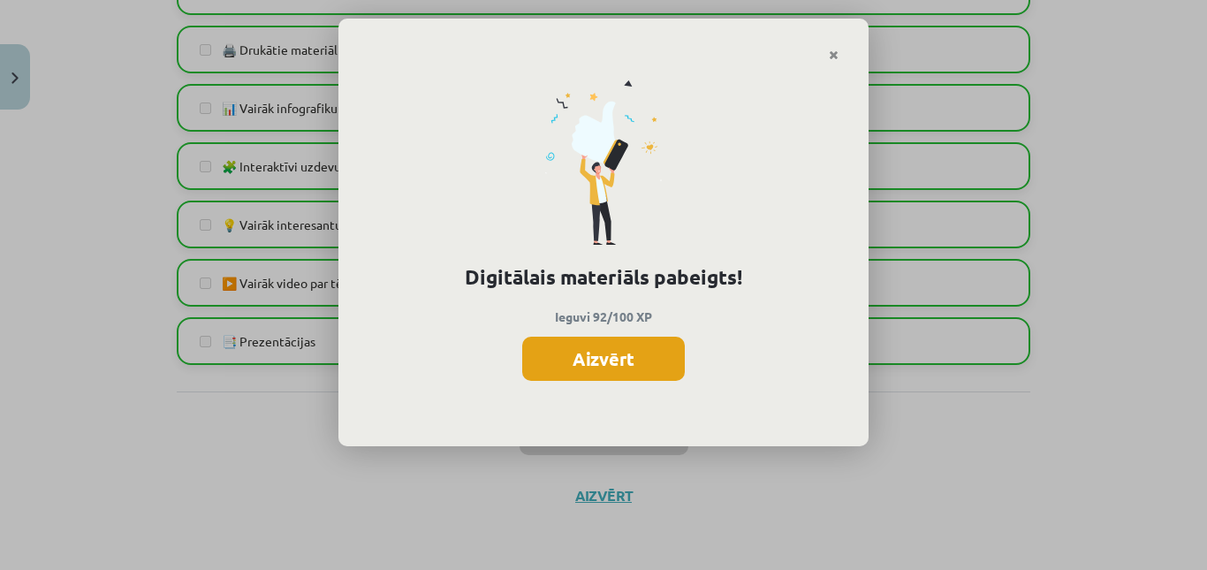
click at [595, 363] on button "Aizvērt" at bounding box center [603, 359] width 163 height 44
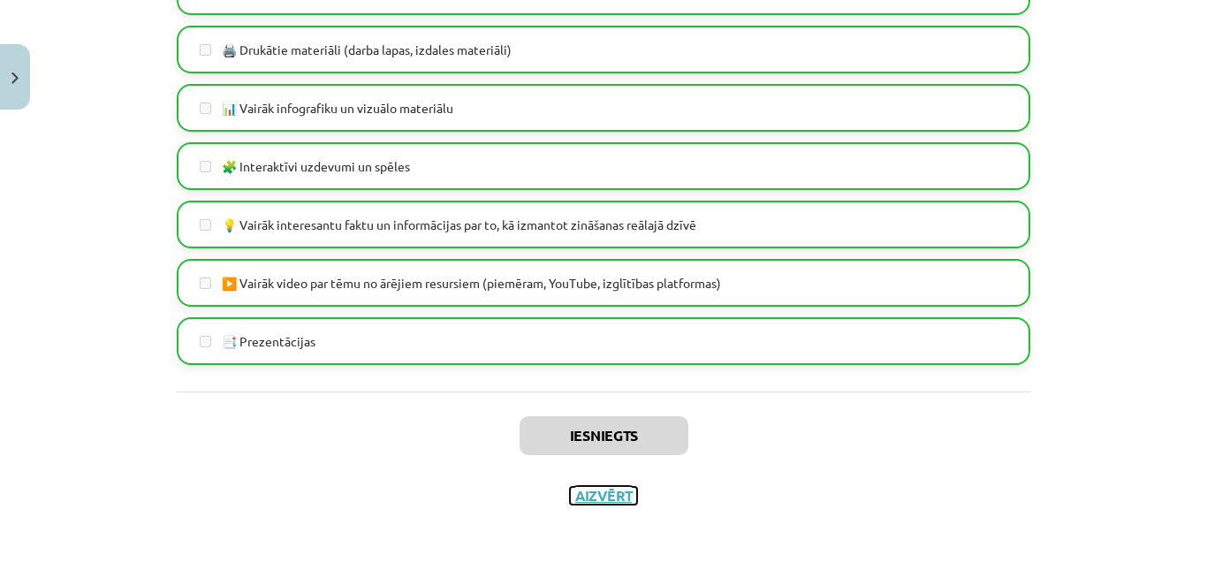
click at [604, 493] on button "Aizvērt" at bounding box center [603, 496] width 67 height 18
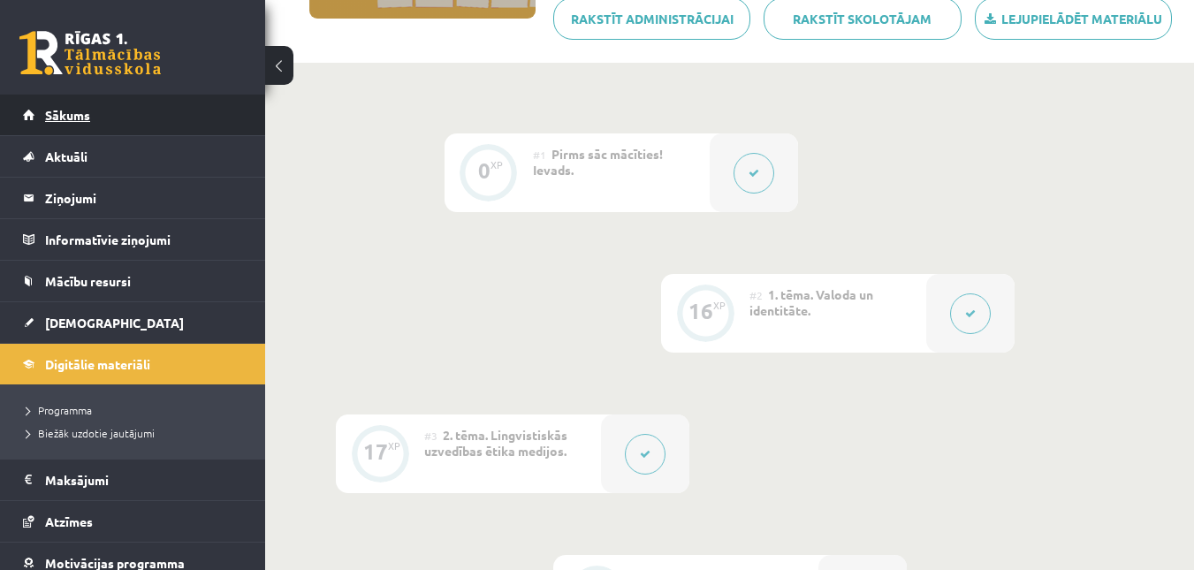
click at [49, 109] on span "Sākums" at bounding box center [67, 115] width 45 height 16
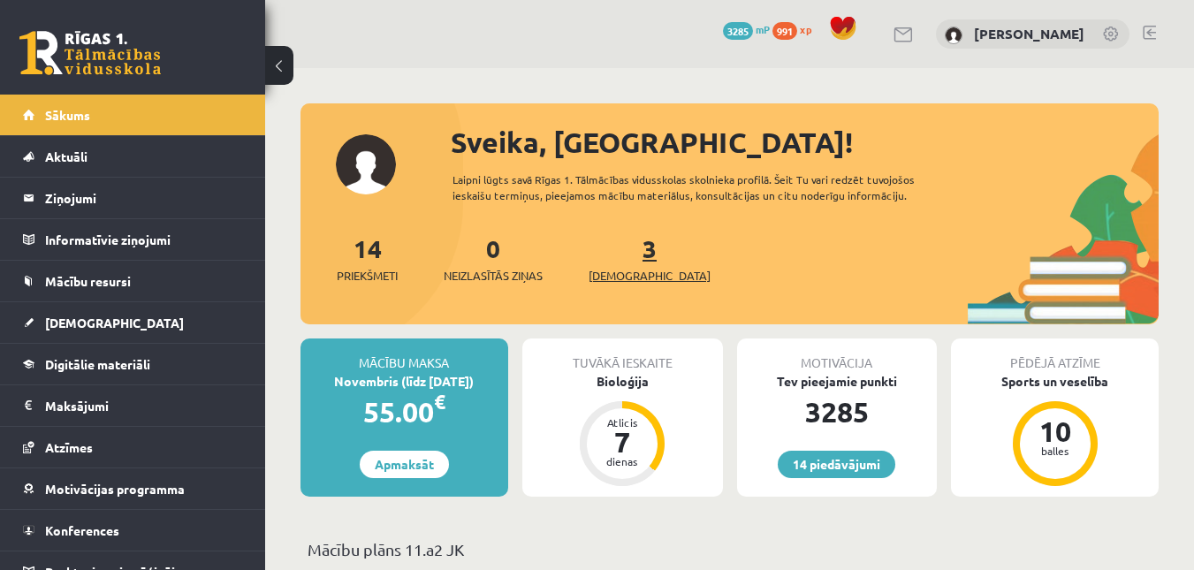
click at [630, 268] on span "[DEMOGRAPHIC_DATA]" at bounding box center [649, 276] width 122 height 18
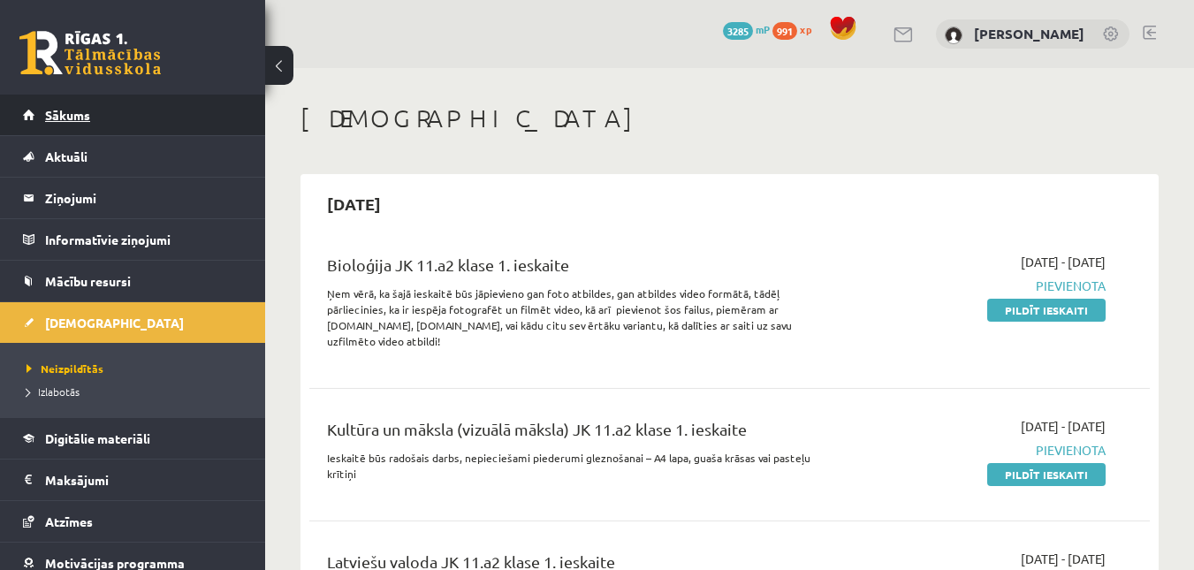
click at [148, 105] on link "Sākums" at bounding box center [133, 115] width 220 height 41
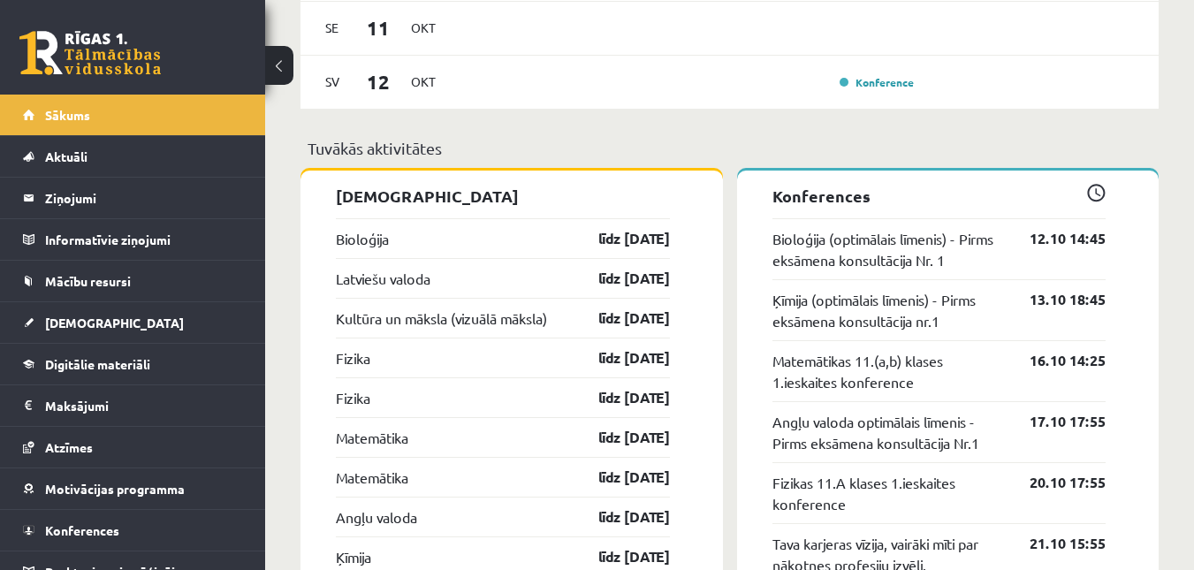
scroll to position [1466, 0]
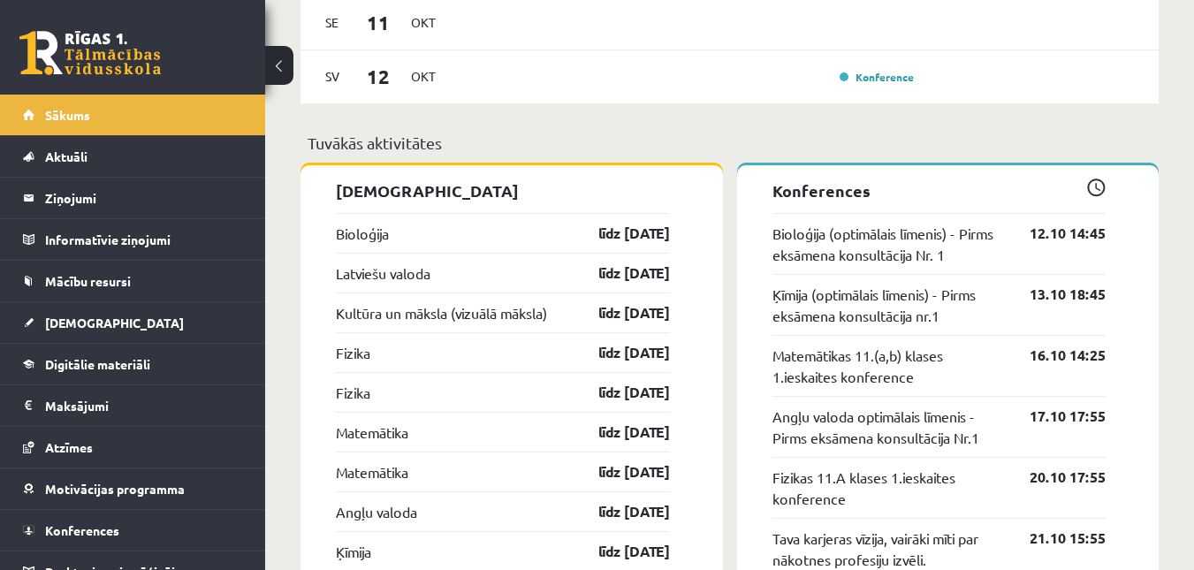
drag, startPoint x: 1190, startPoint y: 267, endPoint x: 1192, endPoint y: 255, distance: 11.6
click at [1192, 255] on div "Sveika, Sanija! Laipni lūgts savā Rīgas 1. Tālmācības vidusskolas skolnieka pro…" at bounding box center [729, 238] width 929 height 3272
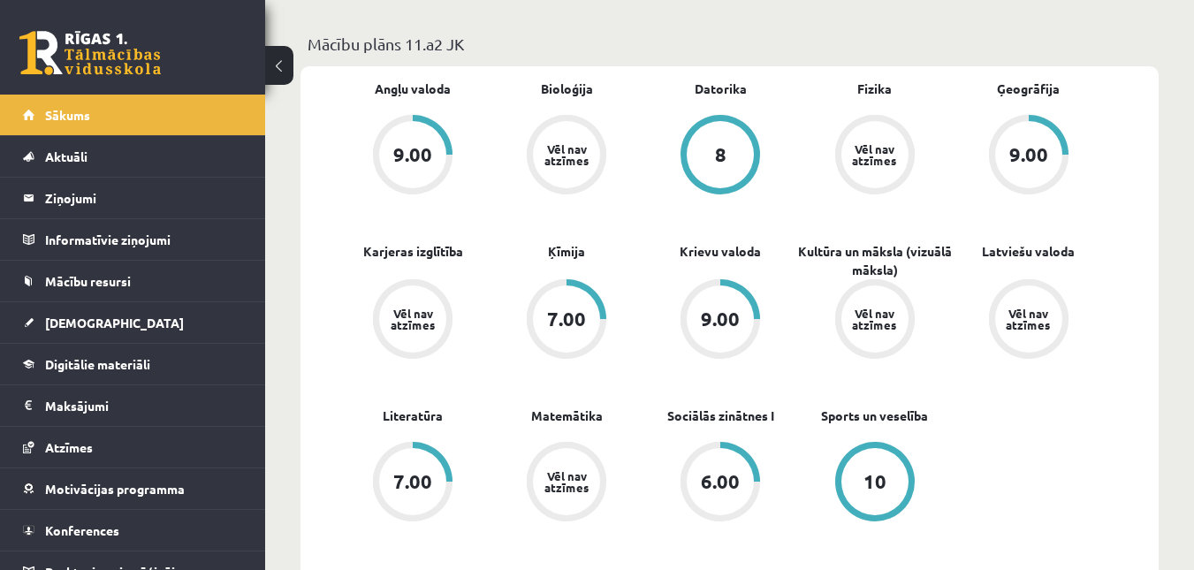
scroll to position [499, 0]
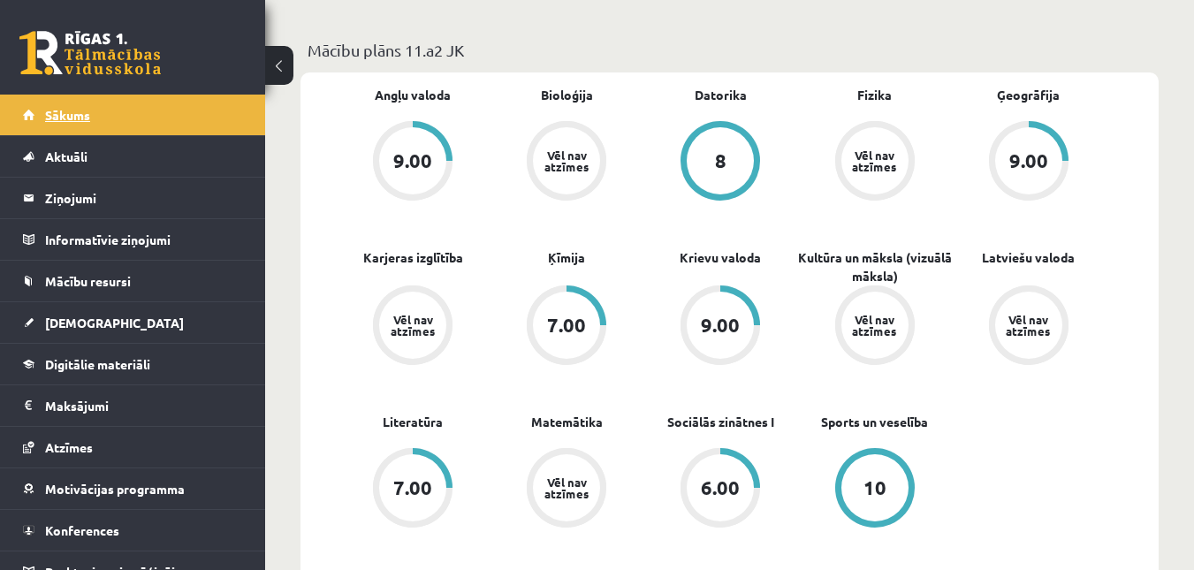
click at [149, 122] on link "Sākums" at bounding box center [133, 115] width 220 height 41
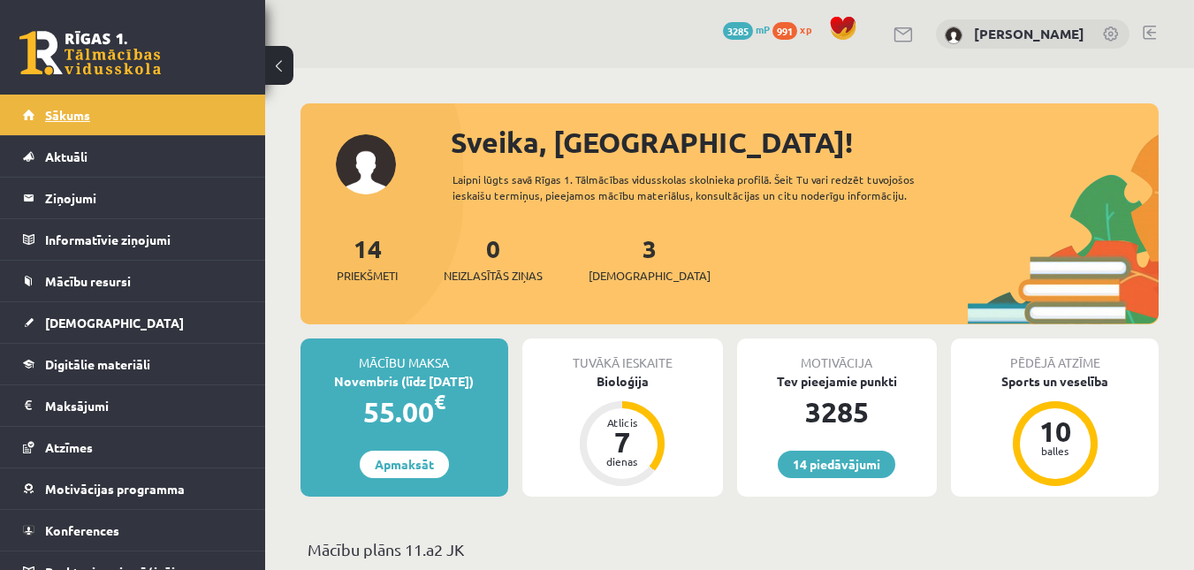
click at [85, 113] on span "Sākums" at bounding box center [67, 115] width 45 height 16
